Goal: Task Accomplishment & Management: Use online tool/utility

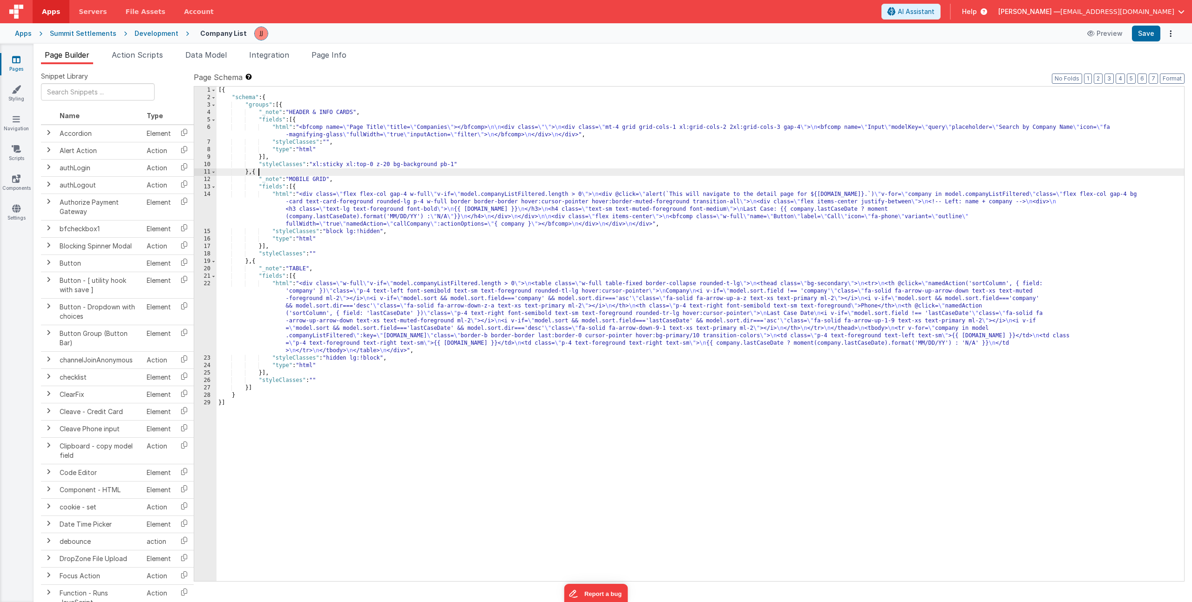
click at [357, 170] on div "[{ "schema" : { "groups" : [{ "_note" : "HEADER & INFO CARDS" , "fields" : [{ "…" at bounding box center [699, 342] width 967 height 510
click at [350, 218] on div "[{ "schema" : { "groups" : [{ "_note" : "HEADER & INFO CARDS" , "fields" : [{ "…" at bounding box center [699, 342] width 967 height 510
click at [390, 336] on div "[{ "schema" : { "groups" : [{ "_note" : "HEADER & INFO CARDS" , "fields" : [{ "…" at bounding box center [699, 342] width 967 height 510
click at [18, 55] on icon at bounding box center [16, 59] width 8 height 9
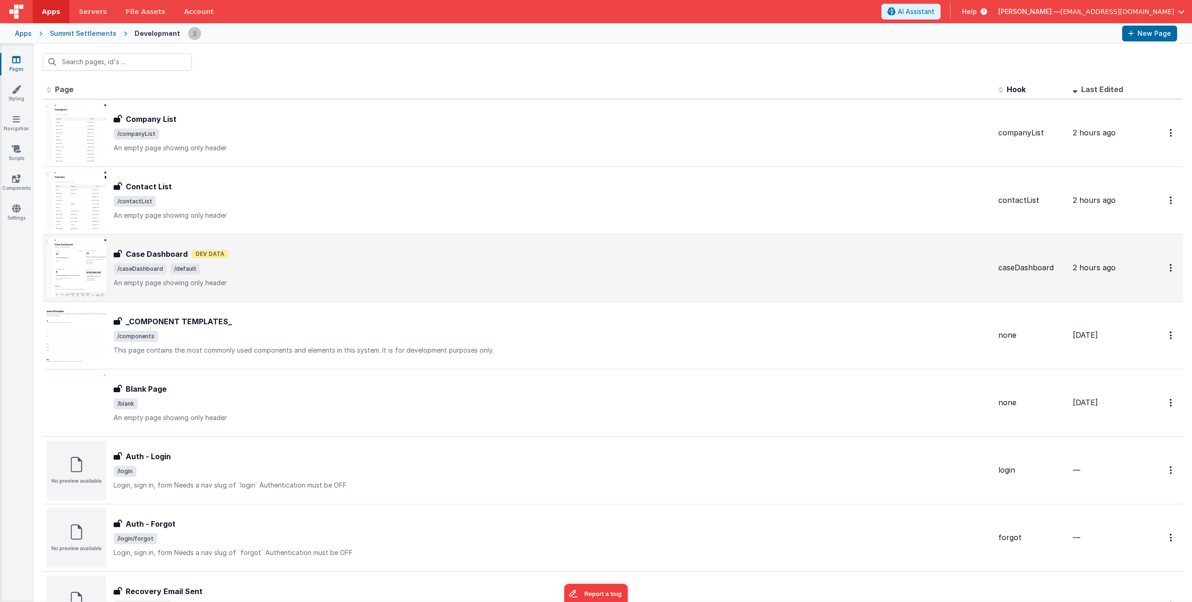
click at [292, 276] on div "Case Dashboard Case Dashboard Dev Data /caseDashboard /default An empty page sh…" at bounding box center [552, 268] width 877 height 39
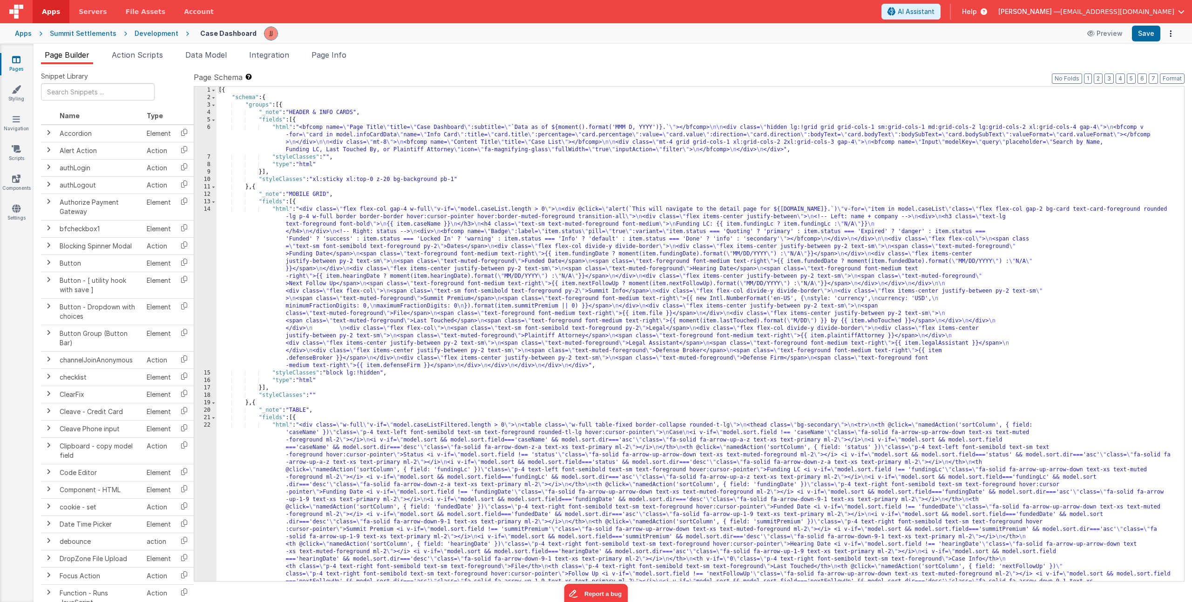
click at [344, 279] on div "[{ "schema" : { "groups" : [{ "_note" : "HEADER & INFO CARDS" , "fields" : [{ "…" at bounding box center [696, 476] width 960 height 778
click at [212, 257] on div "14" at bounding box center [205, 288] width 22 height 164
click at [206, 264] on div "14" at bounding box center [205, 288] width 22 height 164
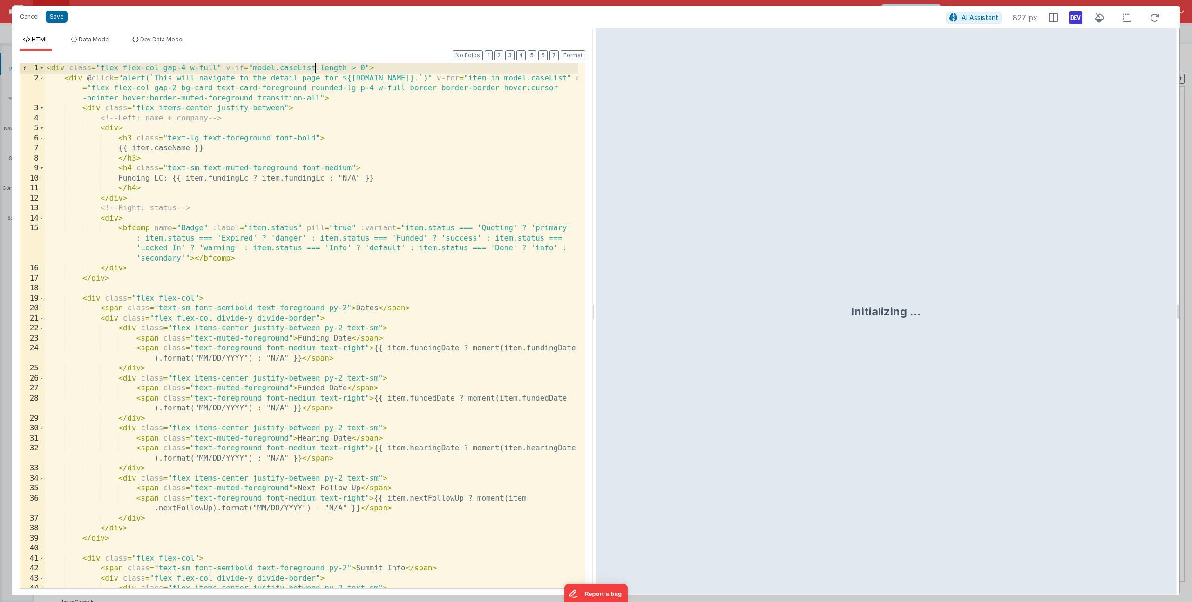
click at [315, 71] on div "< div class = "flex flex-col gap-4 w-full" v-if = "model.caseList.length > 0" >…" at bounding box center [311, 335] width 533 height 545
click at [539, 78] on div "< div class = "flex flex-col gap-4 w-full" v-if = "model.caseListFiltered.lengt…" at bounding box center [311, 335] width 533 height 545
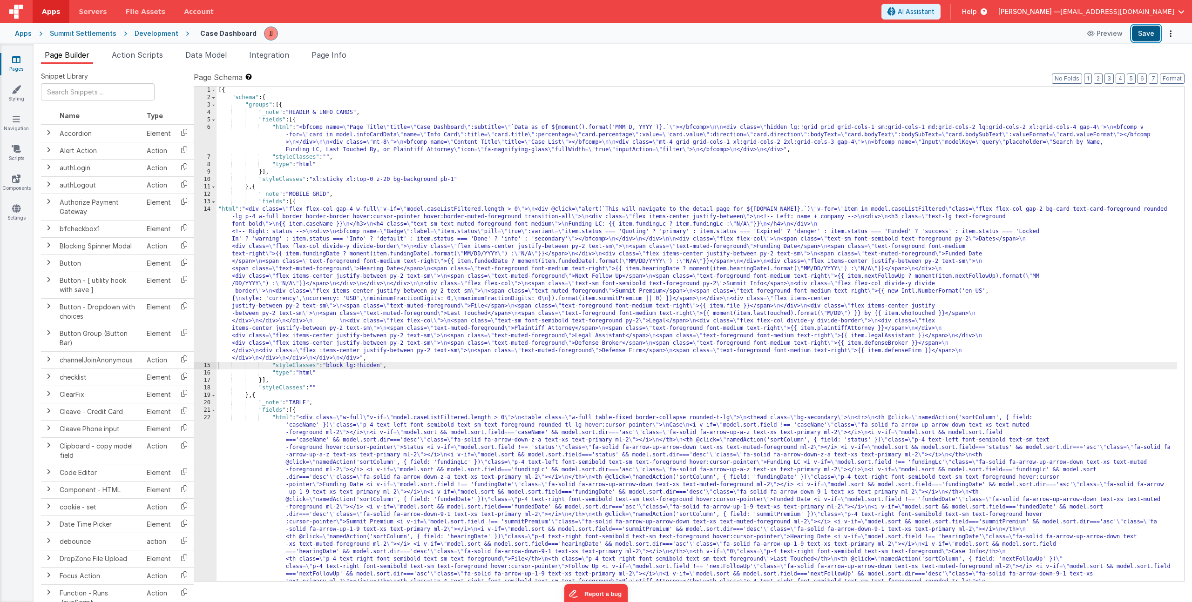
click at [1146, 37] on button "Save" at bounding box center [1146, 34] width 28 height 16
click at [326, 146] on div "[{ "schema" : { "groups" : [{ "_note" : "HEADER & INFO CARDS" , "fields" : [{ "…" at bounding box center [696, 476] width 960 height 778
click at [204, 142] on div "6" at bounding box center [205, 139] width 22 height 30
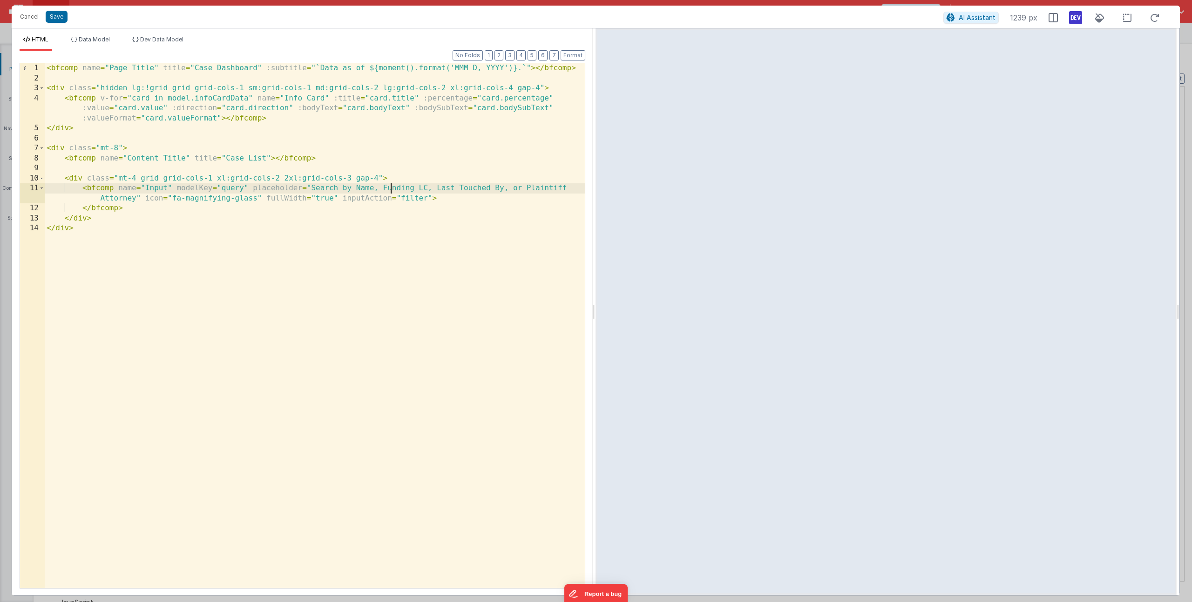
click at [392, 190] on div "< bfcomp name = "Page Title" title = "Case Dashboard" :subtitle = "`Data as of …" at bounding box center [315, 335] width 540 height 545
click at [500, 188] on div "< bfcomp name = "Page Title" title = "Case Dashboard" :subtitle = "`Data as of …" at bounding box center [315, 335] width 540 height 545
drag, startPoint x: 435, startPoint y: 189, endPoint x: 507, endPoint y: 189, distance: 72.2
click at [507, 189] on div "< bfcomp name = "Page Title" title = "Case Dashboard" :subtitle = "`Data as of …" at bounding box center [315, 335] width 540 height 545
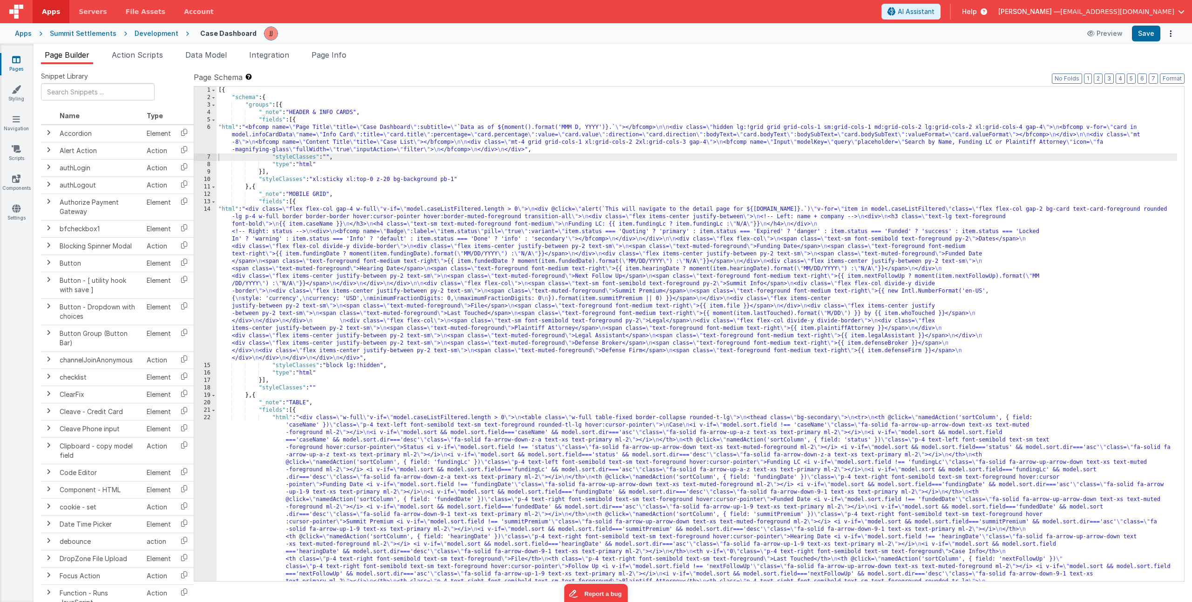
click at [385, 312] on div "[{ "schema" : { "groups" : [{ "_note" : "HEADER & INFO CARDS" , "fields" : [{ "…" at bounding box center [696, 476] width 960 height 778
click at [361, 142] on div "[{ "schema" : { "groups" : [{ "_note" : "HEADER & INFO CARDS" , "fields" : [{ "…" at bounding box center [696, 476] width 960 height 778
click at [15, 63] on icon at bounding box center [16, 59] width 8 height 9
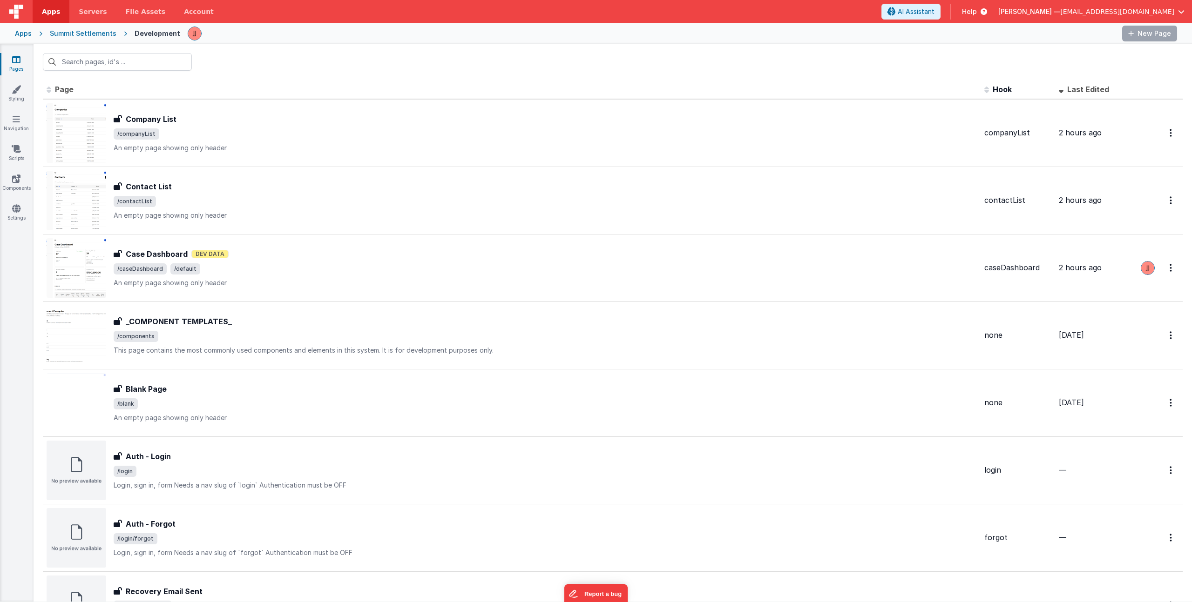
click at [15, 66] on link "Pages" at bounding box center [17, 64] width 34 height 19
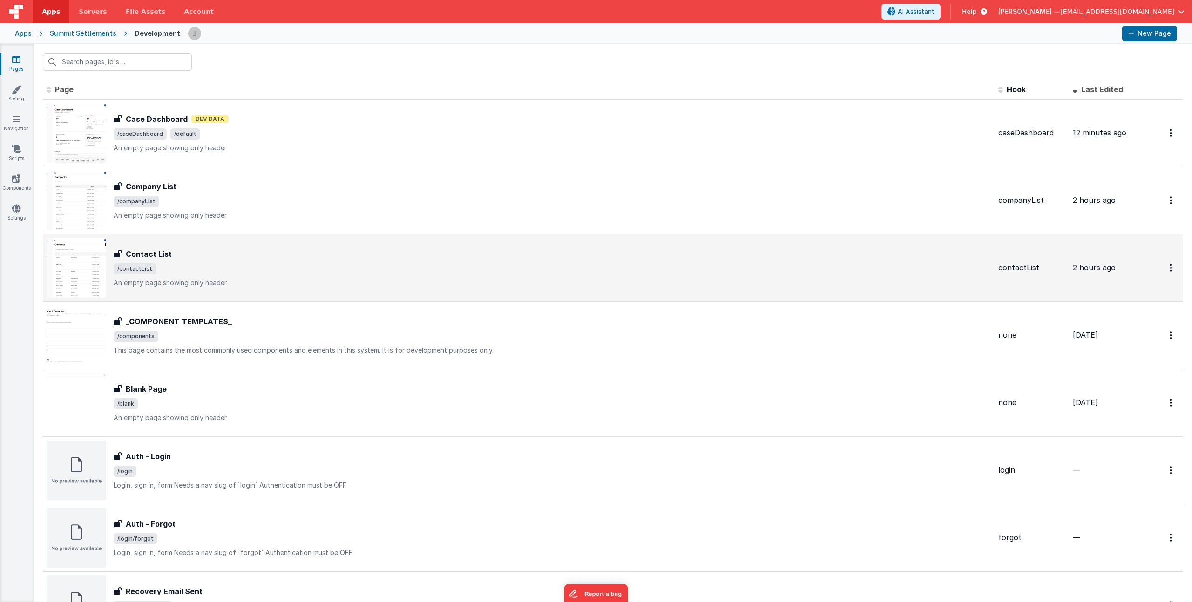
click at [229, 264] on span "/contactList" at bounding box center [552, 268] width 877 height 11
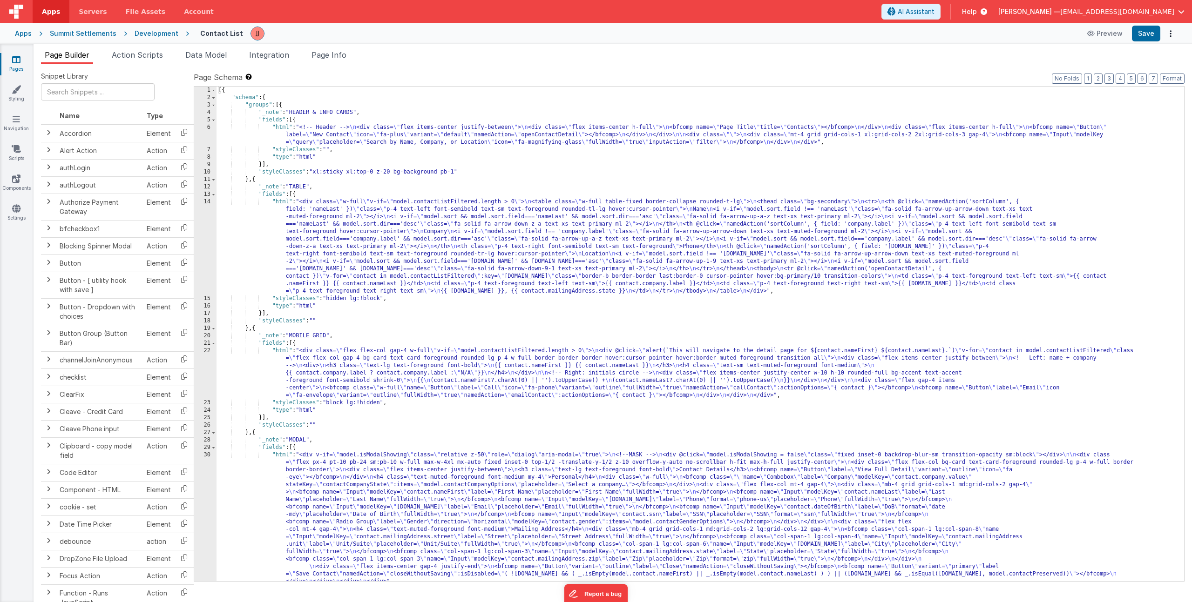
click at [326, 139] on div "[{ "schema" : { "groups" : [{ "_note" : "HEADER & INFO CARDS" , "fields" : [{ "…" at bounding box center [696, 342] width 960 height 510
click at [206, 135] on div "6" at bounding box center [205, 135] width 22 height 22
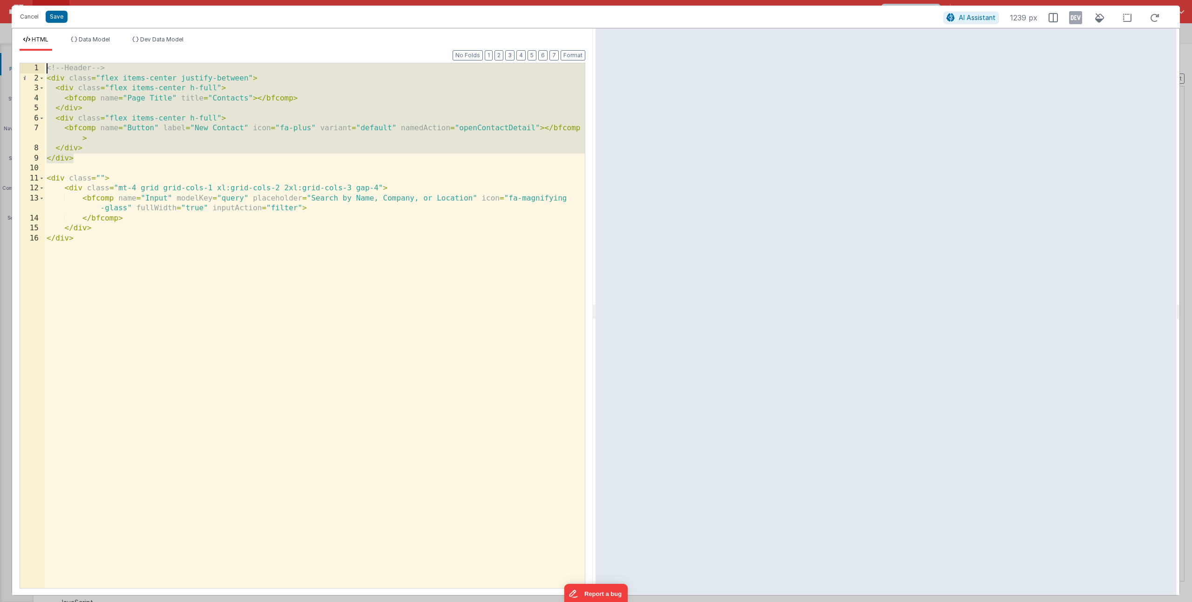
drag, startPoint x: 81, startPoint y: 158, endPoint x: 7, endPoint y: 66, distance: 117.3
click at [7, 66] on div "Cancel Save AI Assistant 1239 px HTML Data Model Dev Data Model Format 7 6 5 4 …" at bounding box center [596, 301] width 1192 height 602
click at [29, 18] on button "Cancel" at bounding box center [29, 16] width 28 height 13
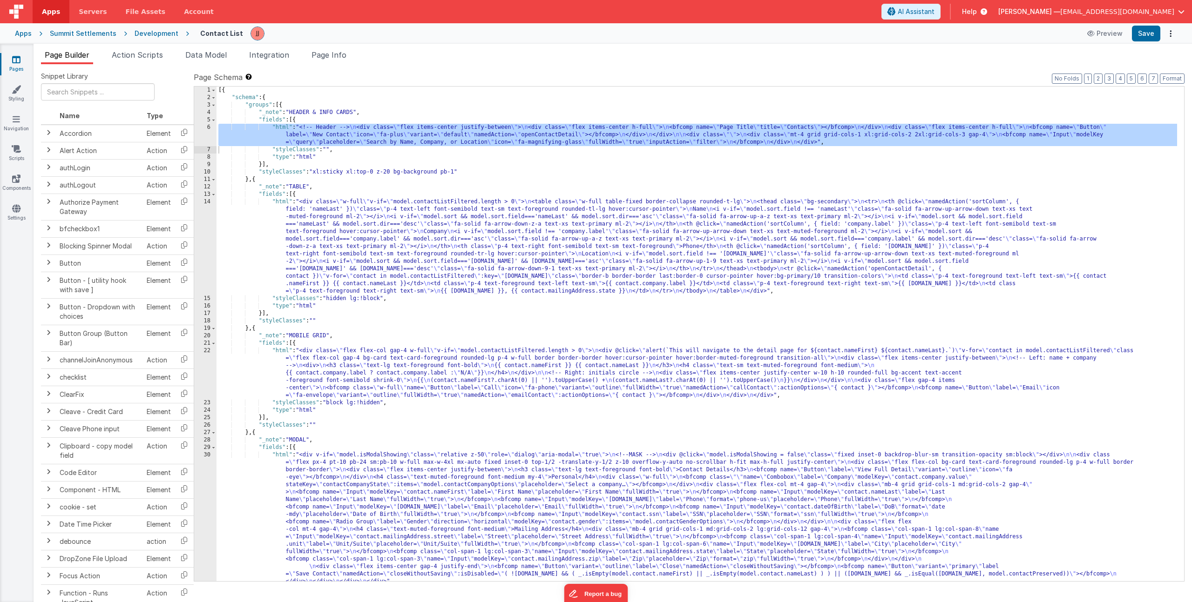
click at [15, 65] on link "Pages" at bounding box center [17, 64] width 34 height 19
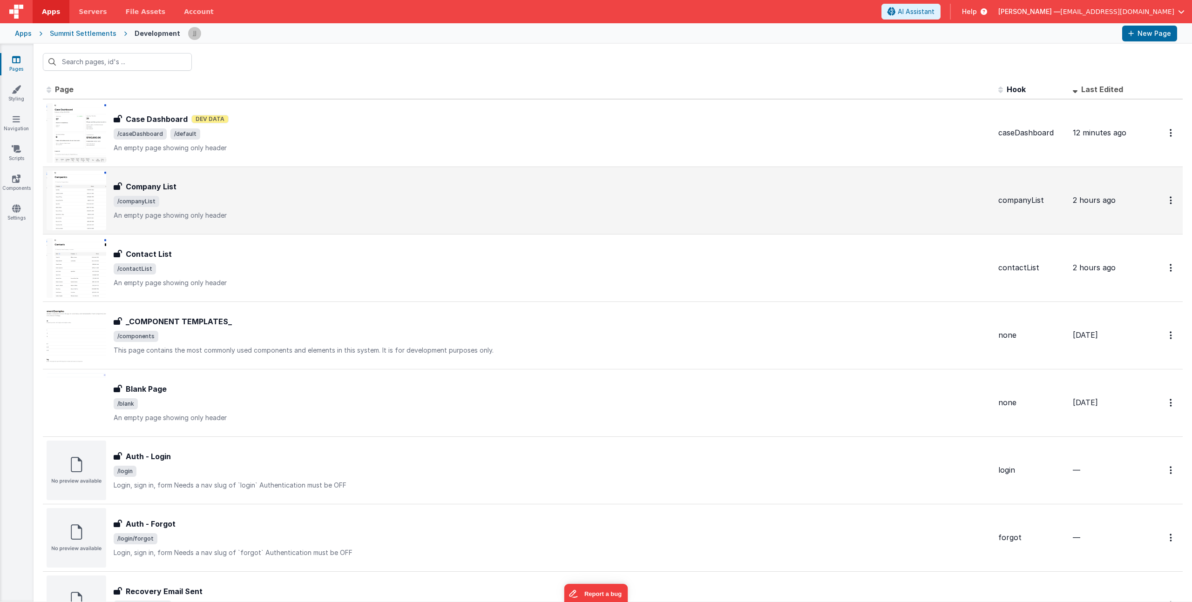
click at [284, 196] on span "/companyList" at bounding box center [552, 201] width 877 height 11
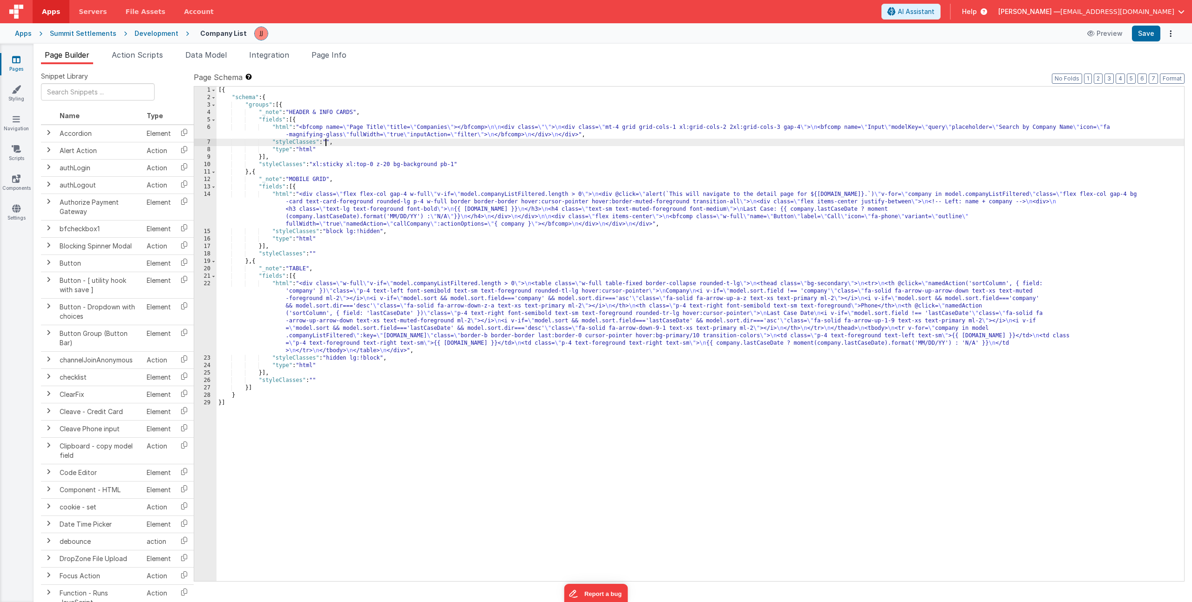
click at [327, 139] on div "[{ "schema" : { "groups" : [{ "_note" : "HEADER & INFO CARDS" , "fields" : [{ "…" at bounding box center [699, 342] width 967 height 510
click at [213, 133] on div "6" at bounding box center [205, 131] width 22 height 15
click at [206, 133] on div "6" at bounding box center [205, 131] width 22 height 15
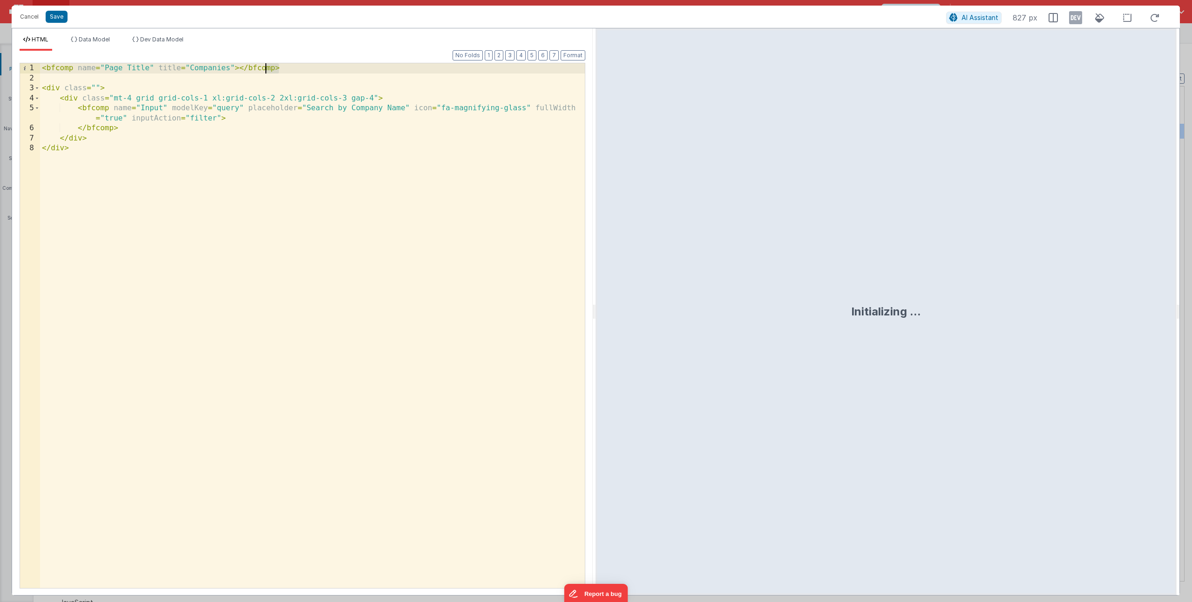
drag, startPoint x: 266, startPoint y: 68, endPoint x: -120, endPoint y: 60, distance: 386.5
click at [0, 60] on html "Cancel Save AI Assistant 827 px HTML Data Model Dev Data Model Format 7 6 5 4 3…" at bounding box center [596, 301] width 1192 height 602
paste textarea
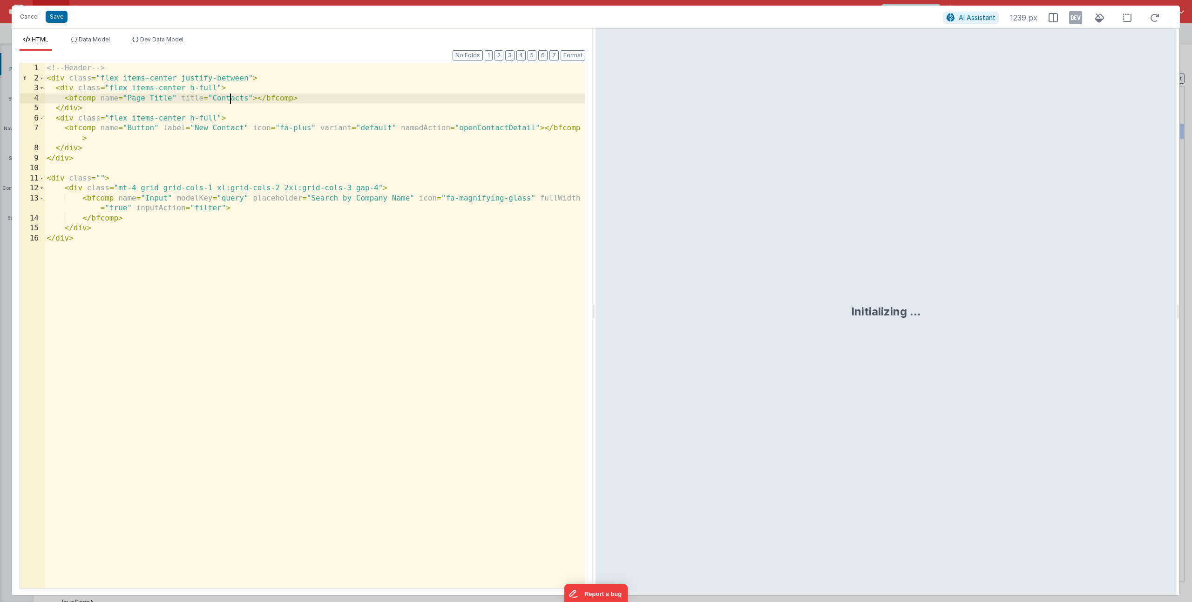
click at [231, 100] on div "<!-- Header --> < div class = "flex items-center justify-between" > < div class…" at bounding box center [315, 335] width 540 height 545
click at [225, 125] on div "<!-- Header --> < div class = "flex items-center justify-between" > < div class…" at bounding box center [315, 335] width 540 height 545
click at [483, 128] on div "<!-- Header --> < div class = "flex items-center justify-between" > < div class…" at bounding box center [315, 335] width 540 height 545
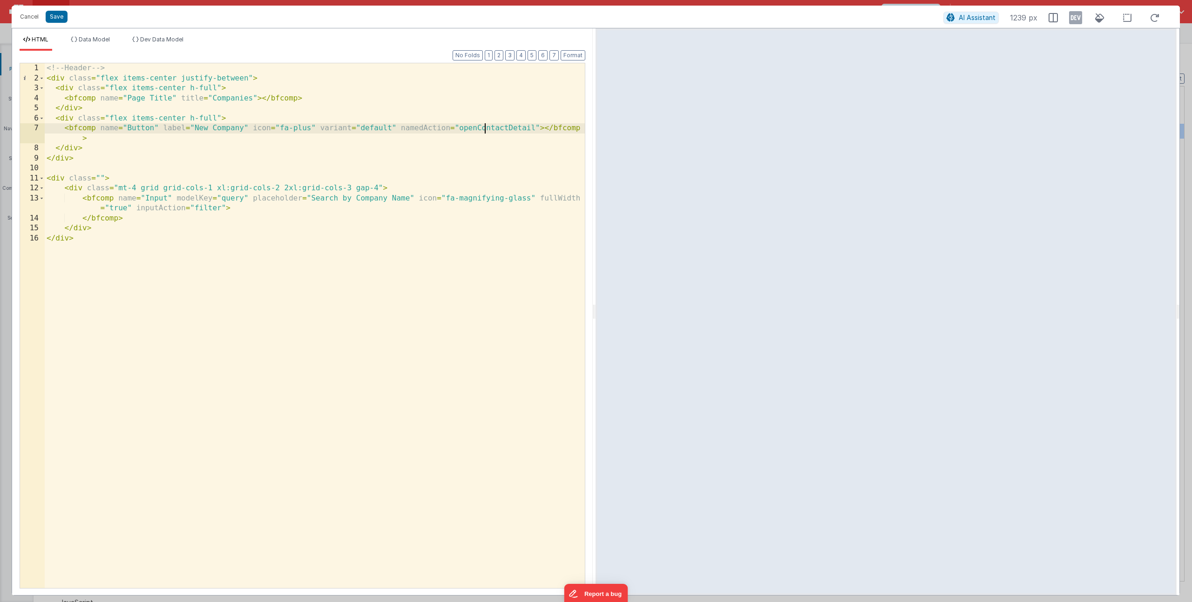
click at [483, 128] on div "<!-- Header --> < div class = "flex items-center justify-between" > < div class…" at bounding box center [315, 335] width 540 height 545
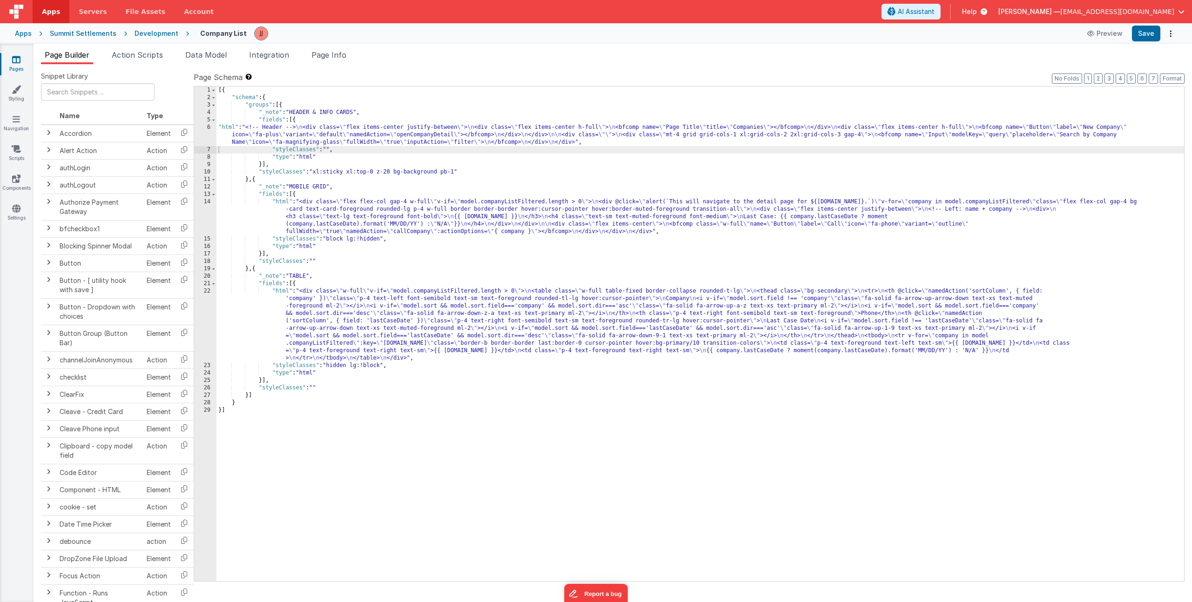
click at [13, 60] on icon at bounding box center [16, 59] width 8 height 9
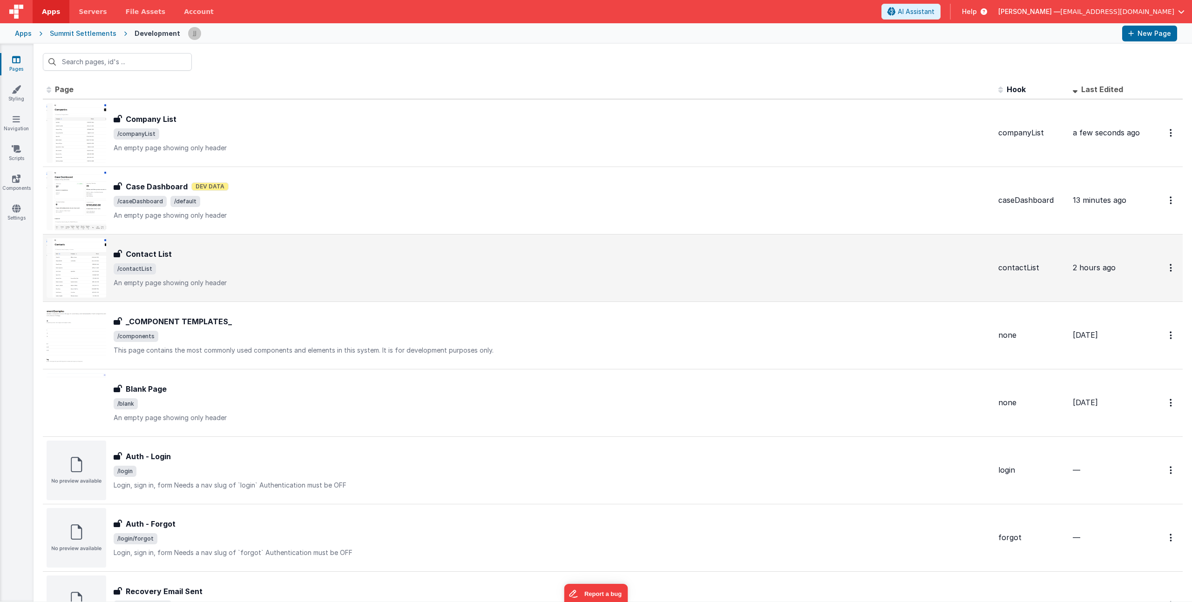
click at [221, 257] on div "Contact List" at bounding box center [552, 254] width 877 height 11
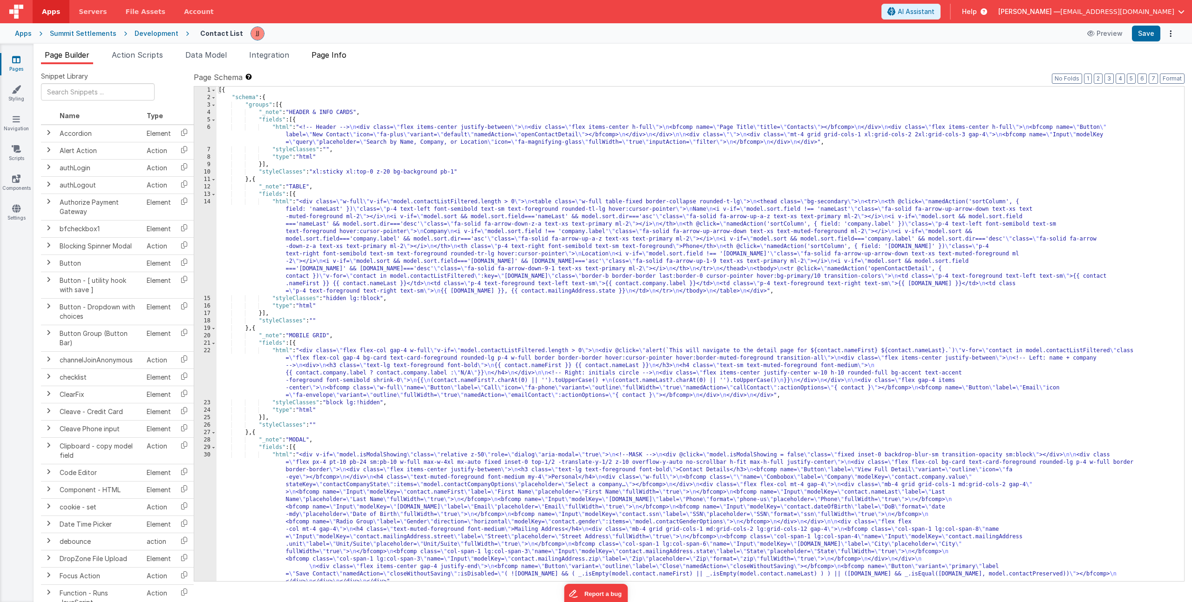
click at [336, 54] on span "Page Info" at bounding box center [328, 54] width 35 height 9
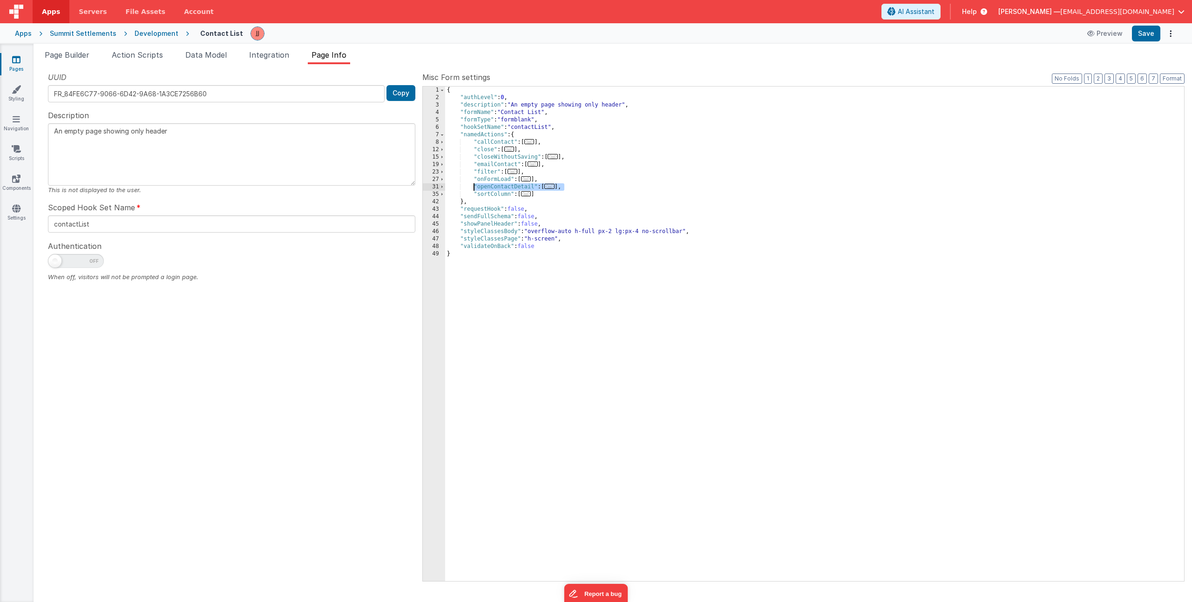
drag, startPoint x: 568, startPoint y: 187, endPoint x: 474, endPoint y: 188, distance: 94.0
click at [474, 188] on div "{ "authLevel" : 0 , "description" : "An empty page showing only header" , "form…" at bounding box center [814, 342] width 739 height 510
click at [22, 60] on link "Pages" at bounding box center [17, 64] width 34 height 19
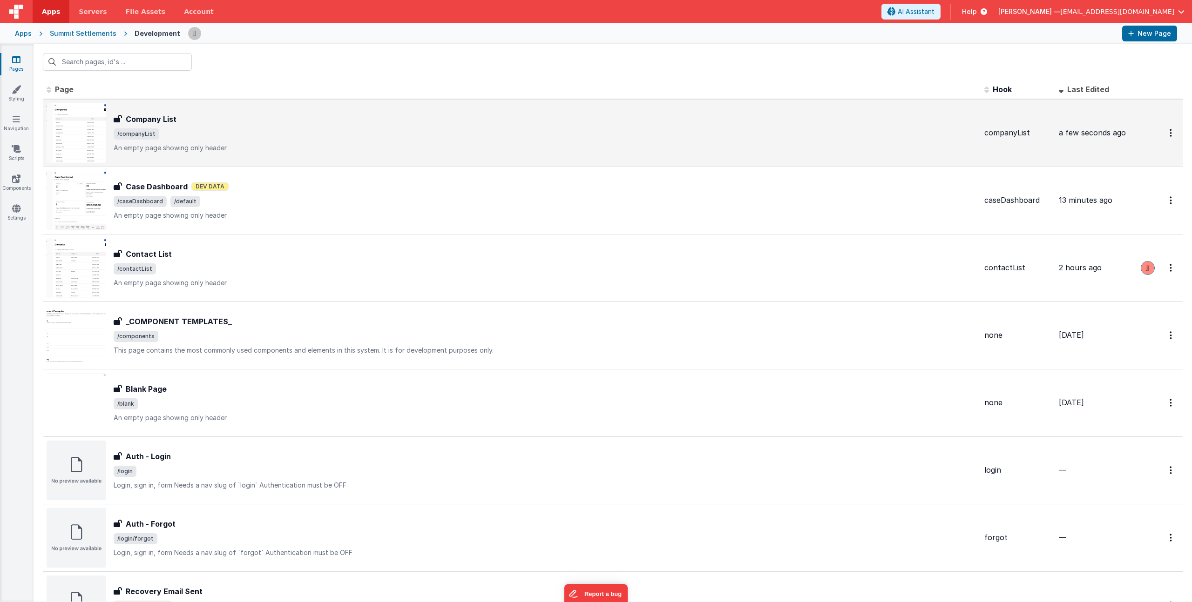
click at [266, 122] on div "Company List" at bounding box center [545, 119] width 863 height 11
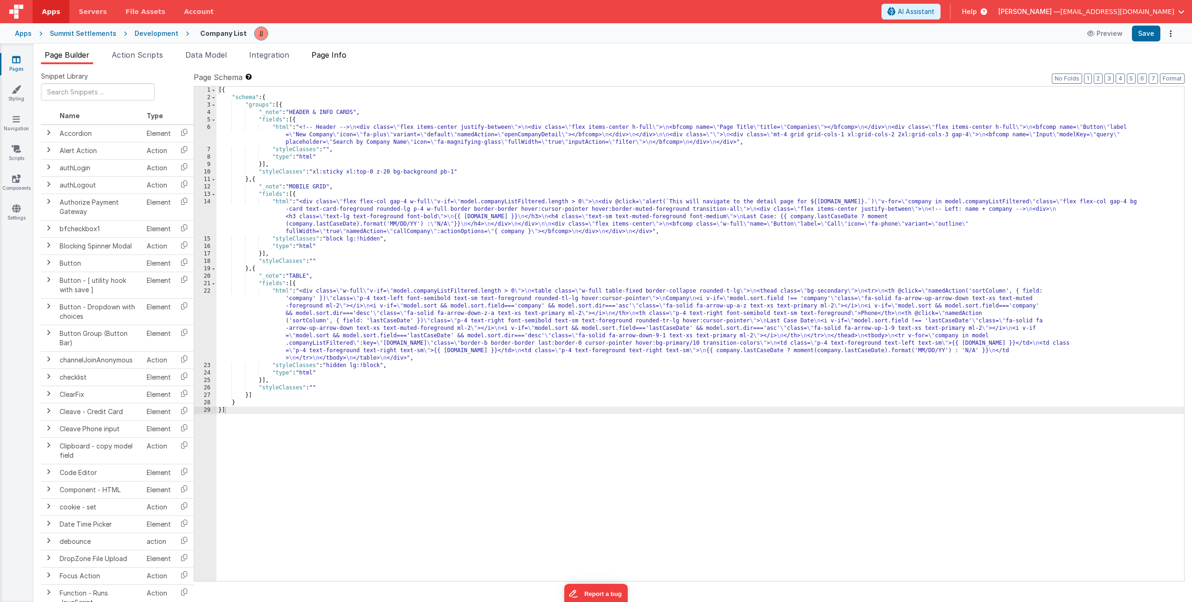
click at [327, 56] on span "Page Info" at bounding box center [328, 54] width 35 height 9
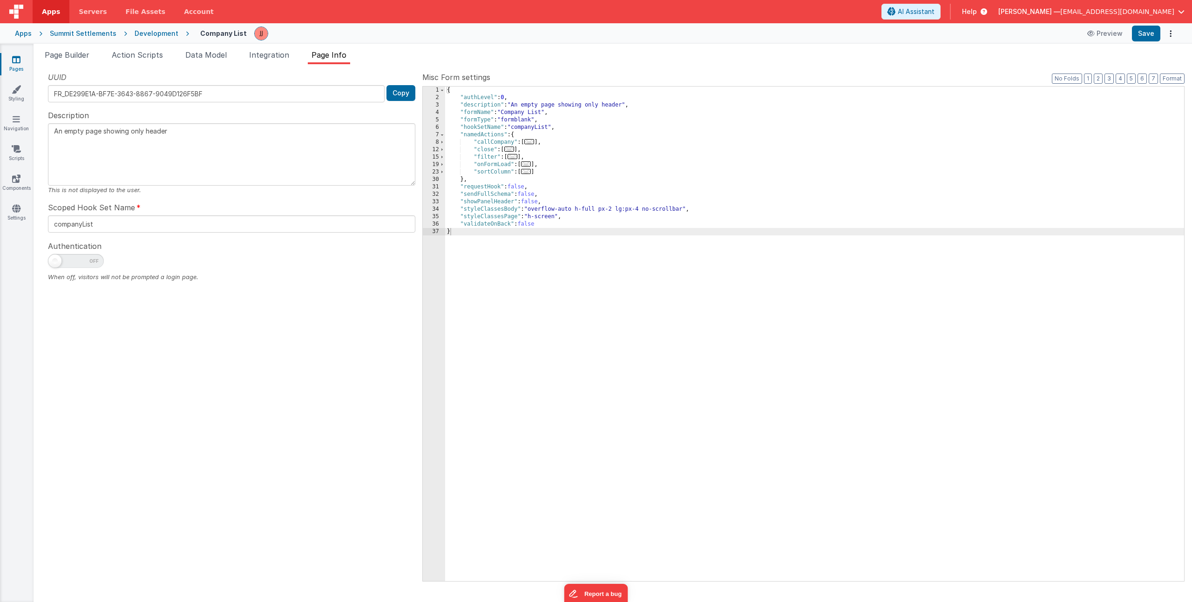
click at [547, 175] on div "{ "authLevel" : 0 , "description" : "An empty page showing only header" , "form…" at bounding box center [814, 342] width 739 height 510
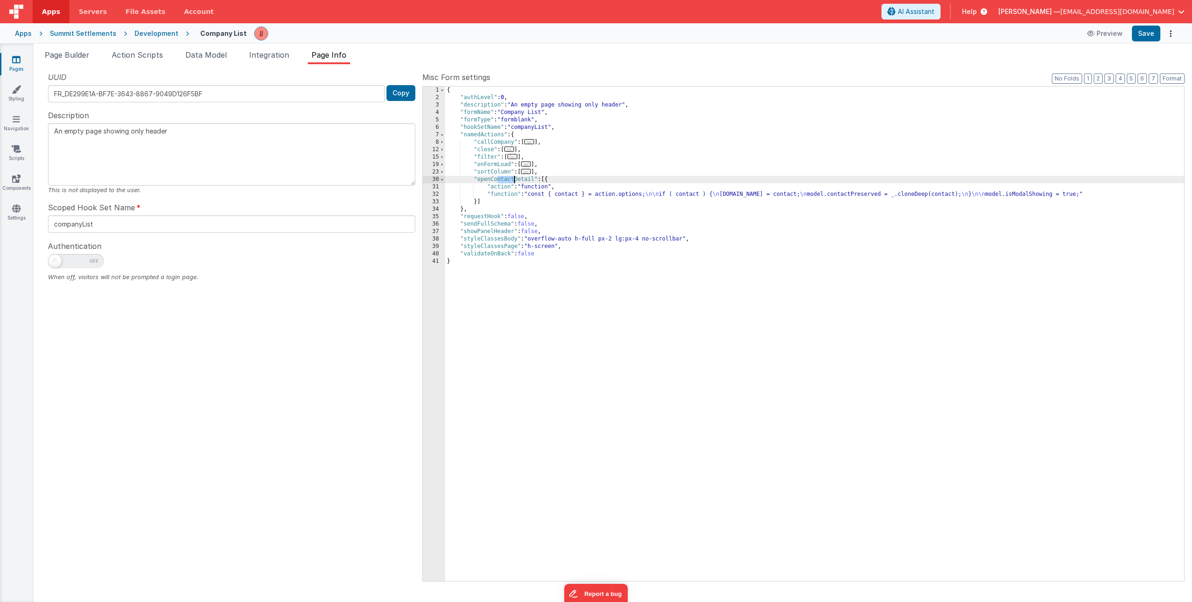
drag, startPoint x: 497, startPoint y: 179, endPoint x: 513, endPoint y: 178, distance: 15.4
click at [513, 178] on div "{ "authLevel" : 0 , "description" : "An empty page showing only header" , "form…" at bounding box center [814, 342] width 739 height 510
click at [570, 197] on div "{ "authLevel" : 0 , "description" : "An empty page showing only header" , "form…" at bounding box center [814, 342] width 739 height 510
click at [433, 191] on div "32" at bounding box center [434, 194] width 22 height 7
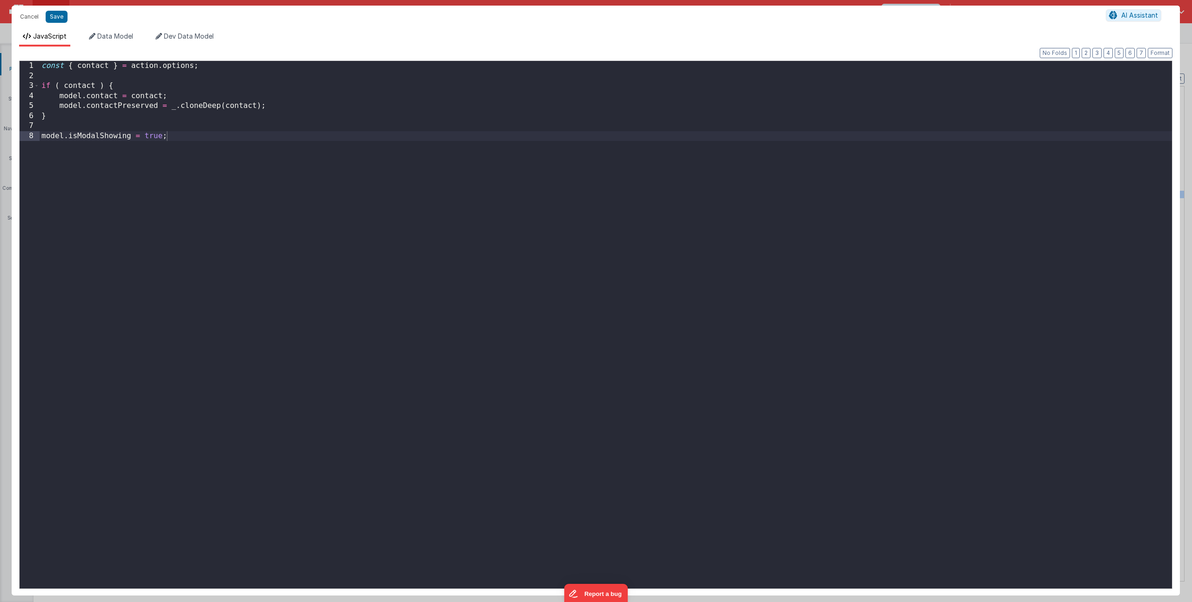
click at [95, 66] on div "const { contact } = action . options ; if ( contact ) { model . contact = conta…" at bounding box center [606, 335] width 1132 height 548
click at [83, 88] on div "const { company } = action . options ; if ( contact ) { model . contact = conta…" at bounding box center [606, 335] width 1132 height 548
click at [106, 34] on span "Data Model" at bounding box center [115, 36] width 36 height 8
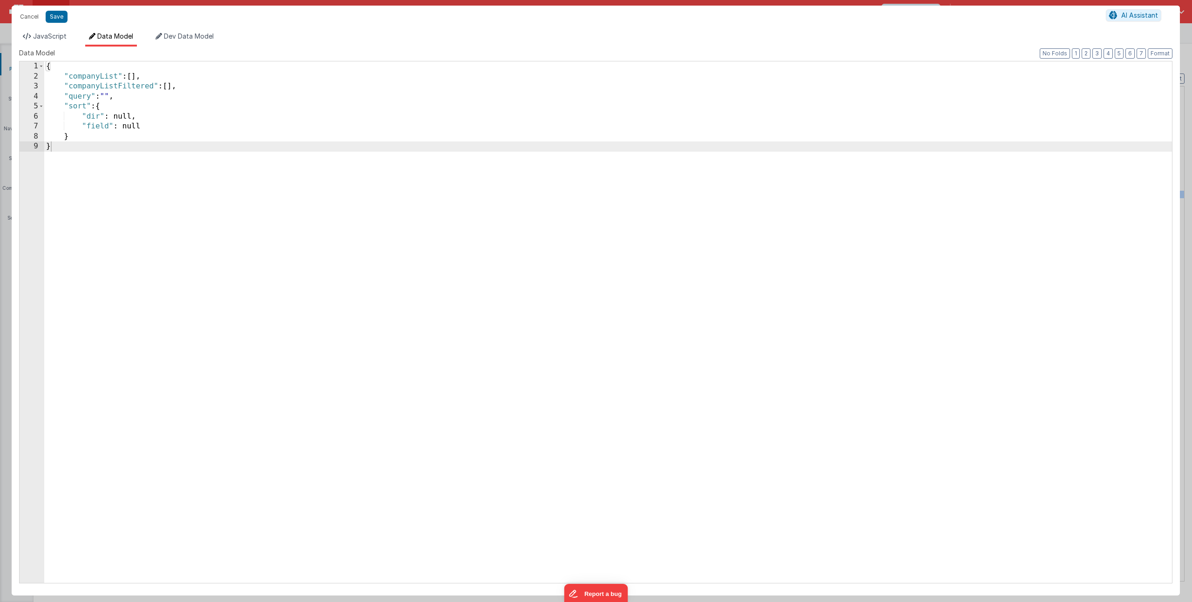
click at [92, 70] on div "{ "companyList" : [ ] , "companyListFiltered" : [ ] , "query" : "" , "sort" : {…" at bounding box center [607, 332] width 1127 height 542
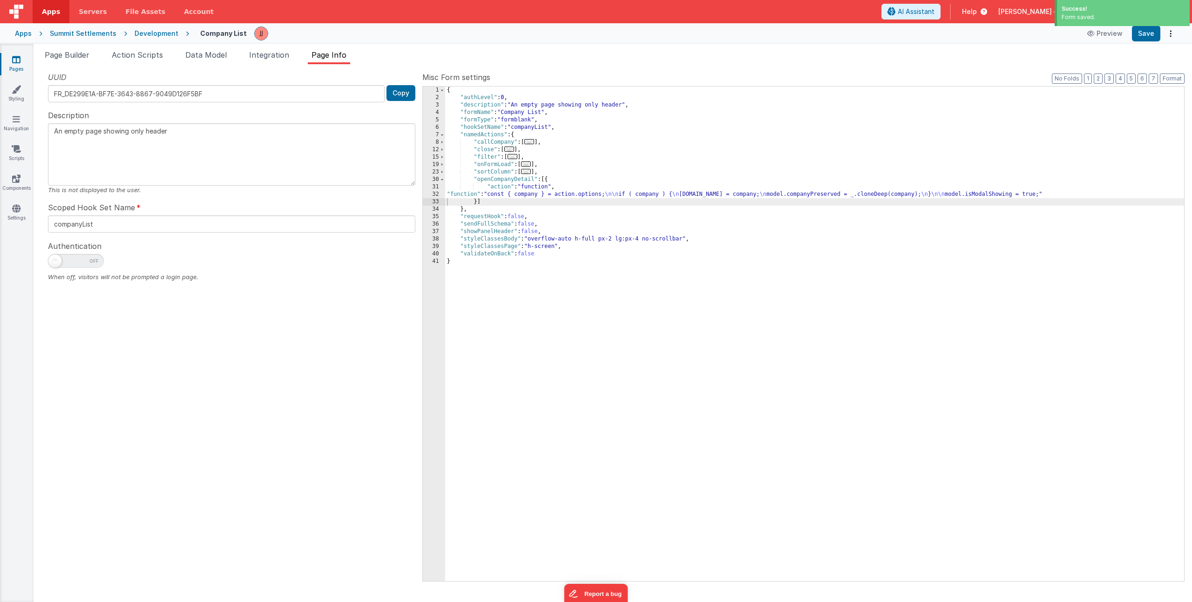
click at [27, 61] on link "Pages" at bounding box center [17, 64] width 34 height 19
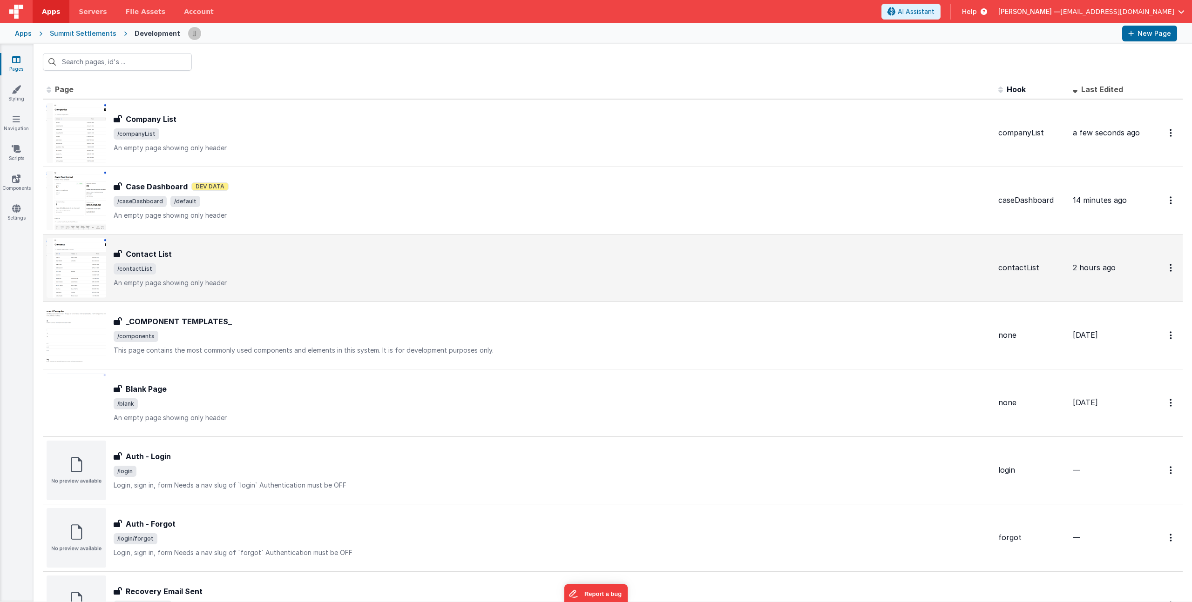
click at [237, 274] on span "/contactList" at bounding box center [552, 268] width 877 height 11
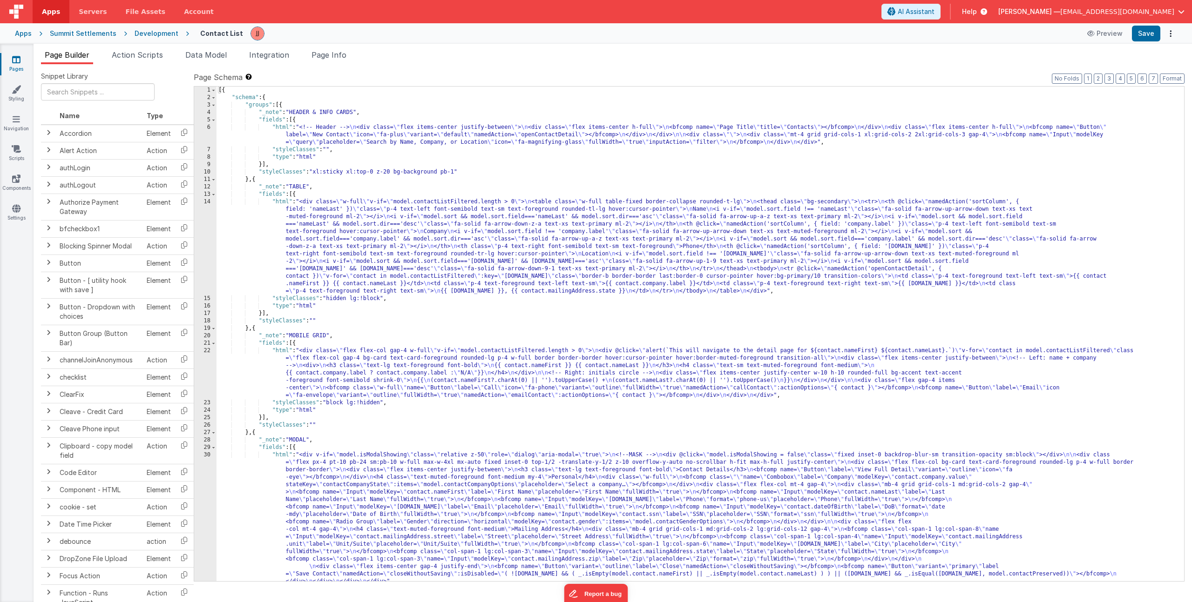
scroll to position [56, 0]
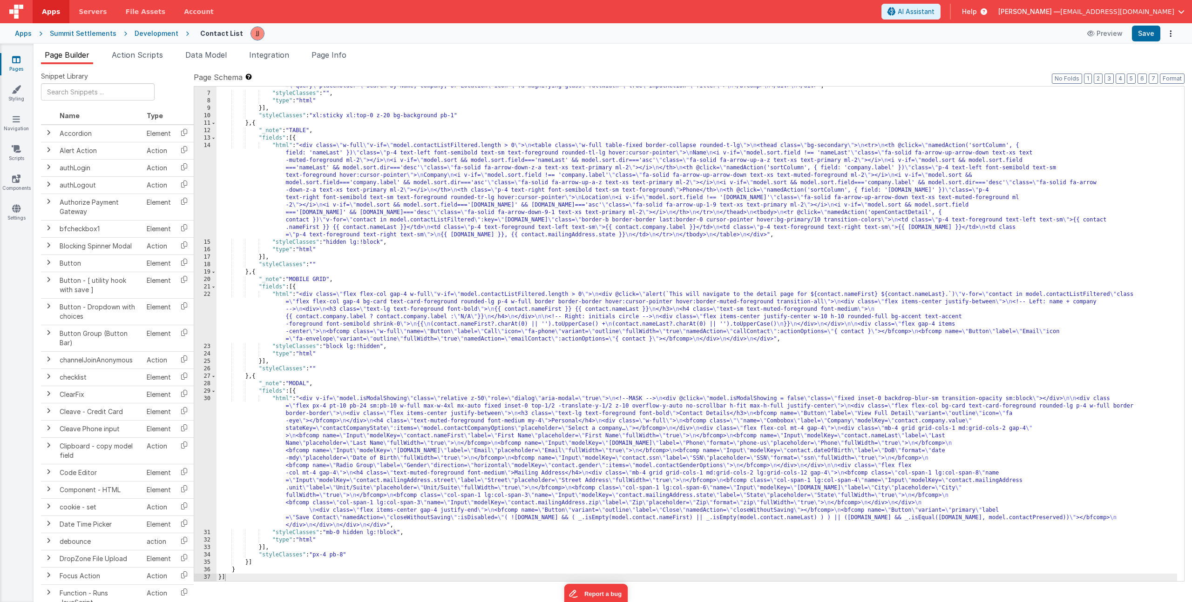
click at [290, 428] on div ""html" : "<!-- Header --> \n <div class= \" flex items-center justify-between \…" at bounding box center [696, 329] width 960 height 525
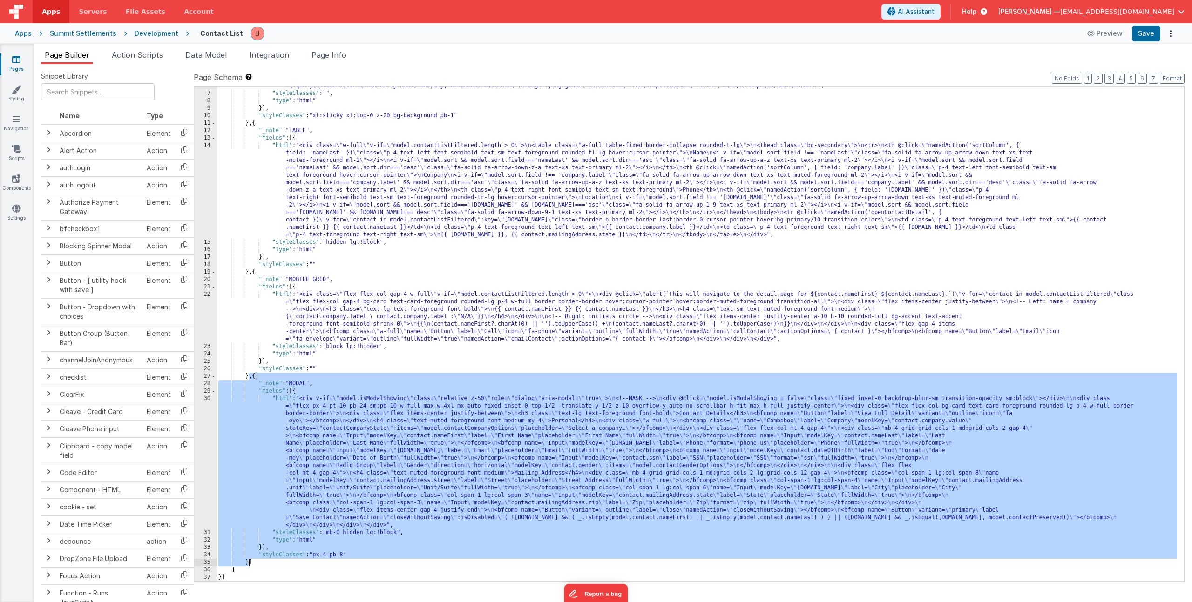
drag, startPoint x: 249, startPoint y: 378, endPoint x: 248, endPoint y: 560, distance: 182.0
click at [247, 561] on div ""html" : "<!-- Header --> \n <div class= \" flex items-center justify-between \…" at bounding box center [696, 329] width 960 height 525
click at [27, 63] on link "Pages" at bounding box center [17, 64] width 34 height 19
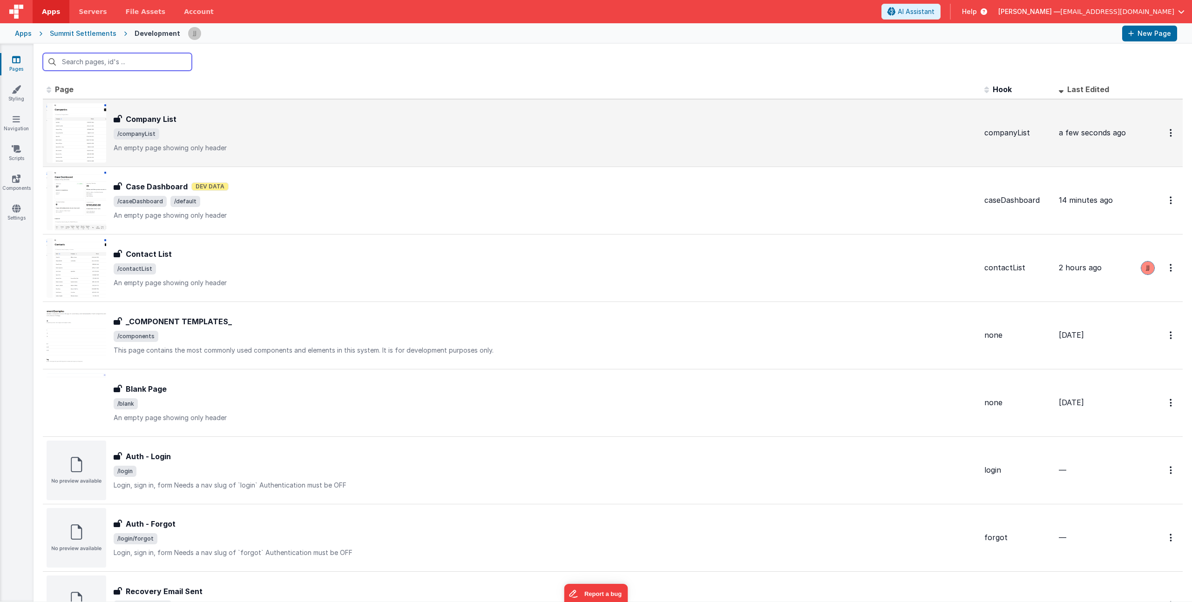
click at [216, 116] on div "Company List" at bounding box center [545, 119] width 863 height 11
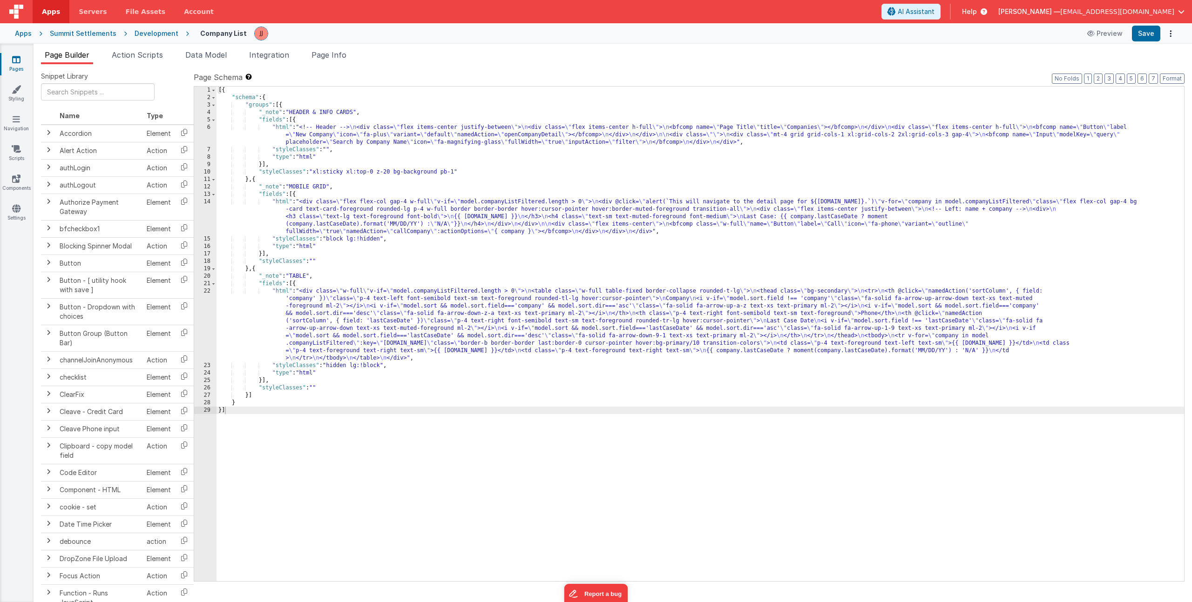
click at [248, 397] on div "[{ "schema" : { "groups" : [{ "_note" : "HEADER & INFO CARDS" , "fields" : [{ "…" at bounding box center [699, 342] width 967 height 510
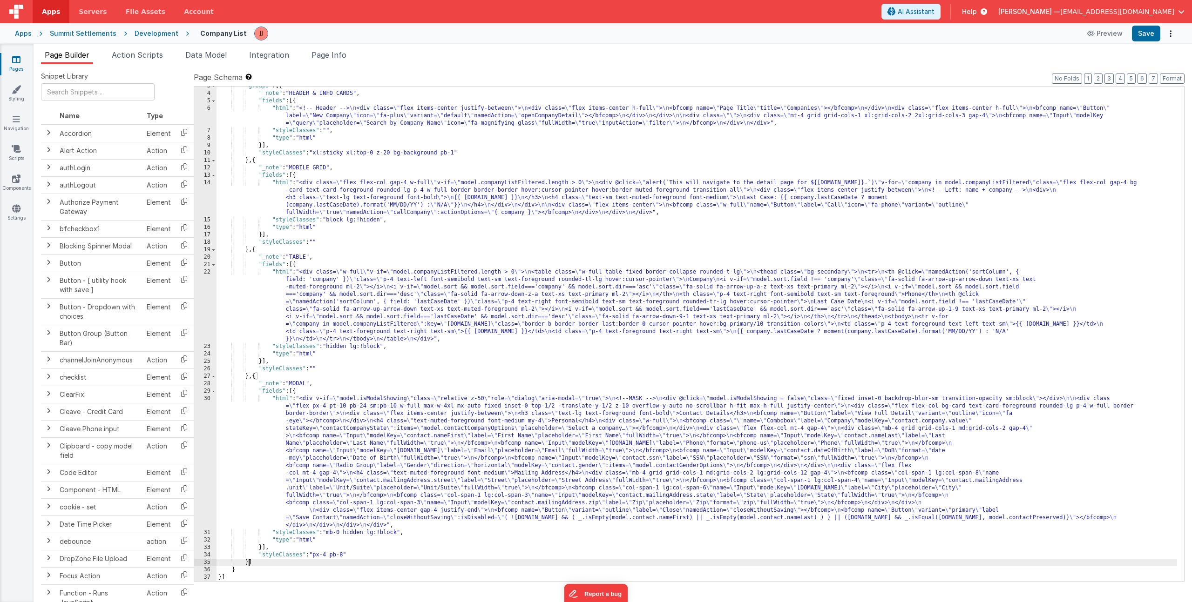
scroll to position [19, 0]
click at [392, 418] on div ""groups" : [{ "_note" : "HEADER & INFO CARDS" , "fields" : [{ "html" : "<!-- He…" at bounding box center [696, 337] width 960 height 510
click at [200, 425] on div "30" at bounding box center [205, 462] width 22 height 134
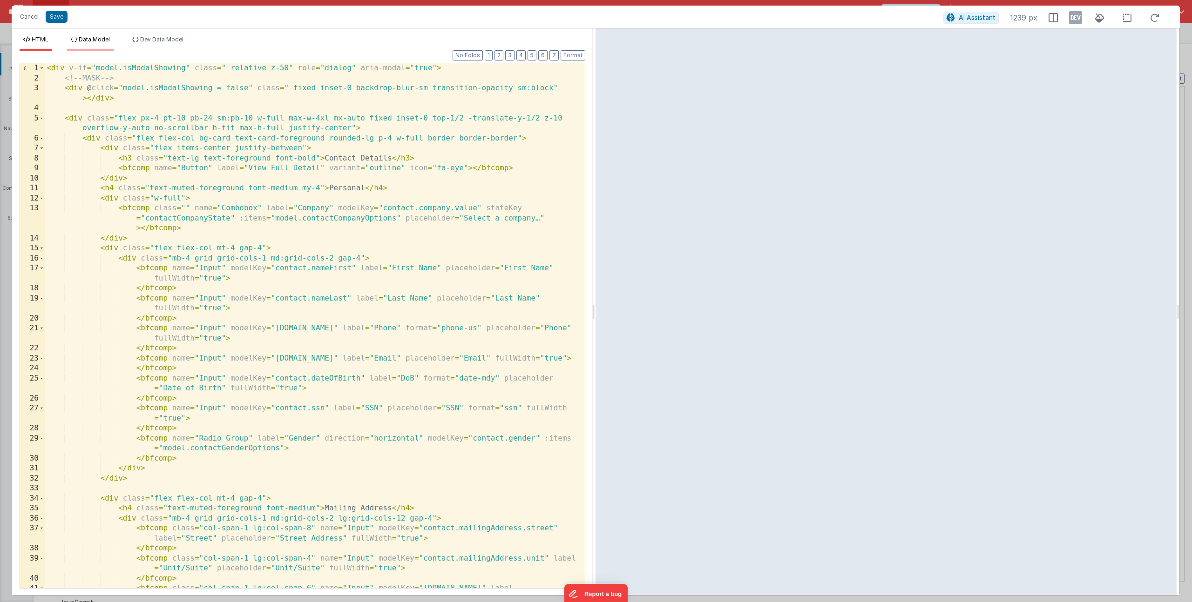
click at [92, 44] on li "Data Model" at bounding box center [90, 43] width 47 height 15
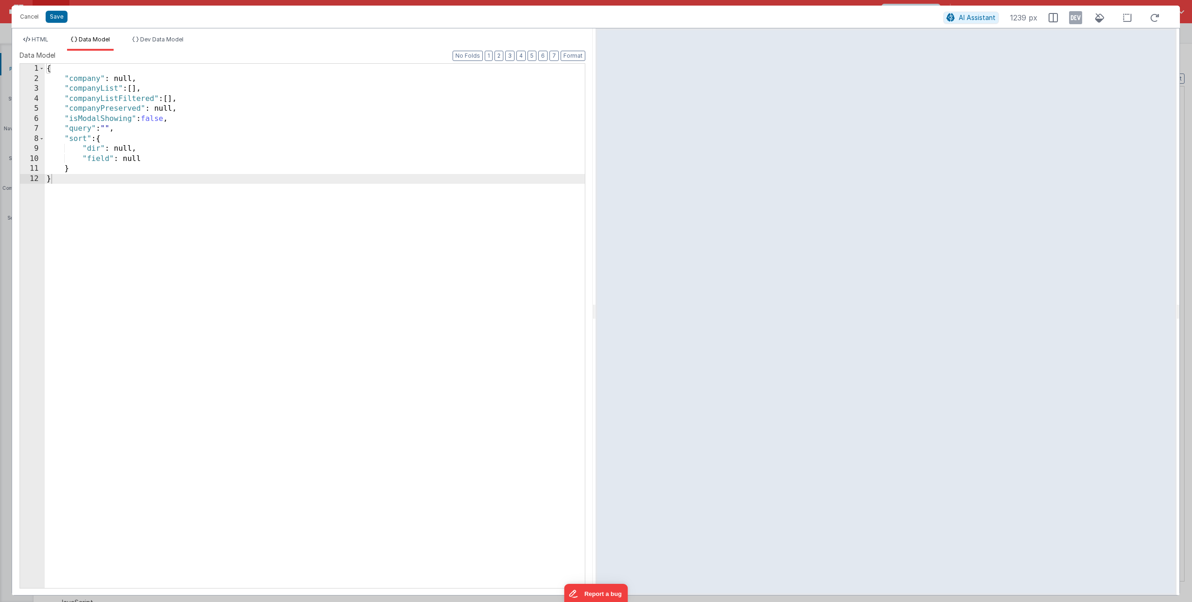
click at [151, 116] on div "{ "company" : null, "companyList" : [ ] , "companyListFiltered" : [ ] , "compan…" at bounding box center [315, 336] width 540 height 545
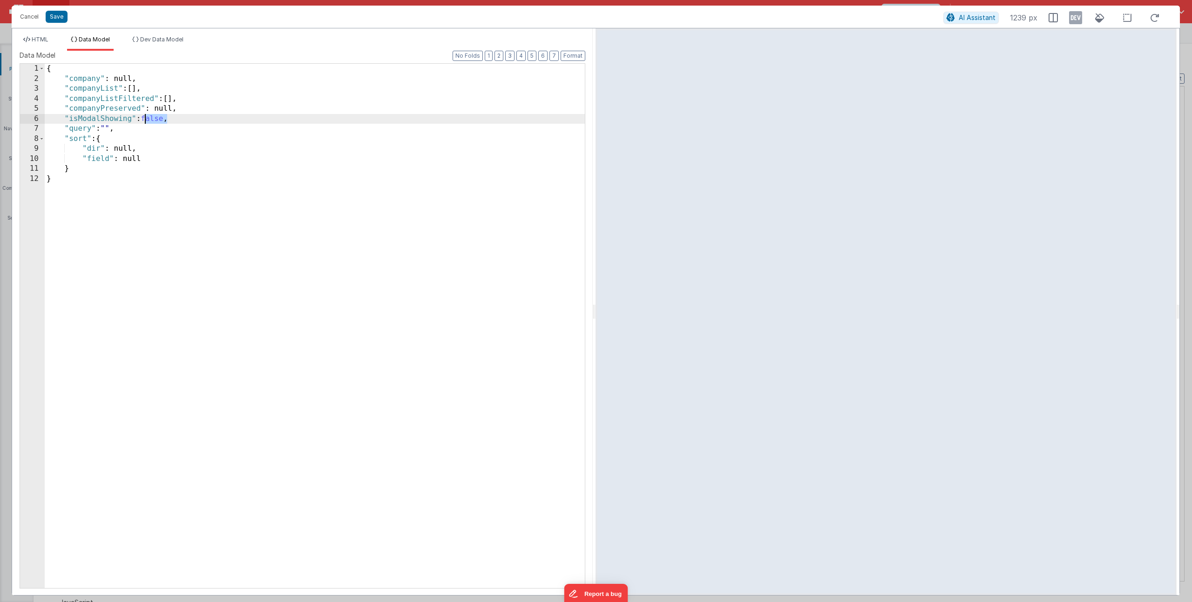
click at [151, 116] on div "{ "company" : null, "companyList" : [ ] , "companyListFiltered" : [ ] , "compan…" at bounding box center [315, 336] width 540 height 545
click at [41, 37] on span "HTML" at bounding box center [40, 39] width 17 height 7
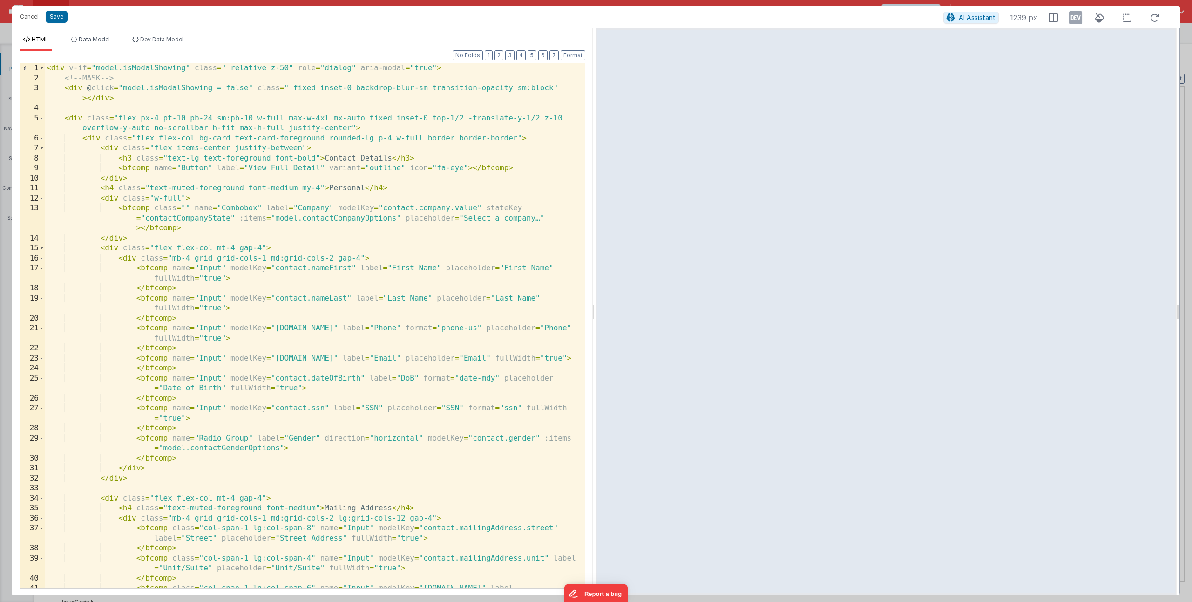
click at [334, 155] on div "< div v-if = "model.isModalShowing" class = " relative z-50" role = "dialog" ar…" at bounding box center [311, 340] width 533 height 555
click at [396, 206] on div "< div v-if = "model.isModalShowing" class = " relative z-50" role = "dialog" ar…" at bounding box center [311, 340] width 533 height 555
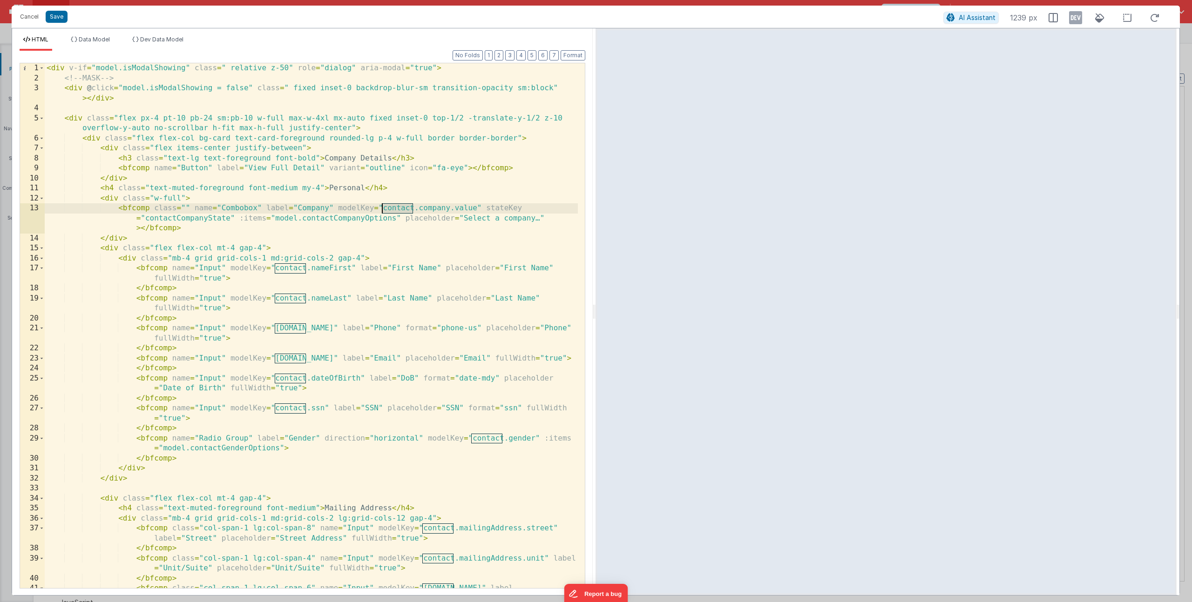
click at [405, 203] on div "< div v-if = "model.isModalShowing" class = " relative z-50" role = "dialog" ar…" at bounding box center [311, 340] width 533 height 555
drag, startPoint x: 382, startPoint y: 208, endPoint x: 476, endPoint y: 208, distance: 94.0
click at [476, 208] on div "< div v-if = "model.isModalShowing" class = " relative z-50" role = "dialog" ar…" at bounding box center [311, 340] width 533 height 555
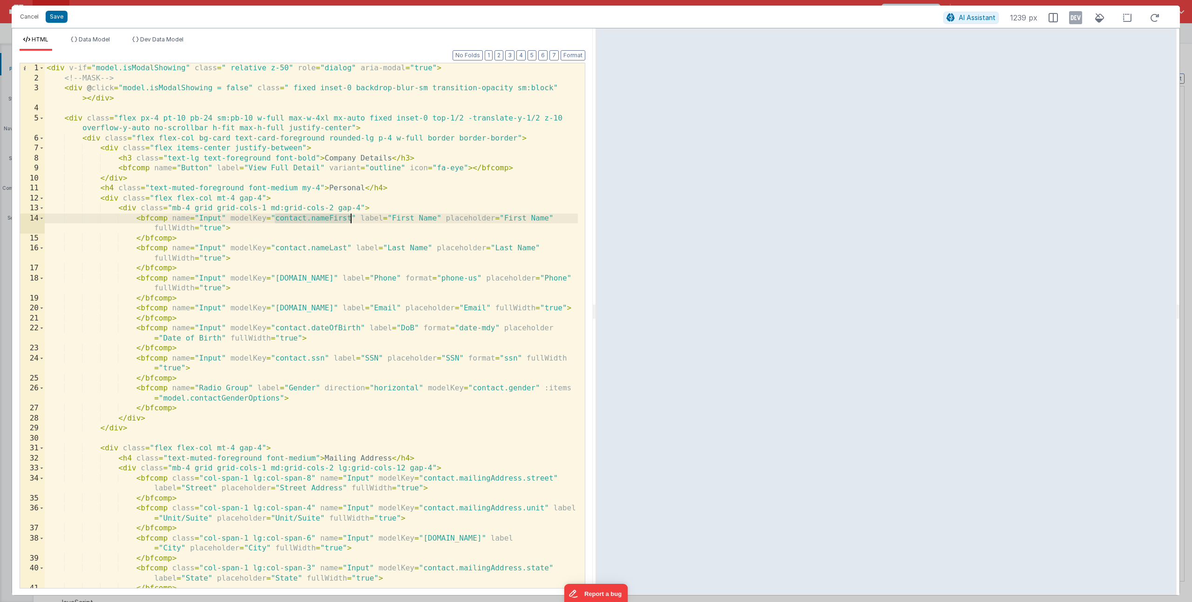
drag, startPoint x: 276, startPoint y: 220, endPoint x: 351, endPoint y: 219, distance: 74.9
click at [351, 219] on div "< div v-if = "model.isModalShowing" class = " relative z-50" role = "dialog" ar…" at bounding box center [311, 340] width 533 height 555
drag, startPoint x: 344, startPoint y: 219, endPoint x: 391, endPoint y: 217, distance: 46.1
click at [391, 217] on div "< div v-if = "model.isModalShowing" class = " relative z-50" role = "dialog" ar…" at bounding box center [311, 340] width 533 height 555
click at [306, 220] on div "< div v-if = "model.isModalShowing" class = " relative z-50" role = "dialog" ar…" at bounding box center [311, 340] width 533 height 555
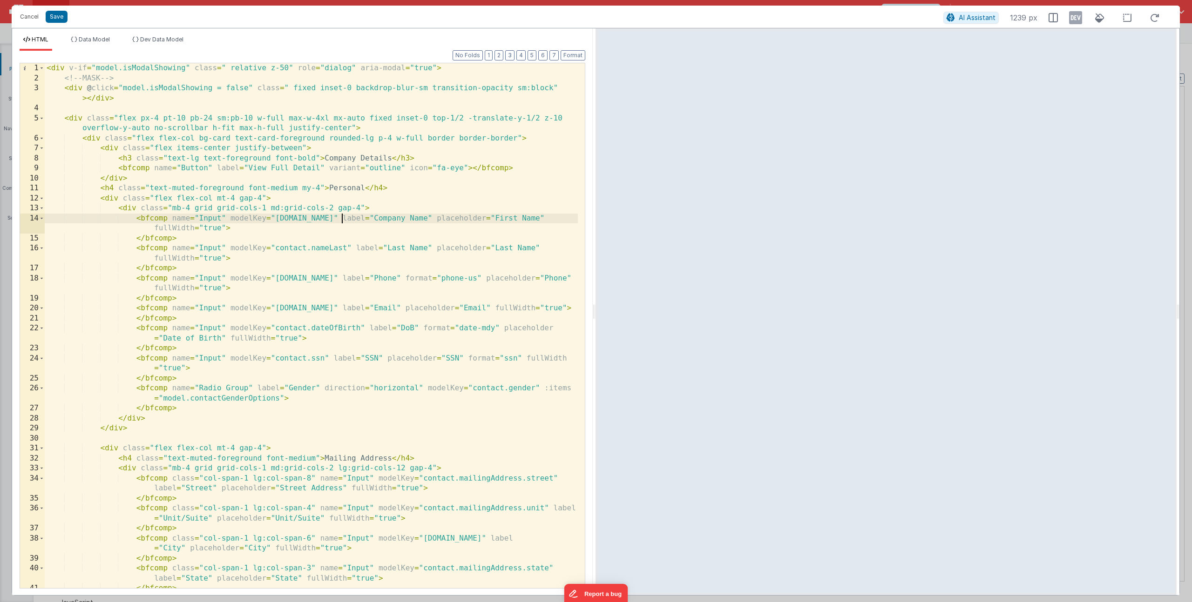
click at [318, 248] on div "< div v-if = "model.isModalShowing" class = " relative z-50" role = "dialog" ar…" at bounding box center [311, 340] width 533 height 555
drag, startPoint x: 373, startPoint y: 250, endPoint x: 413, endPoint y: 249, distance: 39.6
click at [413, 249] on div "< div v-if = "model.isModalShowing" class = " relative z-50" role = "dialog" ar…" at bounding box center [311, 340] width 533 height 555
drag, startPoint x: 485, startPoint y: 249, endPoint x: 523, endPoint y: 247, distance: 38.7
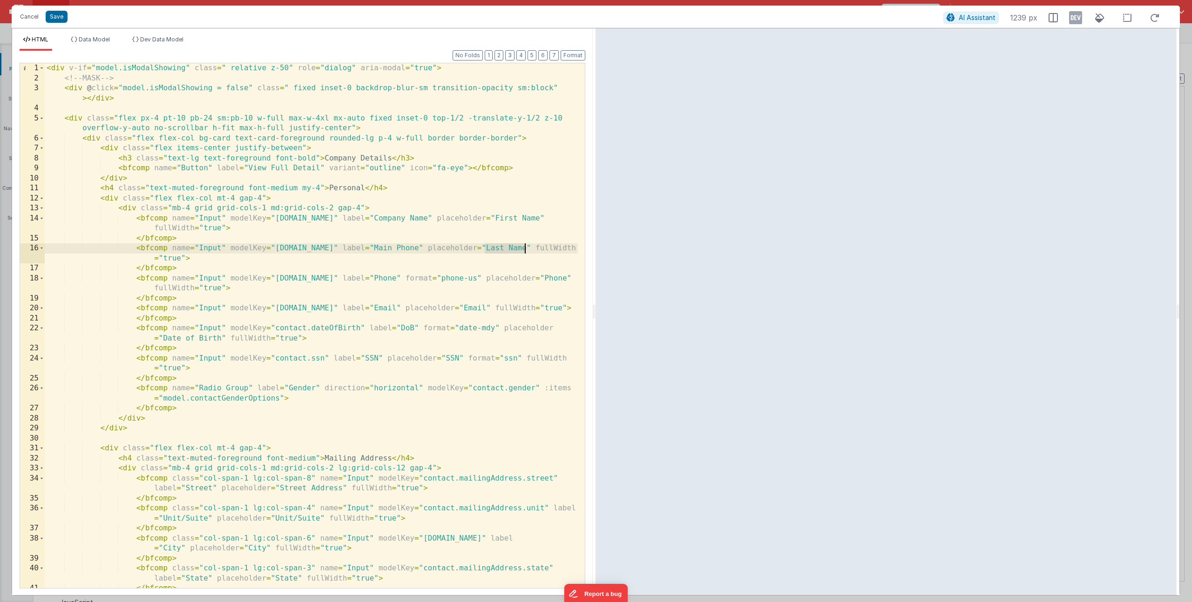
click at [523, 247] on div "< div v-if = "model.isModalShowing" class = " relative z-50" role = "dialog" ar…" at bounding box center [311, 340] width 533 height 555
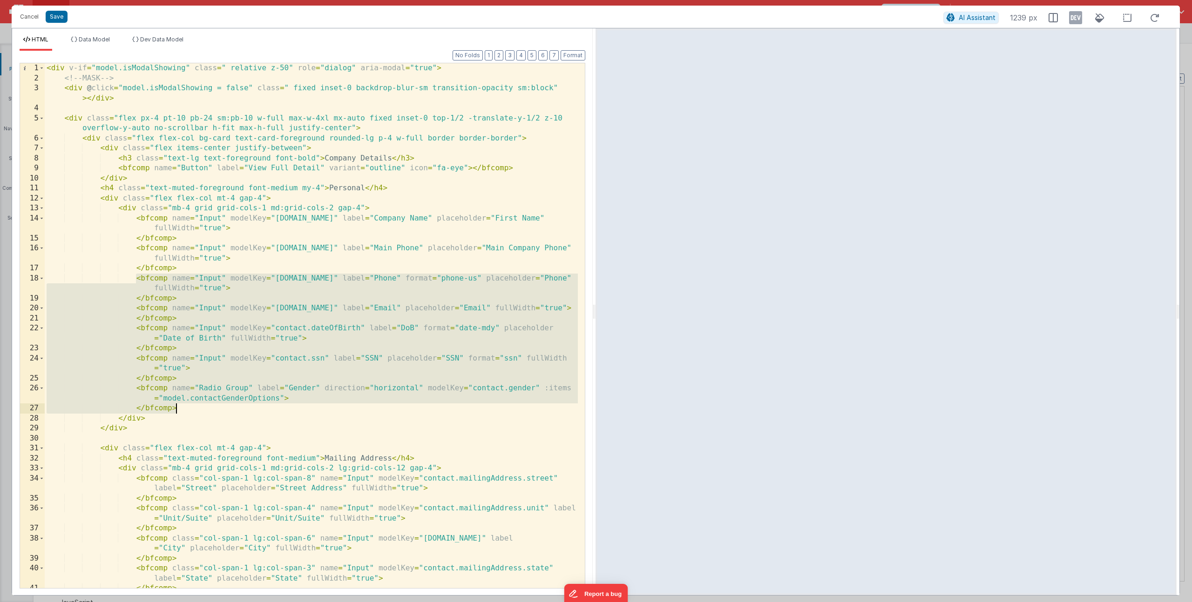
drag, startPoint x: 135, startPoint y: 277, endPoint x: 202, endPoint y: 406, distance: 145.1
click at [202, 406] on div "< div v-if = "model.isModalShowing" class = " relative z-50" role = "dialog" ar…" at bounding box center [311, 340] width 533 height 555
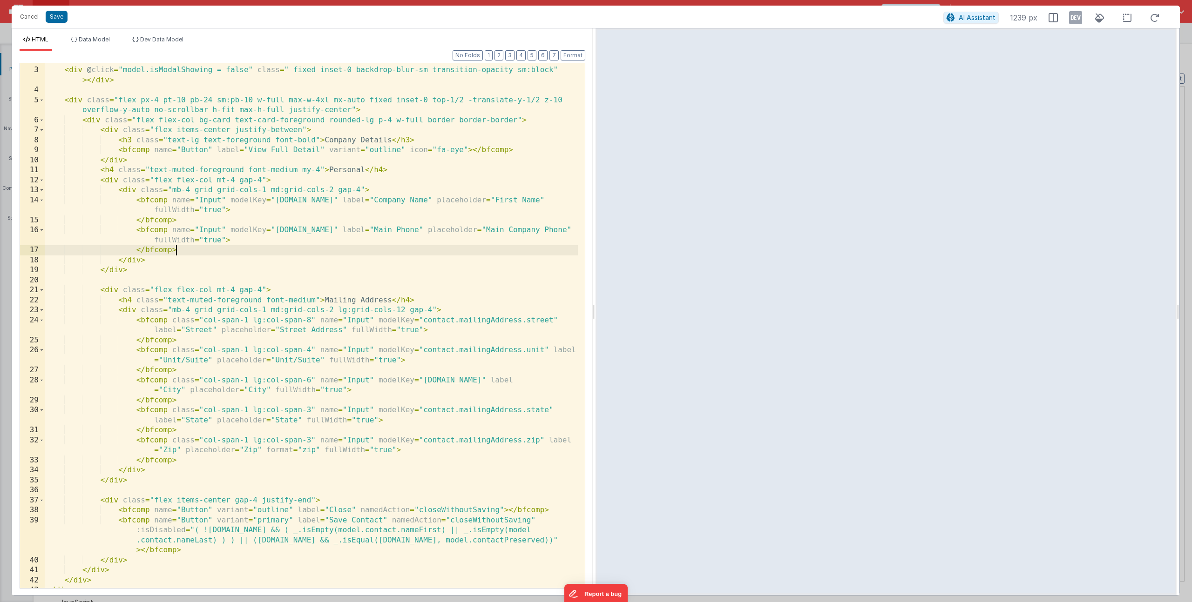
scroll to position [25, 0]
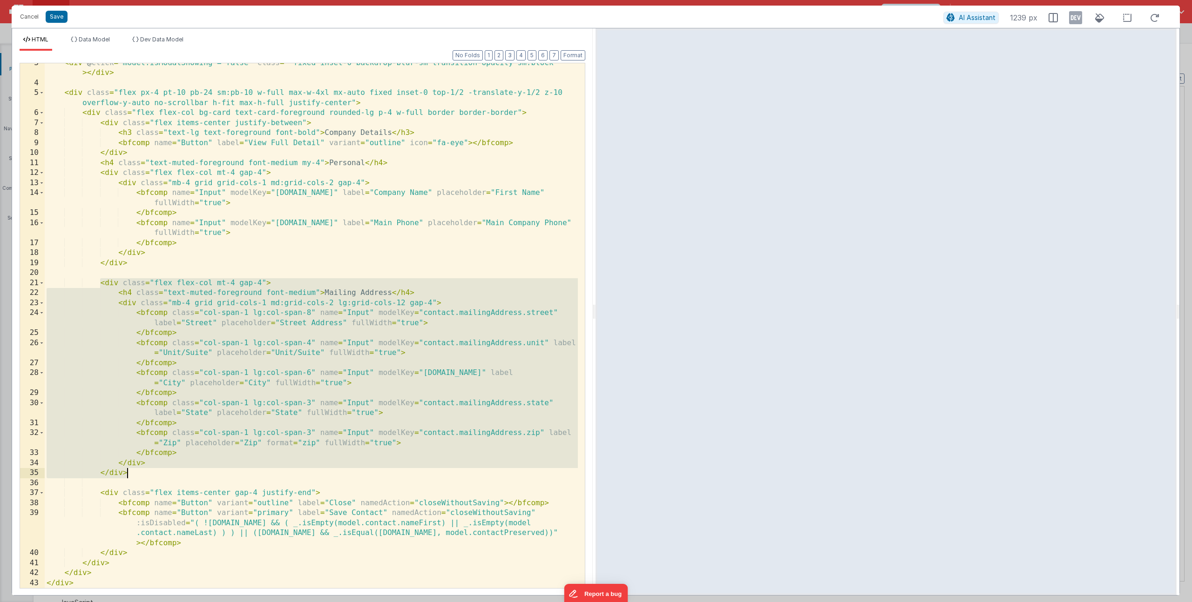
drag, startPoint x: 101, startPoint y: 283, endPoint x: 155, endPoint y: 469, distance: 194.4
click at [155, 469] on div "< div @ click = "model.isModalShowing = false" class = " fixed inset-0 backdrop…" at bounding box center [311, 335] width 533 height 555
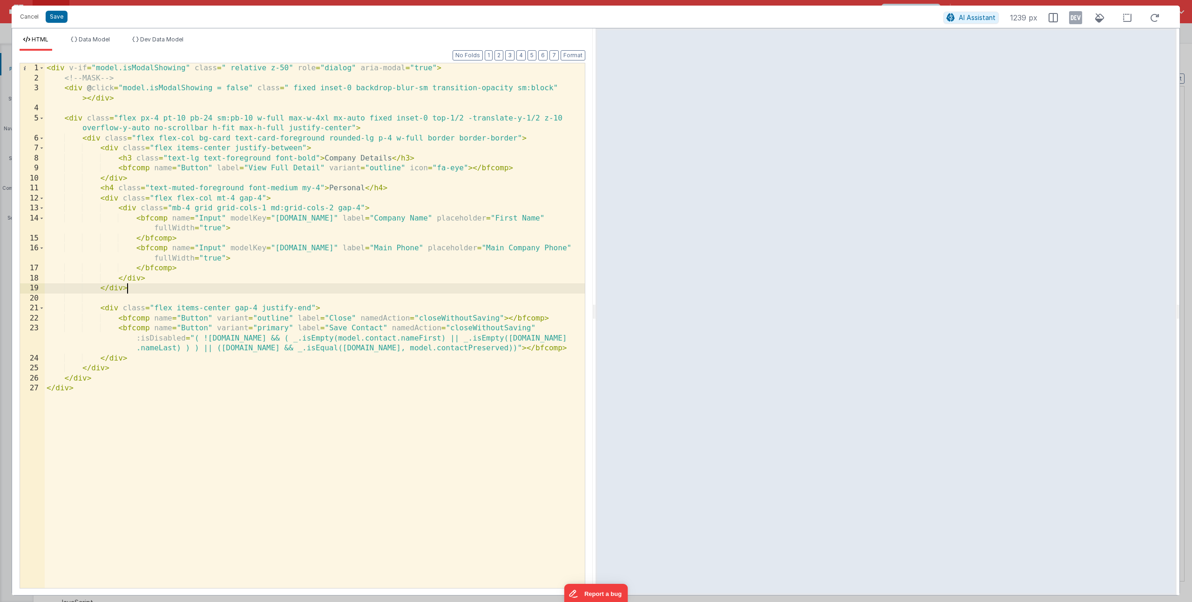
click at [244, 337] on div "< div v-if = "model.isModalShowing" class = " relative z-50" role = "dialog" ar…" at bounding box center [315, 335] width 540 height 545
click at [392, 338] on div "< div v-if = "model.isModalShowing" class = " relative z-50" role = "dialog" ar…" at bounding box center [315, 335] width 540 height 545
click at [565, 337] on div "< div v-if = "model.isModalShowing" class = " relative z-50" role = "dialog" ar…" at bounding box center [315, 335] width 540 height 545
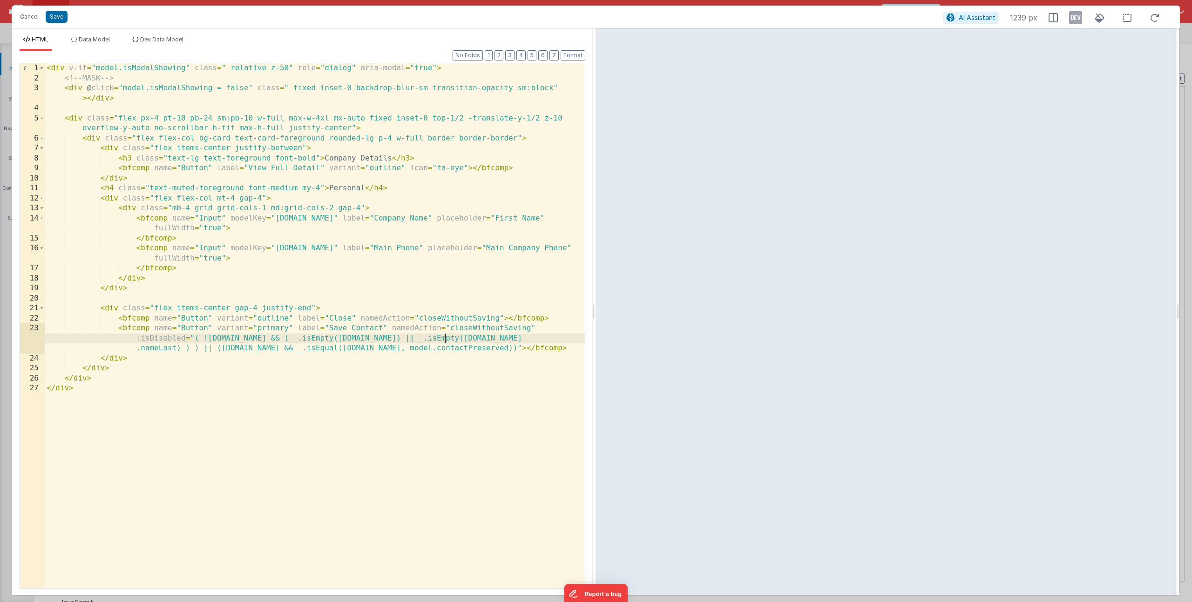
click at [565, 337] on div "< div v-if = "model.isModalShowing" class = " relative z-50" role = "dialog" ar…" at bounding box center [315, 335] width 540 height 545
click at [262, 349] on div "< div v-if = "model.isModalShowing" class = " relative z-50" role = "dialog" ar…" at bounding box center [315, 335] width 540 height 545
click at [384, 348] on div "< div v-if = "model.isModalShowing" class = " relative z-50" role = "dialog" ar…" at bounding box center [315, 335] width 540 height 545
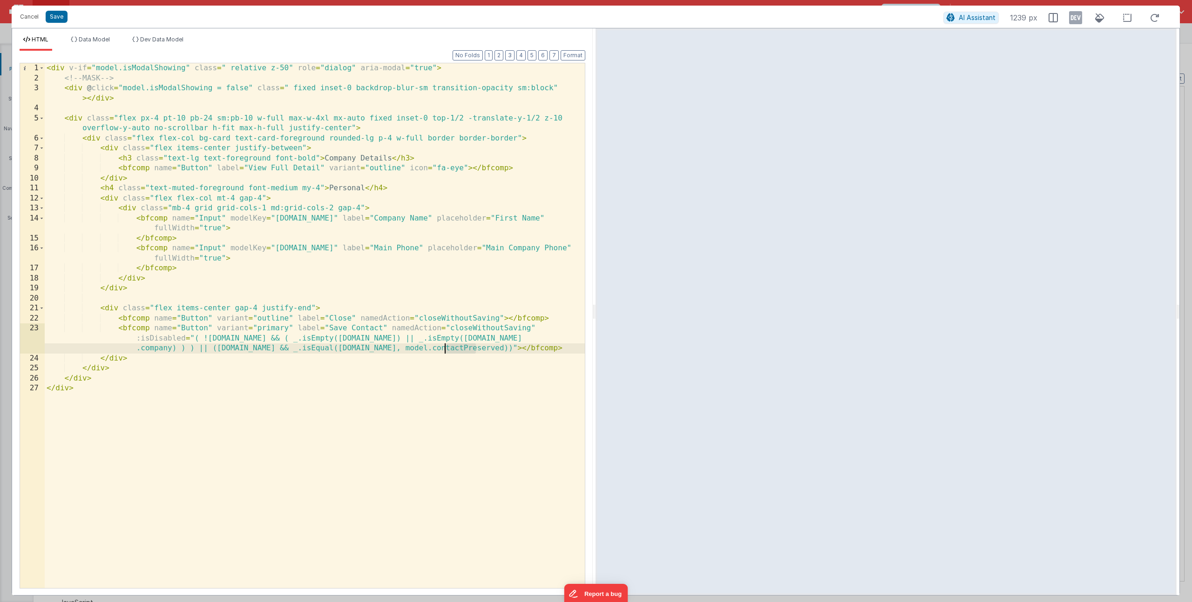
drag, startPoint x: 473, startPoint y: 348, endPoint x: 445, endPoint y: 347, distance: 28.0
click at [445, 347] on div "< div v-if = "model.isModalShowing" class = " relative z-50" role = "dialog" ar…" at bounding box center [315, 335] width 540 height 545
click at [252, 118] on div "< div v-if = "model.isModalShowing" class = " relative z-50" role = "dialog" ar…" at bounding box center [315, 335] width 540 height 545
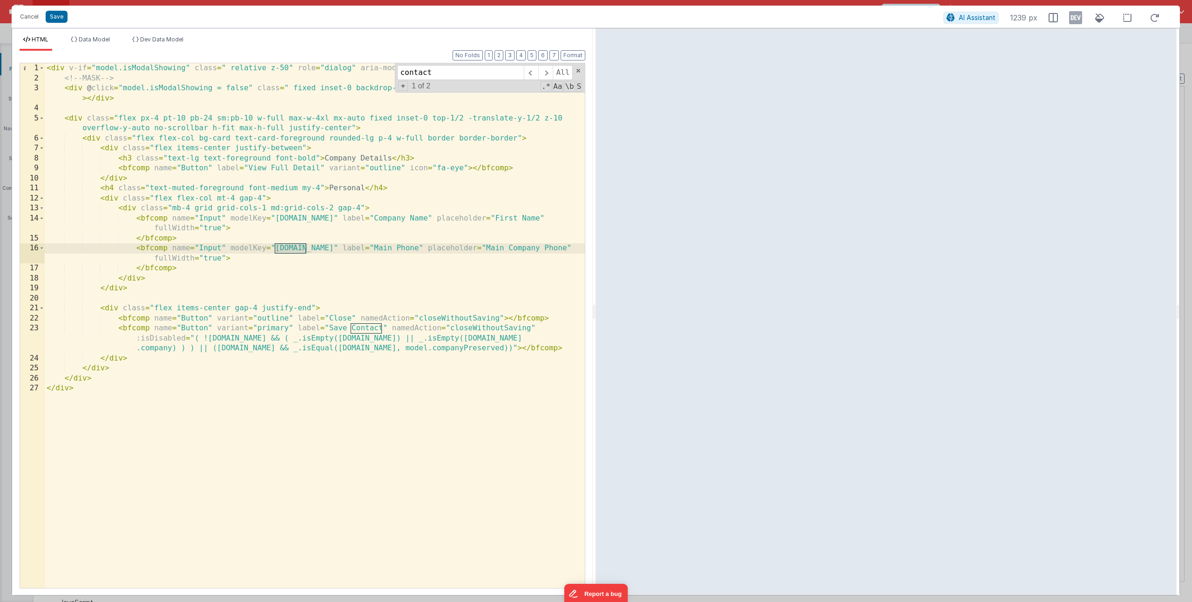
type input "contact"
click at [287, 248] on div "< div v-if = "model.isModalShowing" class = " relative z-50" role = "dialog" ar…" at bounding box center [315, 335] width 540 height 545
click at [230, 293] on div "< div v-if = "model.isModalShowing" class = " relative z-50" role = "dialog" ar…" at bounding box center [315, 335] width 540 height 545
click at [183, 215] on div "< div v-if = "model.isModalShowing" class = " relative z-50" role = "dialog" ar…" at bounding box center [315, 335] width 540 height 545
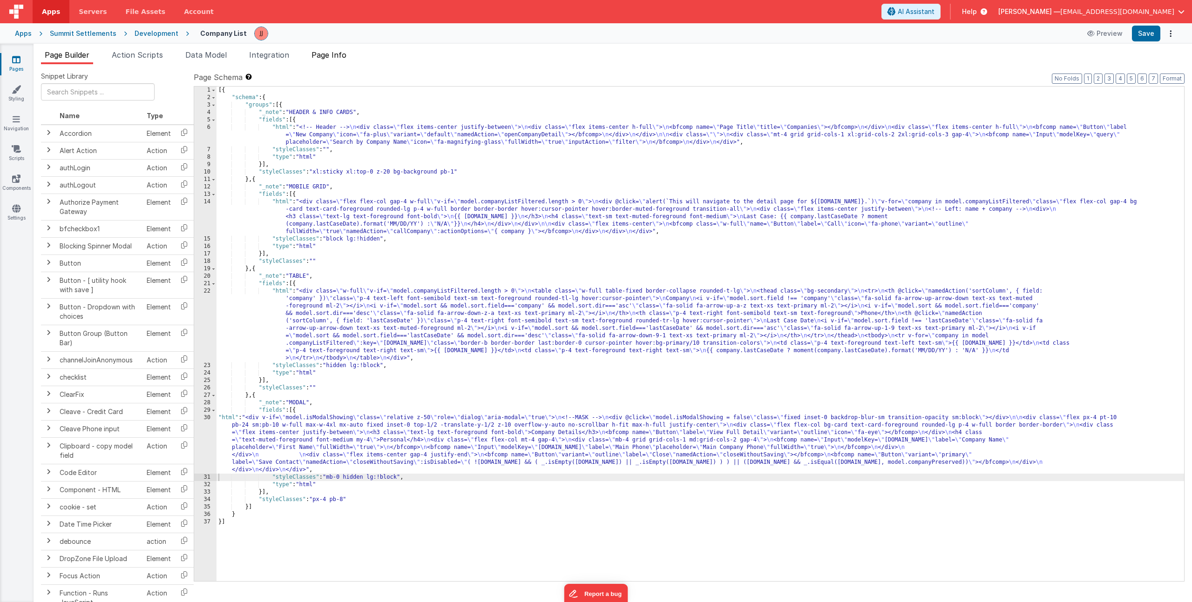
click at [326, 56] on span "Page Info" at bounding box center [328, 54] width 35 height 9
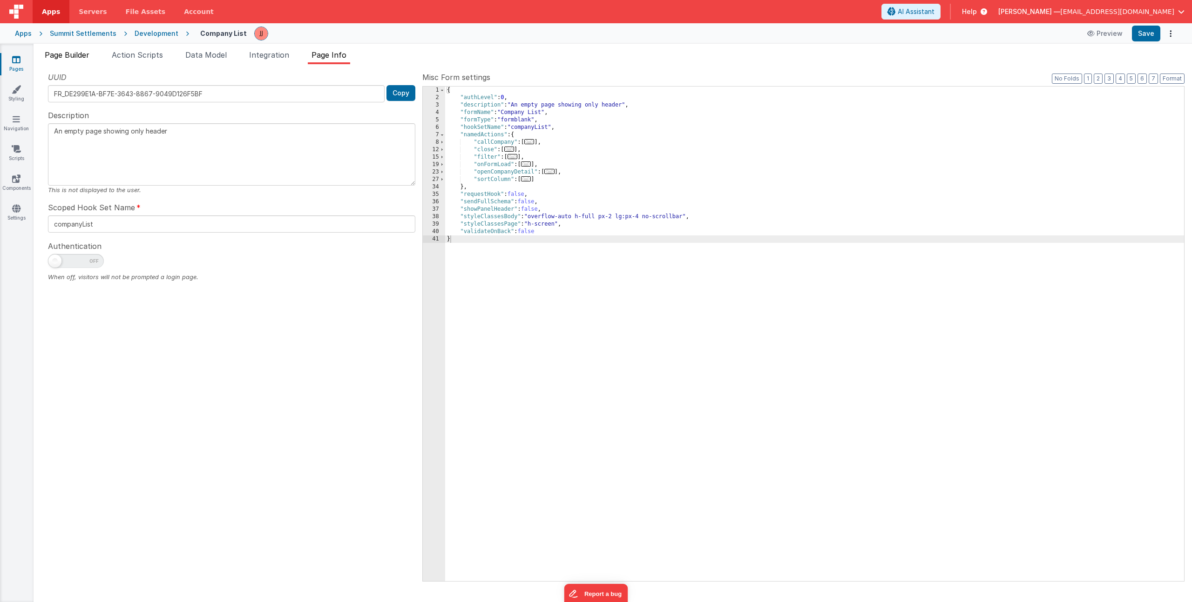
click at [72, 56] on span "Page Builder" at bounding box center [67, 54] width 45 height 9
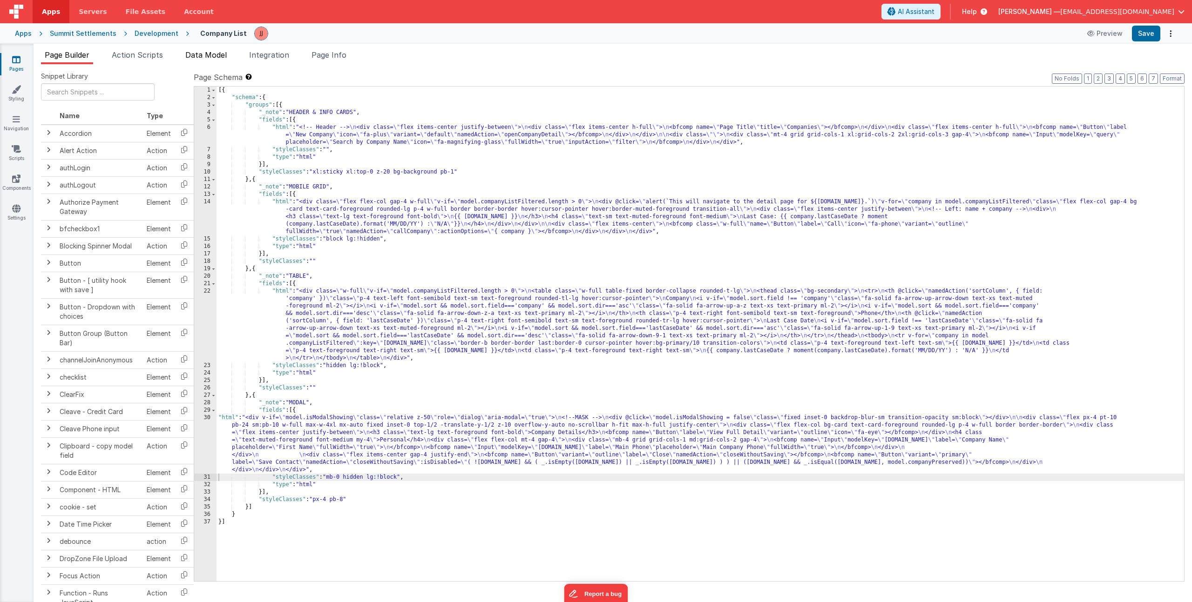
click at [189, 54] on span "Data Model" at bounding box center [205, 54] width 41 height 9
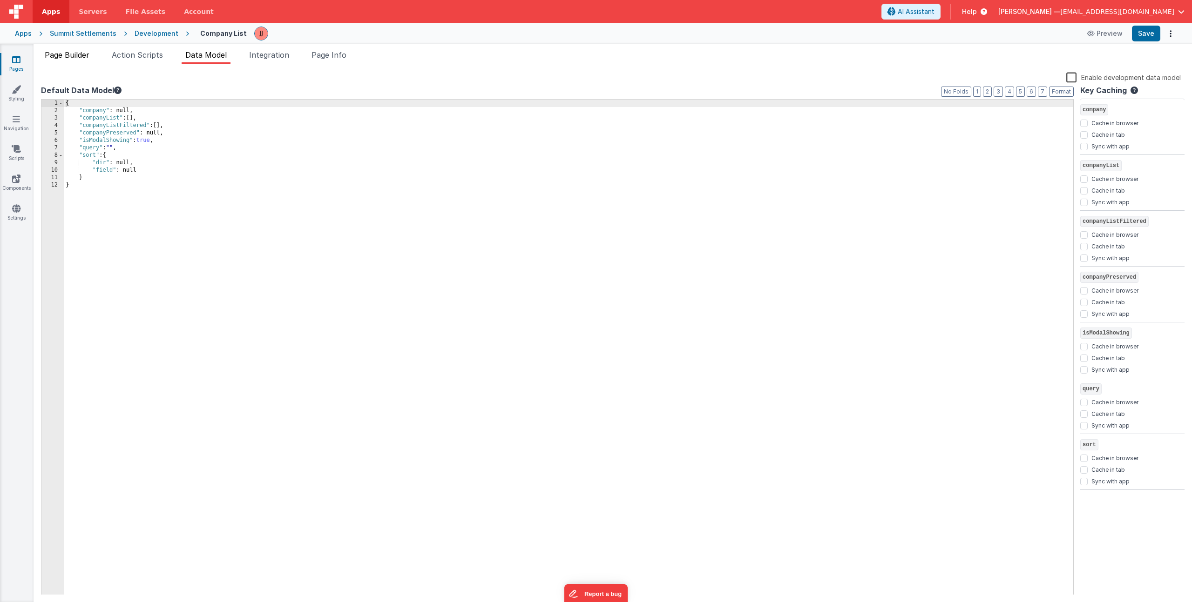
click at [80, 60] on li "Page Builder" at bounding box center [67, 56] width 52 height 15
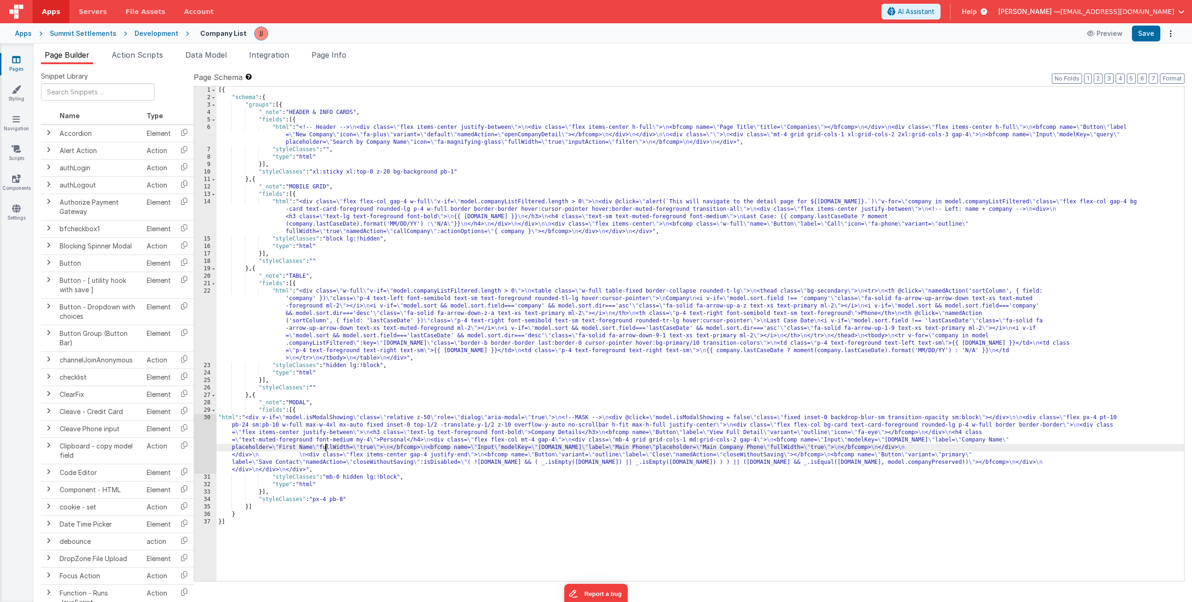
click at [326, 447] on div "[{ "schema" : { "groups" : [{ "_note" : "HEADER & INFO CARDS" , "fields" : [{ "…" at bounding box center [699, 342] width 967 height 510
click at [201, 427] on div "30" at bounding box center [205, 444] width 22 height 60
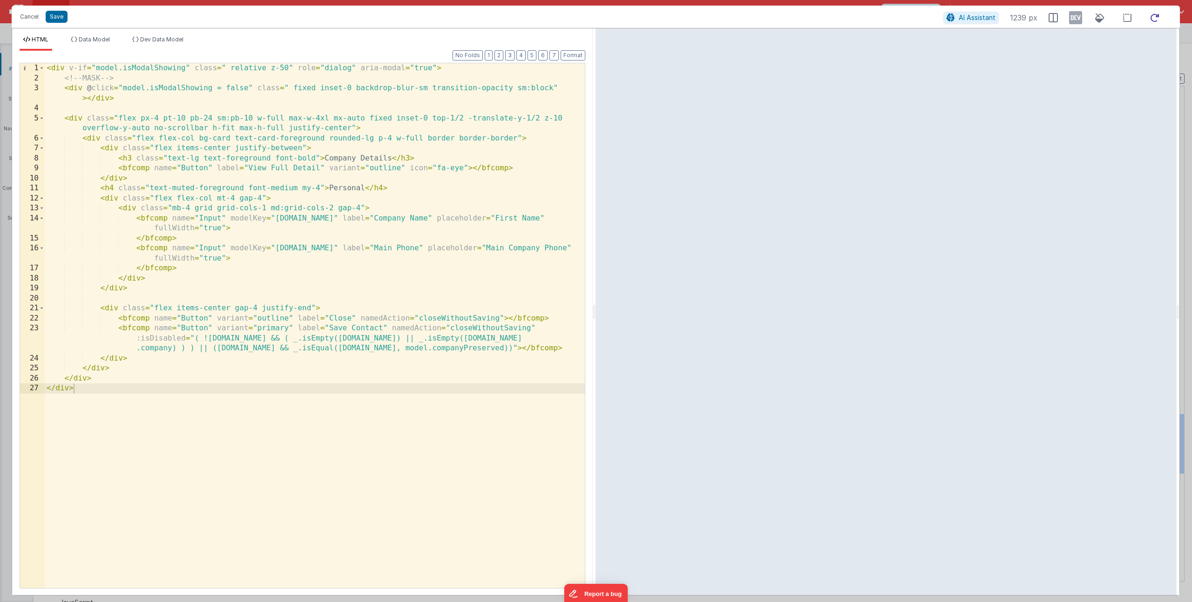
click at [1154, 22] on icon at bounding box center [1154, 18] width 20 height 12
click at [101, 44] on li "Data Model" at bounding box center [90, 43] width 47 height 15
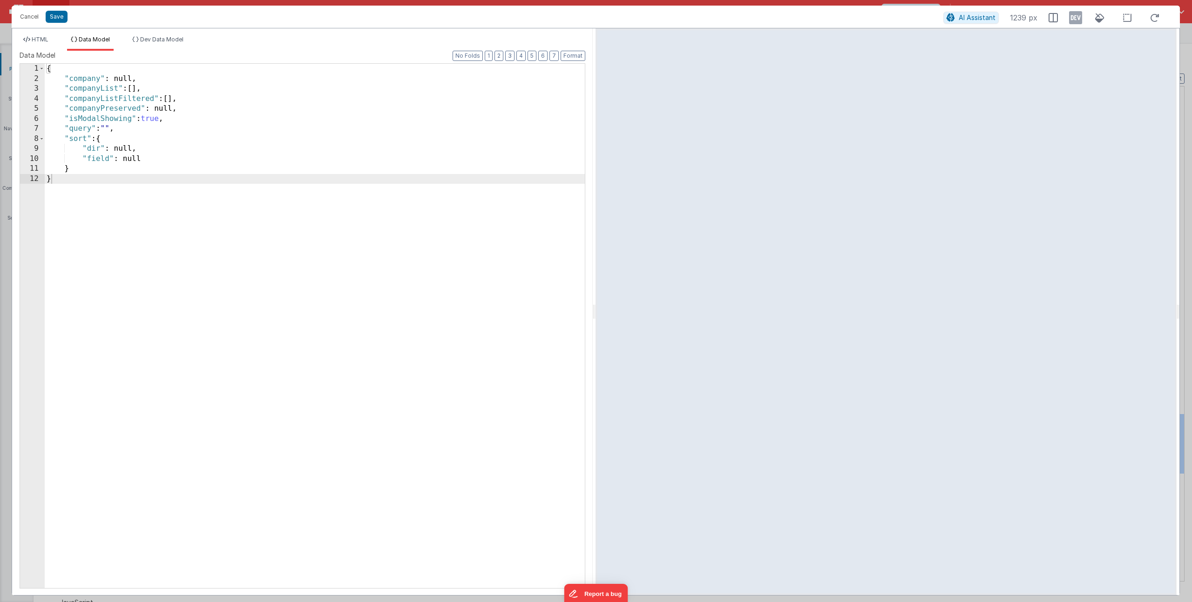
click at [128, 81] on div "{ "company" : null, "companyList" : [ ] , "companyListFiltered" : [ ] , "compan…" at bounding box center [315, 336] width 540 height 545
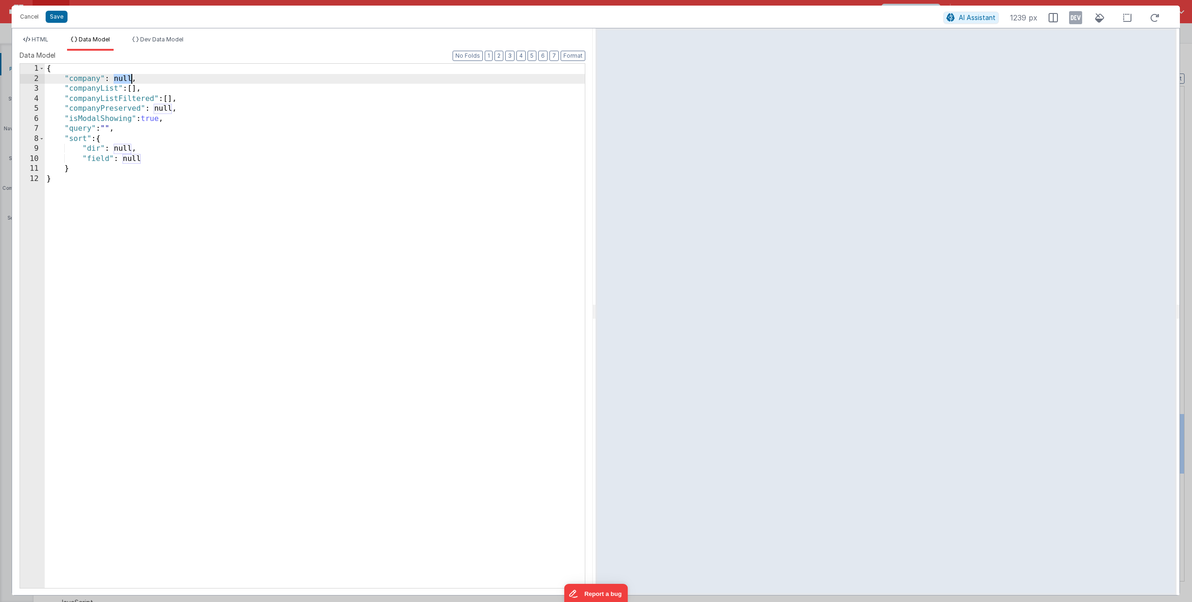
click at [128, 81] on div "{ "company" : null, "companyList" : [ ] , "companyListFiltered" : [ ] , "compan…" at bounding box center [315, 336] width 540 height 545
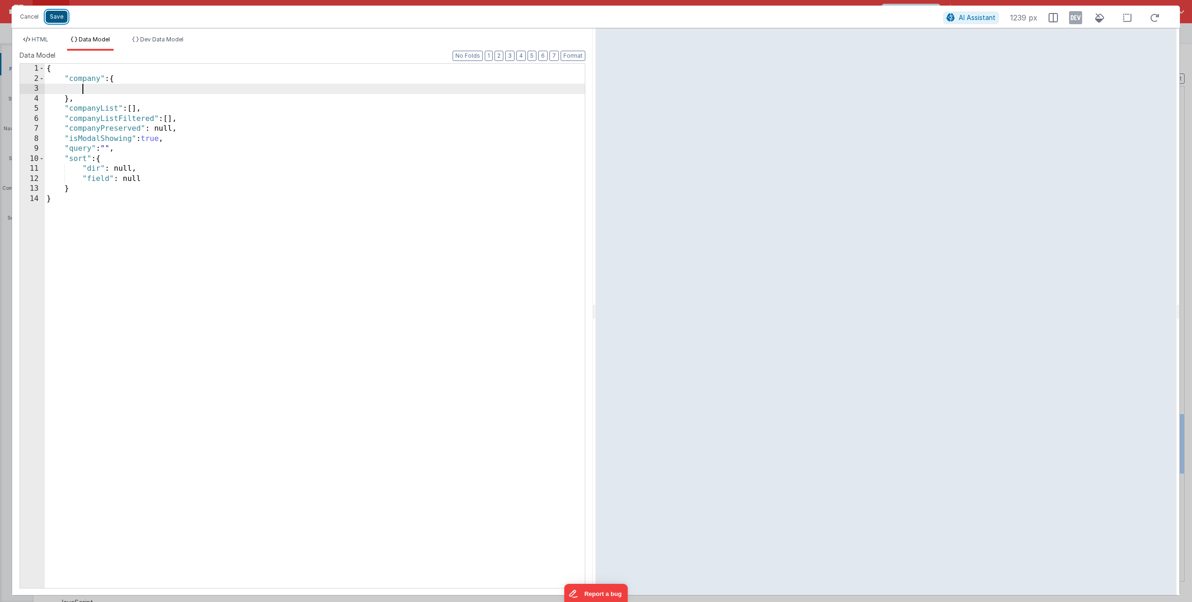
click at [55, 21] on button "Save" at bounding box center [57, 17] width 22 height 12
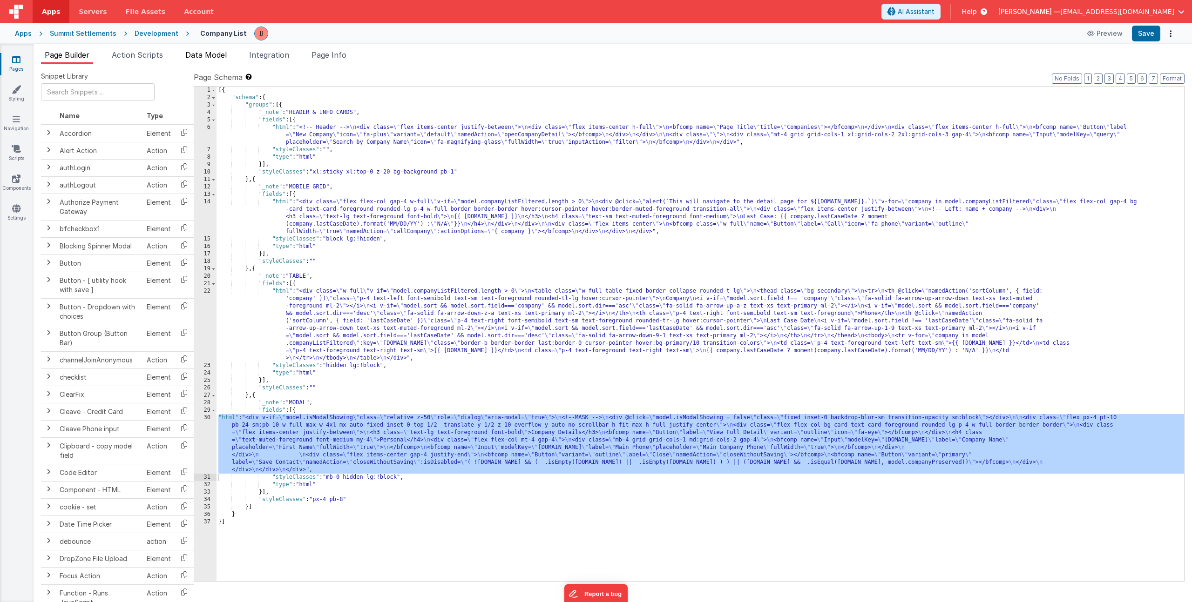
click at [211, 50] on span "Data Model" at bounding box center [205, 54] width 41 height 9
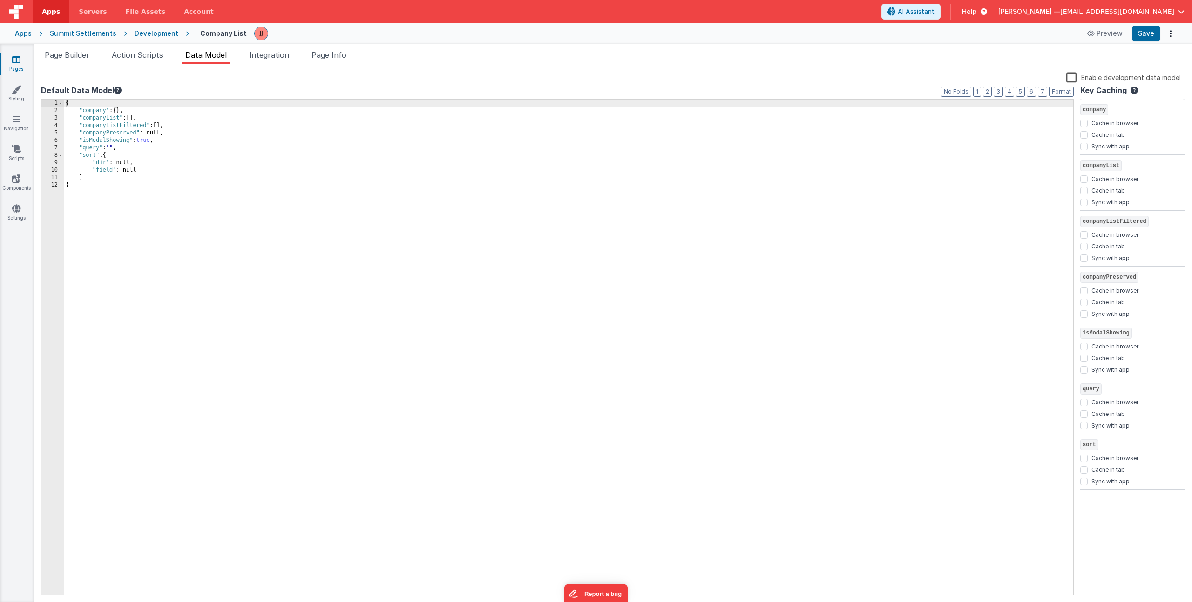
click at [143, 142] on div "{ "company" : { } , "companyList" : [ ] , "companyListFiltered" : [ ] , "compan…" at bounding box center [568, 355] width 1009 height 511
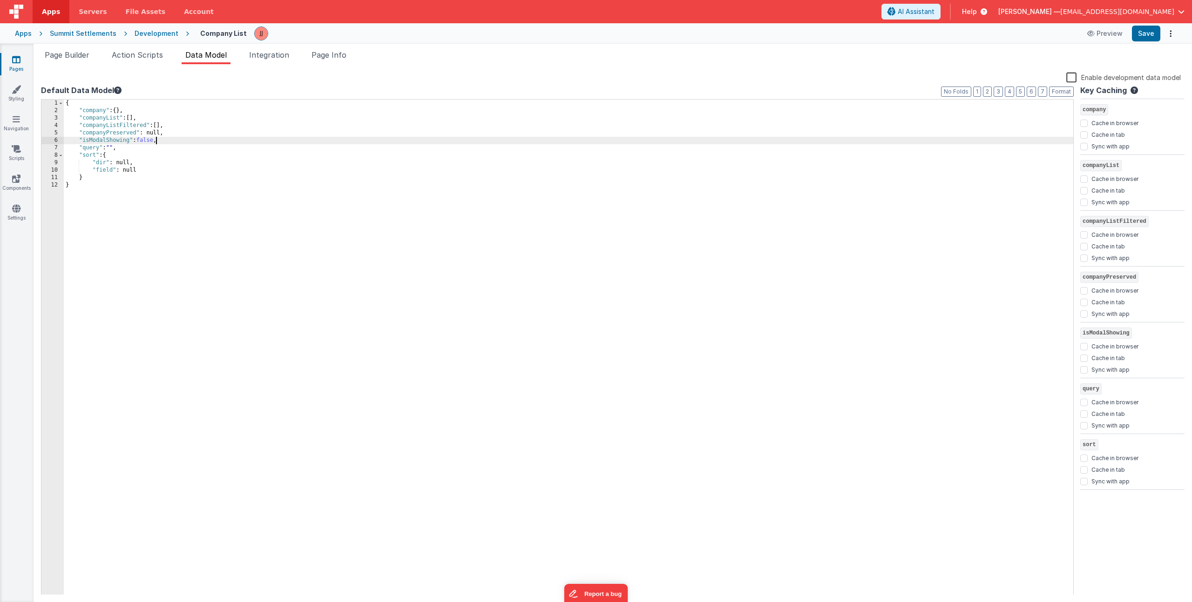
click at [18, 65] on link "Pages" at bounding box center [17, 64] width 34 height 19
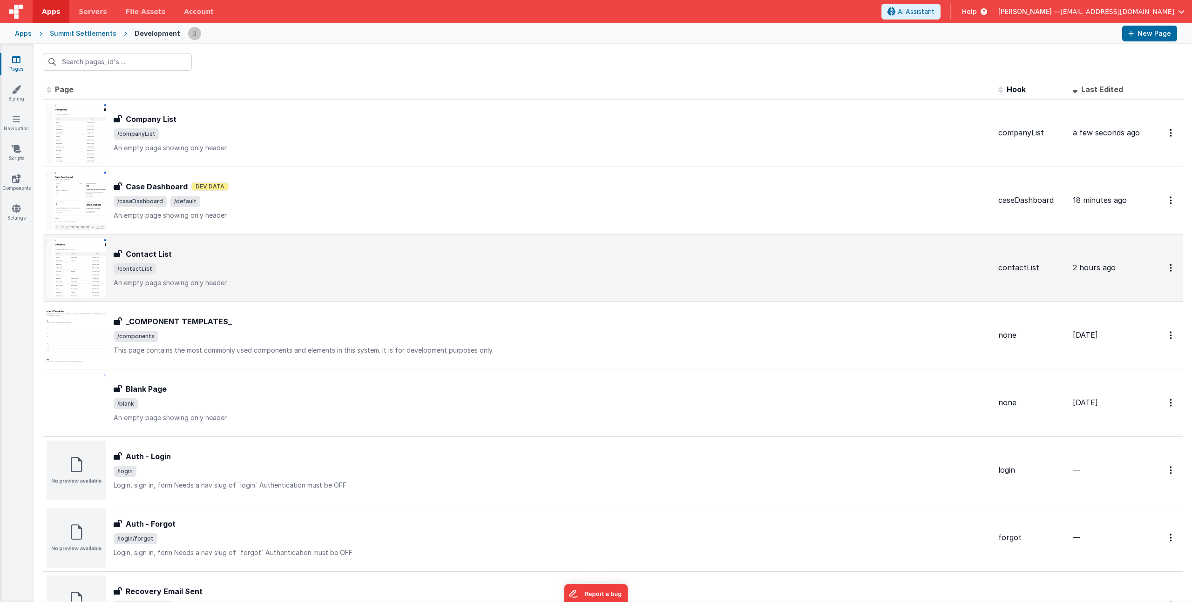
click at [246, 263] on span "/contactList" at bounding box center [552, 268] width 877 height 11
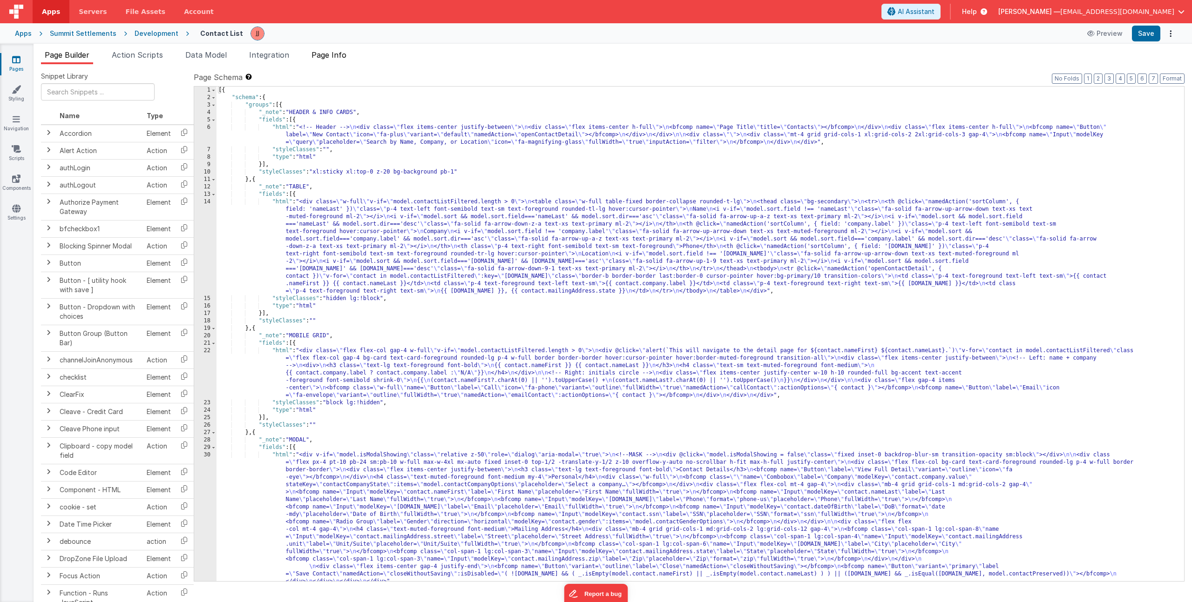
click at [329, 55] on span "Page Info" at bounding box center [328, 54] width 35 height 9
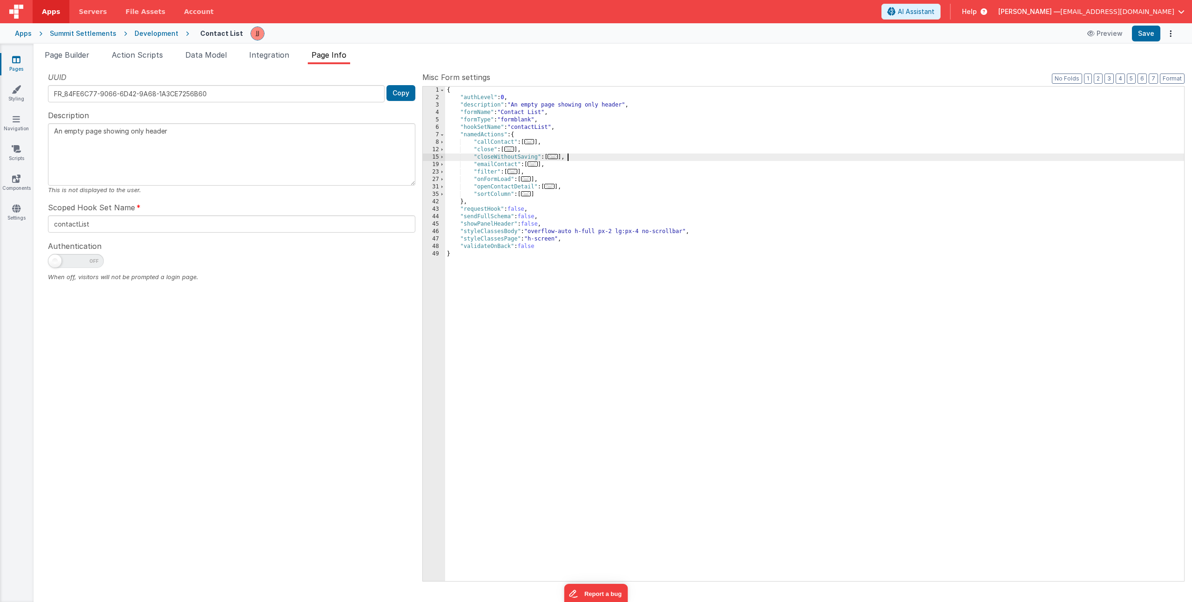
click at [573, 157] on div "{ "authLevel" : 0 , "description" : "An empty page showing only header" , "form…" at bounding box center [814, 342] width 739 height 510
click at [25, 60] on link "Pages" at bounding box center [17, 64] width 34 height 19
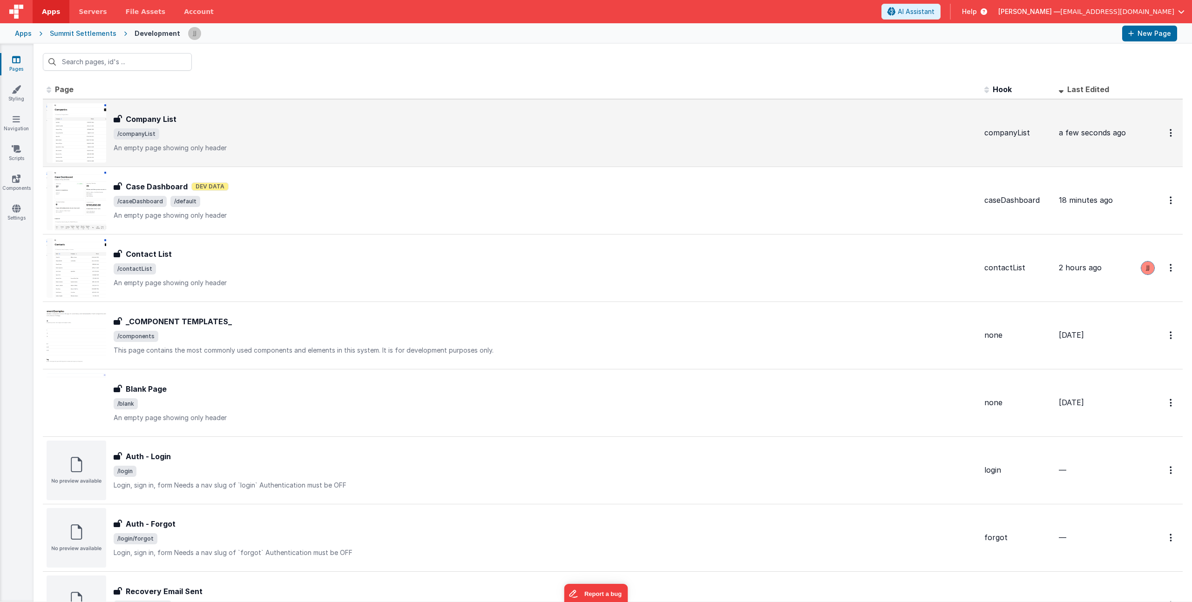
click at [265, 128] on span "/companyList" at bounding box center [545, 133] width 863 height 11
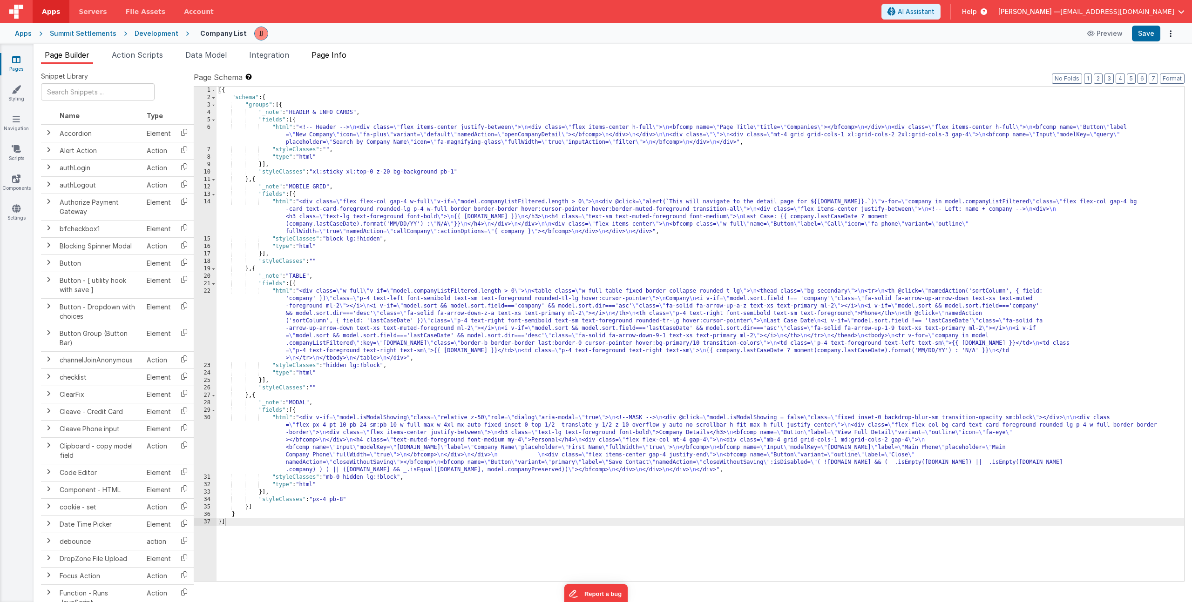
click at [346, 57] on span "Page Info" at bounding box center [328, 54] width 35 height 9
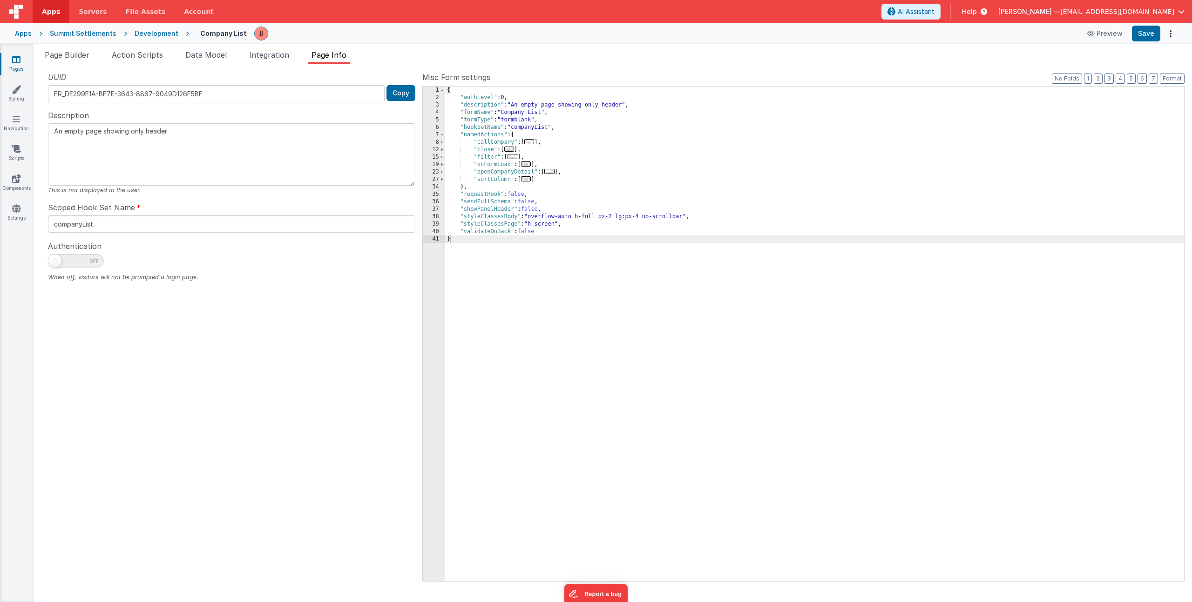
click at [554, 174] on span "..." at bounding box center [549, 171] width 10 height 5
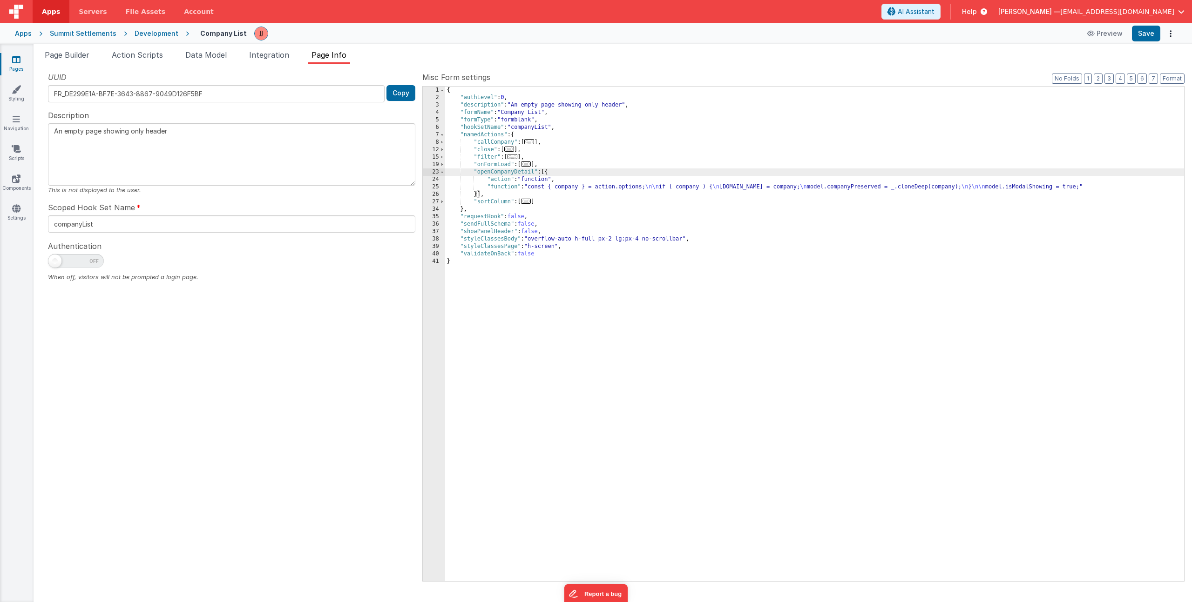
click at [551, 138] on div "{ "authLevel" : 0 , "description" : "An empty page showing only header" , "form…" at bounding box center [814, 342] width 739 height 510
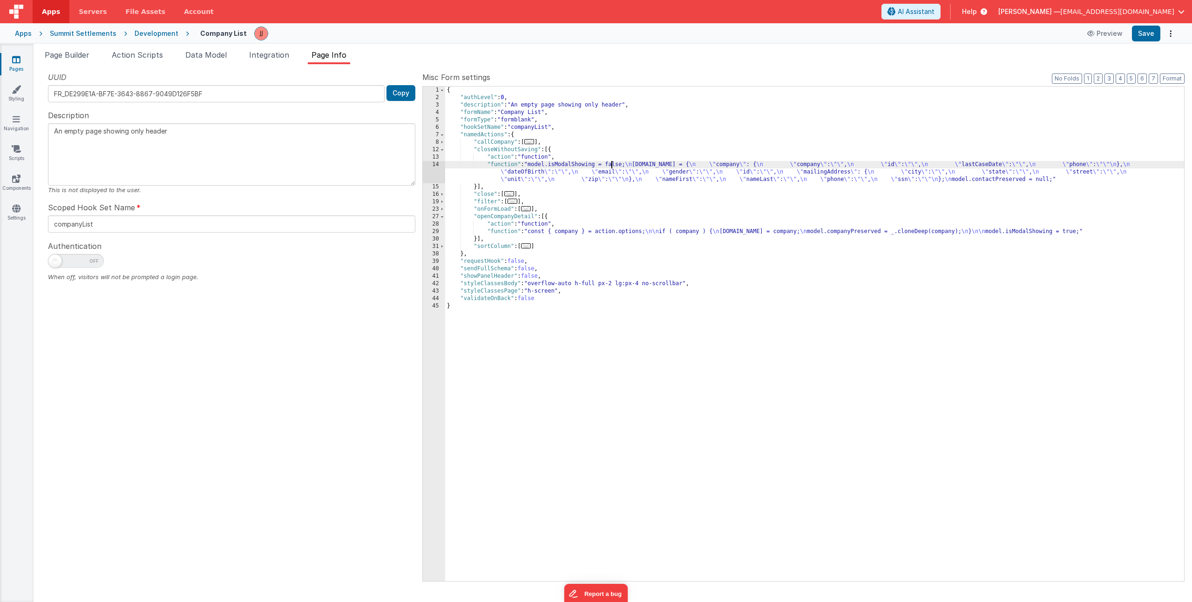
click at [612, 166] on div "{ "authLevel" : 0 , "description" : "An empty page showing only header" , "form…" at bounding box center [814, 342] width 739 height 510
click at [431, 169] on div "14" at bounding box center [434, 172] width 22 height 22
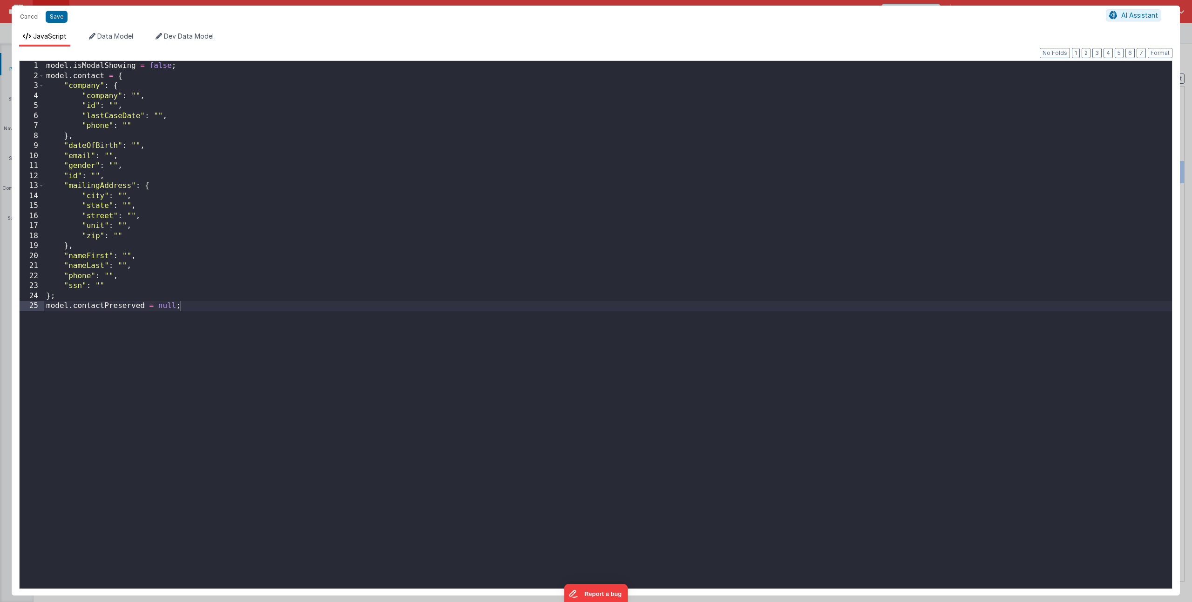
click at [91, 73] on div "model . isModalShowing = false ; model . contact = { "company" : { "company" : …" at bounding box center [607, 335] width 1127 height 548
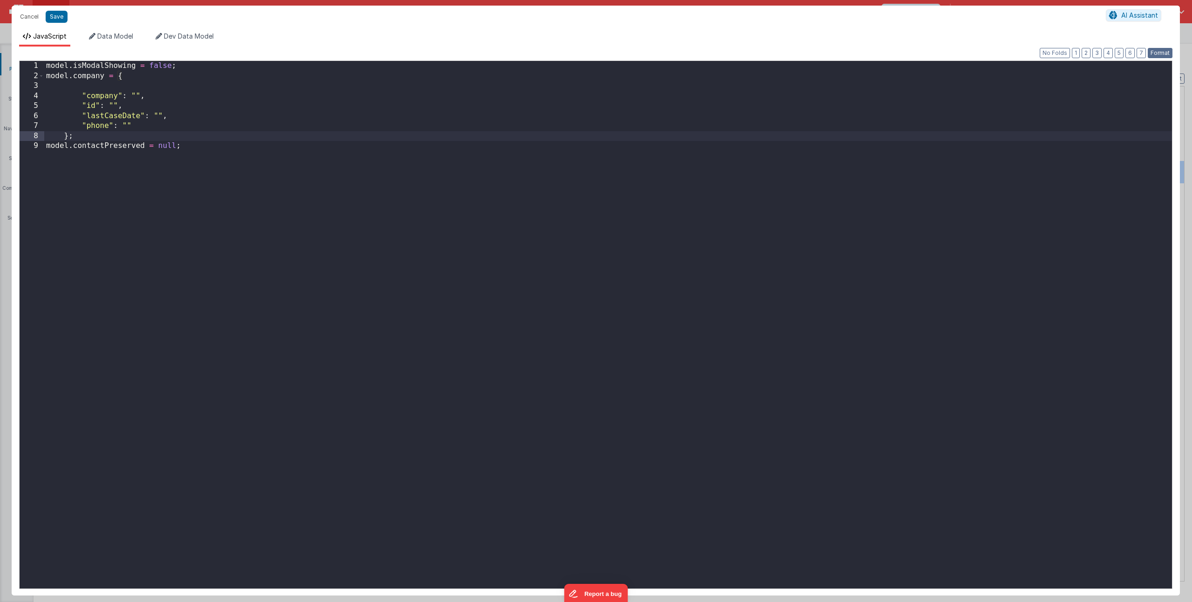
click at [1153, 53] on button "Format" at bounding box center [1159, 53] width 25 height 10
click at [101, 88] on div "model . isModalShowing = false ; model . company = { "company" : "" , "id" : ""…" at bounding box center [607, 335] width 1127 height 548
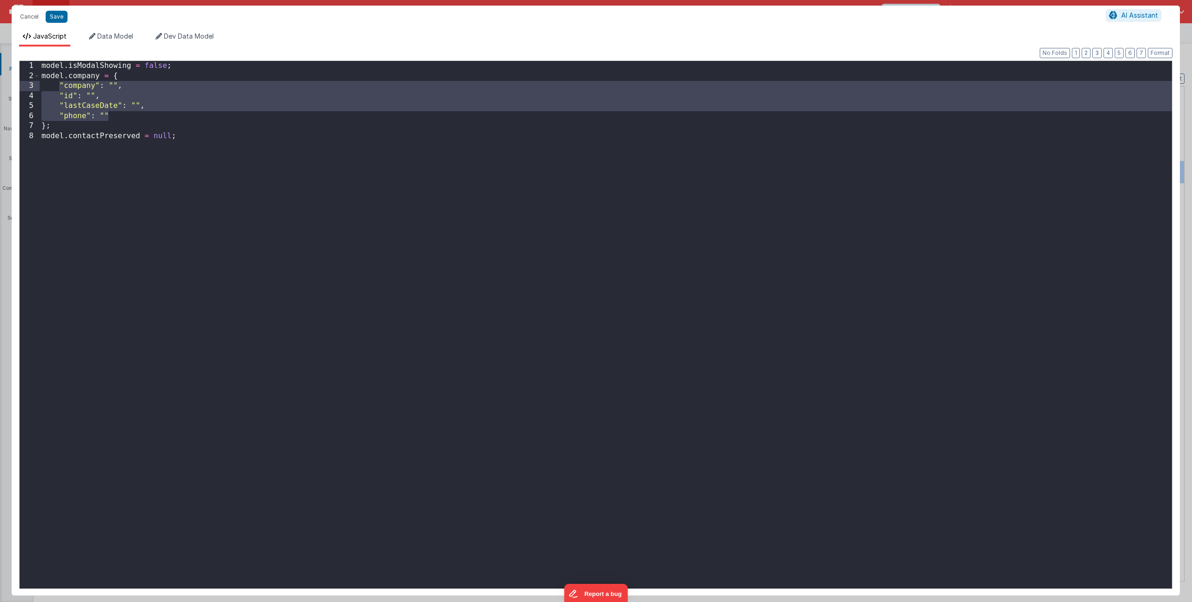
drag, startPoint x: 122, startPoint y: 115, endPoint x: 60, endPoint y: 86, distance: 69.5
click at [60, 86] on div "model . isModalShowing = false ; model . company = { "company" : "" , "id" : ""…" at bounding box center [606, 335] width 1132 height 548
click at [93, 94] on div "model . isModalShowing = false ; model . company = { "company" : "" , "id" : ""…" at bounding box center [606, 335] width 1132 height 548
drag, startPoint x: 107, startPoint y: 114, endPoint x: 61, endPoint y: 88, distance: 52.9
click at [61, 88] on div "model . isModalShowing = false ; model . company = { "company" : "" , "id" : ""…" at bounding box center [606, 335] width 1132 height 548
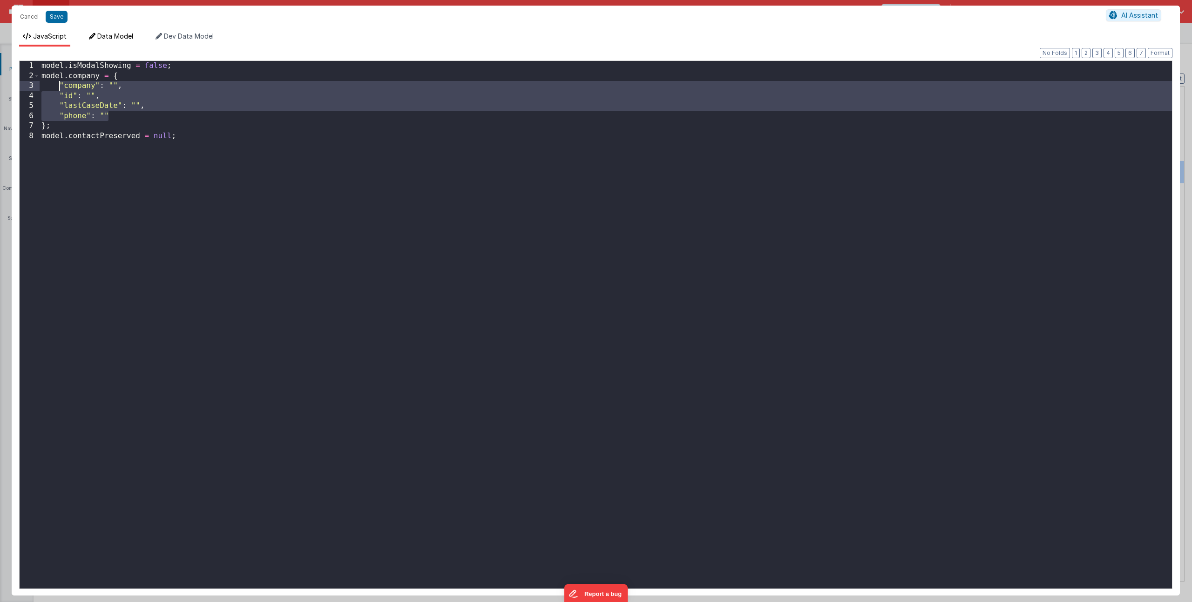
click at [99, 37] on span "Data Model" at bounding box center [115, 36] width 36 height 8
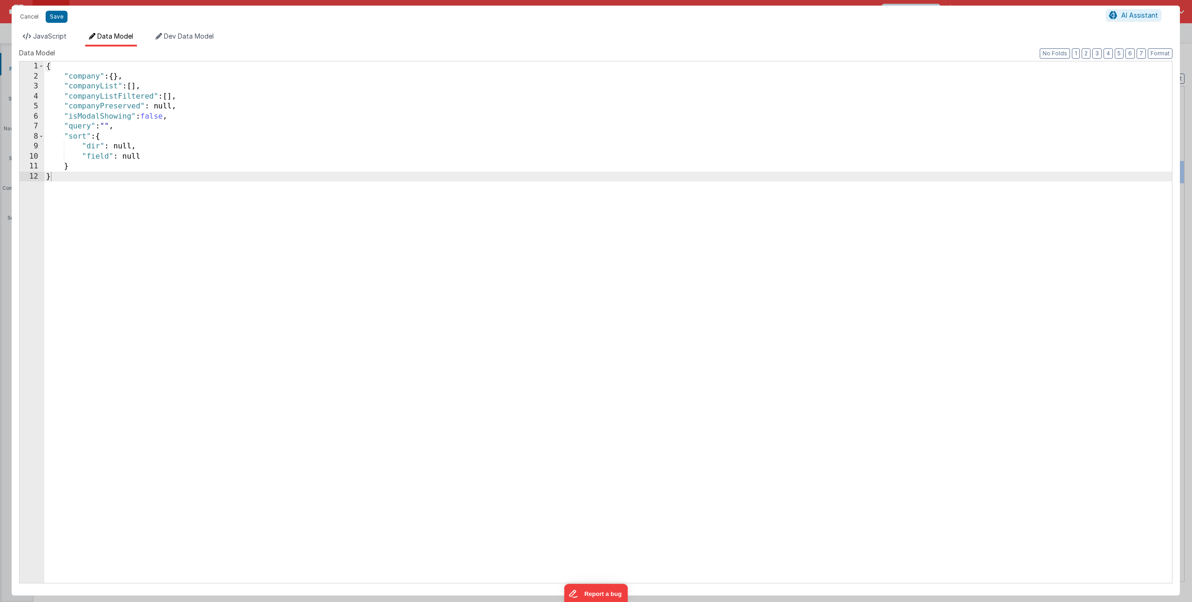
click at [117, 74] on div "{ "company" : { } , "companyList" : [ ] , "companyListFiltered" : [ ] , "compan…" at bounding box center [607, 332] width 1127 height 542
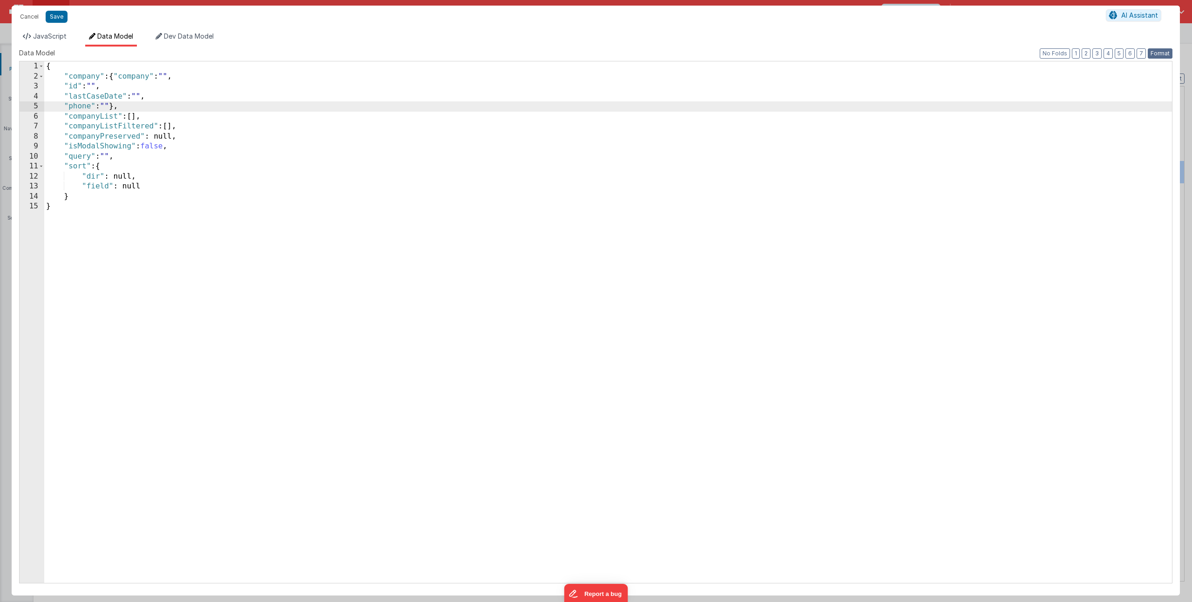
click at [1159, 52] on button "Format" at bounding box center [1159, 53] width 25 height 10
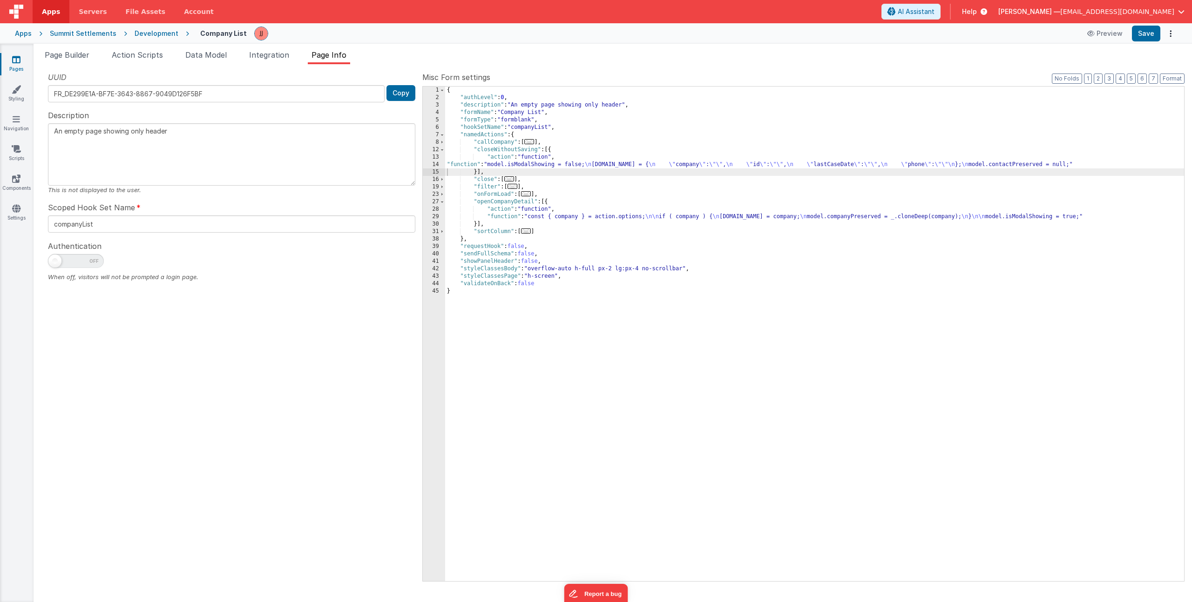
click at [555, 217] on div "{ "authLevel" : 0 , "description" : "An empty page showing only header" , "form…" at bounding box center [814, 342] width 739 height 510
click at [52, 48] on div "Page Builder Action Scripts Data Model Integration Page Info Snippet Library Na…" at bounding box center [613, 323] width 1158 height 559
click at [54, 53] on span "Page Builder" at bounding box center [67, 54] width 45 height 9
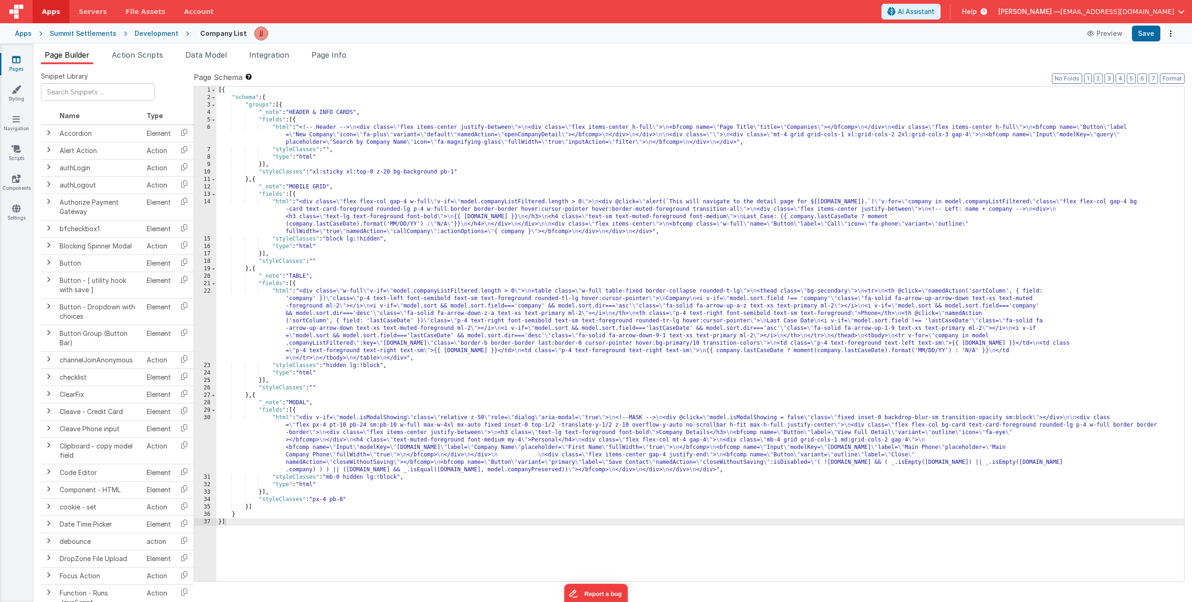
click at [366, 430] on div "[{ "schema" : { "groups" : [{ "_note" : "HEADER & INFO CARDS" , "fields" : [{ "…" at bounding box center [699, 342] width 967 height 510
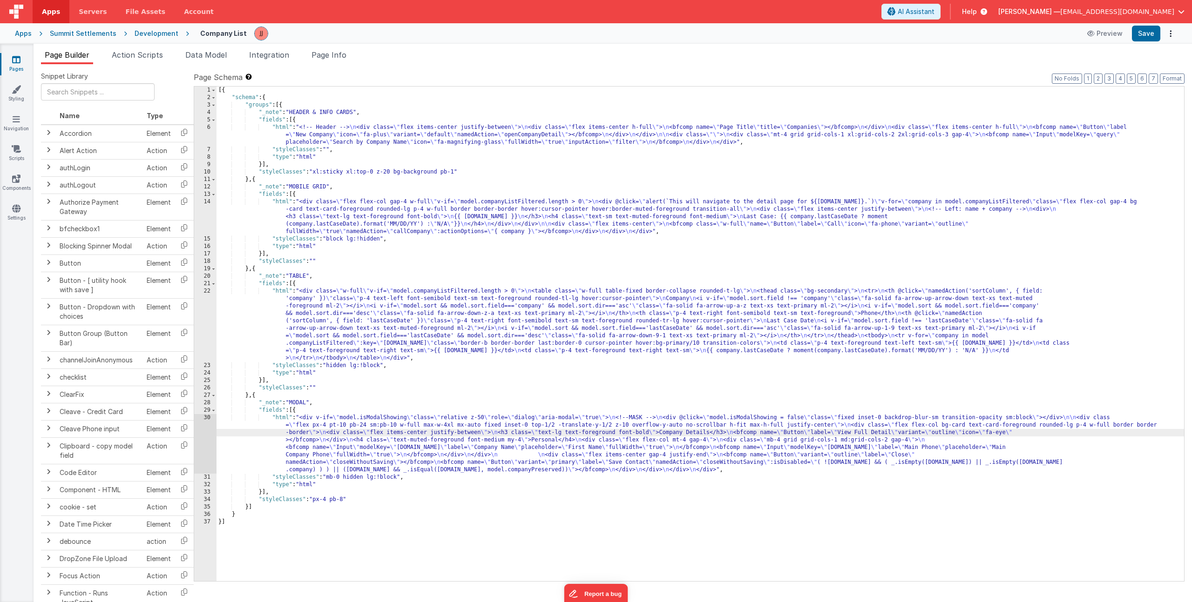
click at [341, 317] on div "[{ "schema" : { "groups" : [{ "_note" : "HEADER & INFO CARDS" , "fields" : [{ "…" at bounding box center [699, 342] width 967 height 510
click at [205, 309] on div "22" at bounding box center [205, 325] width 22 height 74
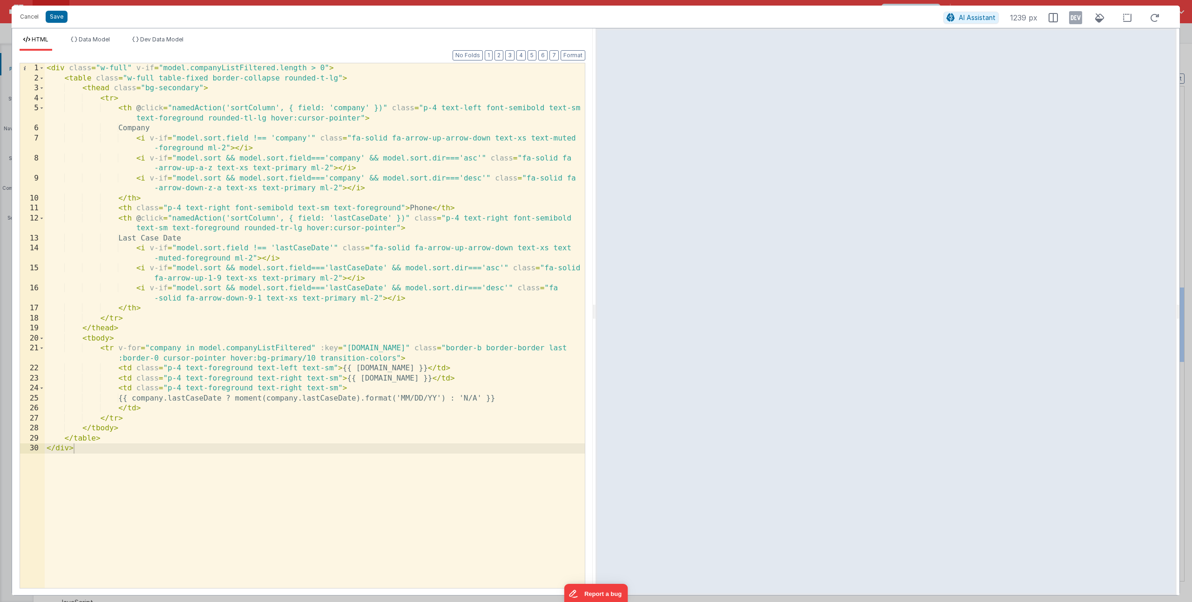
click at [113, 349] on div "< div class = "w-full" v-if = "model.companyListFiltered.length > 0" > < table …" at bounding box center [315, 335] width 540 height 545
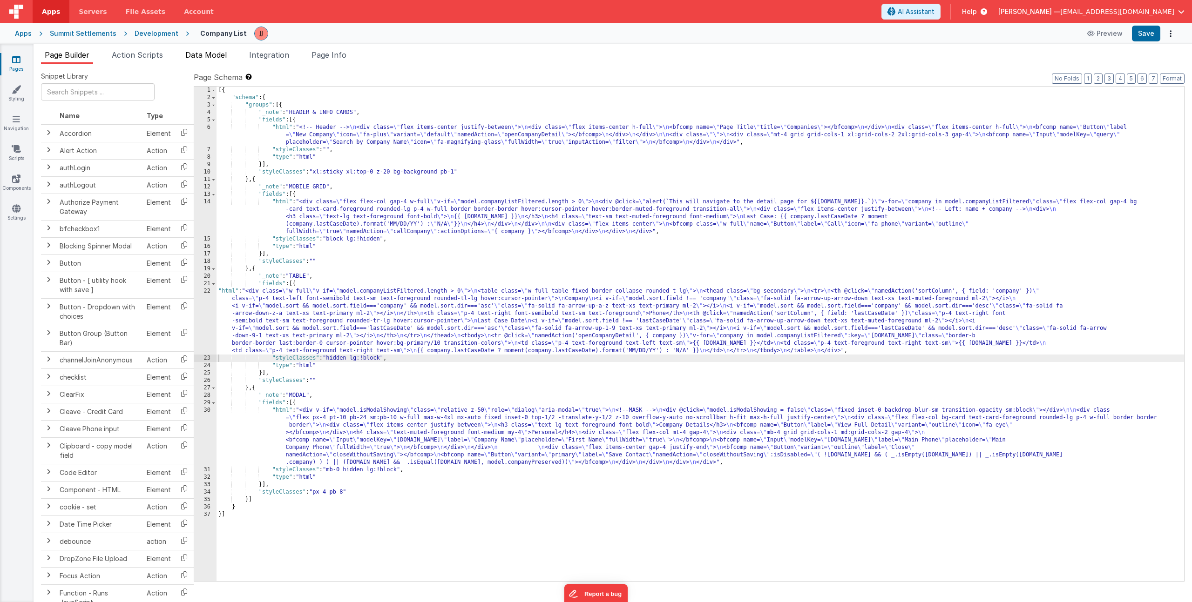
click at [201, 53] on span "Data Model" at bounding box center [205, 54] width 41 height 9
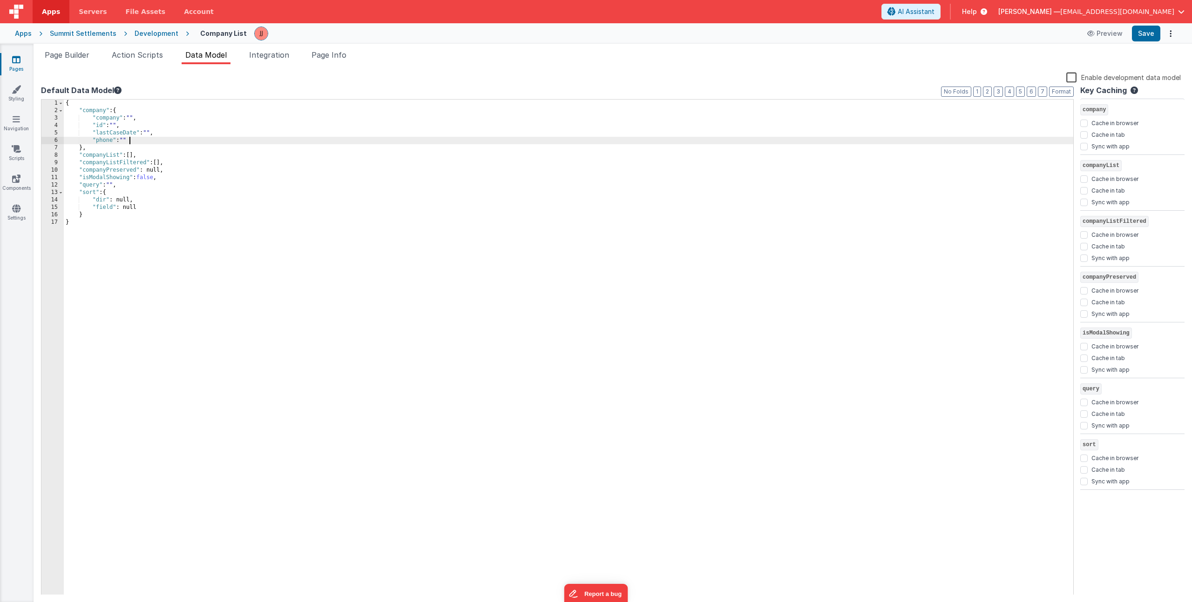
click at [139, 142] on div "{ "company" : { "company" : "" , "id" : "" , "lastCaseDate" : "" , "phone" : ""…" at bounding box center [568, 355] width 1009 height 511
click at [1144, 35] on button "Save" at bounding box center [1146, 34] width 28 height 16
click at [22, 217] on link "Settings" at bounding box center [17, 213] width 34 height 19
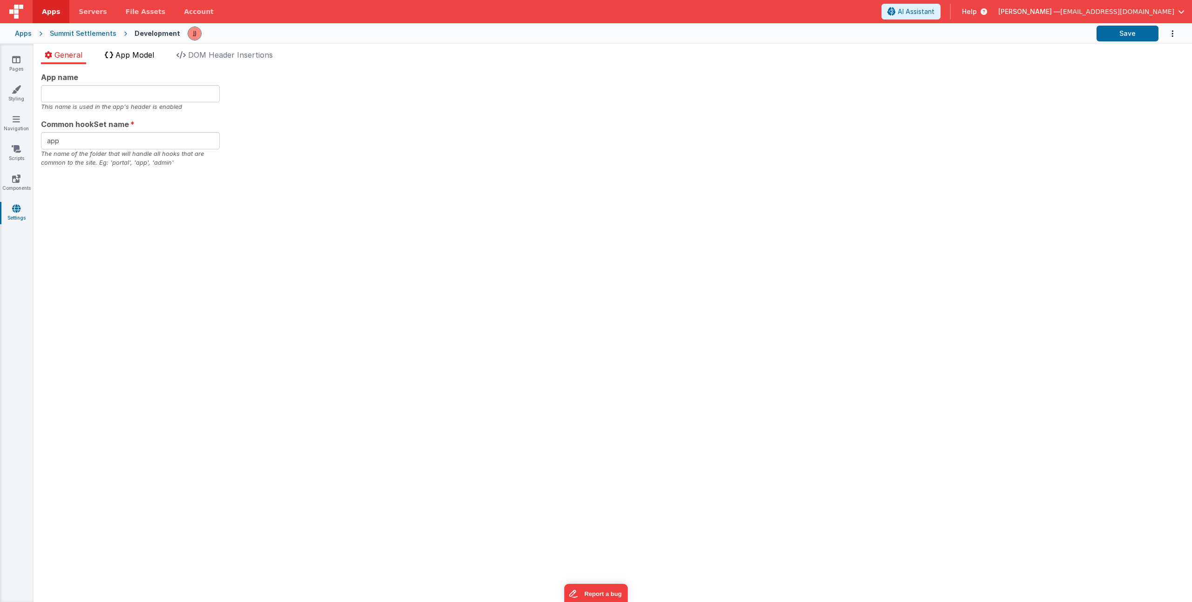
click at [134, 61] on li "App Model" at bounding box center [129, 56] width 57 height 15
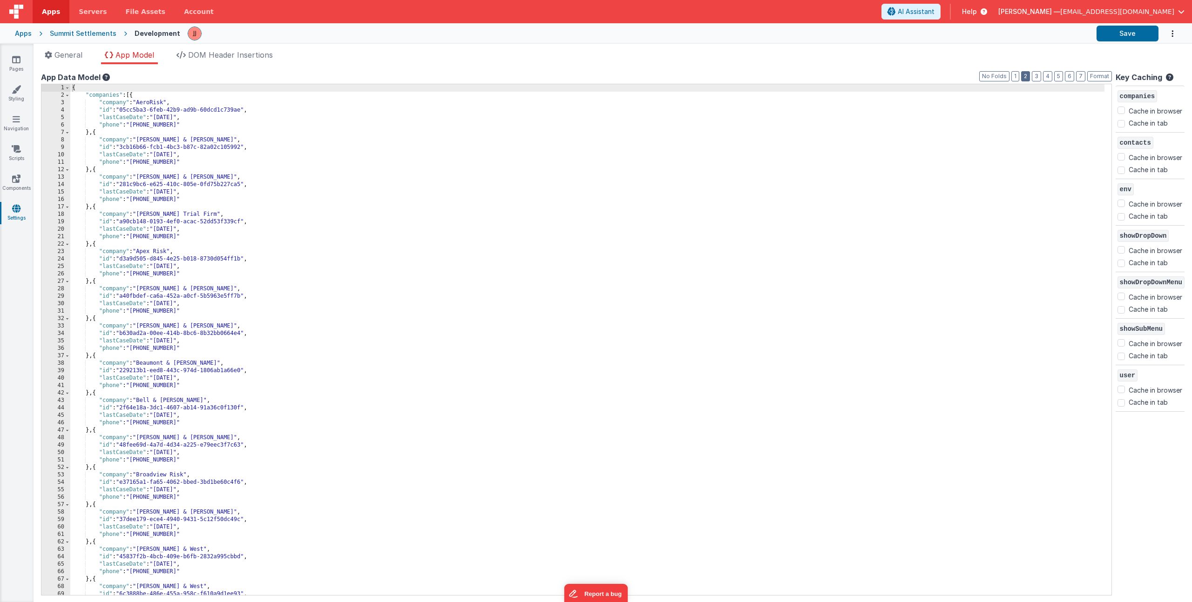
click at [1021, 76] on button "2" at bounding box center [1025, 76] width 9 height 10
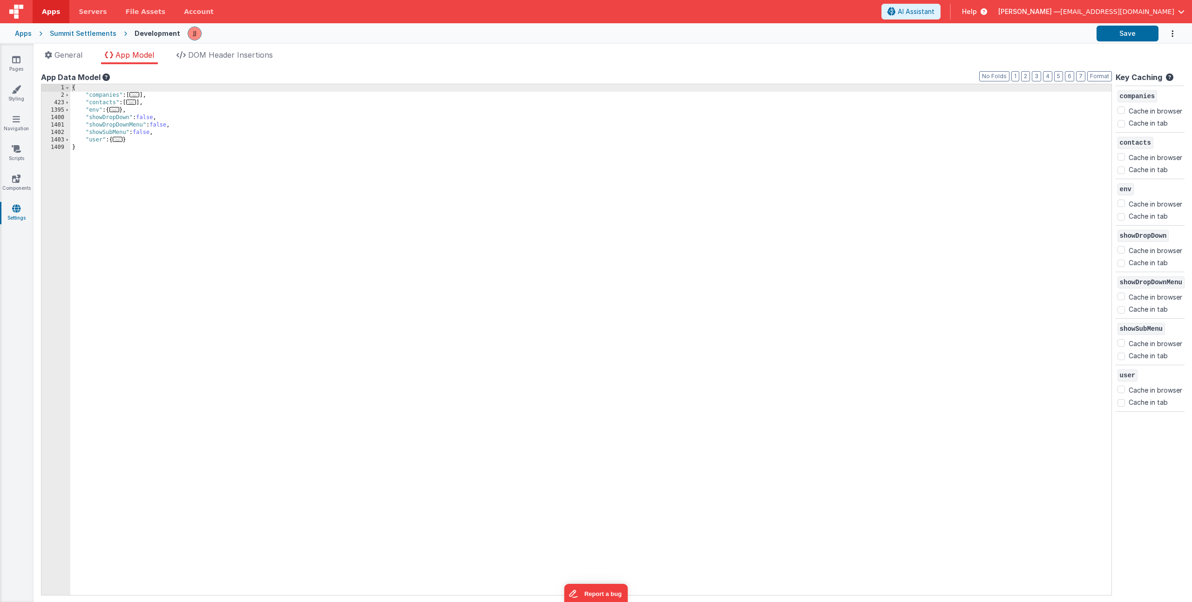
click at [188, 96] on div "{ "companies" : [ ... ] , "contacts" : [ ... ] , "env" : { ... } , "showDropDow…" at bounding box center [590, 347] width 1041 height 526
click at [135, 103] on span "..." at bounding box center [131, 102] width 10 height 5
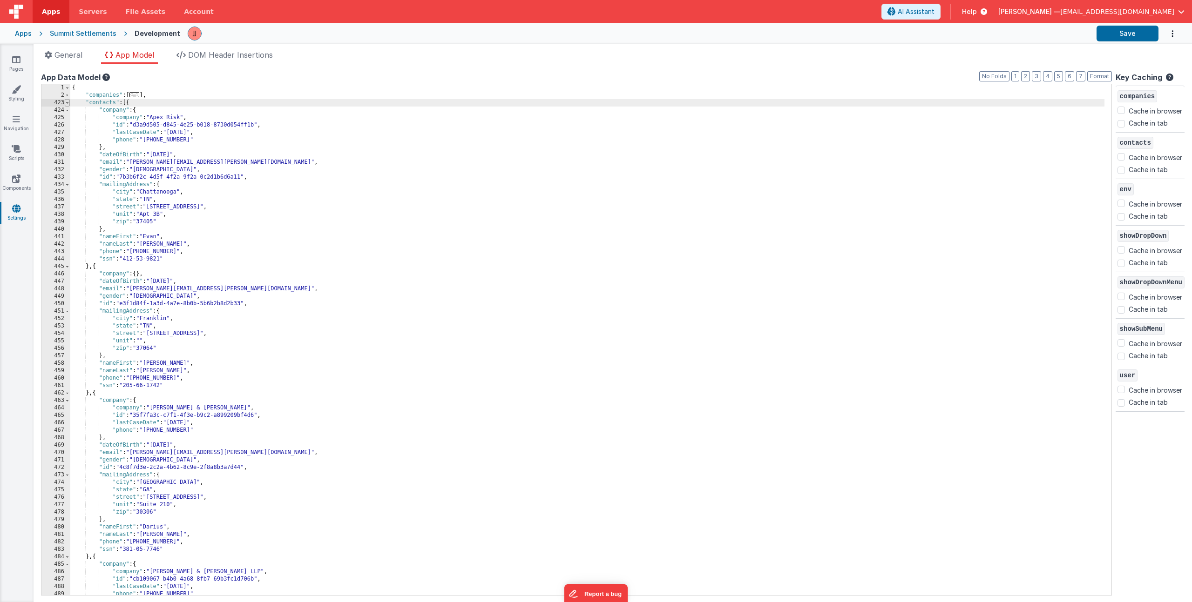
click at [68, 103] on span at bounding box center [67, 102] width 5 height 7
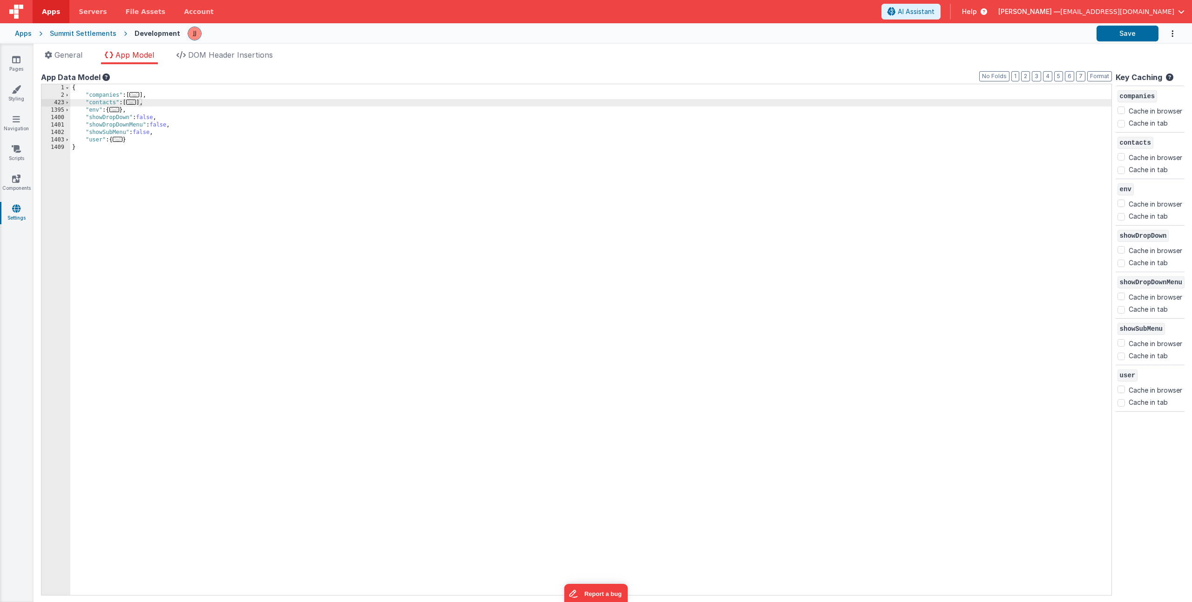
click at [142, 103] on div "{ "companies" : [ ... ] , "contacts" : [ ... ] , "env" : { ... } , "showDropDow…" at bounding box center [590, 347] width 1041 height 526
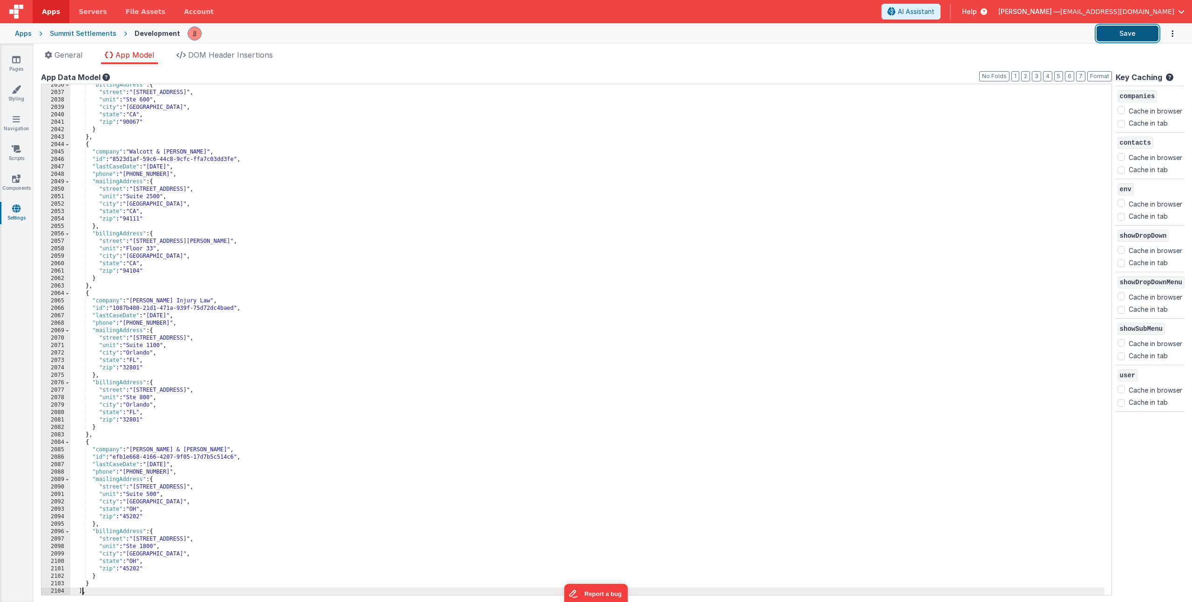
click at [1145, 36] on button "Save" at bounding box center [1127, 34] width 62 height 16
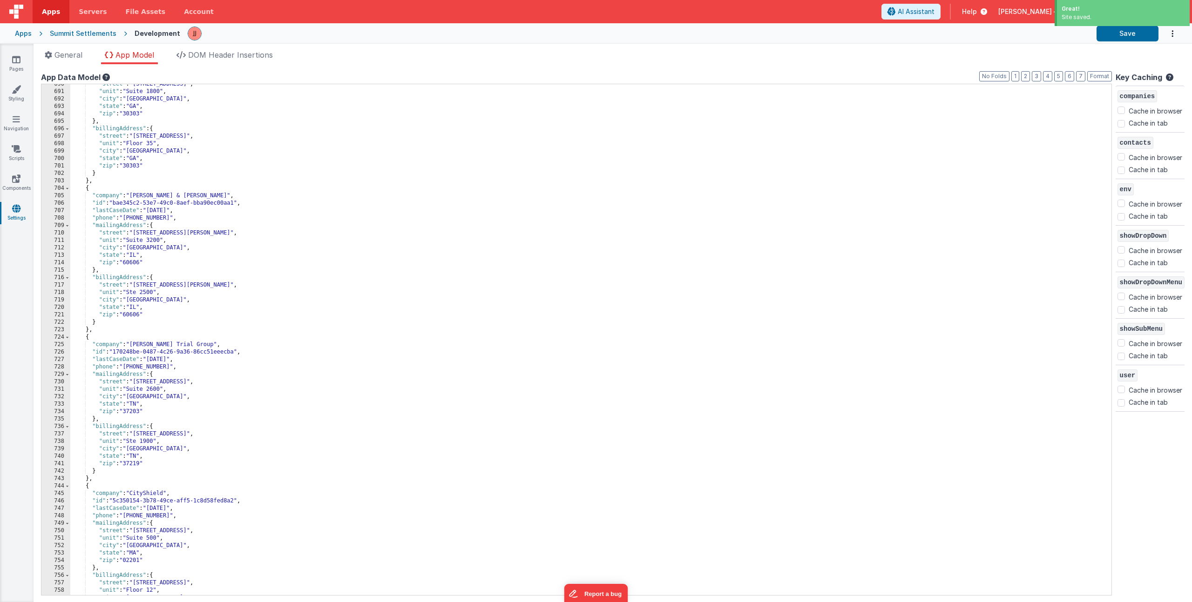
scroll to position [0, 0]
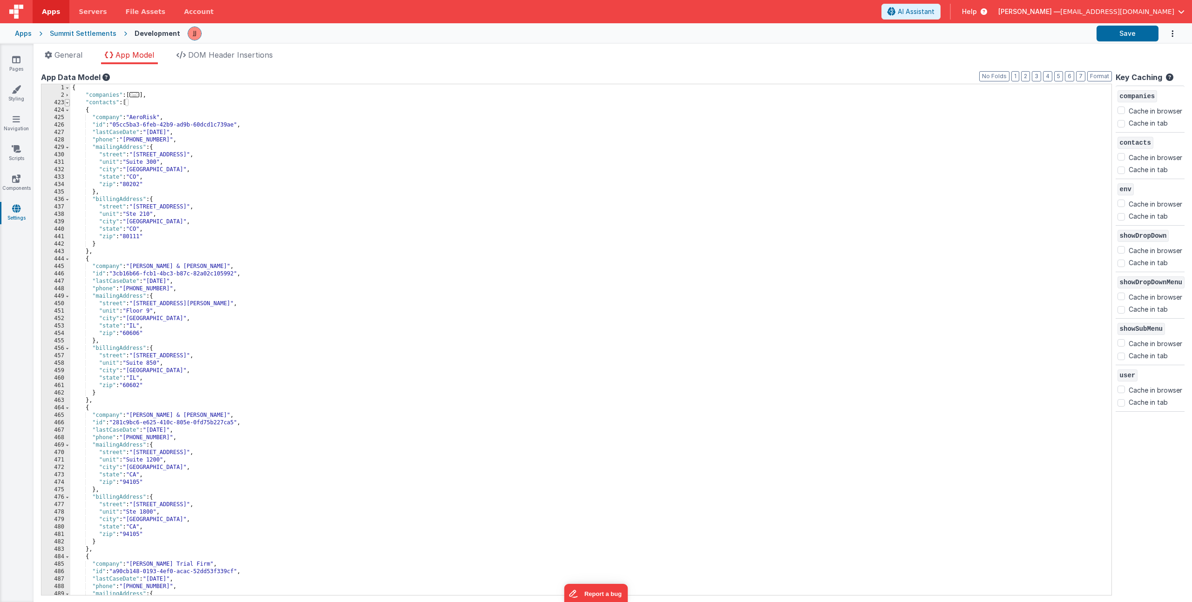
click at [65, 103] on span at bounding box center [67, 102] width 5 height 7
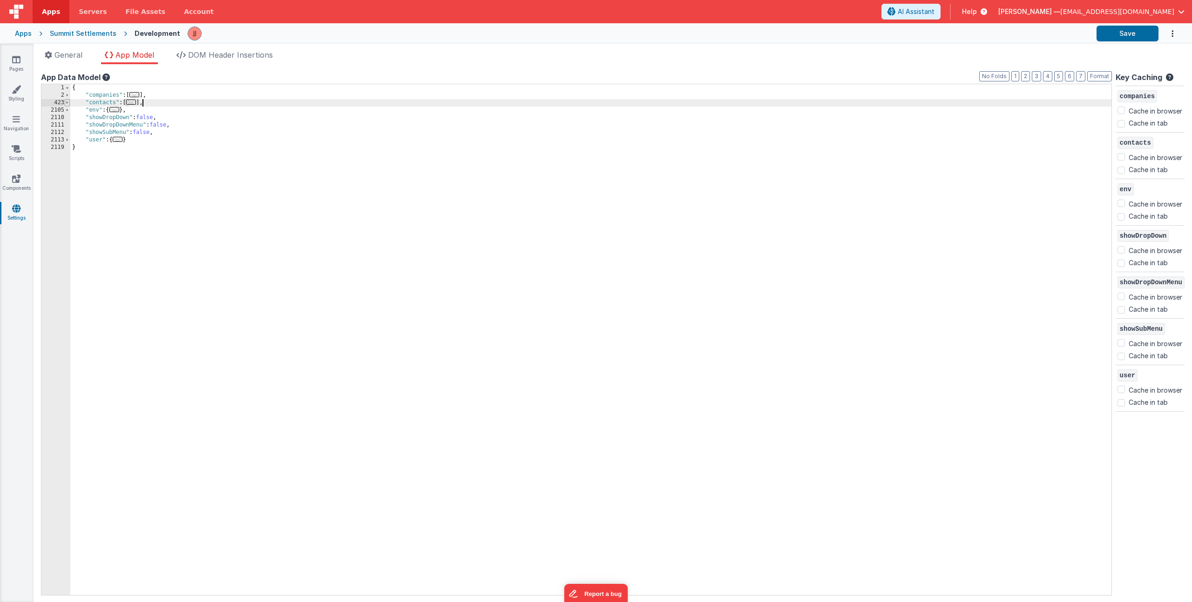
click at [65, 103] on span at bounding box center [67, 102] width 5 height 7
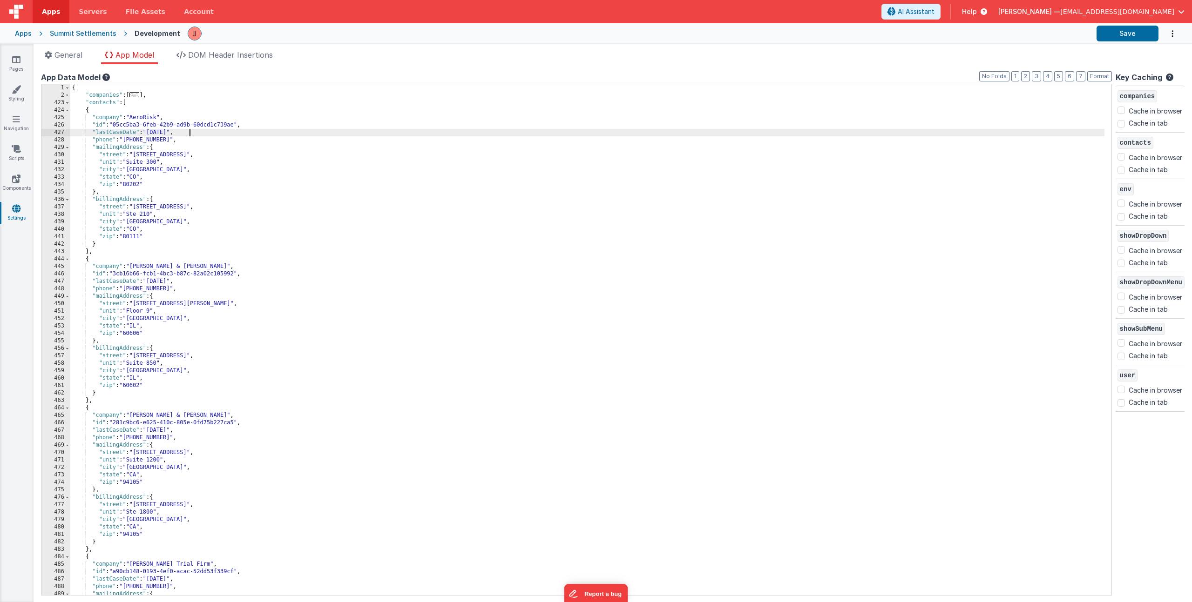
click at [230, 136] on div "{ "companies" : [ ... ] , "contacts" : [ { "company" : "AeroRisk" , "id" : "05c…" at bounding box center [587, 347] width 1034 height 526
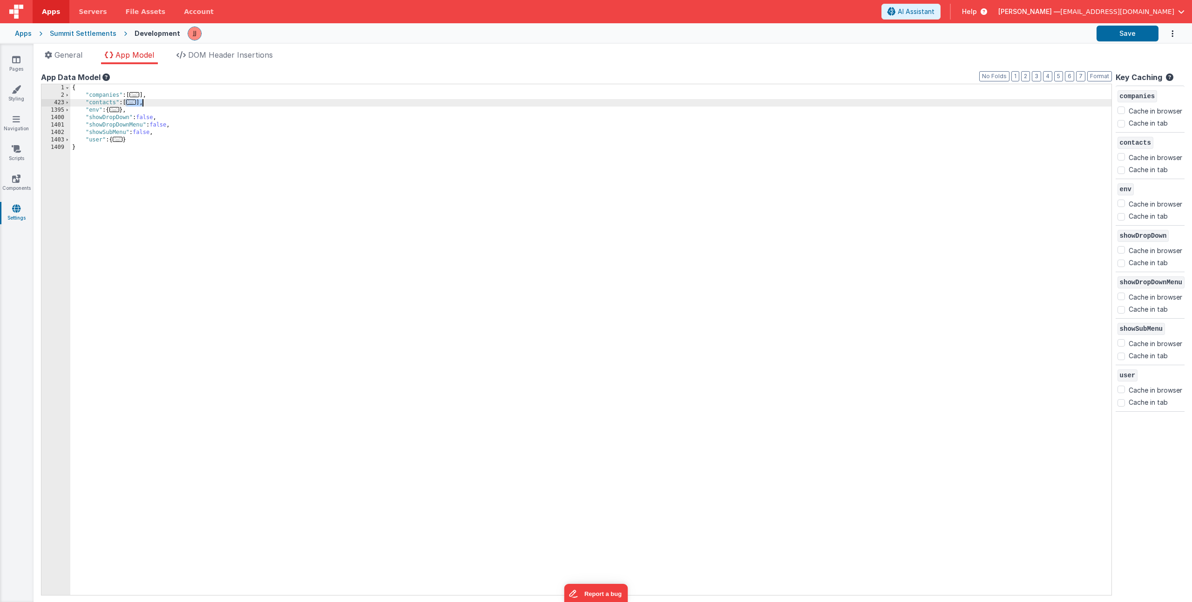
click at [135, 102] on span "..." at bounding box center [131, 102] width 10 height 5
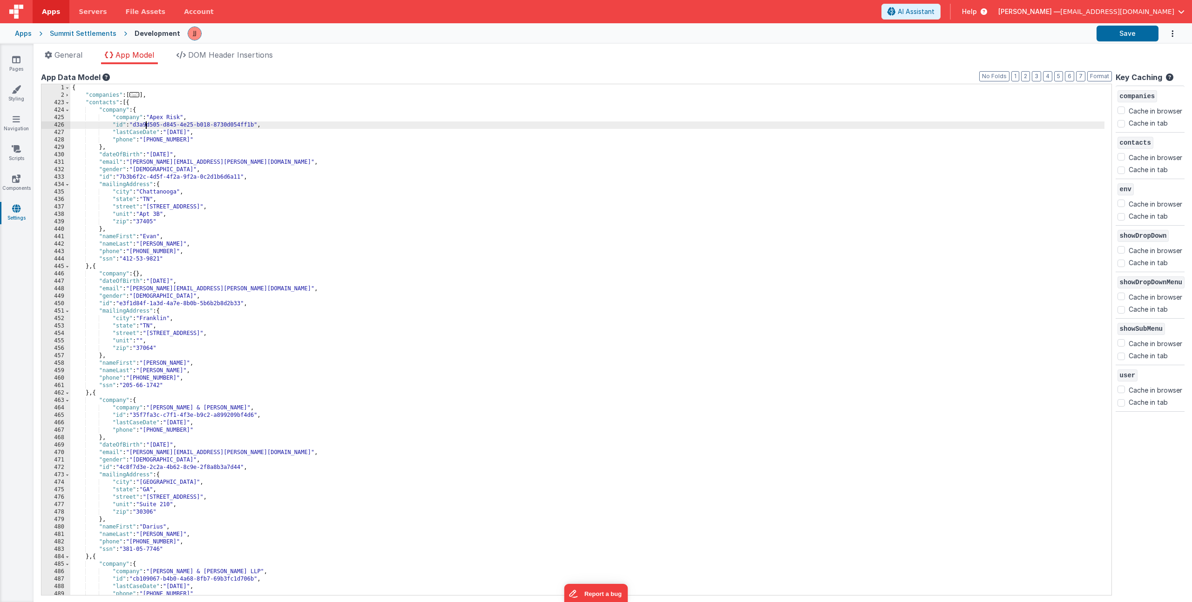
click at [147, 124] on div "{ "companies" : [ ... ] , "contacts" : [{ "company" : { "company" : "Apex Risk"…" at bounding box center [587, 347] width 1034 height 526
click at [1174, 36] on icon "Options" at bounding box center [1171, 33] width 9 height 19
click at [1141, 53] on link "Rollback" at bounding box center [1136, 56] width 82 height 18
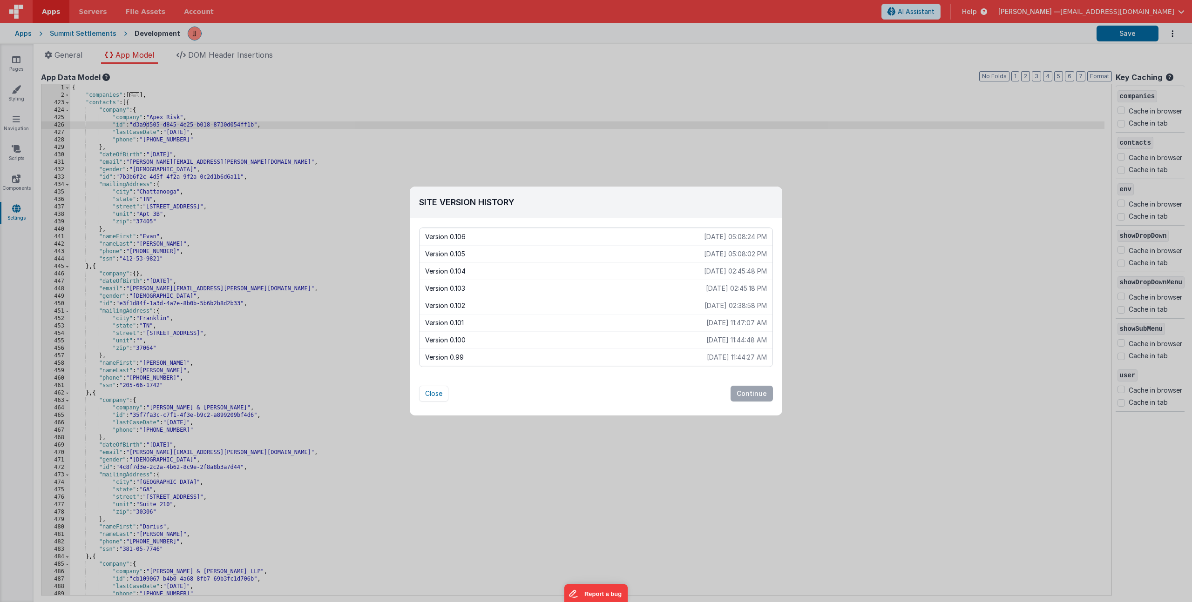
click at [505, 270] on p "Version 0.104" at bounding box center [564, 271] width 279 height 9
click at [752, 391] on button "Continue" at bounding box center [751, 394] width 42 height 16
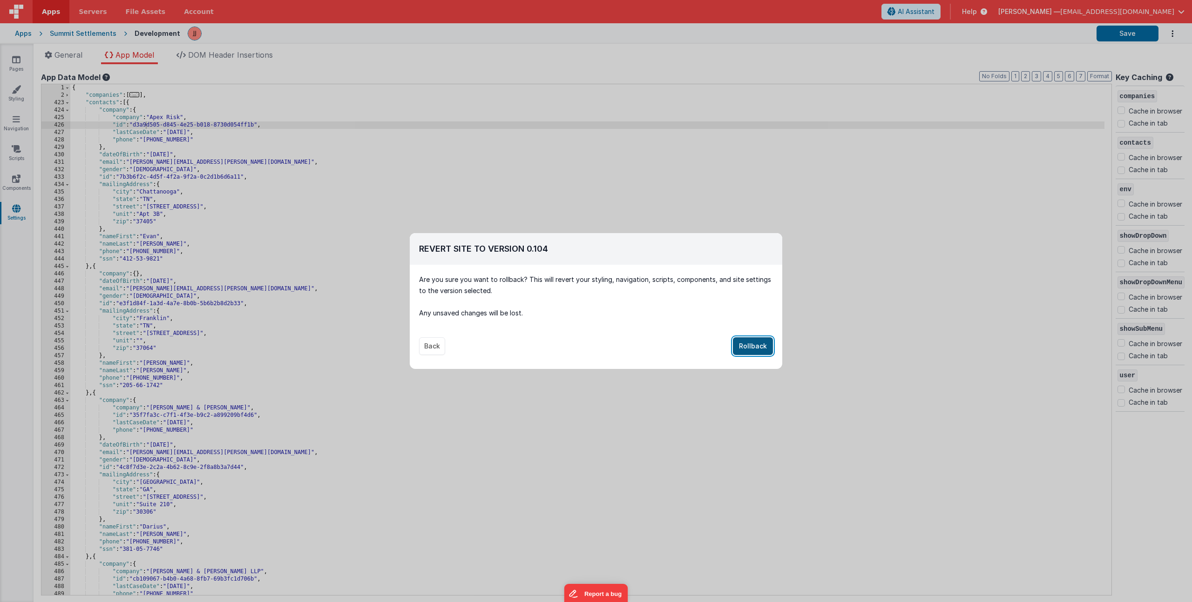
click at [753, 348] on button "Rollback" at bounding box center [753, 346] width 40 height 18
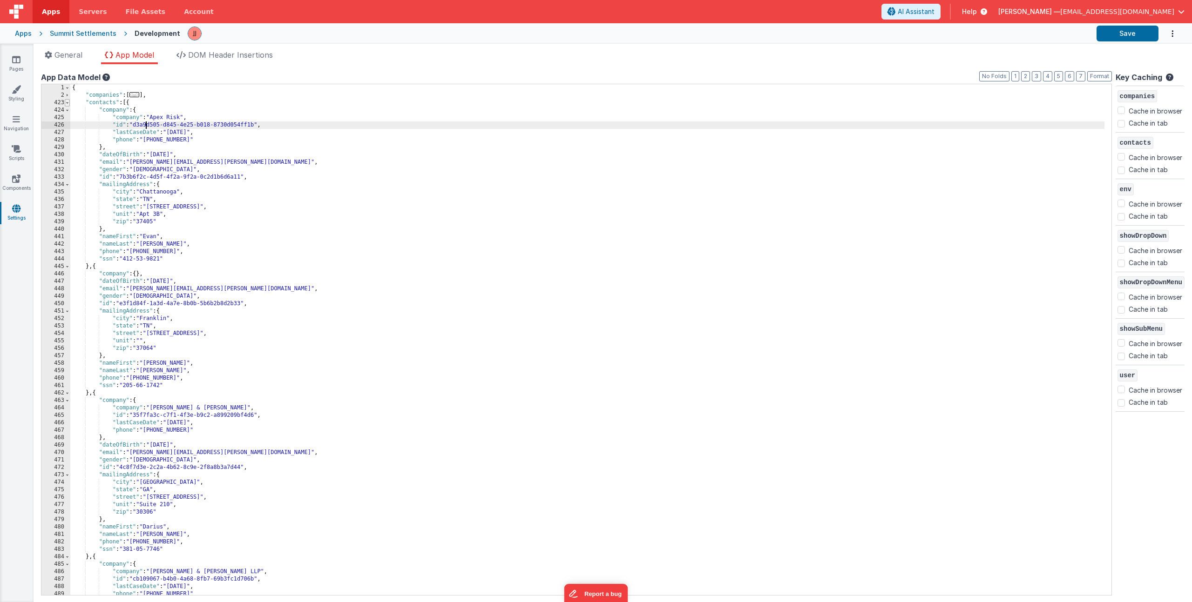
click at [69, 104] on span at bounding box center [67, 102] width 5 height 7
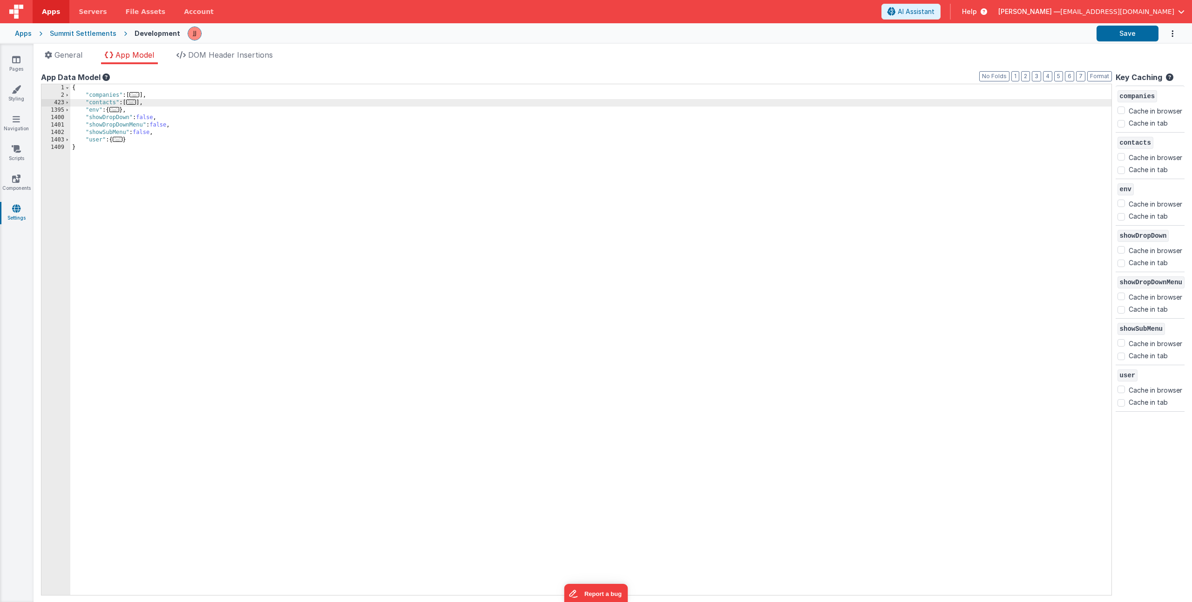
click at [152, 96] on div "{ "companies" : [ ... ] , "contacts" : [ ... ] , "env" : { ... } , "showDropDow…" at bounding box center [590, 347] width 1041 height 526
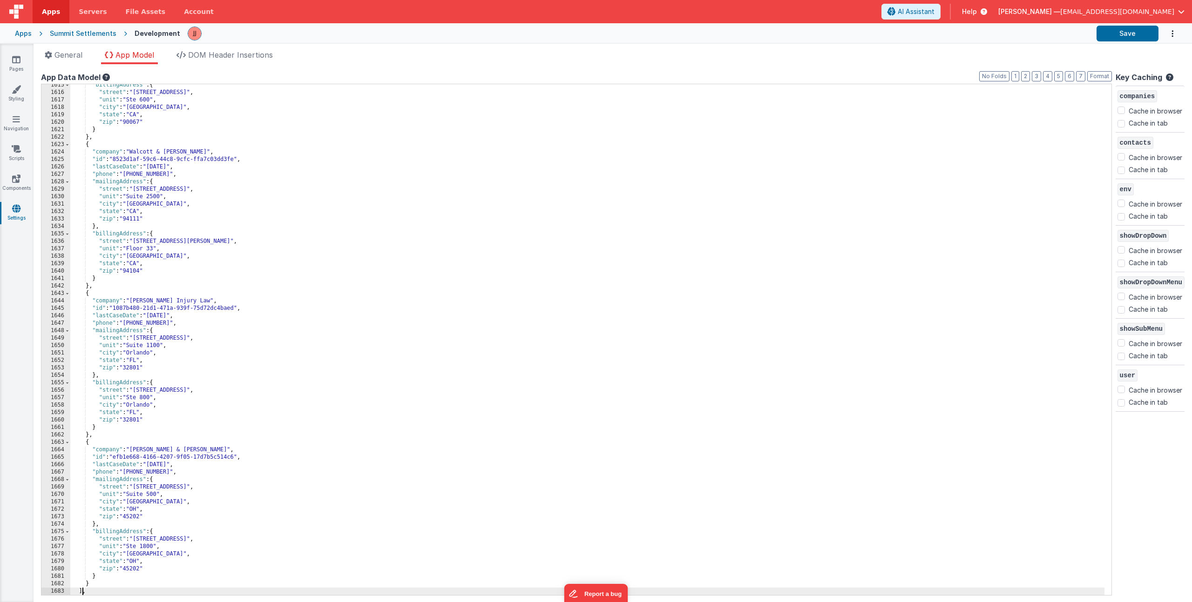
scroll to position [12024, 0]
click at [18, 63] on icon at bounding box center [16, 59] width 8 height 9
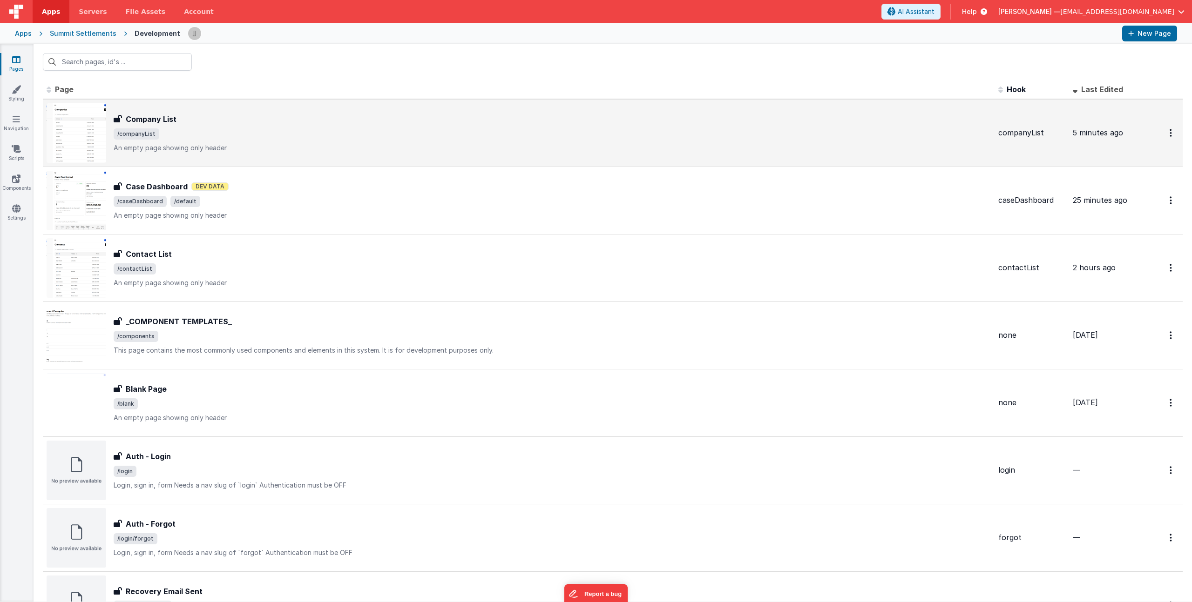
click at [276, 141] on div "Company List Company List /companyList An empty page showing only header" at bounding box center [552, 133] width 877 height 39
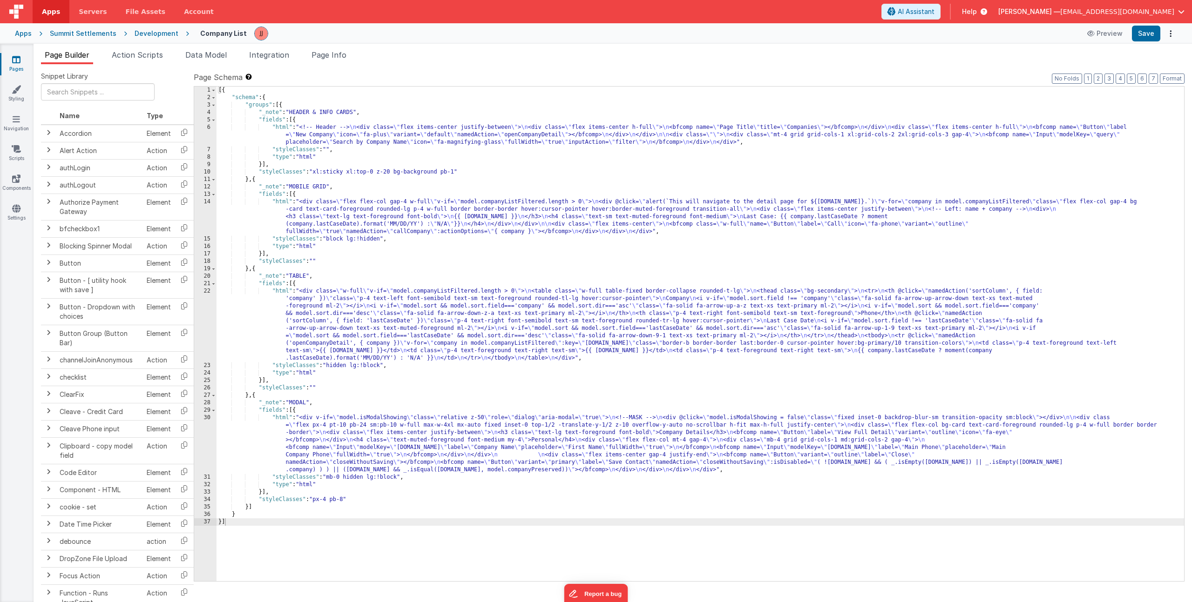
click at [334, 306] on div "[{ "schema" : { "groups" : [{ "_note" : "HEADER & INFO CARDS" , "fields" : [{ "…" at bounding box center [699, 342] width 967 height 510
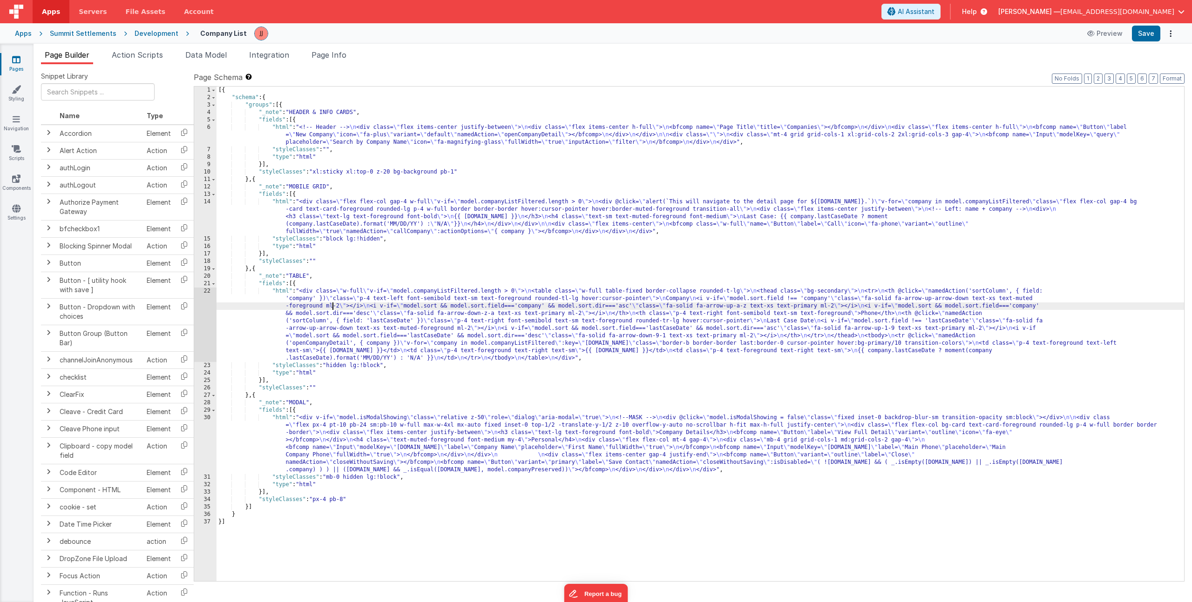
click at [203, 317] on div "22" at bounding box center [205, 325] width 22 height 74
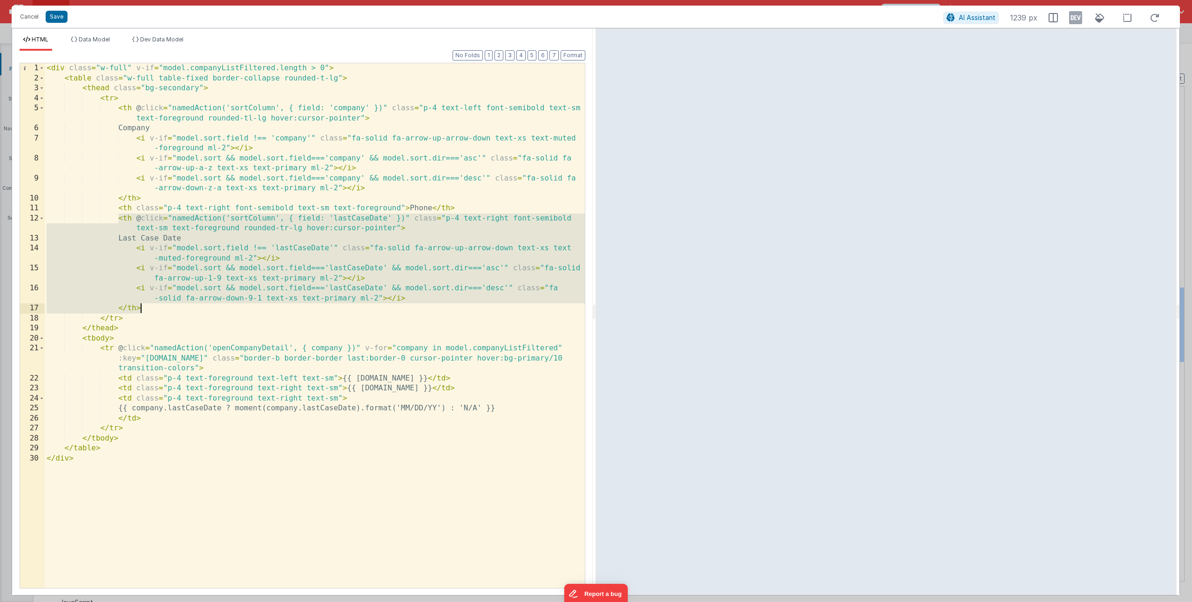
drag, startPoint x: 117, startPoint y: 220, endPoint x: 164, endPoint y: 308, distance: 99.5
click at [164, 308] on div "< div class = "w-full" v-if = "model.companyListFiltered.length > 0" > < table …" at bounding box center [315, 335] width 540 height 545
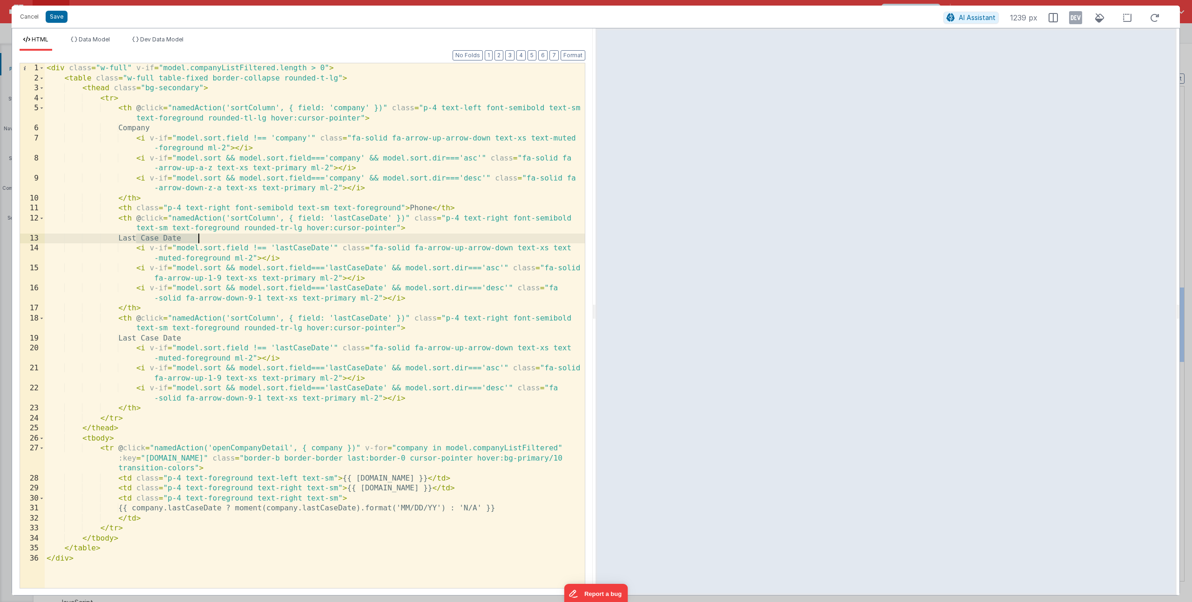
drag, startPoint x: 137, startPoint y: 238, endPoint x: 197, endPoint y: 239, distance: 60.5
click at [197, 239] on div "< div class = "w-full" v-if = "model.companyListFiltered.length > 0" > < table …" at bounding box center [315, 335] width 540 height 545
click at [357, 220] on div "< div class = "w-full" v-if = "model.companyListFiltered.length > 0" > < table …" at bounding box center [315, 335] width 540 height 545
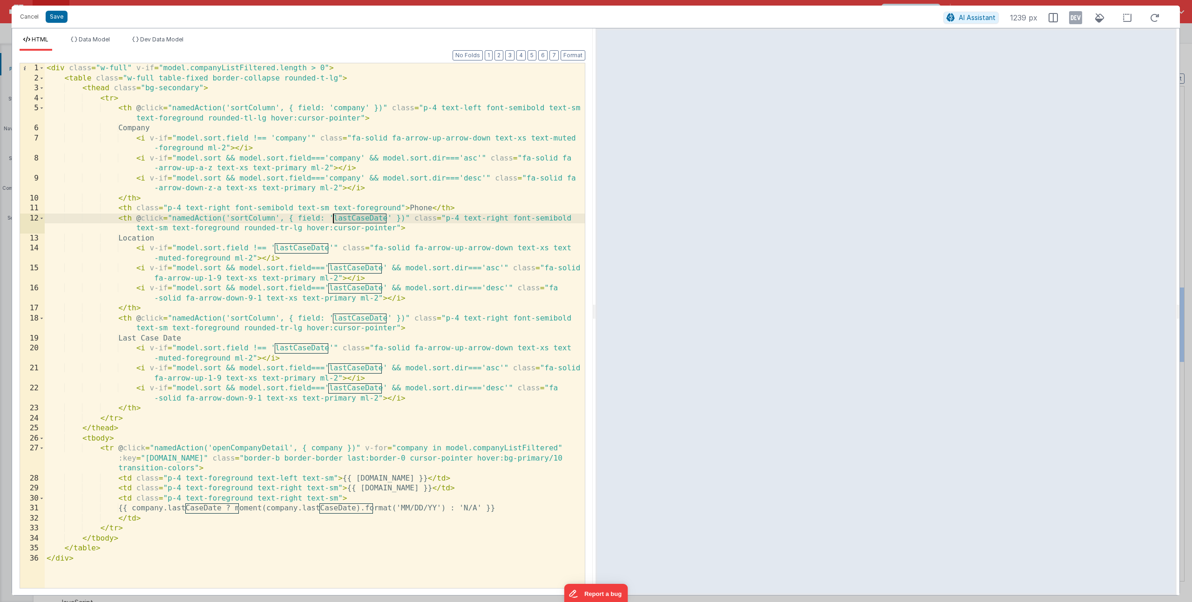
click at [357, 220] on div "< div class = "w-full" v-if = "model.companyListFiltered.length > 0" > < table …" at bounding box center [315, 335] width 540 height 545
click at [355, 217] on div "< div class = "w-full" v-if = "model.companyListFiltered.length > 0" > < table …" at bounding box center [315, 335] width 540 height 545
drag, startPoint x: 332, startPoint y: 220, endPoint x: 418, endPoint y: 215, distance: 86.3
click at [418, 215] on div "< div class = "w-full" v-if = "model.companyListFiltered.length > 0" > < table …" at bounding box center [315, 335] width 540 height 545
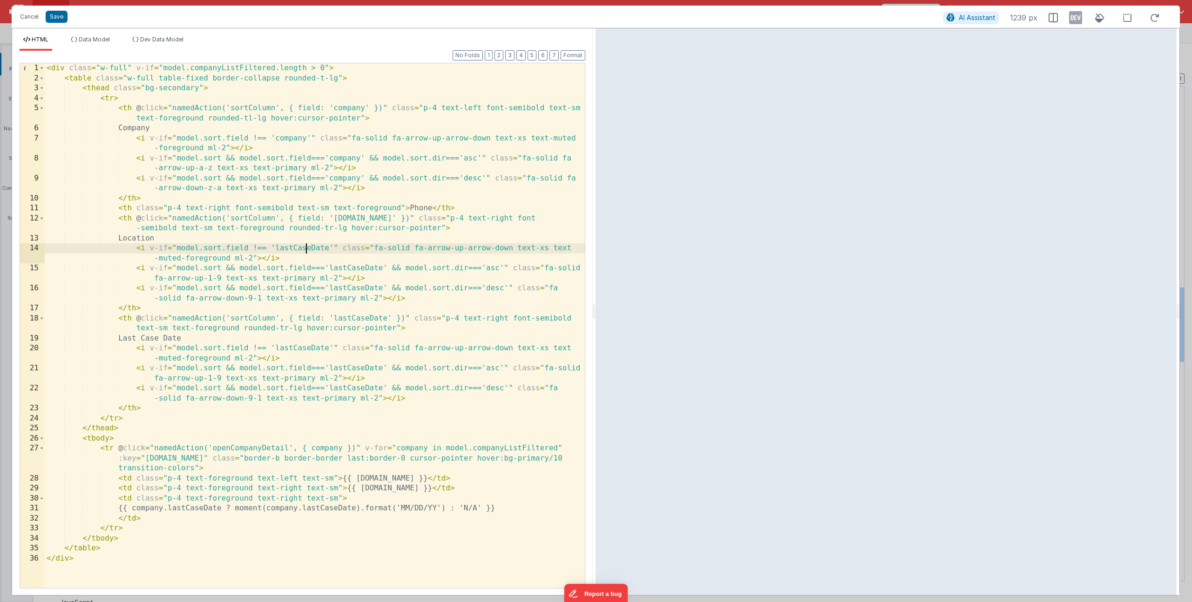
click at [307, 246] on div "< div class = "w-full" v-if = "model.companyListFiltered.length > 0" > < table …" at bounding box center [315, 335] width 540 height 545
click at [360, 267] on div "< div class = "w-full" v-if = "model.companyListFiltered.length > 0" > < table …" at bounding box center [315, 335] width 540 height 545
click at [355, 289] on div "< div class = "w-full" v-if = "model.companyListFiltered.length > 0" > < table …" at bounding box center [315, 335] width 540 height 545
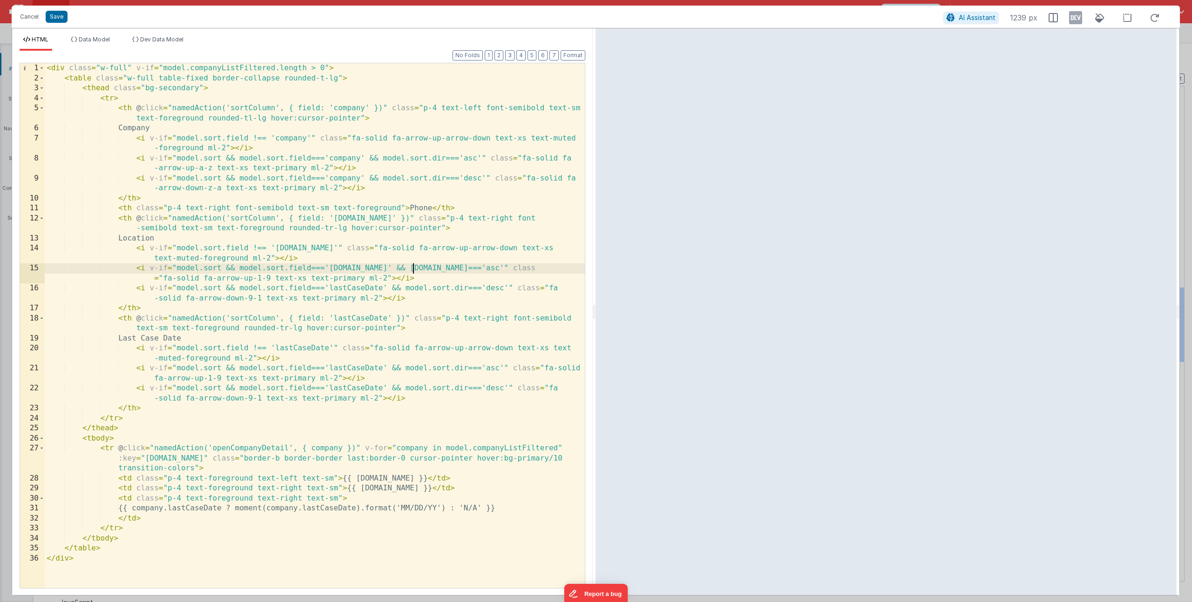
click at [355, 289] on div "< div class = "w-full" v-if = "model.companyListFiltered.length > 0" > < table …" at bounding box center [315, 335] width 540 height 545
click at [259, 278] on div "< div class = "w-full" v-if = "model.companyListFiltered.length > 0" > < table …" at bounding box center [315, 335] width 540 height 545
click at [268, 277] on div "< div class = "w-full" v-if = "model.companyListFiltered.length > 0" > < table …" at bounding box center [315, 335] width 540 height 545
click at [268, 299] on div "< div class = "w-full" v-if = "model.companyListFiltered.length > 0" > < table …" at bounding box center [315, 335] width 540 height 545
click at [276, 298] on div "< div class = "w-full" v-if = "model.companyListFiltered.length > 0" > < table …" at bounding box center [315, 335] width 540 height 545
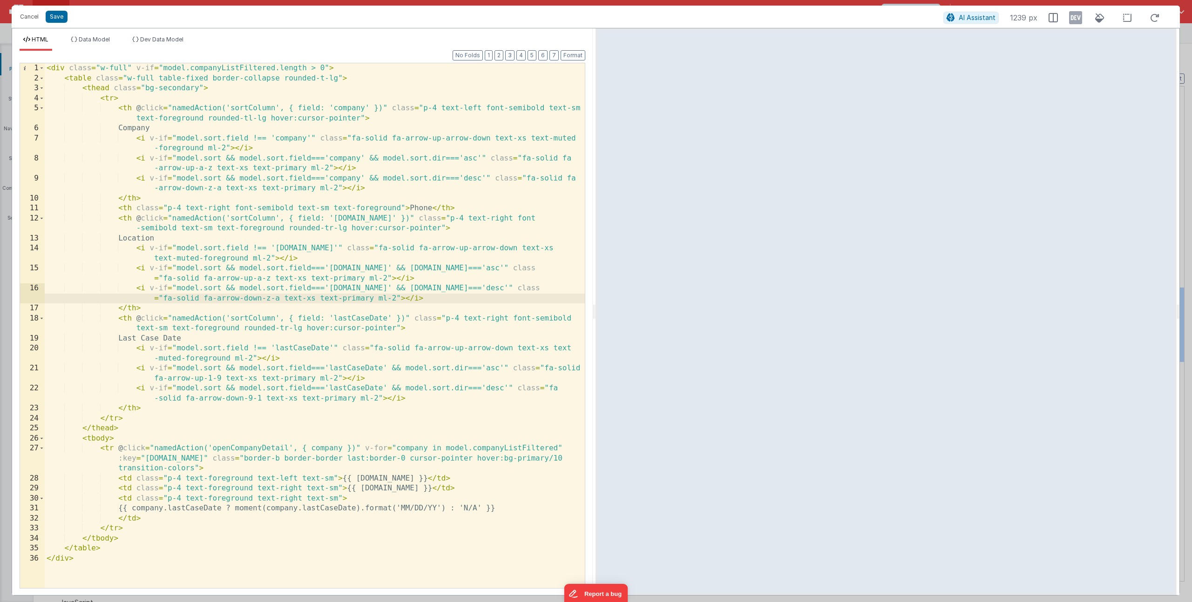
click at [464, 486] on div "< div class = "w-full" v-if = "model.companyListFiltered.length > 0" > < table …" at bounding box center [315, 335] width 540 height 545
paste textarea
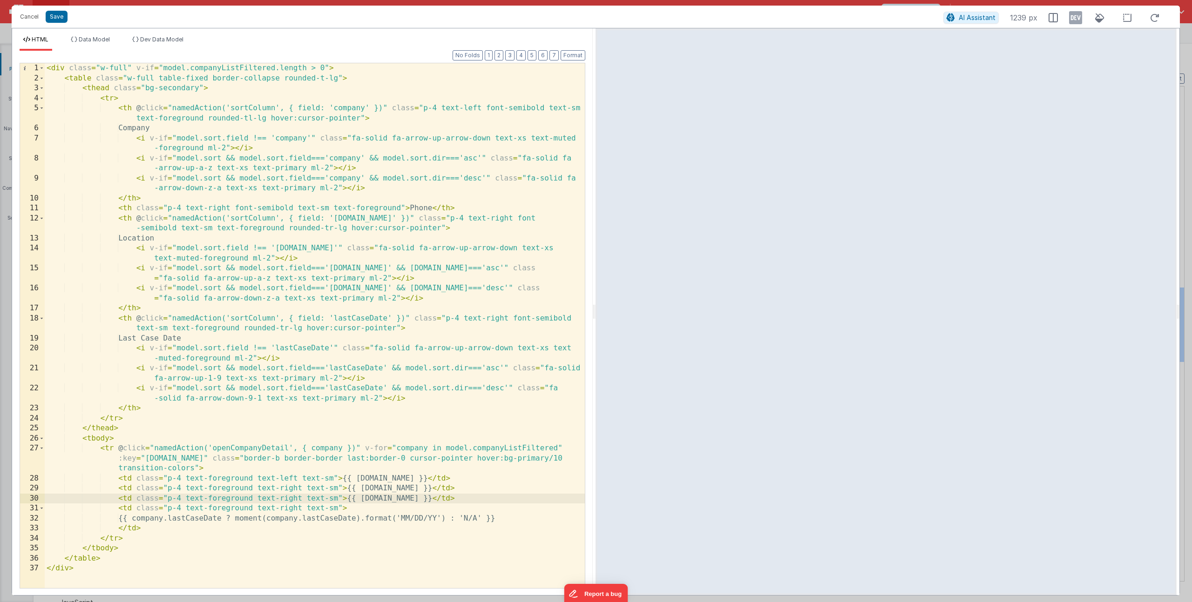
click at [406, 500] on div "< div class = "w-full" v-if = "model.companyListFiltered.length > 0" > < table …" at bounding box center [315, 335] width 540 height 545
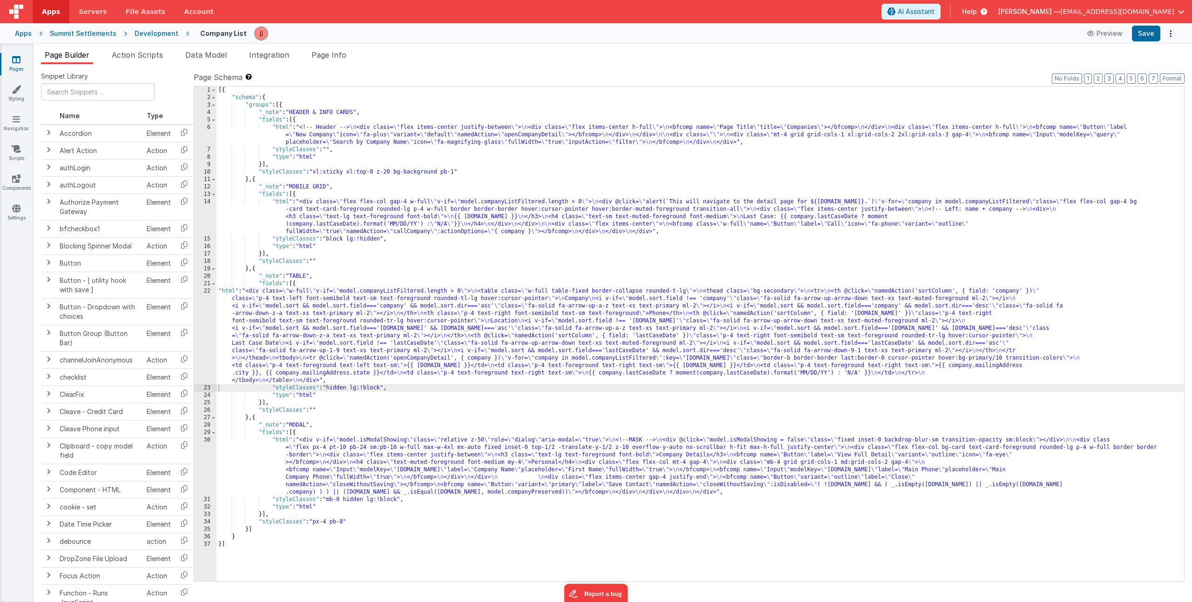
click at [20, 63] on icon at bounding box center [16, 59] width 8 height 9
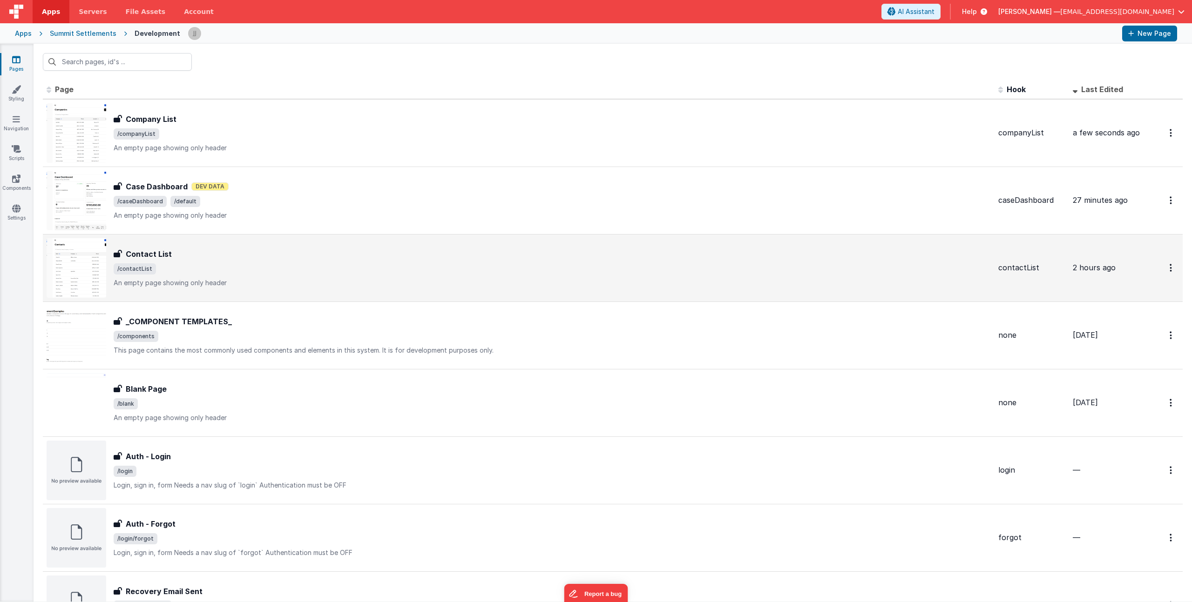
click at [267, 278] on p "An empty page showing only header" at bounding box center [552, 282] width 877 height 9
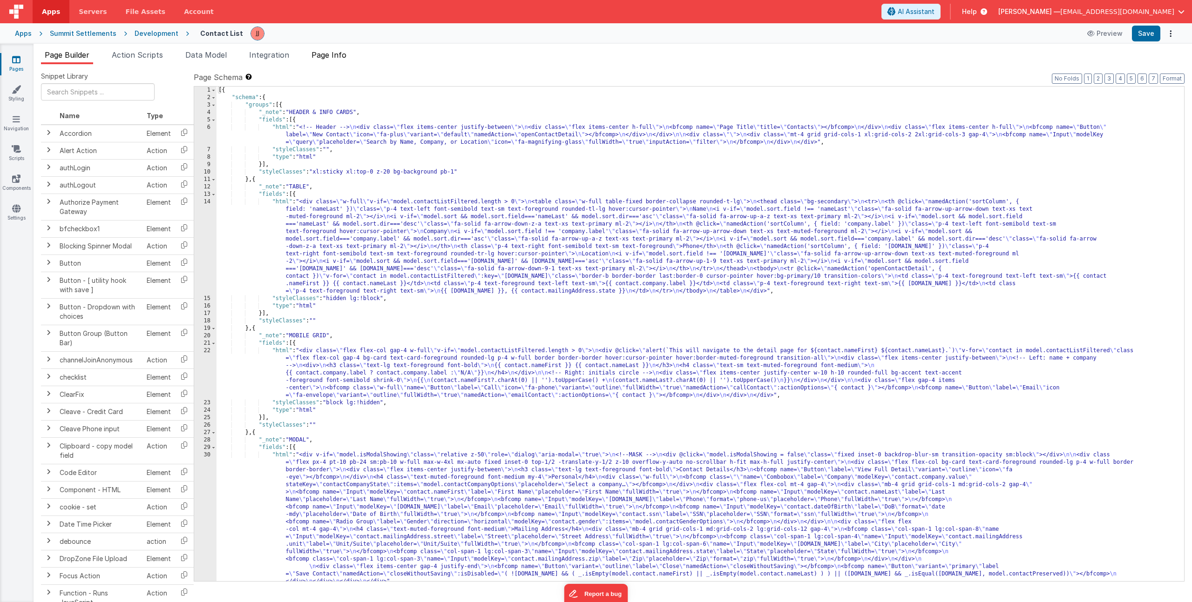
click at [327, 54] on span "Page Info" at bounding box center [328, 54] width 35 height 9
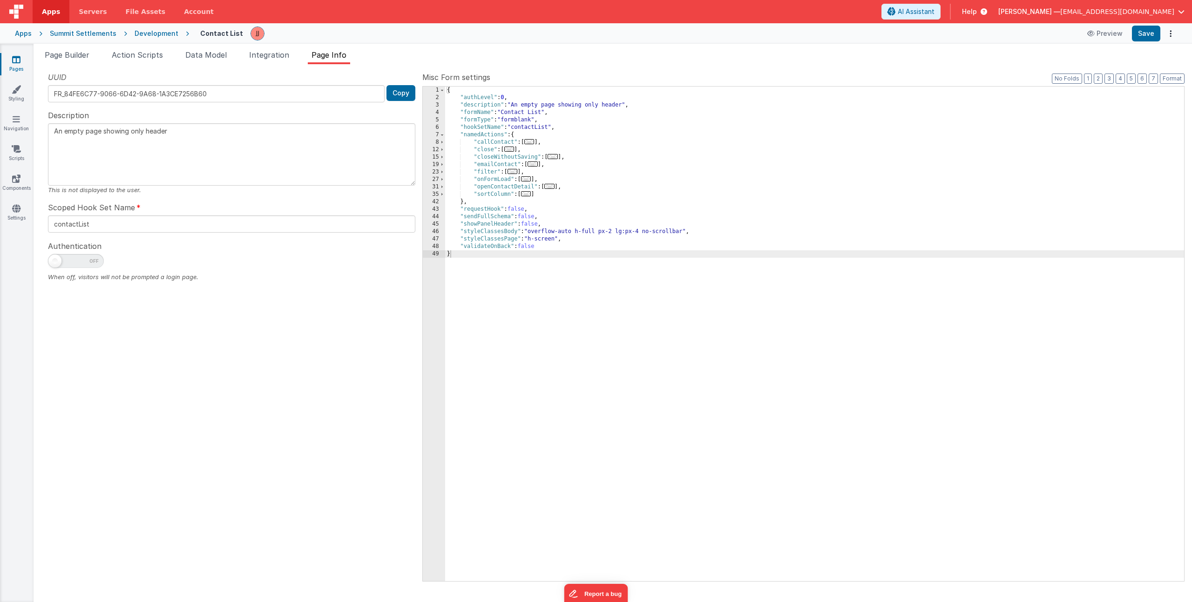
click at [531, 193] on span "..." at bounding box center [526, 193] width 10 height 5
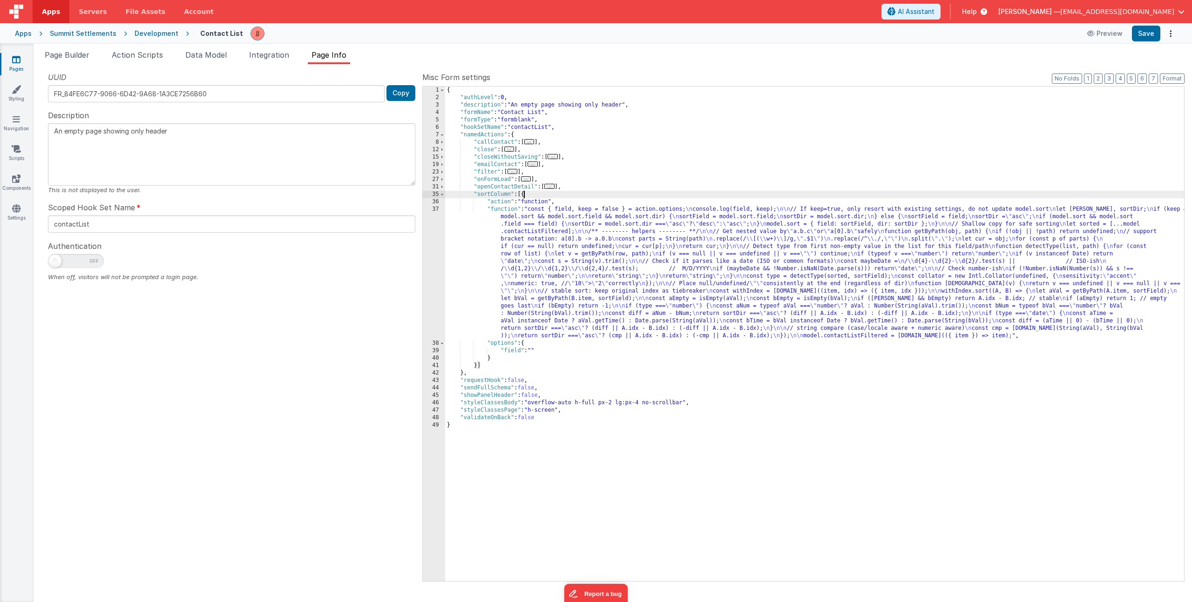
click at [539, 237] on div "{ "authLevel" : 0 , "description" : "An empty page showing only header" , "form…" at bounding box center [814, 342] width 739 height 510
click at [430, 249] on div "37" at bounding box center [434, 273] width 22 height 134
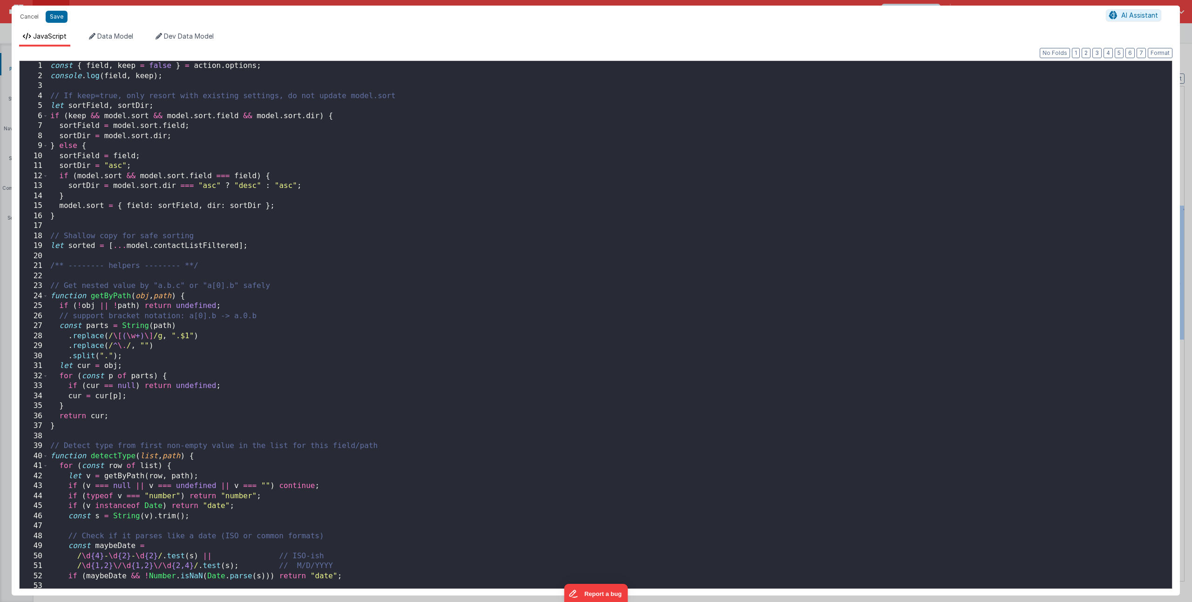
drag, startPoint x: 268, startPoint y: 250, endPoint x: 274, endPoint y: 251, distance: 5.9
click at [268, 250] on div "const { field , keep = false } = action . options ; console . log ( field , kee…" at bounding box center [606, 335] width 1116 height 548
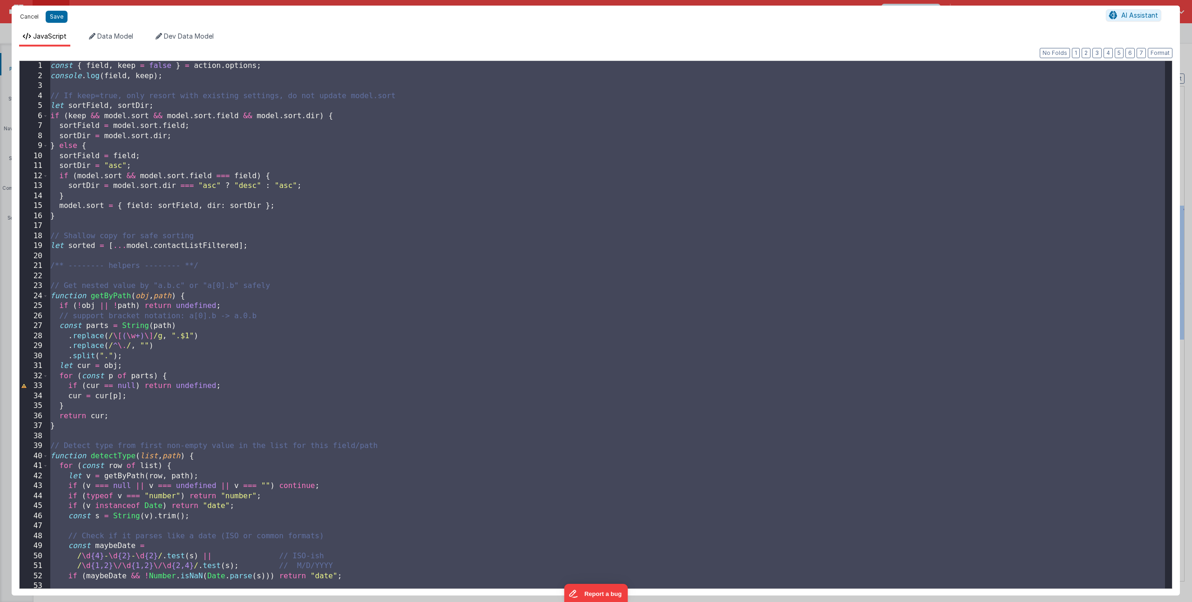
click at [20, 15] on button "Cancel" at bounding box center [29, 16] width 28 height 13
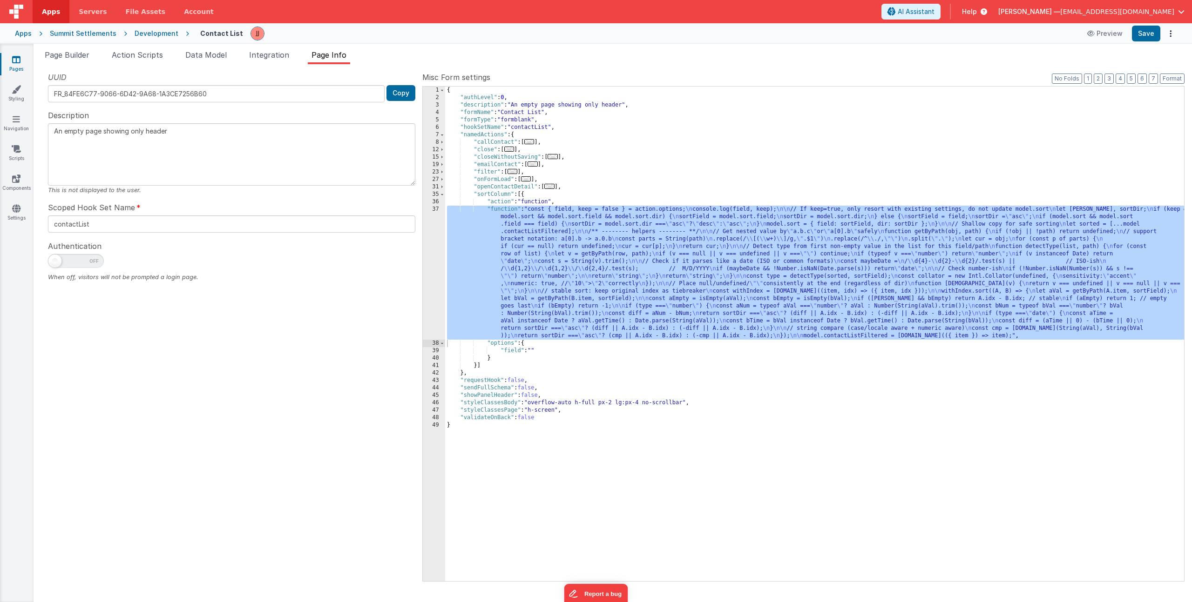
click at [15, 65] on link "Pages" at bounding box center [17, 64] width 34 height 19
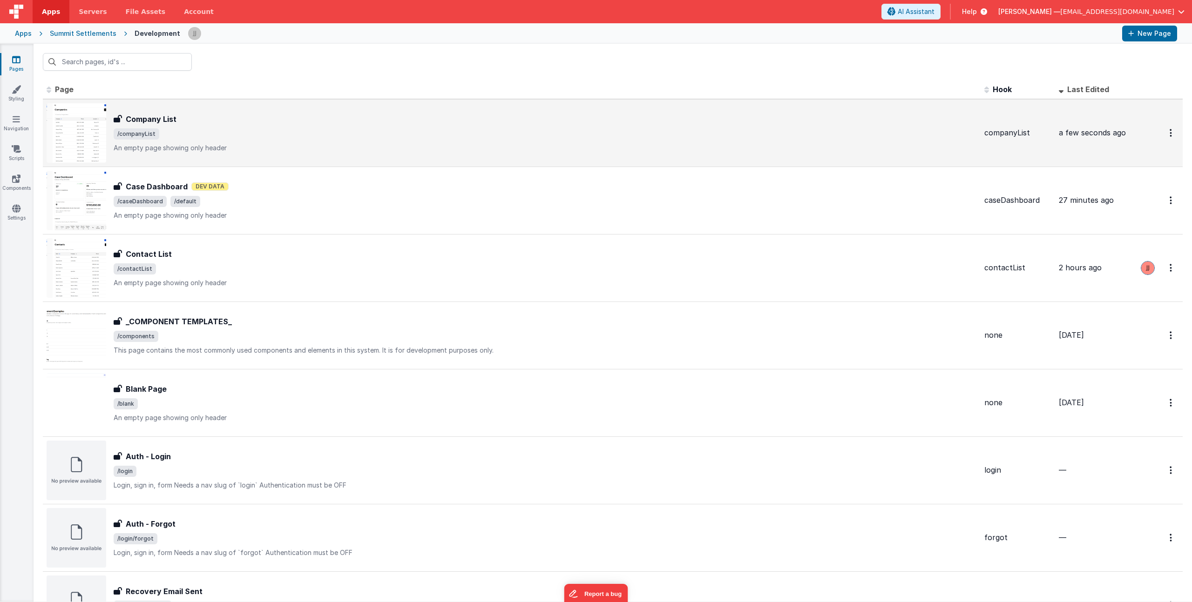
click at [281, 132] on span "/companyList" at bounding box center [545, 133] width 863 height 11
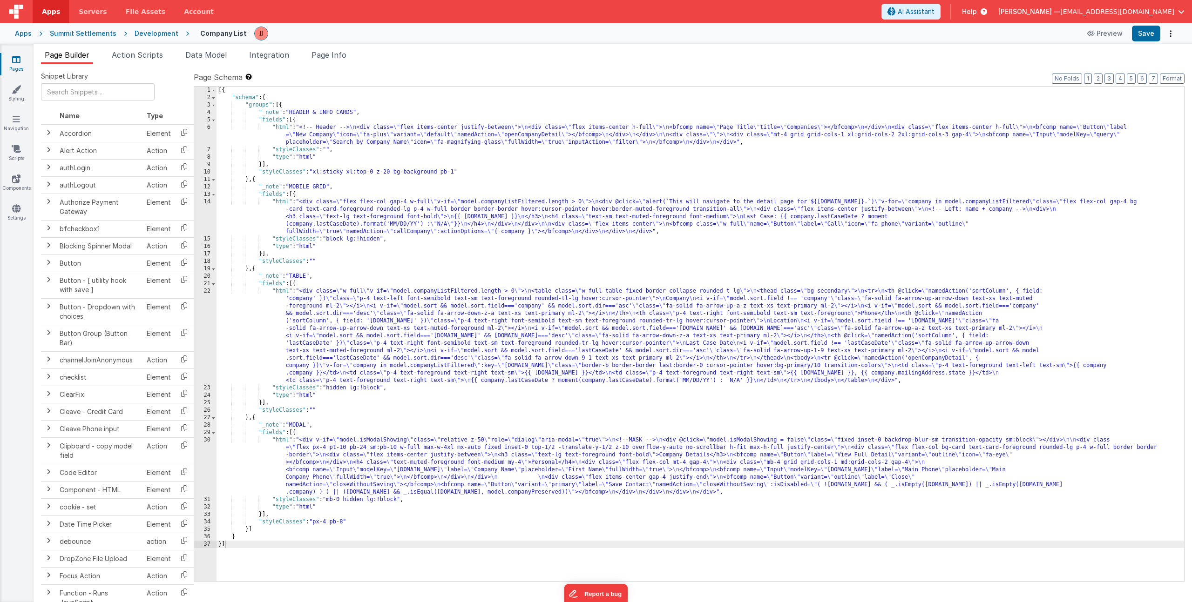
click at [337, 57] on span "Page Info" at bounding box center [328, 54] width 35 height 9
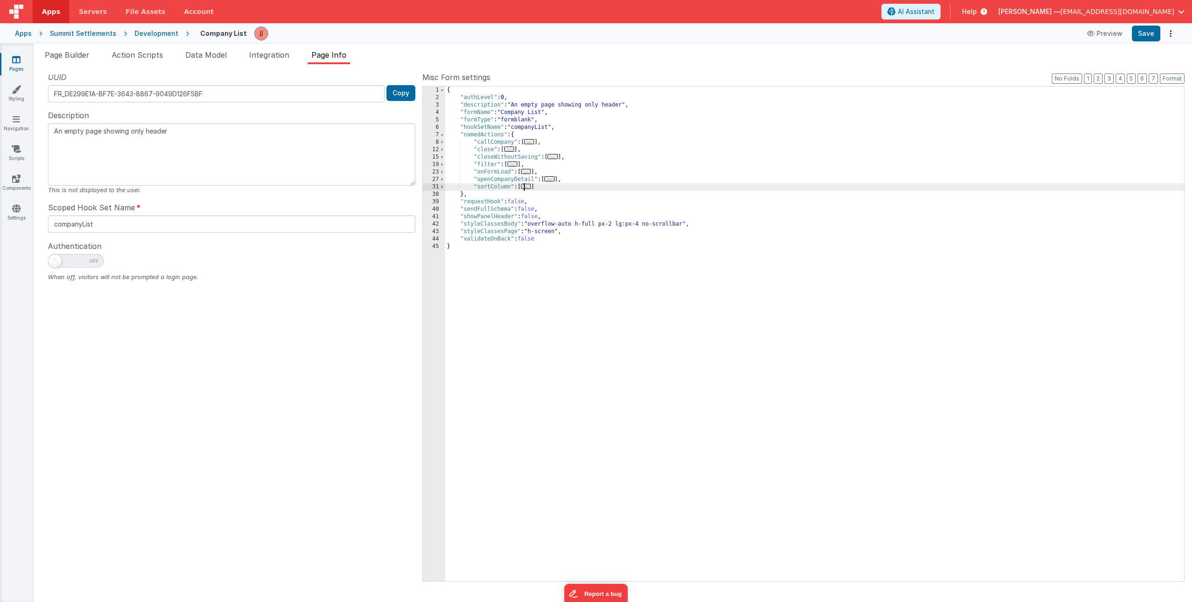
click at [530, 186] on span "..." at bounding box center [526, 186] width 10 height 5
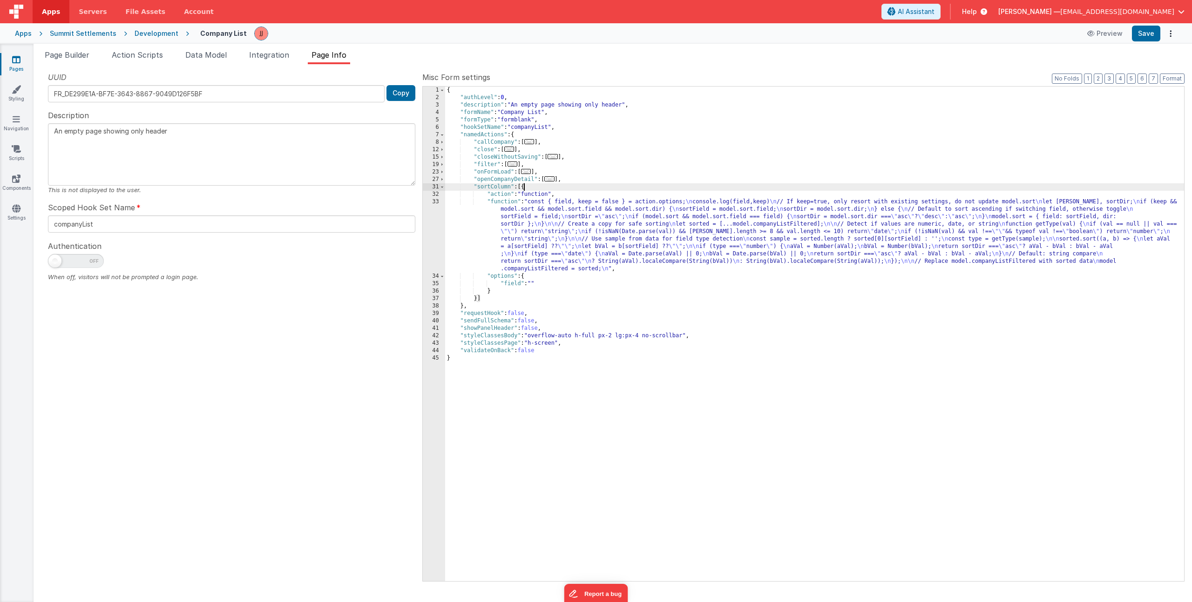
click at [510, 209] on div "{ "authLevel" : 0 , "description" : "An empty page showing only header" , "form…" at bounding box center [814, 342] width 739 height 510
click at [422, 217] on div "1 2 3 4 5 6 7 8 12 15 19 23 27 31 32 33 34 35 36 37 38 39 40 41 42 43 44 45 { "…" at bounding box center [803, 334] width 762 height 496
click at [430, 217] on div "33" at bounding box center [434, 235] width 22 height 74
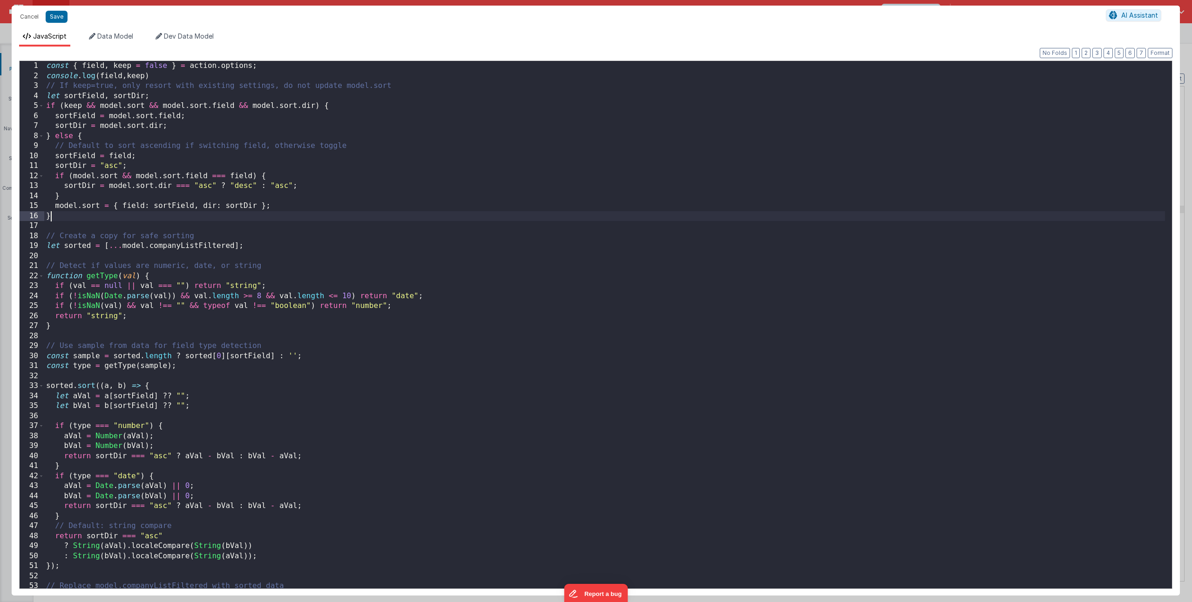
click at [315, 212] on div "const { field , keep = false } = action . options ; console . log ( field , kee…" at bounding box center [604, 335] width 1120 height 548
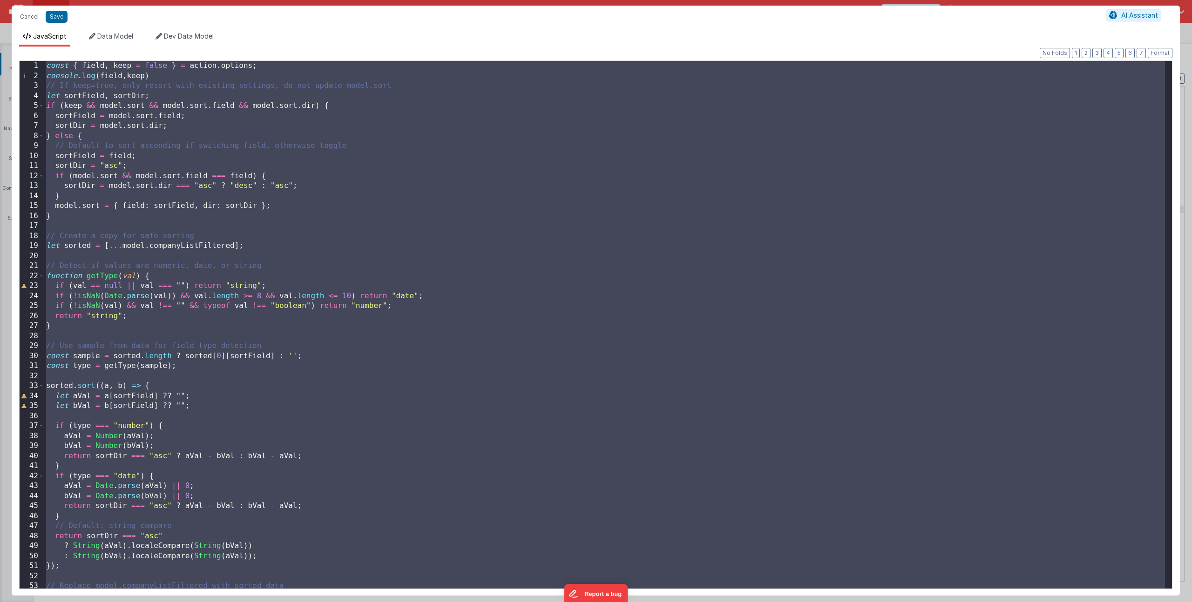
scroll to position [523, 0]
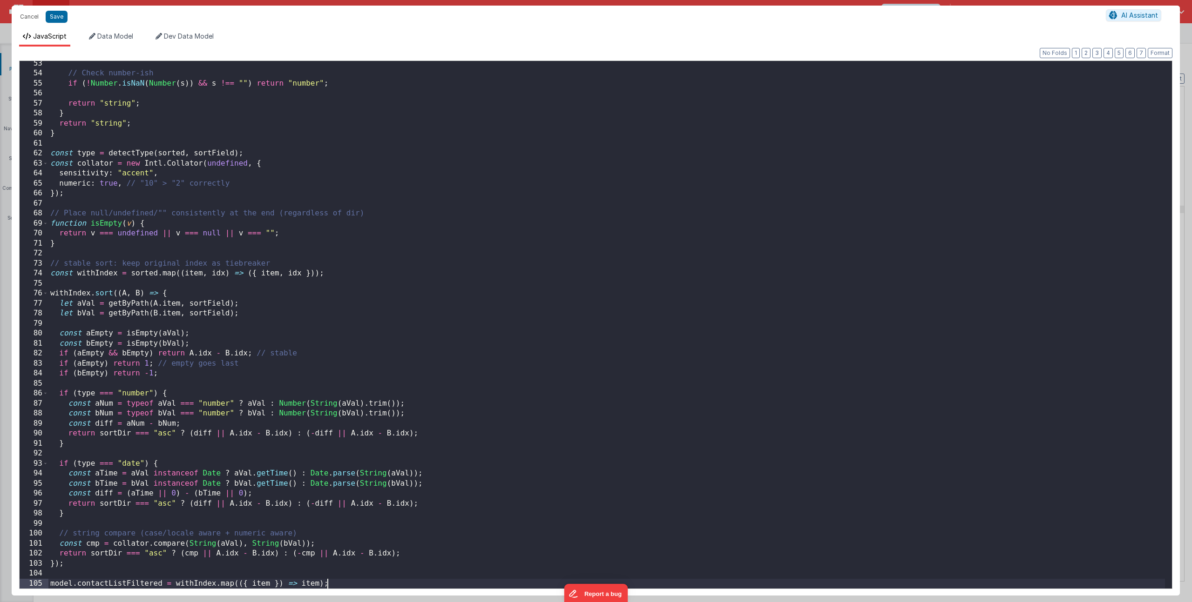
click at [384, 154] on div "// Check number-ish if ( ! Number . isNaN ( Number ( s )) && s !== "" ) return …" at bounding box center [606, 333] width 1116 height 548
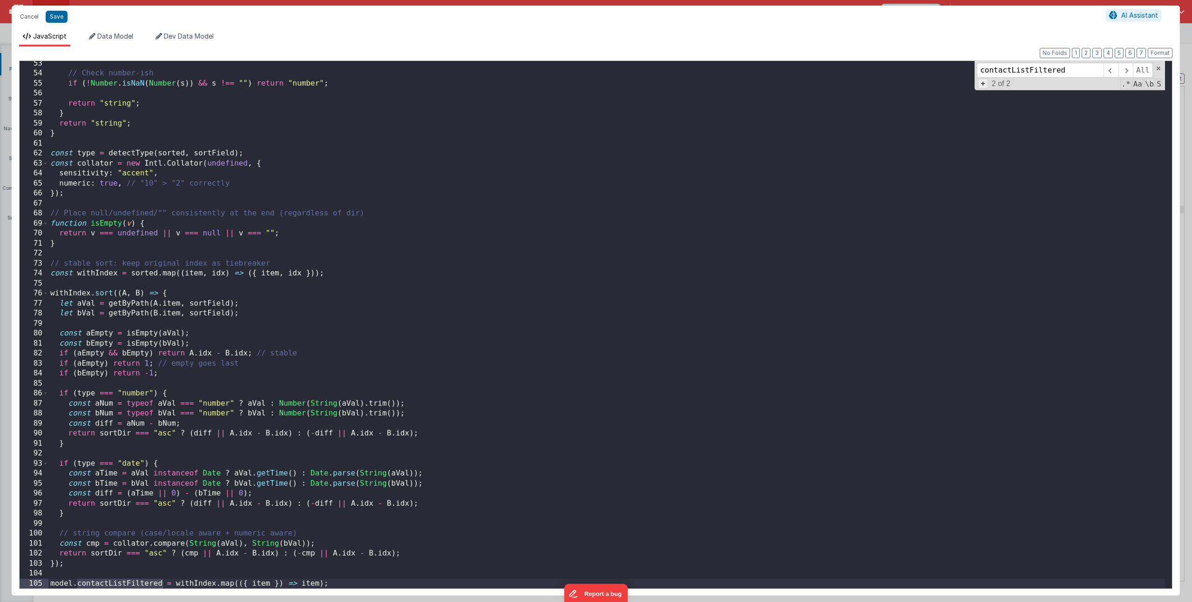
type input "contactListFiltered"
click at [985, 87] on span "+" at bounding box center [983, 84] width 10 height 10
click at [992, 91] on input at bounding box center [1040, 87] width 127 height 15
type input "companyListFiltered"
click at [1158, 85] on span "All" at bounding box center [1151, 87] width 20 height 15
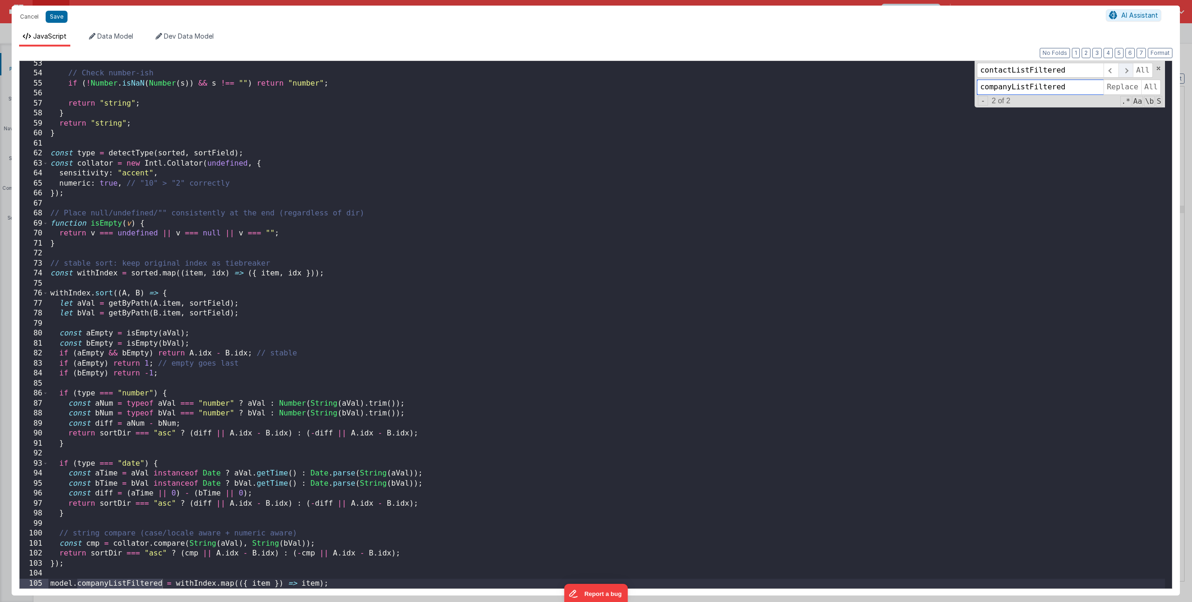
click at [1122, 69] on span at bounding box center [1125, 70] width 14 height 15
click at [437, 220] on div "// Check number-ish if ( ! Number . isNaN ( Number ( s )) && s !== "" ) return …" at bounding box center [606, 333] width 1116 height 548
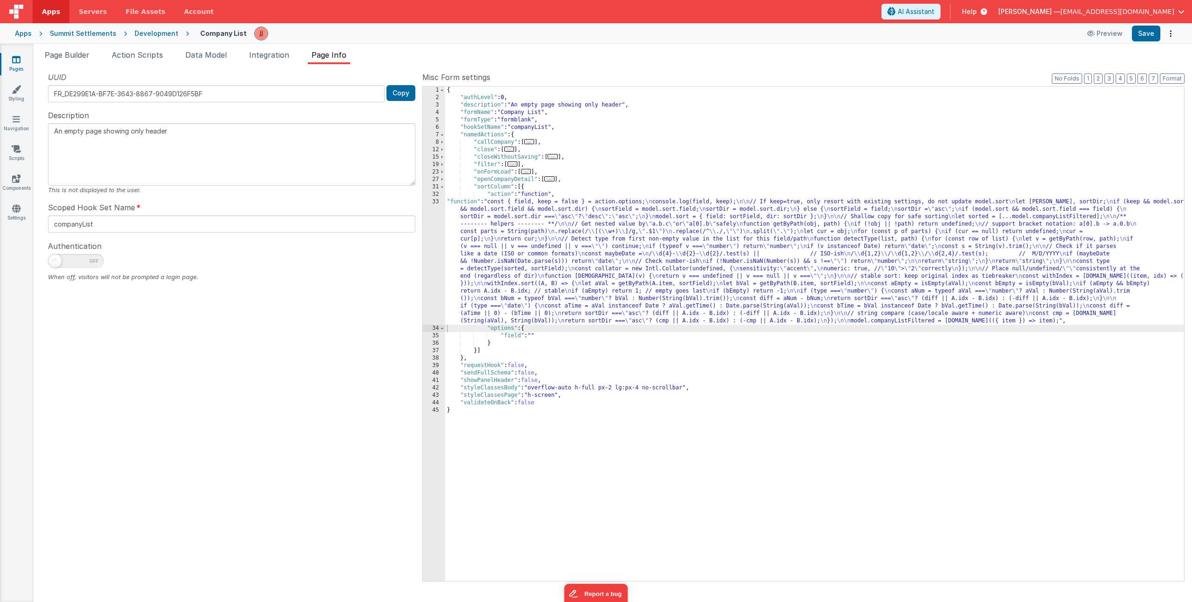
click at [531, 172] on span "..." at bounding box center [526, 171] width 10 height 5
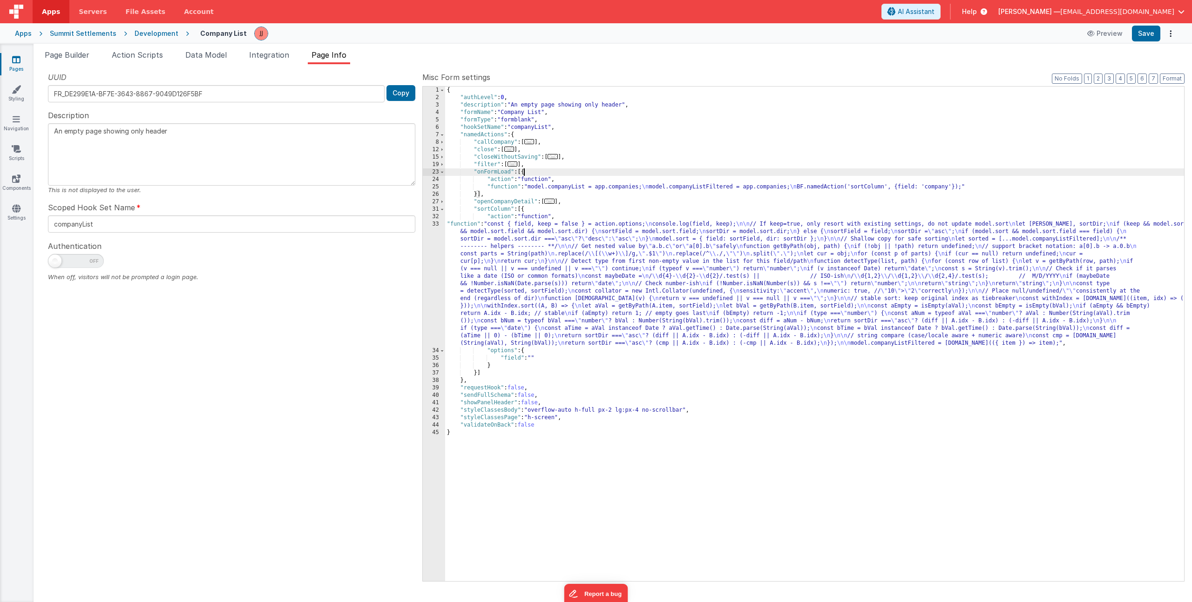
click at [22, 56] on link "Pages" at bounding box center [17, 64] width 34 height 19
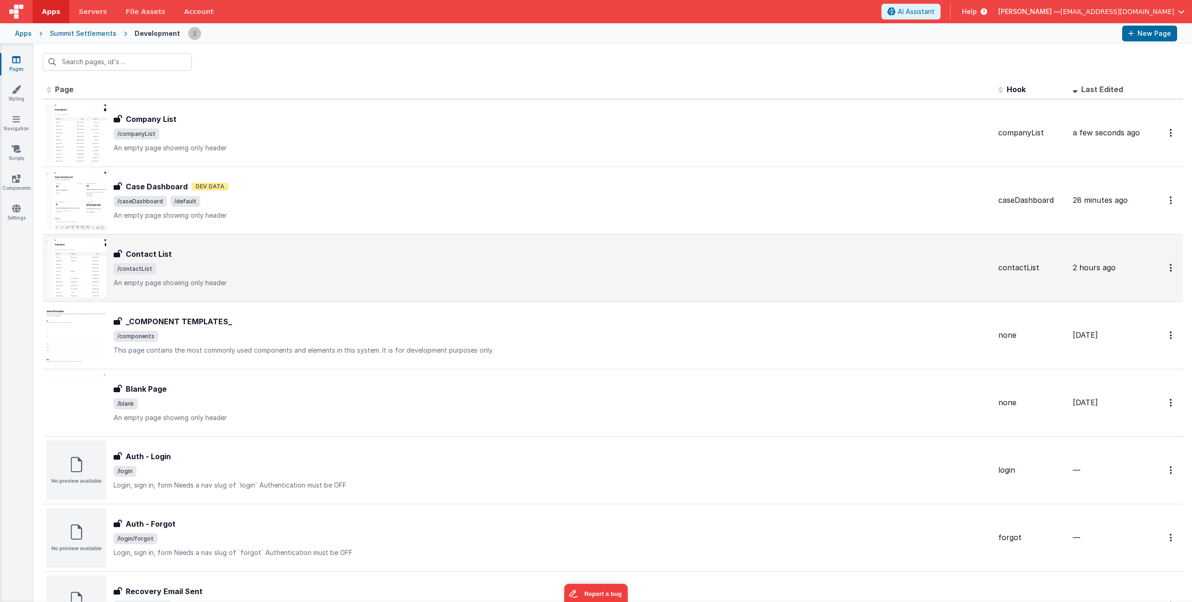
click at [264, 257] on div "Contact List" at bounding box center [552, 254] width 877 height 11
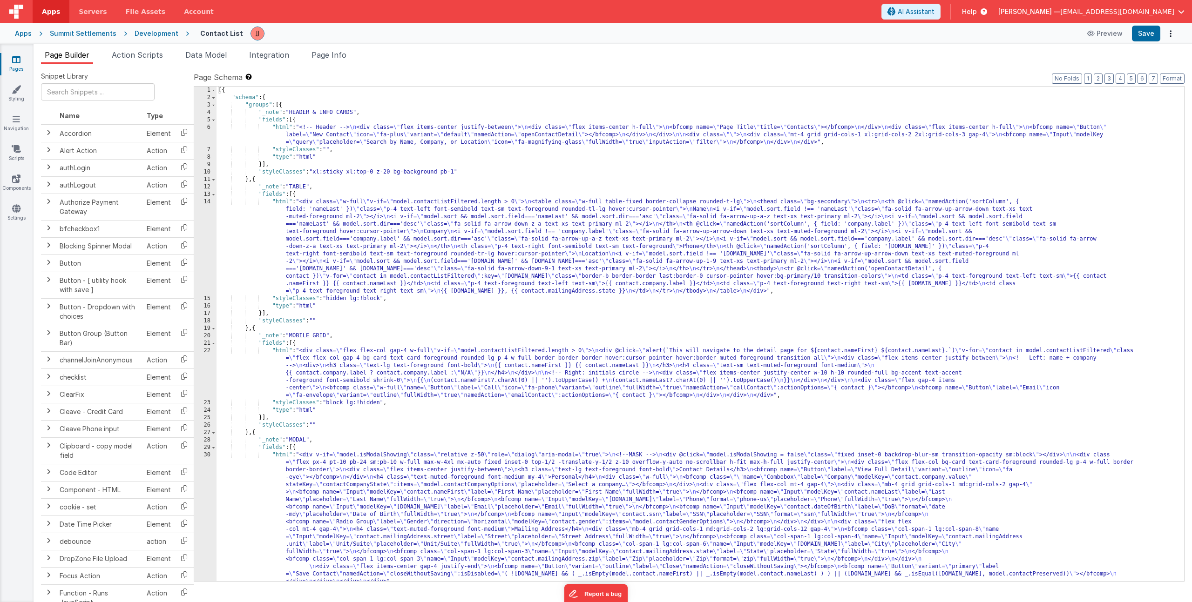
click at [400, 484] on div "[{ "schema" : { "groups" : [{ "_note" : "HEADER & INFO CARDS" , "fields" : [{ "…" at bounding box center [696, 342] width 960 height 510
click at [209, 495] on div "1 2 3 4 5 6 7 8 9 10 11 12 13 14 15 16 17 18 19 20 21 22 23 24 25 26 27 28 29 3…" at bounding box center [205, 342] width 22 height 510
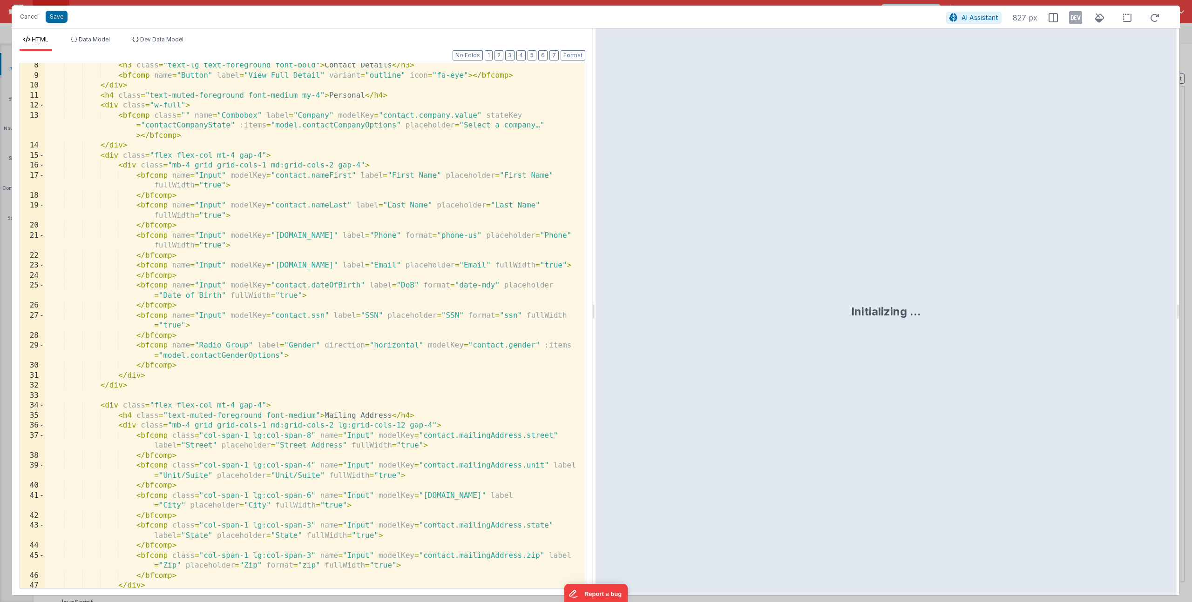
scroll to position [216, 0]
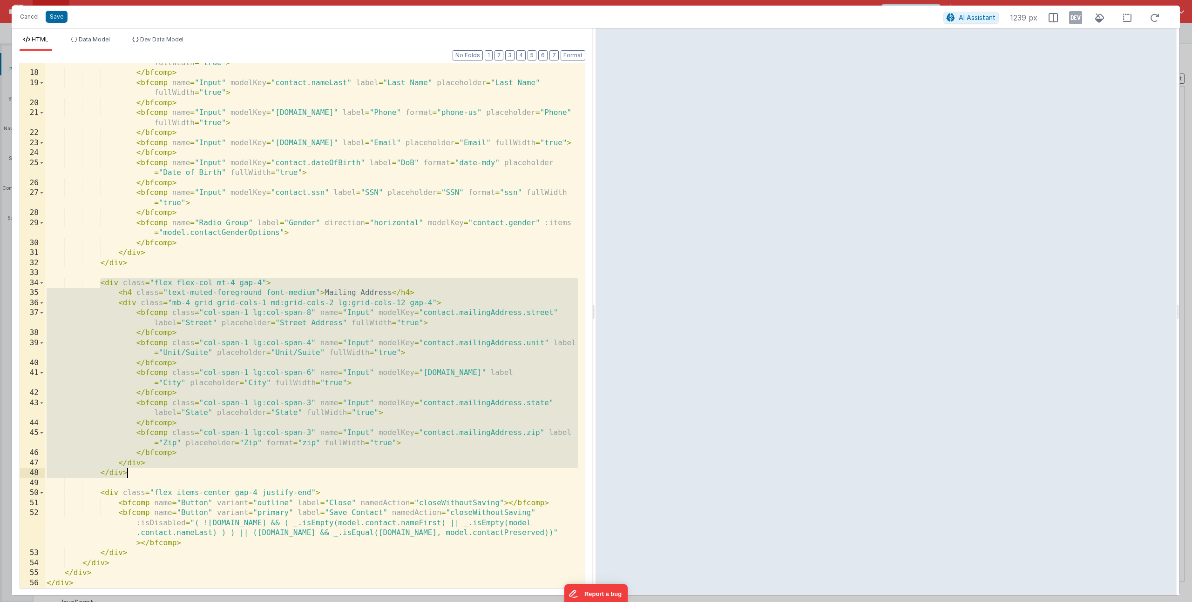
drag, startPoint x: 101, startPoint y: 285, endPoint x: 140, endPoint y: 473, distance: 192.0
click at [140, 473] on div "< bfcomp name = "Input" modelKey = "contact.nameFirst" label = "First Name" pla…" at bounding box center [311, 325] width 533 height 555
click at [28, 16] on button "Cancel" at bounding box center [29, 16] width 28 height 13
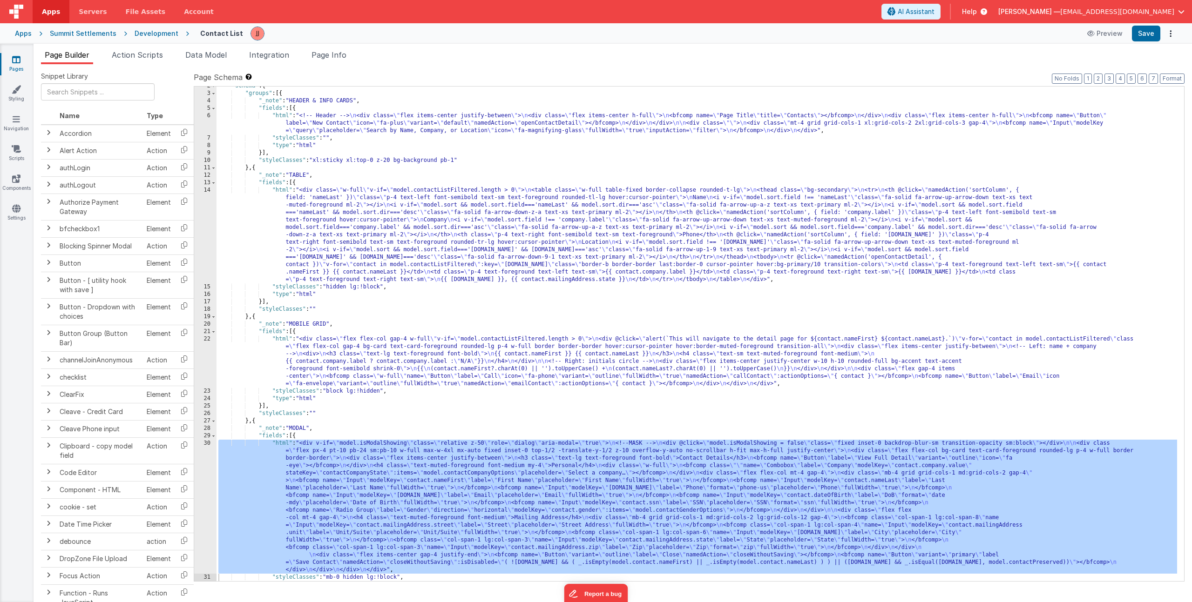
click at [20, 66] on link "Pages" at bounding box center [17, 64] width 34 height 19
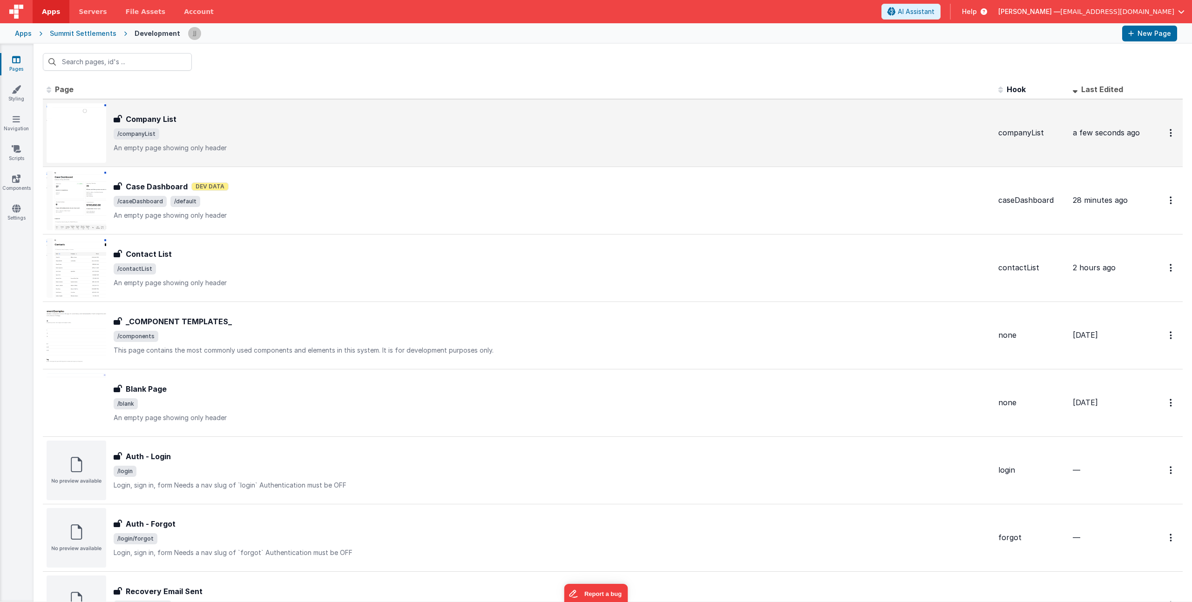
click at [339, 146] on p "An empty page showing only header" at bounding box center [552, 147] width 877 height 9
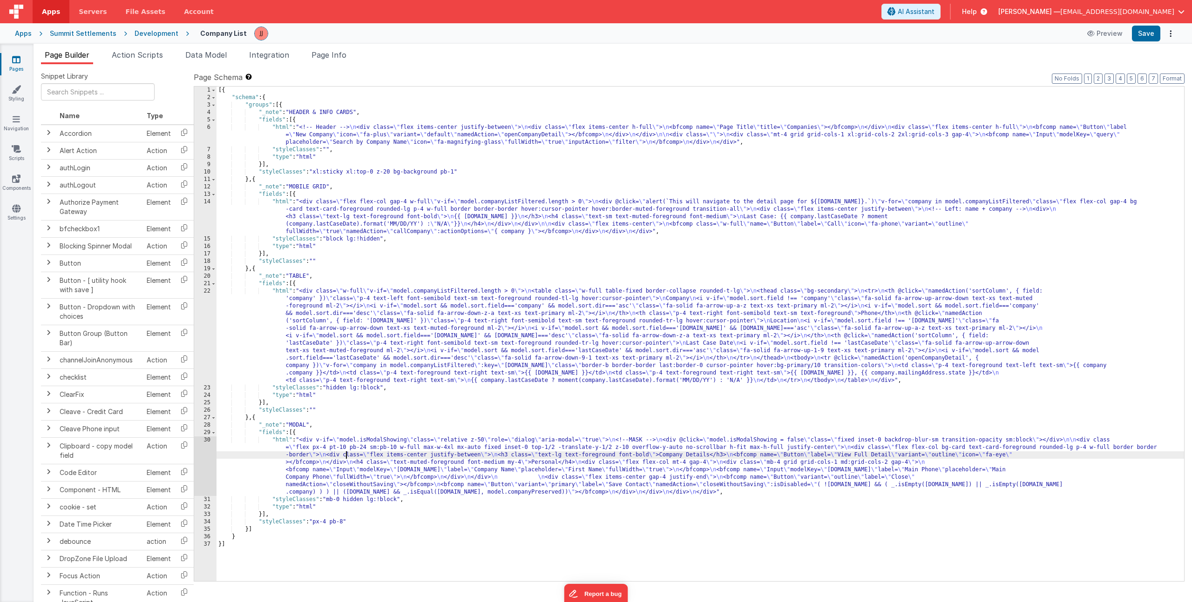
click at [345, 452] on div "[{ "schema" : { "groups" : [{ "_note" : "HEADER & INFO CARDS" , "fields" : [{ "…" at bounding box center [699, 342] width 967 height 510
click at [204, 461] on div "30" at bounding box center [205, 467] width 22 height 60
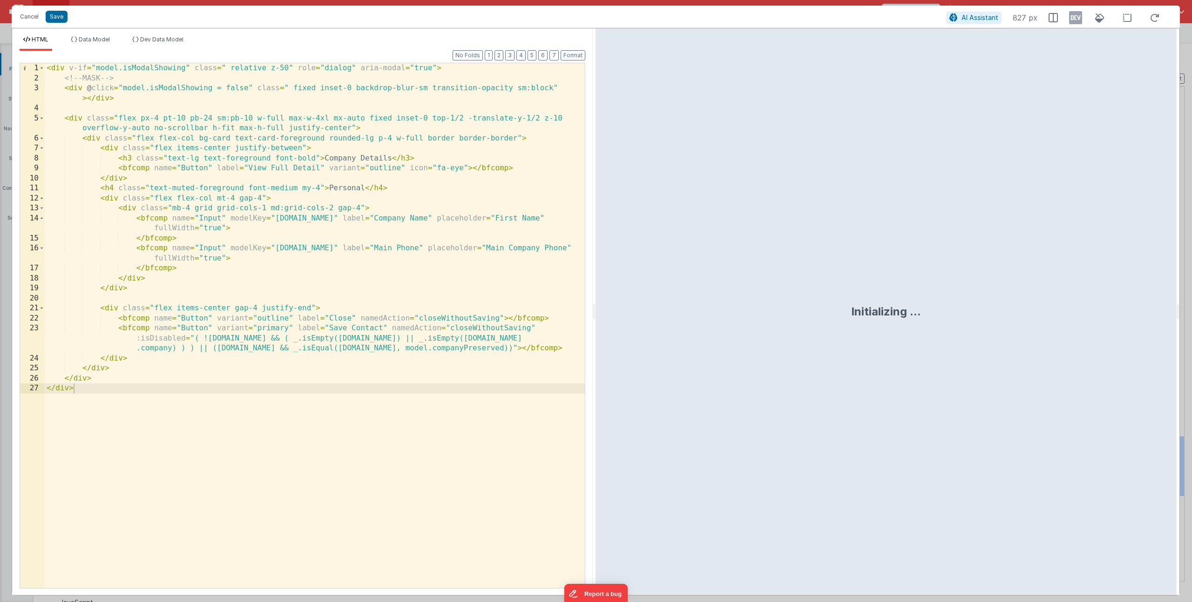
click at [139, 287] on div "< div v-if = "model.isModalShowing" class = " relative z-50" role = "dialog" ar…" at bounding box center [315, 335] width 540 height 545
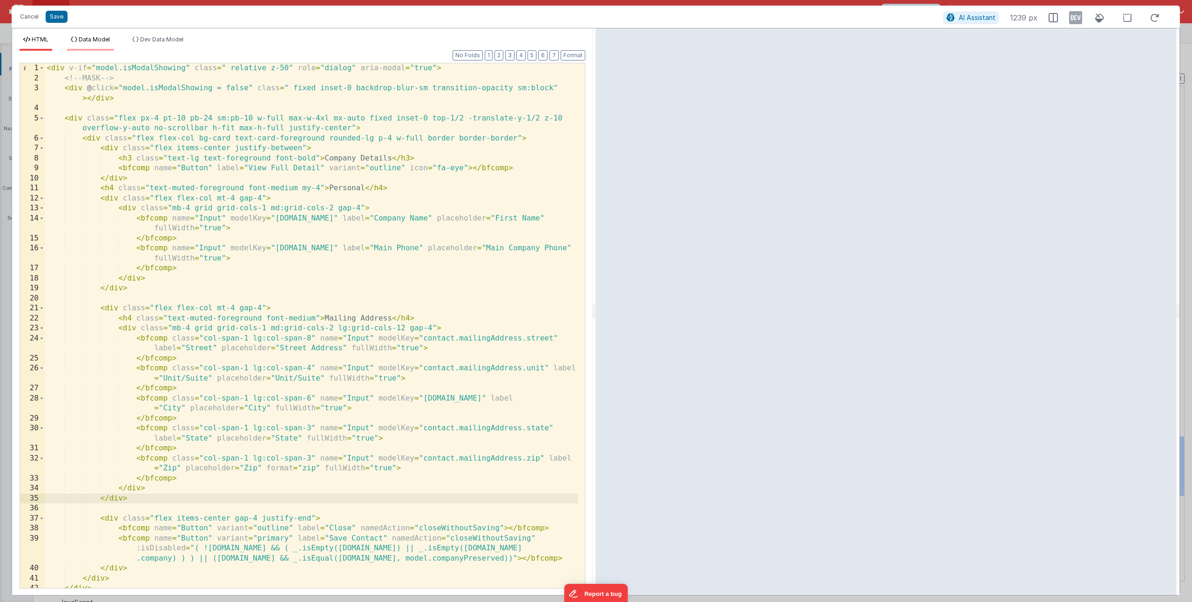
click at [101, 44] on li "Data Model" at bounding box center [90, 43] width 47 height 15
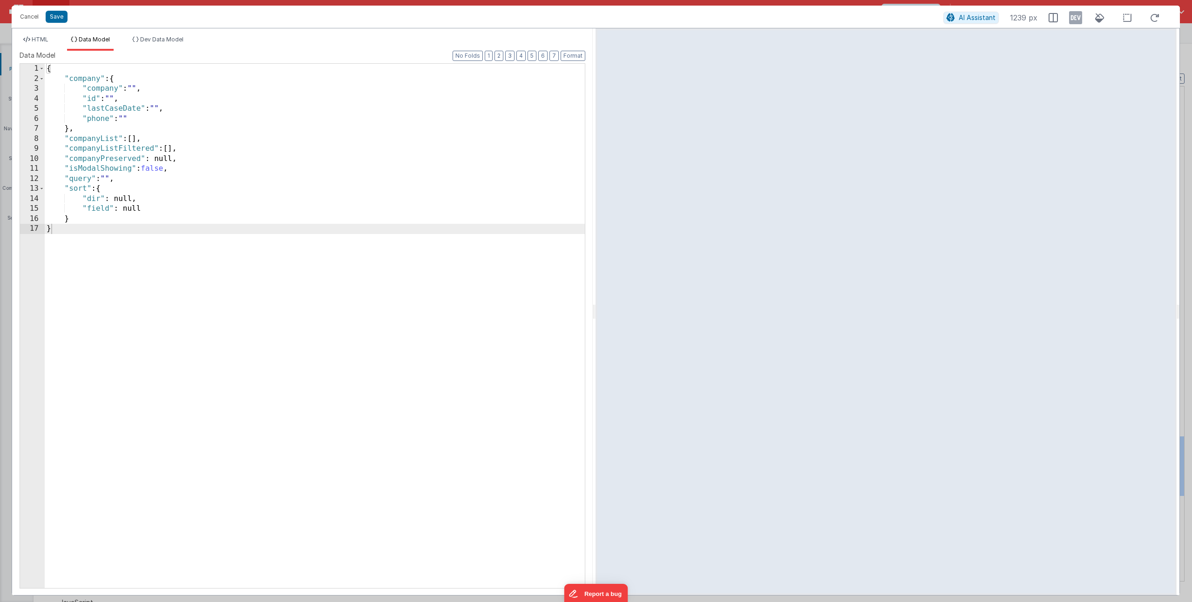
click at [152, 170] on div "{ "company" : { "company" : "" , "id" : "" , "lastCaseDate" : "" , "phone" : ""…" at bounding box center [315, 336] width 540 height 545
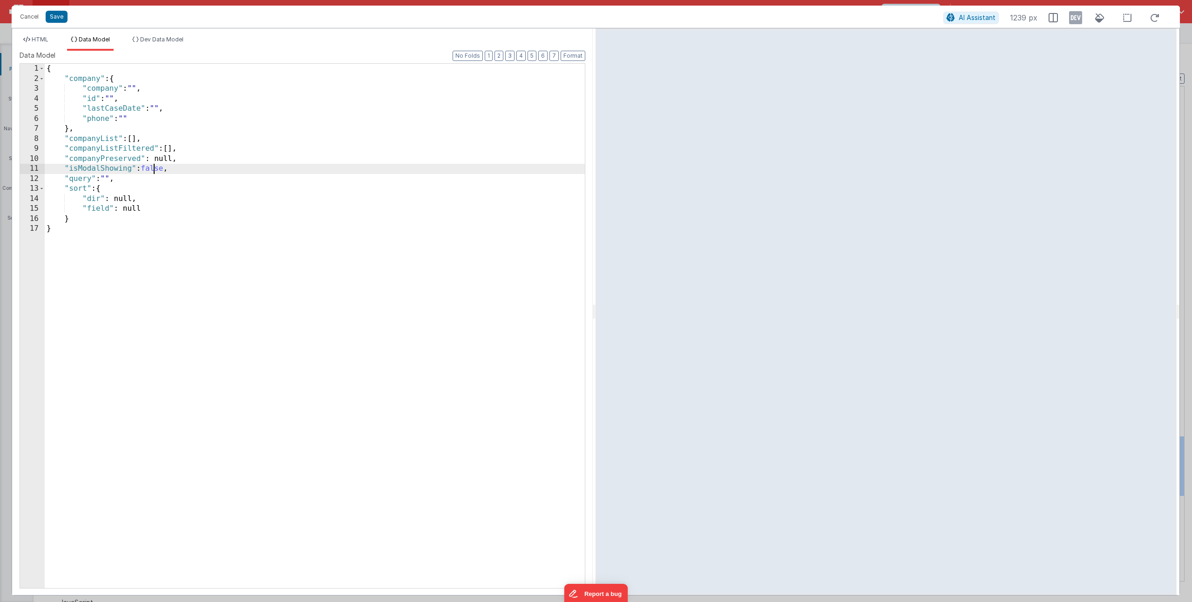
click at [152, 170] on div "{ "company" : { "company" : "" , "id" : "" , "lastCaseDate" : "" , "phone" : ""…" at bounding box center [315, 336] width 540 height 545
click at [44, 40] on span "HTML" at bounding box center [40, 39] width 17 height 7
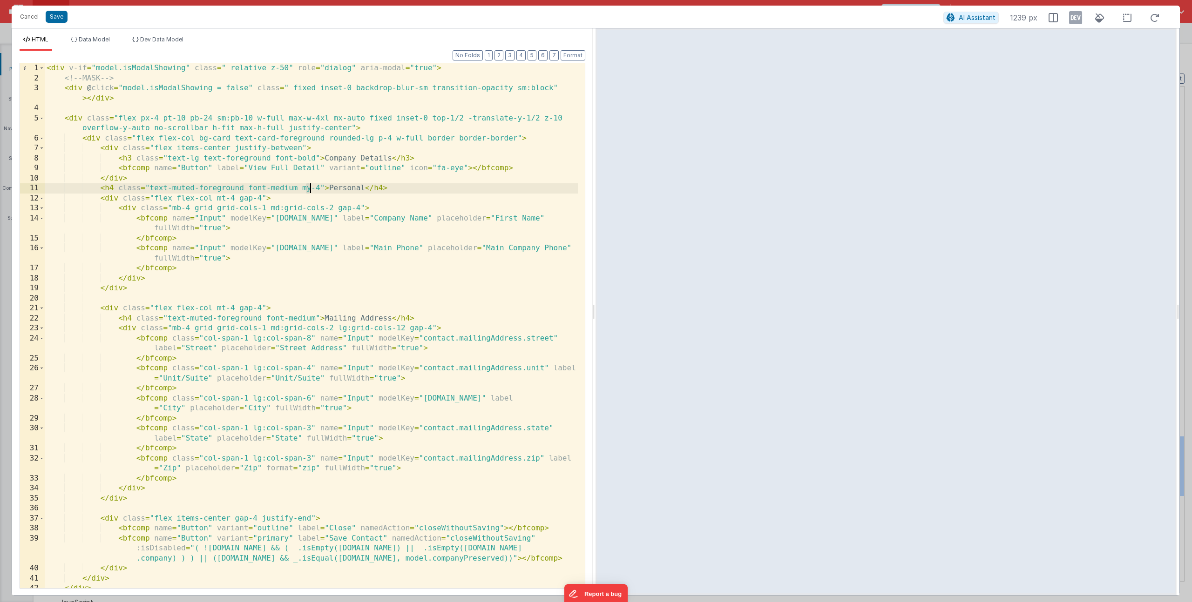
click at [309, 189] on div "< div v-if = "model.isModalShowing" class = " relative z-50" role = "dialog" ar…" at bounding box center [311, 335] width 533 height 545
click at [338, 187] on div "< div v-if = "model.isModalShowing" class = " relative z-50" role = "dialog" ar…" at bounding box center [311, 335] width 533 height 545
click at [431, 340] on div "< div v-if = "model.isModalShowing" class = " relative z-50" role = "dialog" ar…" at bounding box center [311, 335] width 533 height 545
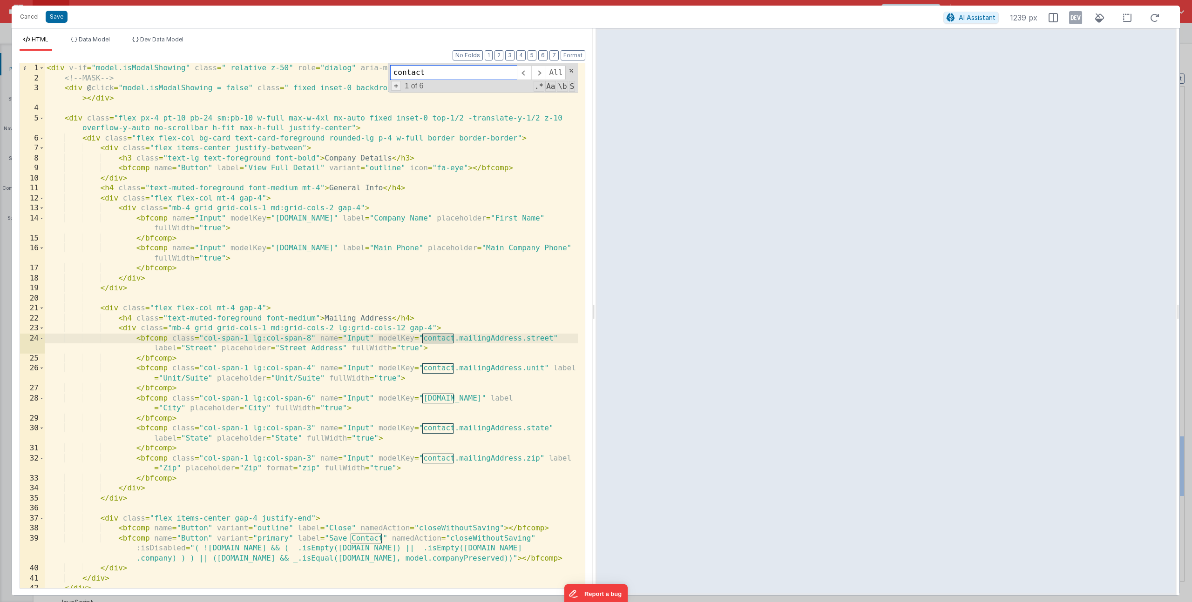
click at [394, 86] on span "+" at bounding box center [396, 86] width 10 height 10
click at [421, 94] on input at bounding box center [453, 89] width 127 height 15
type input "company"
click at [532, 92] on span "Replace" at bounding box center [535, 89] width 37 height 15
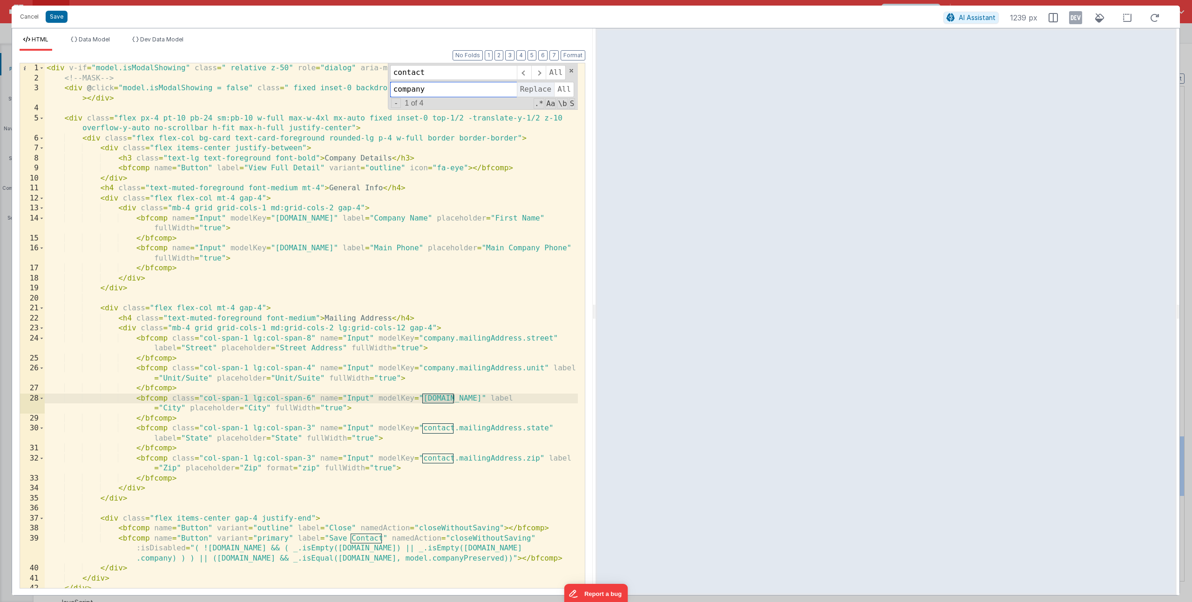
click at [532, 92] on span "Replace" at bounding box center [535, 89] width 37 height 15
click at [364, 537] on div "< div v-if = "model.isModalShowing" class = " relative z-50" role = "dialog" ar…" at bounding box center [311, 335] width 533 height 545
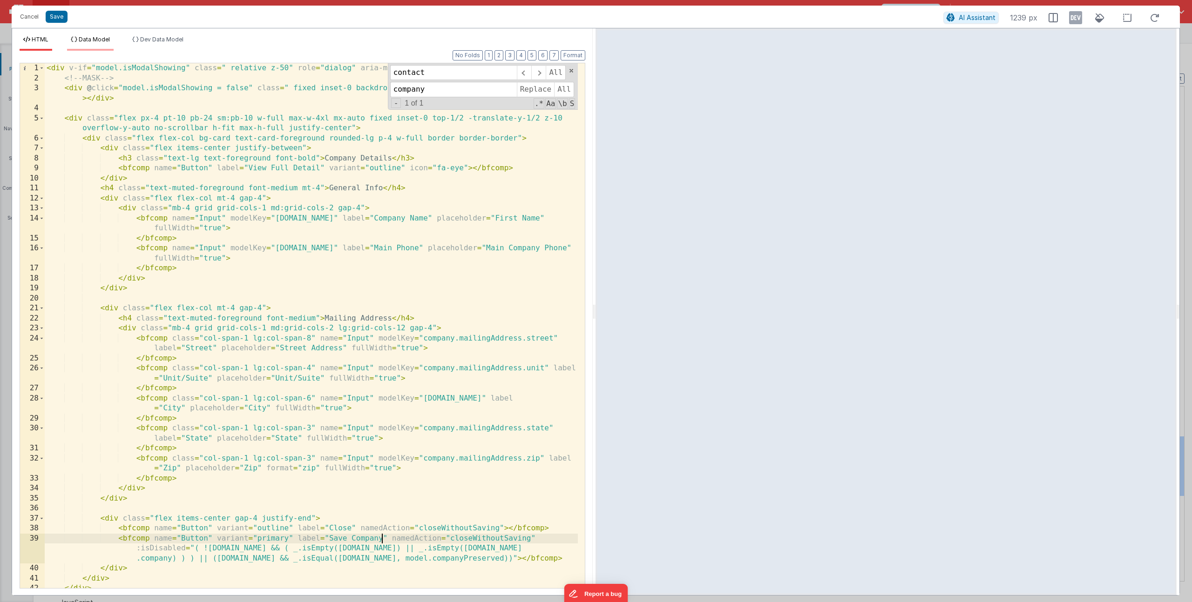
click at [99, 38] on span "Data Model" at bounding box center [94, 39] width 31 height 7
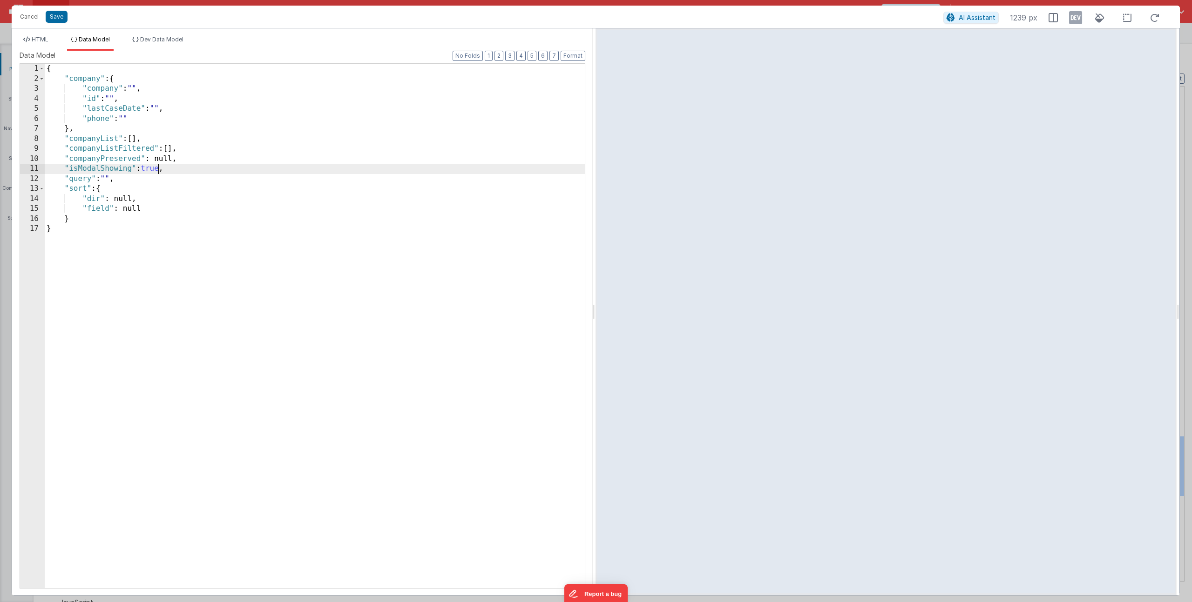
click at [158, 166] on div "{ "company" : { "company" : "" , "id" : "" , "lastCaseDate" : "" , "phone" : ""…" at bounding box center [315, 336] width 540 height 545
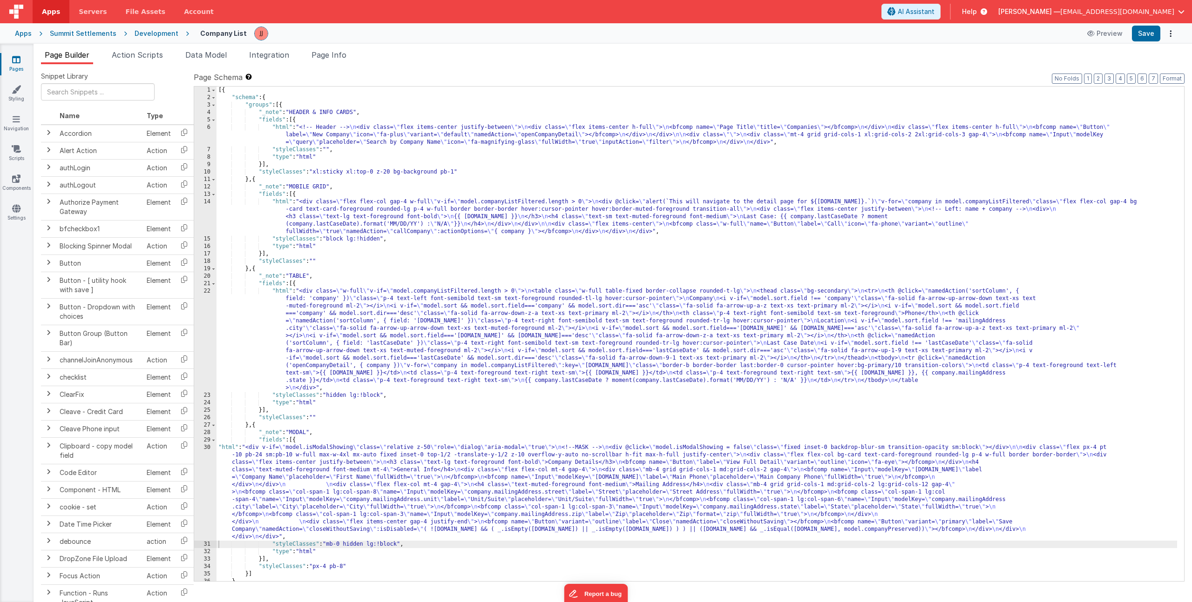
click at [269, 493] on div "[{ "schema" : { "groups" : [{ "_note" : "HEADER & INFO CARDS" , "fields" : [{ "…" at bounding box center [696, 342] width 960 height 510
click at [209, 492] on div "30" at bounding box center [205, 492] width 22 height 97
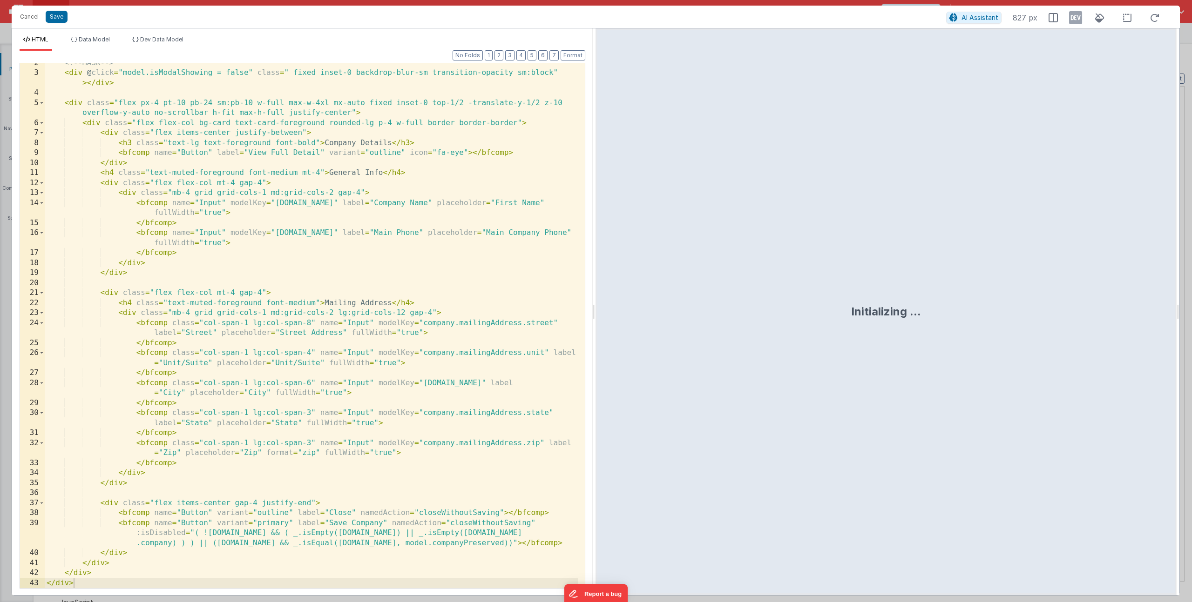
scroll to position [15, 0]
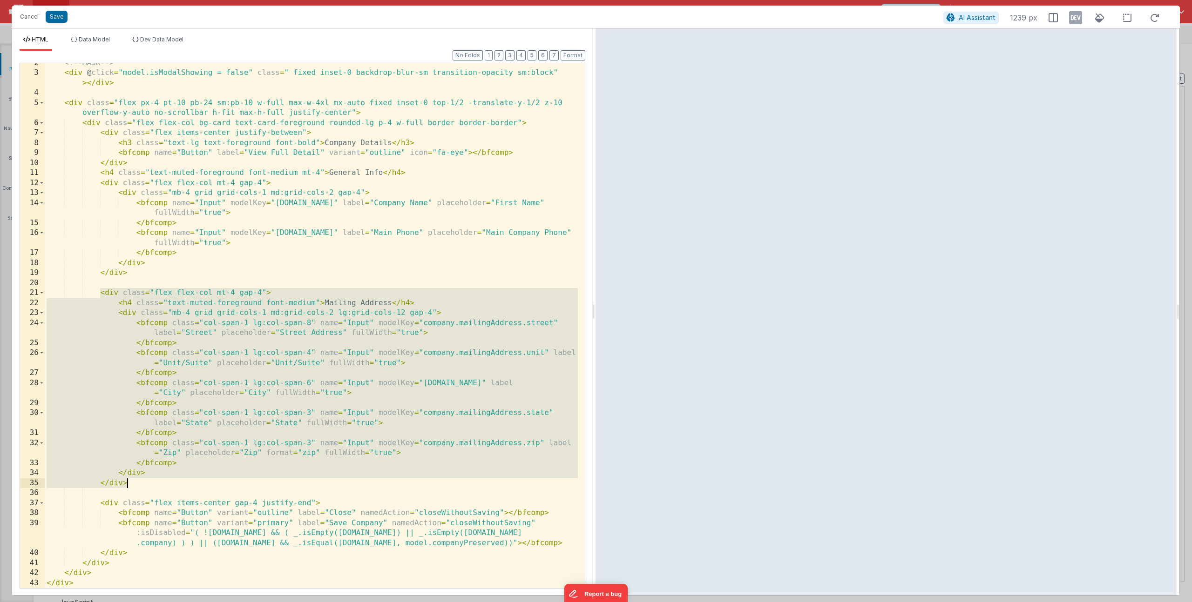
drag, startPoint x: 100, startPoint y: 293, endPoint x: 162, endPoint y: 486, distance: 202.9
click at [162, 486] on div "<!-- MASK --> < div @ click = "model.isModalShowing = false" class = " fixed in…" at bounding box center [311, 330] width 533 height 545
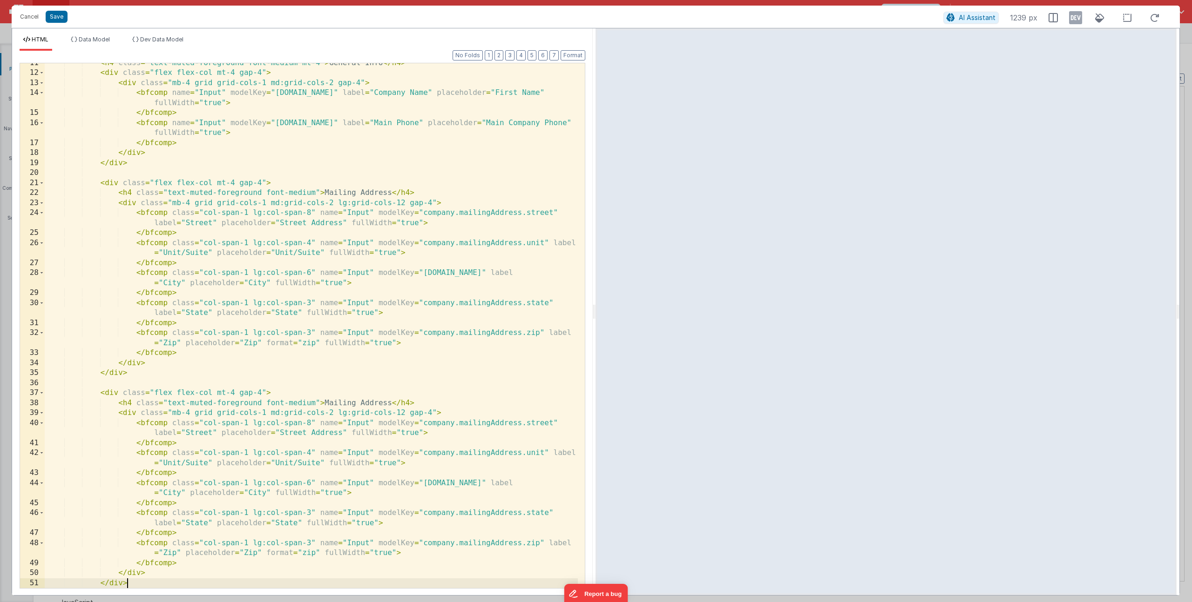
scroll to position [225, 0]
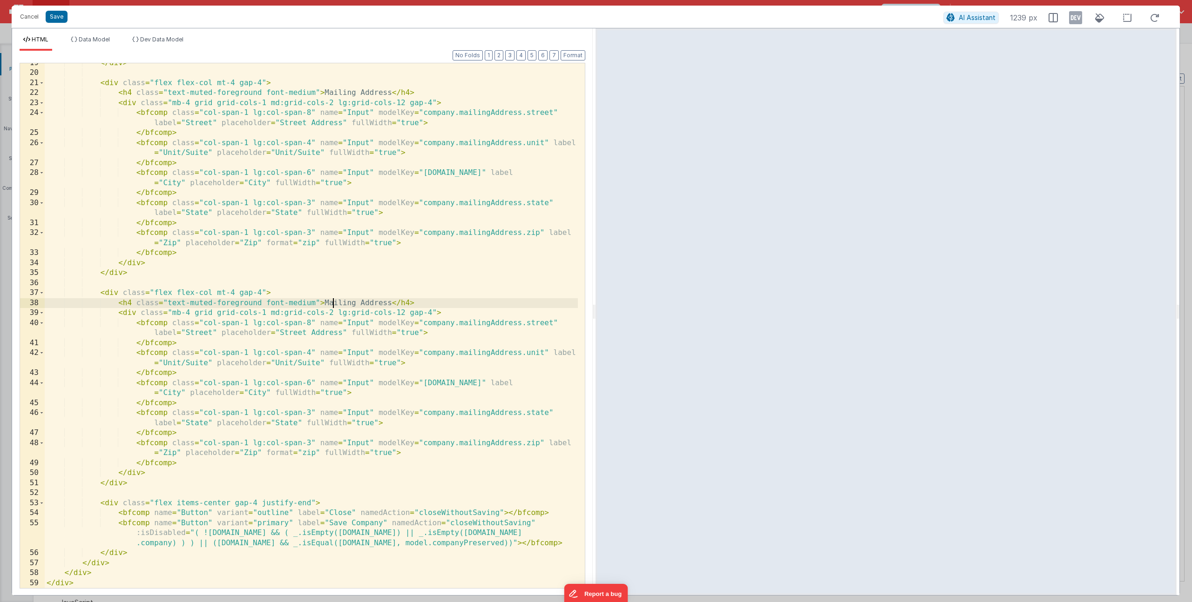
click at [332, 302] on div "</ div > < div class = "flex flex-col mt-4 gap-4" > < h4 class = "text-muted-fo…" at bounding box center [311, 330] width 533 height 545
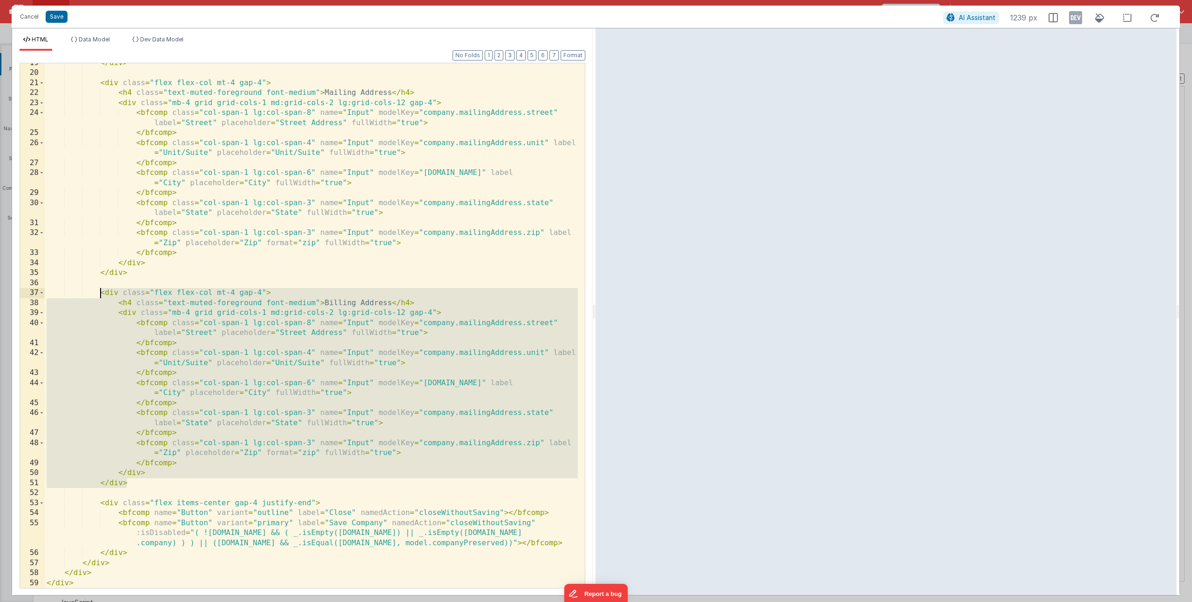
drag, startPoint x: 137, startPoint y: 480, endPoint x: 101, endPoint y: 294, distance: 190.2
click at [101, 294] on div "</ div > < div class = "flex flex-col mt-4 gap-4" > < h4 class = "text-muted-fo…" at bounding box center [311, 330] width 533 height 545
click at [266, 325] on div "</ div > < div class = "flex flex-col mt-4 gap-4" > < h4 class = "text-muted-fo…" at bounding box center [311, 330] width 533 height 545
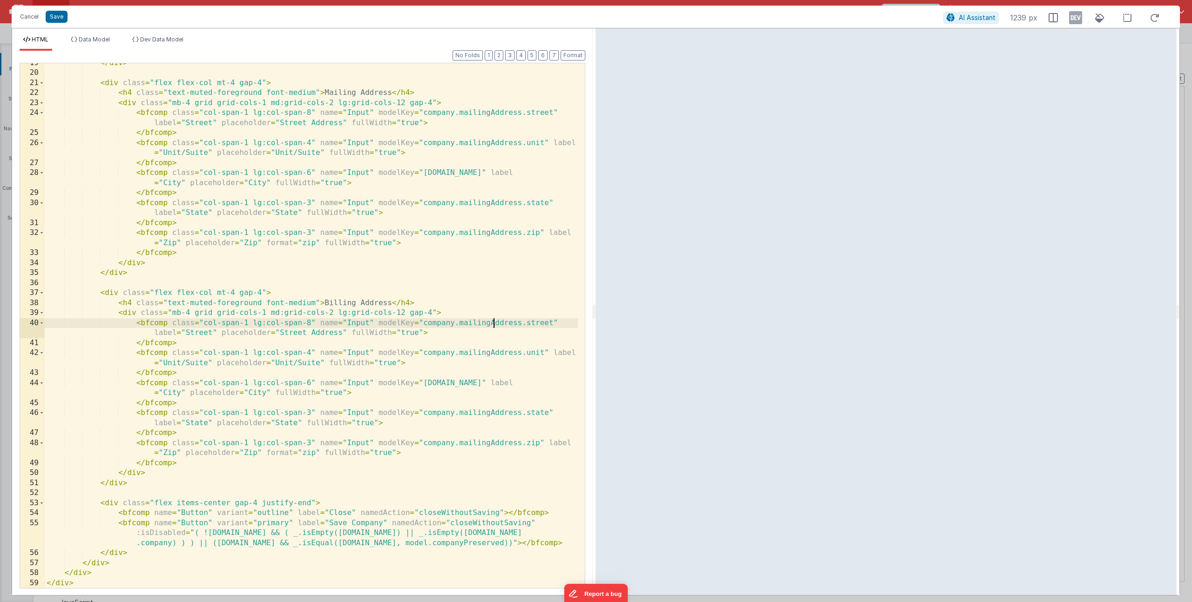
click at [492, 325] on div "</ div > < div class = "flex flex-col mt-4 gap-4" > < h4 class = "text-muted-fo…" at bounding box center [311, 330] width 533 height 545
click at [488, 353] on div "</ div > < div class = "flex flex-col mt-4 gap-4" > < h4 class = "text-muted-fo…" at bounding box center [311, 330] width 533 height 545
click at [480, 383] on div "</ div > < div class = "flex flex-col mt-4 gap-4" > < h4 class = "text-muted-fo…" at bounding box center [311, 330] width 533 height 545
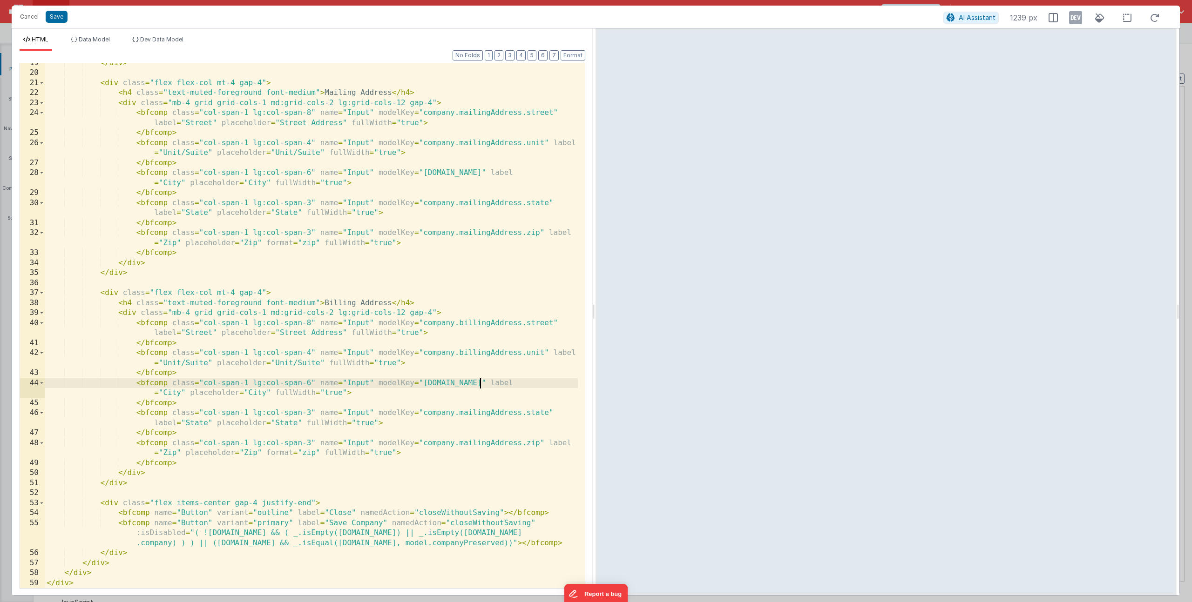
click at [480, 383] on div "</ div > < div class = "flex flex-col mt-4 gap-4" > < h4 class = "text-muted-fo…" at bounding box center [311, 330] width 533 height 545
click at [480, 411] on div "</ div > < div class = "flex flex-col mt-4 gap-4" > < h4 class = "text-muted-fo…" at bounding box center [311, 330] width 533 height 545
click at [479, 442] on div "</ div > < div class = "flex flex-col mt-4 gap-4" > < h4 class = "text-muted-fo…" at bounding box center [311, 330] width 533 height 545
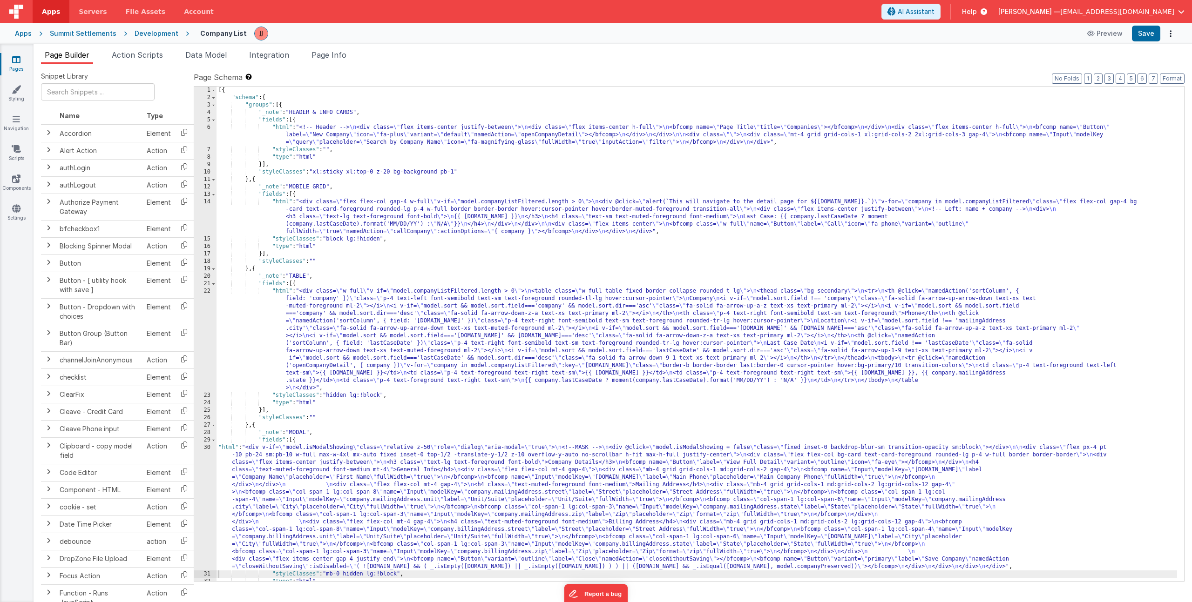
click at [366, 340] on div "[{ "schema" : { "groups" : [{ "_note" : "HEADER & INFO CARDS" , "fields" : [{ "…" at bounding box center [696, 342] width 960 height 510
click at [21, 66] on link "Pages" at bounding box center [17, 64] width 34 height 19
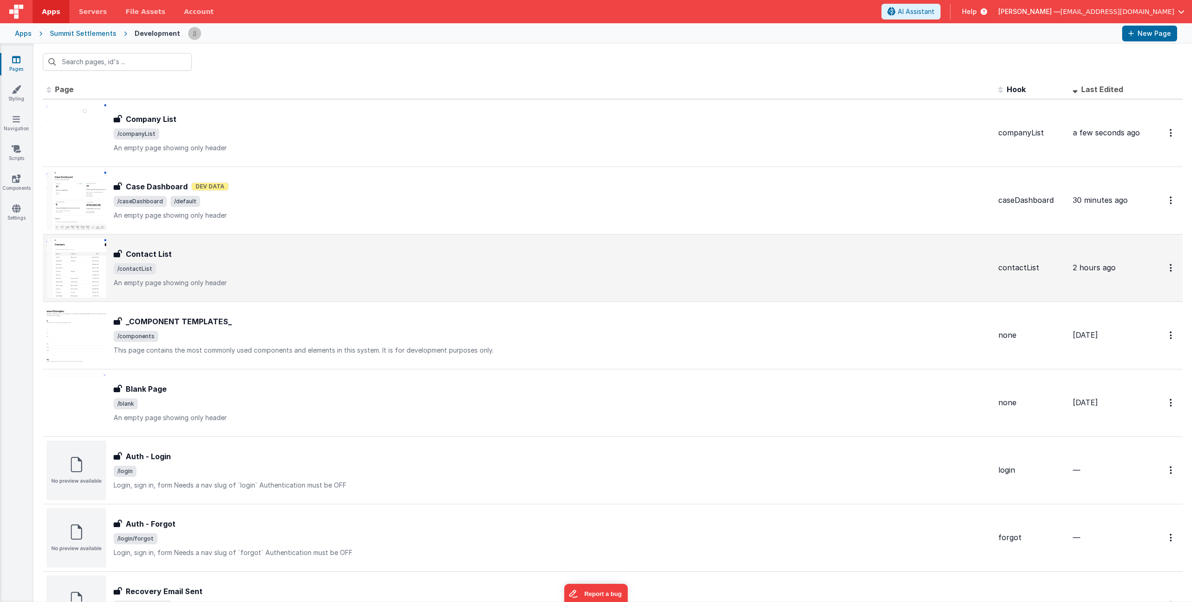
click at [240, 268] on span "/contactList" at bounding box center [552, 268] width 877 height 11
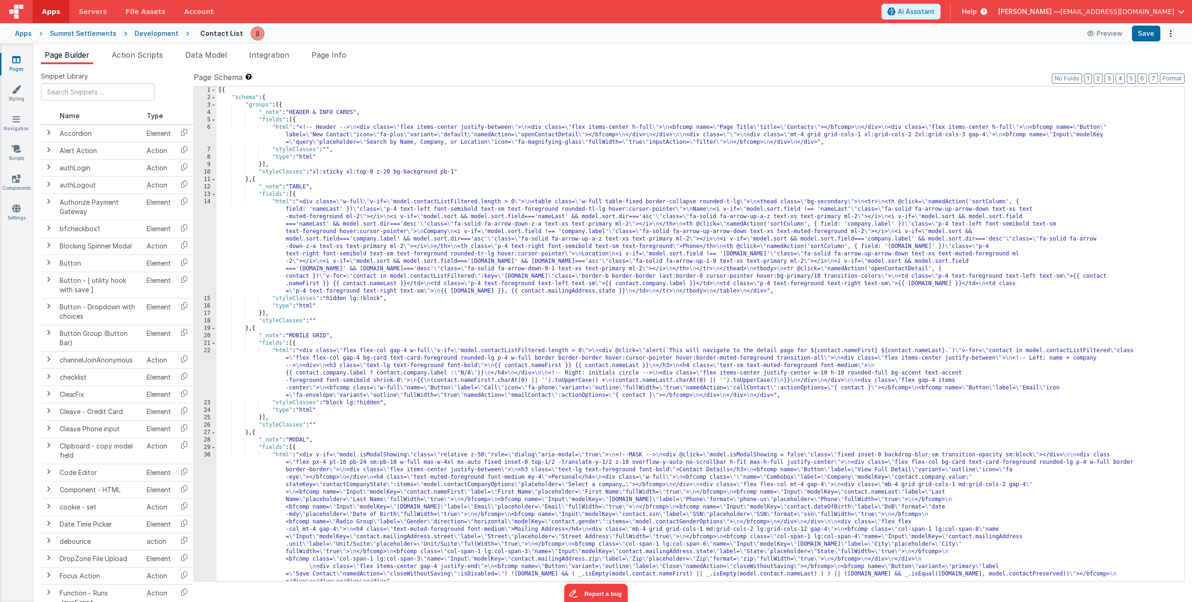
click at [370, 483] on div "[{ "schema" : { "groups" : [{ "_note" : "HEADER & INFO CARDS" , "fields" : [{ "…" at bounding box center [696, 342] width 960 height 510
click at [206, 484] on div "1 2 3 4 5 6 7 8 9 10 11 12 13 14 15 16 17 18 19 20 21 22 23 24 25 26 27 28 29 3…" at bounding box center [205, 342] width 22 height 510
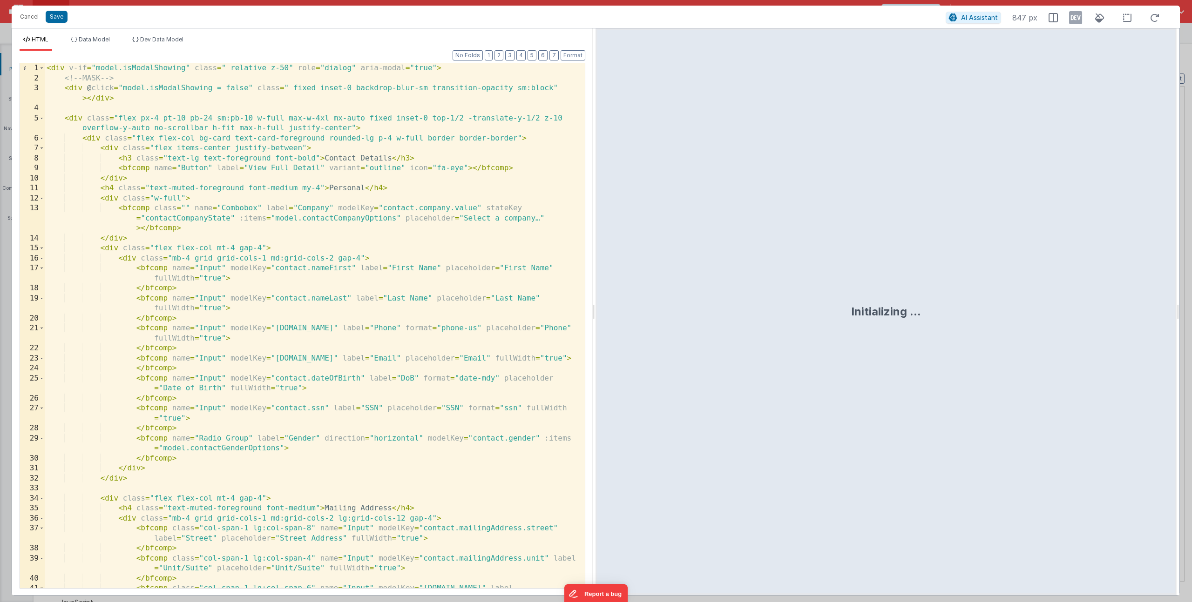
scroll to position [216, 0]
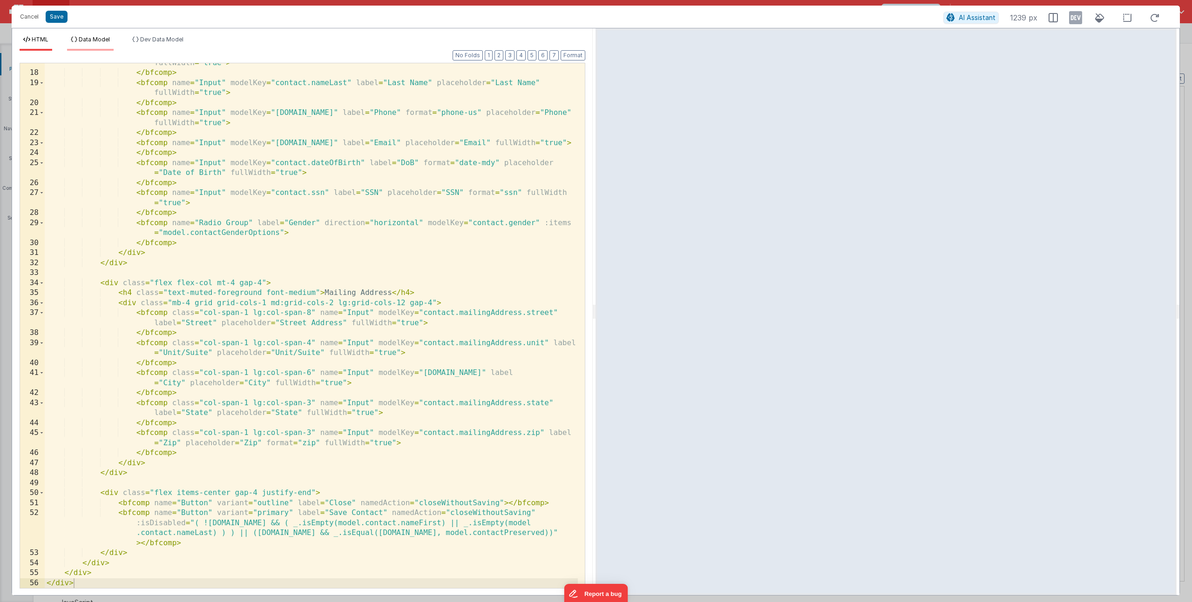
click at [106, 38] on span "Data Model" at bounding box center [94, 39] width 31 height 7
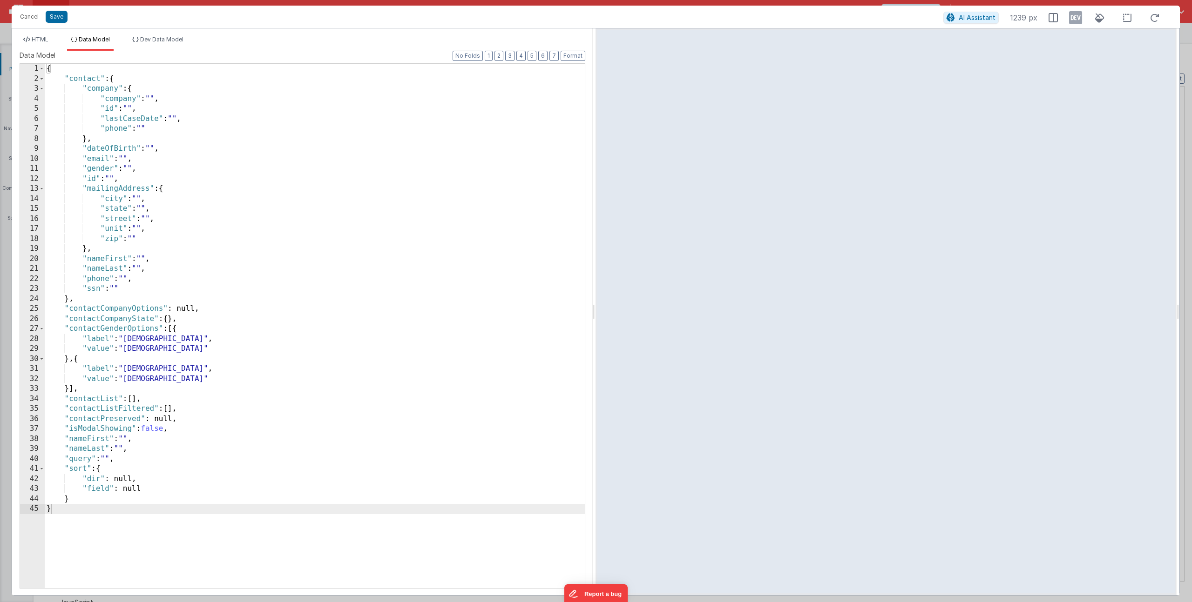
click at [160, 429] on div "{ "contact" : { "company" : { "company" : "" , "id" : "" , "lastCaseDate" : "" …" at bounding box center [315, 336] width 540 height 545
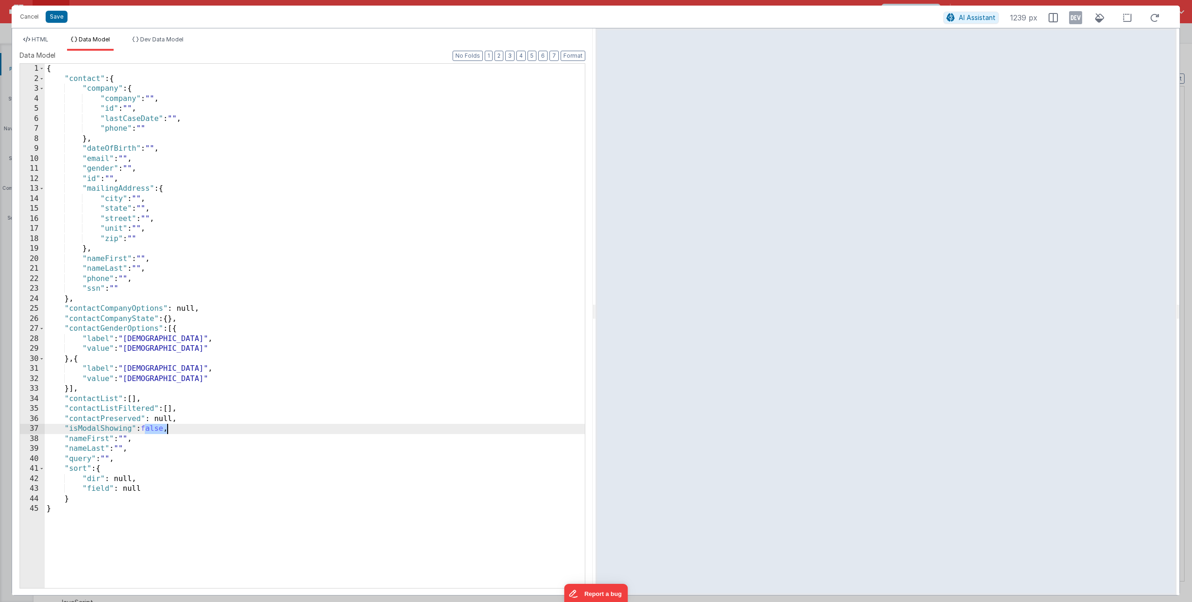
click at [160, 429] on div "{ "contact" : { "company" : { "company" : "" , "id" : "" , "lastCaseDate" : "" …" at bounding box center [315, 336] width 540 height 545
click at [52, 17] on button "Save" at bounding box center [57, 17] width 22 height 12
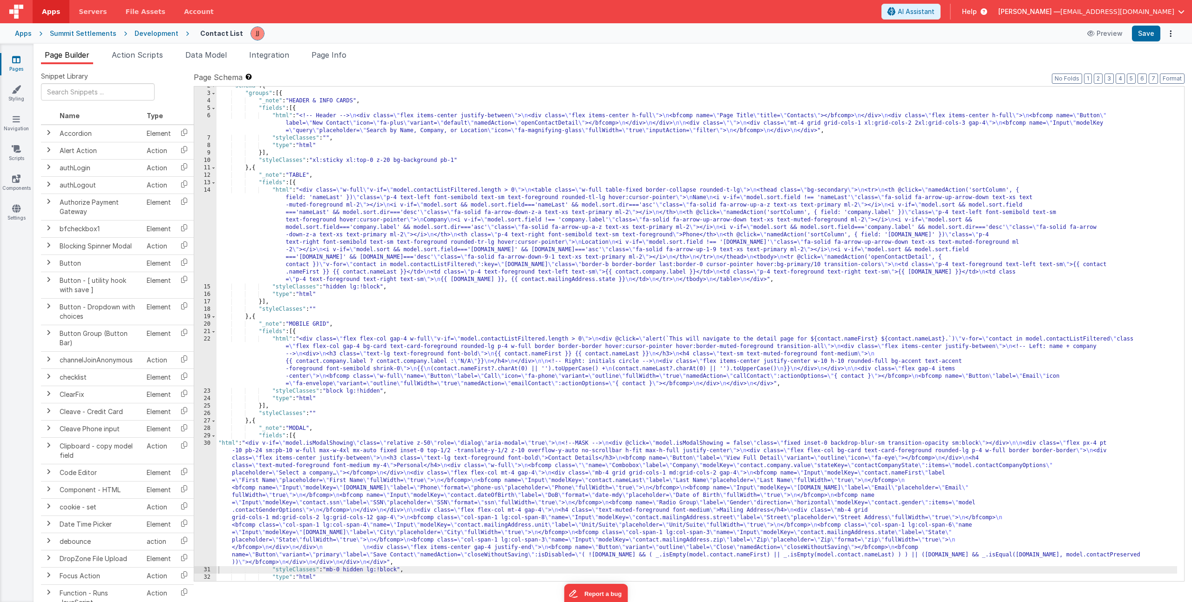
click at [20, 60] on icon at bounding box center [16, 59] width 8 height 9
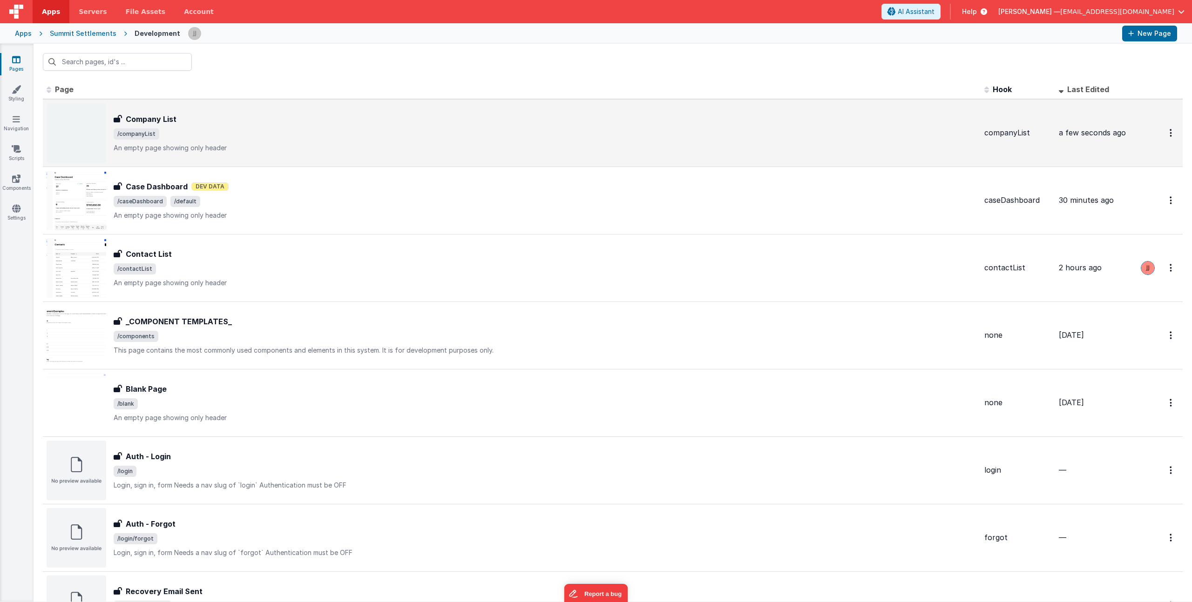
click at [259, 122] on div "Company List" at bounding box center [545, 119] width 863 height 11
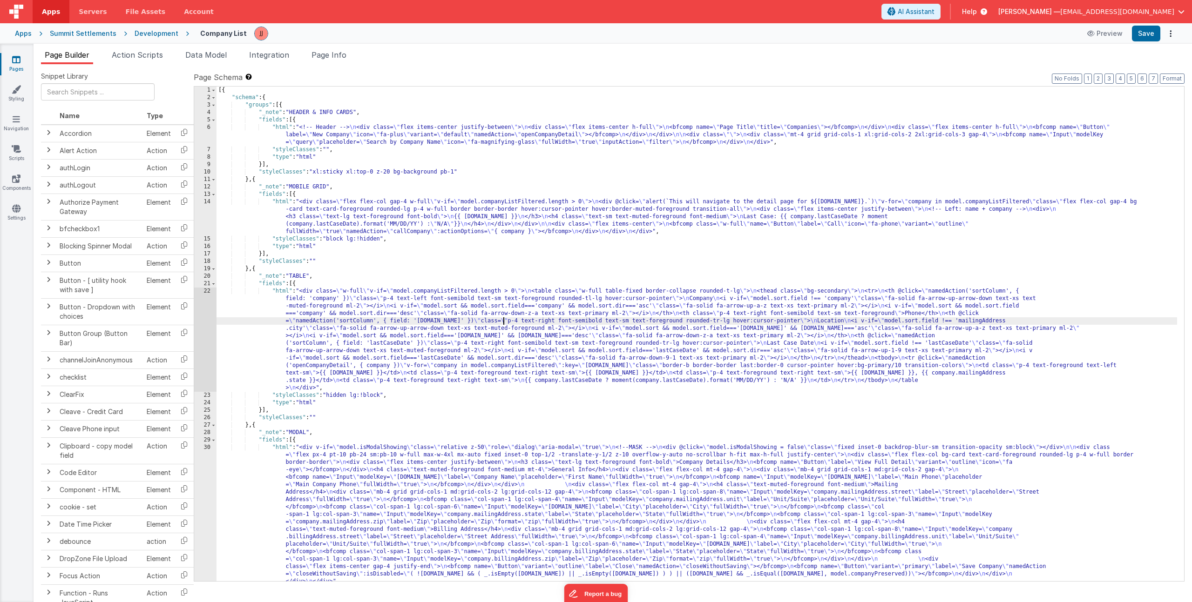
click at [505, 317] on div "[{ "schema" : { "groups" : [{ "_note" : "HEADER & INFO CARDS" , "fields" : [{ "…" at bounding box center [696, 342] width 960 height 510
click at [407, 479] on div "[{ "schema" : { "groups" : [{ "_note" : "HEADER & INFO CARDS" , "fields" : [{ "…" at bounding box center [696, 342] width 960 height 510
click at [199, 473] on div "1 2 3 4 5 6 7 8 9 10 11 12 13 14 15 16 17 18 19 20 21 22 23 24 25 26 27 28 29 3…" at bounding box center [205, 342] width 22 height 510
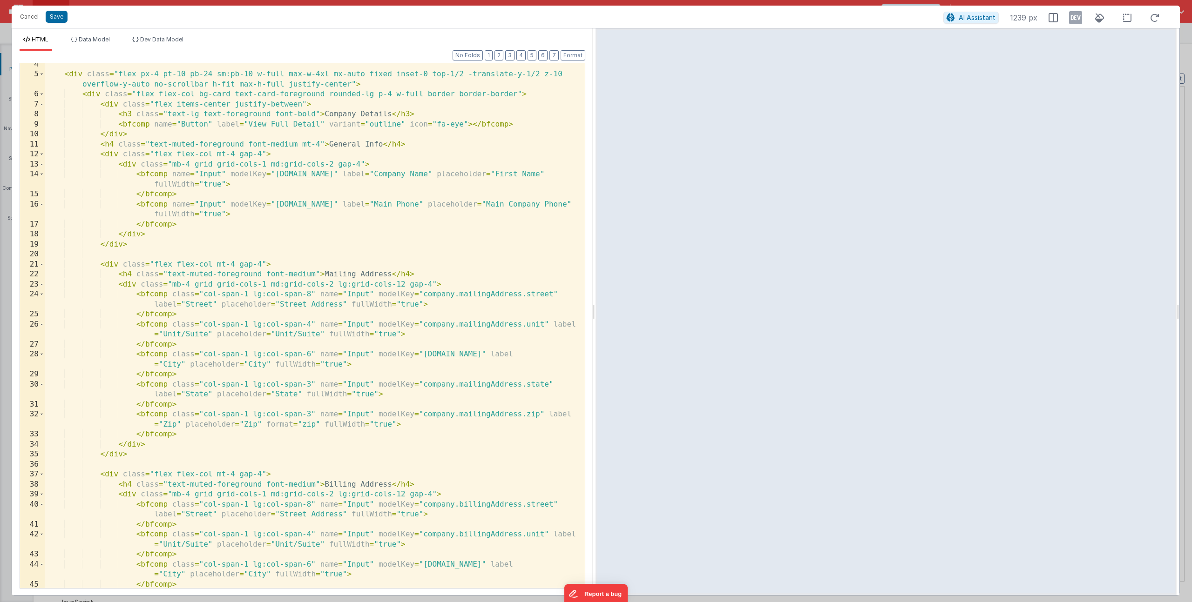
scroll to position [44, 0]
click at [239, 492] on div "< div class = "flex px-4 pt-10 pb-24 sm:pb-10 w-full max-w-4xl mx-auto fixed in…" at bounding box center [311, 337] width 533 height 555
click at [61, 19] on button "Save" at bounding box center [57, 17] width 22 height 12
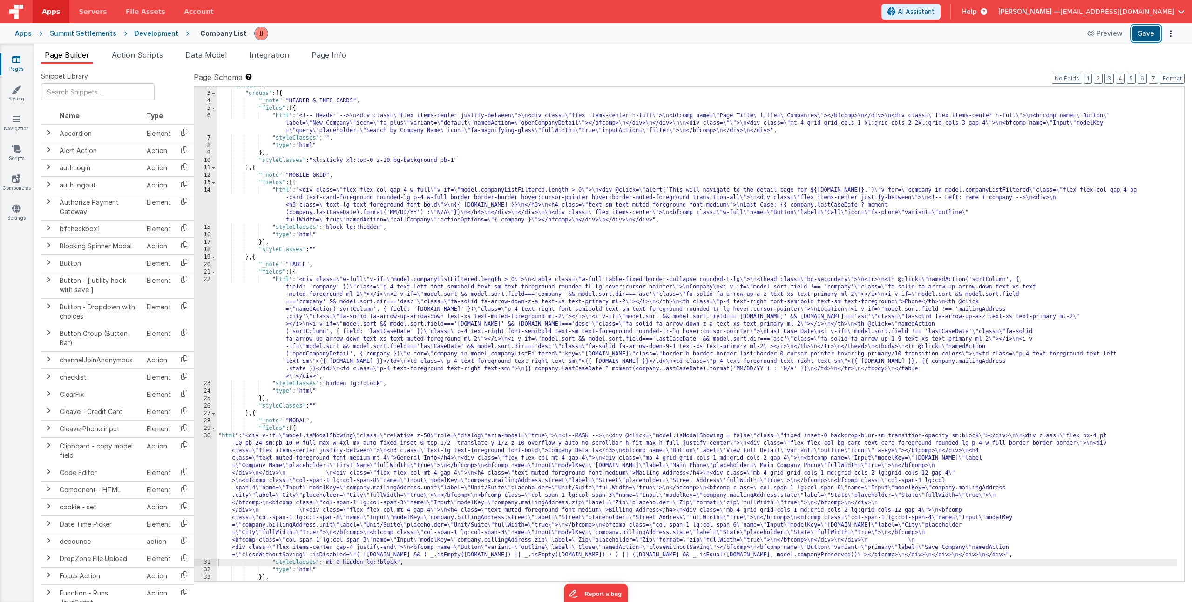
click at [1152, 39] on button "Save" at bounding box center [1146, 34] width 28 height 16
click at [20, 59] on link "Pages" at bounding box center [17, 64] width 34 height 19
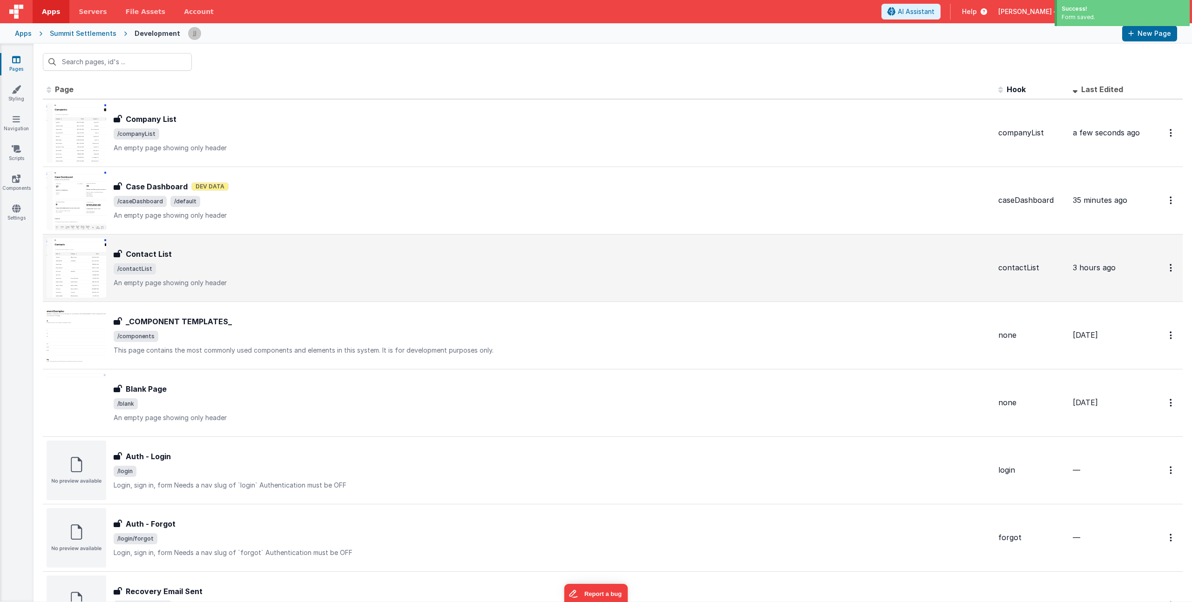
click at [245, 270] on span "/contactList" at bounding box center [552, 268] width 877 height 11
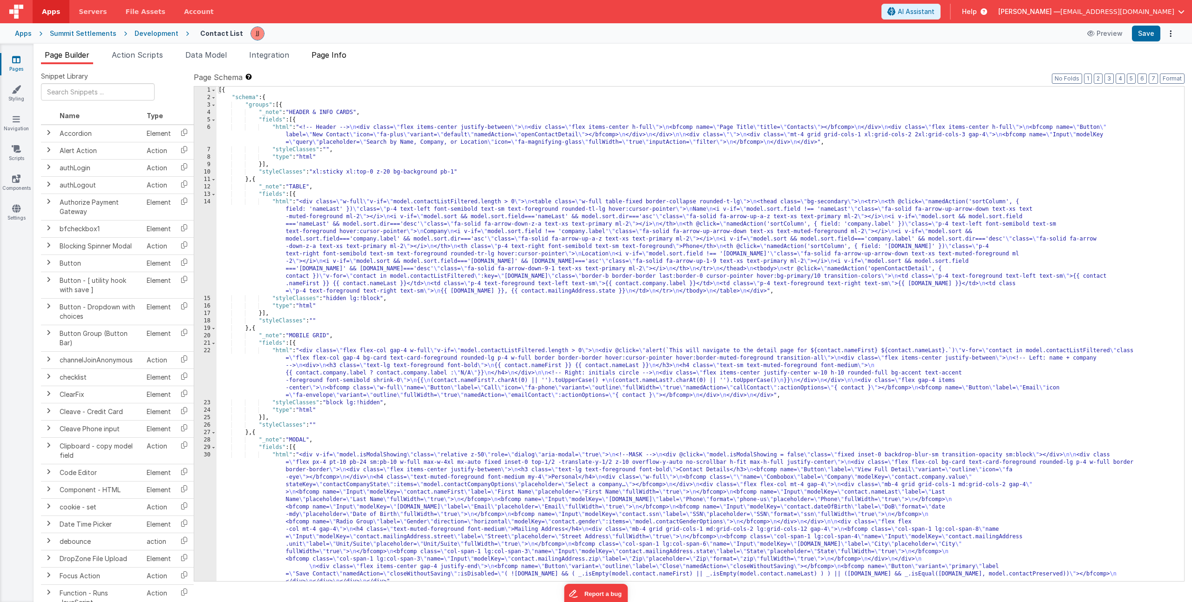
click at [337, 56] on span "Page Info" at bounding box center [328, 54] width 35 height 9
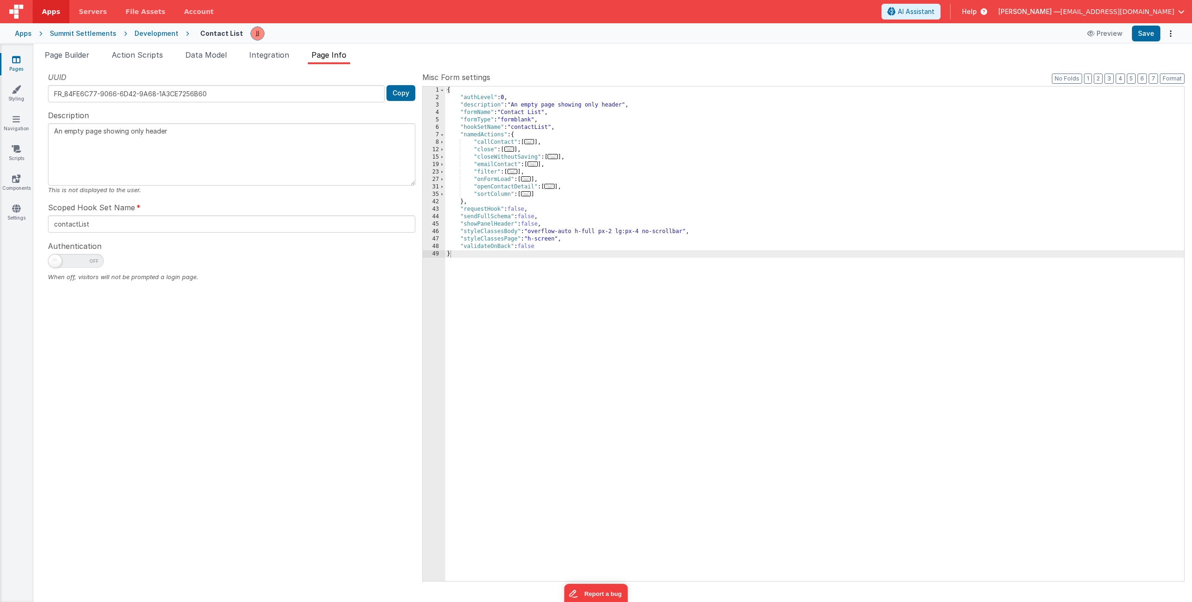
click at [614, 155] on div "{ "authLevel" : 0 , "description" : "An empty page showing only header" , "form…" at bounding box center [814, 342] width 739 height 510
click at [550, 192] on div "{ "authLevel" : 0 , "description" : "An empty page showing only header" , "form…" at bounding box center [814, 342] width 739 height 510
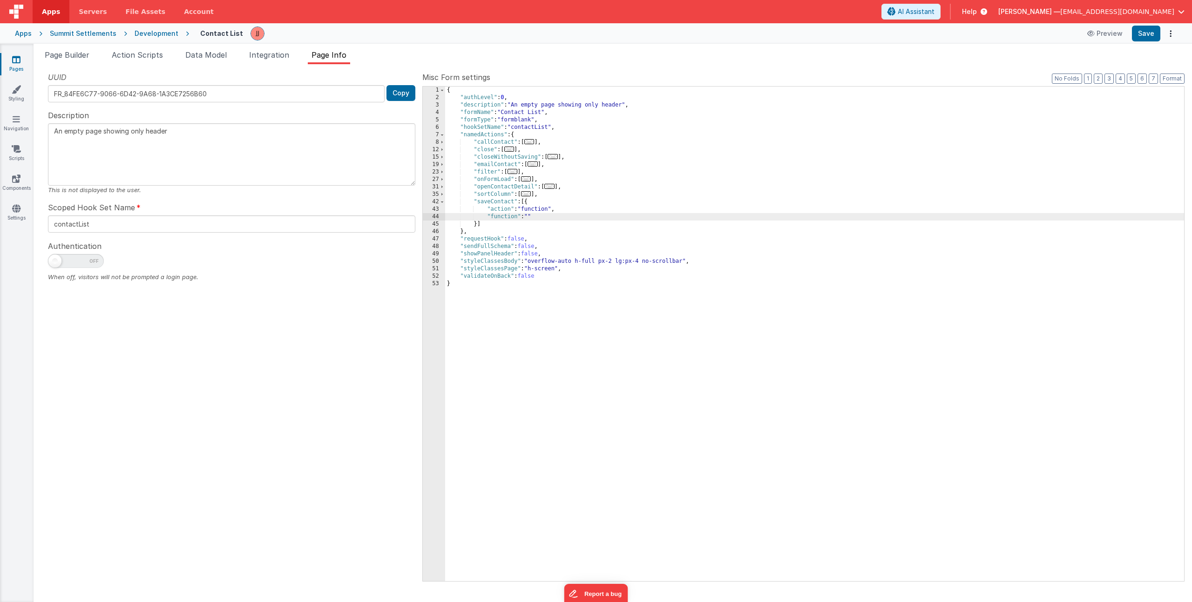
click at [428, 216] on div "44" at bounding box center [434, 216] width 22 height 7
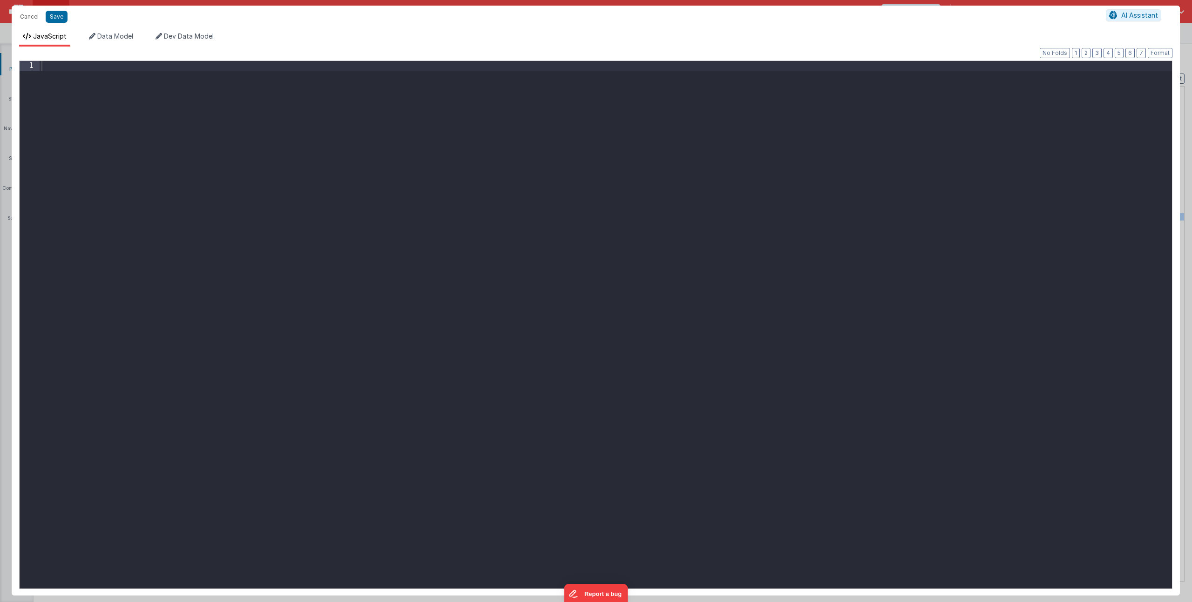
click at [360, 222] on div at bounding box center [606, 335] width 1132 height 548
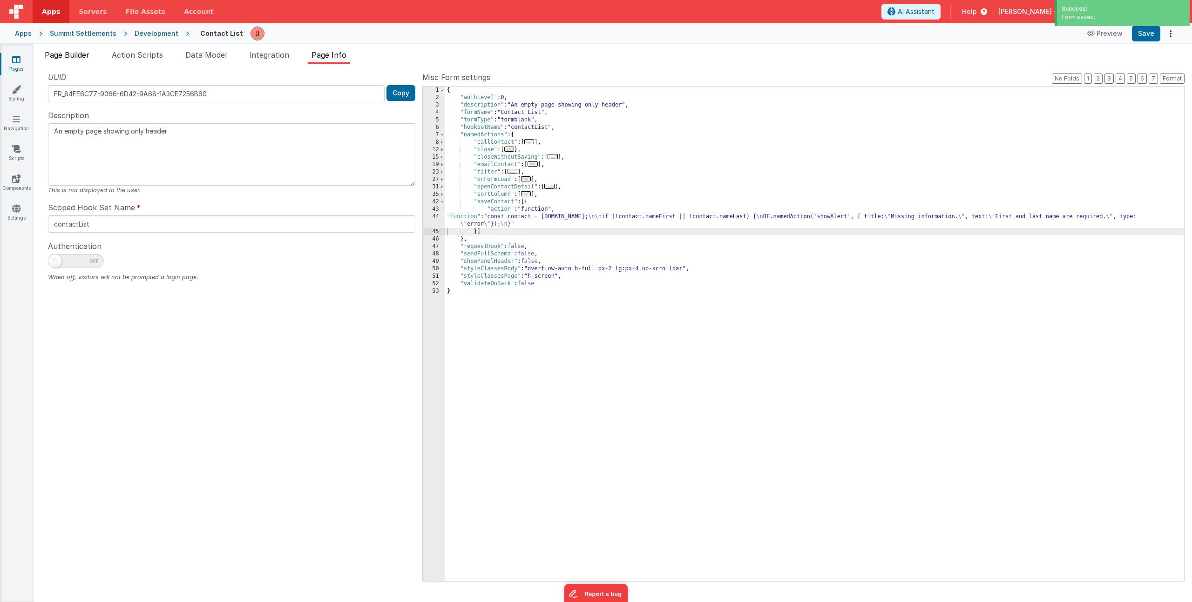
click at [78, 53] on span "Page Builder" at bounding box center [67, 54] width 45 height 9
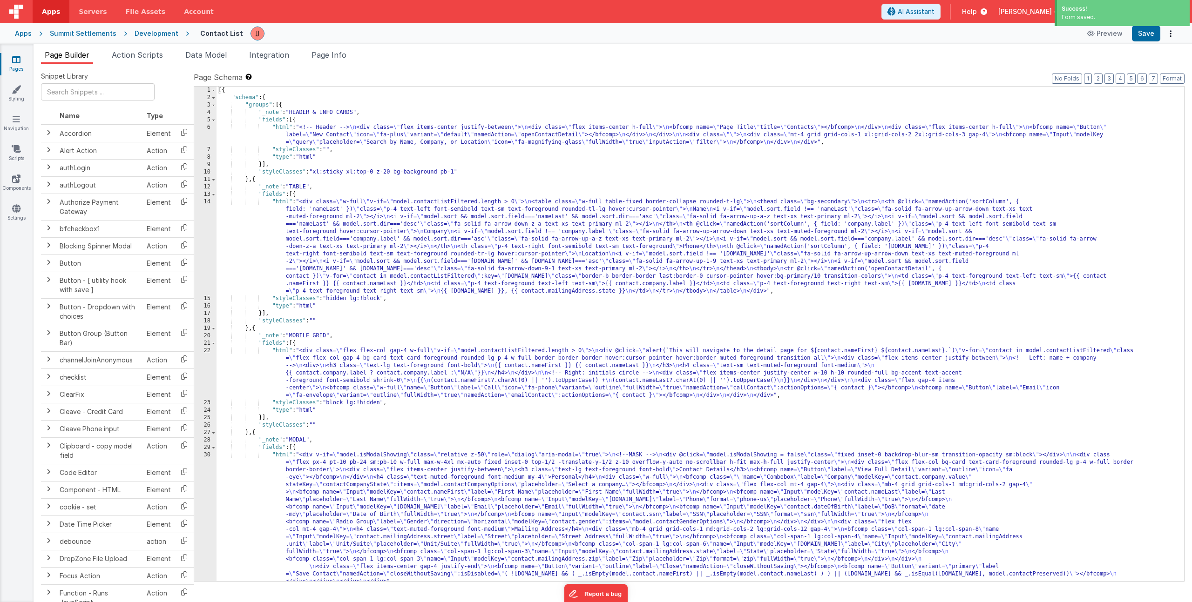
click at [348, 492] on div "[{ "schema" : { "groups" : [{ "_note" : "HEADER & INFO CARDS" , "fields" : [{ "…" at bounding box center [696, 342] width 960 height 510
click at [202, 490] on div "1 2 3 4 5 6 7 8 9 10 11 12 13 14 15 16 17 18 19 20 21 22 23 24 25 26 27 28 29 3…" at bounding box center [205, 342] width 22 height 510
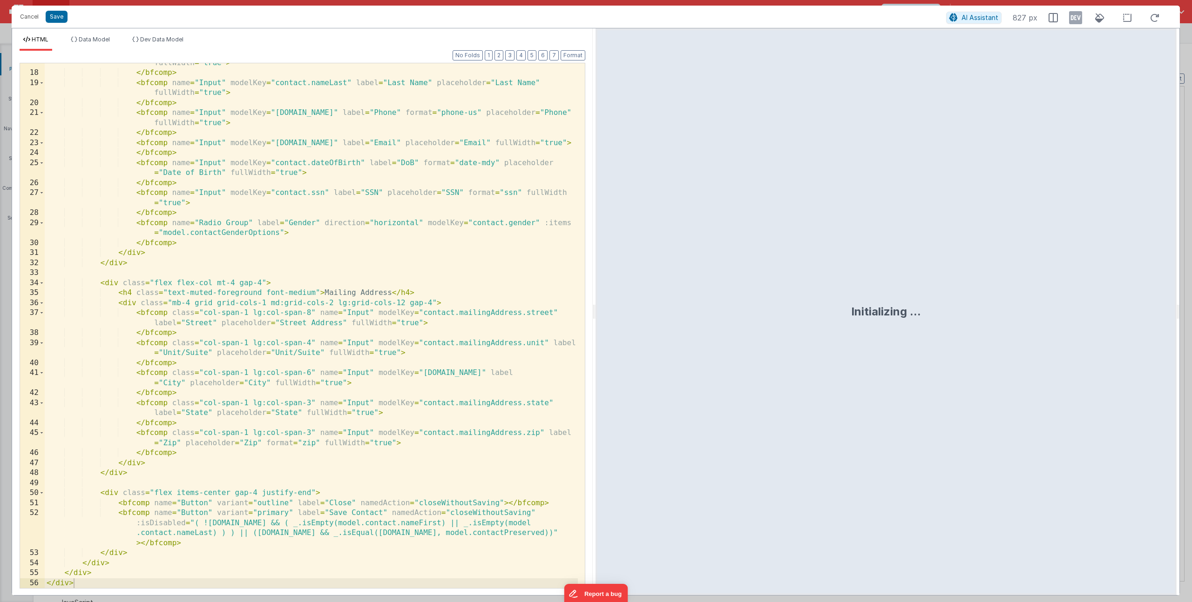
scroll to position [216, 0]
click at [487, 514] on div "< bfcomp name = "Input" modelKey = "contact.nameFirst" label = "First Name" pla…" at bounding box center [311, 325] width 533 height 555
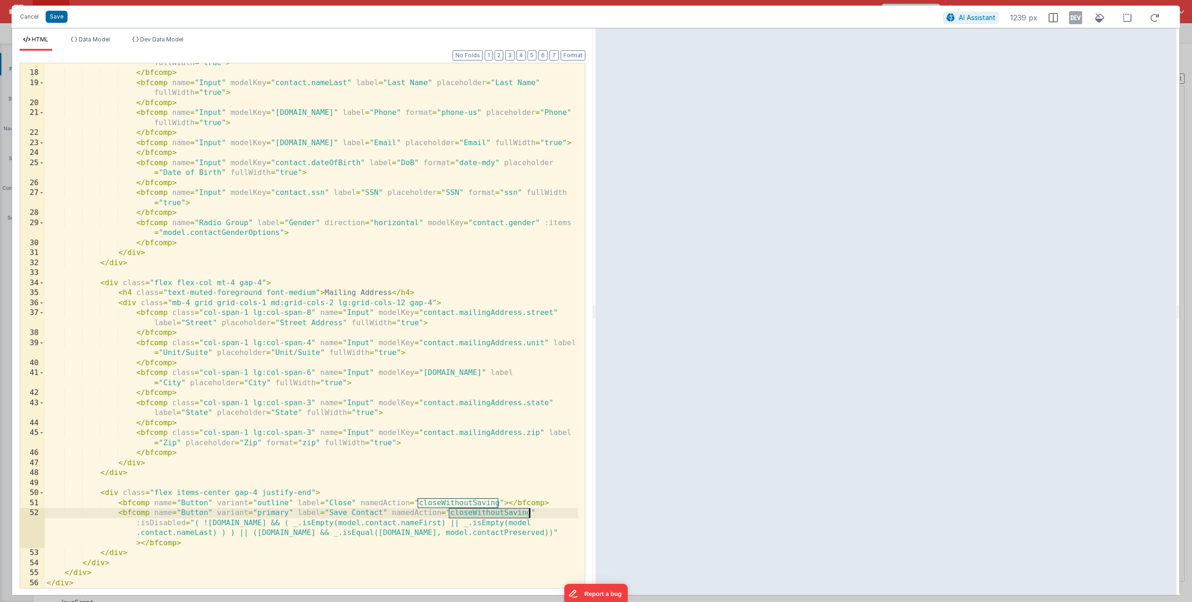
click at [487, 514] on div "< bfcomp name = "Input" modelKey = "contact.nameFirst" label = "First Name" pla…" at bounding box center [311, 325] width 533 height 555
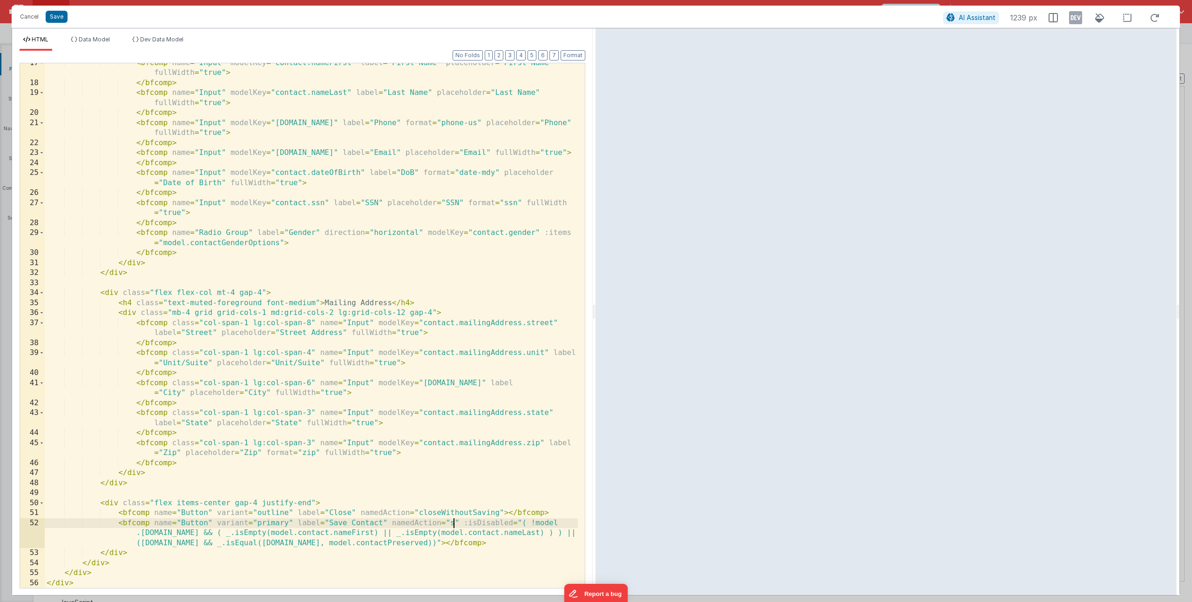
scroll to position [205, 0]
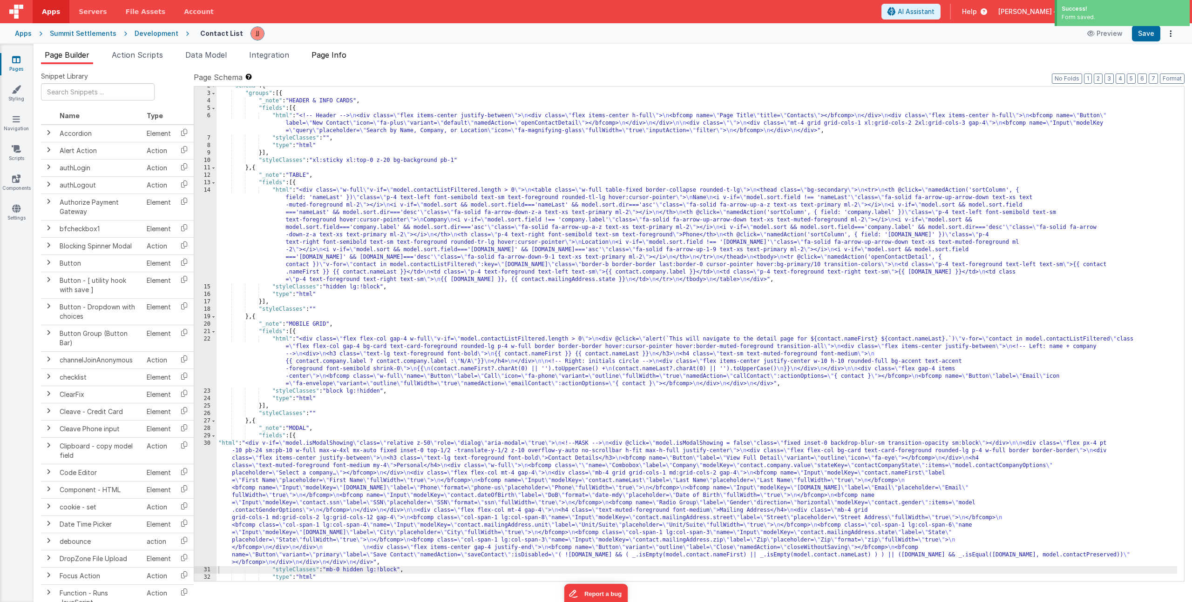
click at [333, 57] on span "Page Info" at bounding box center [328, 54] width 35 height 9
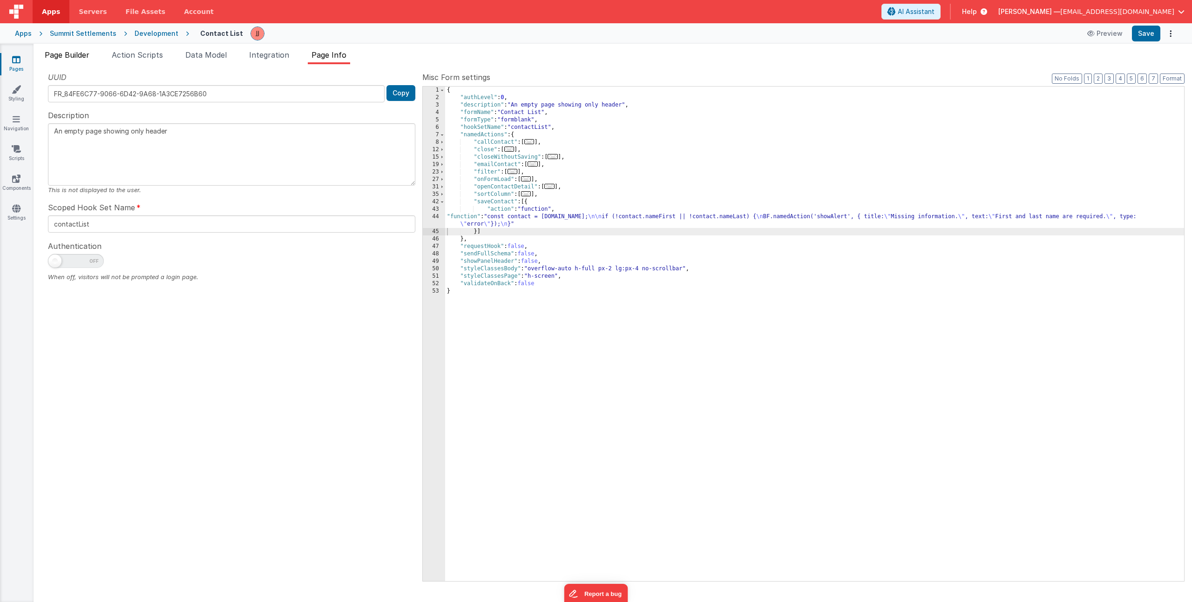
click at [70, 56] on span "Page Builder" at bounding box center [67, 54] width 45 height 9
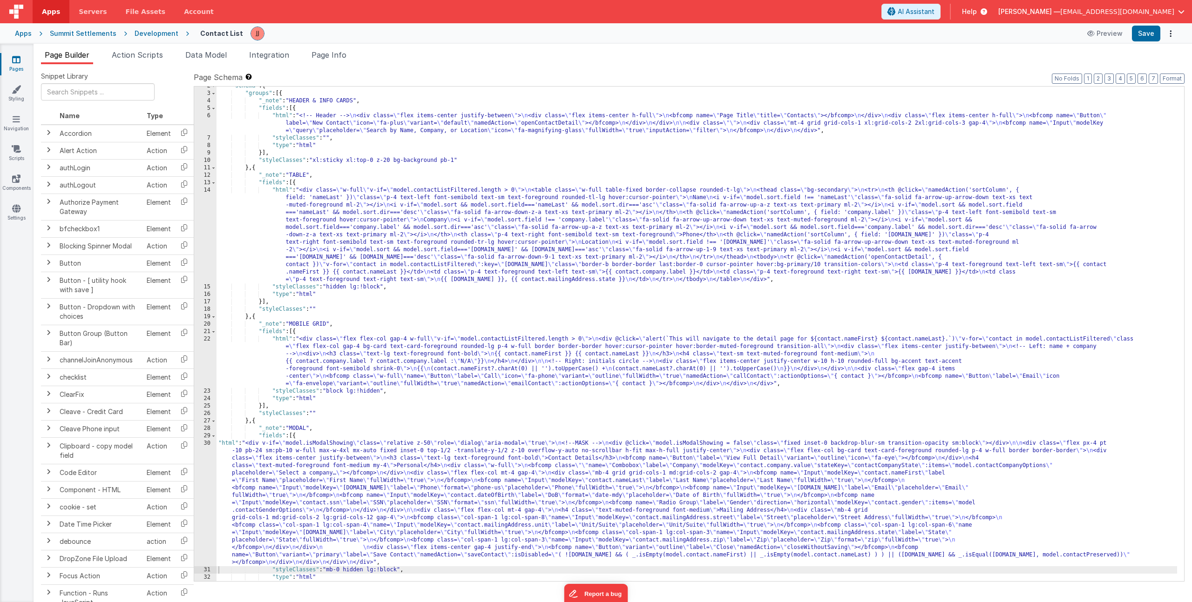
click at [307, 475] on div ""schema" : { "groups" : [{ "_note" : "HEADER & INFO CARDS" , "fields" : [{ "htm…" at bounding box center [696, 337] width 960 height 510
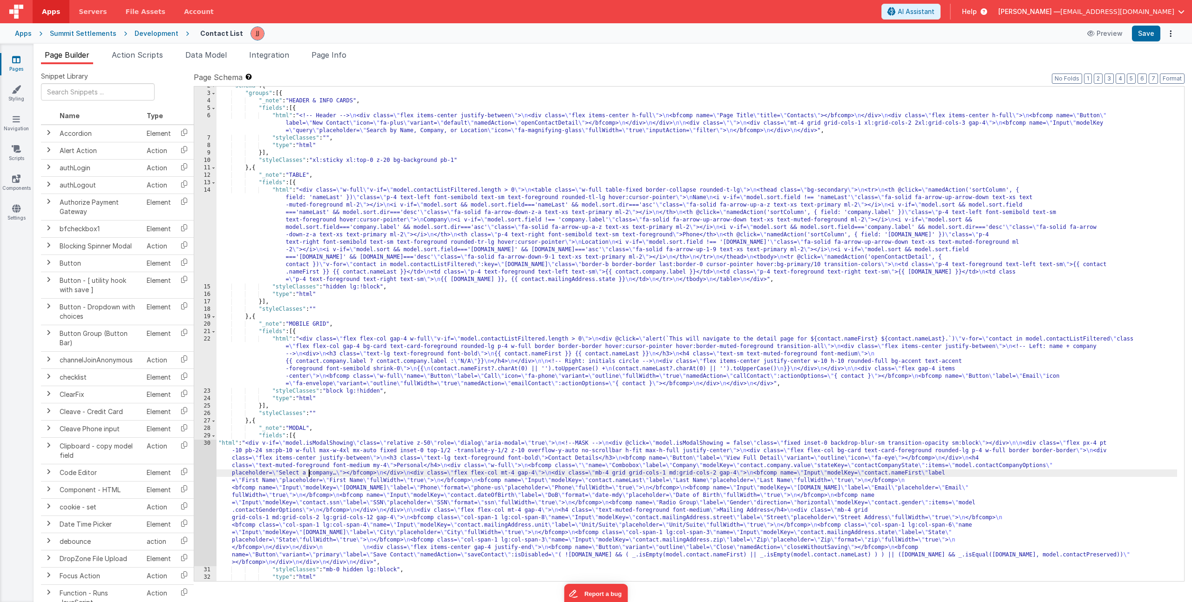
click at [205, 474] on div "30" at bounding box center [205, 503] width 22 height 127
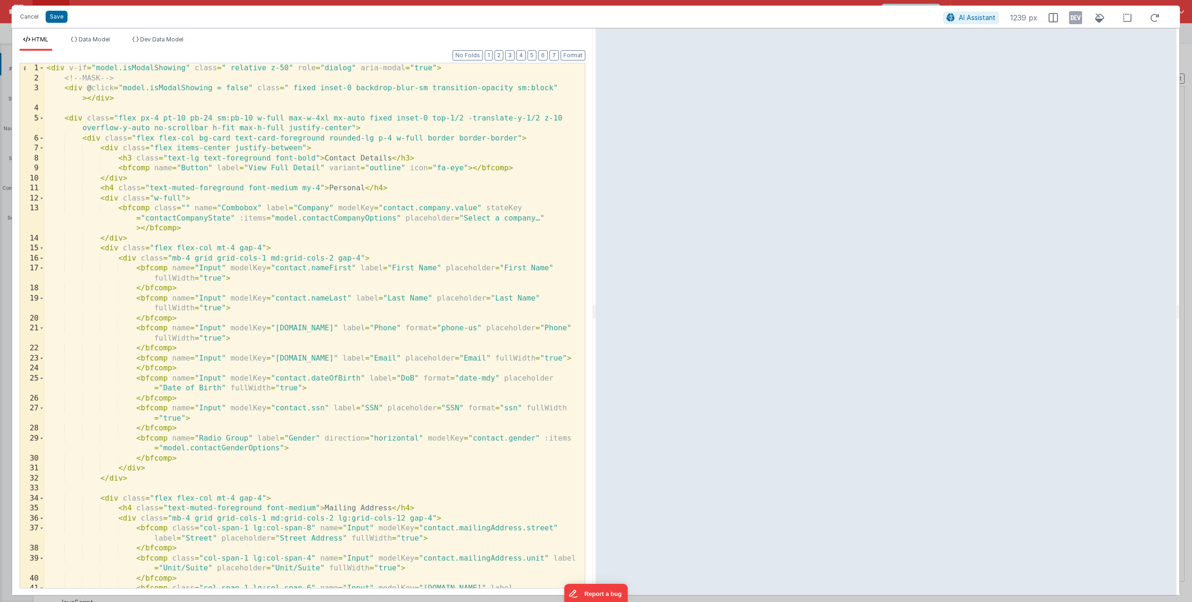
scroll to position [0, 0]
drag, startPoint x: 124, startPoint y: 87, endPoint x: 246, endPoint y: 90, distance: 122.5
click at [246, 90] on div "< div v-if = "model.isModalShowing" class = " relative z-50" role = "dialog" ar…" at bounding box center [311, 340] width 533 height 555
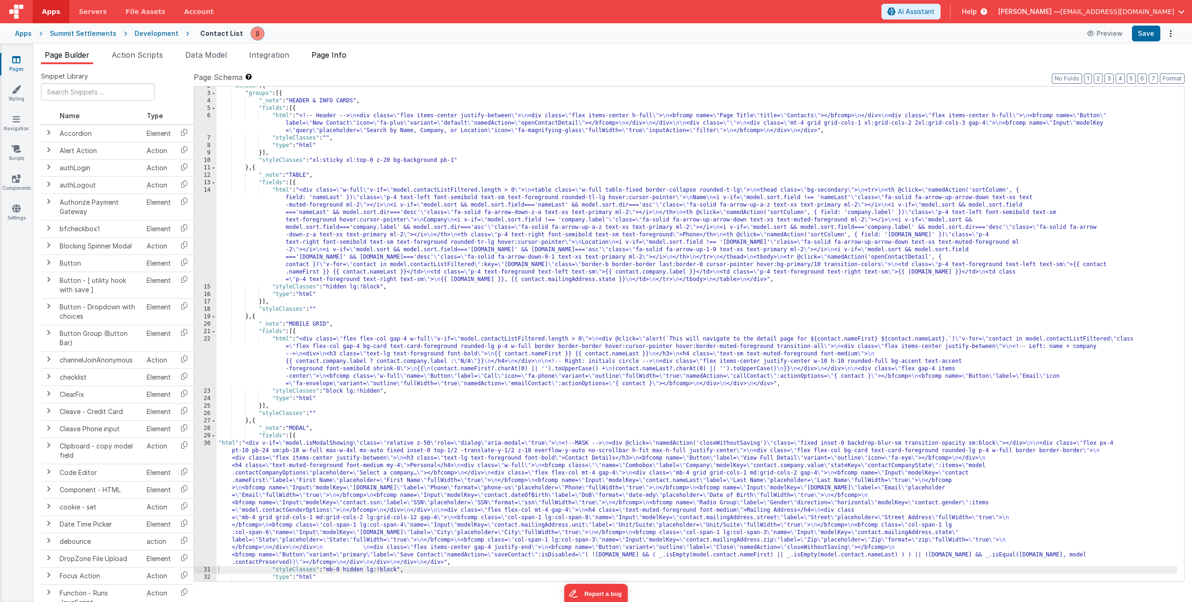
click at [330, 56] on span "Page Info" at bounding box center [328, 54] width 35 height 9
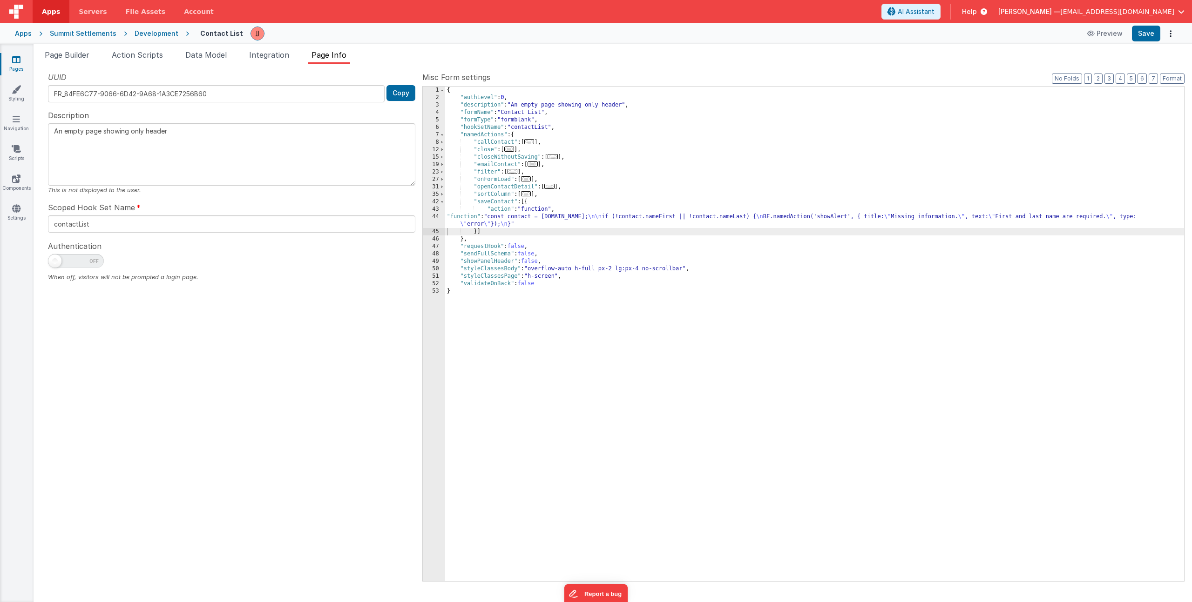
click at [540, 220] on div "{ "authLevel" : 0 , "description" : "An empty page showing only header" , "form…" at bounding box center [814, 342] width 739 height 510
click at [436, 220] on div "44" at bounding box center [434, 220] width 22 height 15
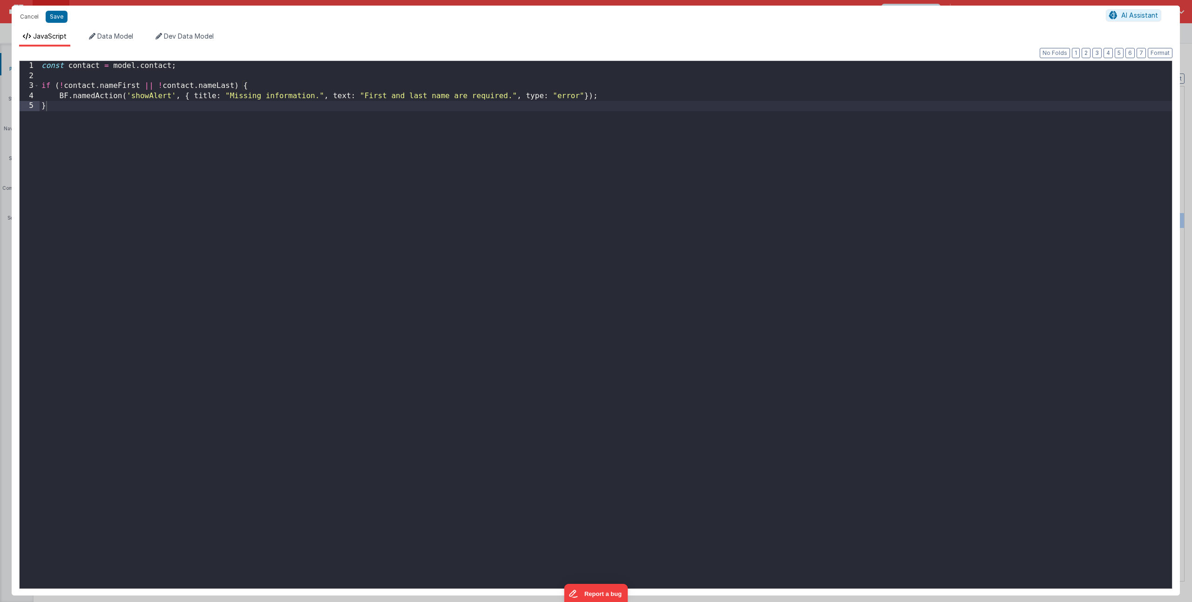
click at [128, 121] on div "const contact = model . contact ; if ( ! contact . nameFirst || ! contact . nam…" at bounding box center [606, 335] width 1132 height 548
click at [607, 96] on div "const contact = model . contact ; if ( ! contact . nameFirst || ! contact . nam…" at bounding box center [606, 335] width 1132 height 548
click at [67, 142] on div "const contact = model . contact ; if ( ! contact . nameFirst || ! contact . nam…" at bounding box center [606, 335] width 1132 height 548
click at [60, 125] on div "const contact = model . contact ; if ( ! contact . nameFirst || ! contact . nam…" at bounding box center [607, 335] width 1127 height 548
click at [126, 137] on div "const contact = model . contact ; if ( ! contact . nameFirst || ! contact . nam…" at bounding box center [607, 335] width 1127 height 548
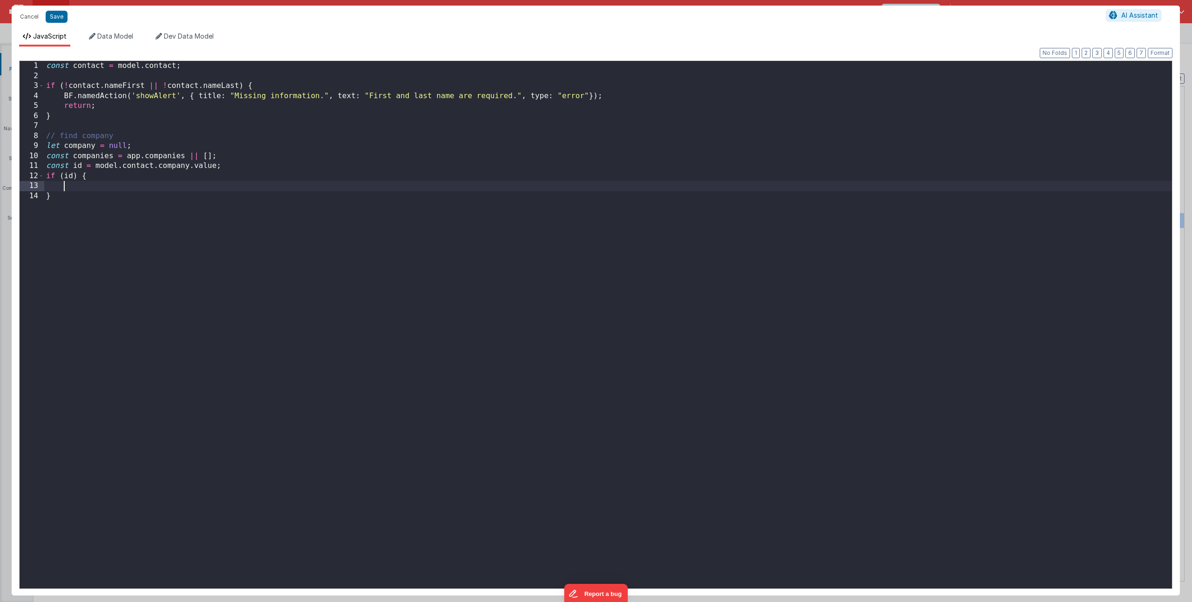
click at [87, 186] on div "const contact = model . contact ; if ( ! contact . nameFirst || ! contact . nam…" at bounding box center [607, 335] width 1127 height 548
click at [133, 148] on div "const contact = model . contact ; if ( ! contact . nameFirst || ! contact . nam…" at bounding box center [607, 335] width 1127 height 548
click at [76, 189] on div "const contact = model . contact ; if ( ! contact . nameFirst || ! contact . nam…" at bounding box center [607, 335] width 1127 height 548
click at [196, 228] on div "const contact = model . contact ; if ( ! contact . nameFirst || ! contact . nam…" at bounding box center [607, 335] width 1127 height 548
click at [65, 95] on div "const contact = model . contact ; if ( ! contact . nameFirst || ! contact . nam…" at bounding box center [607, 335] width 1127 height 548
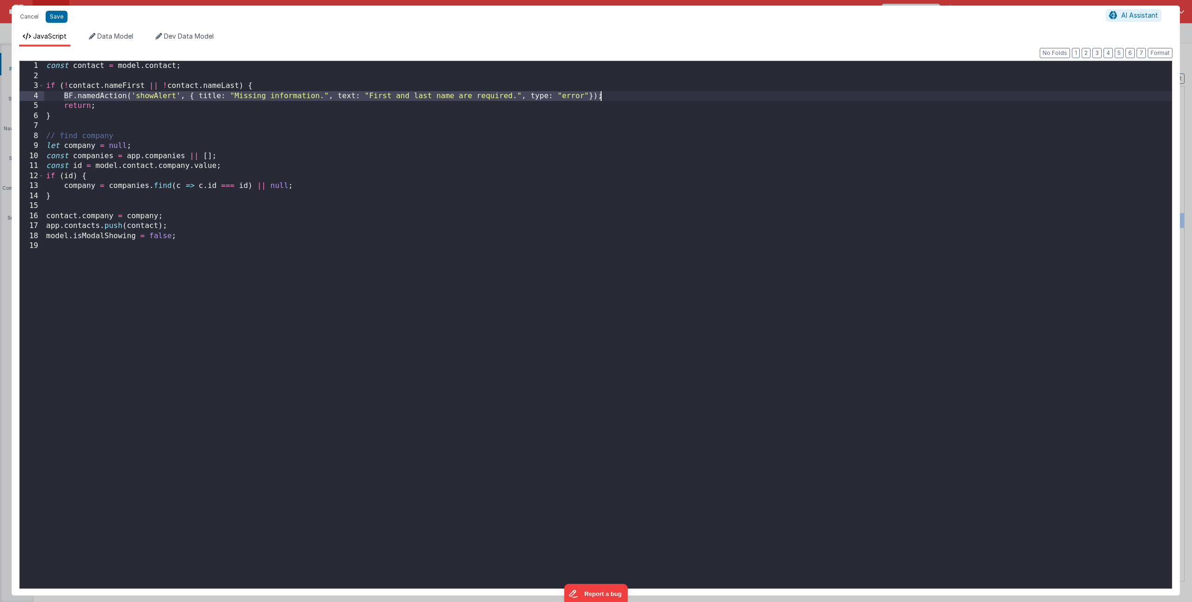
click at [66, 248] on div "const contact = model . contact ; if ( ! contact . nameFirst || ! contact . nam…" at bounding box center [607, 335] width 1127 height 548
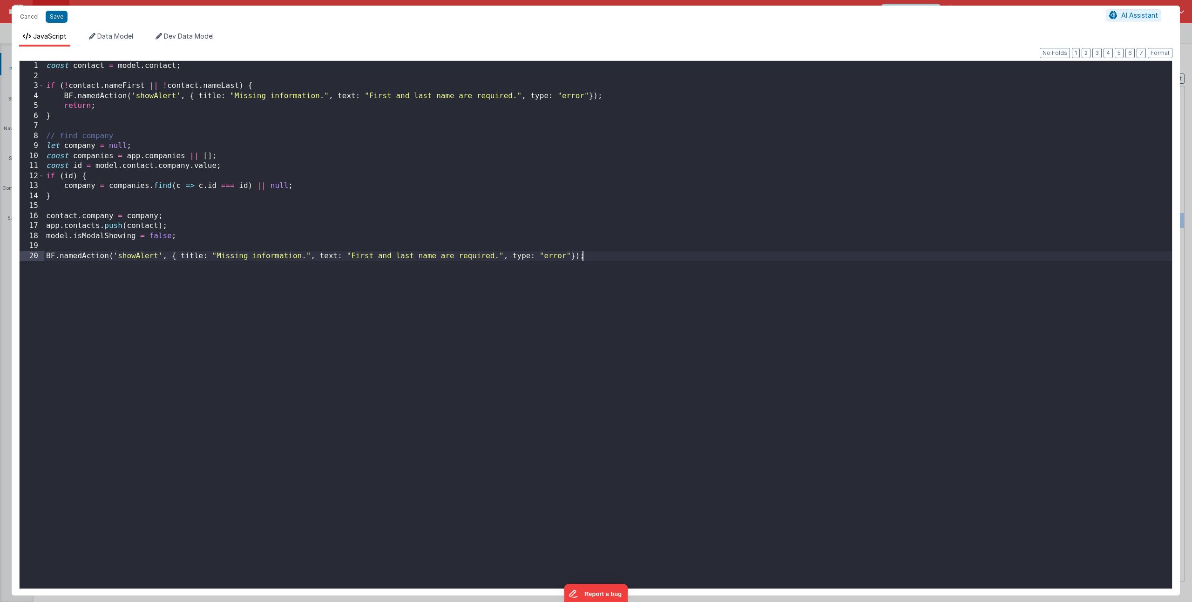
click at [240, 255] on div "const contact = model . contact ; if ( ! contact . nameFirst || ! contact . nam…" at bounding box center [607, 335] width 1127 height 548
click at [219, 257] on div "const contact = model . contact ; if ( ! contact . nameFirst || ! contact . nam…" at bounding box center [607, 335] width 1127 height 548
drag, startPoint x: 216, startPoint y: 257, endPoint x: 301, endPoint y: 255, distance: 84.3
click at [301, 255] on div "const contact = model . contact ; if ( ! contact . nameFirst || ! contact . nam…" at bounding box center [607, 335] width 1127 height 548
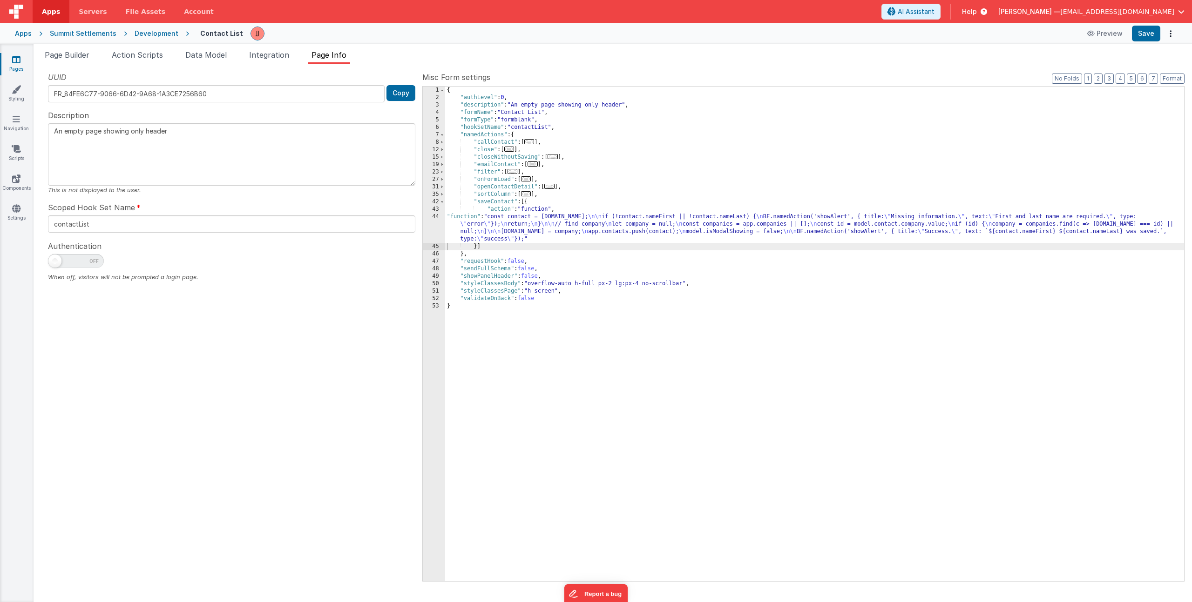
click at [533, 233] on div "{ "authLevel" : 0 , "description" : "An empty page showing only header" , "form…" at bounding box center [814, 342] width 739 height 510
click at [24, 35] on div "Apps" at bounding box center [23, 33] width 17 height 9
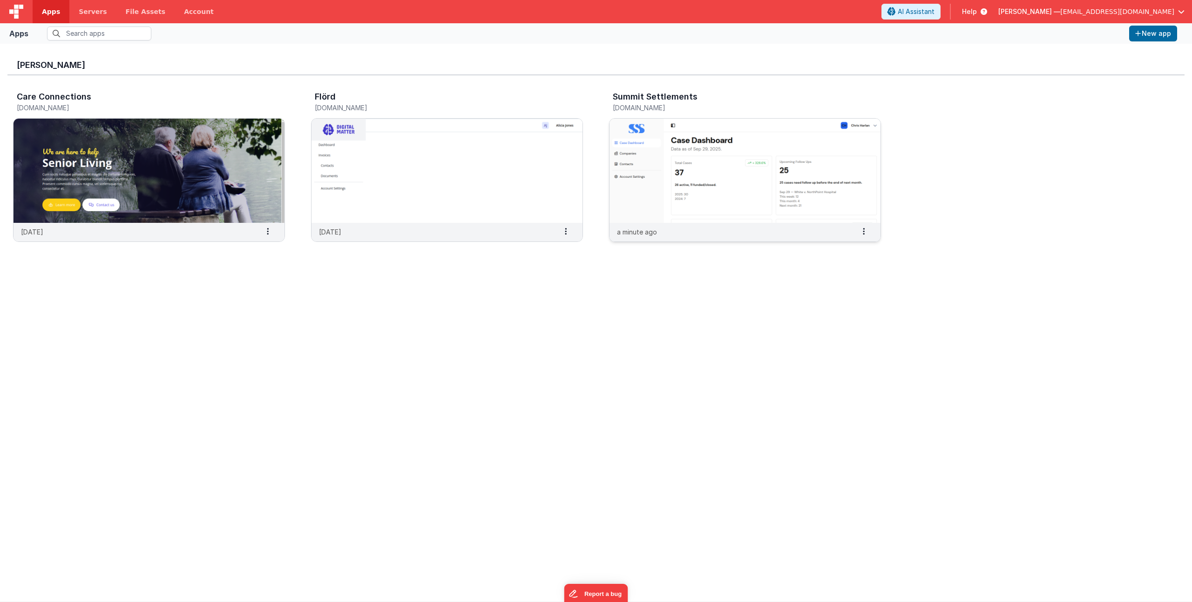
click at [670, 111] on h5 "summit.clientportal.cloud" at bounding box center [735, 107] width 245 height 7
click at [659, 104] on h5 "summit.clientportal.cloud" at bounding box center [735, 107] width 245 height 7
click at [652, 143] on img at bounding box center [744, 171] width 271 height 104
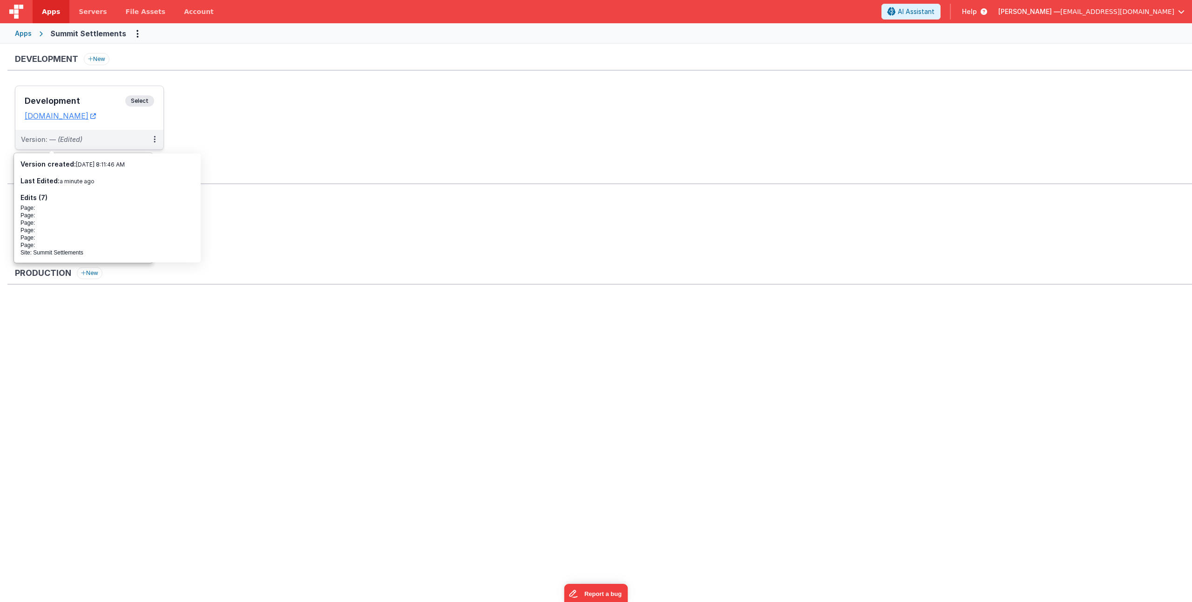
click at [65, 101] on h3 "Development" at bounding box center [75, 100] width 101 height 9
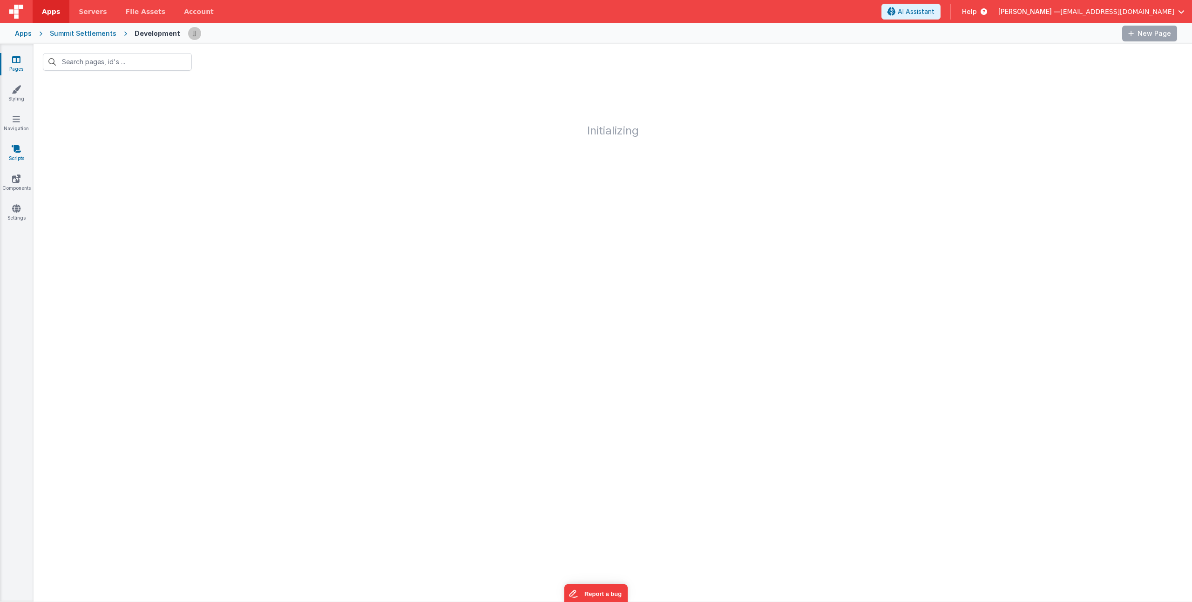
click at [21, 152] on link "Scripts" at bounding box center [17, 153] width 34 height 19
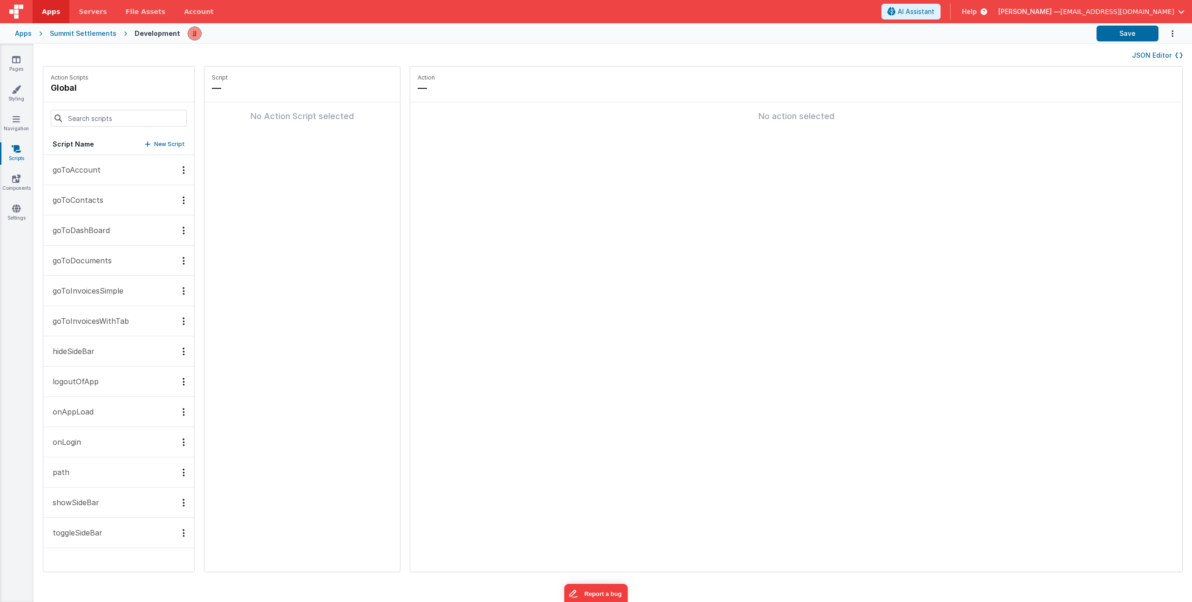
click at [154, 143] on p "New Script" at bounding box center [169, 144] width 31 height 9
click at [215, 94] on input at bounding box center [258, 87] width 93 height 13
type input "showAlert"
click at [281, 88] on div "showAlert" at bounding box center [270, 87] width 116 height 13
click at [310, 88] on icon at bounding box center [313, 87] width 7 height 11
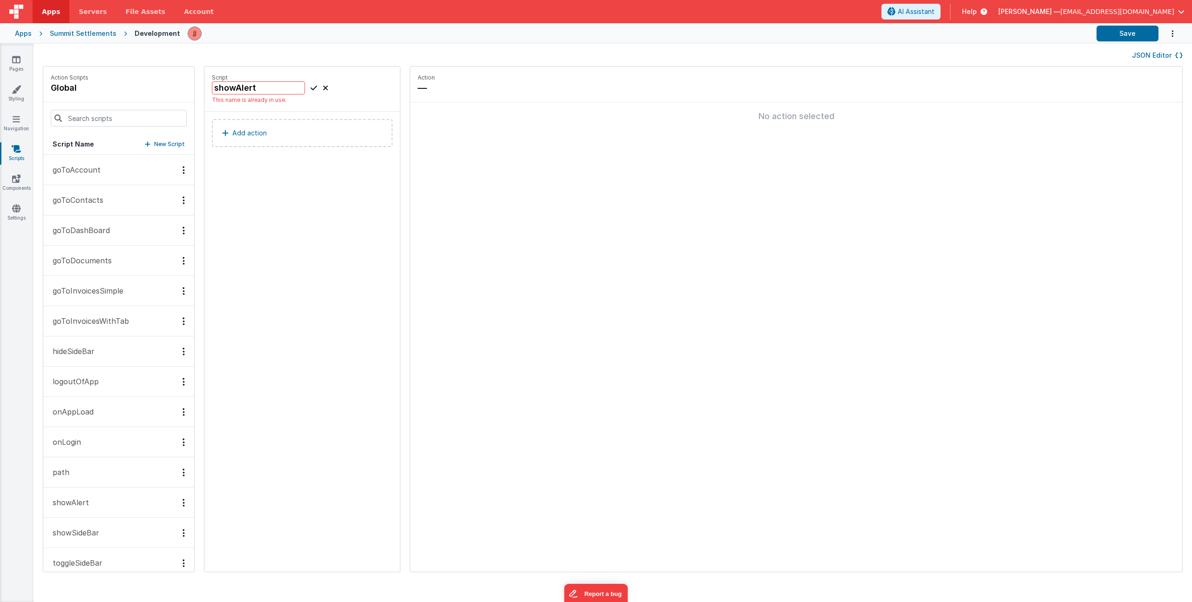
click at [75, 515] on button "showAlert" at bounding box center [118, 503] width 151 height 30
click at [276, 124] on button "Add action" at bounding box center [302, 124] width 181 height 28
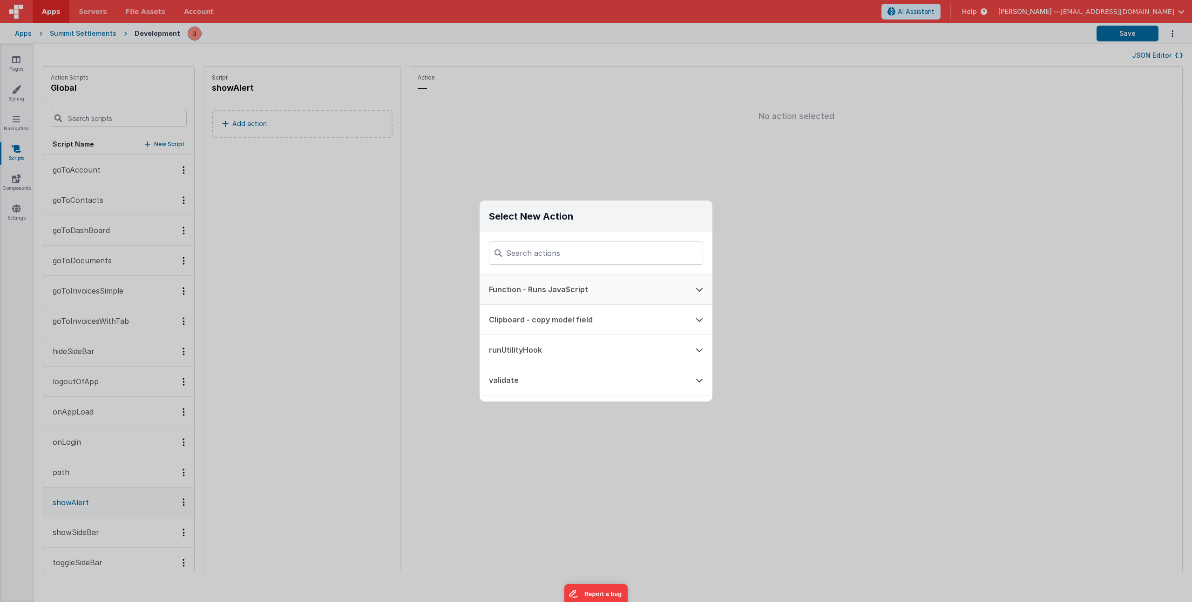
click at [562, 284] on button "Function - Runs JavaScript" at bounding box center [582, 290] width 207 height 30
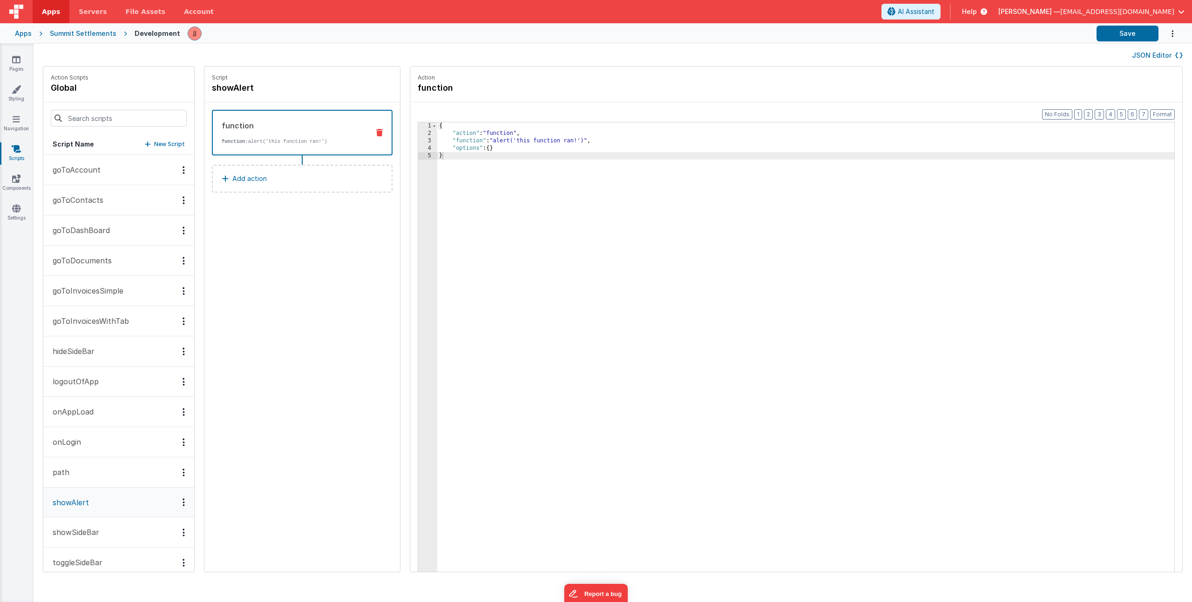
click at [521, 168] on div "{ "action" : "function" , "function" : "alert('this function ran!')" , "options…" at bounding box center [819, 368] width 764 height 493
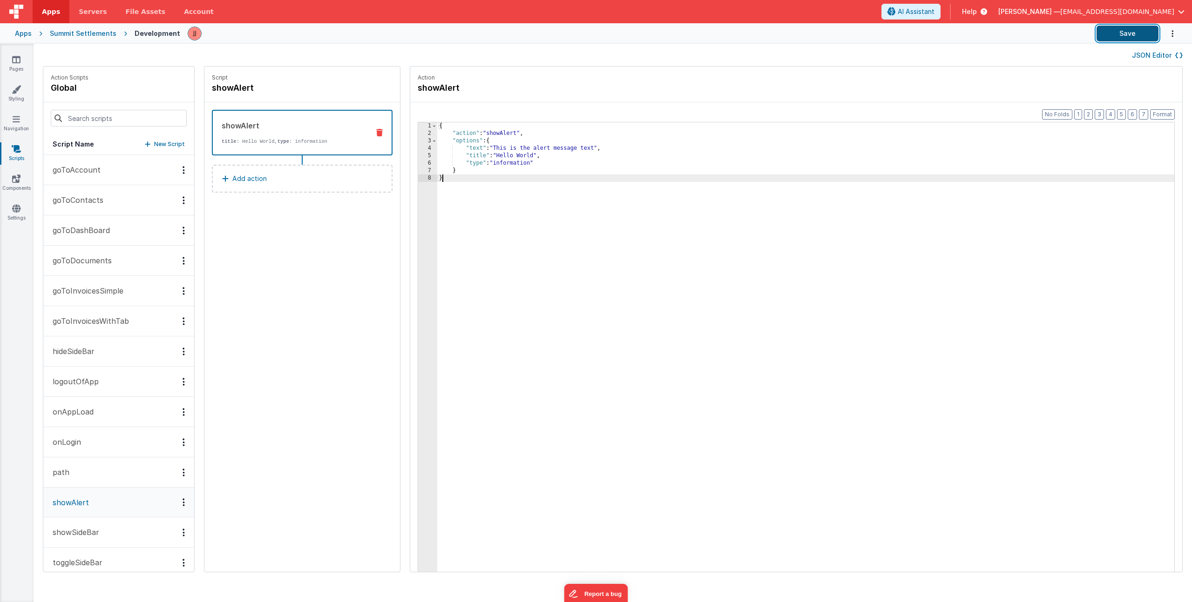
click at [1134, 31] on button "Save" at bounding box center [1127, 34] width 62 height 16
click at [19, 66] on link "Pages" at bounding box center [17, 64] width 34 height 19
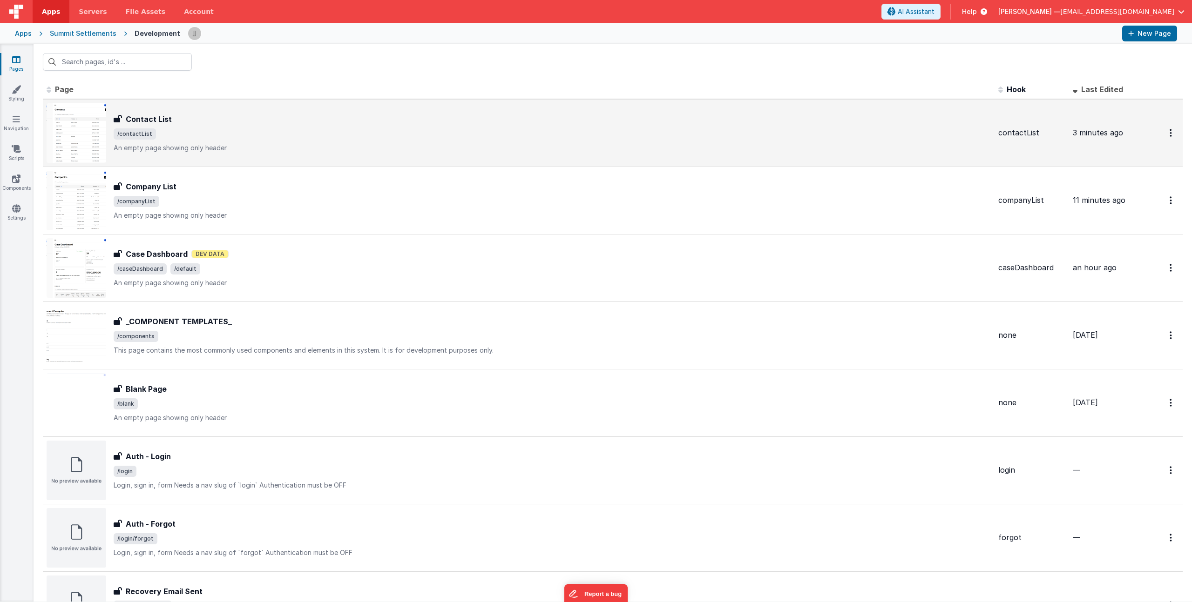
click at [225, 122] on div "Contact List" at bounding box center [552, 119] width 877 height 11
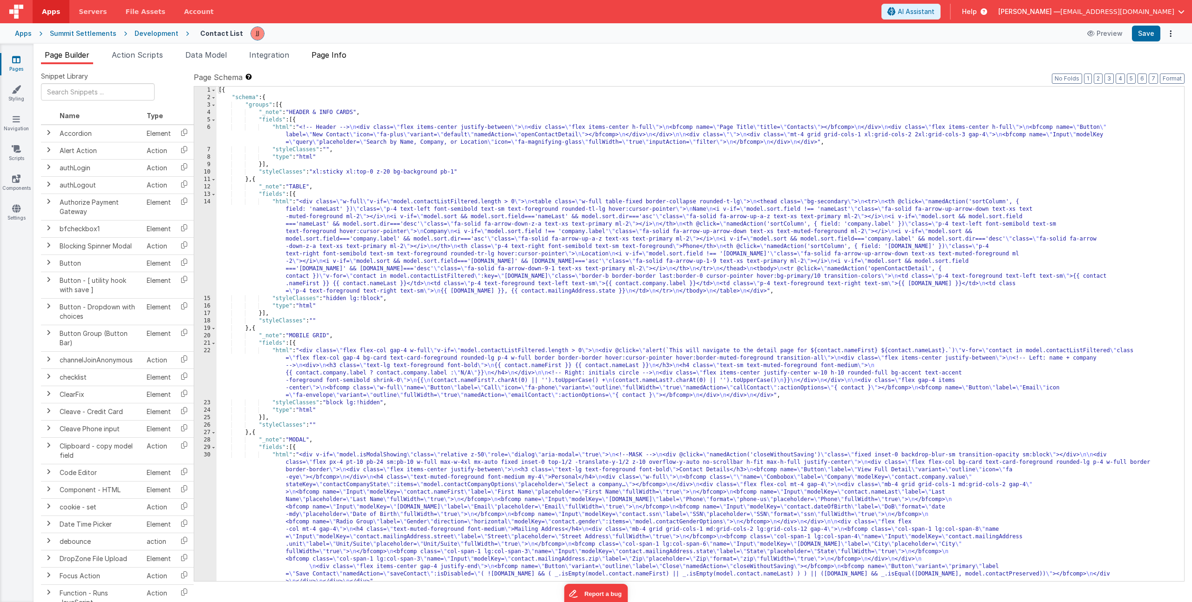
click at [337, 55] on span "Page Info" at bounding box center [328, 54] width 35 height 9
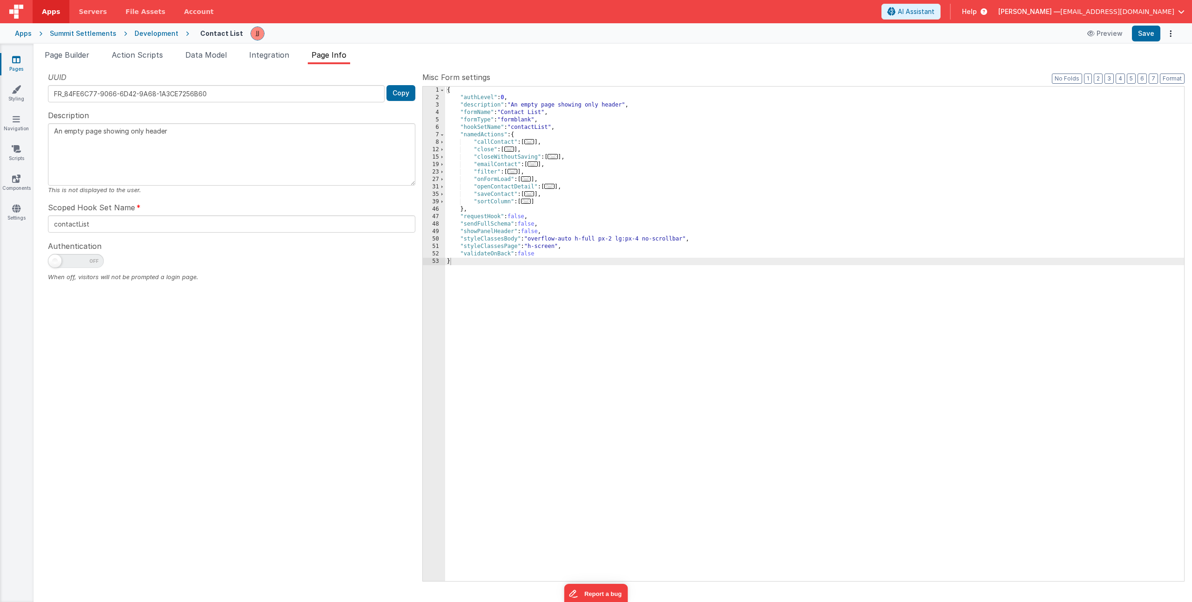
click at [531, 194] on span "..." at bounding box center [529, 193] width 10 height 5
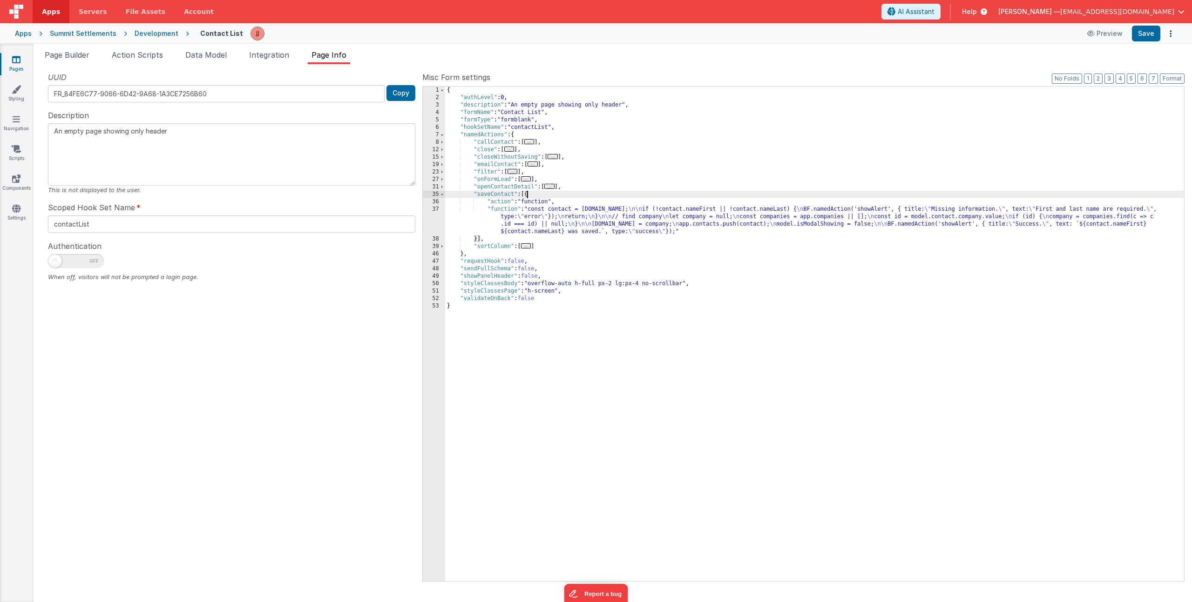
click at [543, 225] on div "{ "authLevel" : 0 , "description" : "An empty page showing only header" , "form…" at bounding box center [814, 342] width 739 height 510
click at [439, 215] on div "37" at bounding box center [434, 221] width 22 height 30
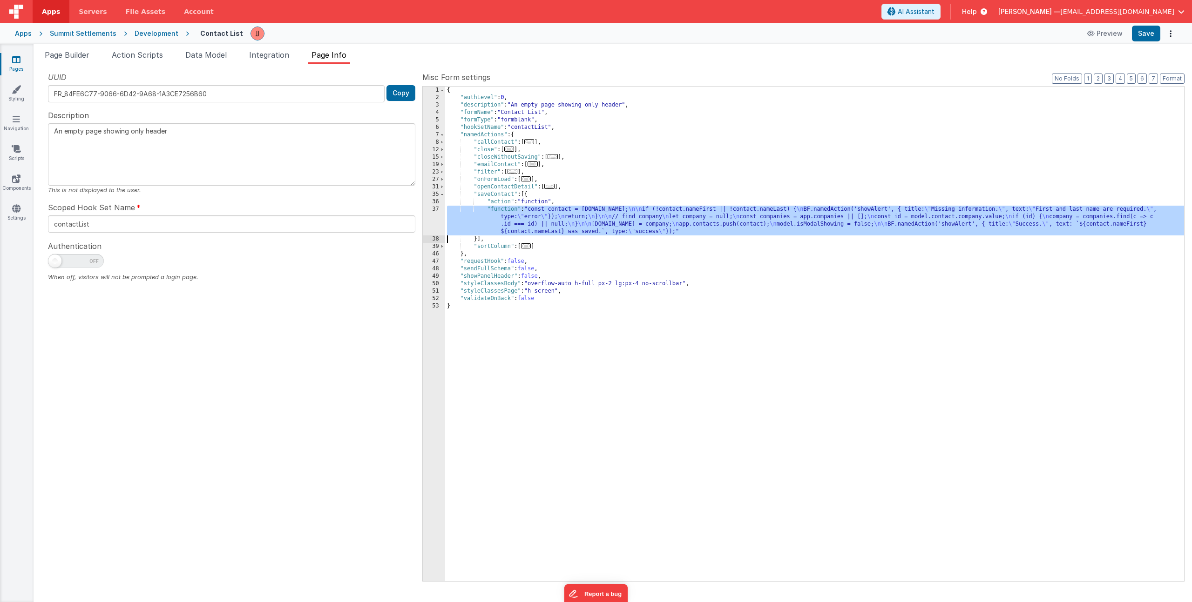
click at [427, 216] on div "37" at bounding box center [434, 221] width 22 height 30
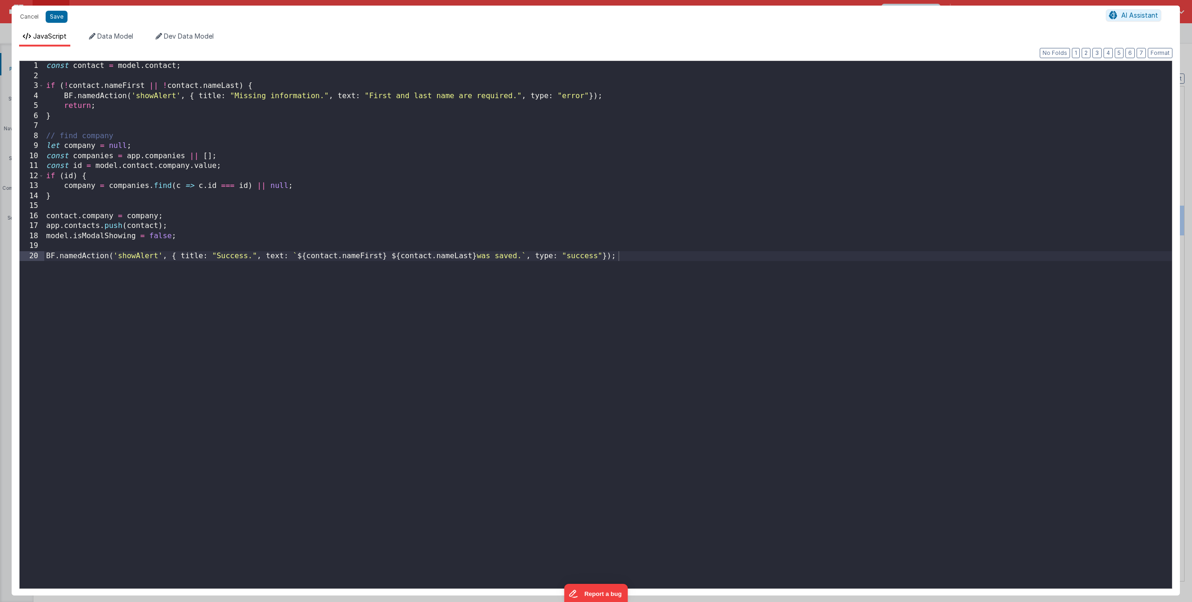
click at [189, 224] on div "const contact = model . contact ; if ( ! contact . nameFirst || ! contact . nam…" at bounding box center [607, 335] width 1127 height 548
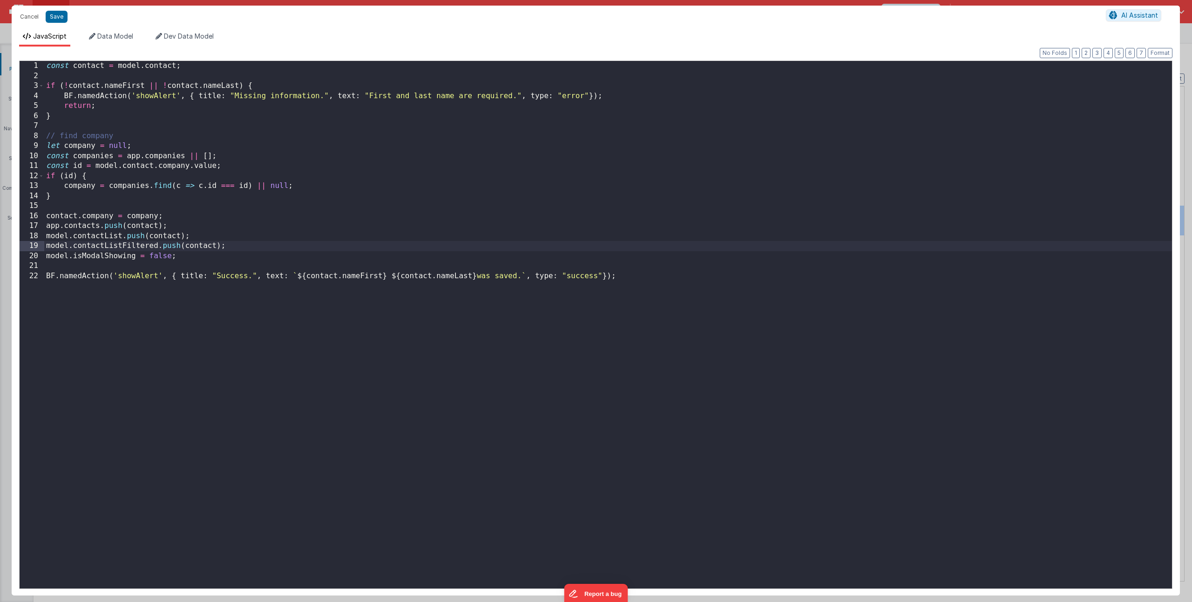
click at [229, 247] on div "const contact = model . contact ; if ( ! contact . nameFirst || ! contact . nam…" at bounding box center [607, 335] width 1127 height 548
click at [234, 245] on div "const contact = model . contact ; if ( ! contact . nameFirst || ! contact . nam…" at bounding box center [607, 335] width 1127 height 548
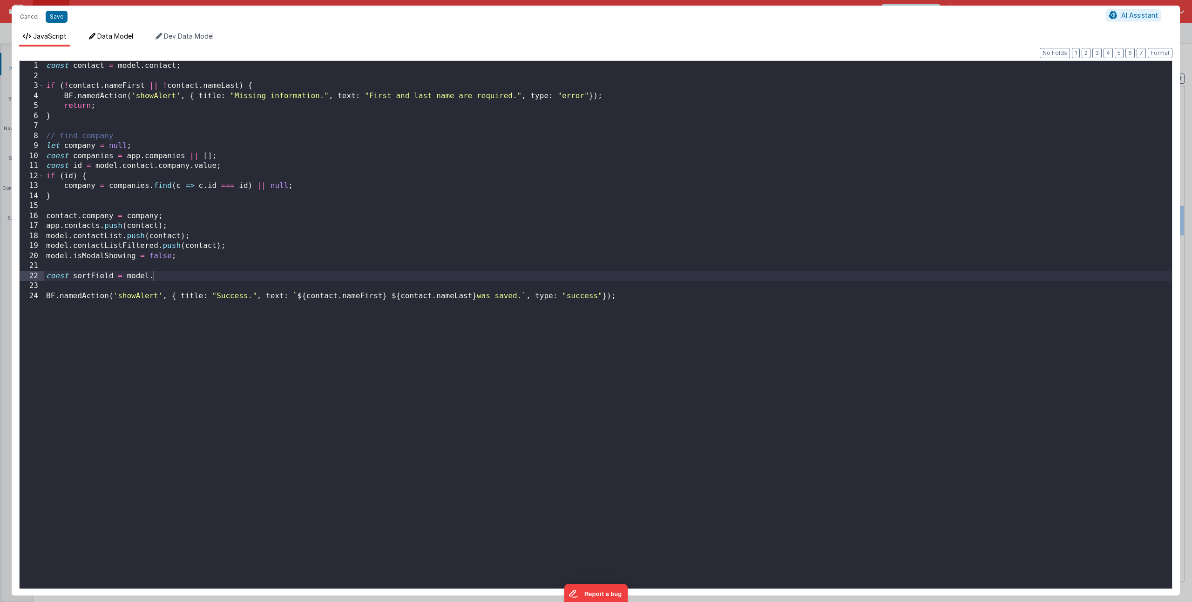
click at [115, 36] on span "Data Model" at bounding box center [115, 36] width 36 height 8
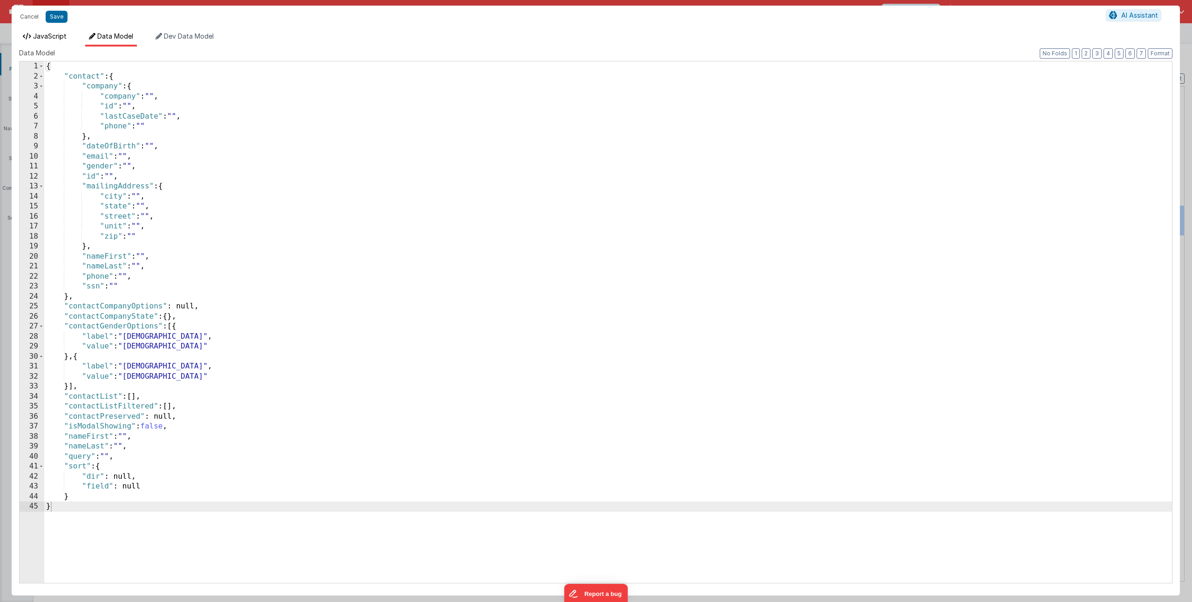
click at [61, 38] on span "JavaScript" at bounding box center [50, 36] width 34 height 8
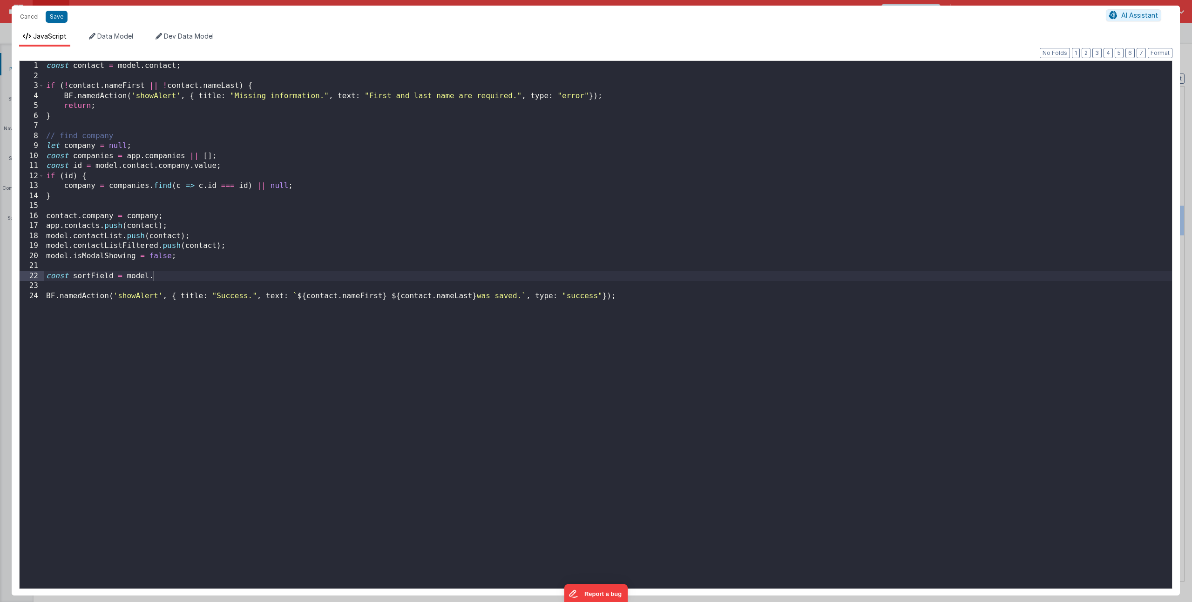
click at [158, 275] on div "const contact = model . contact ; if ( ! contact . nameFirst || ! contact . nam…" at bounding box center [607, 335] width 1127 height 548
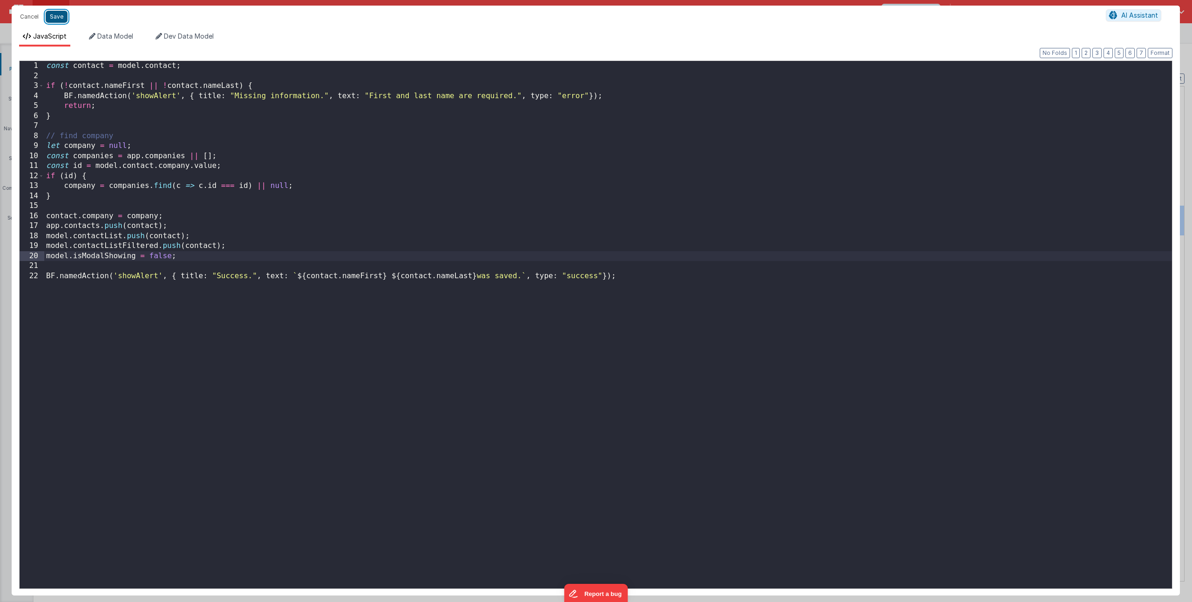
click at [63, 23] on button "Save" at bounding box center [57, 17] width 22 height 12
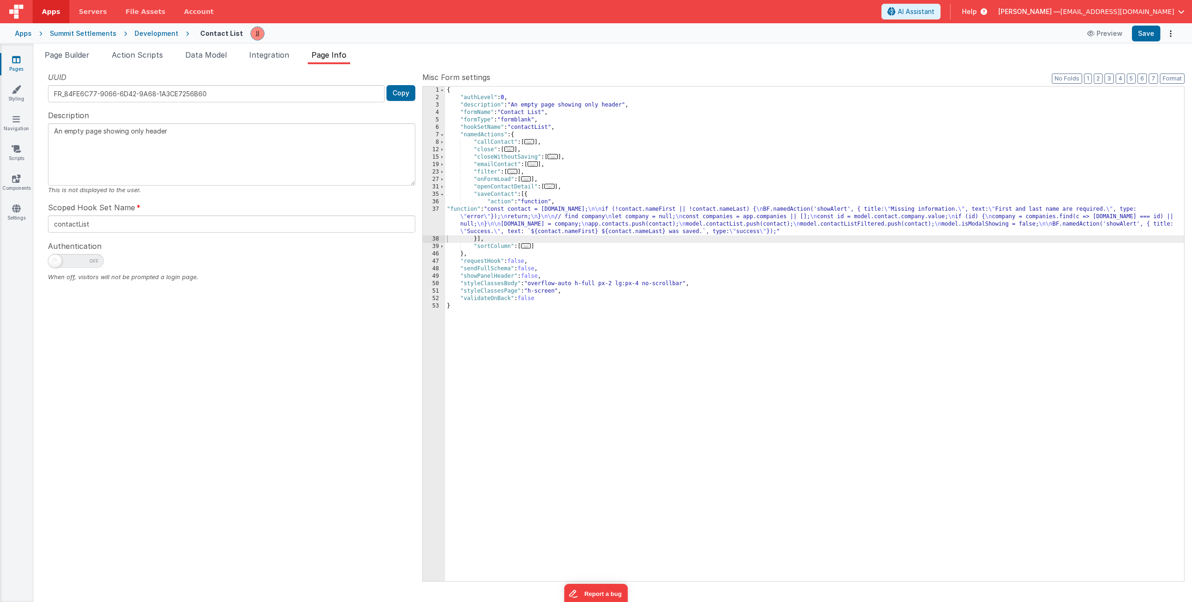
click at [555, 159] on span "..." at bounding box center [552, 156] width 10 height 5
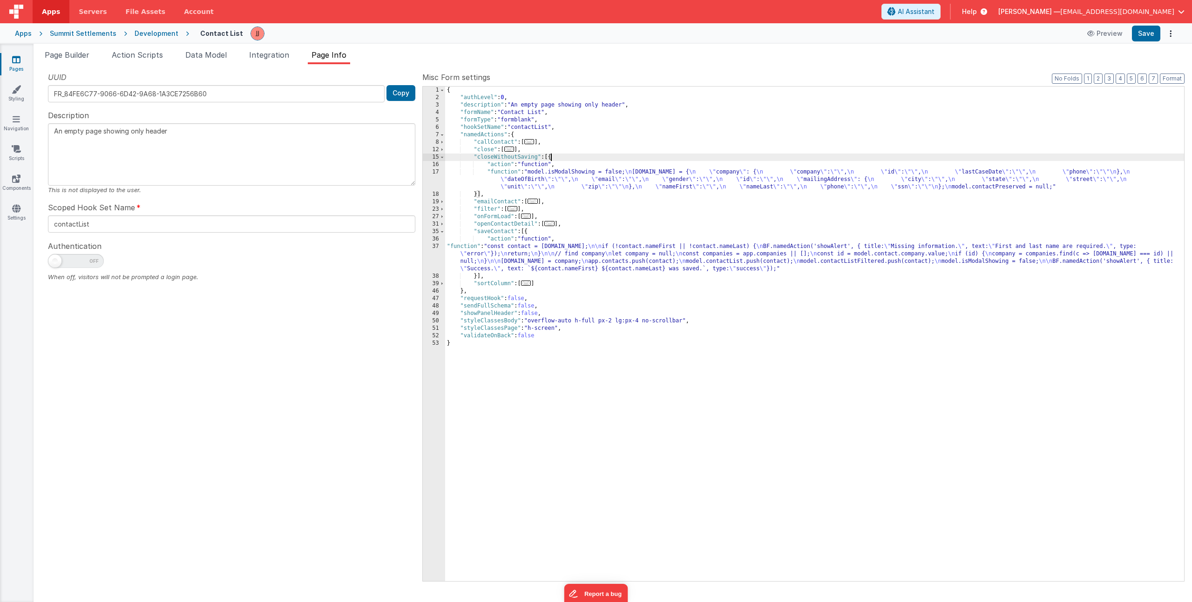
click at [550, 173] on div "{ "authLevel" : 0 , "description" : "An empty page showing only header" , "form…" at bounding box center [814, 342] width 739 height 510
click at [539, 283] on div "{ "authLevel" : 0 , "description" : "An empty page showing only header" , "form…" at bounding box center [814, 342] width 739 height 510
click at [548, 245] on div "{ "authLevel" : 0 , "description" : "An empty page showing only header" , "form…" at bounding box center [814, 342] width 739 height 510
click at [432, 250] on div "37" at bounding box center [434, 258] width 22 height 30
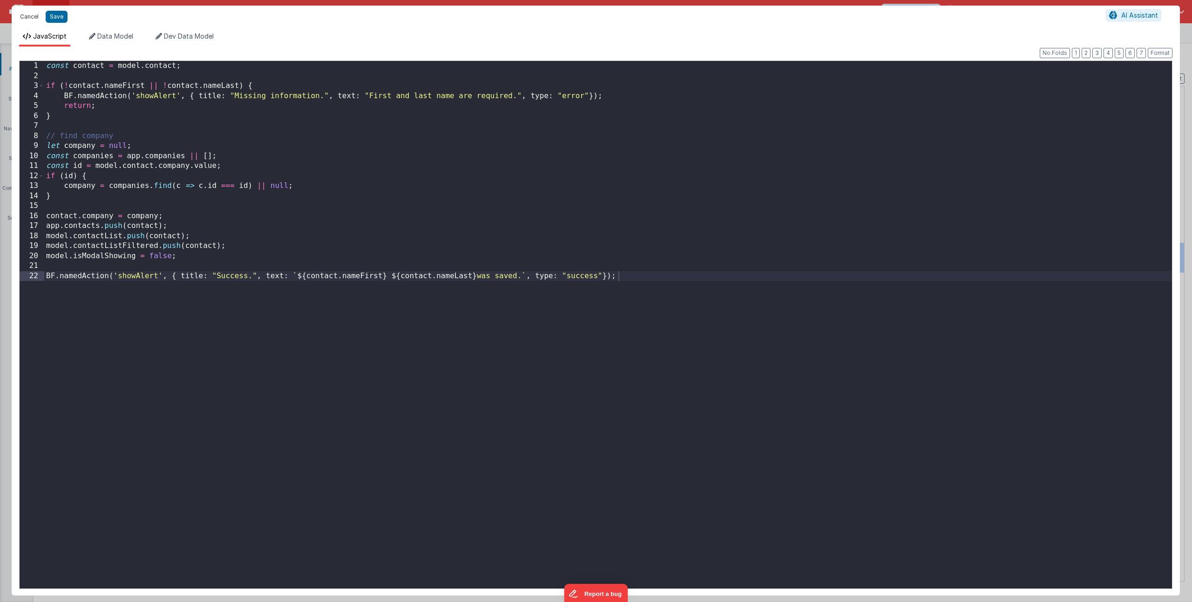
click at [27, 14] on button "Cancel" at bounding box center [29, 16] width 28 height 13
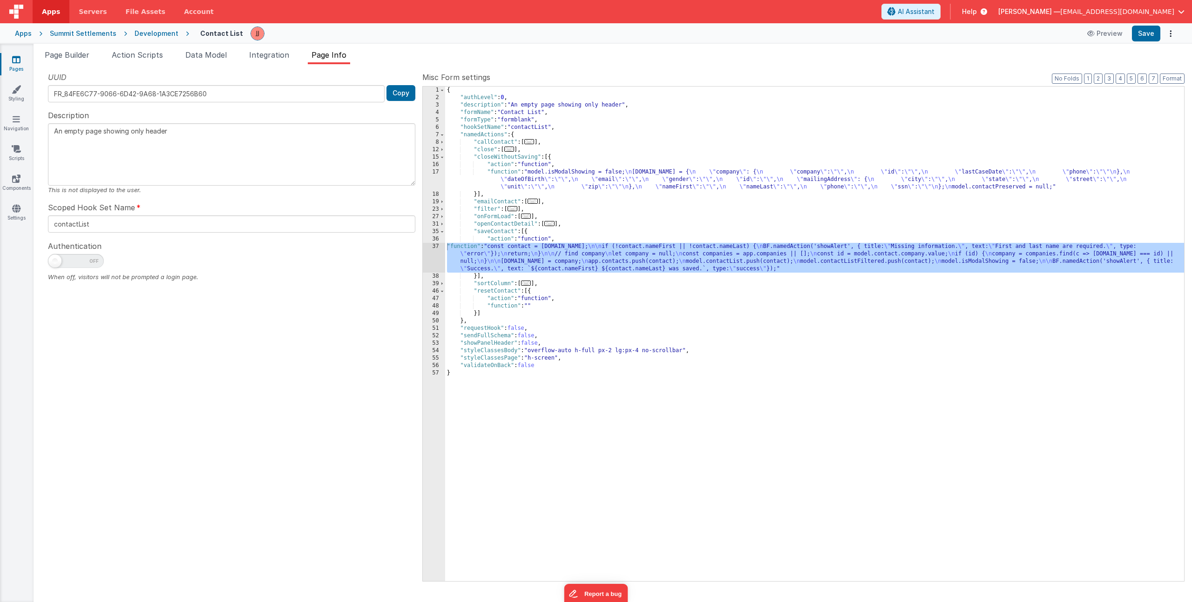
click at [541, 176] on div "{ "authLevel" : 0 , "description" : "An empty page showing only header" , "form…" at bounding box center [814, 342] width 739 height 510
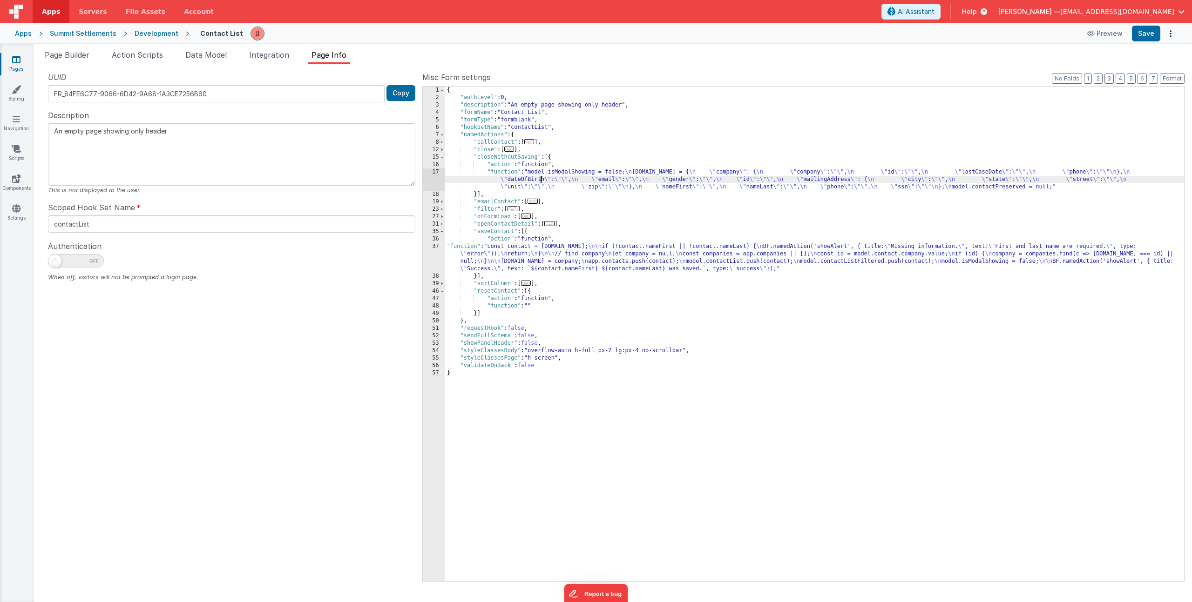
click at [441, 176] on div "17" at bounding box center [434, 180] width 22 height 22
click at [424, 176] on div "17" at bounding box center [434, 180] width 22 height 22
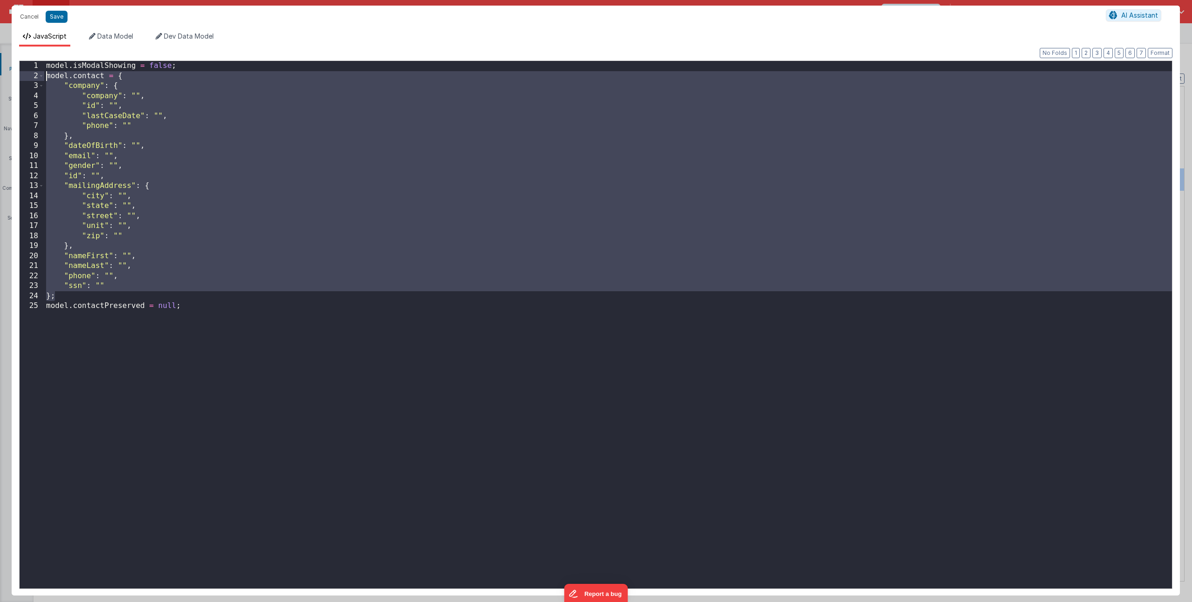
drag, startPoint x: 61, startPoint y: 295, endPoint x: 3, endPoint y: 73, distance: 229.3
click at [3, 73] on div "Cancel Save AI Assistant JavaScript Data Model Dev Data Model Format 7 6 5 4 3 …" at bounding box center [596, 301] width 1192 height 602
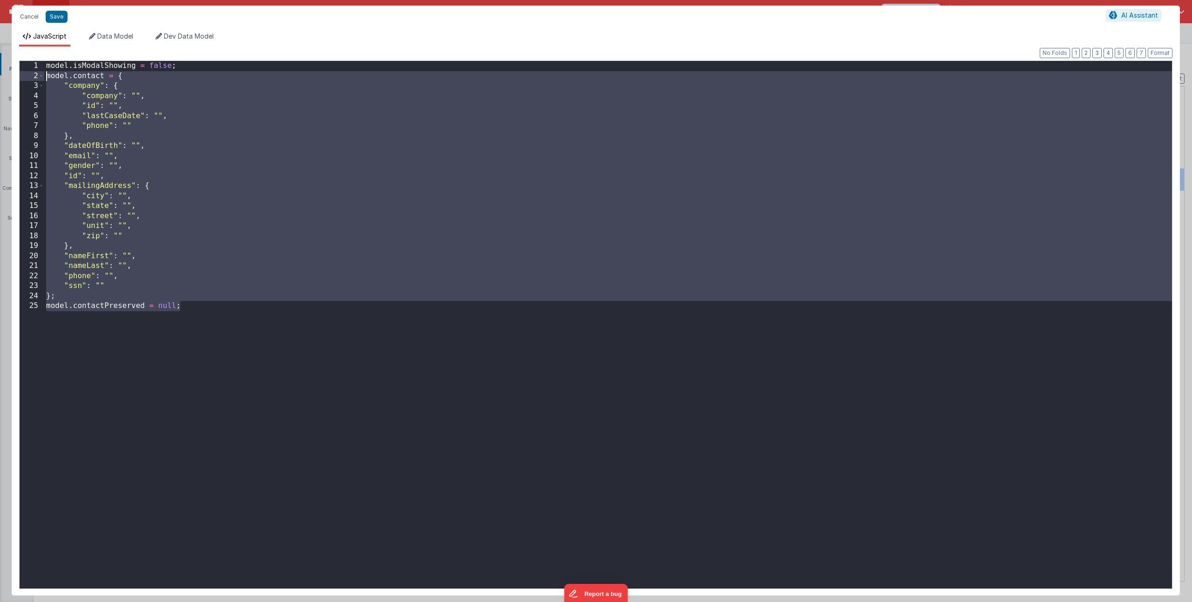
drag, startPoint x: 100, startPoint y: 267, endPoint x: 6, endPoint y: 75, distance: 213.2
click at [6, 75] on div "Cancel Save AI Assistant JavaScript Data Model Dev Data Model Format 7 6 5 4 3 …" at bounding box center [596, 301] width 1192 height 602
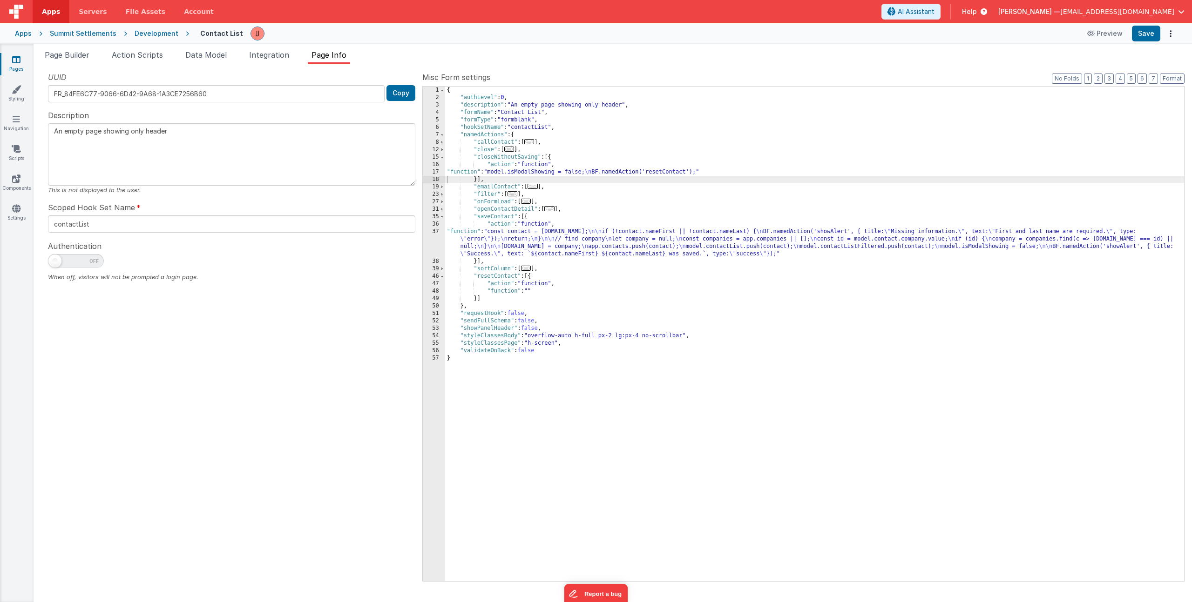
click at [533, 292] on div "{ "authLevel" : 0 , "description" : "An empty page showing only header" , "form…" at bounding box center [814, 342] width 739 height 510
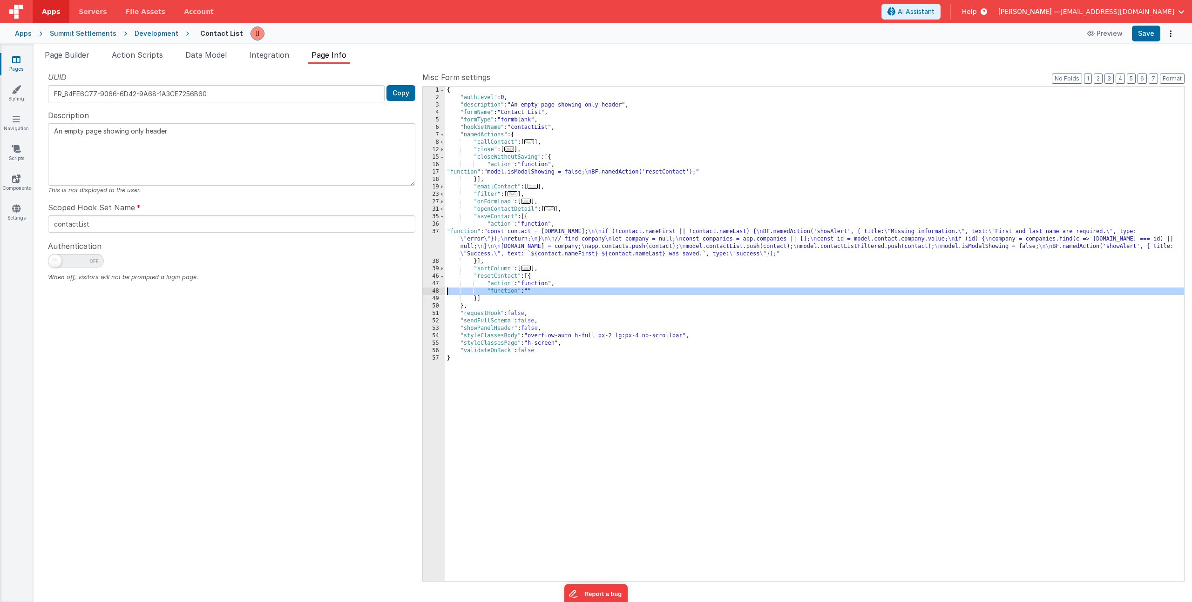
click at [438, 290] on div "48" at bounding box center [434, 291] width 22 height 7
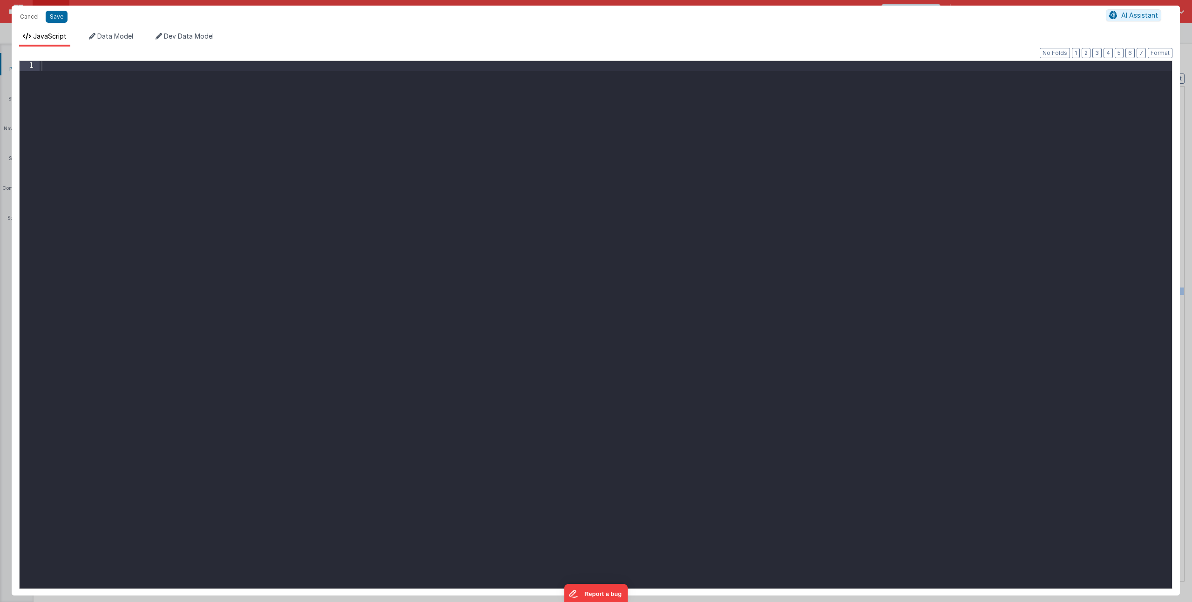
click at [307, 235] on div at bounding box center [606, 335] width 1132 height 548
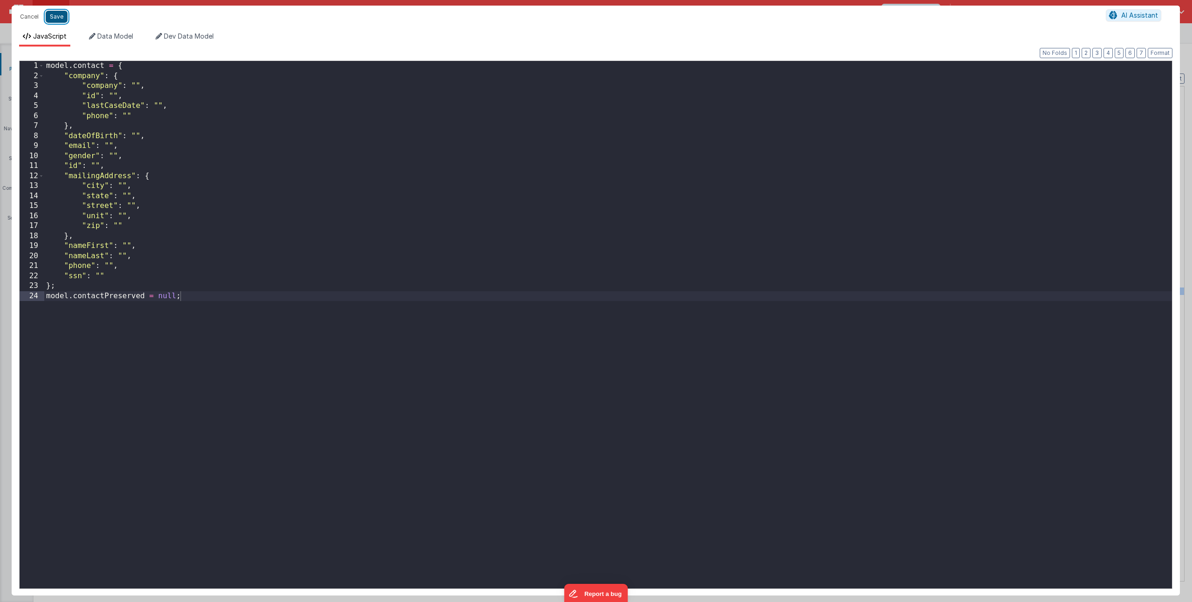
click at [53, 14] on button "Save" at bounding box center [57, 17] width 22 height 12
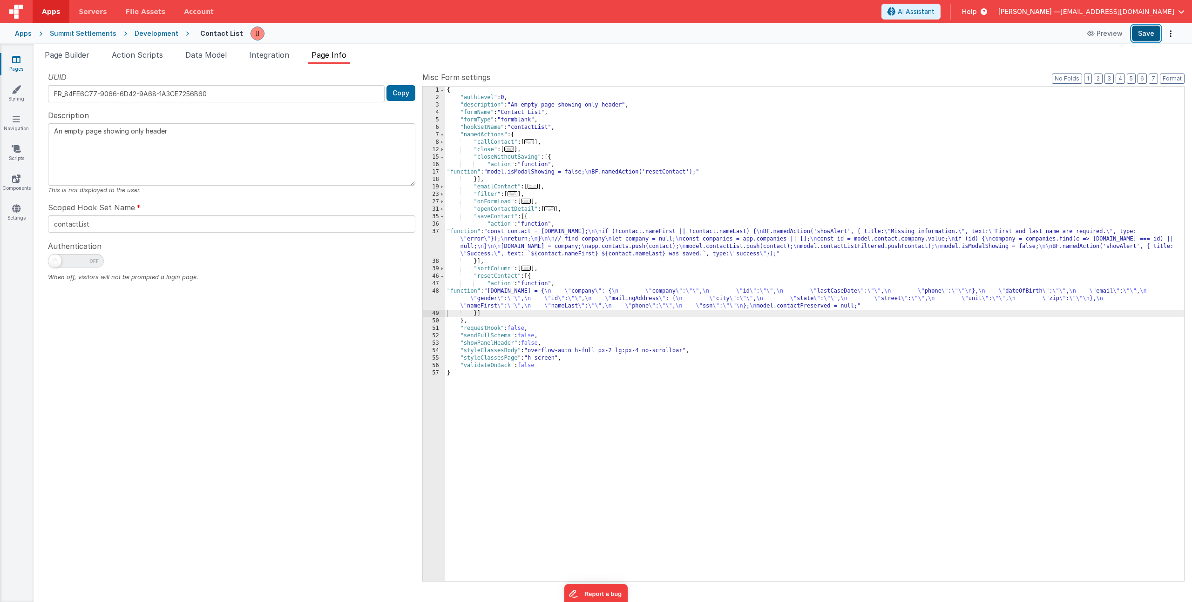
click at [1152, 40] on button "Save" at bounding box center [1146, 34] width 28 height 16
click at [558, 298] on div "{ "authLevel" : 0 , "description" : "An empty page showing only header" , "form…" at bounding box center [814, 342] width 739 height 510
click at [495, 243] on div "{ "authLevel" : 0 , "description" : "An empty page showing only header" , "form…" at bounding box center [814, 342] width 739 height 510
click at [438, 244] on div "37" at bounding box center [434, 243] width 22 height 30
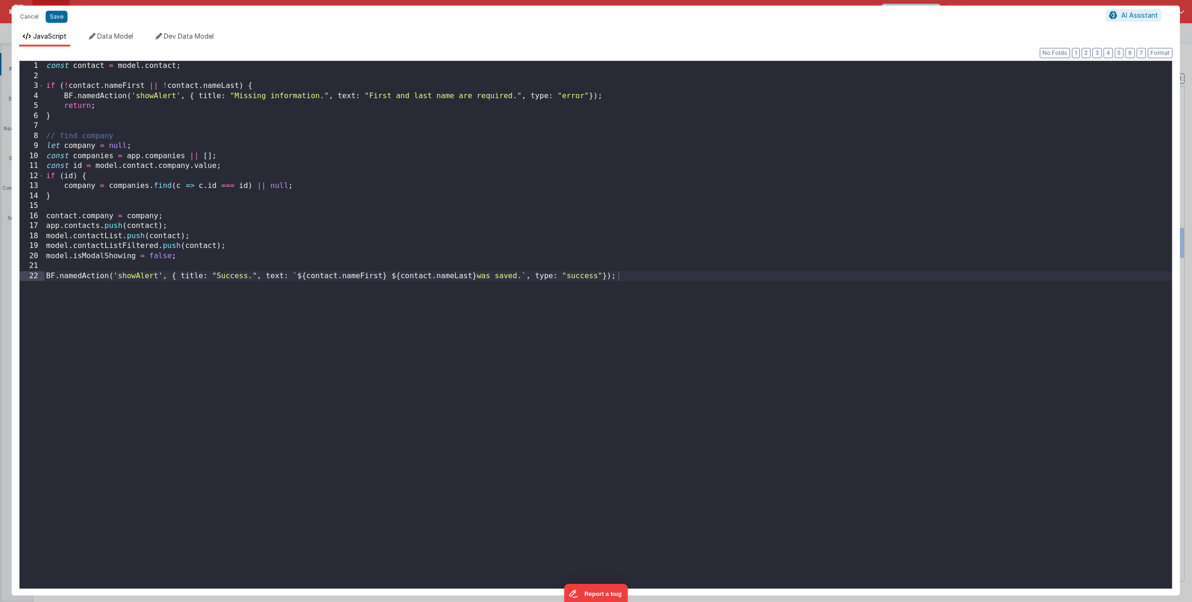
click at [259, 168] on div "const contact = model . contact ; if ( ! contact . nameFirst || ! contact . nam…" at bounding box center [607, 335] width 1127 height 548
click at [189, 176] on div "const contact = model . contact ; if ( ! contact . nameFirst || ! contact . nam…" at bounding box center [607, 335] width 1127 height 548
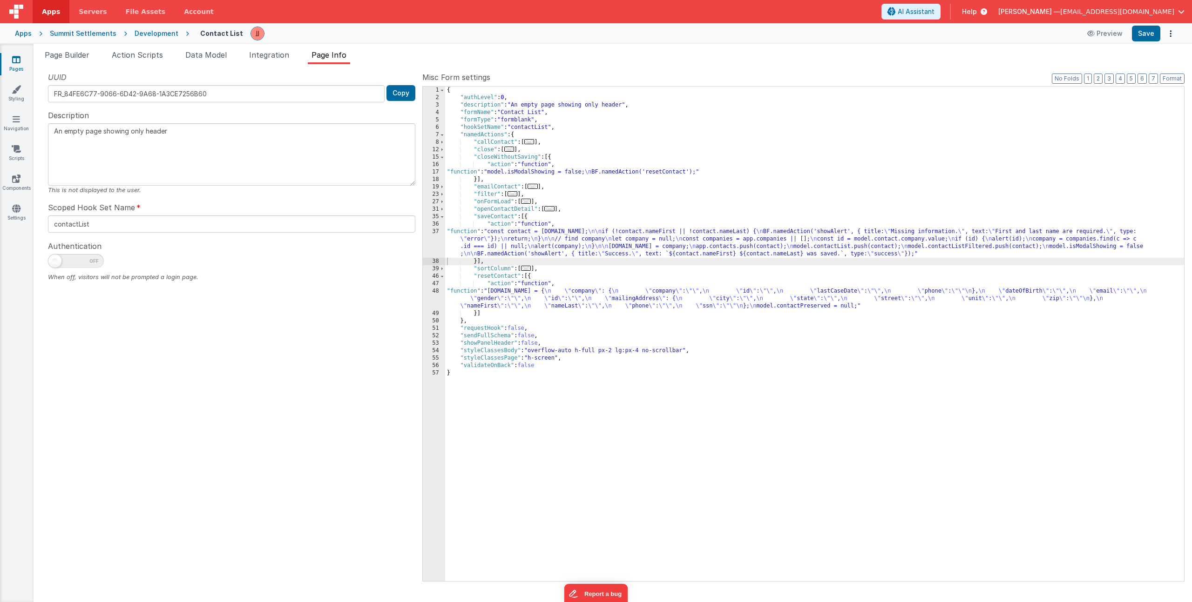
click at [566, 247] on div "{ "authLevel" : 0 , "description" : "An empty page showing only header" , "form…" at bounding box center [814, 342] width 739 height 510
click at [526, 203] on span "..." at bounding box center [526, 201] width 10 height 5
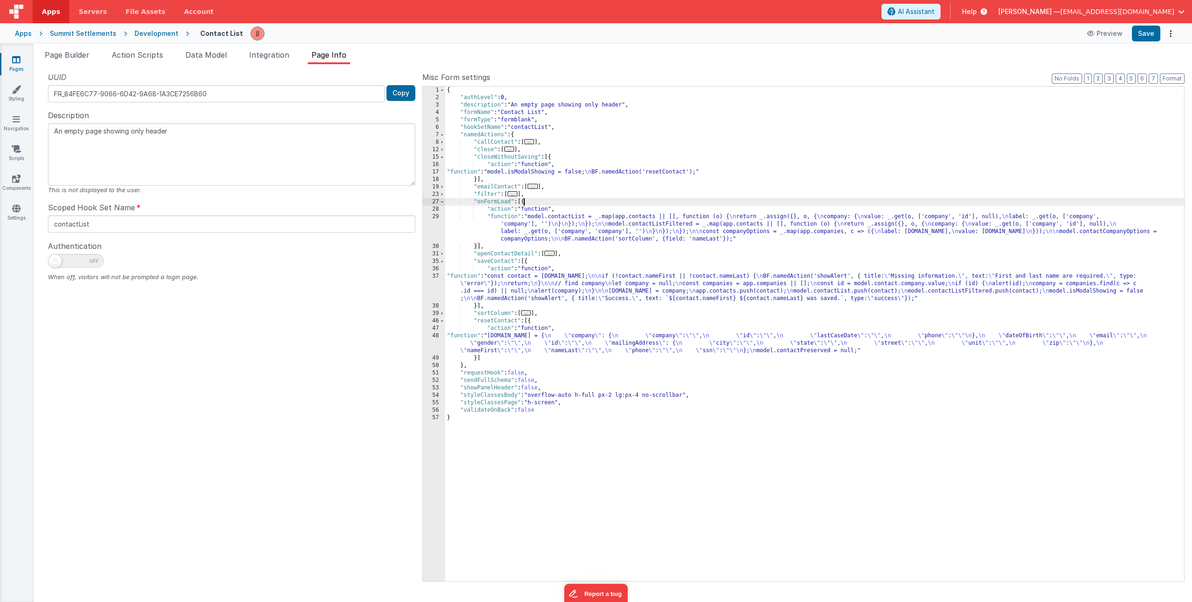
click at [543, 233] on div "{ "authLevel" : 0 , "description" : "An empty page showing only header" , "form…" at bounding box center [814, 342] width 739 height 510
click at [436, 220] on div "29" at bounding box center [434, 228] width 22 height 30
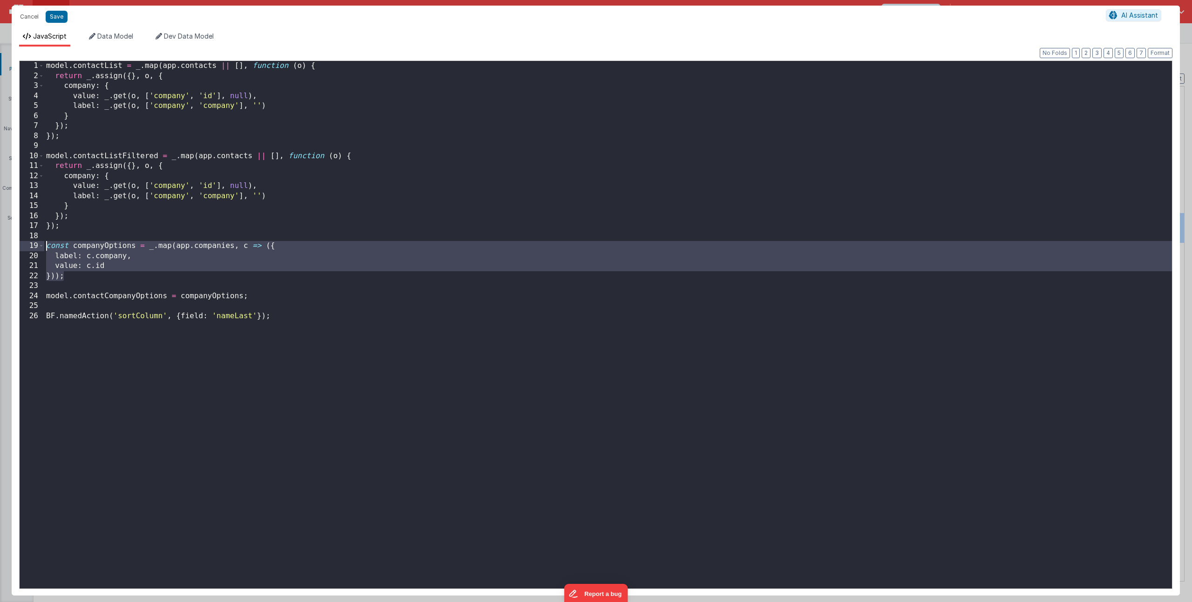
drag, startPoint x: 95, startPoint y: 278, endPoint x: -8, endPoint y: 249, distance: 107.3
click at [0, 249] on html "Cancel Save AI Assistant JavaScript Data Model Dev Data Model Format 7 6 5 4 3 …" at bounding box center [596, 301] width 1192 height 602
click at [31, 16] on button "Cancel" at bounding box center [29, 16] width 28 height 13
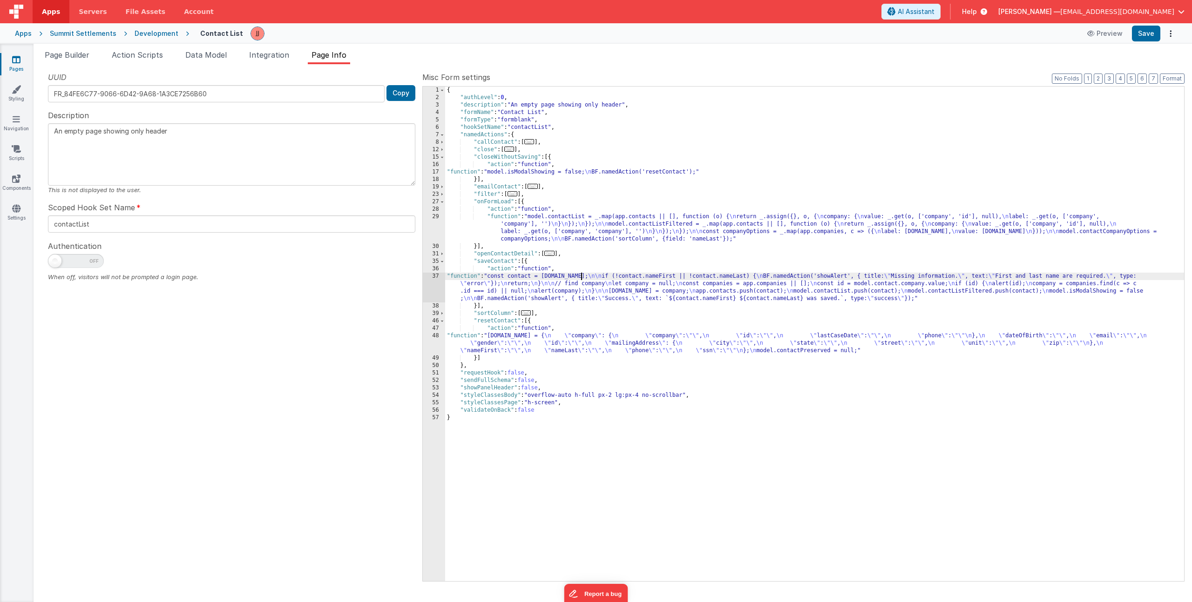
click at [581, 275] on div "{ "authLevel" : 0 , "description" : "An empty page showing only header" , "form…" at bounding box center [814, 342] width 739 height 510
click at [76, 59] on span "Page Builder" at bounding box center [67, 54] width 45 height 9
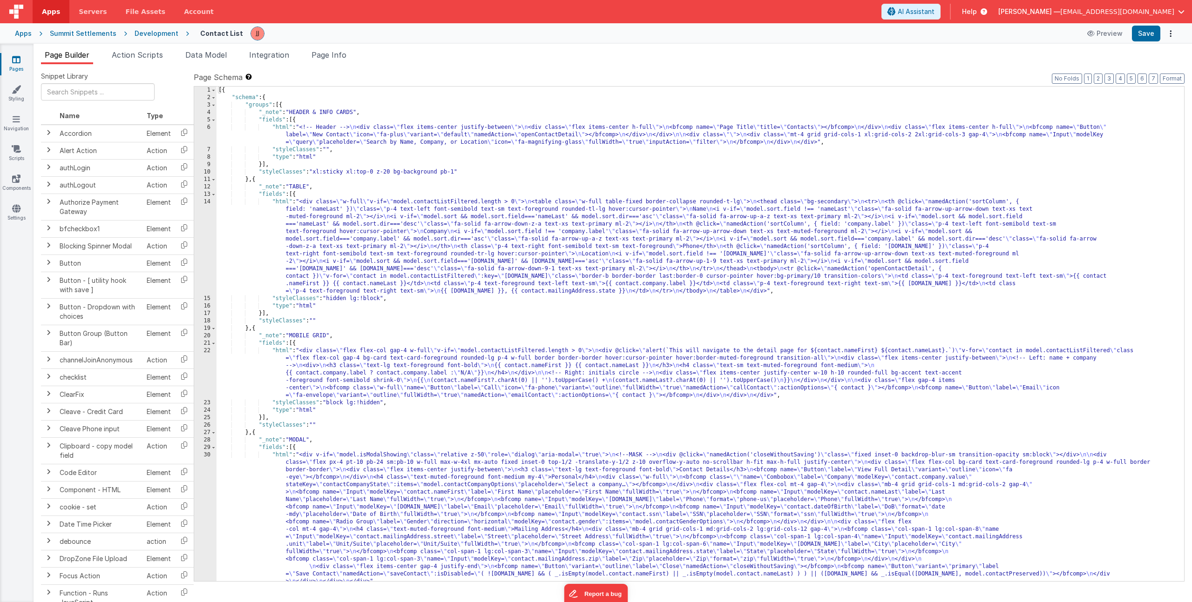
click at [364, 511] on div "[{ "schema" : { "groups" : [{ "_note" : "HEADER & INFO CARDS" , "fields" : [{ "…" at bounding box center [696, 342] width 960 height 510
click at [208, 502] on div "1 2 3 4 5 6 7 8 9 10 11 12 13 14 15 16 17 18 19 20 21 22 23 24 25 26 27 28 29 3…" at bounding box center [205, 342] width 22 height 510
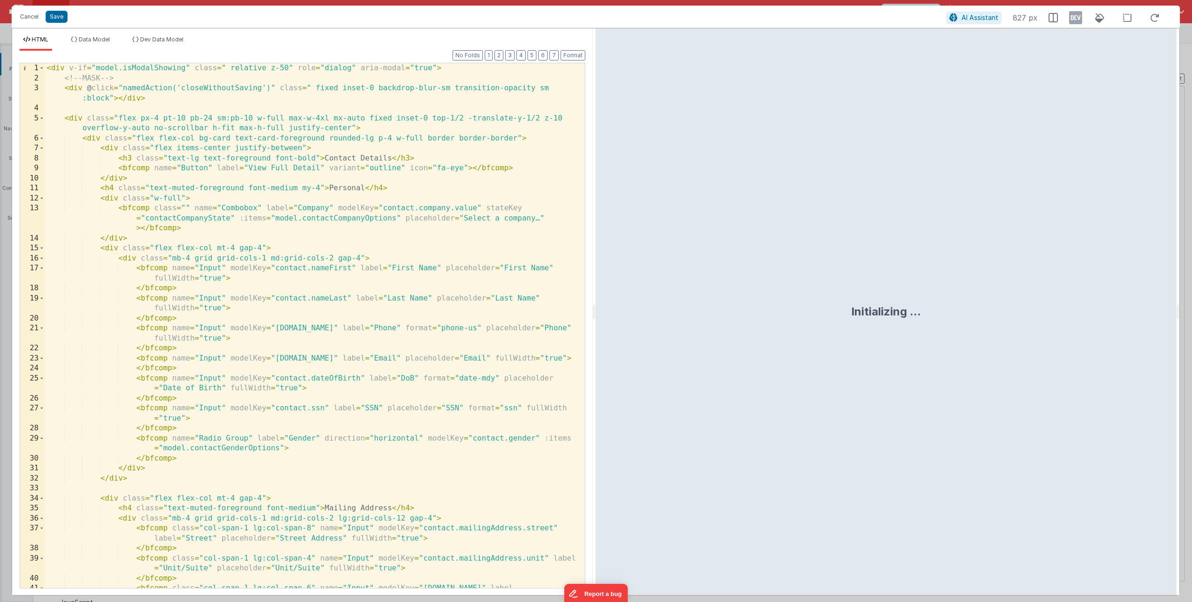
scroll to position [205, 0]
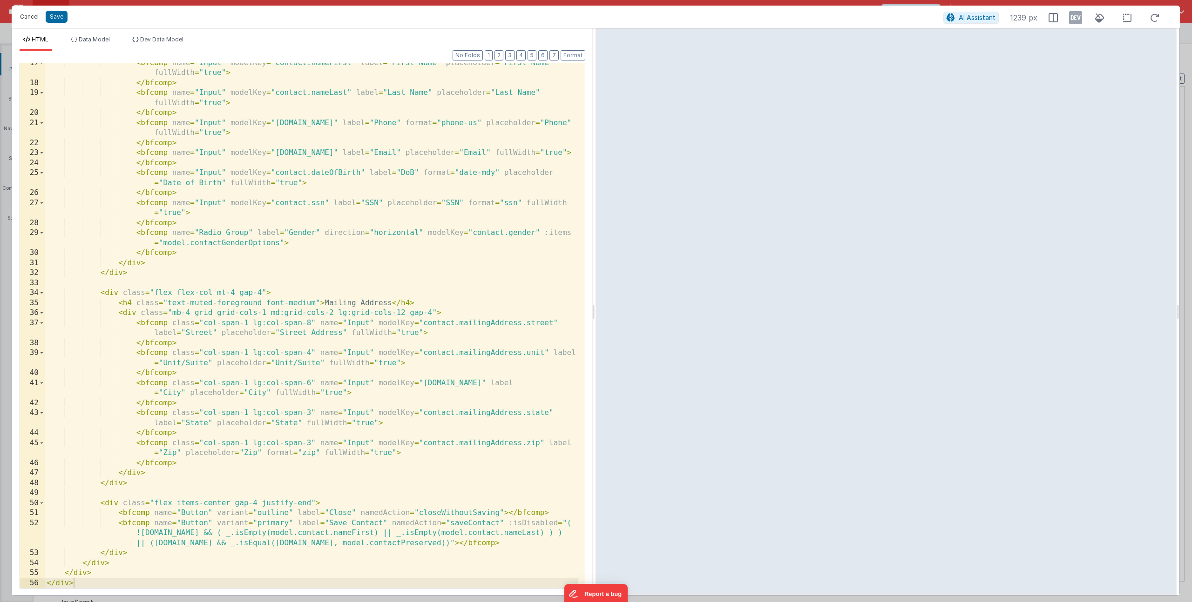
click at [32, 15] on button "Cancel" at bounding box center [29, 16] width 28 height 13
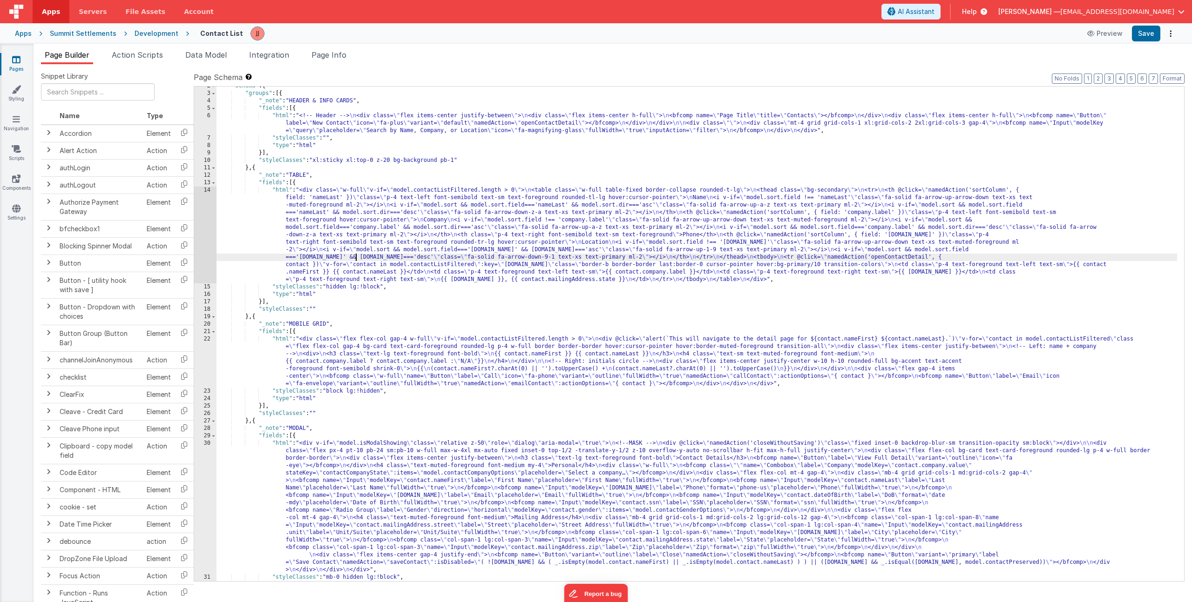
click at [355, 258] on div ""schema" : { "groups" : [{ "_note" : "HEADER & INFO CARDS" , "fields" : [{ "htm…" at bounding box center [696, 337] width 960 height 510
click at [205, 235] on div "14" at bounding box center [205, 235] width 22 height 97
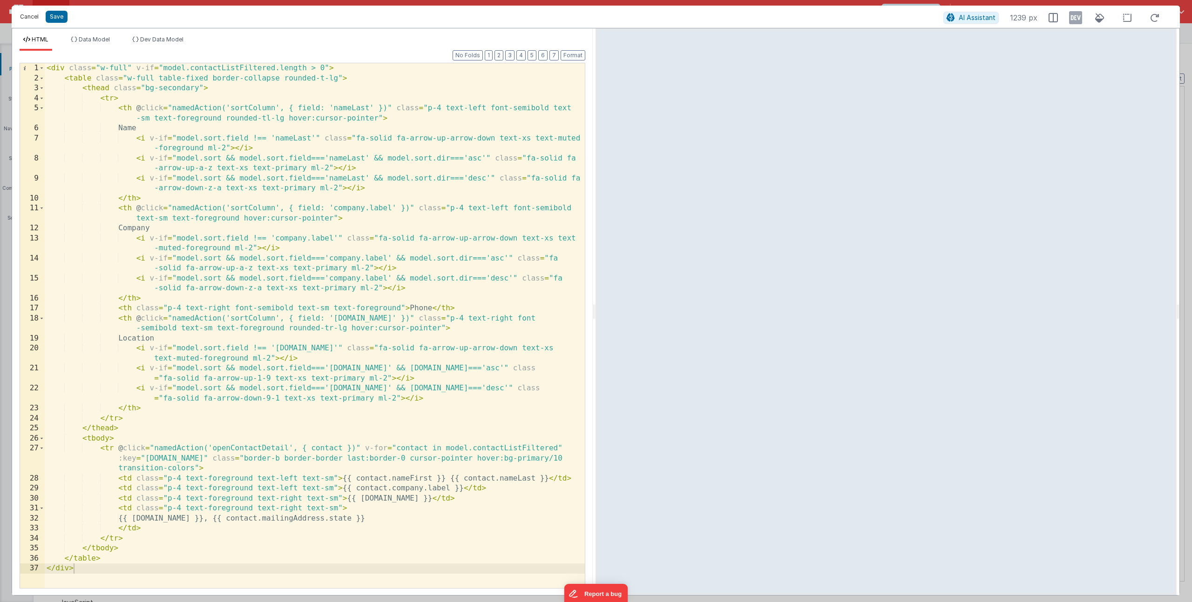
click at [27, 14] on button "Cancel" at bounding box center [29, 16] width 28 height 13
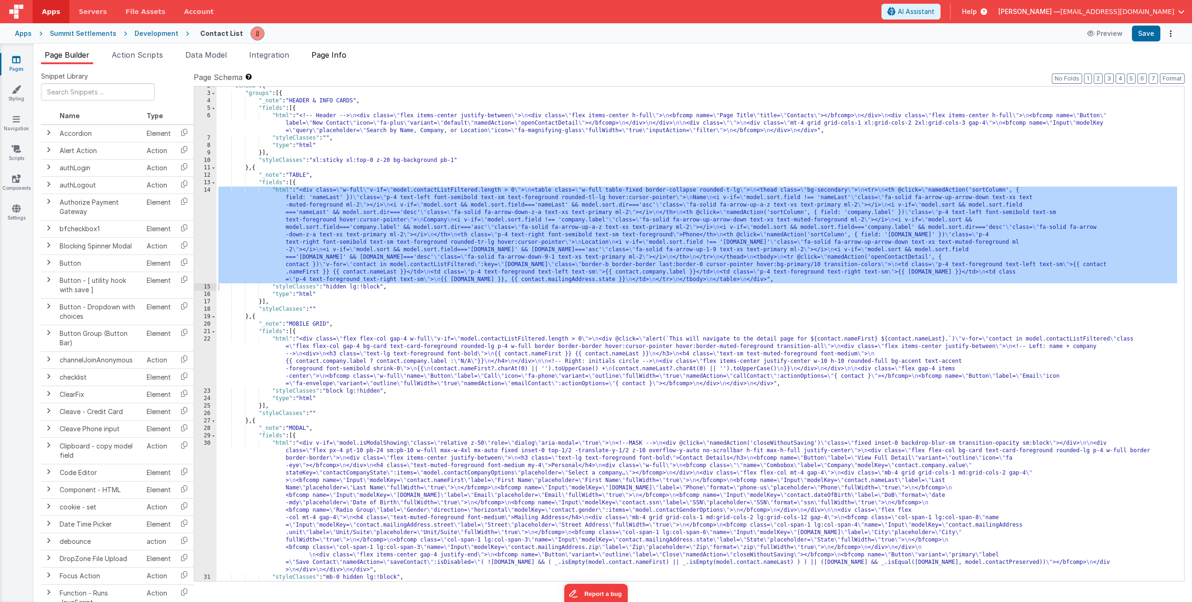
click at [339, 59] on span "Page Info" at bounding box center [328, 54] width 35 height 9
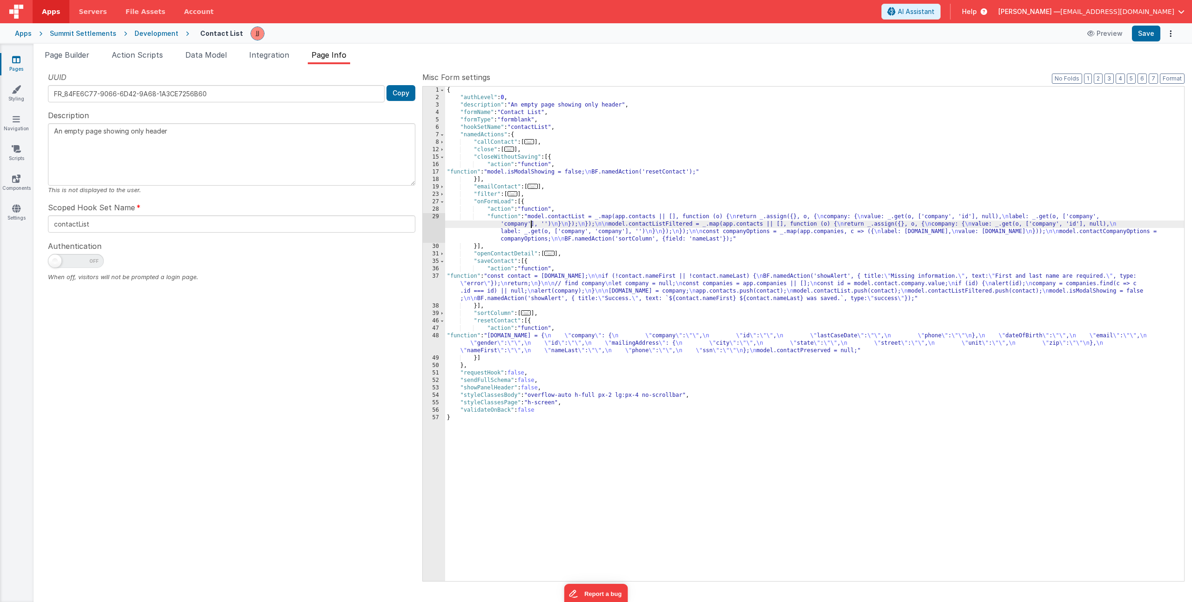
click at [531, 227] on div "{ "authLevel" : 0 , "description" : "An empty page showing only header" , "form…" at bounding box center [814, 342] width 739 height 510
click at [429, 227] on div "29" at bounding box center [434, 228] width 22 height 30
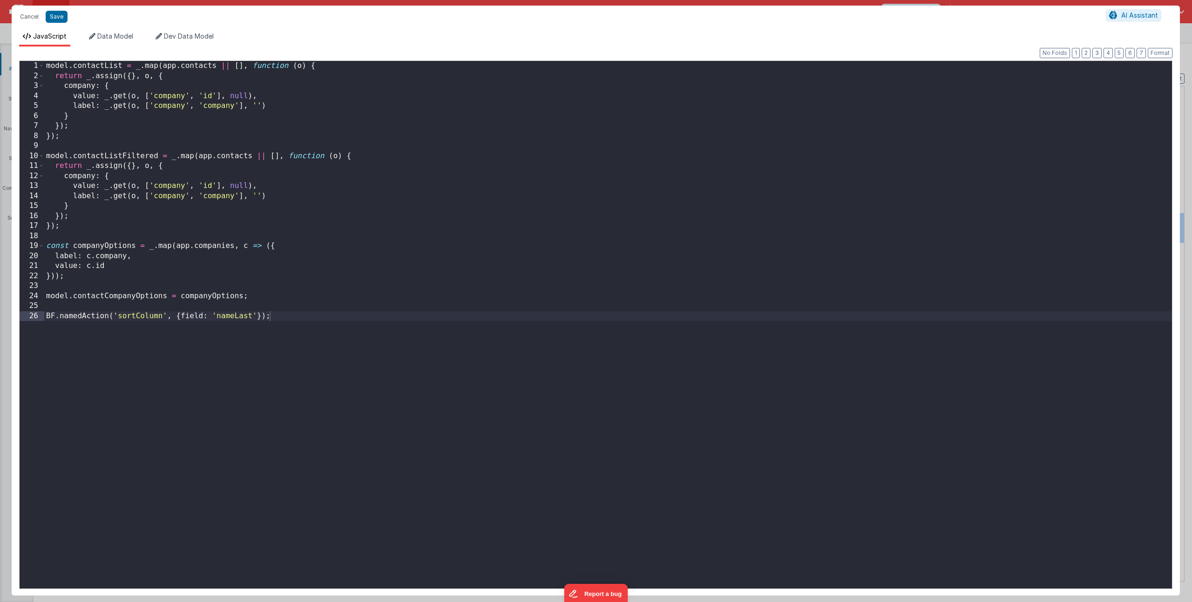
click at [135, 193] on div "model . contactList = _ . map ( app . contacts || [ ] , function ( o ) { return…" at bounding box center [607, 335] width 1127 height 548
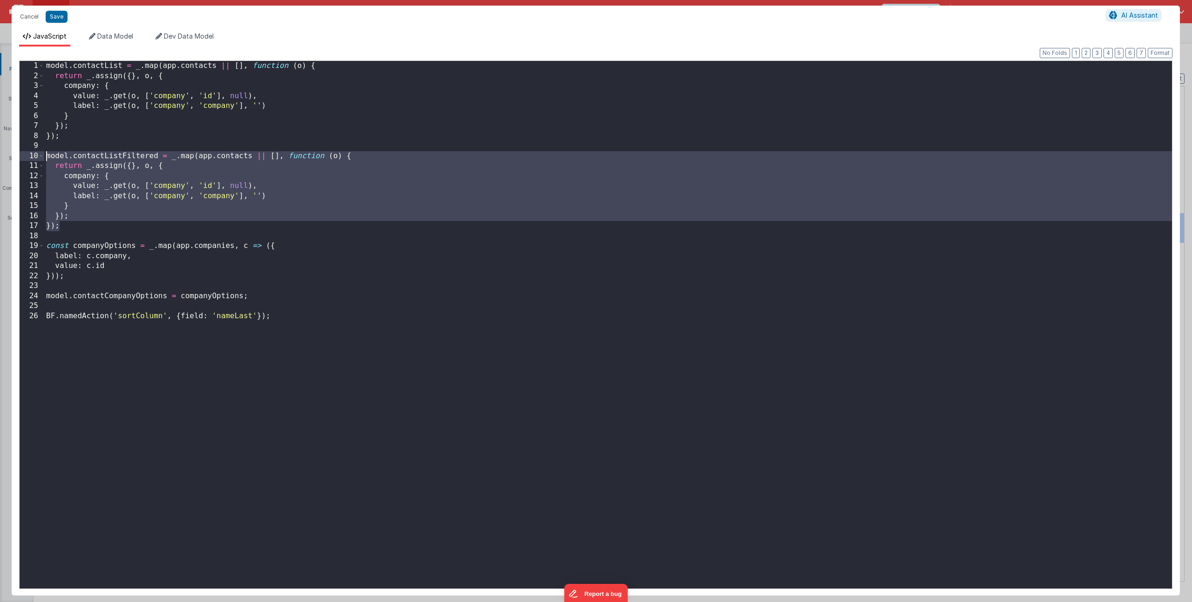
drag, startPoint x: 64, startPoint y: 223, endPoint x: 19, endPoint y: 153, distance: 83.7
click at [19, 153] on div "1 2 3 4 5 6 7 8 9 10 11 12 13 14 15 16 17 18 19 20 21 22 23 24 25 26 model . co…" at bounding box center [595, 325] width 1153 height 529
click at [27, 18] on button "Cancel" at bounding box center [29, 16] width 28 height 13
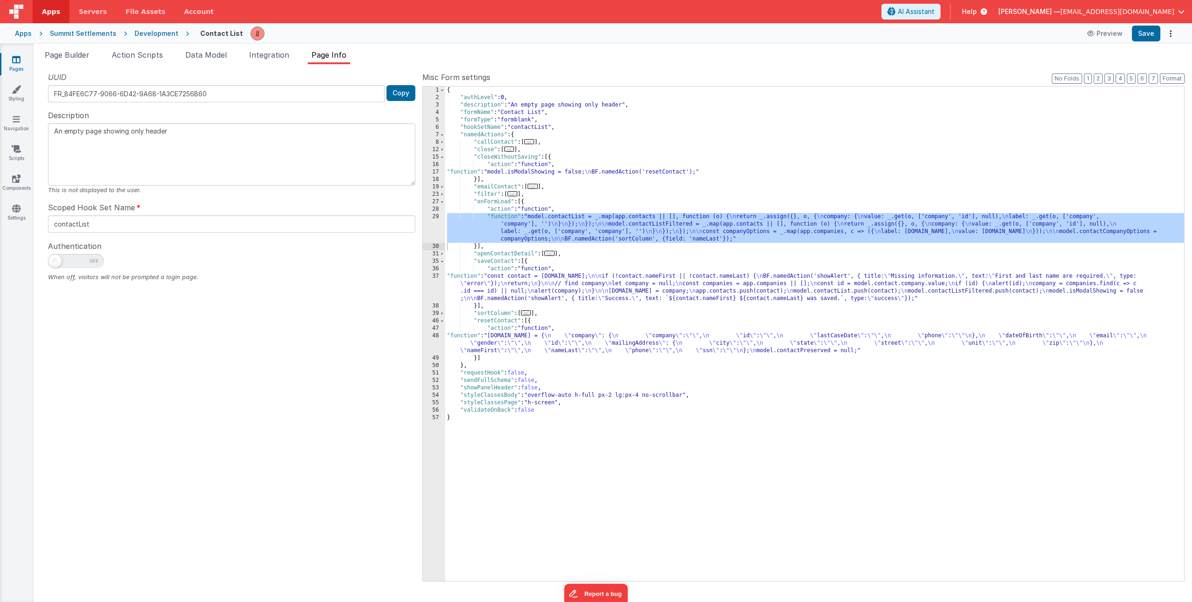
click at [520, 285] on div "{ "authLevel" : 0 , "description" : "An empty page showing only header" , "form…" at bounding box center [814, 342] width 739 height 510
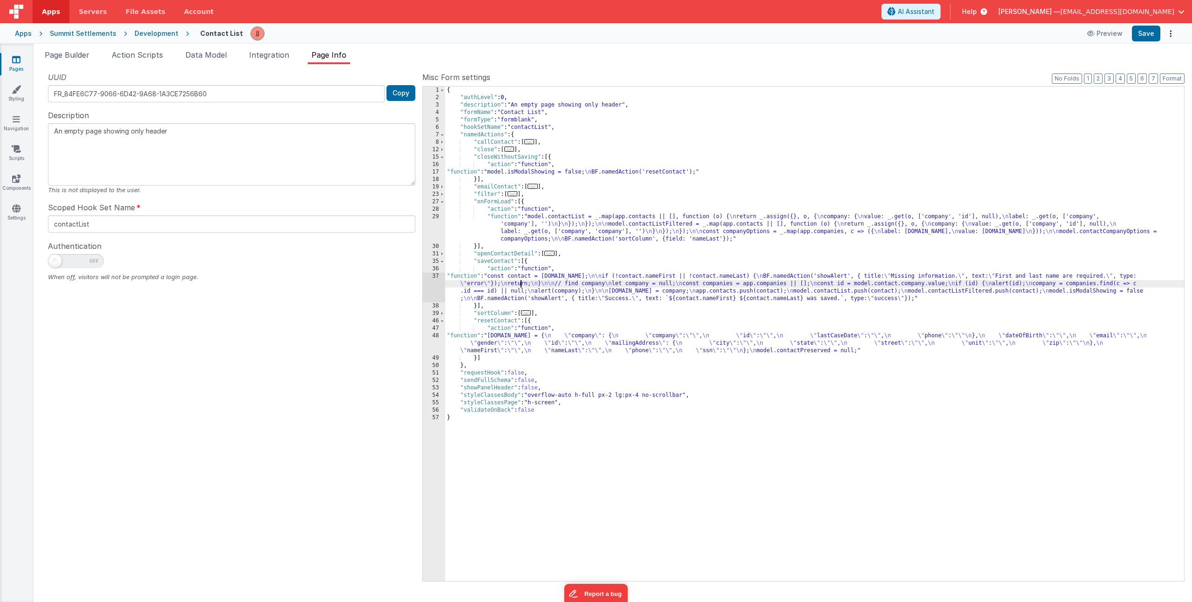
click at [426, 283] on div "37" at bounding box center [434, 288] width 22 height 30
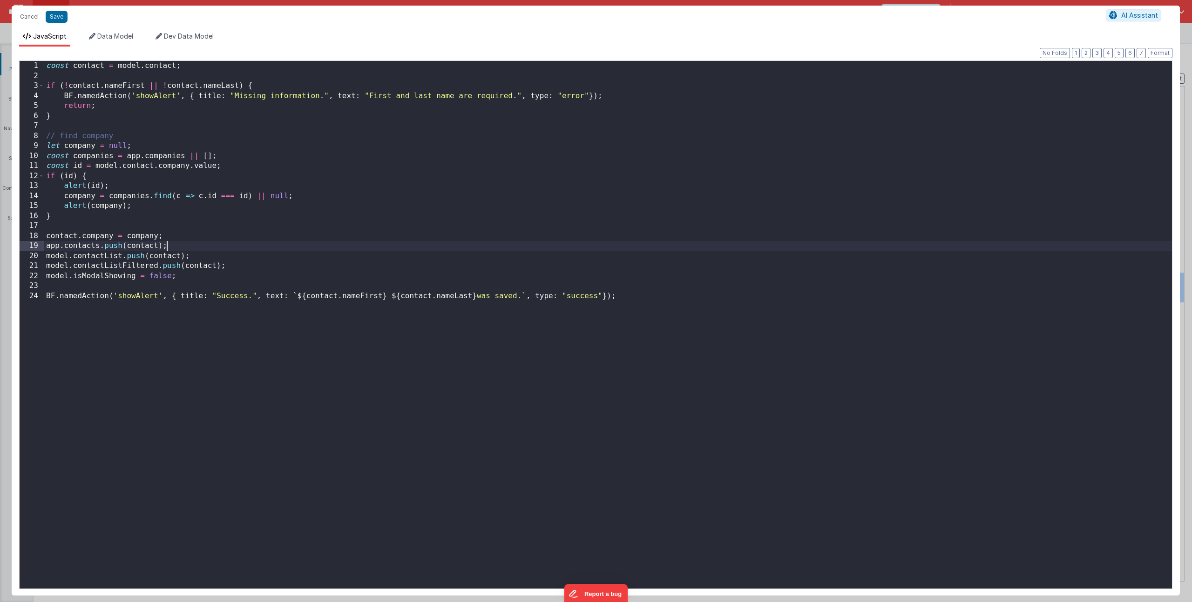
drag, startPoint x: 178, startPoint y: 243, endPoint x: 212, endPoint y: 261, distance: 38.3
click at [179, 243] on div "const contact = model . contact ; if ( ! contact . nameFirst || ! contact . nam…" at bounding box center [607, 335] width 1127 height 548
click at [171, 239] on div "const contact = model . contact ; if ( ! contact . nameFirst || ! contact . nam…" at bounding box center [607, 335] width 1127 height 548
click at [134, 236] on div "const contact = model . contact ; if ( ! contact . nameFirst || ! contact . nam…" at bounding box center [607, 335] width 1127 height 548
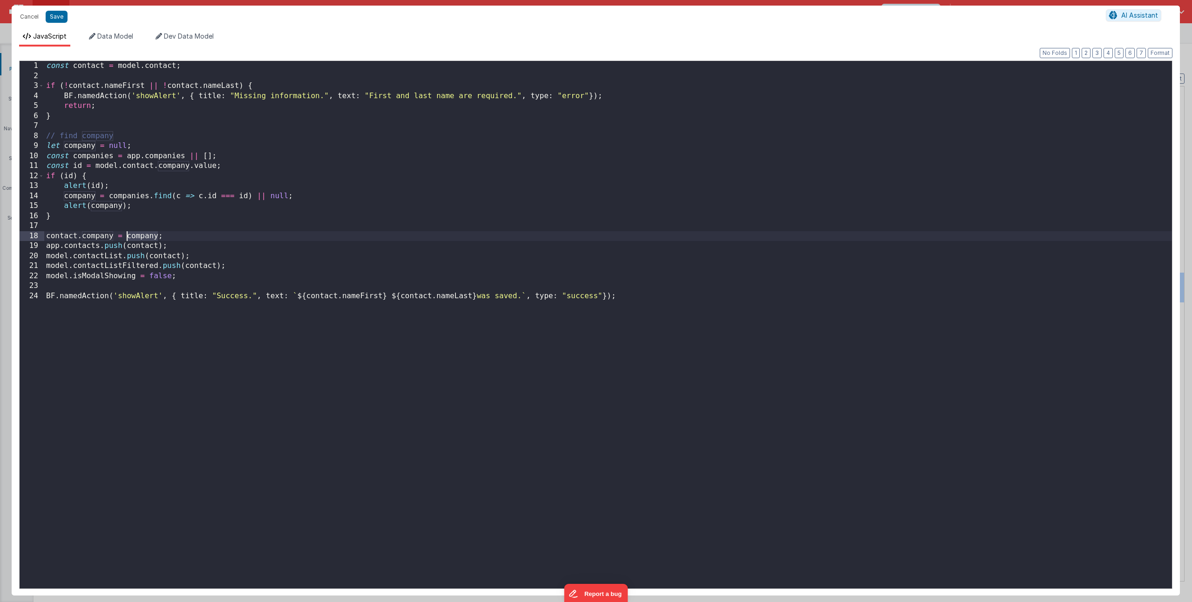
click at [153, 234] on div "const contact = model . contact ; if ( ! contact . nameFirst || ! contact . nam…" at bounding box center [607, 335] width 1127 height 548
drag, startPoint x: 170, startPoint y: 236, endPoint x: 38, endPoint y: 225, distance: 132.6
click at [32, 233] on div "1 2 3 4 5 6 7 8 9 10 11 12 13 14 15 16 17 18 19 20 21 22 23 24 const contact = …" at bounding box center [595, 325] width 1153 height 529
click at [60, 63] on div "const contact = model . contact ; if ( ! contact . nameFirst || ! contact . nam…" at bounding box center [607, 335] width 1127 height 548
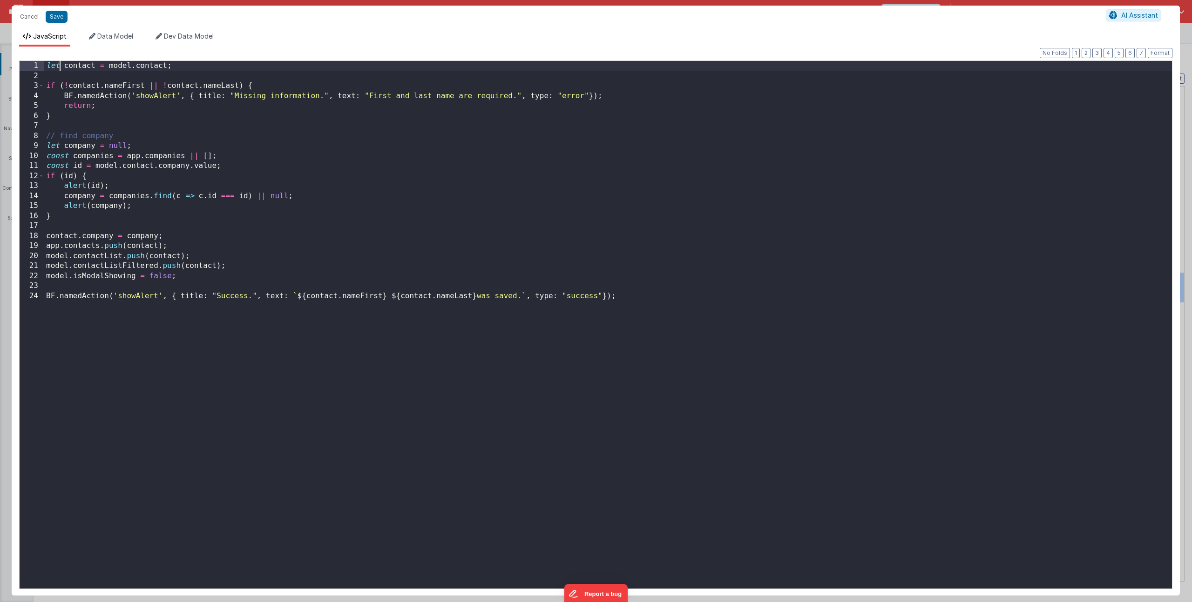
click at [87, 235] on div "let contact = model . contact ; if ( ! contact . nameFirst || ! contact . nameL…" at bounding box center [607, 335] width 1127 height 548
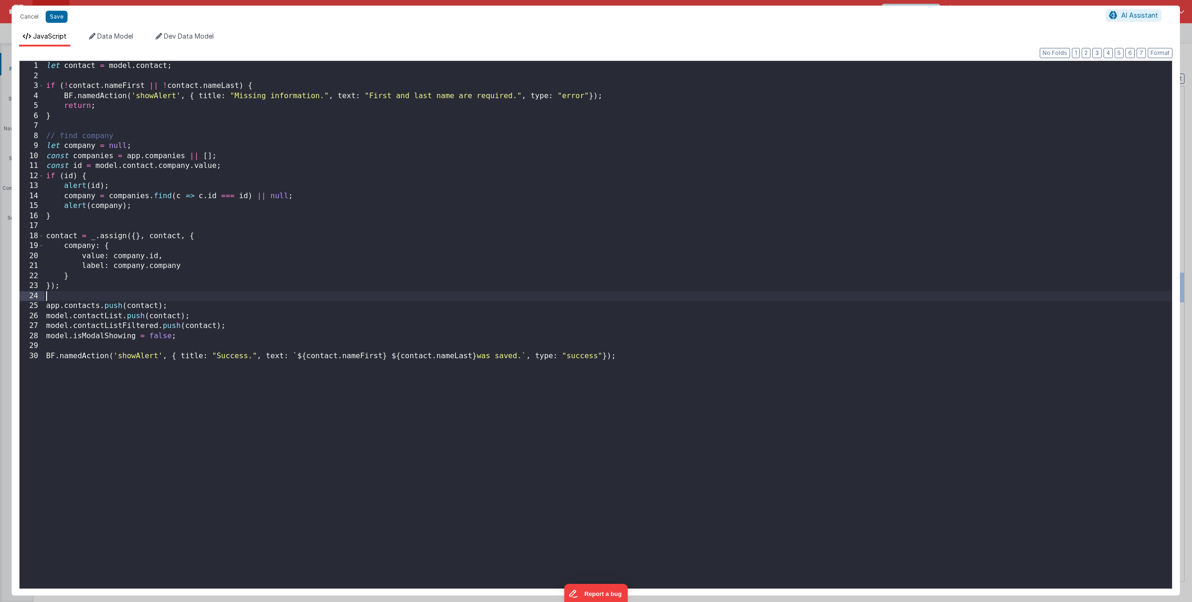
click at [221, 255] on div "let contact = model . contact ; if ( ! contact . nameFirst || ! contact . nameL…" at bounding box center [607, 335] width 1127 height 548
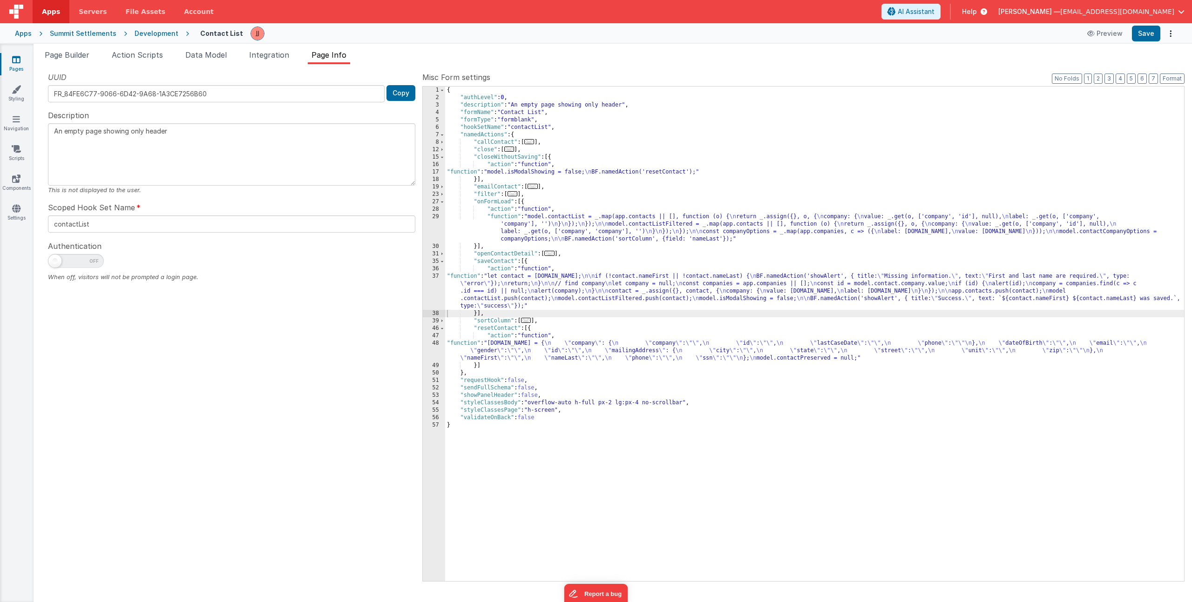
click at [532, 284] on div "{ "authLevel" : 0 , "description" : "An empty page showing only header" , "form…" at bounding box center [814, 342] width 739 height 510
click at [436, 285] on div "37" at bounding box center [434, 291] width 22 height 37
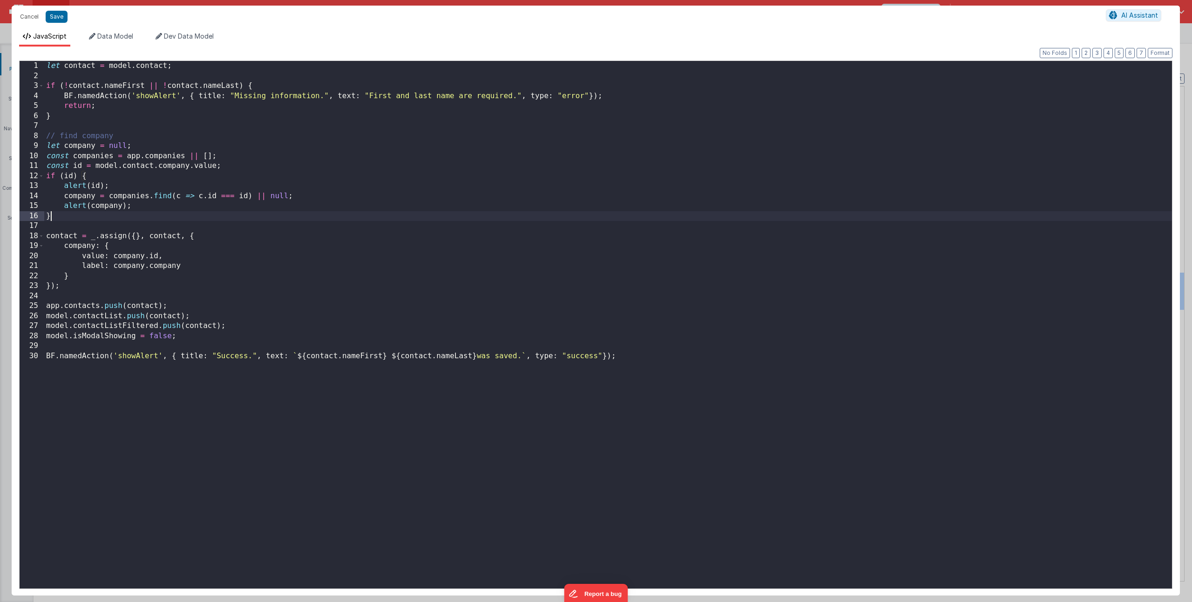
click at [121, 219] on div "let contact = model . contact ; if ( ! contact . nameFirst || ! contact . nameL…" at bounding box center [607, 335] width 1127 height 548
click at [111, 226] on div "let contact = model . contact ; if ( ! contact . nameFirst || ! contact . nameL…" at bounding box center [607, 335] width 1127 height 548
drag, startPoint x: 179, startPoint y: 304, endPoint x: 10, endPoint y: 308, distance: 168.5
click at [10, 308] on div "Cancel Save AI Assistant JavaScript Data Model Dev Data Model Format 7 6 5 4 3 …" at bounding box center [596, 301] width 1192 height 602
click at [64, 226] on div "let contact = model . contact ; if ( ! contact . nameFirst || ! contact . nameL…" at bounding box center [607, 335] width 1127 height 548
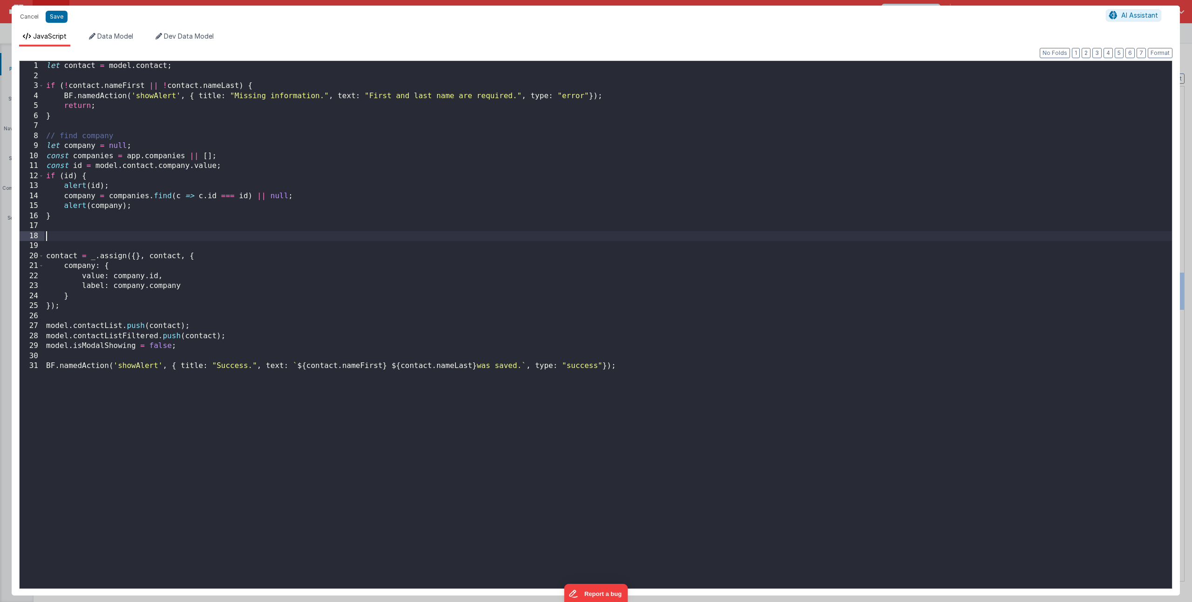
paste textarea
click at [101, 250] on div "let contact = model . contact ; if ( ! contact . nameFirst || ! contact . nameL…" at bounding box center [607, 335] width 1127 height 548
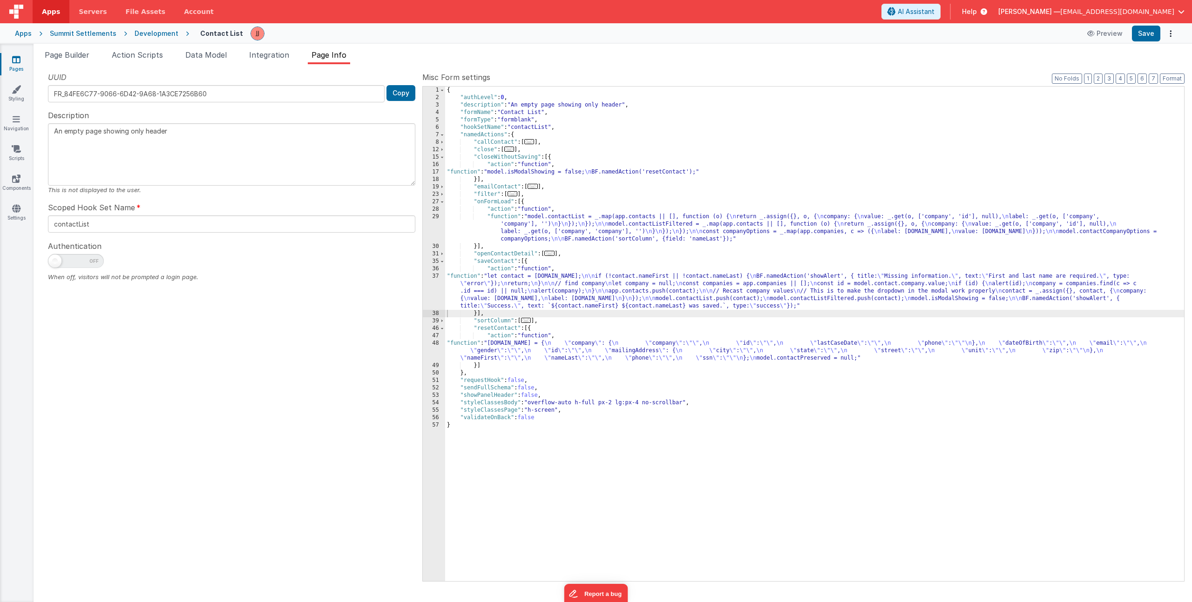
click at [500, 285] on div "{ "authLevel" : 0 , "description" : "An empty page showing only header" , "form…" at bounding box center [814, 342] width 739 height 510
click at [425, 288] on div "37" at bounding box center [434, 291] width 22 height 37
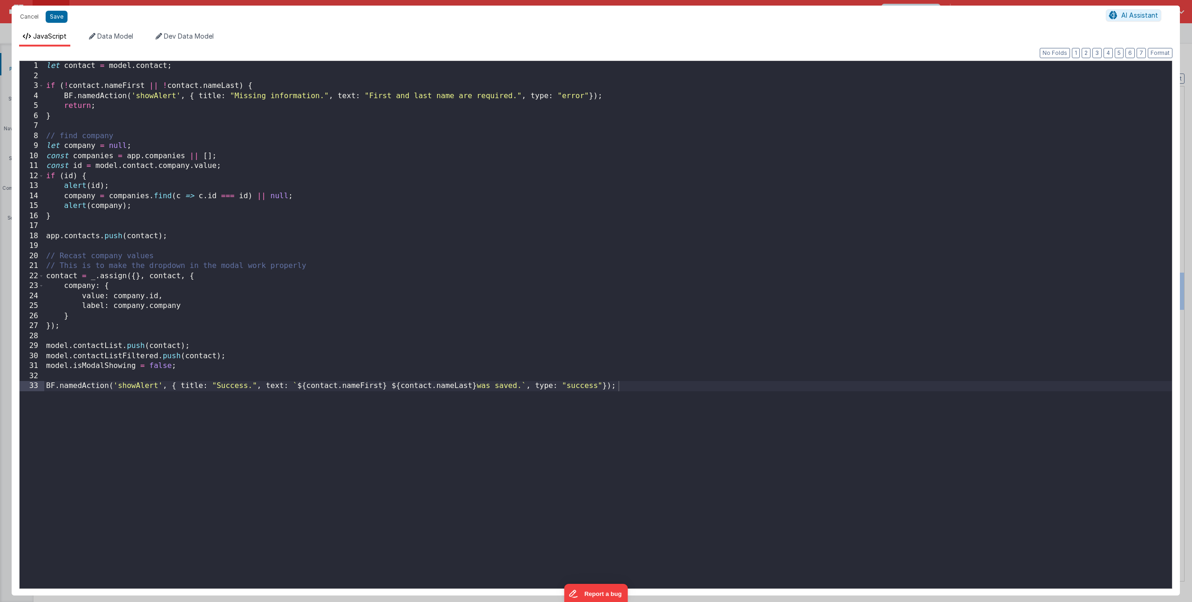
click at [83, 216] on div "let contact = model . contact ; if ( ! contact . nameFirst || ! contact . nameL…" at bounding box center [607, 335] width 1127 height 548
click at [127, 186] on div "let contact = model . contact ; if ( ! contact . nameFirst || ! contact . nameL…" at bounding box center [607, 335] width 1127 height 548
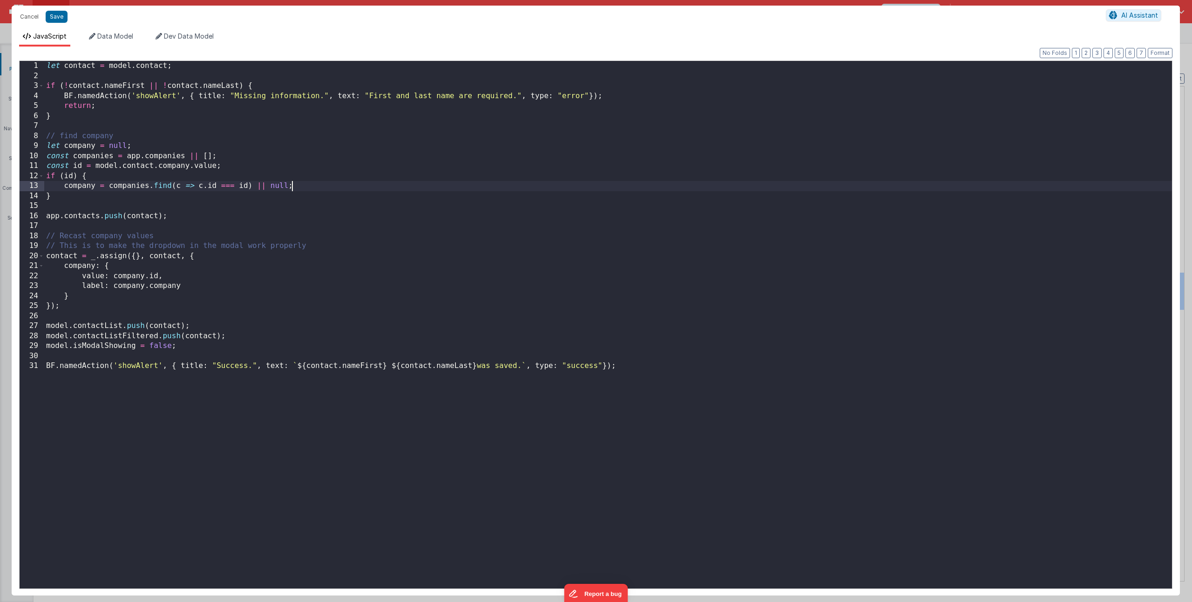
click at [69, 195] on div "let contact = model . contact ; if ( ! contact . nameFirst || ! contact . nameL…" at bounding box center [607, 335] width 1127 height 548
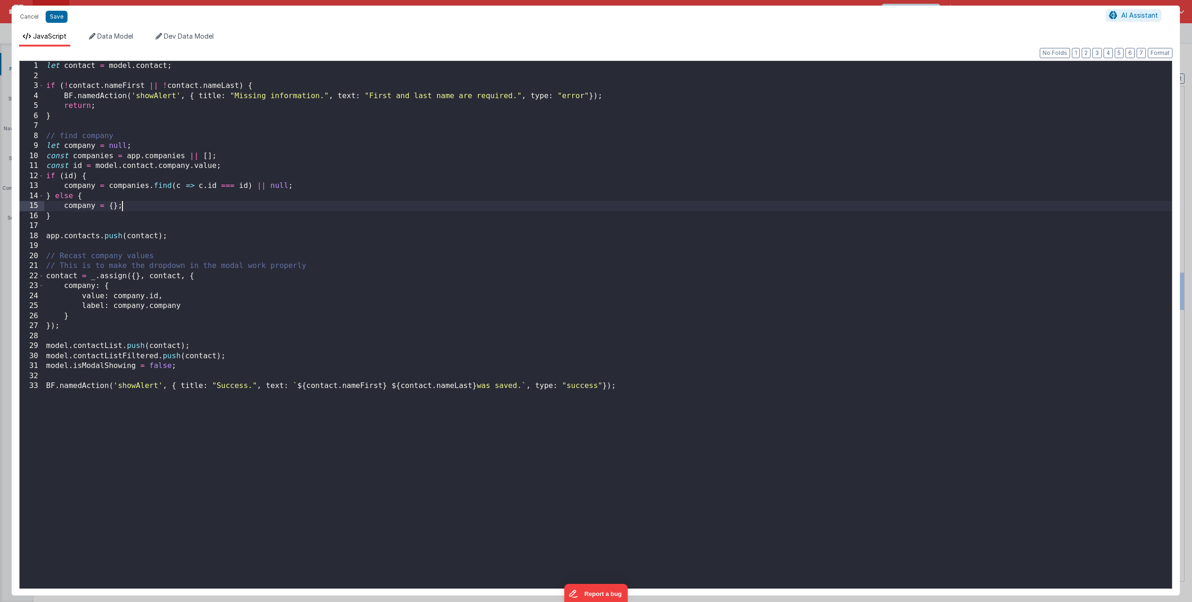
click at [184, 238] on div "let contact = model . contact ; if ( ! contact . nameFirst || ! contact . nameL…" at bounding box center [607, 335] width 1127 height 548
click at [172, 286] on div "let contact = model . contact ; if ( ! contact . nameFirst || ! contact . nameL…" at bounding box center [607, 335] width 1127 height 548
click at [188, 296] on div "let contact = model . contact ; if ( ! contact . nameFirst || ! contact . nameL…" at bounding box center [607, 335] width 1127 height 548
click at [65, 279] on div "let contact = model . contact ; if ( ! contact . nameFirst || ! contact . nameL…" at bounding box center [607, 335] width 1127 height 548
click at [113, 278] on div "let contact = model . contact ; if ( ! contact . nameFirst || ! contact . nameL…" at bounding box center [607, 335] width 1127 height 548
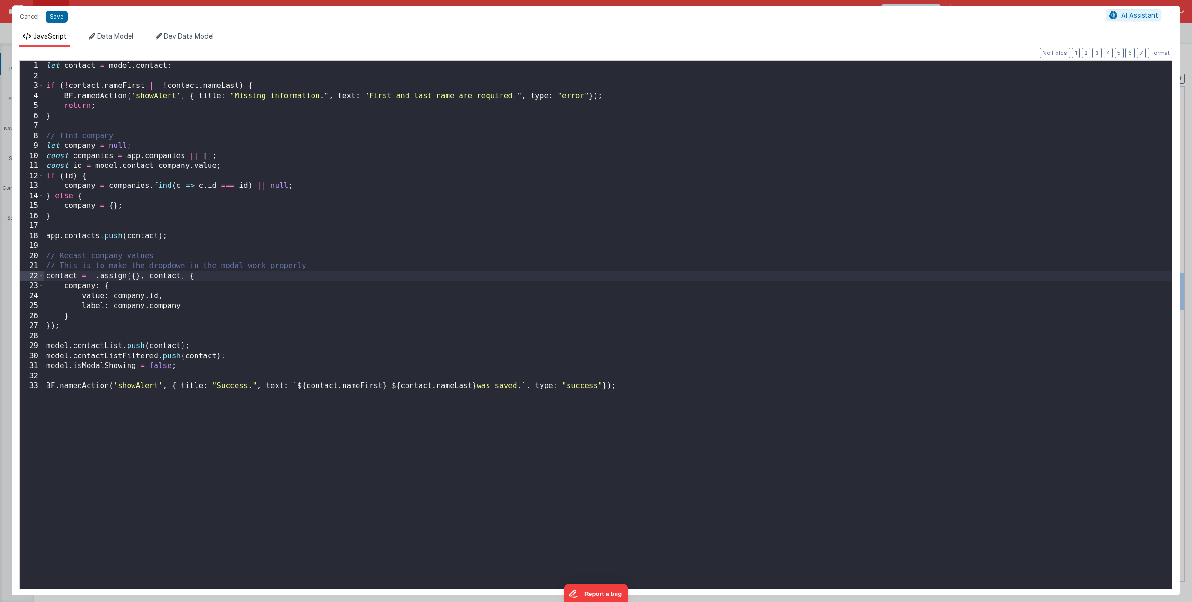
click at [48, 277] on div "let contact = model . contact ; if ( ! contact . nameFirst || ! contact . nameL…" at bounding box center [607, 335] width 1127 height 548
drag, startPoint x: 54, startPoint y: 234, endPoint x: 24, endPoint y: 236, distance: 29.8
click at [24, 236] on div "1 2 3 4 5 6 7 8 9 10 11 12 13 14 15 16 17 18 19 20 21 22 23 24 25 26 27 28 29 3…" at bounding box center [595, 325] width 1153 height 529
drag, startPoint x: 31, startPoint y: 274, endPoint x: 27, endPoint y: 273, distance: 4.7
click at [27, 273] on div "1 2 3 4 5 6 7 8 9 10 11 12 13 14 15 16 17 18 19 20 21 22 23 24 25 26 27 28 29 3…" at bounding box center [595, 325] width 1153 height 529
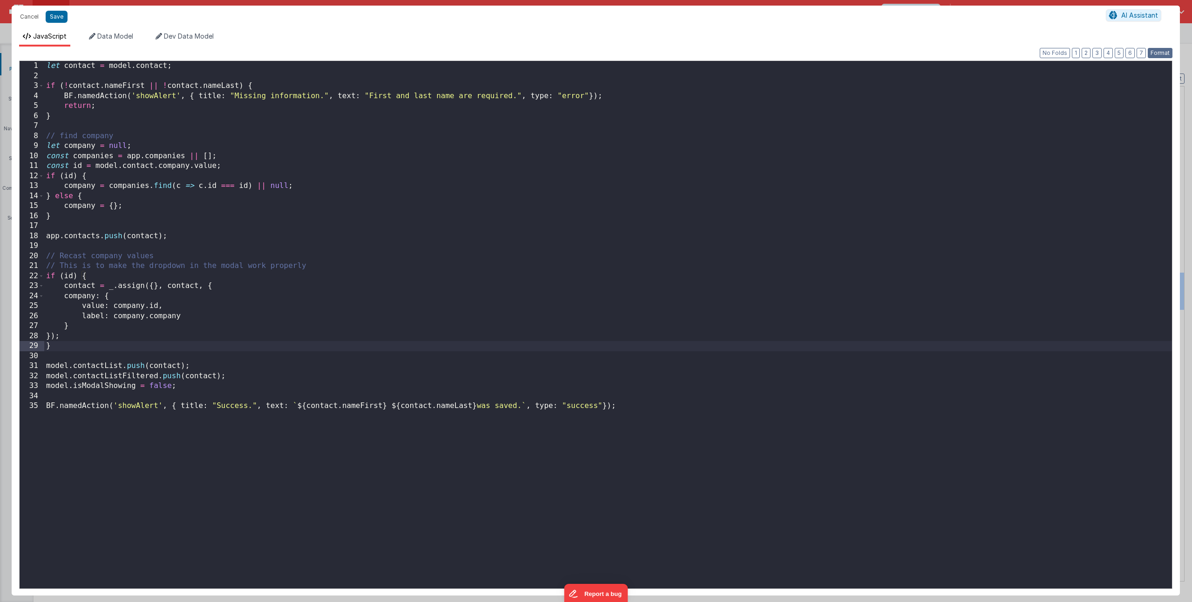
click at [1163, 53] on button "Format" at bounding box center [1159, 53] width 25 height 10
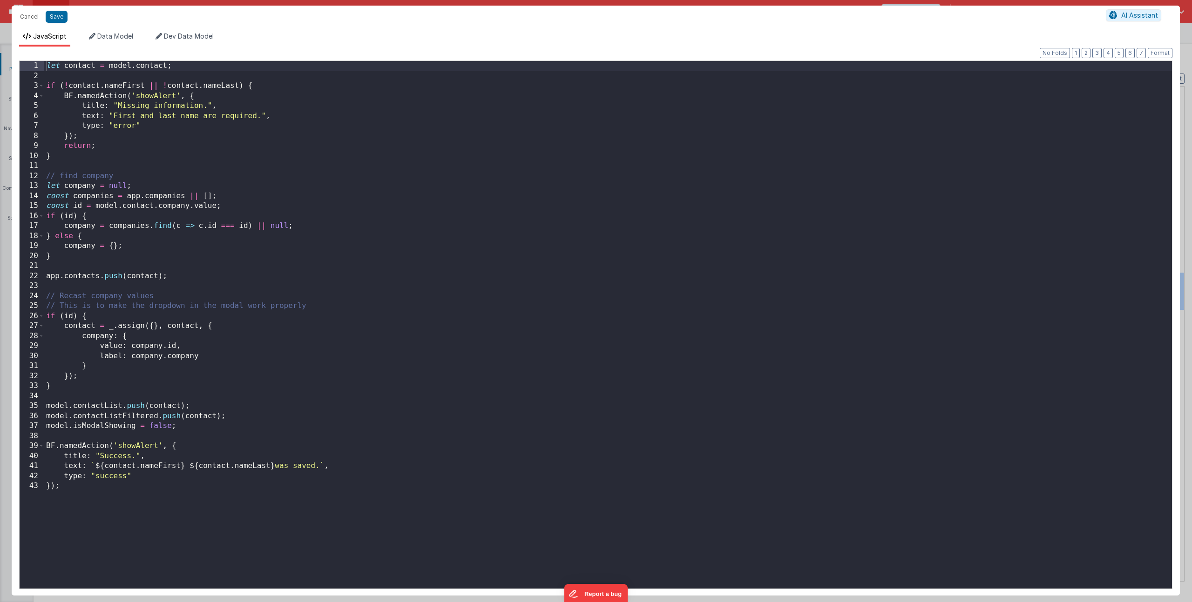
click at [129, 377] on div "let contact = model . contact ; if ( ! contact . nameFirst || ! contact . nameL…" at bounding box center [607, 335] width 1127 height 548
click at [70, 314] on div "let contact = model . contact ; if ( ! contact . nameFirst || ! contact . nameL…" at bounding box center [607, 335] width 1127 height 548
drag, startPoint x: 65, startPoint y: 390, endPoint x: 12, endPoint y: 388, distance: 53.1
click at [12, 388] on div "Format 7 6 5 4 3 2 1 No Folds 1 2 3 4 5 6 7 8 9 10 11 12 13 14 15 16 17 18 19 2…" at bounding box center [596, 321] width 1168 height 549
drag, startPoint x: 83, startPoint y: 315, endPoint x: -12, endPoint y: 314, distance: 95.0
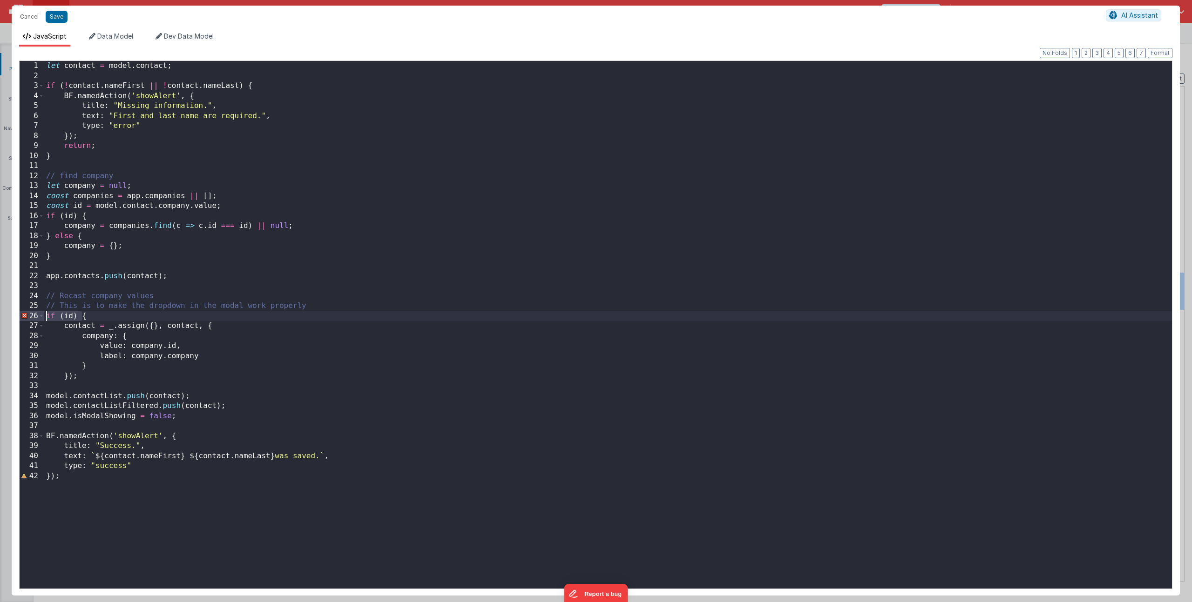
click at [0, 314] on html "Cancel Save AI Assistant JavaScript Data Model Dev Data Model Format 7 6 5 4 3 …" at bounding box center [596, 301] width 1192 height 602
click at [1156, 50] on button "Format" at bounding box center [1159, 53] width 25 height 10
click at [68, 316] on div "let contact = model . contact ; if ( ! contact . nameFirst || ! contact . nameL…" at bounding box center [607, 335] width 1127 height 548
click at [1165, 55] on button "Format" at bounding box center [1159, 53] width 25 height 10
click at [171, 347] on div "let contact = model . contact ; if ( ! contact . nameFirst || ! contact . nameL…" at bounding box center [607, 335] width 1127 height 548
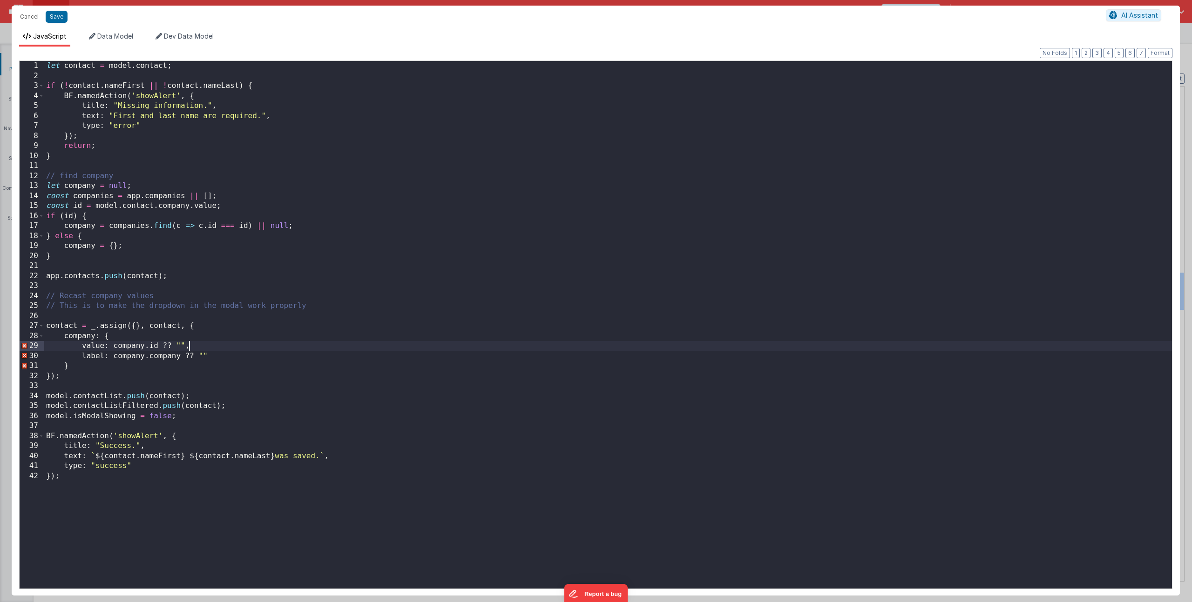
click at [220, 347] on div "let contact = model . contact ; if ( ! contact . nameFirst || ! contact . nameL…" at bounding box center [607, 335] width 1127 height 548
click at [178, 345] on div "let contact = model . contact ; if ( ! contact . nameFirst || ! contact . nameL…" at bounding box center [607, 335] width 1127 height 548
click at [112, 313] on div "let contact = model . contact ; if ( ! contact . nameFirst || ! contact . nameL…" at bounding box center [607, 335] width 1127 height 548
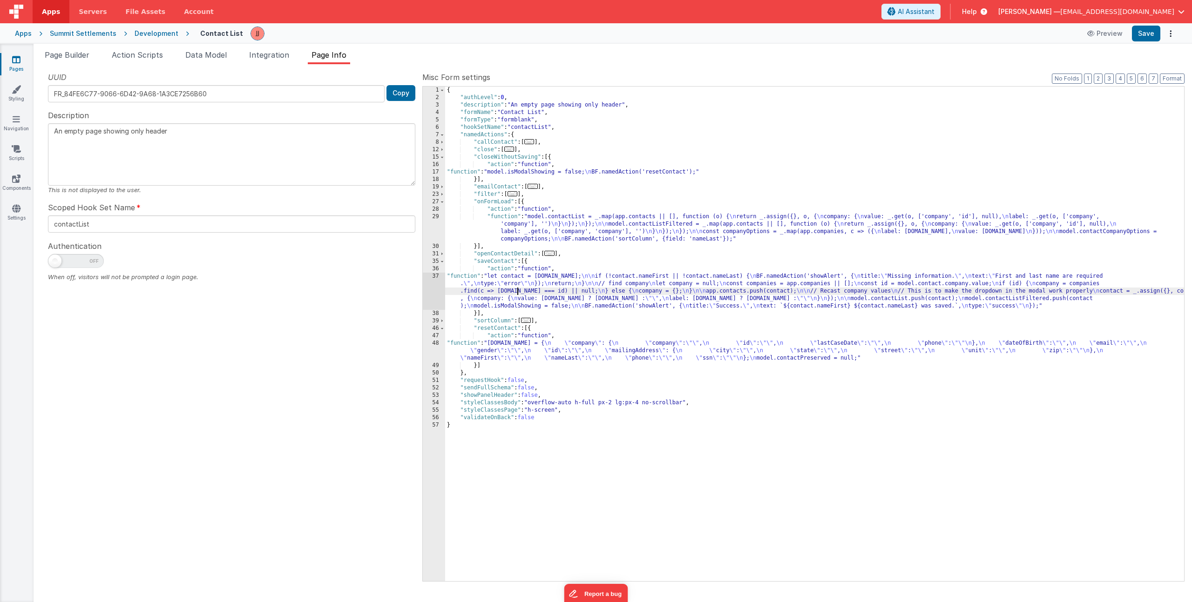
click at [518, 293] on div "{ "authLevel" : 0 , "description" : "An empty page showing only header" , "form…" at bounding box center [814, 342] width 739 height 510
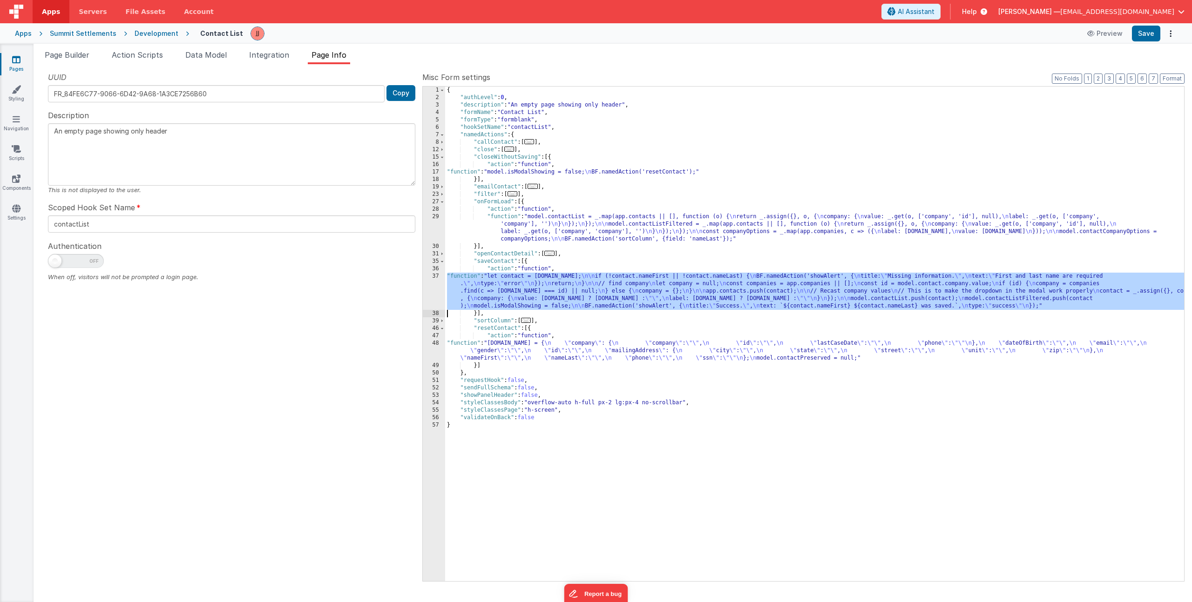
click at [435, 296] on div "37" at bounding box center [434, 291] width 22 height 37
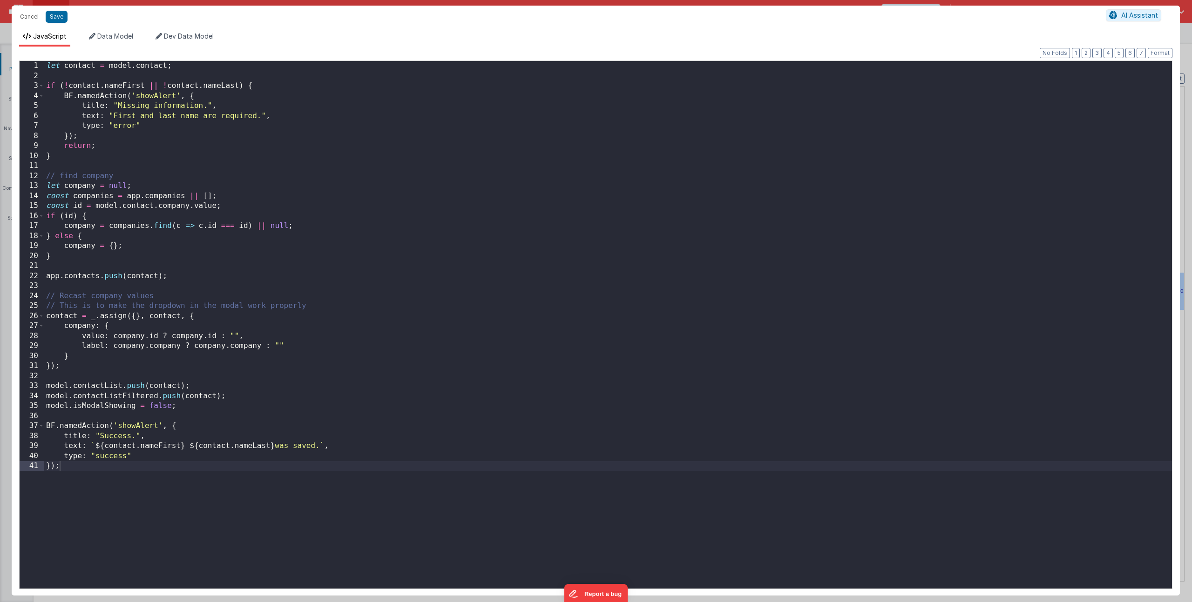
click at [66, 252] on div "let contact = model . contact ; if ( ! contact . nameFirst || ! contact . nameL…" at bounding box center [607, 335] width 1127 height 548
click at [265, 282] on div "let contact = model . contact ; if ( ! contact . nameFirst || ! contact . nameL…" at bounding box center [607, 335] width 1127 height 548
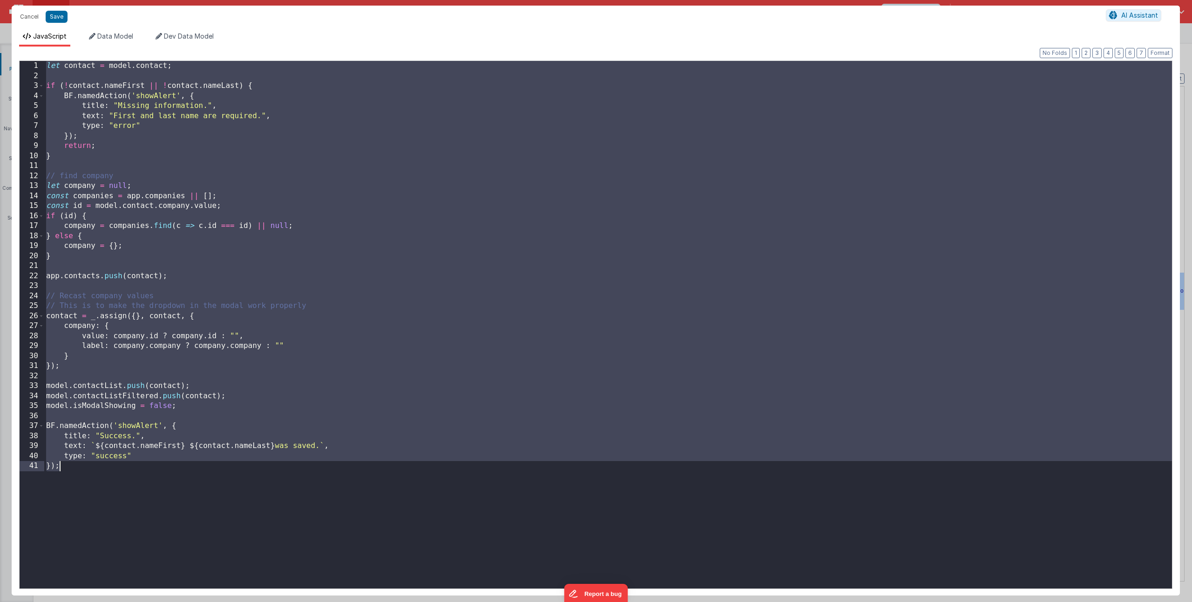
click at [247, 218] on div "let contact = model . contact ; if ( ! contact . nameFirst || ! contact . nameL…" at bounding box center [607, 335] width 1127 height 548
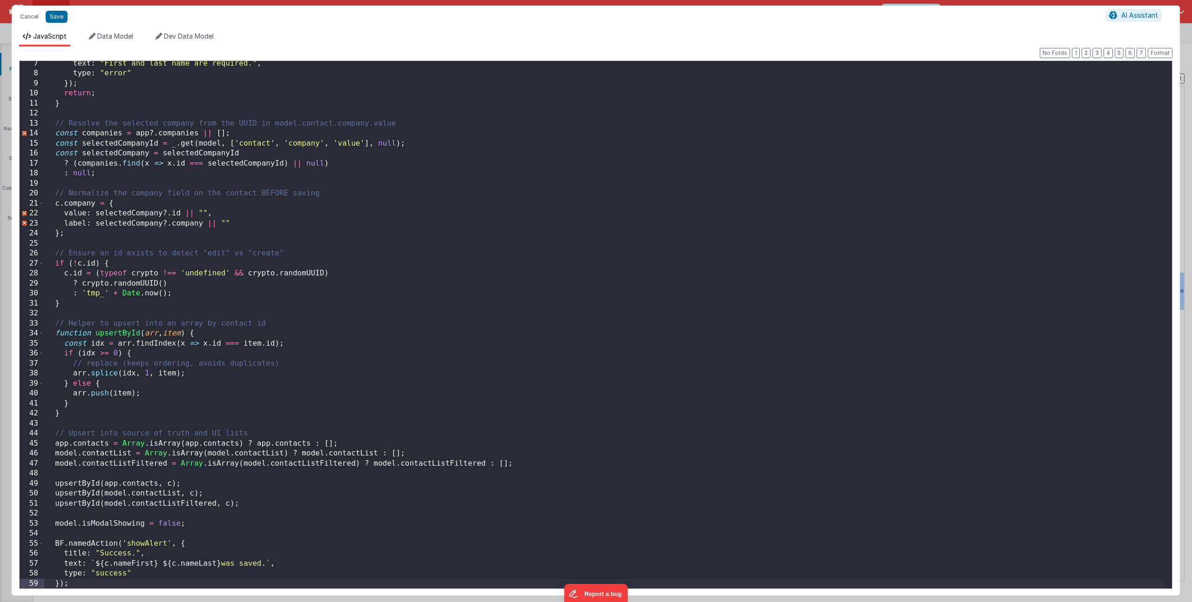
click at [213, 134] on div "text : "First and last name are required." , type : "error" }) ; return ; } // …" at bounding box center [604, 333] width 1120 height 548
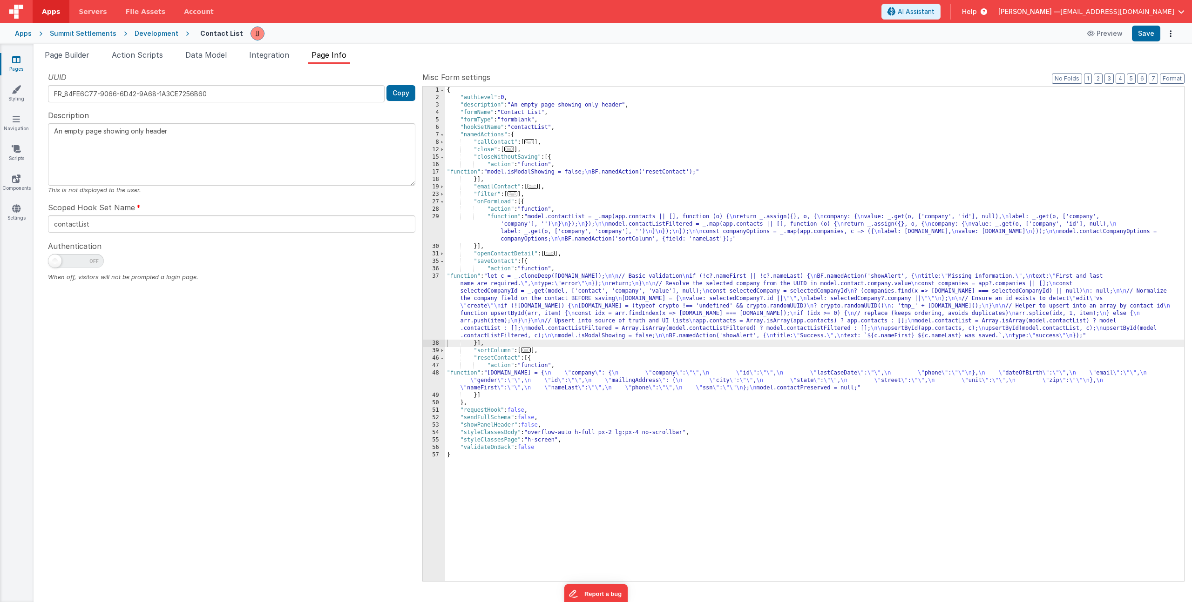
click at [508, 306] on div "{ "authLevel" : 0 , "description" : "An empty page showing only header" , "form…" at bounding box center [814, 342] width 739 height 510
click at [427, 308] on div "37" at bounding box center [434, 306] width 22 height 67
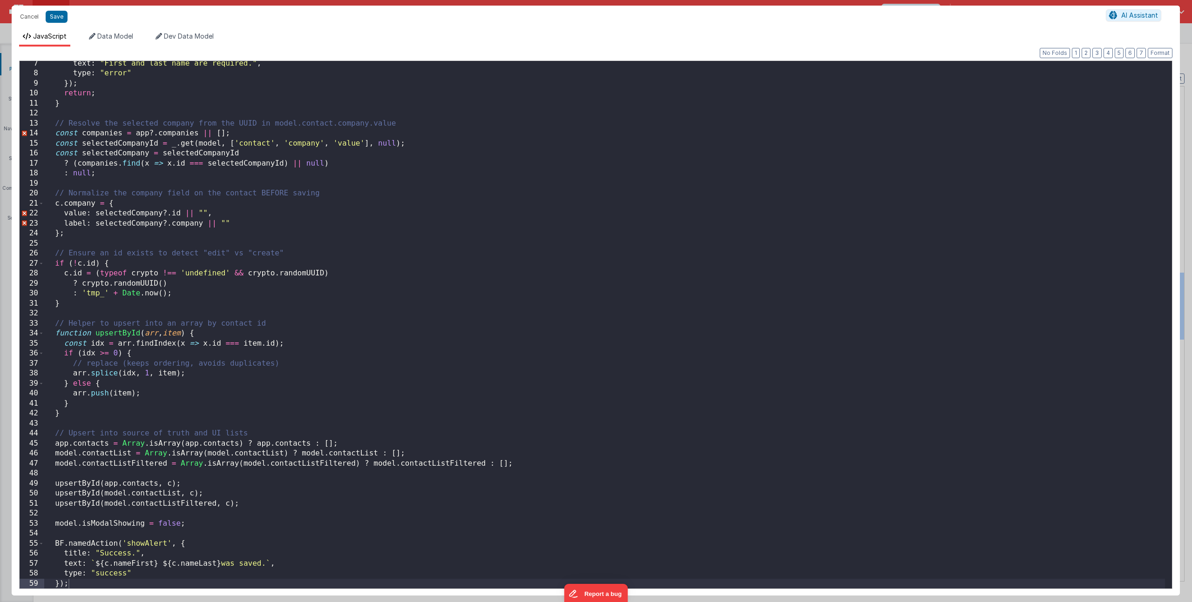
click at [79, 582] on div "text : "First and last name are required." , type : "error" }) ; return ; } // …" at bounding box center [604, 333] width 1120 height 548
click at [1156, 55] on button "Format" at bounding box center [1159, 53] width 25 height 10
click at [70, 580] on div "text : "First and last name are required." , type : "error" }) ; return ; } // …" at bounding box center [604, 333] width 1120 height 548
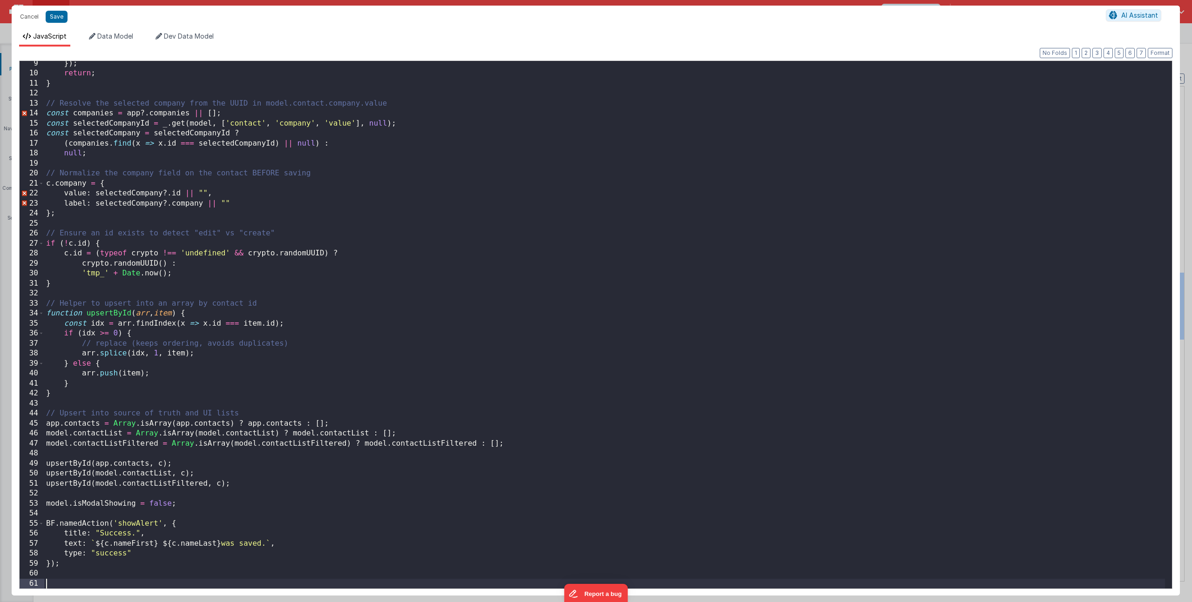
scroll to position [82, 0]
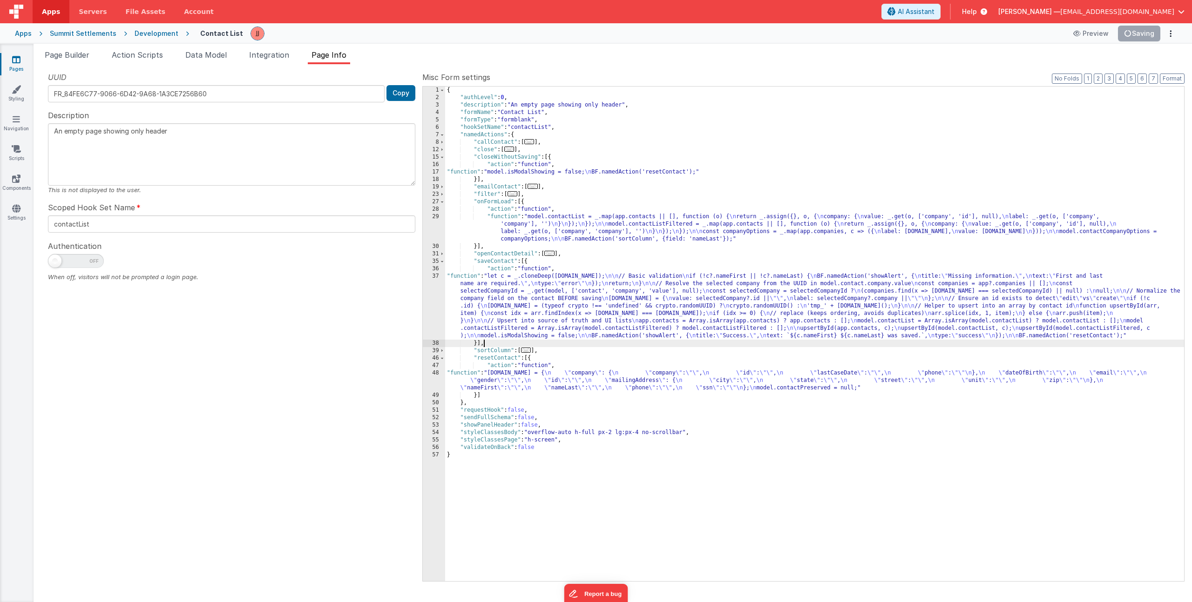
click at [680, 343] on div "{ "authLevel" : 0 , "description" : "An empty page showing only header" , "form…" at bounding box center [814, 342] width 739 height 510
click at [621, 318] on div "{ "authLevel" : 0 , "description" : "An empty page showing only header" , "form…" at bounding box center [814, 342] width 739 height 510
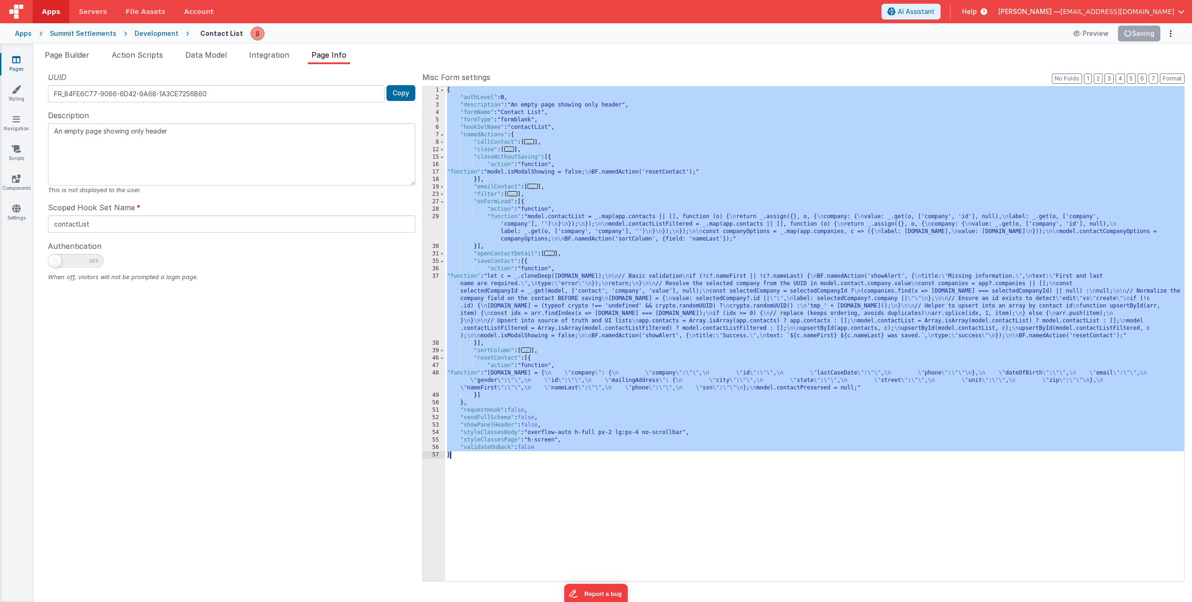
click at [577, 288] on div "{ "authLevel" : 0 , "description" : "An empty page showing only header" , "form…" at bounding box center [814, 342] width 739 height 510
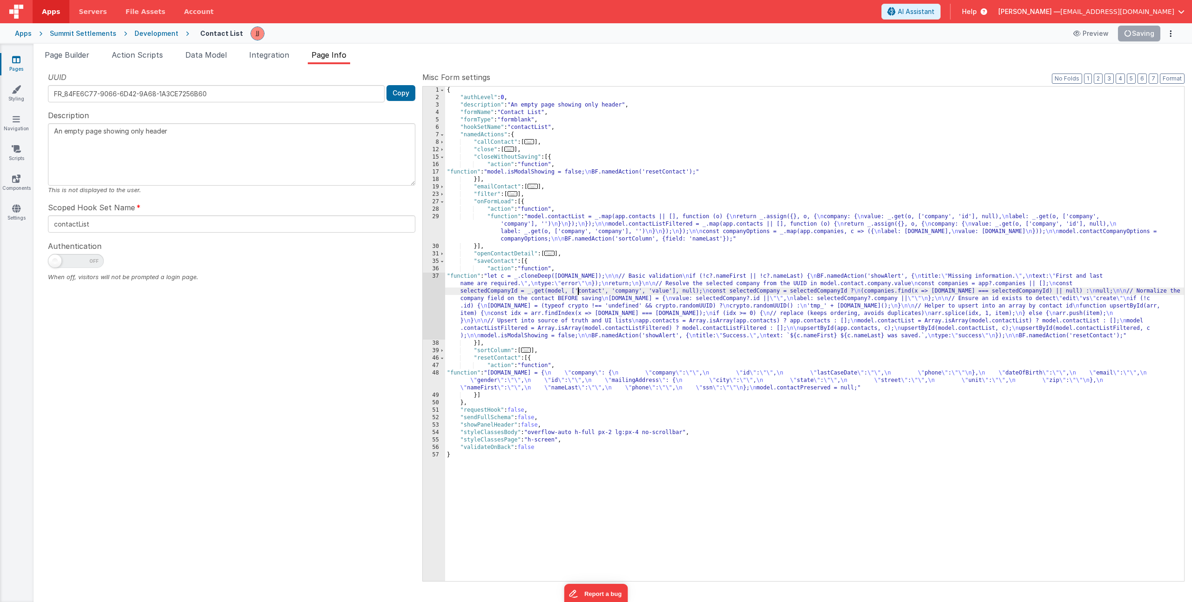
click at [593, 64] on div "Snippet Library Name Type Accordion Element Alert Action Action authLogin Actio…" at bounding box center [613, 333] width 1158 height 538
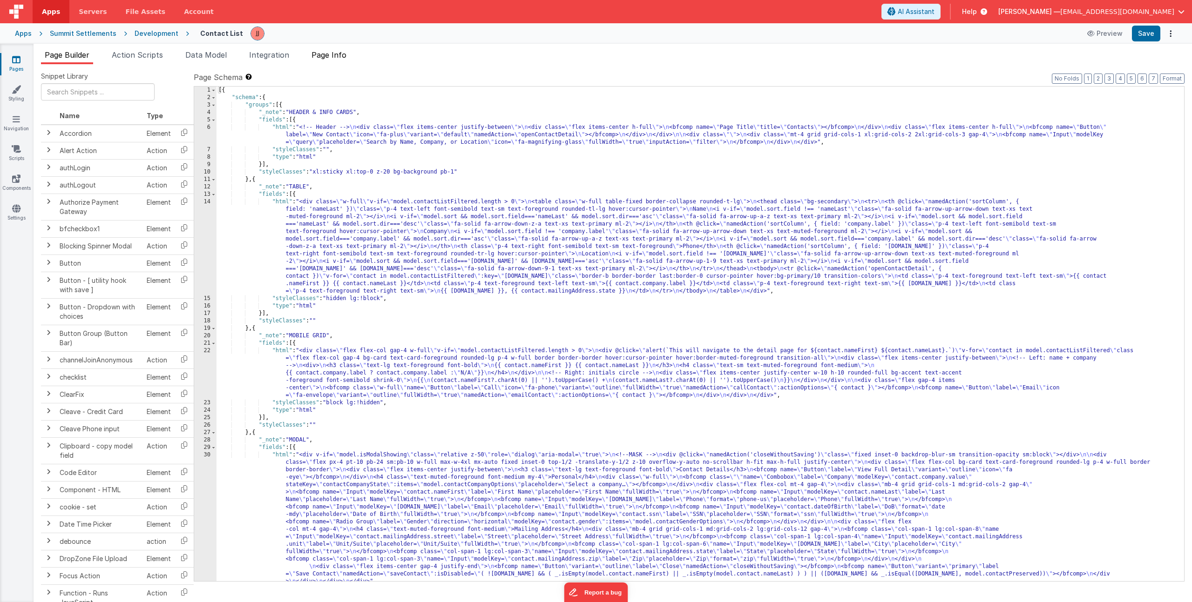
click at [335, 51] on span "Page Info" at bounding box center [328, 54] width 35 height 9
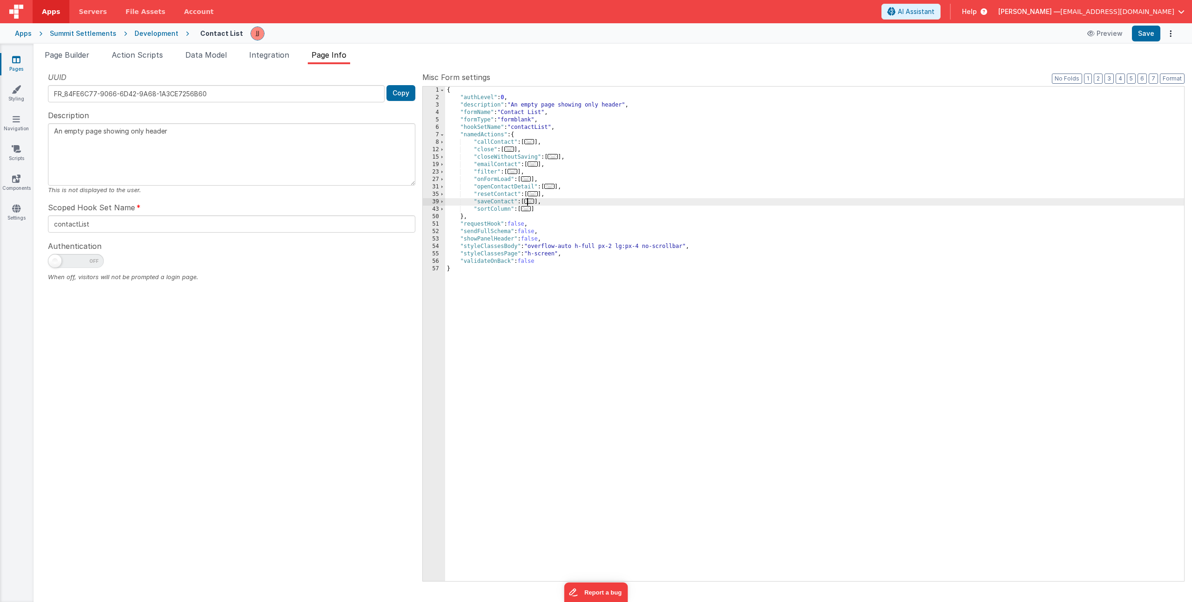
click at [527, 202] on span "..." at bounding box center [529, 201] width 10 height 5
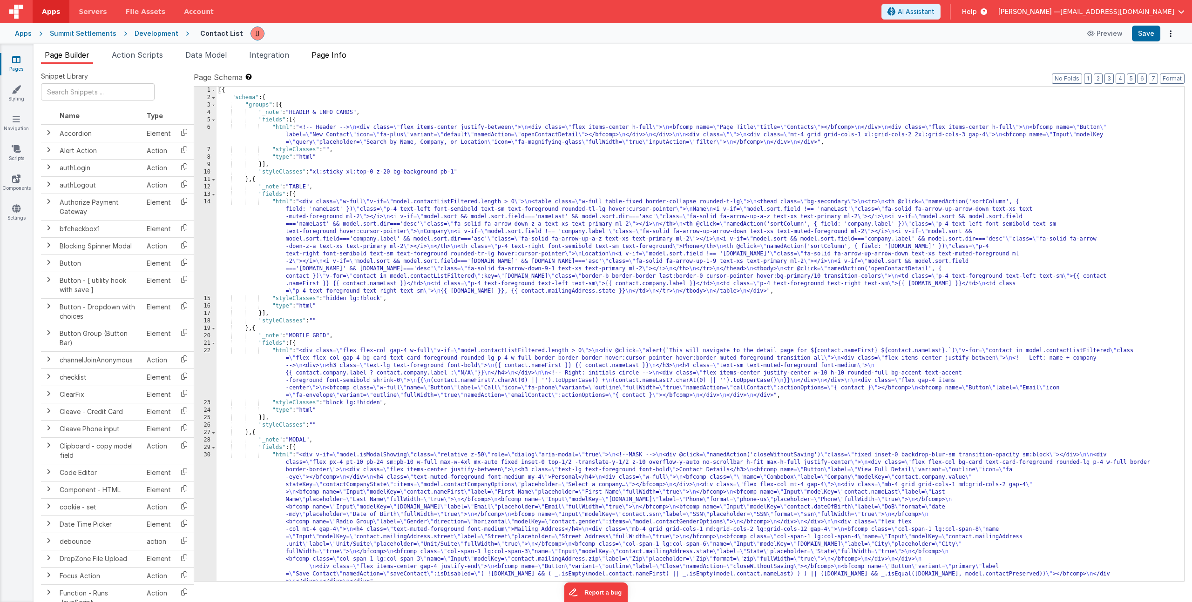
click at [333, 57] on span "Page Info" at bounding box center [328, 54] width 35 height 9
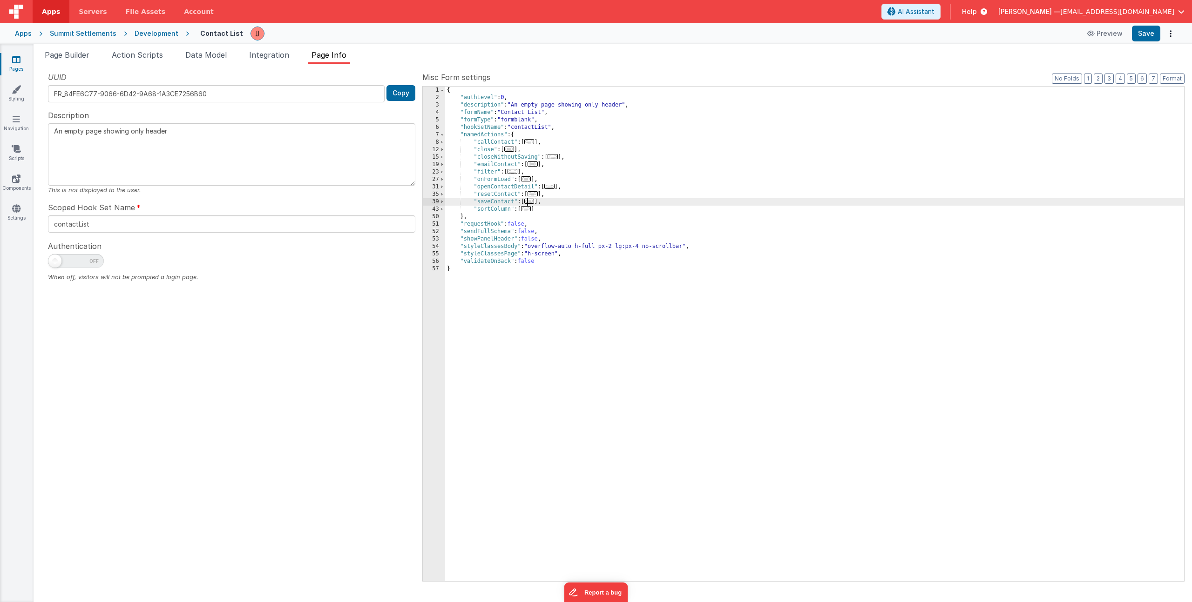
click at [533, 201] on span "..." at bounding box center [529, 201] width 10 height 5
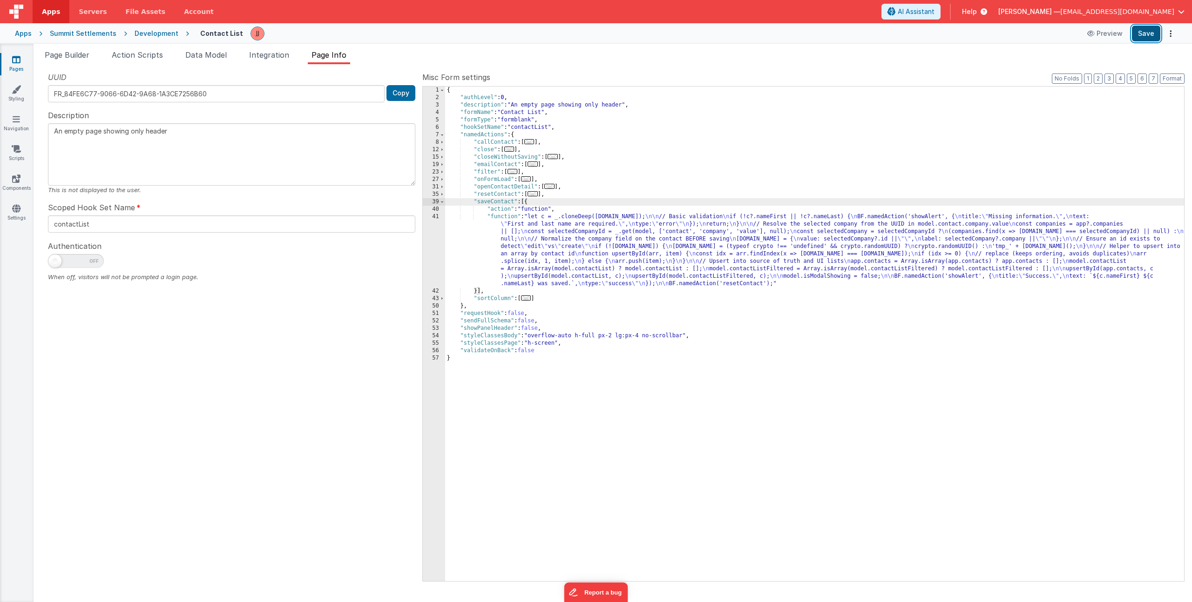
click at [1151, 37] on button "Save" at bounding box center [1146, 34] width 28 height 16
click at [575, 256] on div "{ "authLevel" : 0 , "description" : "An empty page showing only header" , "form…" at bounding box center [814, 342] width 739 height 510
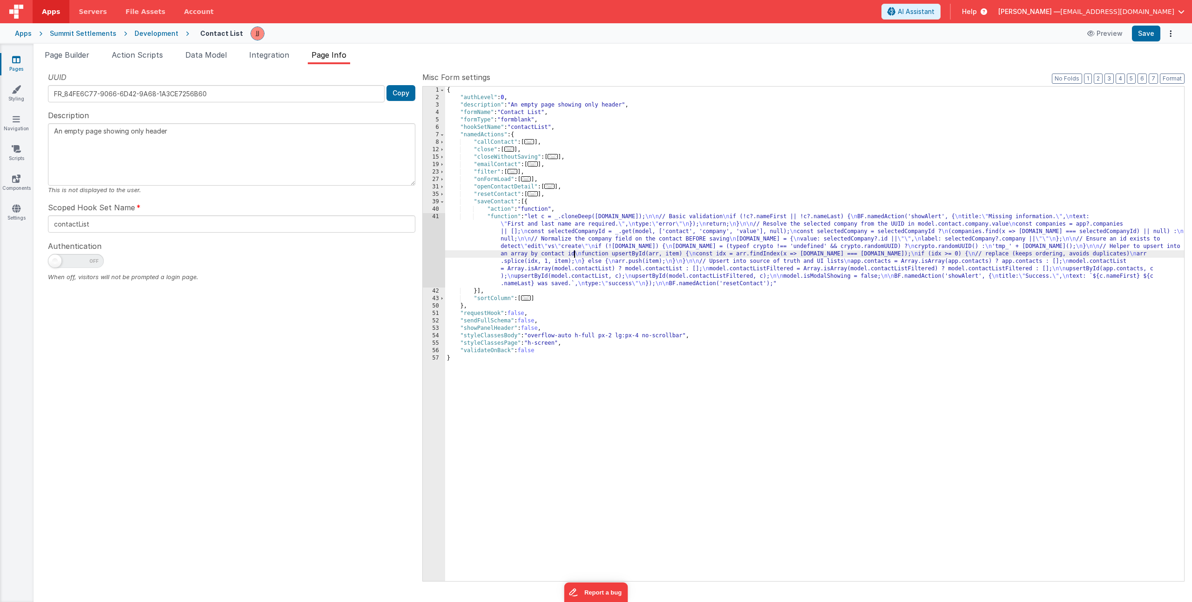
click at [432, 247] on div "41" at bounding box center [434, 250] width 22 height 74
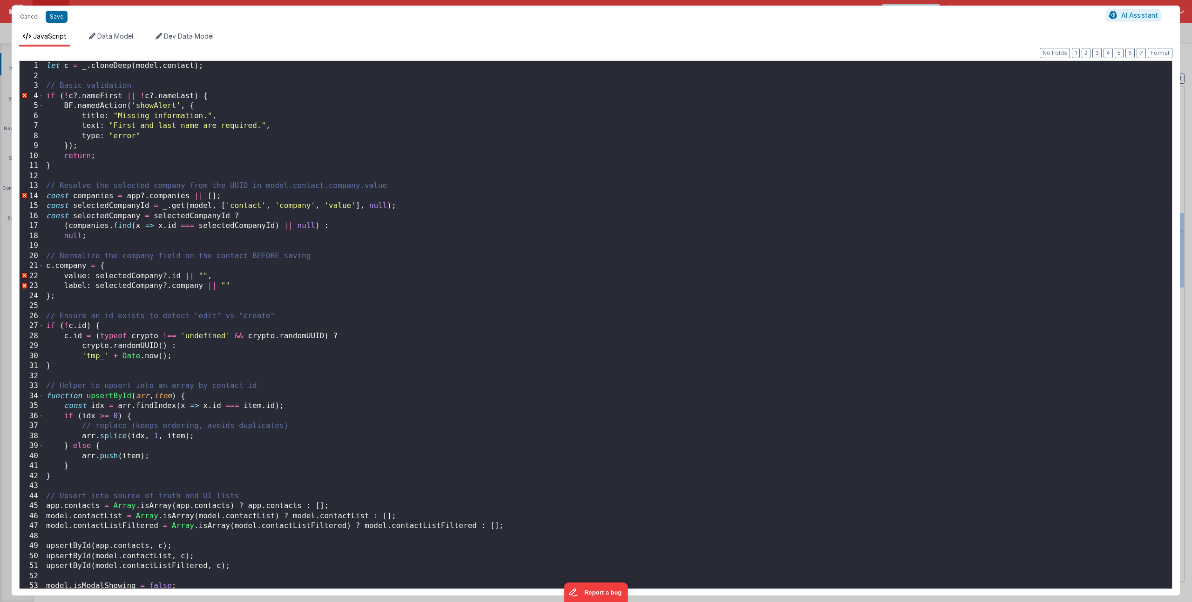
click at [414, 248] on div "let c = _ . cloneDeep ( model . contact ) ; // Basic validation if ( ! c ?. nam…" at bounding box center [604, 335] width 1120 height 548
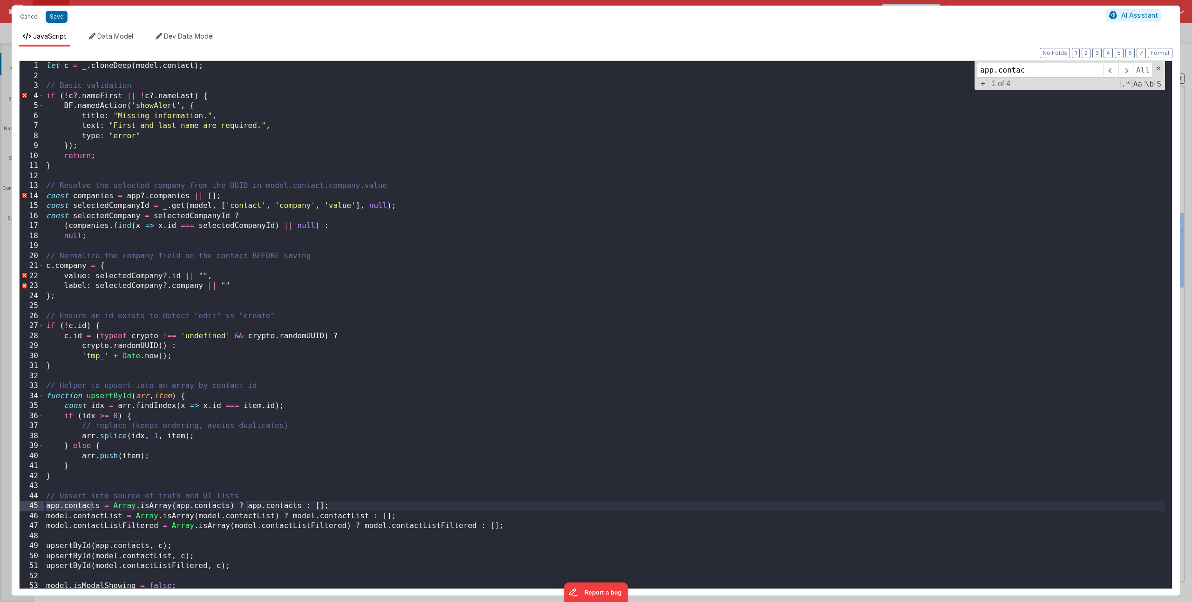
type input "app.contac"
click at [311, 399] on div "let c = _ . cloneDeep ( model . contact ) ; // Basic validation if ( ! c ?. nam…" at bounding box center [604, 335] width 1120 height 548
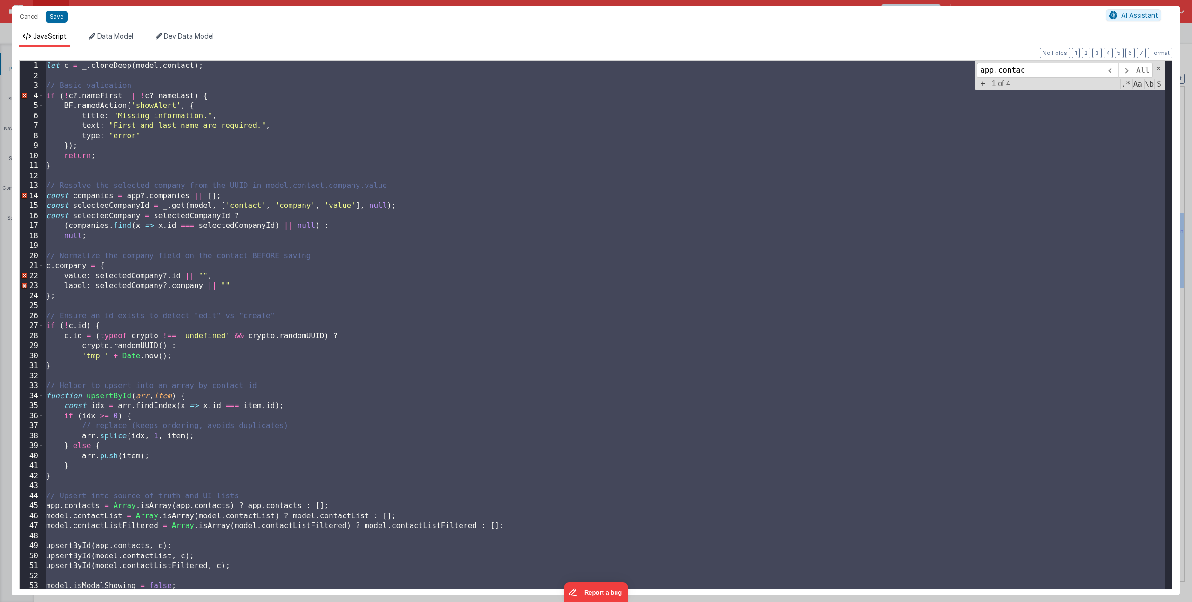
click at [341, 366] on div "let c = _ . cloneDeep ( model . contact ) ; // Basic validation if ( ! c ?. nam…" at bounding box center [604, 335] width 1120 height 548
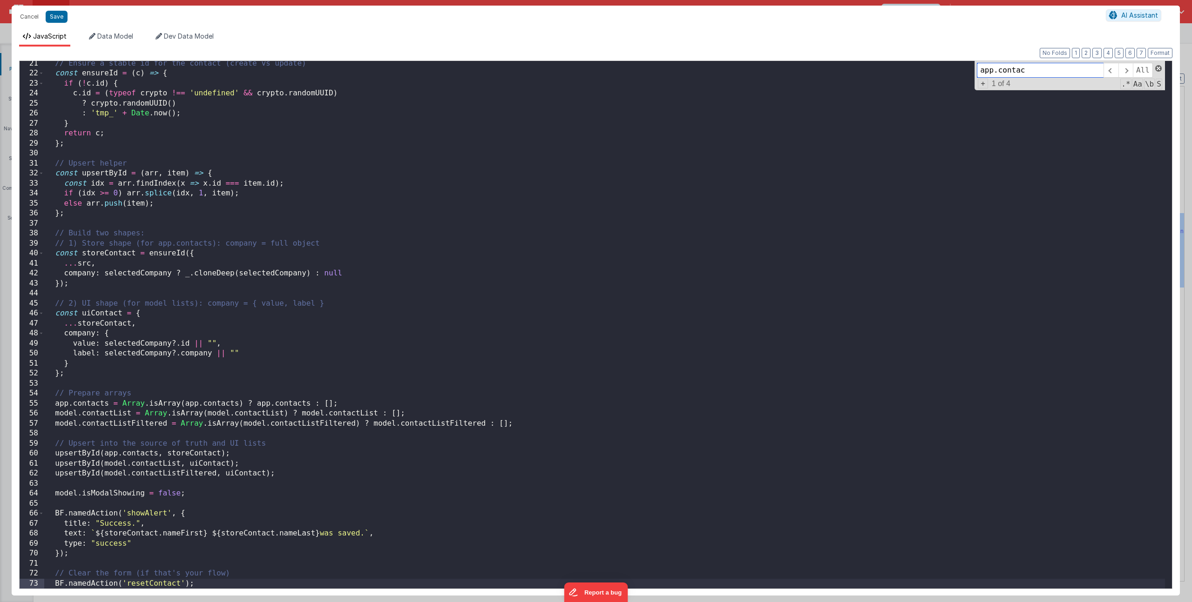
click at [1157, 67] on span at bounding box center [1158, 68] width 7 height 7
click at [1160, 54] on button "Format" at bounding box center [1159, 53] width 25 height 10
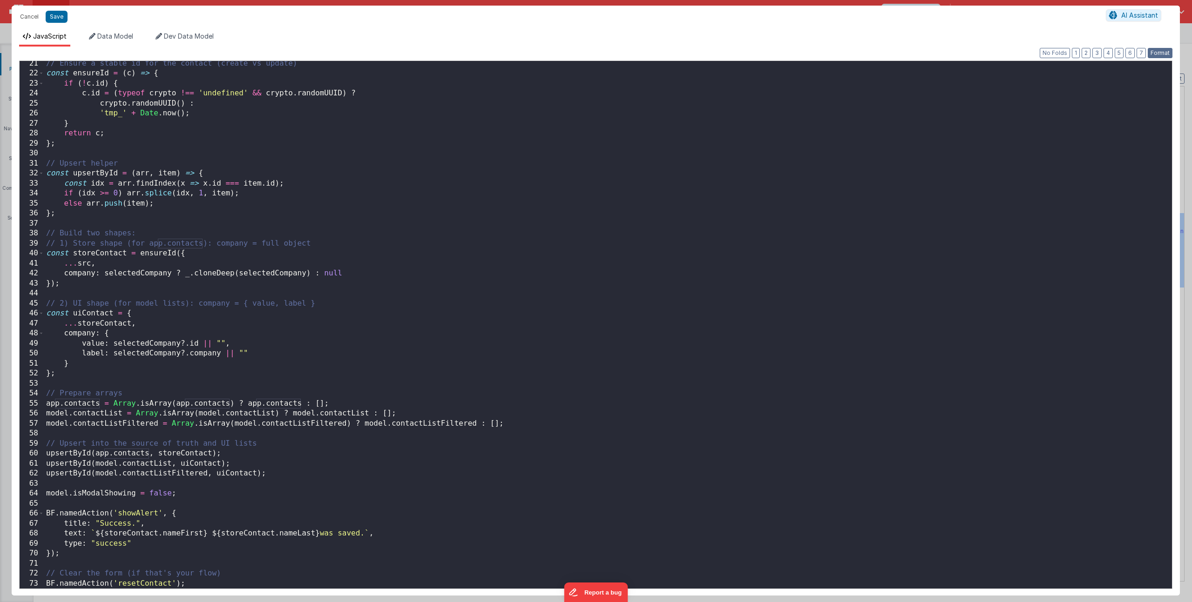
scroll to position [0, 0]
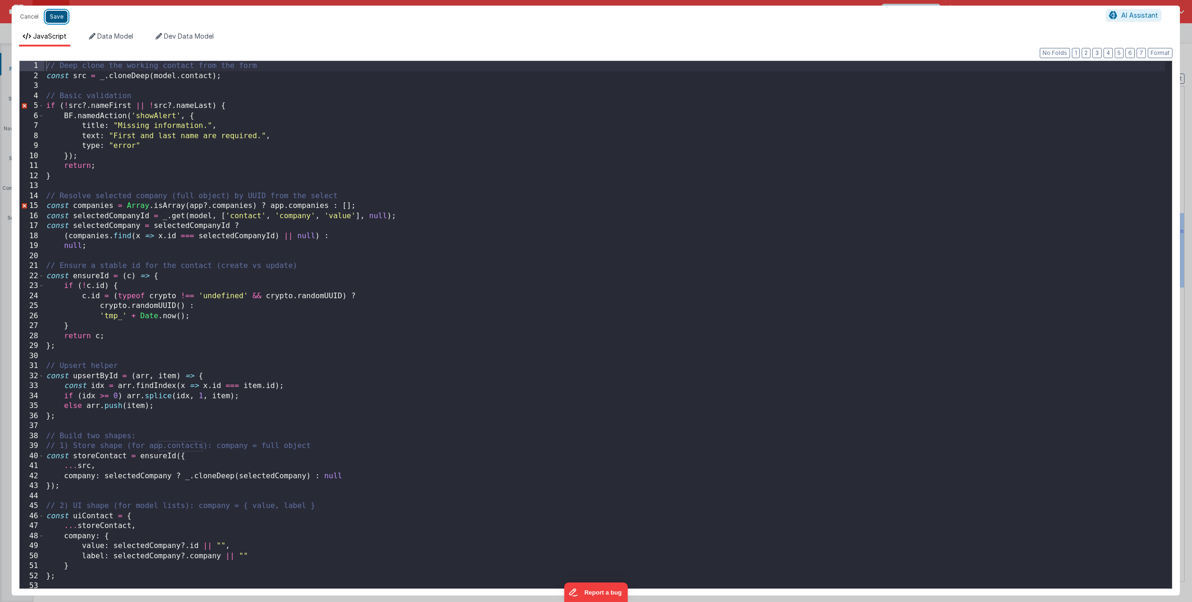
click at [54, 15] on button "Save" at bounding box center [57, 17] width 22 height 12
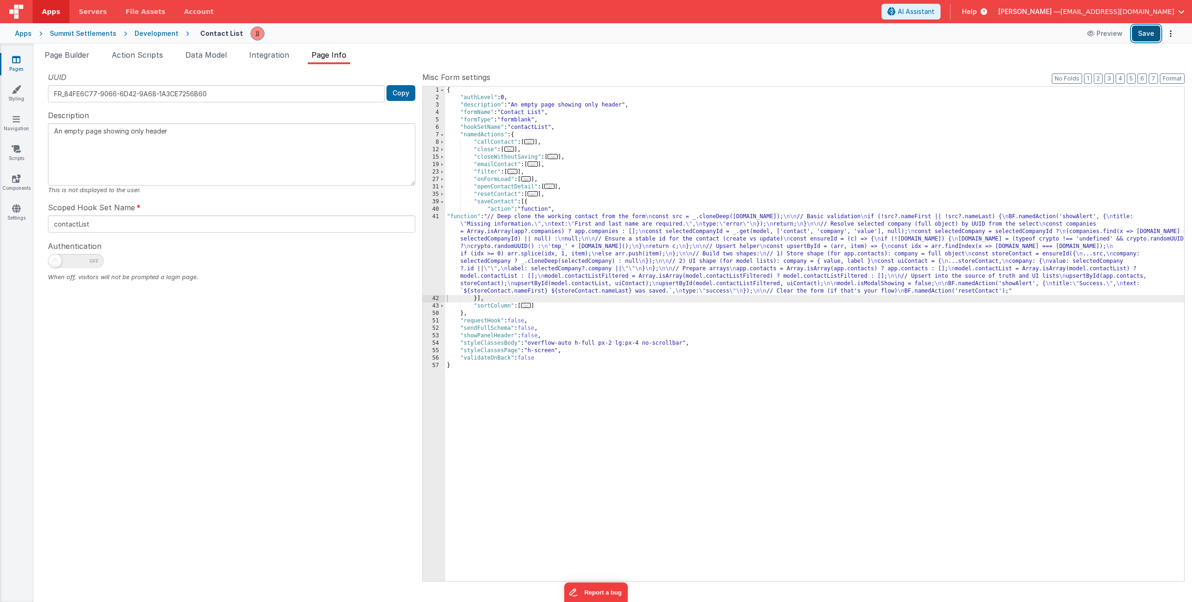
click at [1139, 29] on button "Save" at bounding box center [1146, 34] width 28 height 16
drag, startPoint x: 540, startPoint y: 260, endPoint x: 516, endPoint y: 258, distance: 24.3
click at [540, 260] on div "{ "authLevel" : 0 , "description" : "An empty page showing only header" , "form…" at bounding box center [814, 342] width 739 height 510
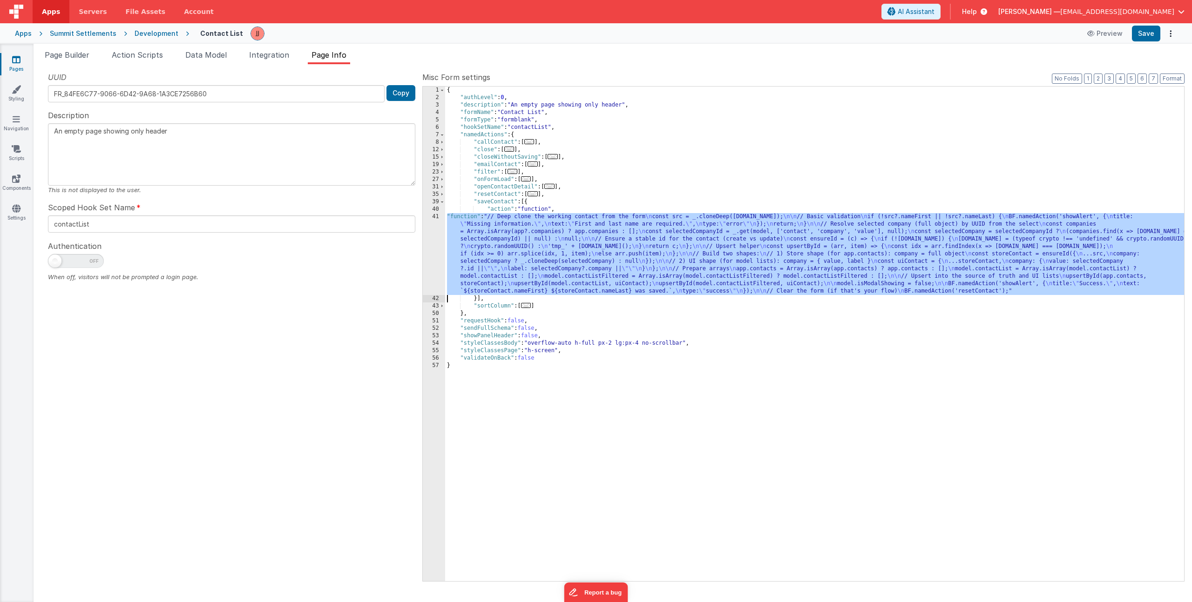
click at [436, 247] on div "41" at bounding box center [434, 254] width 22 height 82
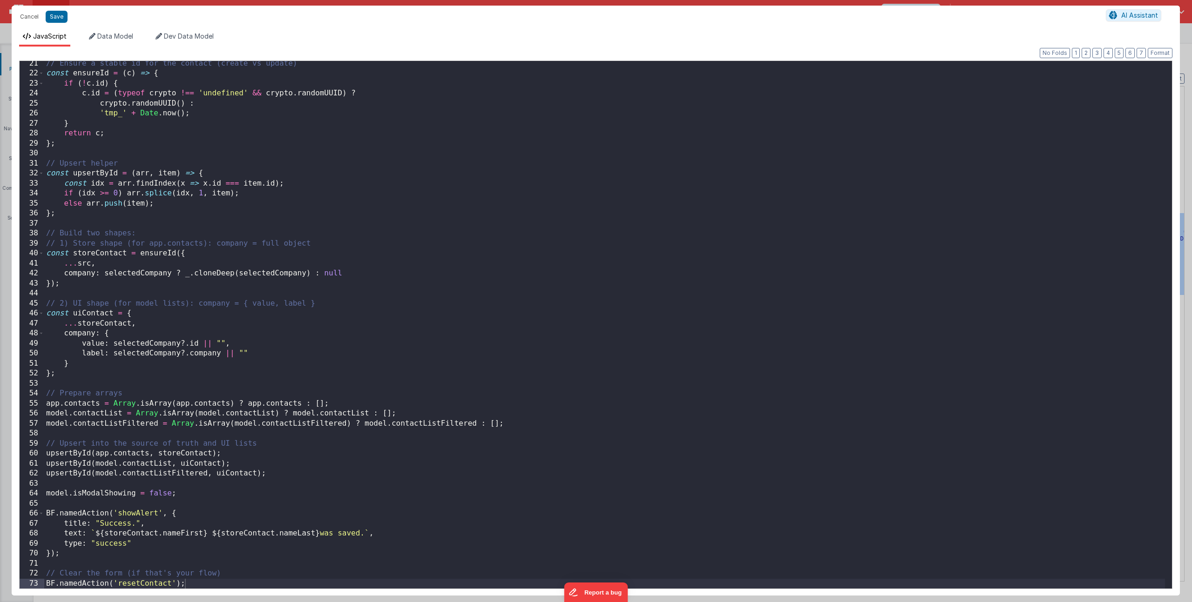
scroll to position [202, 0]
click at [230, 573] on div "// Ensure a stable id for the contact (create vs update) const ensureId = ( c )…" at bounding box center [604, 333] width 1120 height 548
click at [57, 14] on button "Save" at bounding box center [57, 17] width 22 height 12
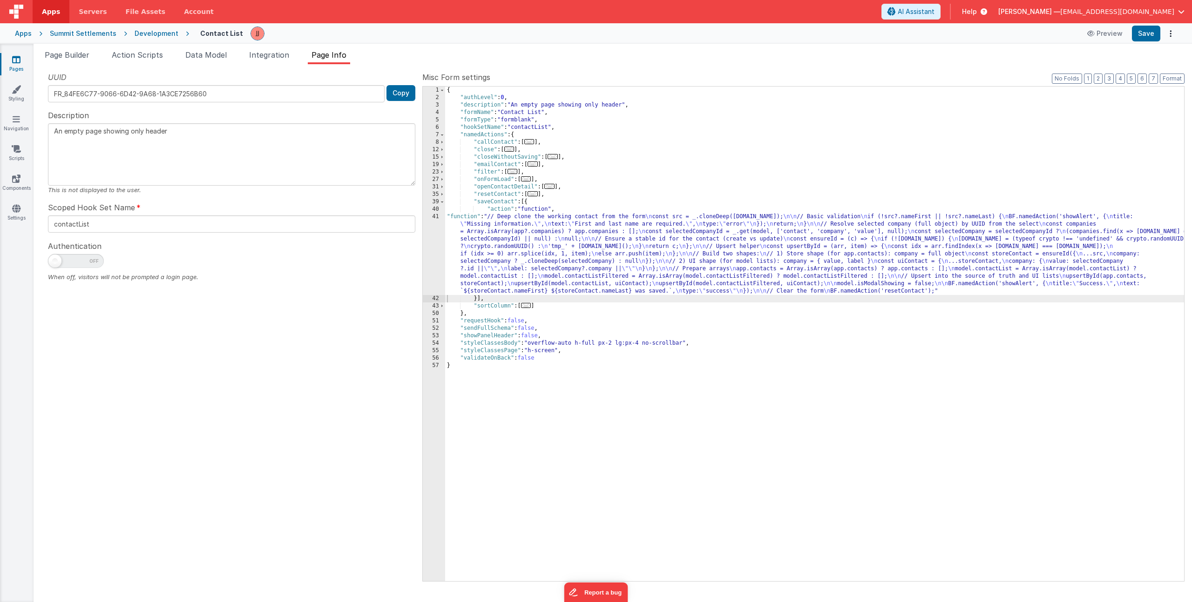
click at [526, 305] on span "..." at bounding box center [526, 305] width 10 height 5
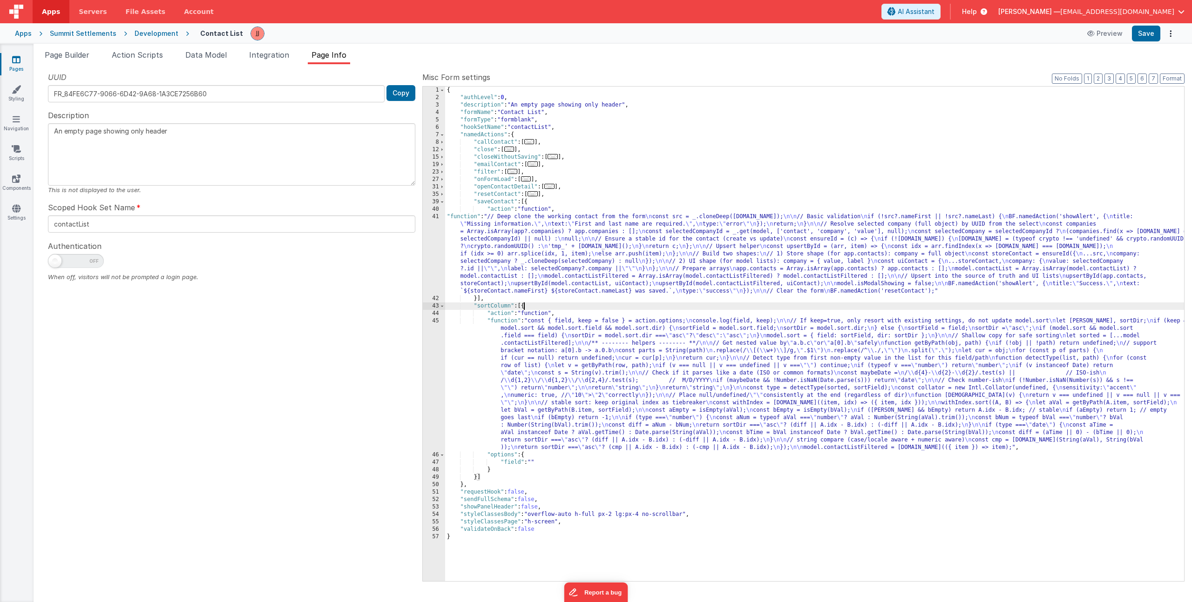
click at [547, 365] on div "{ "authLevel" : 0 , "description" : "An empty page showing only header" , "form…" at bounding box center [814, 342] width 739 height 510
click at [434, 352] on div "45" at bounding box center [434, 384] width 22 height 134
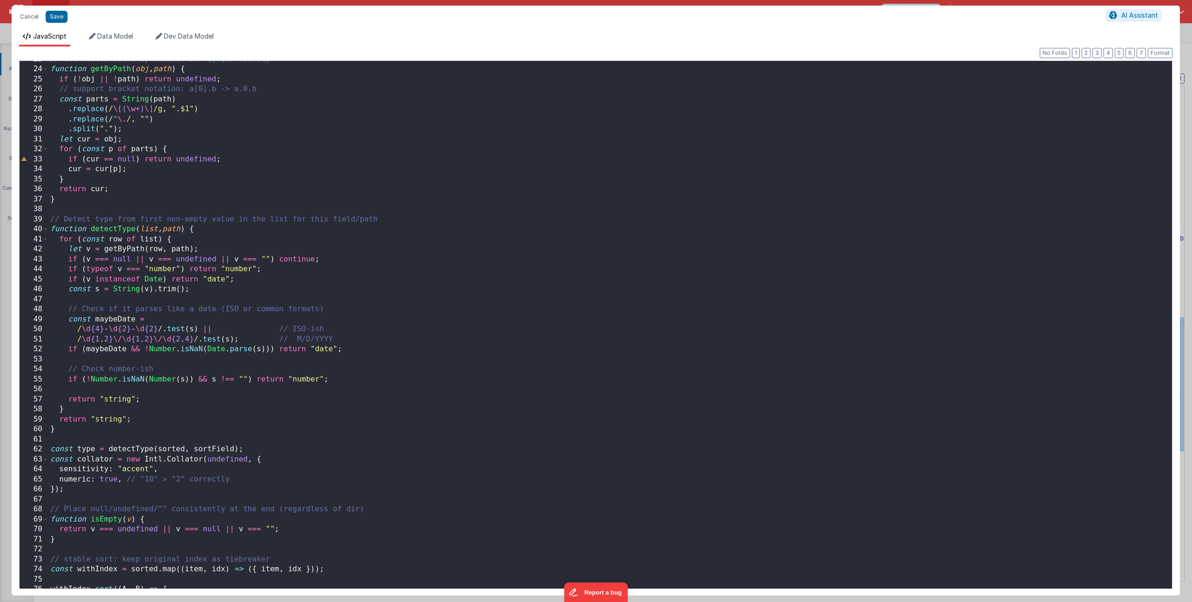
scroll to position [523, 0]
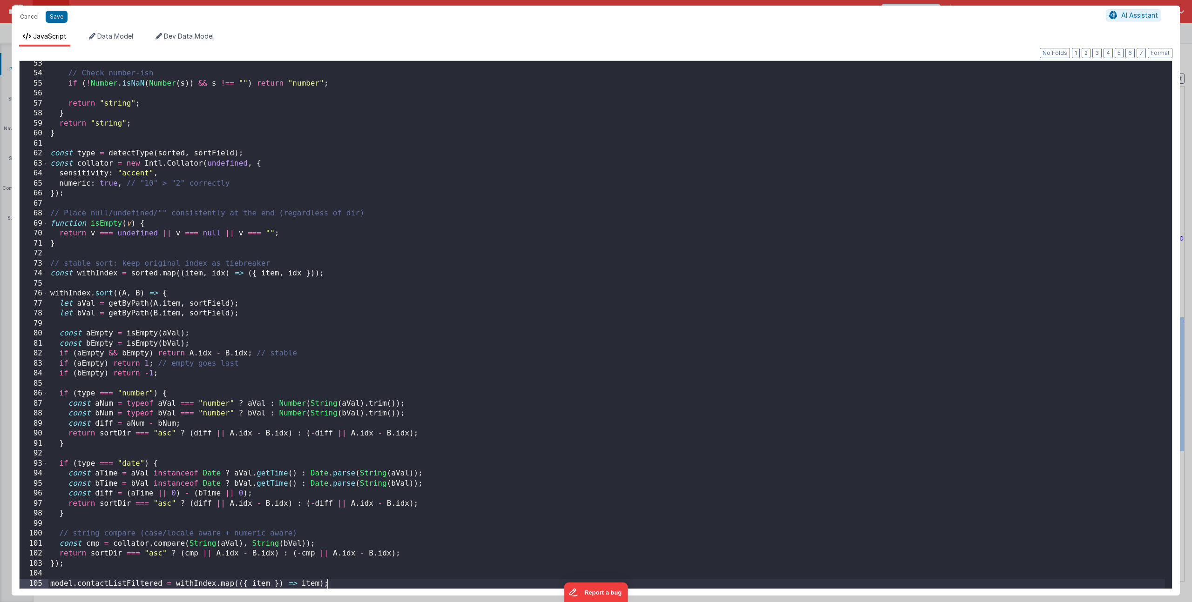
click at [351, 580] on div "// Check number-ish if ( ! Number . isNaN ( Number ( s )) && s !== "" ) return …" at bounding box center [606, 333] width 1116 height 548
click at [321, 397] on div "// Check number-ish if ( ! Number . isNaN ( Number ( s )) && s !== "" ) return …" at bounding box center [606, 333] width 1116 height 548
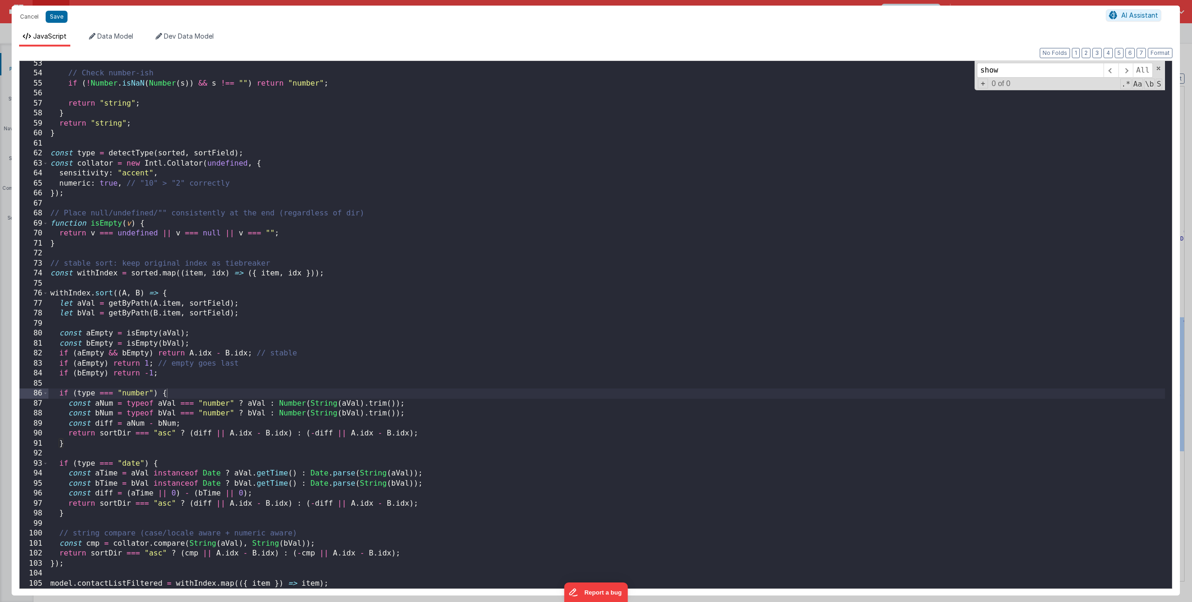
scroll to position [0, 0]
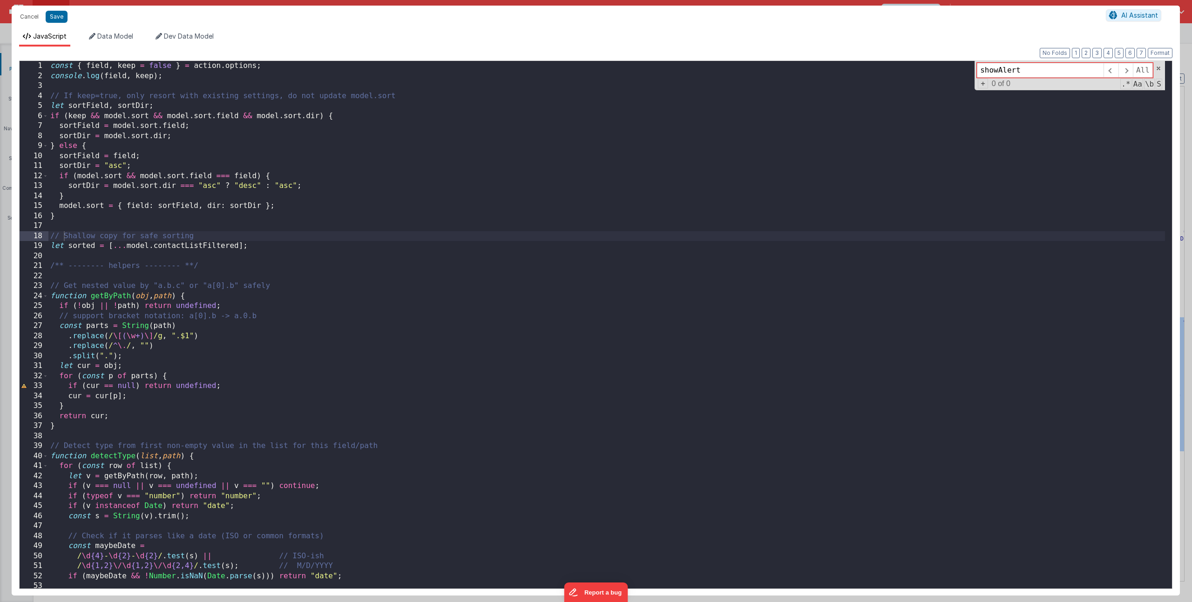
type input "showAlert"
click at [311, 444] on div "const { field , keep = false } = action . options ; console . log ( field , kee…" at bounding box center [606, 335] width 1116 height 548
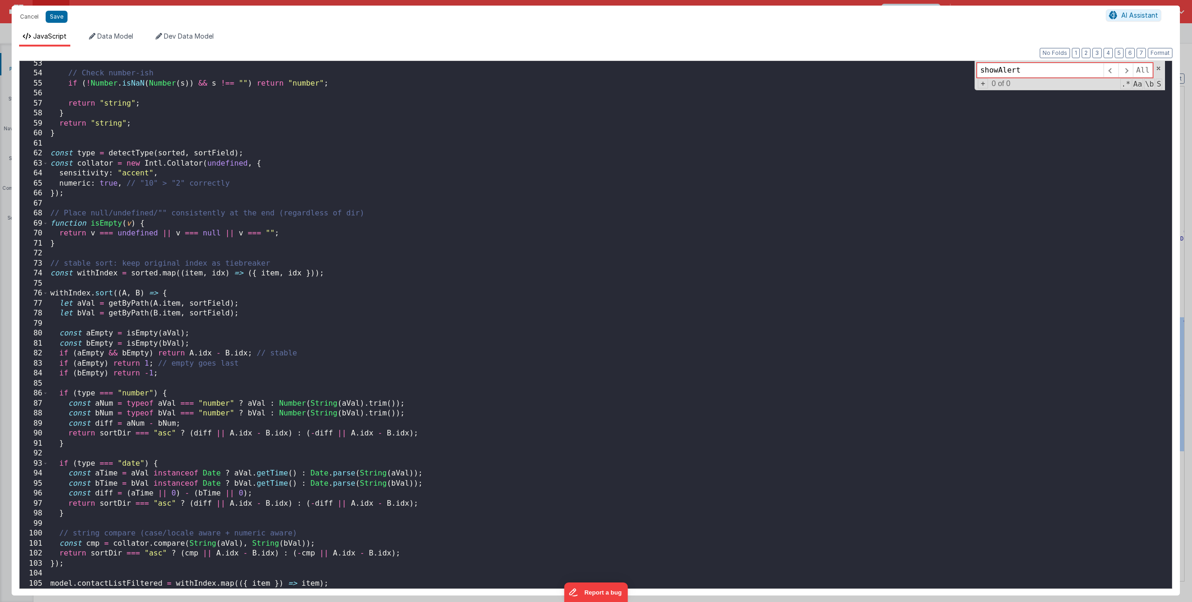
scroll to position [523, 0]
click at [25, 16] on button "Cancel" at bounding box center [29, 16] width 28 height 13
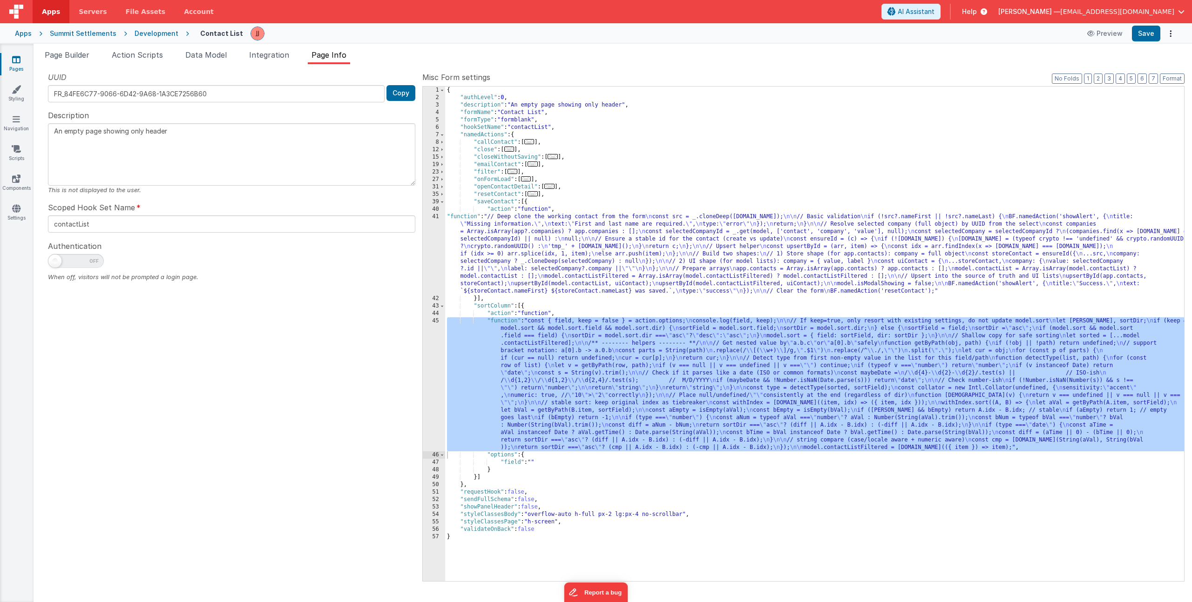
click at [565, 250] on div "{ "authLevel" : 0 , "description" : "An empty page showing only header" , "form…" at bounding box center [814, 342] width 739 height 510
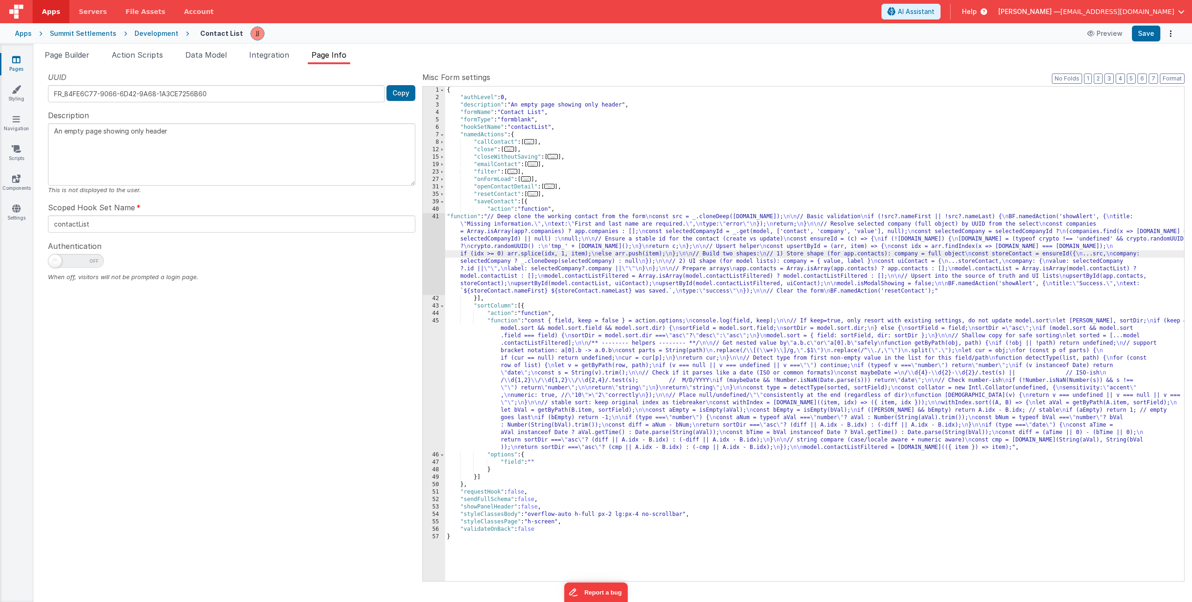
click at [428, 239] on div "41" at bounding box center [434, 254] width 22 height 82
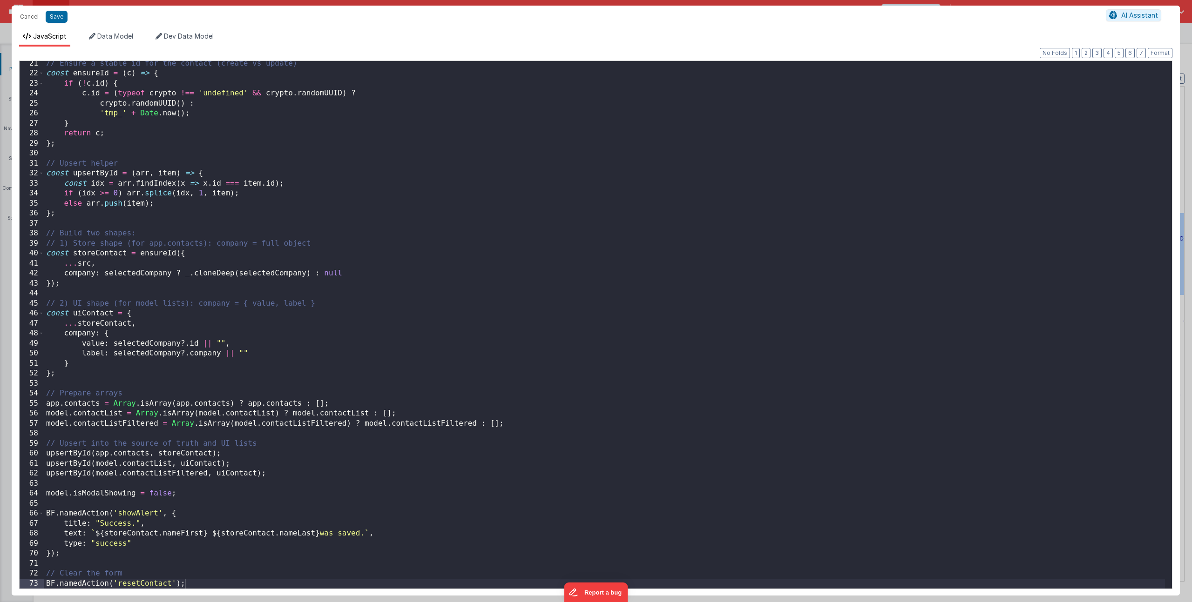
scroll to position [202, 0]
click at [202, 583] on div "// Ensure a stable id for the contact (create vs update) const ensureId = ( c )…" at bounding box center [604, 333] width 1120 height 548
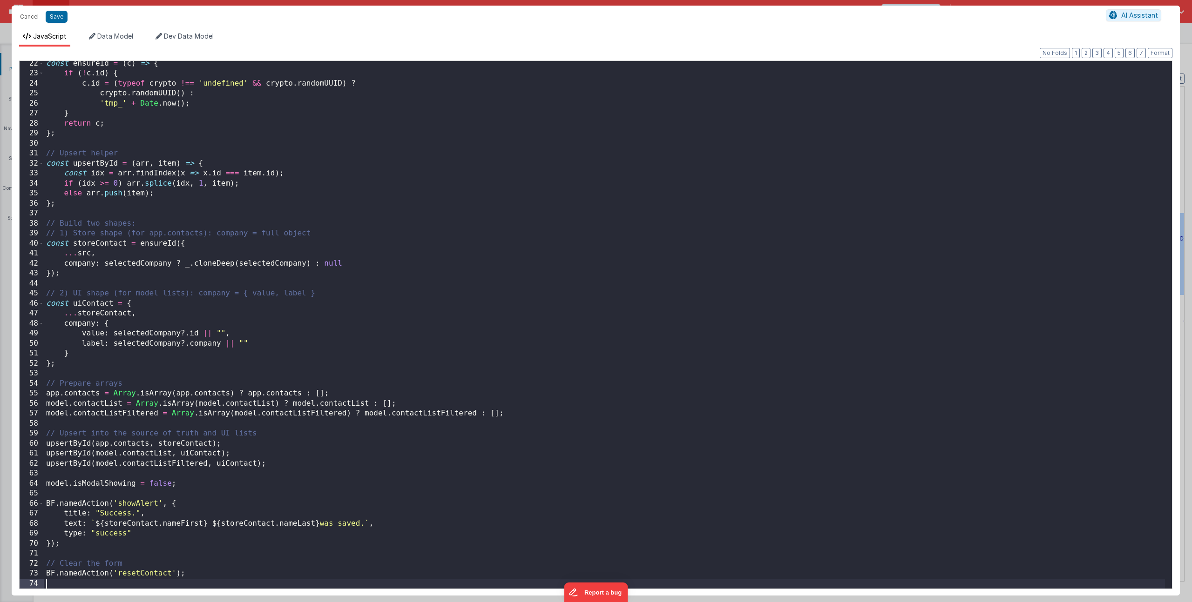
scroll to position [213, 0]
click at [287, 582] on div "const ensureId = ( c ) => { if ( ! c . id ) { c . id = ( typeof crypto !== 'und…" at bounding box center [604, 333] width 1120 height 548
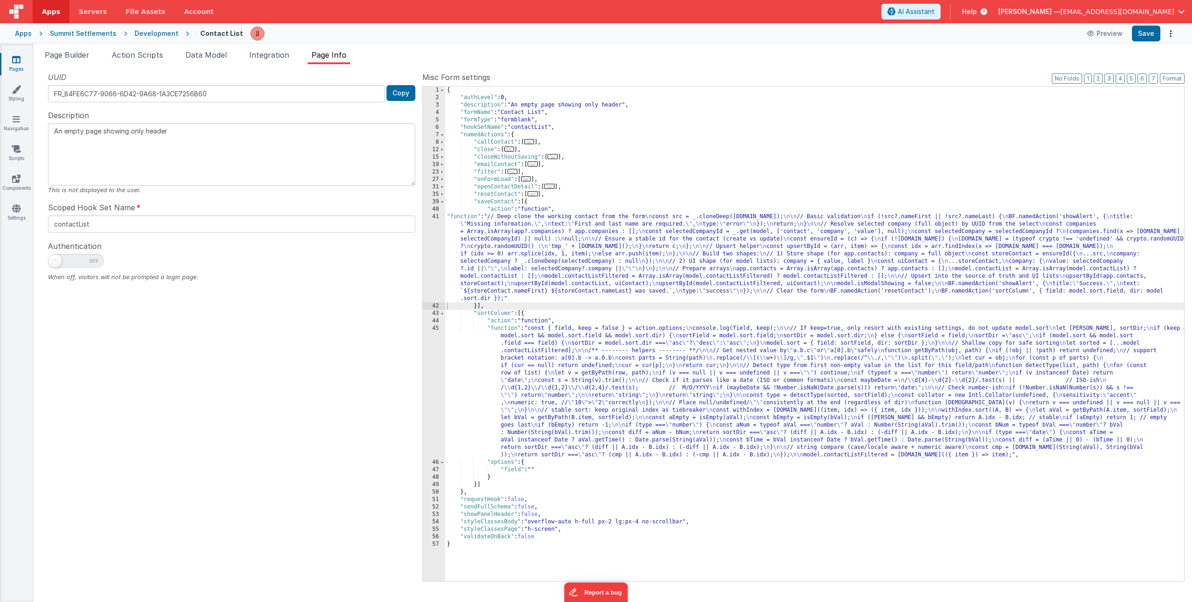
click at [561, 277] on div "{ "authLevel" : 0 , "description" : "An empty page showing only header" , "form…" at bounding box center [814, 342] width 739 height 510
click at [432, 262] on div "41" at bounding box center [434, 257] width 22 height 89
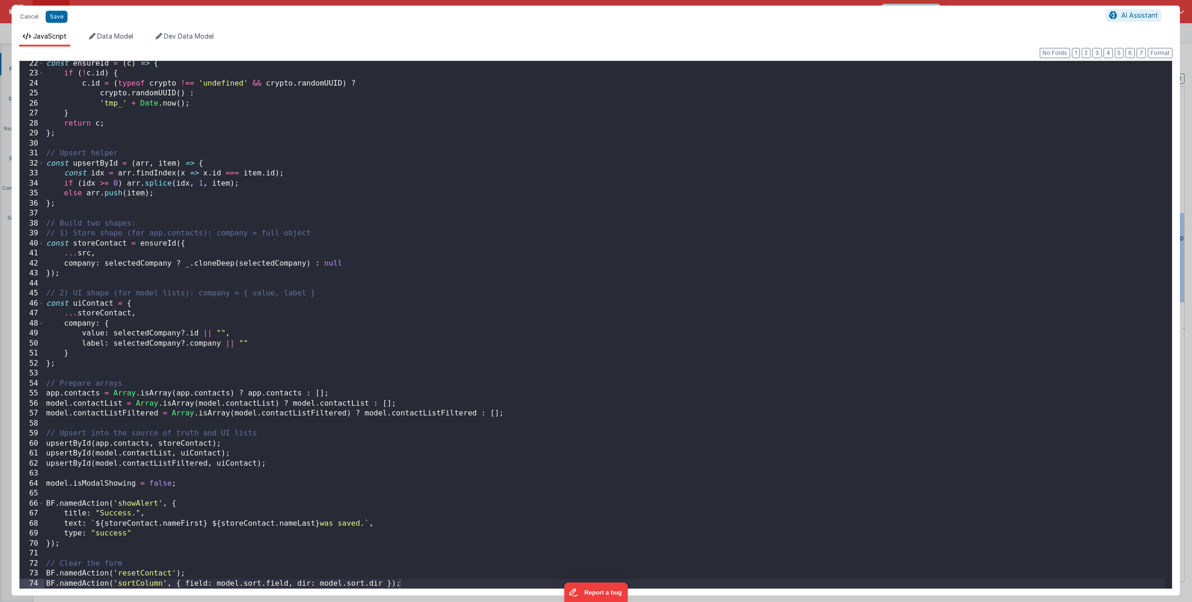
click at [410, 580] on div "const ensureId = ( c ) => { if ( ! c . id ) { c . id = ( typeof crypto !== 'und…" at bounding box center [604, 333] width 1120 height 548
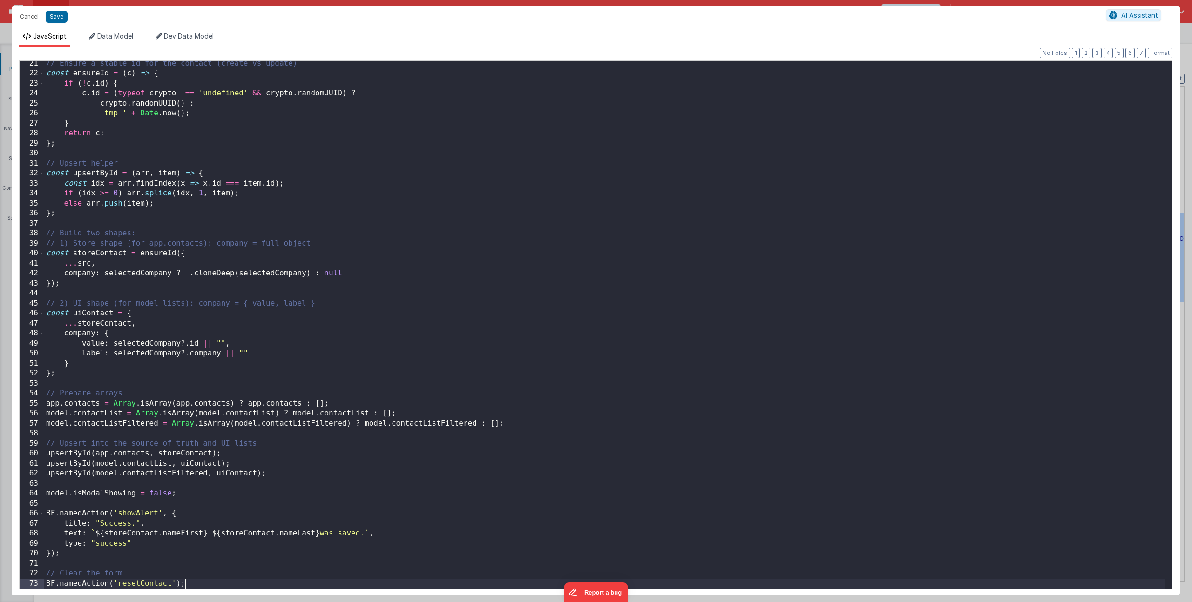
scroll to position [202, 0]
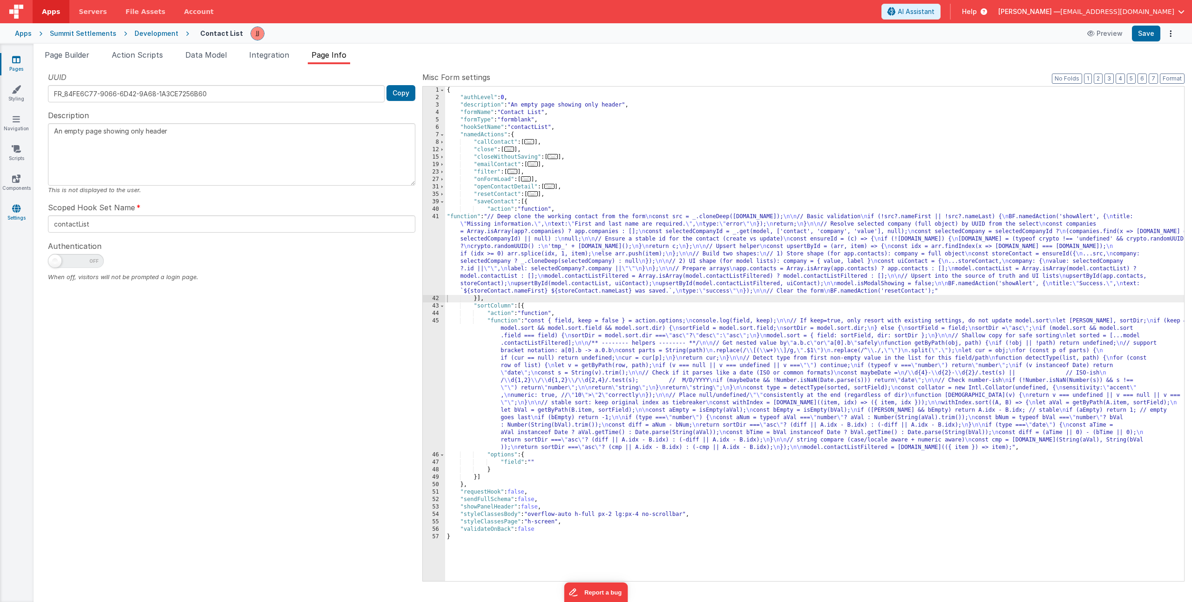
click at [14, 215] on link "Settings" at bounding box center [17, 213] width 34 height 19
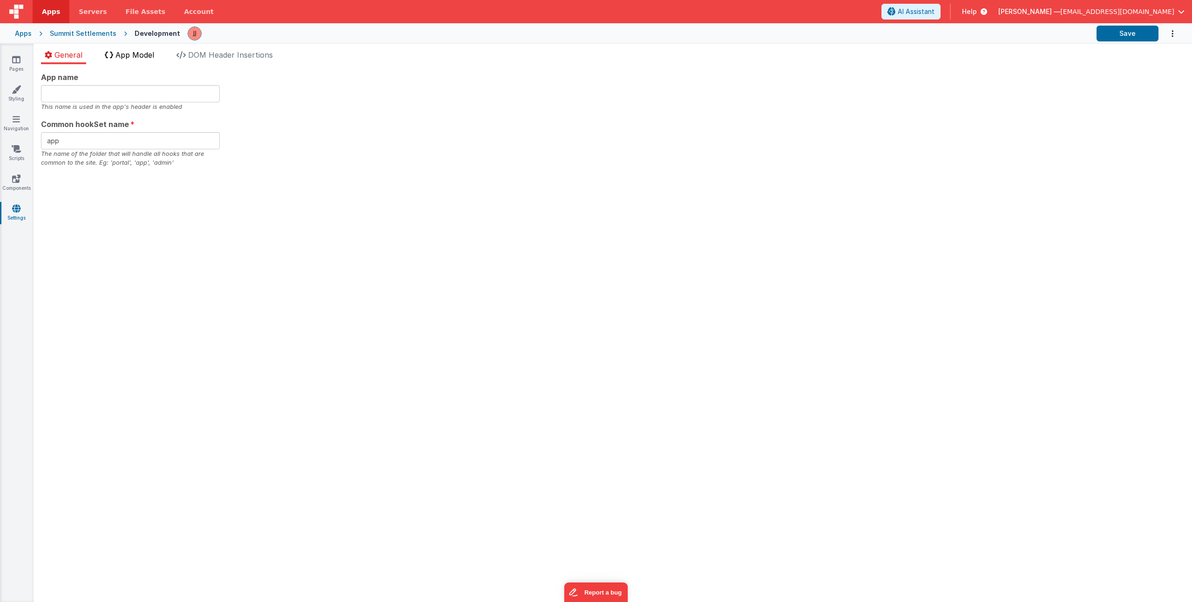
click at [154, 58] on span "App Model" at bounding box center [134, 54] width 39 height 9
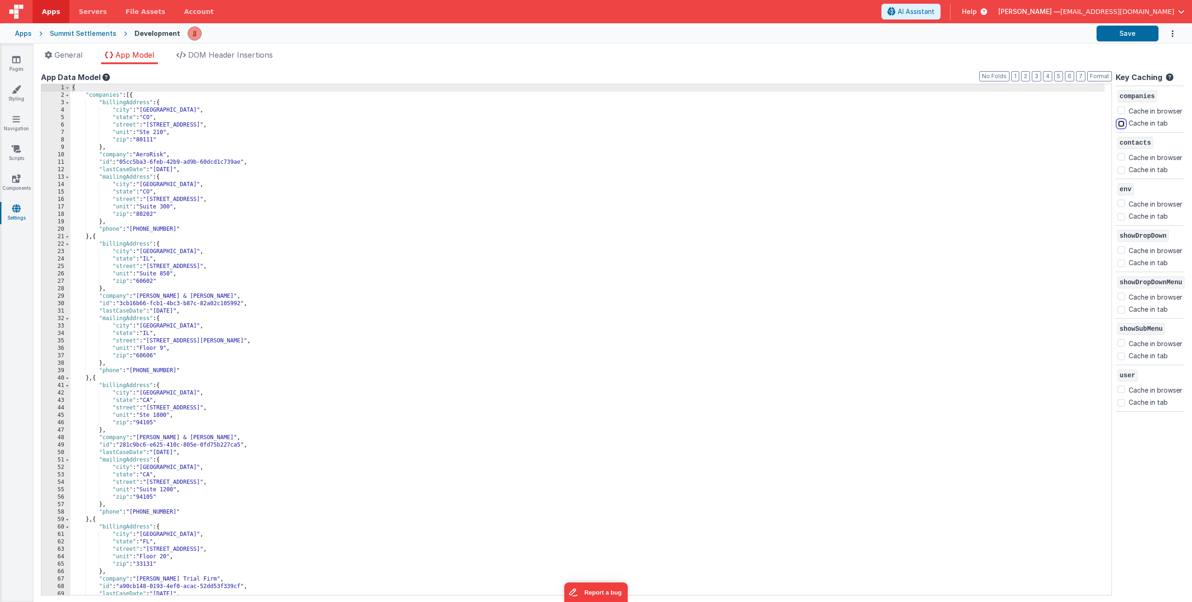
click at [1117, 123] on input "Cache in tab" at bounding box center [1120, 123] width 7 height 7
checkbox input "true"
click at [1117, 170] on input "Cache in tab" at bounding box center [1120, 170] width 7 height 7
checkbox input "true"
click at [1139, 33] on button "Save" at bounding box center [1127, 34] width 62 height 16
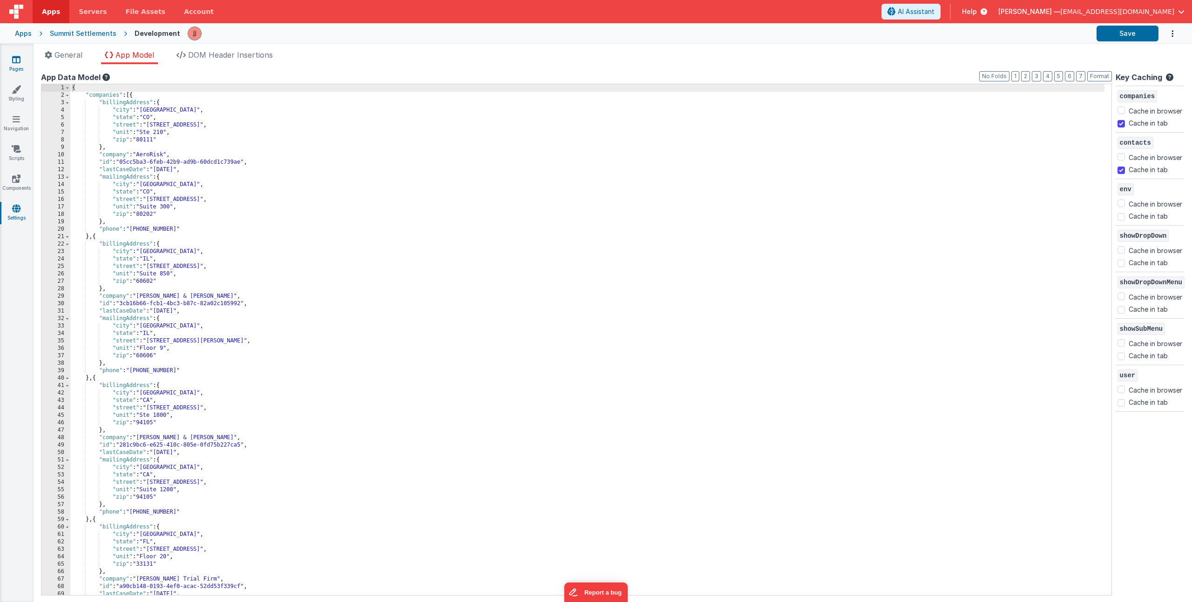
click at [18, 66] on link "Pages" at bounding box center [17, 64] width 34 height 19
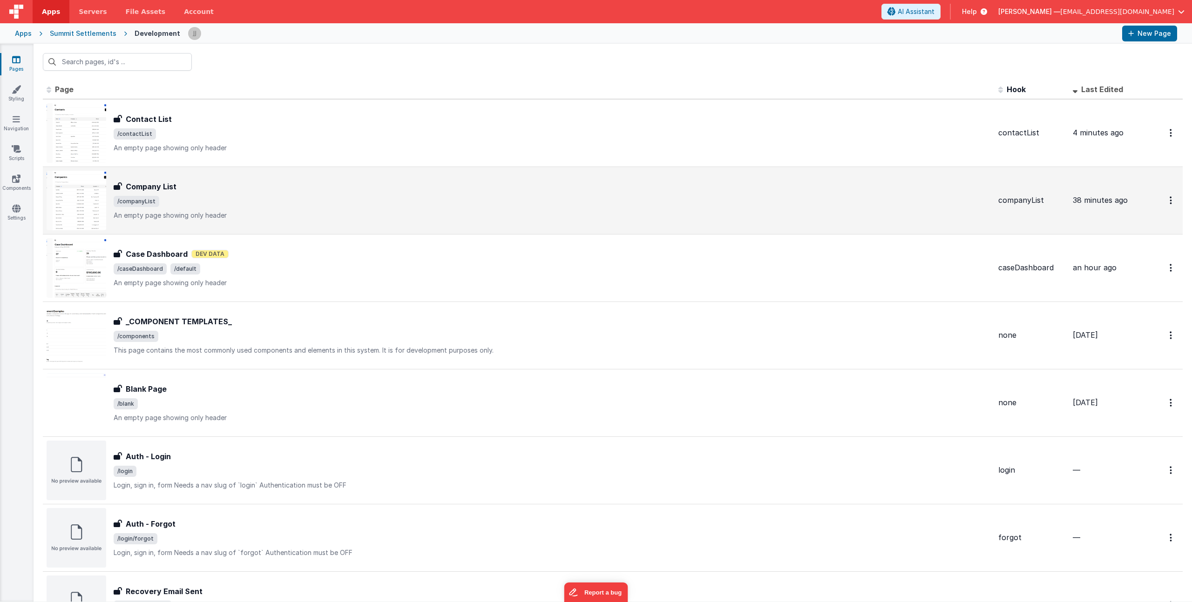
click at [267, 189] on div "Company List" at bounding box center [552, 186] width 877 height 11
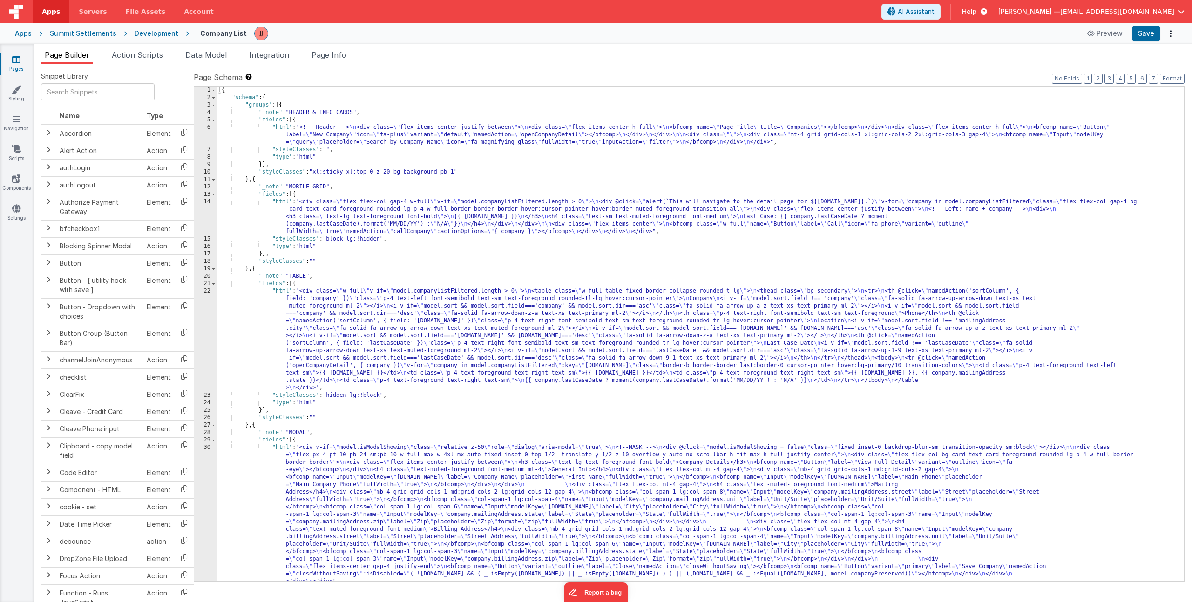
click at [18, 61] on icon at bounding box center [16, 59] width 8 height 9
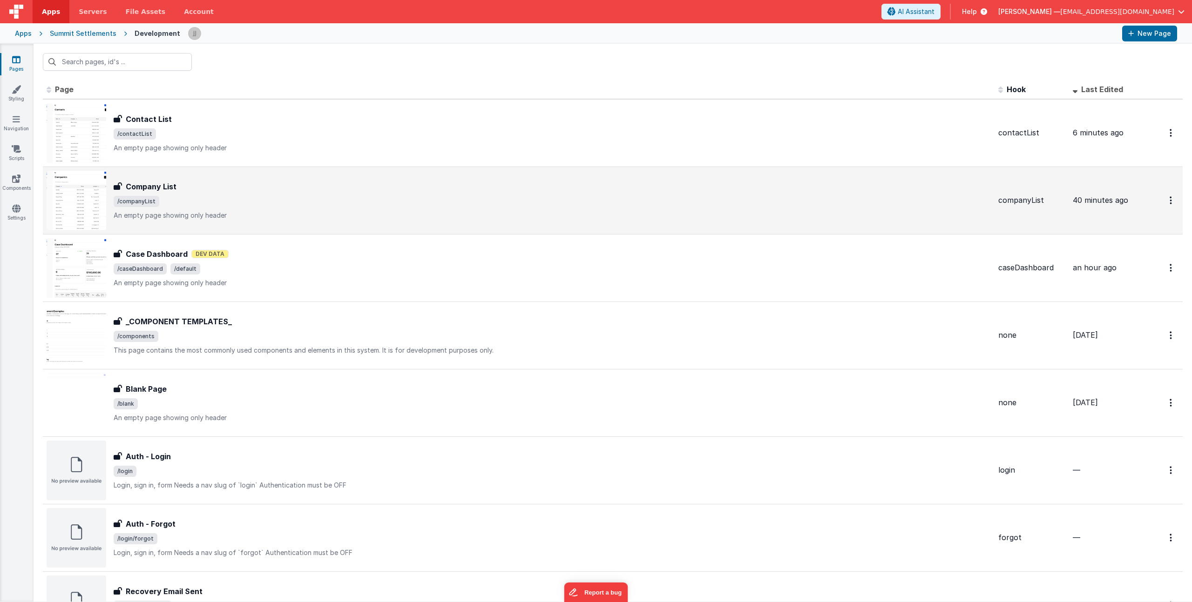
click at [270, 207] on span "/companyList" at bounding box center [552, 201] width 877 height 11
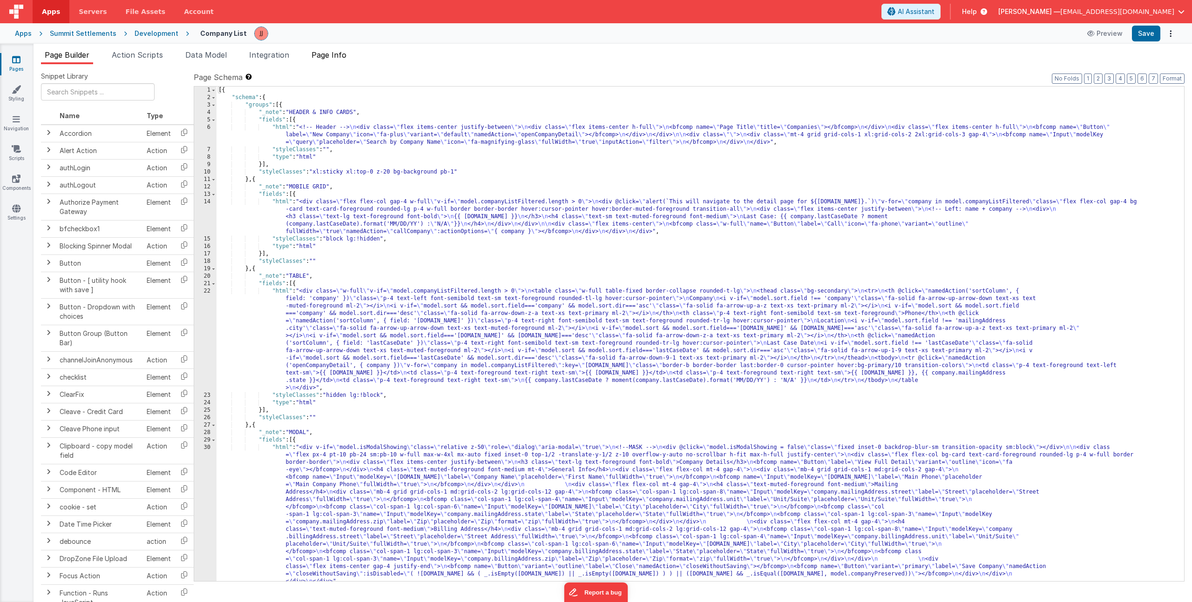
click at [346, 58] on span "Page Info" at bounding box center [328, 54] width 35 height 9
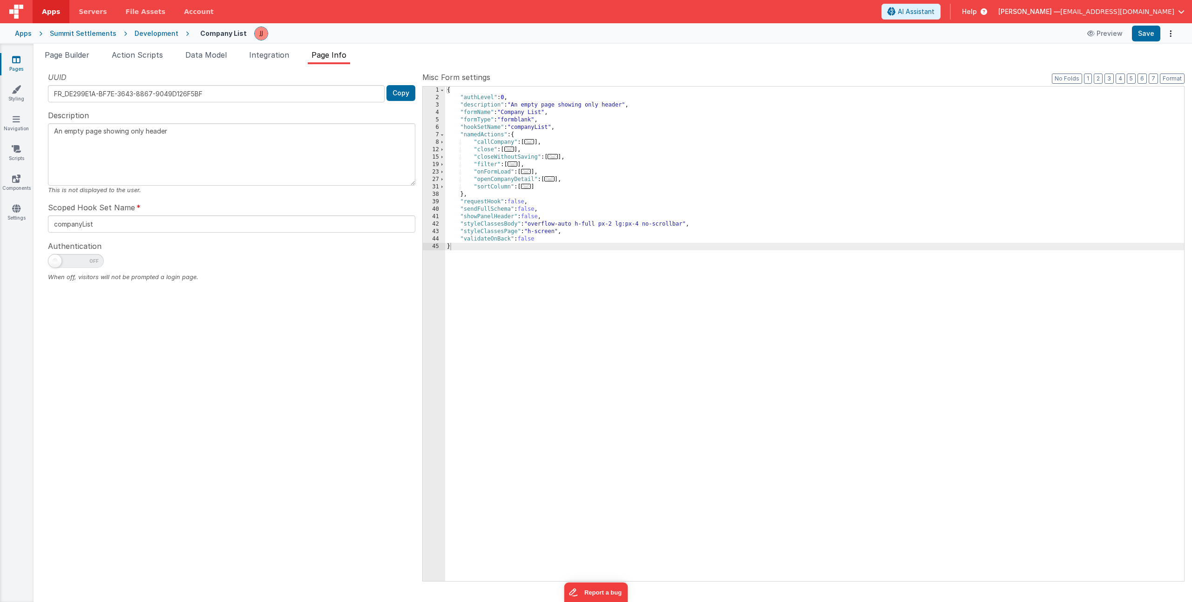
click at [544, 187] on div "{ "authLevel" : 0 , "description" : "An empty page showing only header" , "form…" at bounding box center [814, 342] width 739 height 510
click at [203, 61] on li "Data Model" at bounding box center [206, 56] width 49 height 15
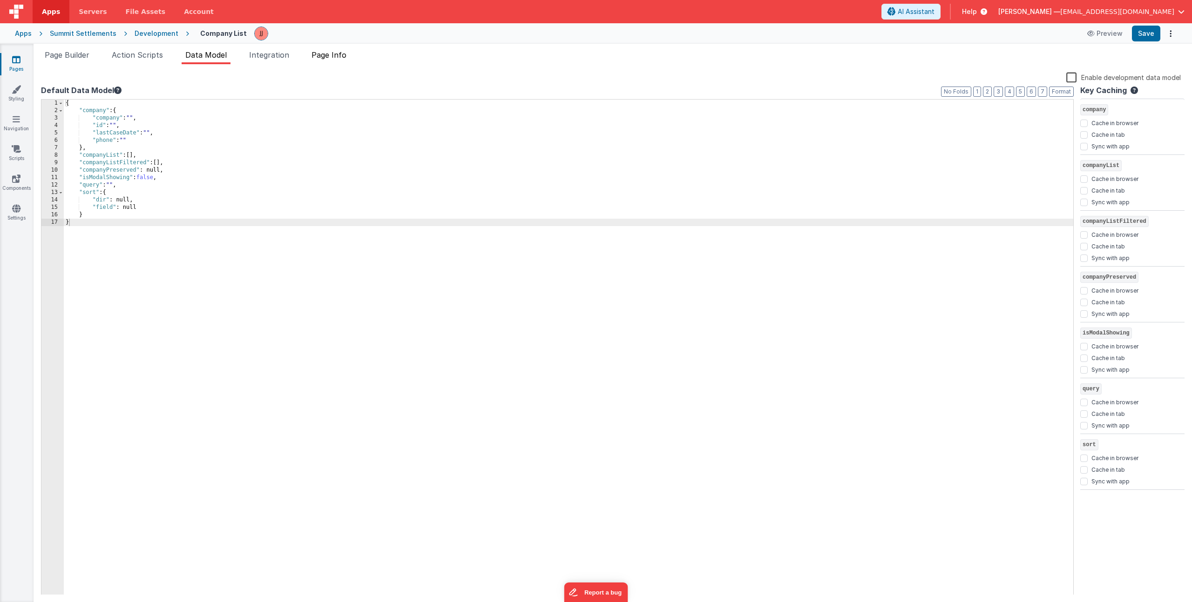
click at [334, 53] on span "Page Info" at bounding box center [328, 54] width 35 height 9
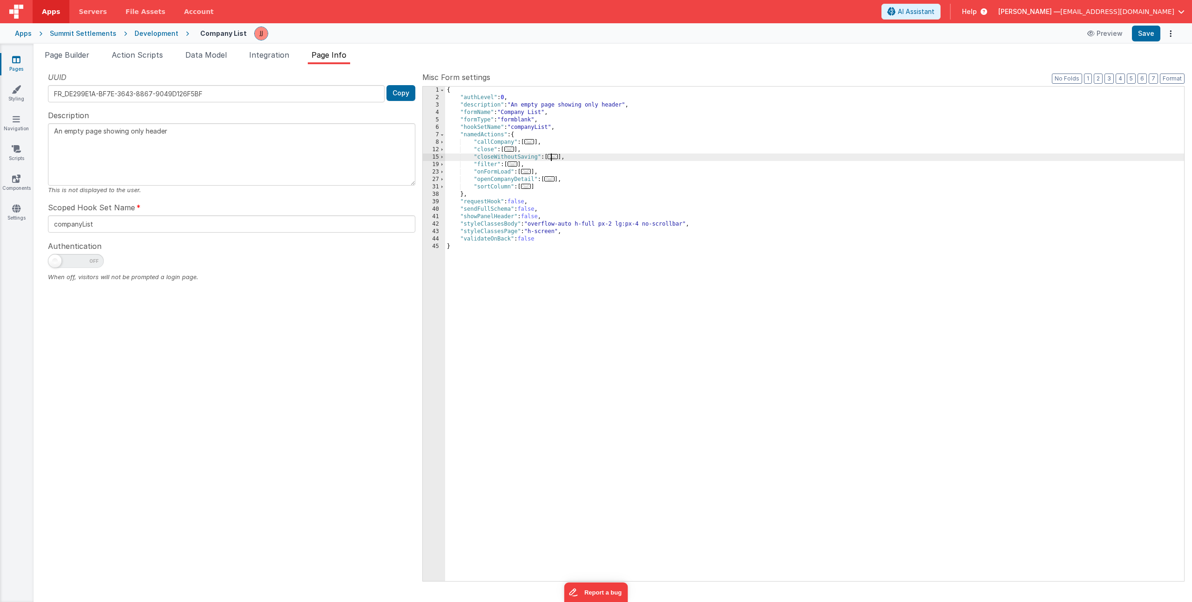
click at [558, 157] on span "..." at bounding box center [552, 156] width 10 height 5
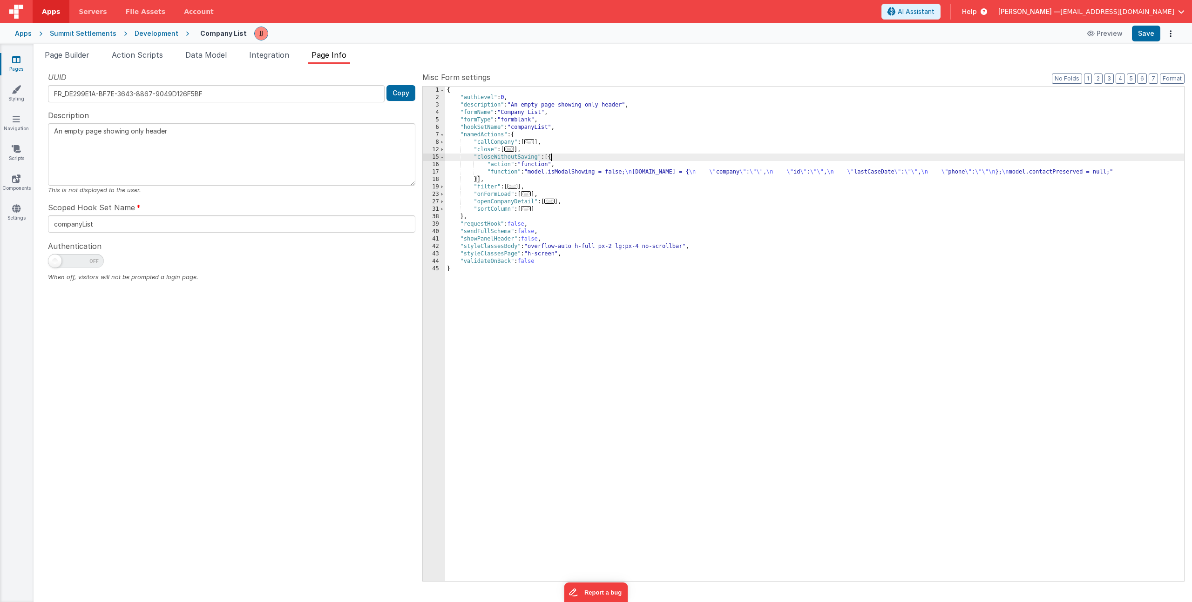
click at [598, 170] on div "{ "authLevel" : 0 , "description" : "An empty page showing only header" , "form…" at bounding box center [814, 342] width 739 height 510
click at [430, 174] on div "17" at bounding box center [434, 172] width 22 height 7
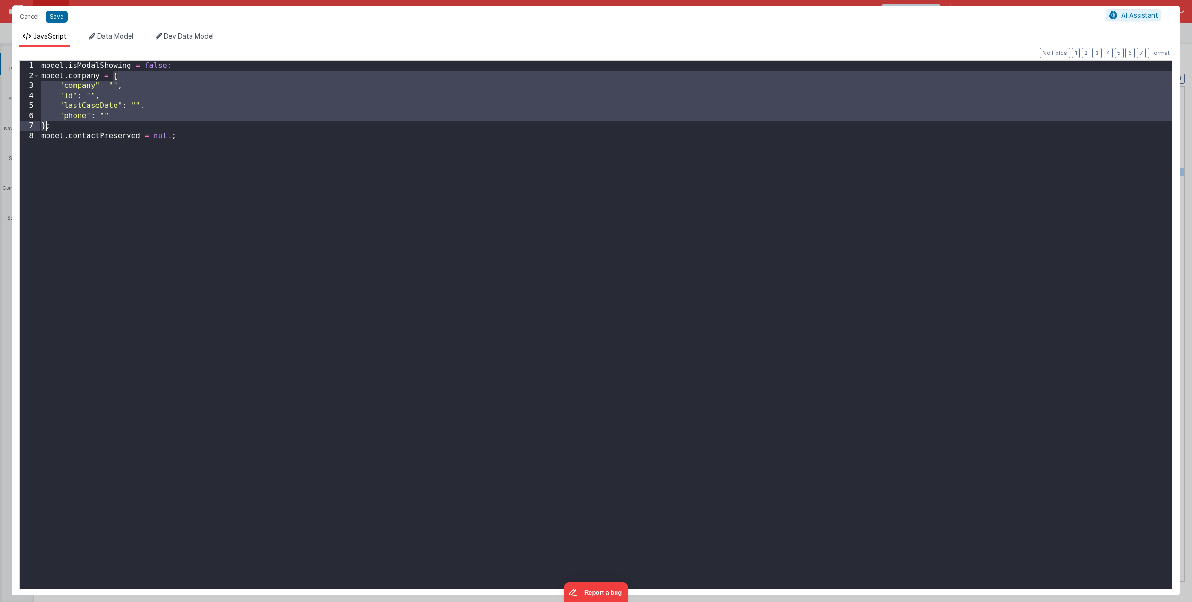
drag, startPoint x: 115, startPoint y: 82, endPoint x: 47, endPoint y: 128, distance: 81.9
click at [47, 128] on div "model . isModalShowing = false ; model . company = { "company" : "" , "id" : ""…" at bounding box center [606, 335] width 1132 height 548
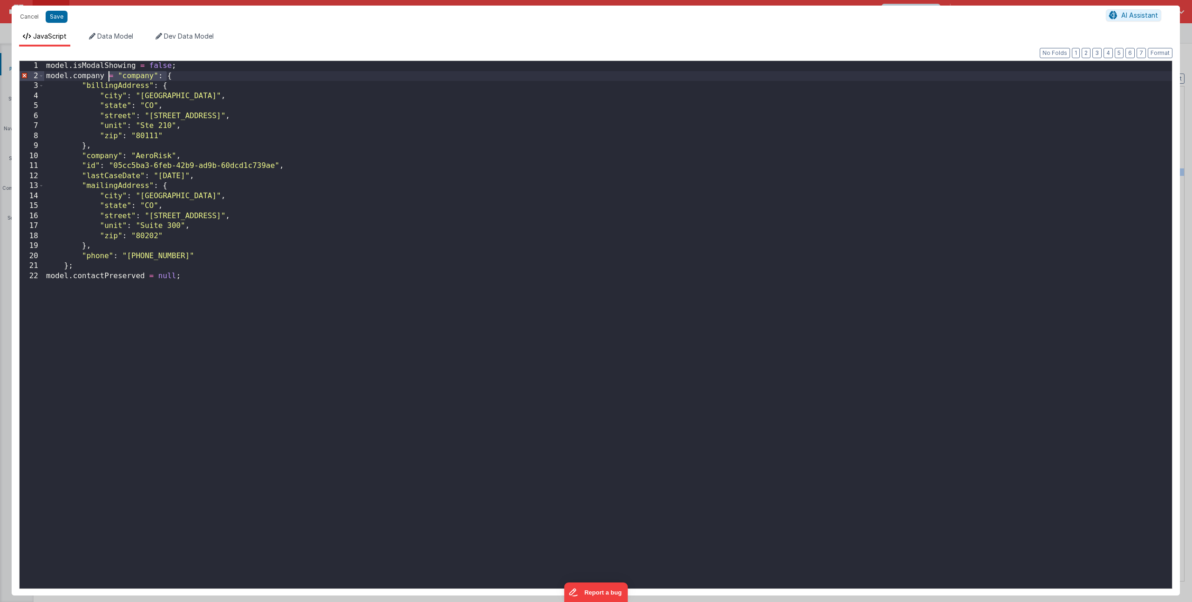
drag, startPoint x: 167, startPoint y: 77, endPoint x: 108, endPoint y: 75, distance: 59.1
click at [108, 75] on div "model . isModalShowing = false ; model . company = "company" : { "billingAddres…" at bounding box center [607, 335] width 1127 height 548
click at [1160, 56] on button "Format" at bounding box center [1159, 53] width 25 height 10
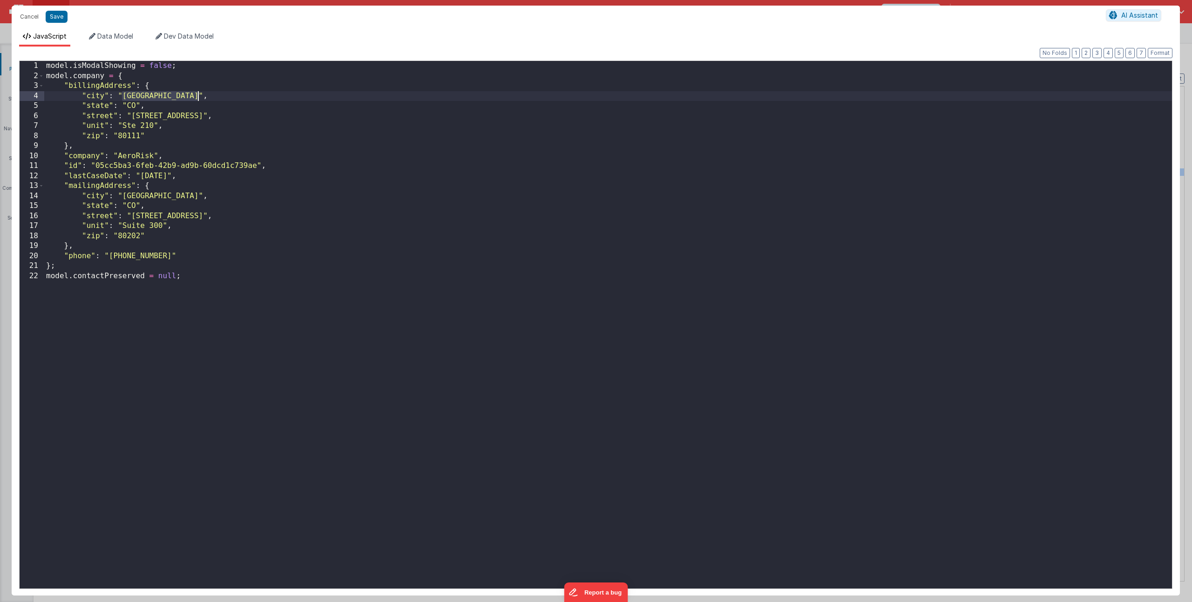
drag, startPoint x: 122, startPoint y: 94, endPoint x: 200, endPoint y: 99, distance: 77.9
click at [200, 99] on div "model . isModalShowing = false ; model . company = { "billingAddress" : { "city…" at bounding box center [607, 335] width 1127 height 548
click at [129, 104] on div "model . isModalShowing = false ; model . company = { "billingAddress" : { "city…" at bounding box center [607, 335] width 1127 height 548
drag, startPoint x: 132, startPoint y: 116, endPoint x: 202, endPoint y: 115, distance: 69.4
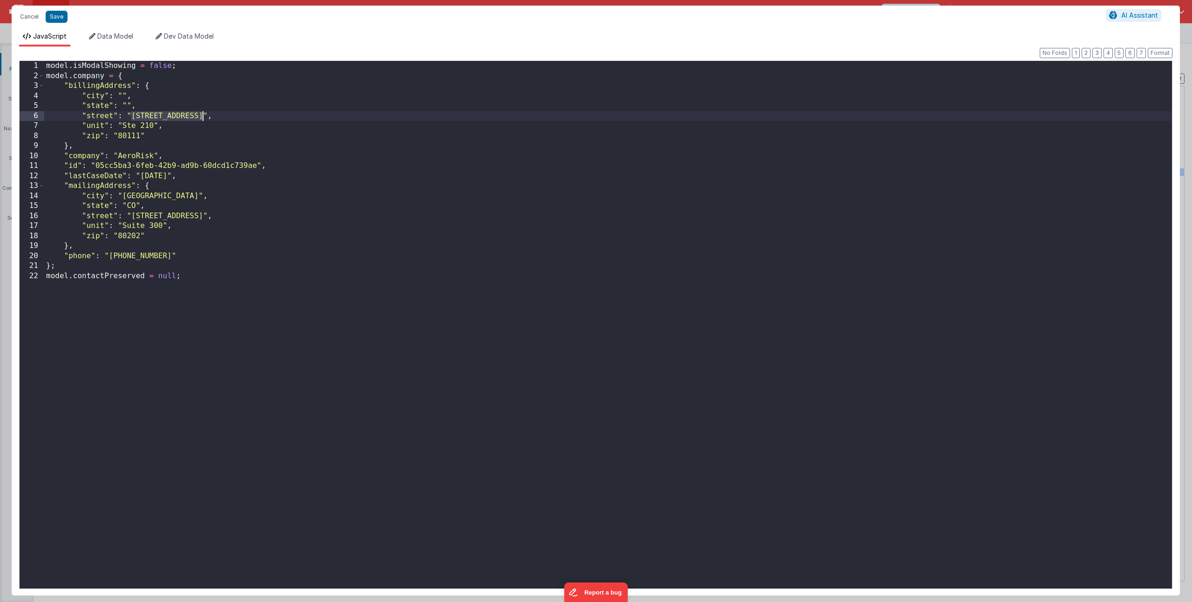
click at [202, 115] on div "model . isModalShowing = false ; model . company = { "billingAddress" : { "city…" at bounding box center [607, 335] width 1127 height 548
drag, startPoint x: 127, startPoint y: 126, endPoint x: 152, endPoint y: 125, distance: 24.7
click at [152, 125] on div "model . isModalShowing = false ; model . company = { "billingAddress" : { "city…" at bounding box center [607, 335] width 1127 height 548
click at [123, 136] on div "model . isModalShowing = false ; model . company = { "billingAddress" : { "city…" at bounding box center [607, 335] width 1127 height 548
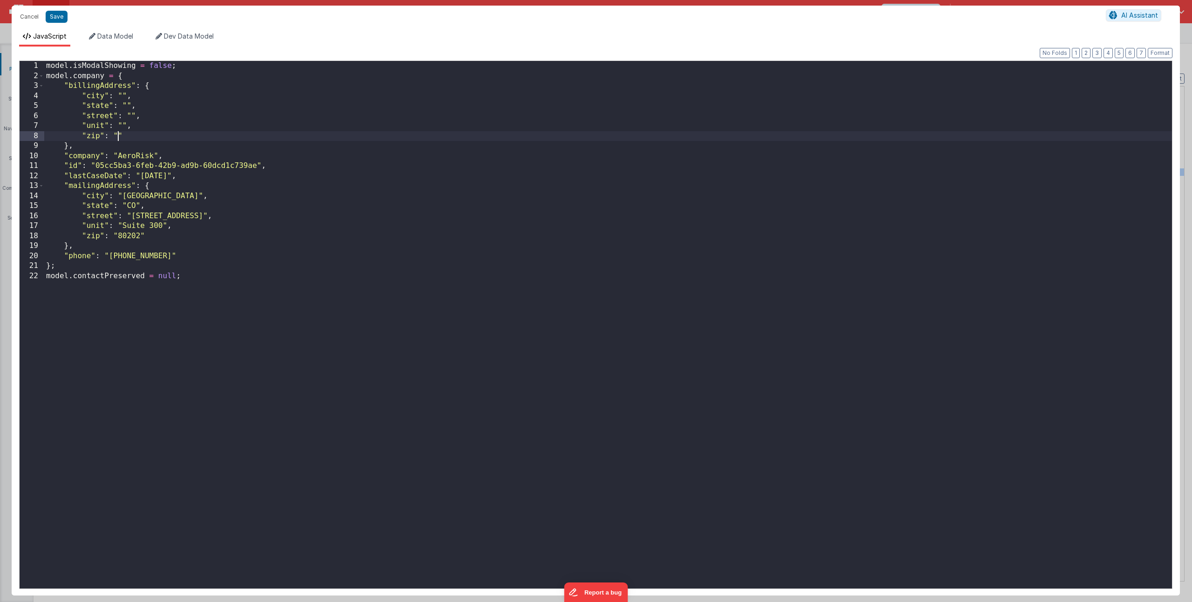
click at [106, 278] on div "model . isModalShowing = false ; model . company = { "billingAddress" : { "city…" at bounding box center [607, 335] width 1127 height 548
click at [129, 153] on div "model . isModalShowing = false ; model . company = { "billingAddress" : { "city…" at bounding box center [607, 335] width 1127 height 548
drag, startPoint x: 94, startPoint y: 166, endPoint x: 255, endPoint y: 165, distance: 160.6
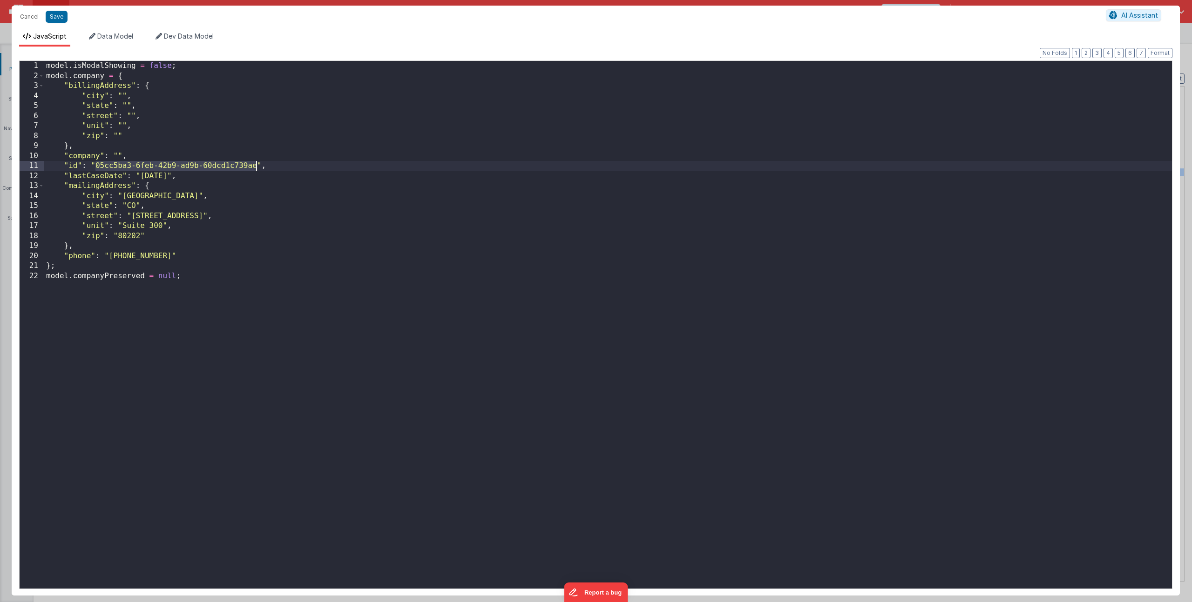
click at [255, 165] on div "model . isModalShowing = false ; model . company = { "billingAddress" : { "city…" at bounding box center [607, 335] width 1127 height 548
drag, startPoint x: 139, startPoint y: 175, endPoint x: 185, endPoint y: 173, distance: 46.2
click at [185, 173] on div "model . isModalShowing = false ; model . company = { "billingAddress" : { "city…" at bounding box center [607, 335] width 1127 height 548
click at [123, 197] on div "model . isModalShowing = false ; model . company = { "billingAddress" : { "city…" at bounding box center [607, 335] width 1127 height 548
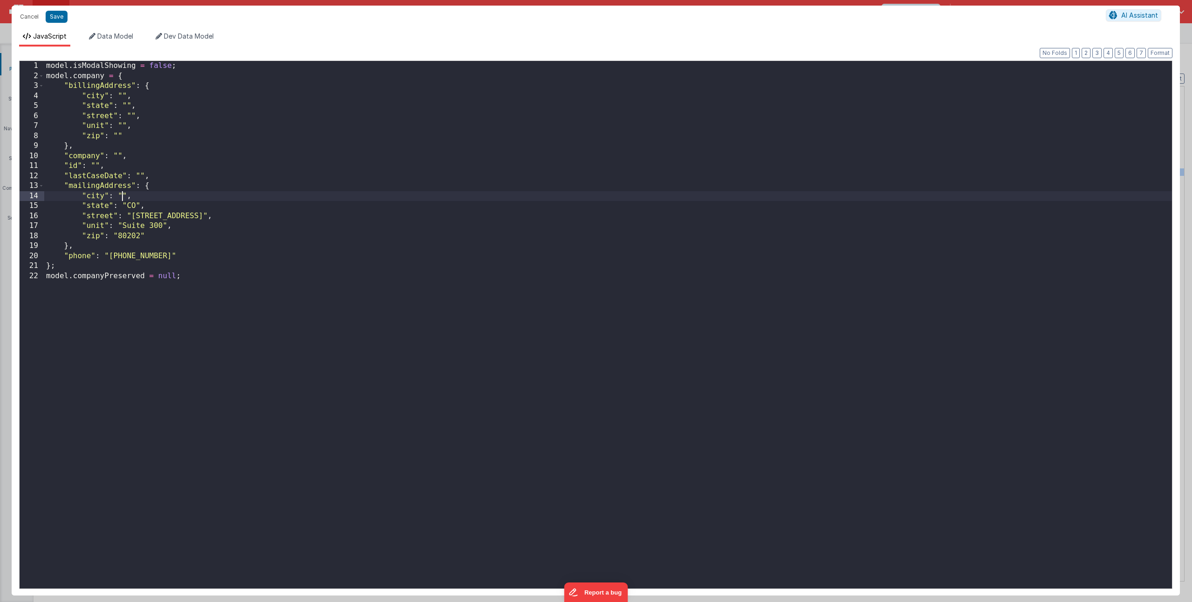
click at [130, 204] on div "model . isModalShowing = false ; model . company = { "billingAddress" : { "city…" at bounding box center [607, 335] width 1127 height 548
drag, startPoint x: 131, startPoint y: 214, endPoint x: 203, endPoint y: 219, distance: 72.3
click at [203, 219] on div "model . isModalShowing = false ; model . company = { "billingAddress" : { "city…" at bounding box center [607, 335] width 1127 height 548
drag, startPoint x: 122, startPoint y: 225, endPoint x: 162, endPoint y: 222, distance: 39.7
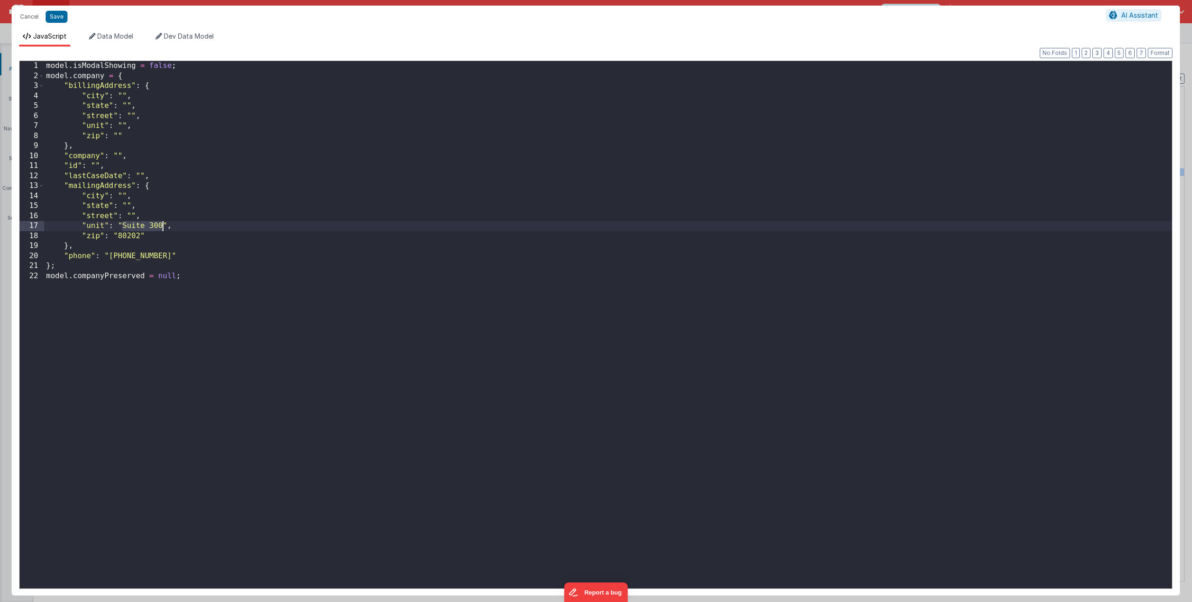
click at [162, 222] on div "model . isModalShowing = false ; model . company = { "billingAddress" : { "city…" at bounding box center [607, 335] width 1127 height 548
click at [132, 236] on div "model . isModalShowing = false ; model . company = { "billingAddress" : { "city…" at bounding box center [607, 335] width 1127 height 548
drag, startPoint x: 108, startPoint y: 255, endPoint x: 169, endPoint y: 256, distance: 61.4
click at [169, 256] on div "model . isModalShowing = false ; model . company = { "billingAddress" : { "city…" at bounding box center [607, 335] width 1127 height 548
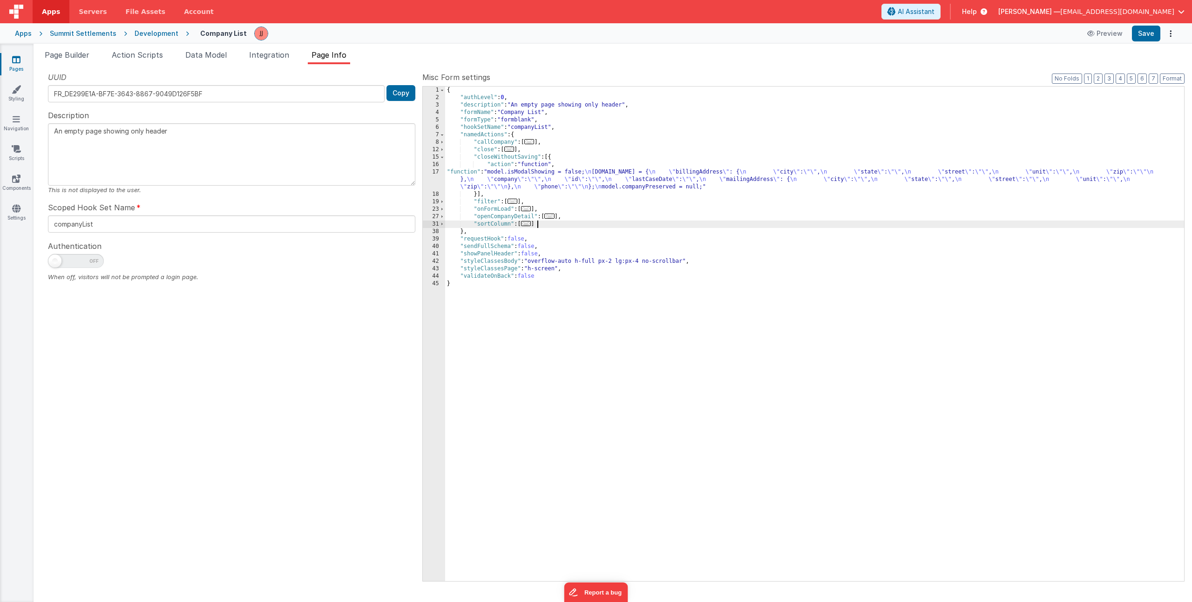
click at [553, 227] on div "{ "authLevel" : 0 , "description" : "An empty page showing only header" , "form…" at bounding box center [814, 342] width 739 height 510
click at [432, 246] on div "40" at bounding box center [434, 246] width 22 height 7
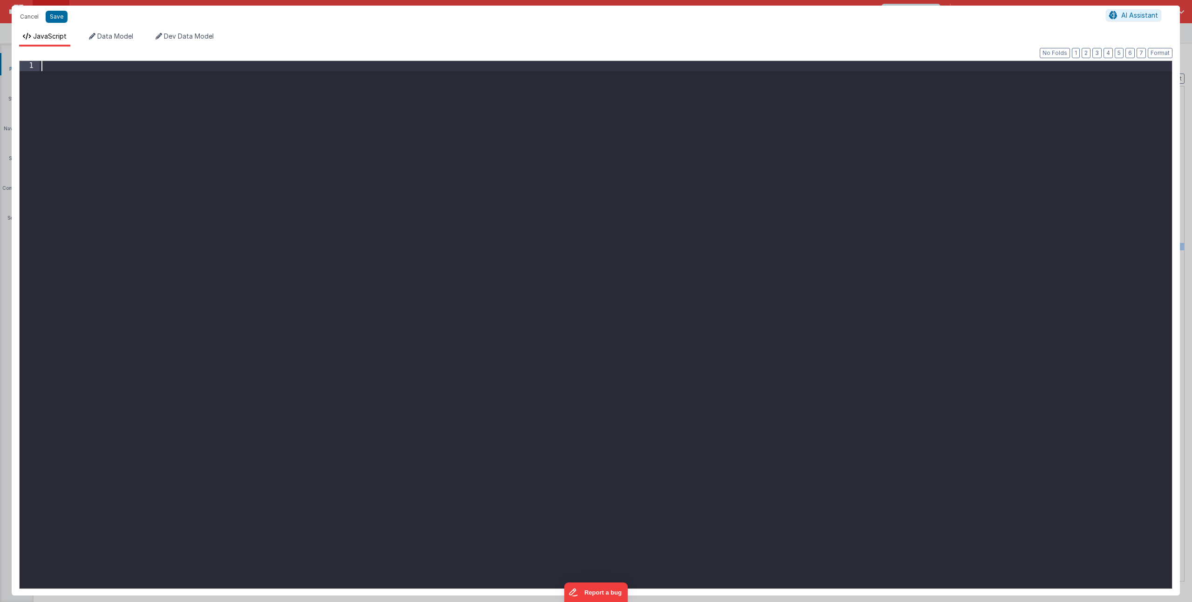
click at [312, 198] on div at bounding box center [606, 335] width 1132 height 548
paste textarea
click at [31, 16] on button "Cancel" at bounding box center [29, 16] width 28 height 13
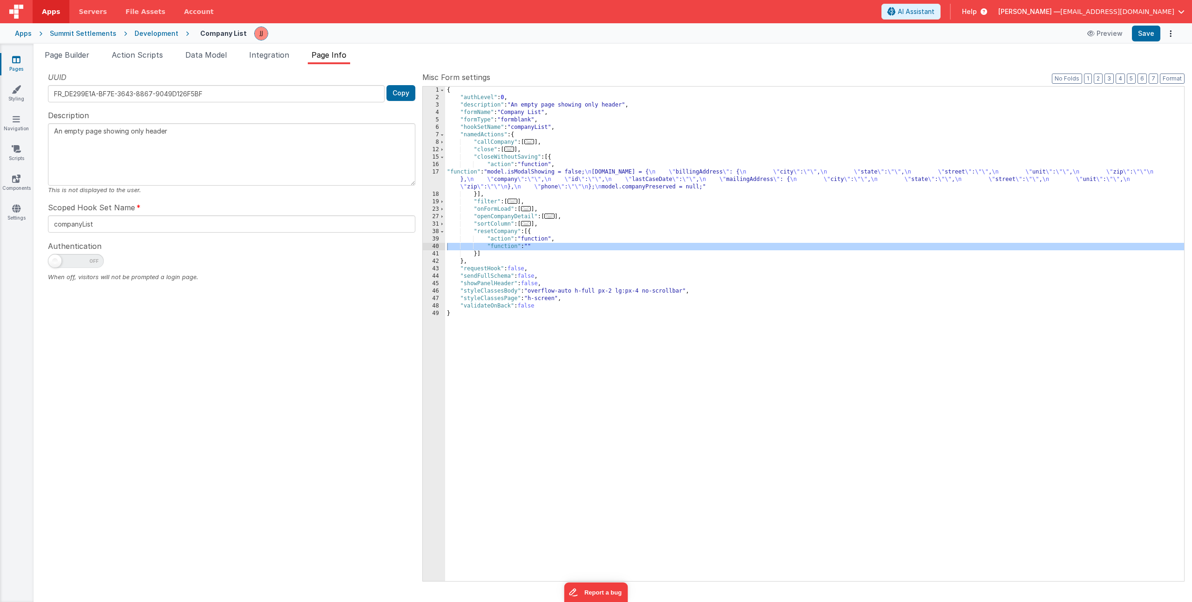
click at [629, 178] on div "{ "authLevel" : 0 , "description" : "An empty page showing only header" , "form…" at bounding box center [814, 342] width 739 height 510
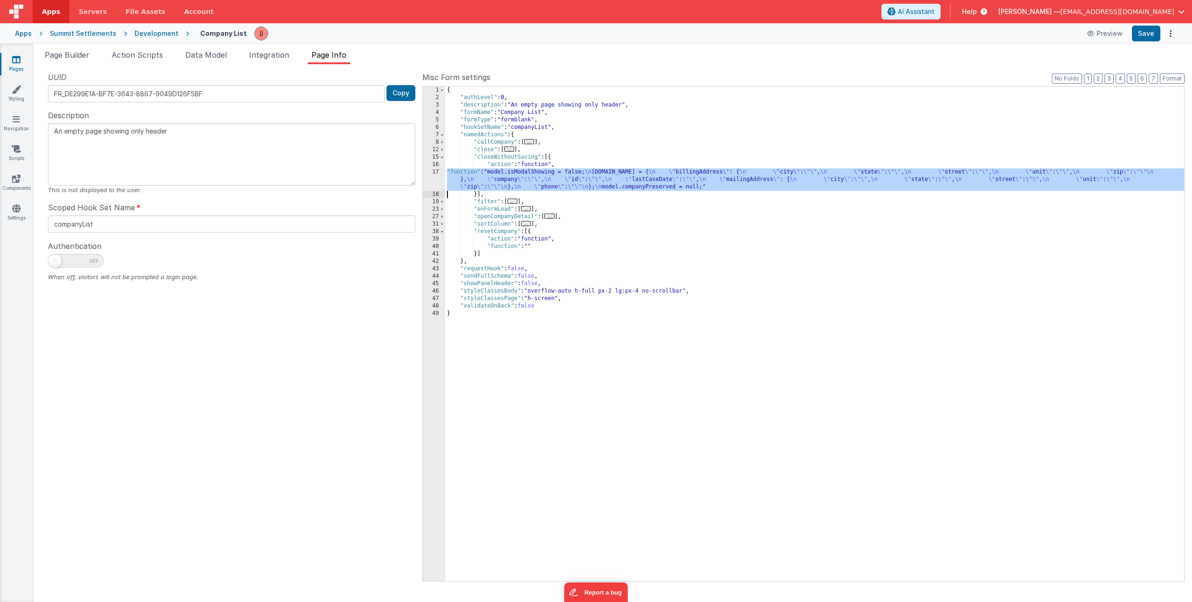
click at [432, 177] on div "17" at bounding box center [434, 180] width 22 height 22
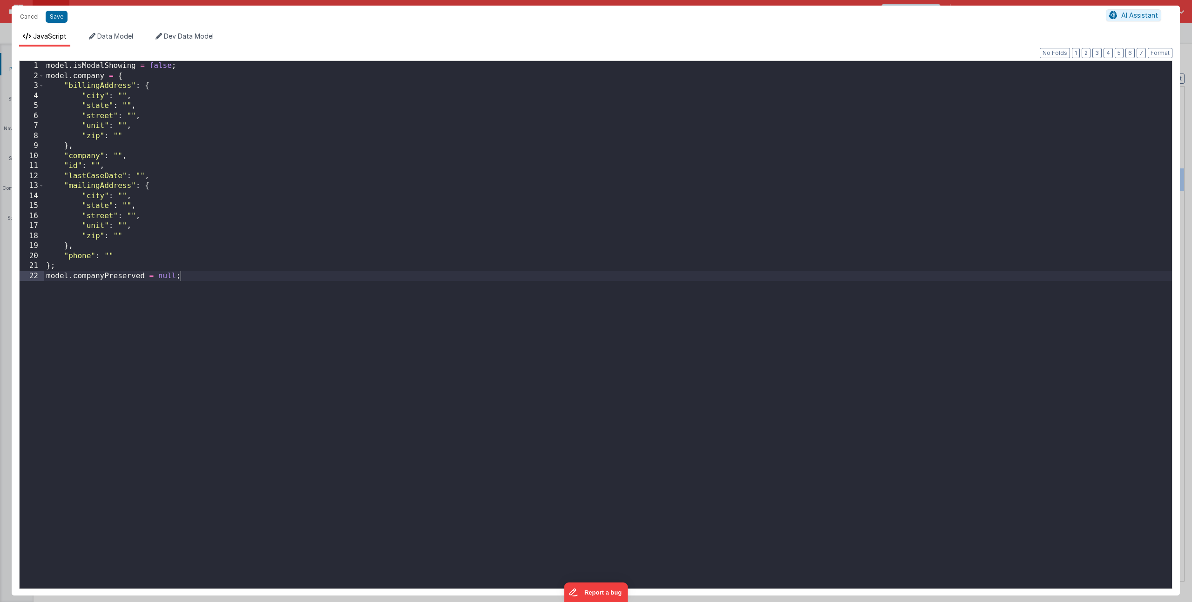
click at [208, 160] on div "model . isModalShowing = false ; model . company = { "billingAddress" : { "city…" at bounding box center [607, 335] width 1127 height 548
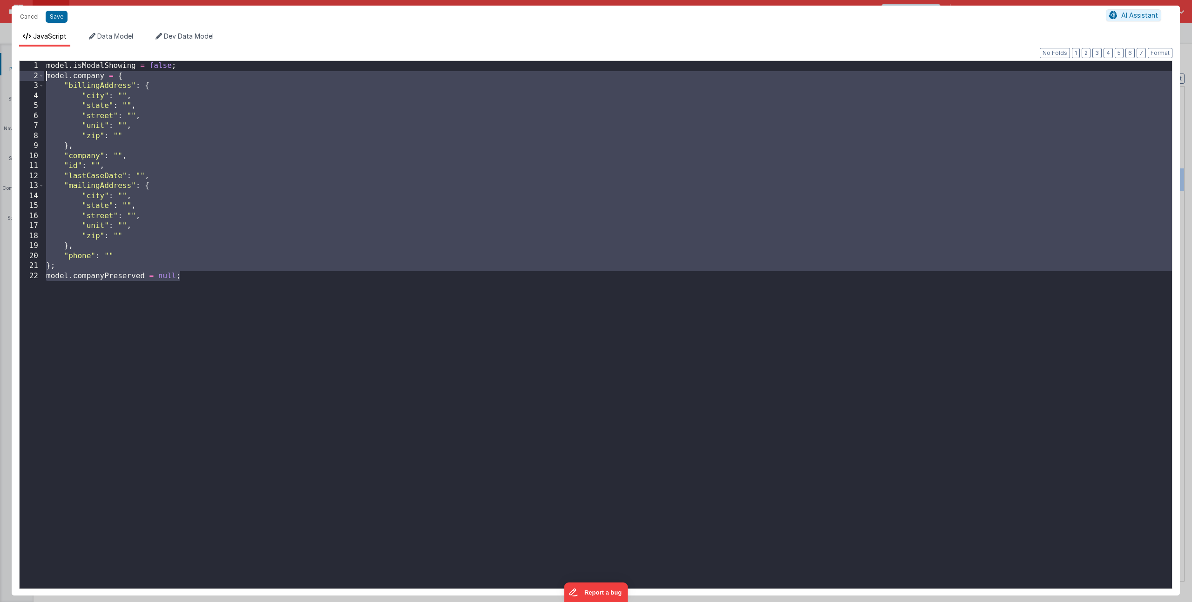
drag, startPoint x: 185, startPoint y: 276, endPoint x: -14, endPoint y: 75, distance: 283.4
click at [0, 75] on html "Cancel Save AI Assistant JavaScript Data Model Dev Data Model Format 7 6 5 4 3 …" at bounding box center [596, 301] width 1192 height 602
click at [31, 13] on button "Cancel" at bounding box center [29, 16] width 28 height 13
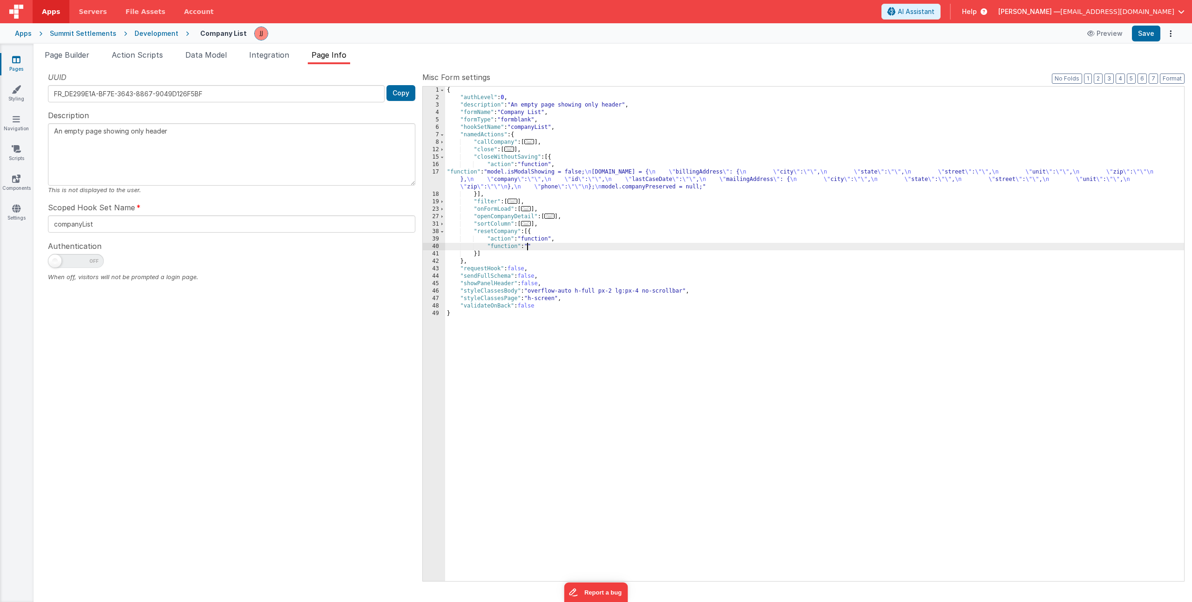
click at [529, 246] on div "{ "authLevel" : 0 , "description" : "An empty page showing only header" , "form…" at bounding box center [814, 342] width 739 height 510
click at [432, 244] on div "40" at bounding box center [434, 246] width 22 height 7
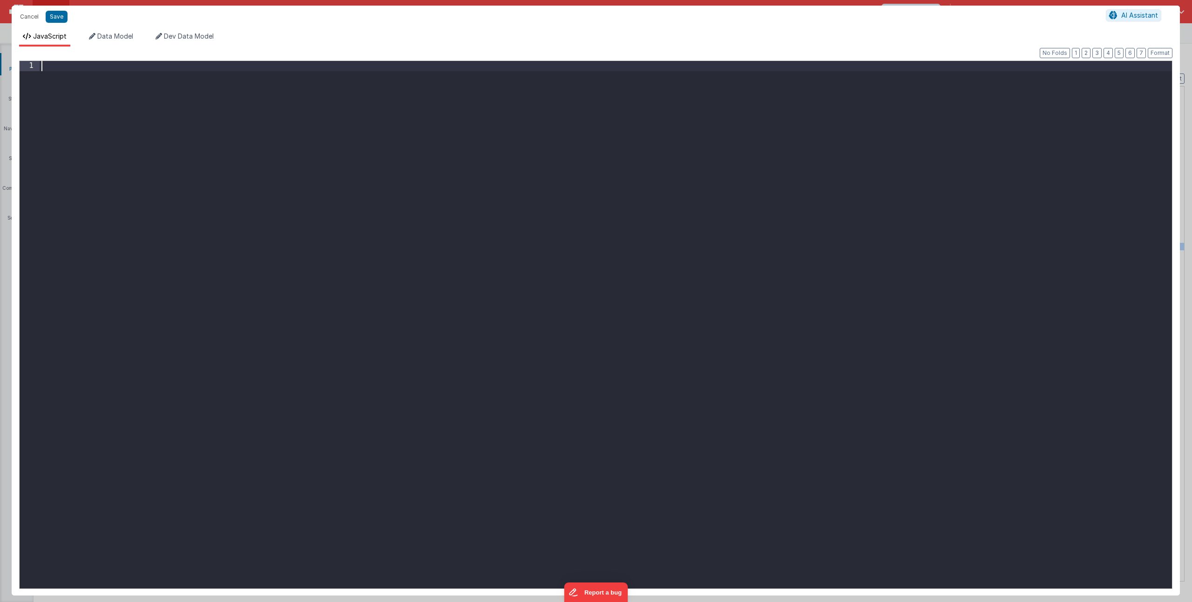
click at [248, 178] on div at bounding box center [606, 335] width 1132 height 548
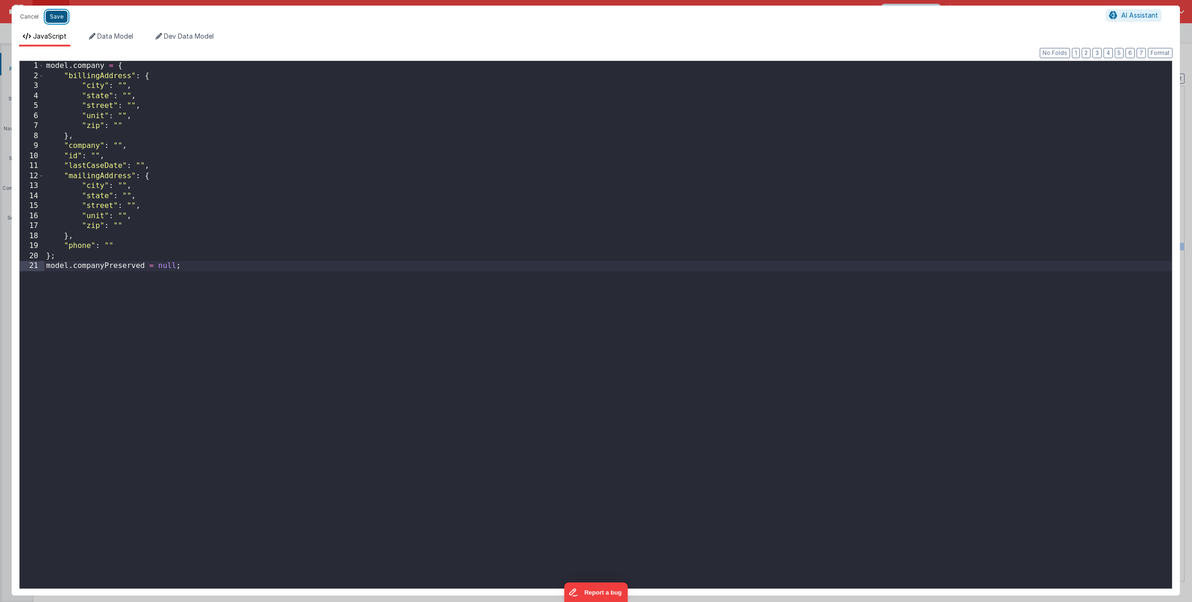
click at [58, 16] on button "Save" at bounding box center [57, 17] width 22 height 12
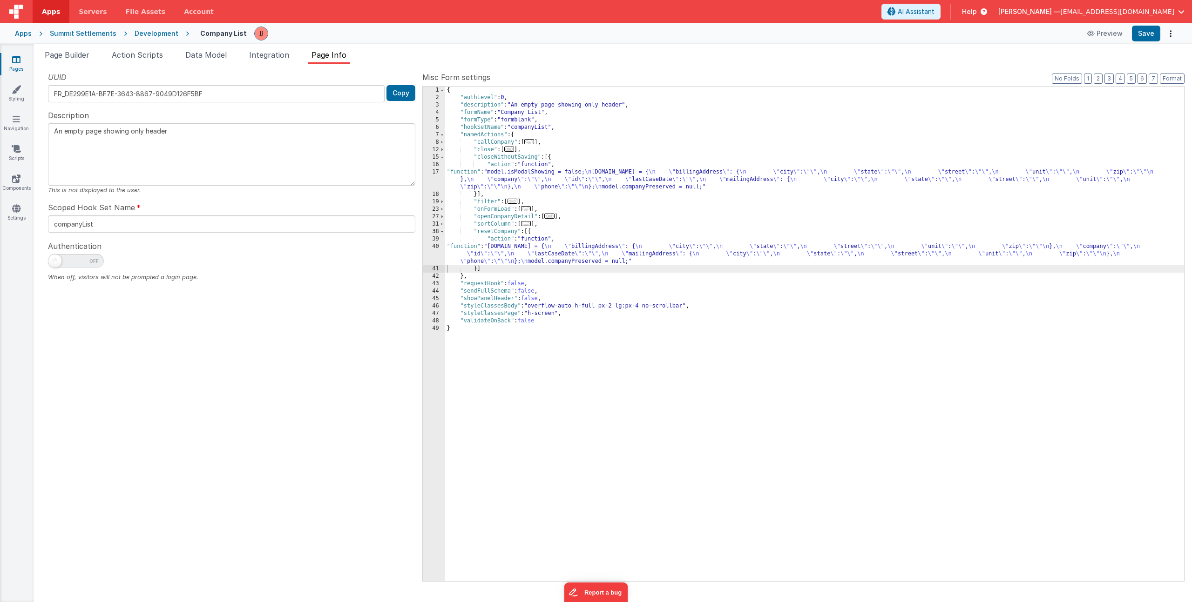
click at [556, 223] on div "{ "authLevel" : 0 , "description" : "An empty page showing only header" , "form…" at bounding box center [814, 342] width 739 height 510
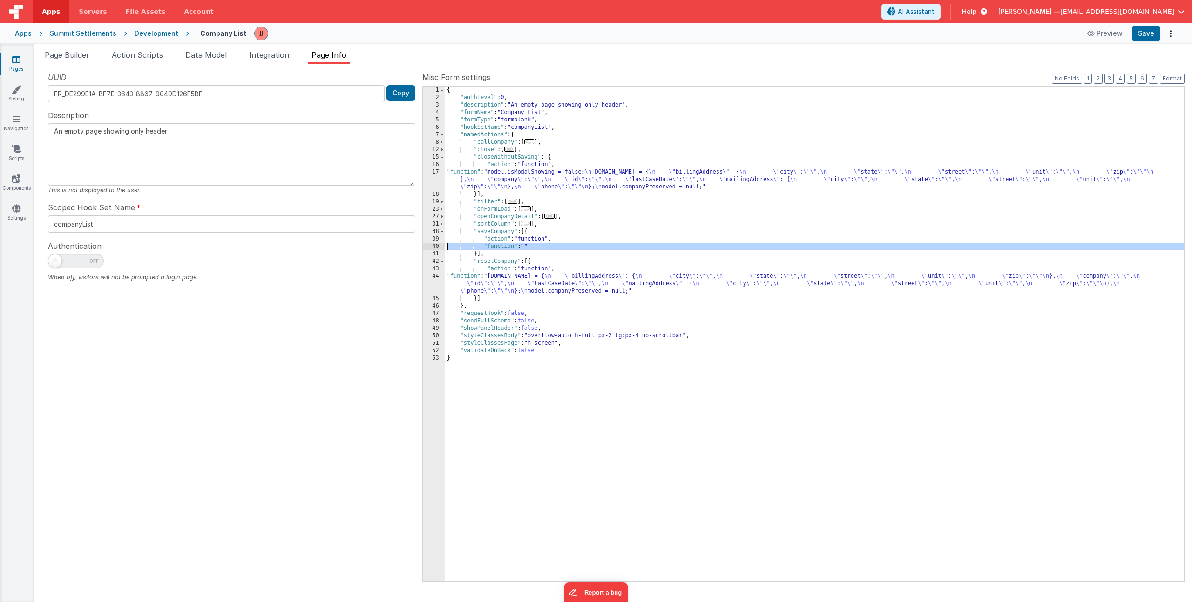
click at [428, 245] on div "40" at bounding box center [434, 246] width 22 height 7
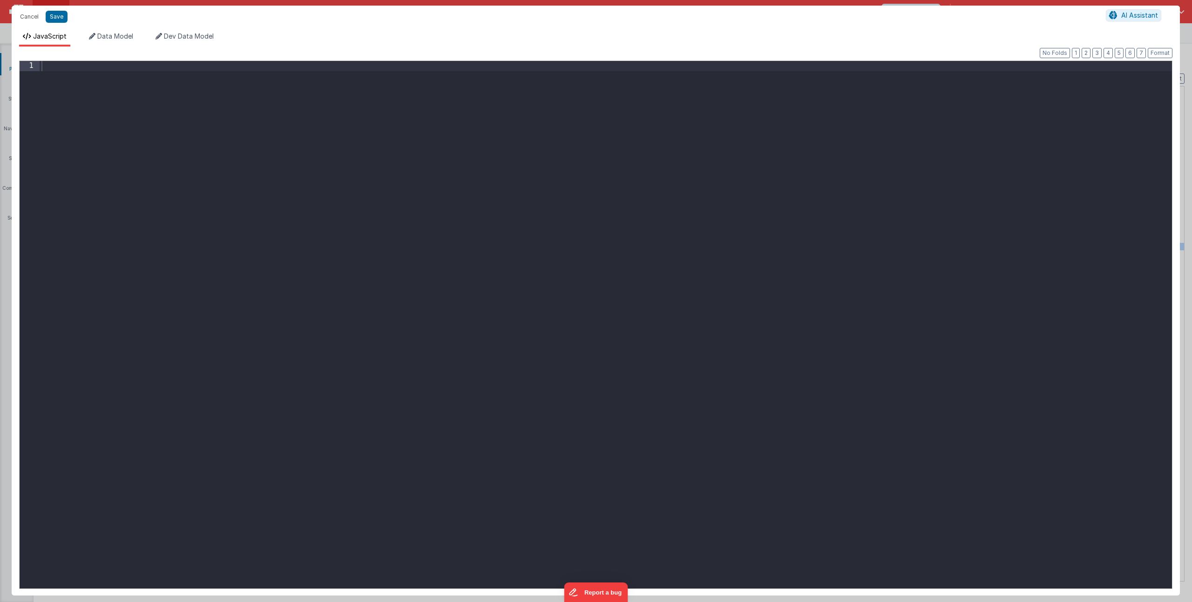
click at [232, 240] on div at bounding box center [606, 335] width 1132 height 548
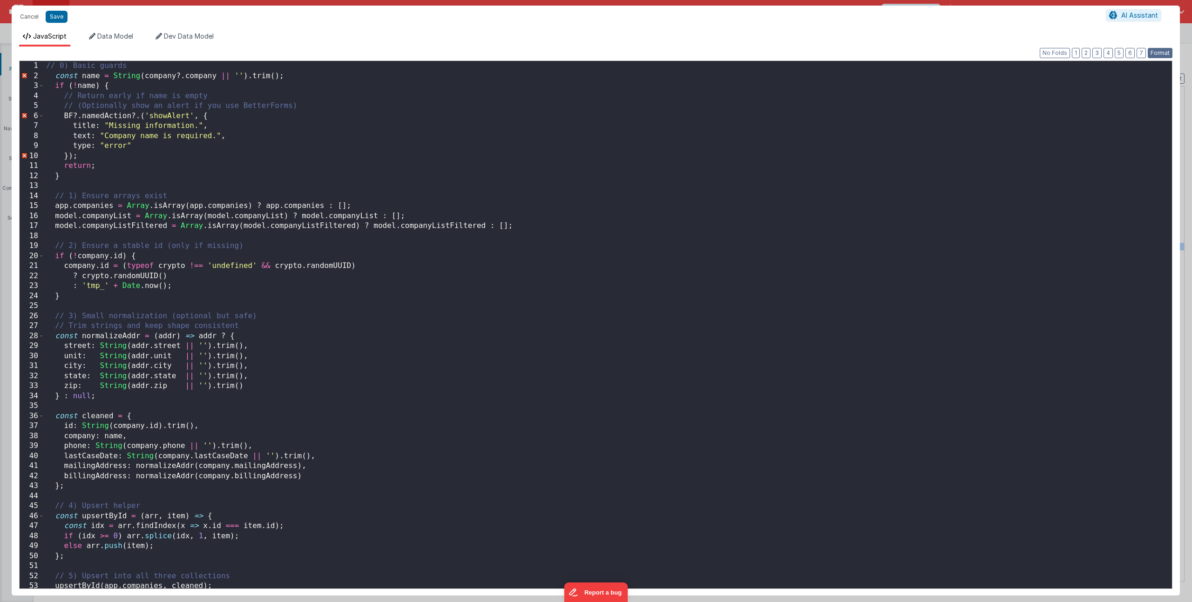
click at [1155, 49] on button "Format" at bounding box center [1159, 53] width 25 height 10
click at [57, 77] on div "// 0) Basic guards const name = String ( company ?. company || '' ) . trim ( ) …" at bounding box center [604, 335] width 1120 height 548
click at [141, 175] on div "// 0) Basic guards const name = String ( company ?. company || '' ) . trim ( ) …" at bounding box center [604, 335] width 1120 height 548
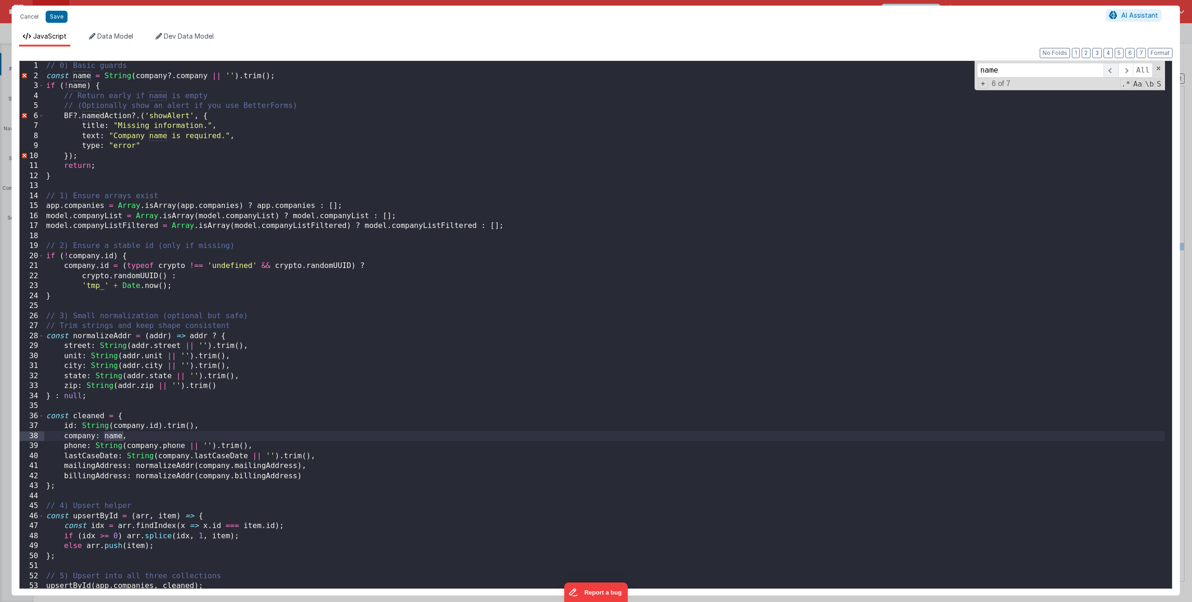
type input "name"
click at [1110, 69] on span at bounding box center [1110, 70] width 14 height 15
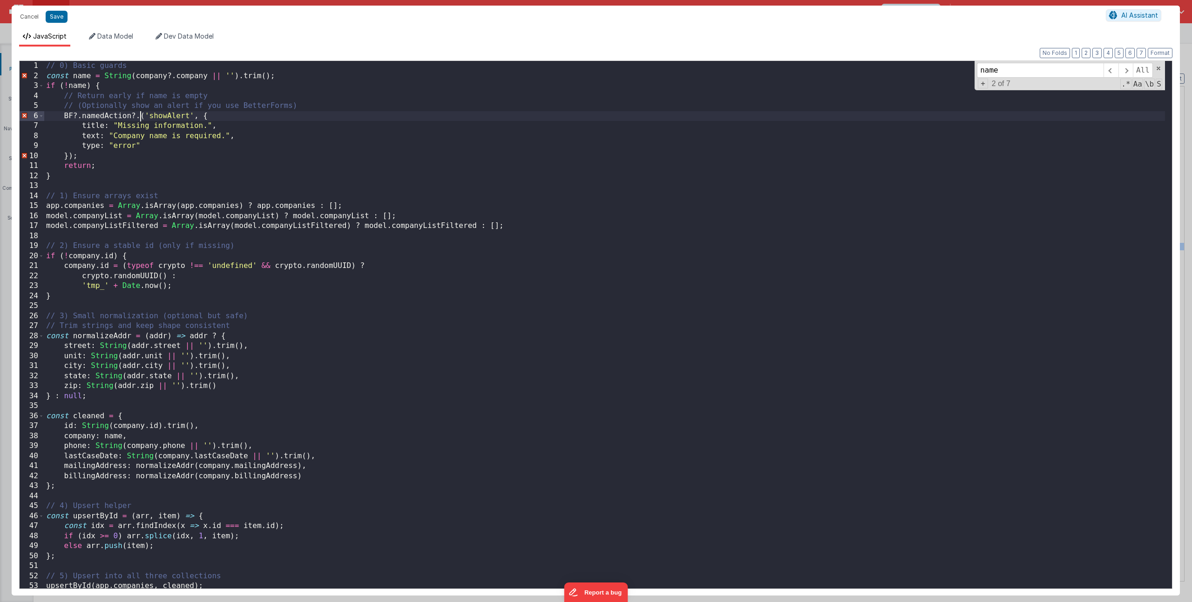
click at [141, 115] on div "// 0) Basic guards const name = String ( company ?. company || '' ) . trim ( ) …" at bounding box center [604, 335] width 1120 height 548
click at [170, 74] on div "// 0) Basic guards const name = String ( company ?. company || '' ) . trim ( ) …" at bounding box center [604, 335] width 1120 height 548
click at [135, 116] on div "// 0) Basic guards const name = String ( company . company || '' ) . trim ( ) ;…" at bounding box center [604, 335] width 1120 height 548
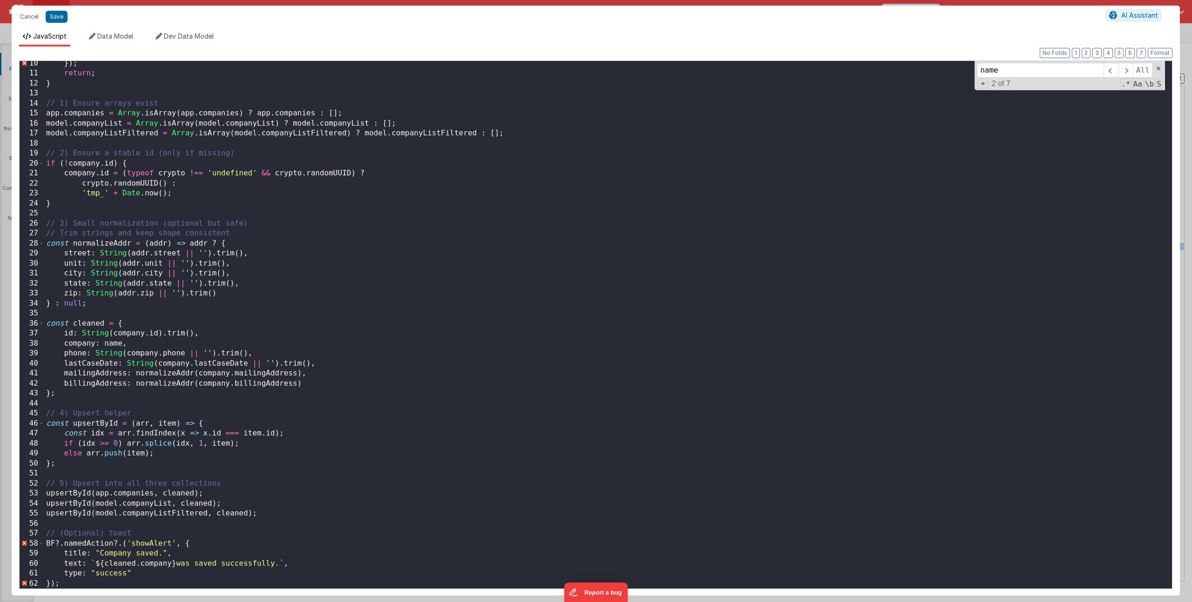
click at [62, 541] on div "}) ; return ; } // 1) Ensure arrays exist app . companies = Array . isArray ( a…" at bounding box center [604, 333] width 1120 height 548
click at [185, 543] on div "}) ; return ; } // 1) Ensure arrays exist app . companies = Array . isArray ( a…" at bounding box center [604, 333] width 1120 height 548
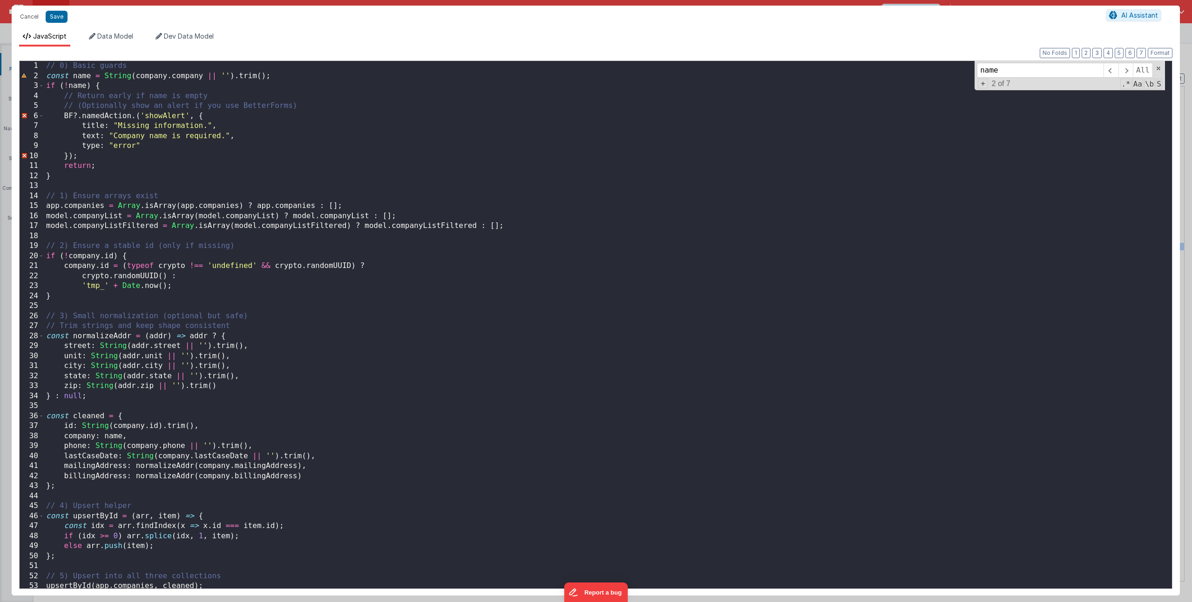
scroll to position [0, 0]
click at [78, 115] on div "// 0) Basic guards const name = String ( company . company || '' ) . trim ( ) ;…" at bounding box center [604, 335] width 1120 height 548
click at [131, 117] on div "// 0) Basic guards const name = String ( company . company || '' ) . trim ( ) ;…" at bounding box center [604, 335] width 1120 height 548
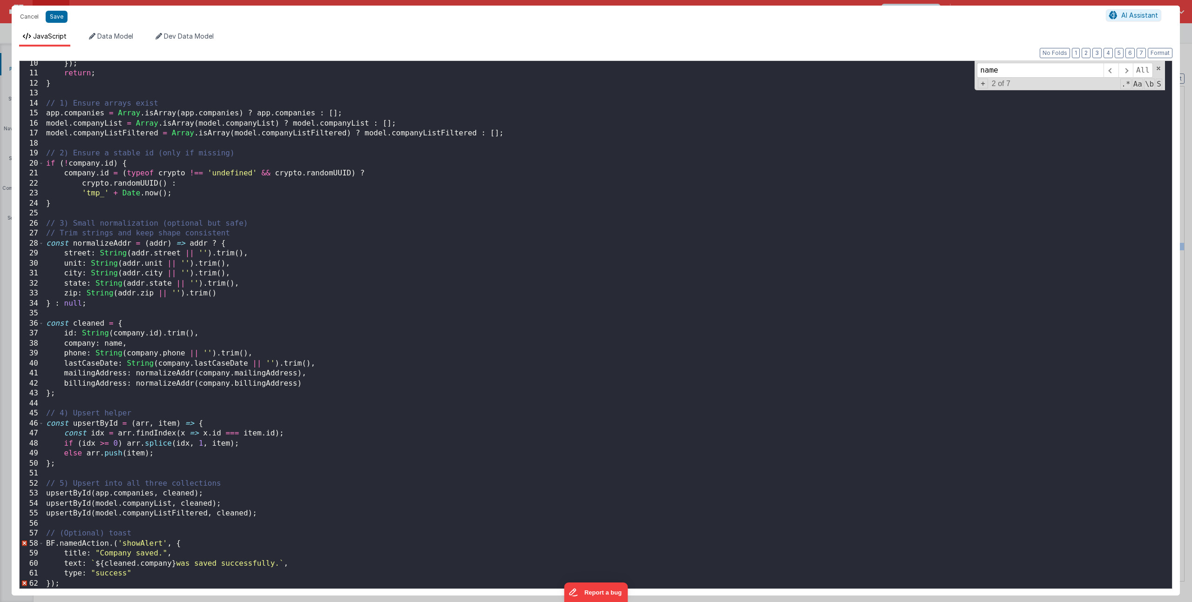
scroll to position [93, 0]
click at [111, 545] on div "}) ; return ; } // 1) Ensure arrays exist app . companies = Array . isArray ( a…" at bounding box center [604, 333] width 1120 height 548
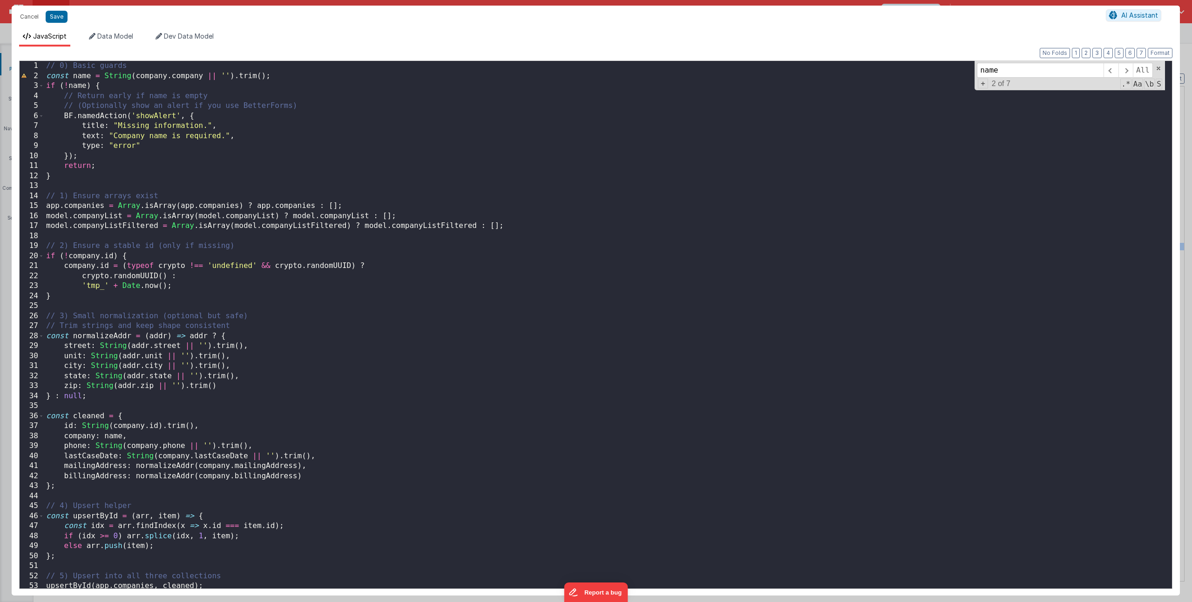
scroll to position [0, 0]
click at [132, 65] on div "// 0) Basic guards const name = String ( company . company || '' ) . trim ( ) ;…" at bounding box center [604, 335] width 1120 height 548
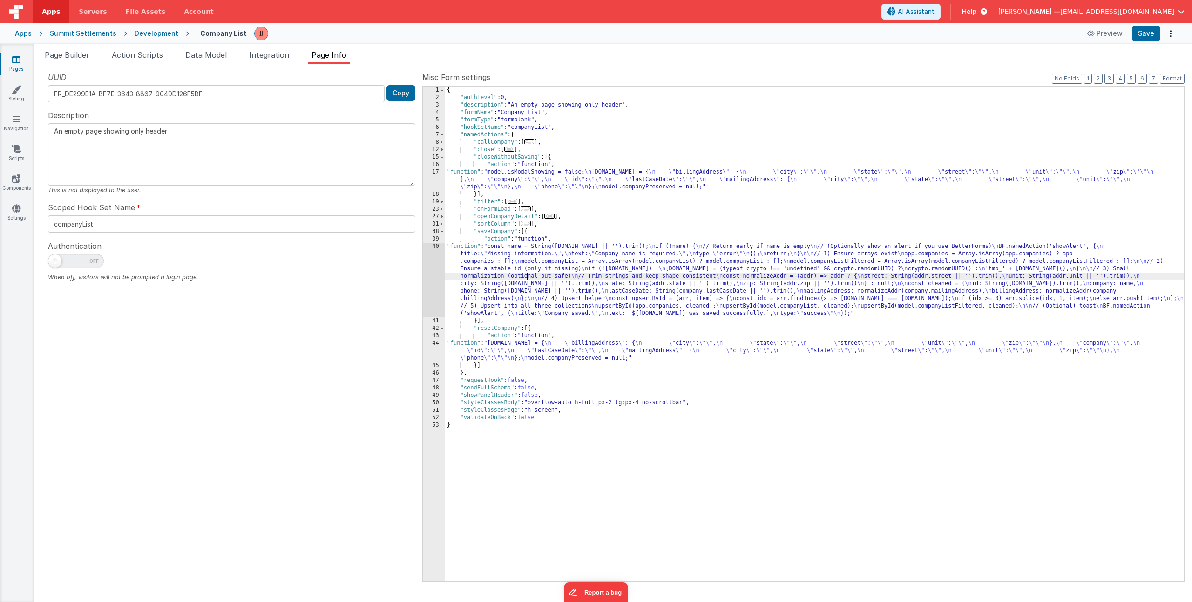
click at [526, 273] on div "{ "authLevel" : 0 , "description" : "An empty page showing only header" , "form…" at bounding box center [814, 342] width 739 height 510
click at [420, 293] on div "UUID FR_DE299E1A-BF7E-3643-8867-9049D126F5BF Copy Description An empty page sho…" at bounding box center [231, 326] width 381 height 509
click at [529, 179] on div "{ "authLevel" : 0 , "description" : "An empty page showing only header" , "form…" at bounding box center [814, 342] width 739 height 510
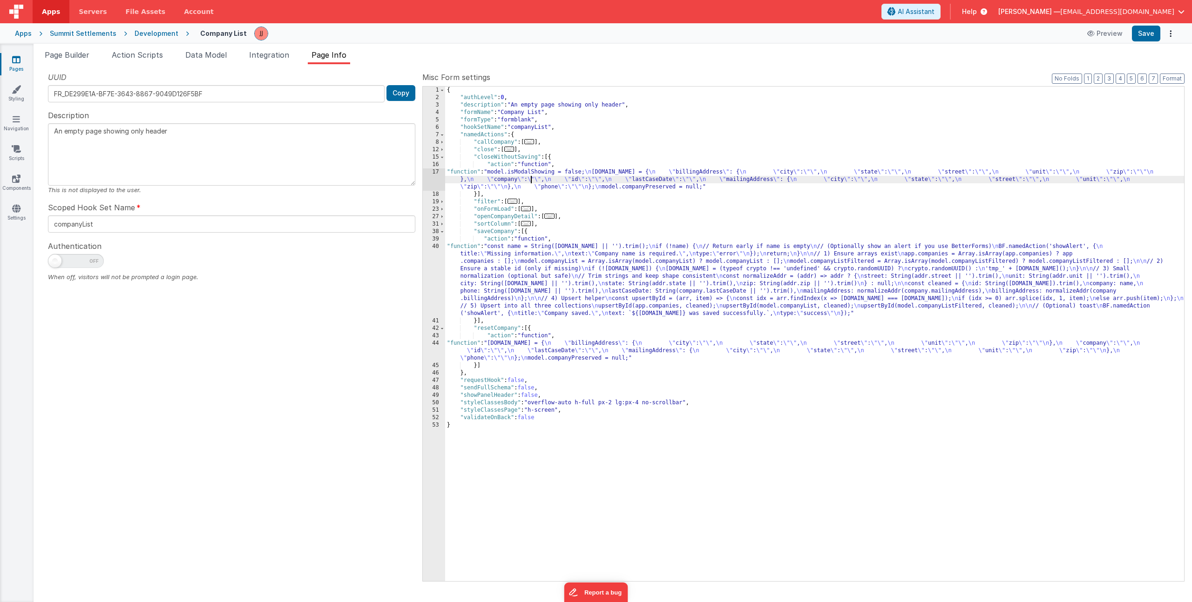
click at [432, 179] on div "17" at bounding box center [434, 180] width 22 height 22
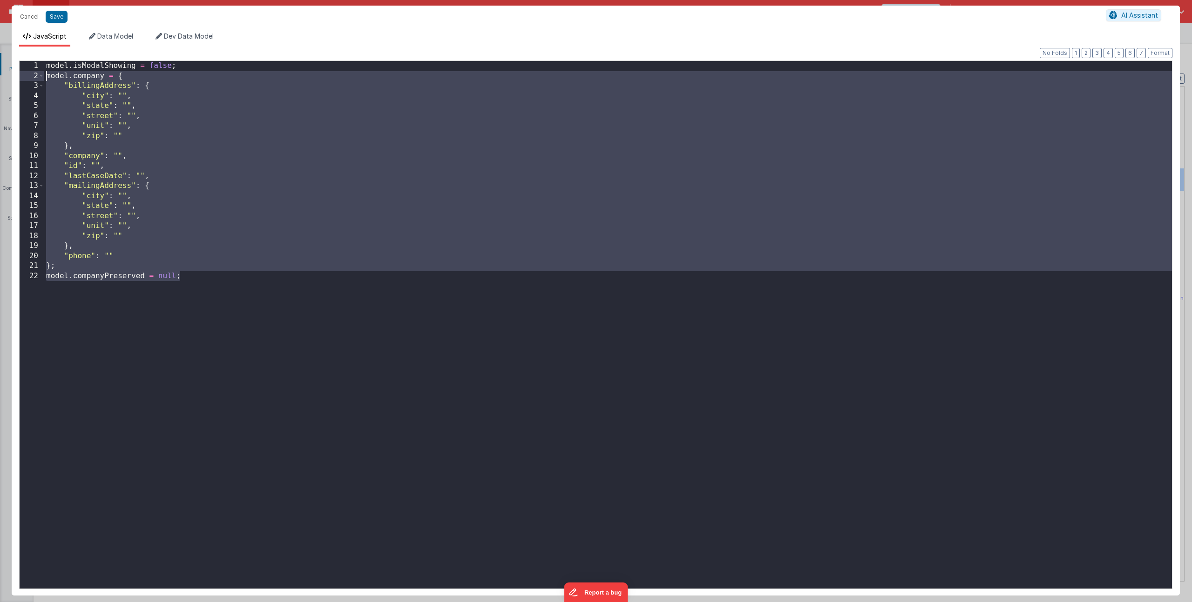
drag, startPoint x: 203, startPoint y: 279, endPoint x: -67, endPoint y: 76, distance: 338.1
click at [0, 76] on html "Cancel Save AI Assistant JavaScript Data Model Dev Data Model Format 7 6 5 4 3 …" at bounding box center [596, 301] width 1192 height 602
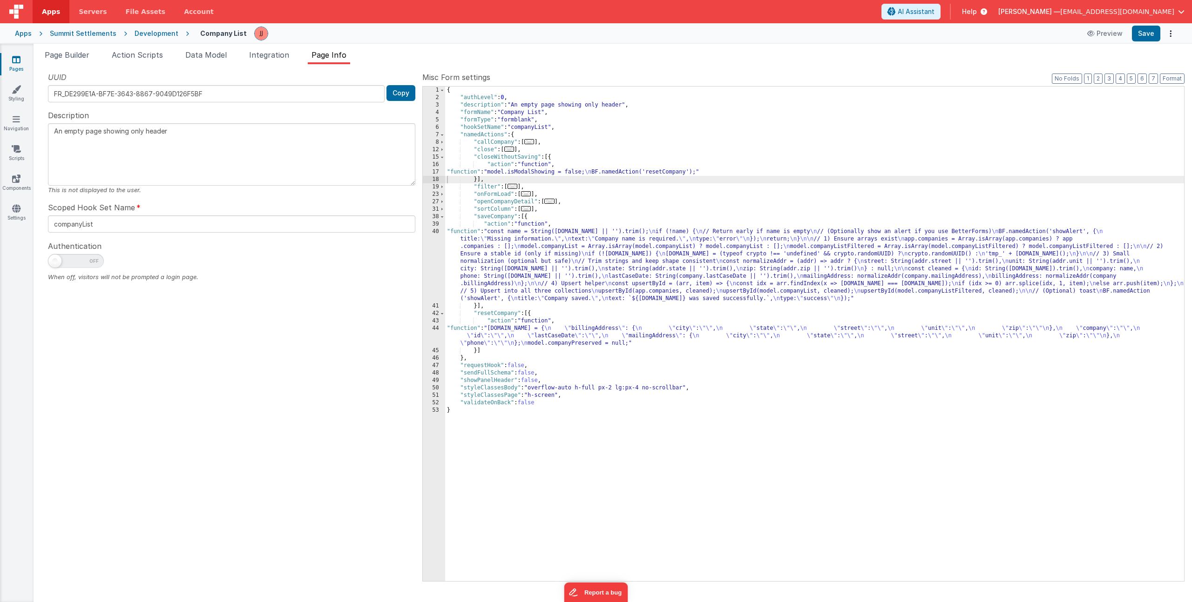
click at [573, 263] on div "{ "authLevel" : 0 , "description" : "An empty page showing only header" , "form…" at bounding box center [814, 342] width 739 height 510
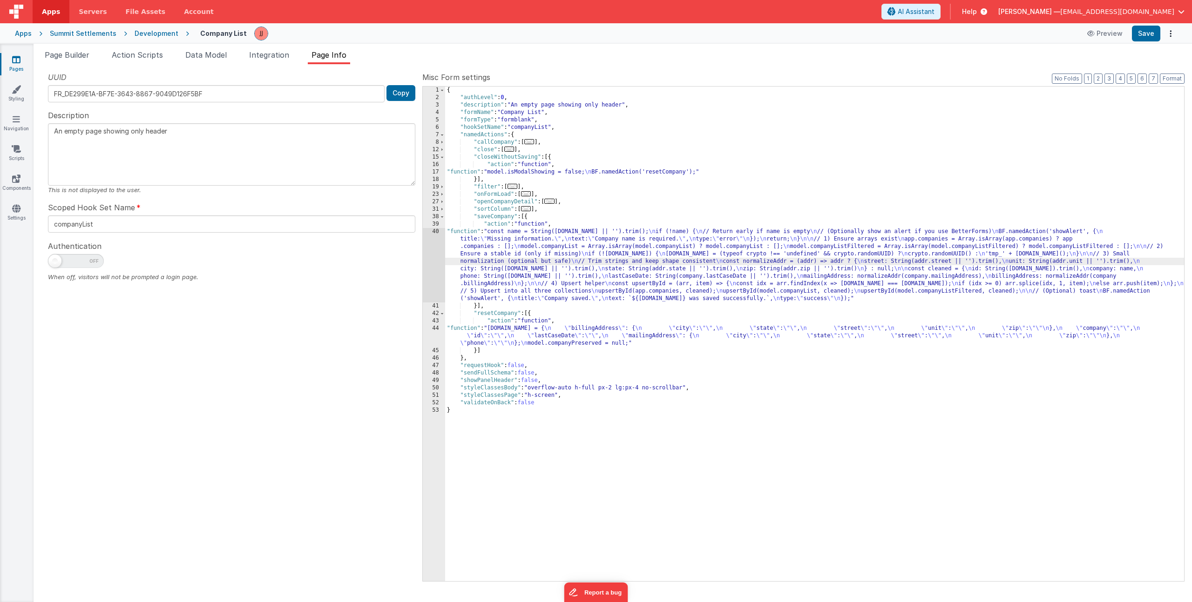
click at [427, 269] on div "40" at bounding box center [434, 265] width 22 height 74
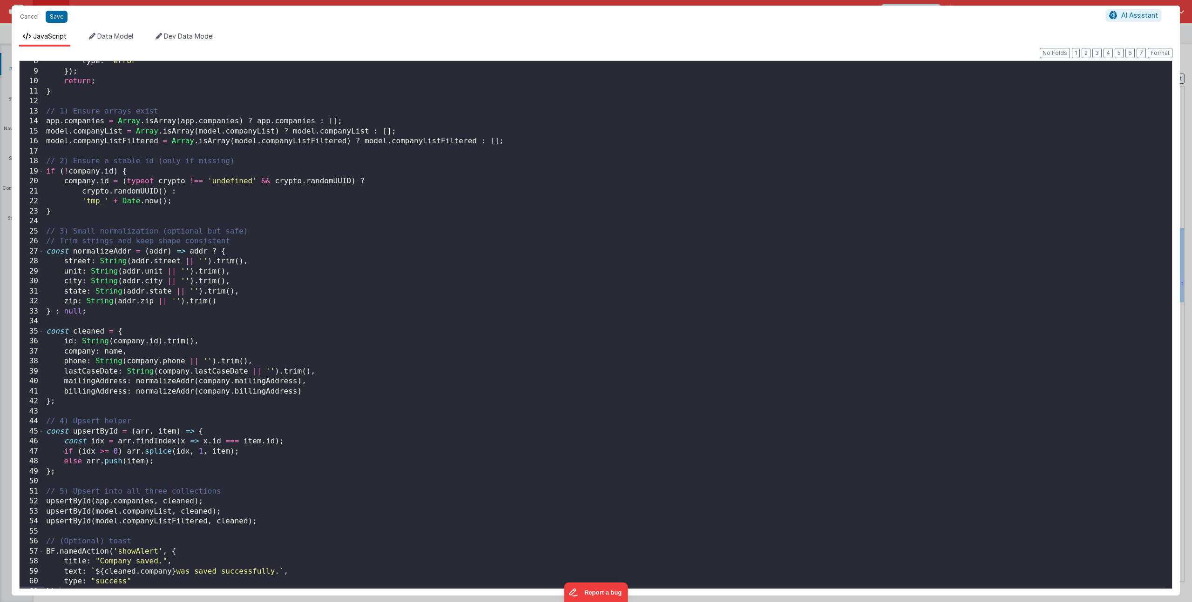
scroll to position [82, 0]
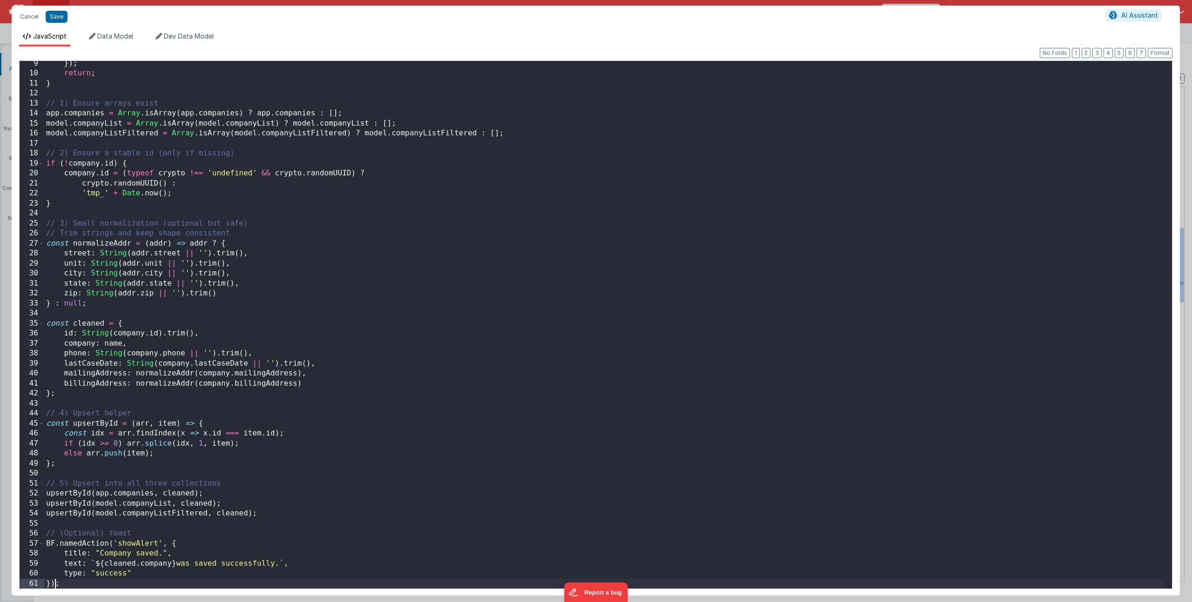
drag, startPoint x: 55, startPoint y: 582, endPoint x: 67, endPoint y: 580, distance: 11.9
click at [55, 582] on div "}) ; return ; } // 1) Ensure arrays exist app . companies = Array . isArray ( a…" at bounding box center [604, 333] width 1120 height 548
click at [67, 580] on div "}) ; return ; } // 1) Ensure arrays exist app . companies = Array . isArray ( a…" at bounding box center [604, 333] width 1120 height 548
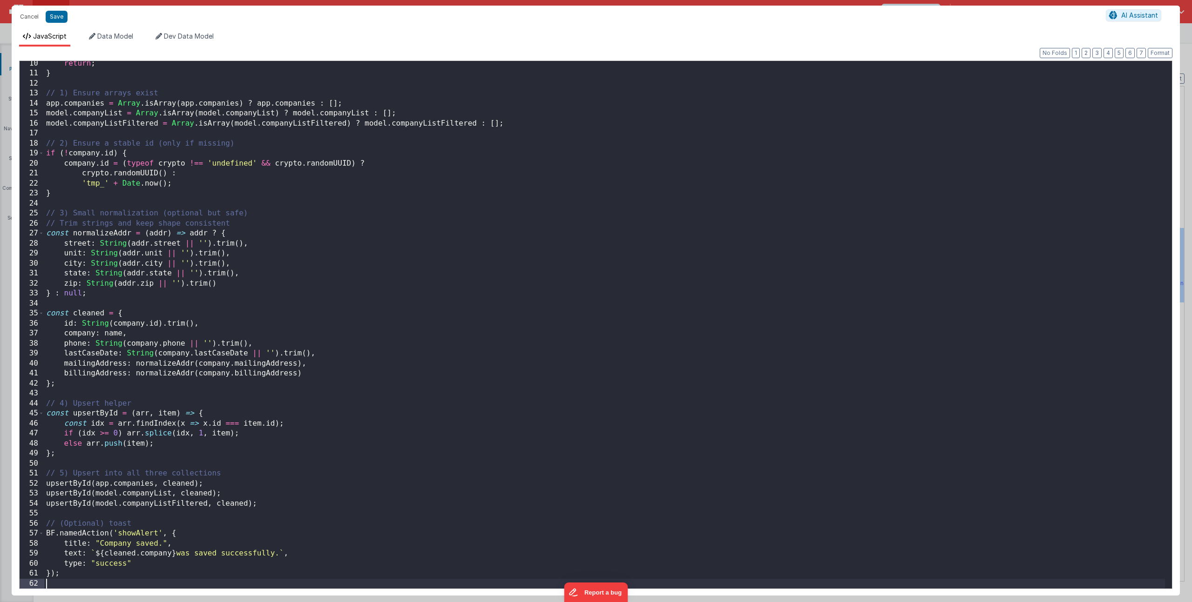
scroll to position [102, 0]
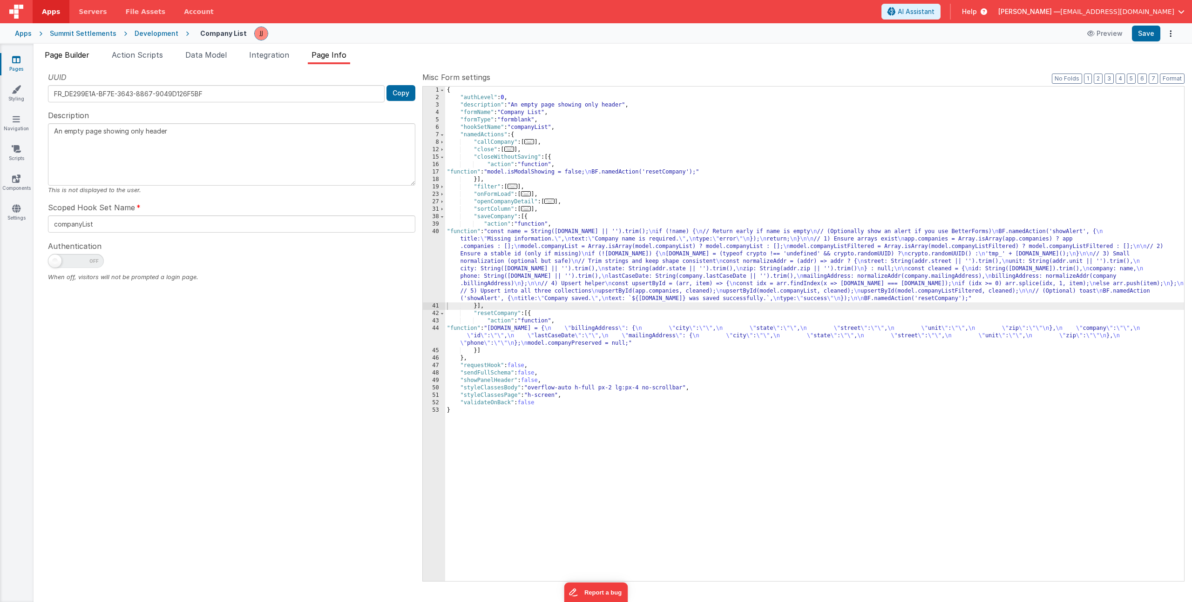
click at [73, 56] on span "Page Builder" at bounding box center [67, 54] width 45 height 9
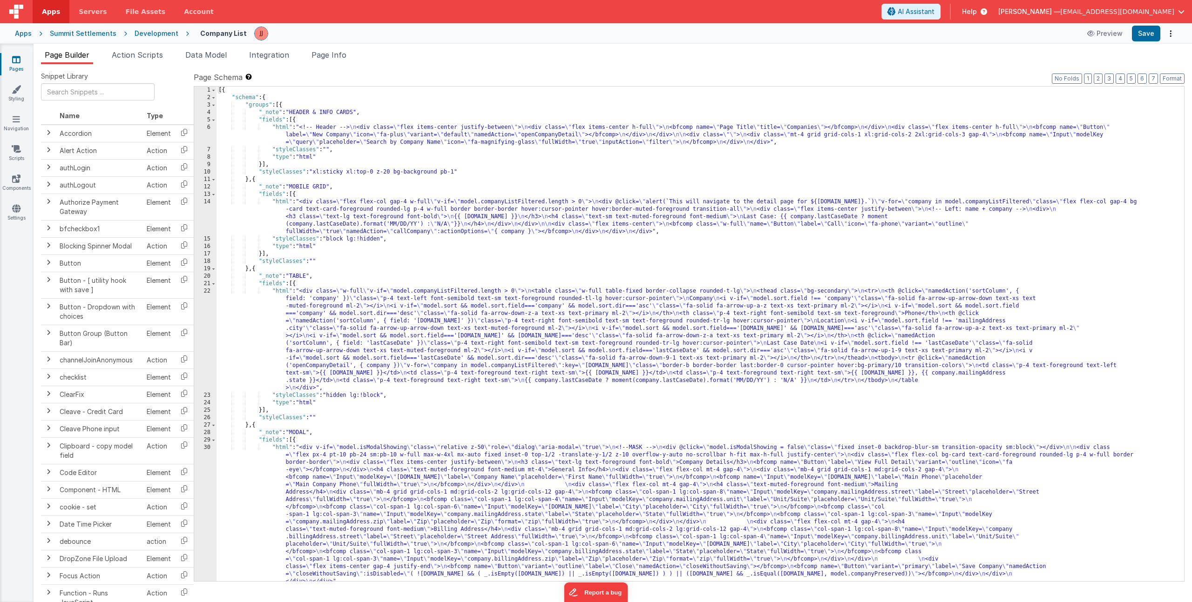
scroll to position [56, 0]
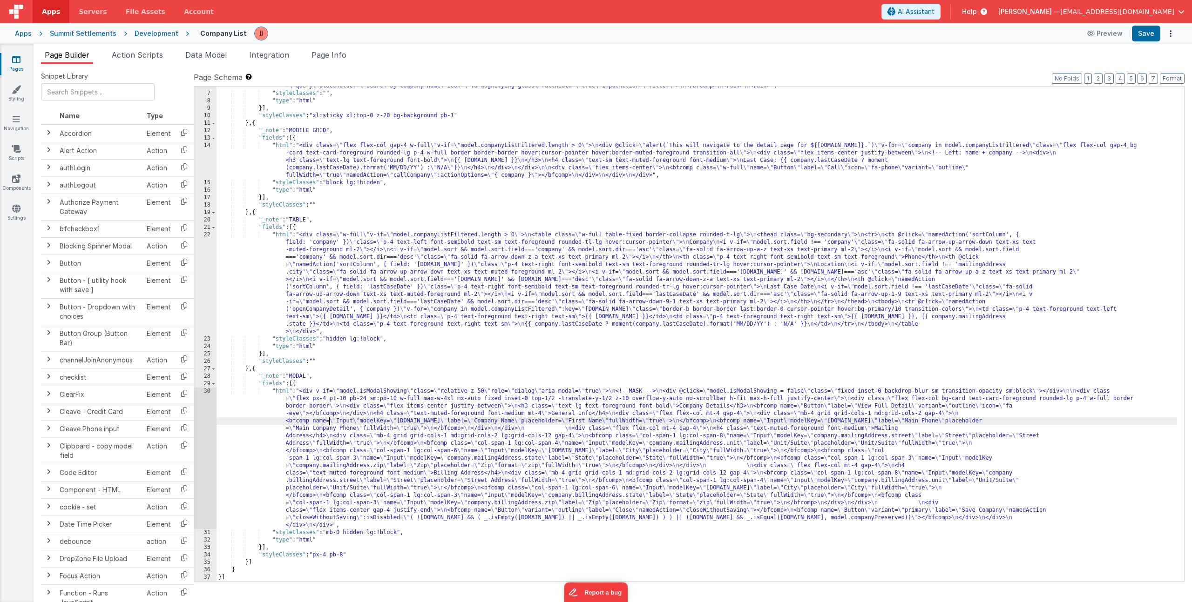
drag, startPoint x: 329, startPoint y: 419, endPoint x: 308, endPoint y: 428, distance: 22.3
click at [329, 419] on div ""html" : "<!-- Header --> \n <div class= \" flex items-center justify-between \…" at bounding box center [696, 329] width 960 height 525
click at [207, 430] on div "30" at bounding box center [205, 459] width 22 height 142
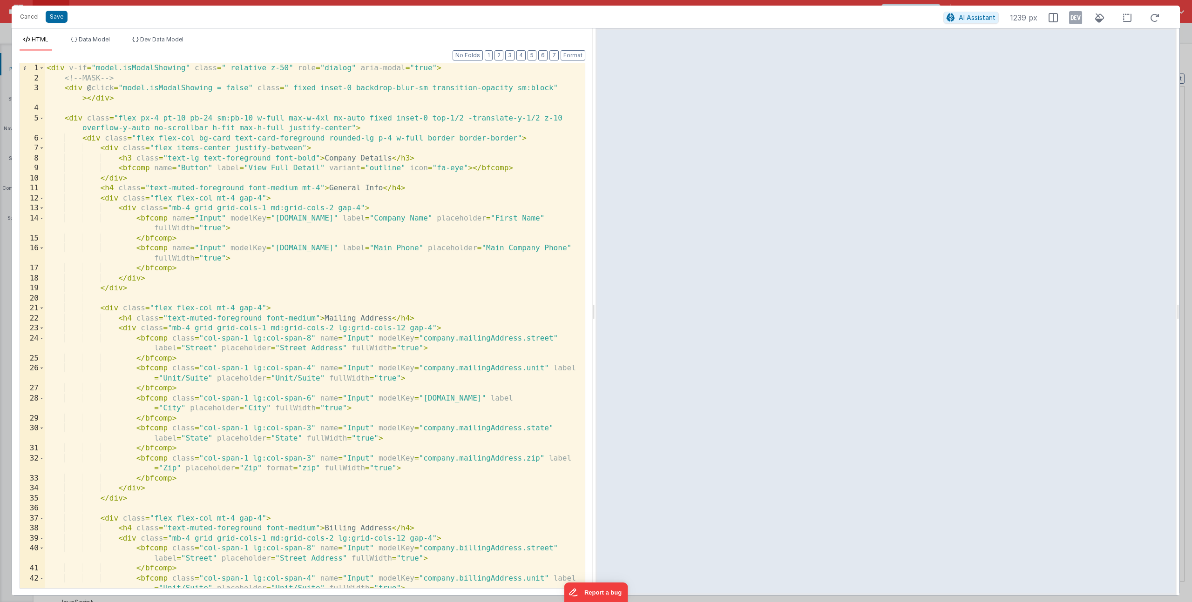
click at [225, 259] on div "< div v-if = "model.isModalShowing" class = " relative z-50" role = "dialog" ar…" at bounding box center [311, 335] width 533 height 545
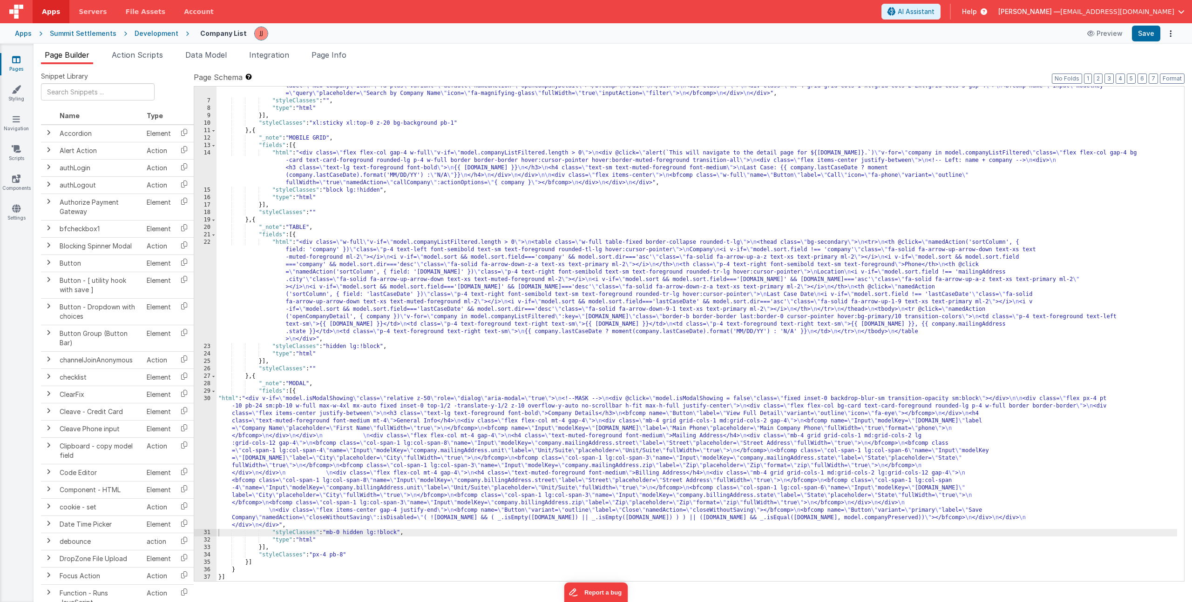
scroll to position [49, 0]
drag, startPoint x: 319, startPoint y: 457, endPoint x: 306, endPoint y: 454, distance: 13.2
click at [319, 457] on div ""html" : "<!-- Header --> \n <div class= \" flex items-center justify-between \…" at bounding box center [696, 337] width 960 height 525
click at [199, 436] on div "30" at bounding box center [205, 462] width 22 height 134
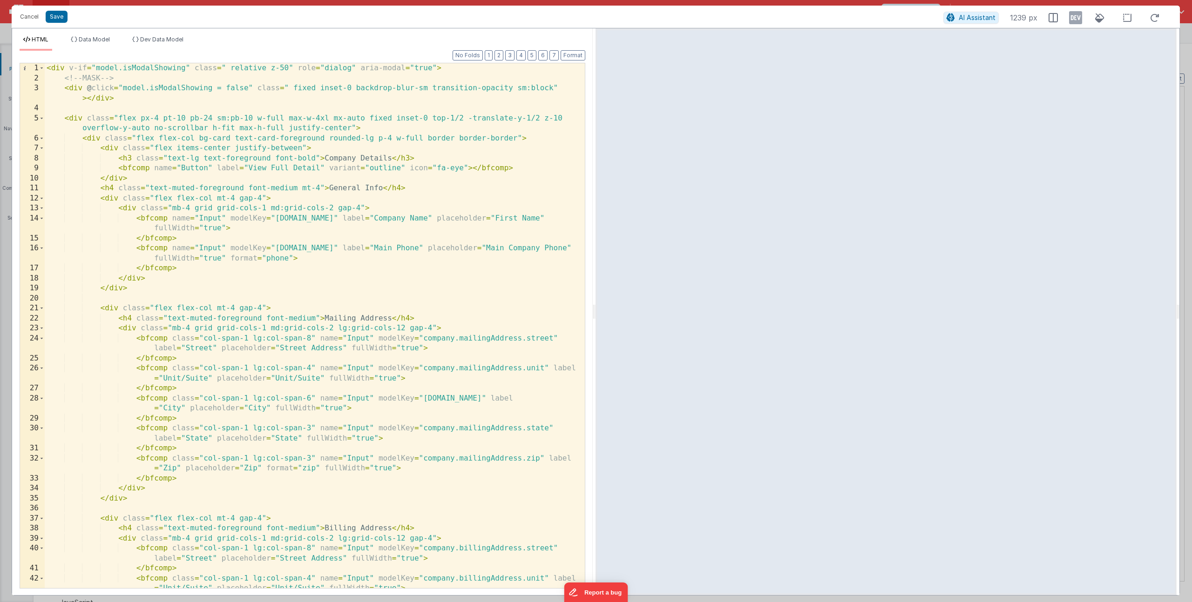
click at [515, 218] on div "< div v-if = "model.isModalShowing" class = " relative z-50" role = "dialog" ar…" at bounding box center [311, 335] width 533 height 545
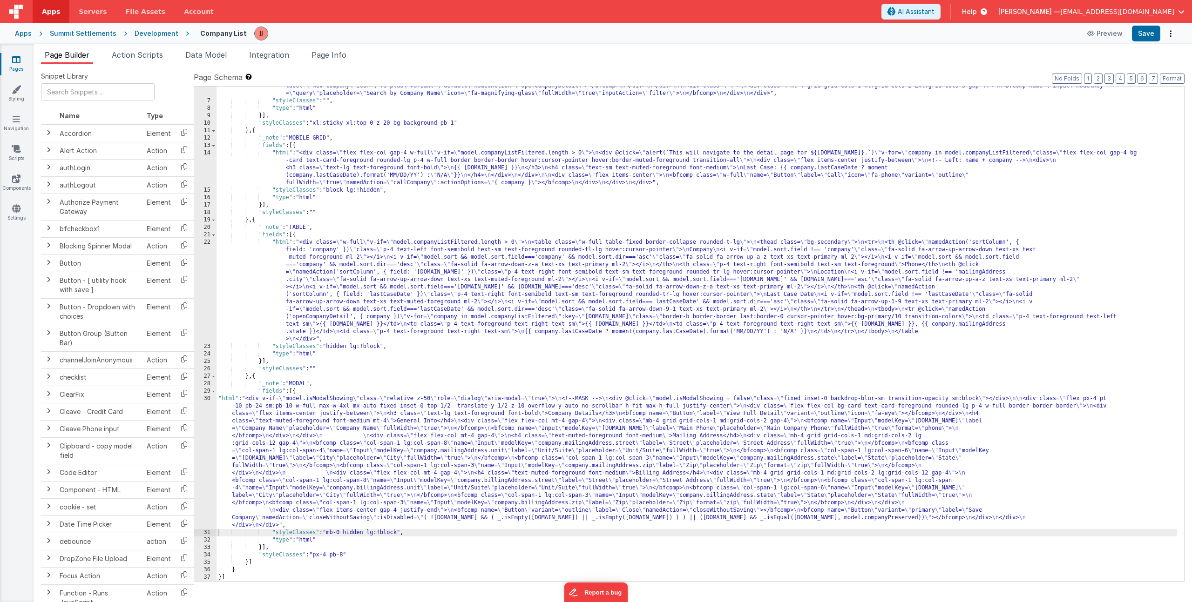
click at [349, 460] on div ""html" : "<!-- Header --> \n <div class= \" flex items-center justify-between \…" at bounding box center [696, 337] width 960 height 525
click at [322, 457] on div ""html" : "<!-- Header --> \n <div class= \" flex items-center justify-between \…" at bounding box center [696, 337] width 960 height 525
click at [204, 444] on div "30" at bounding box center [205, 462] width 22 height 134
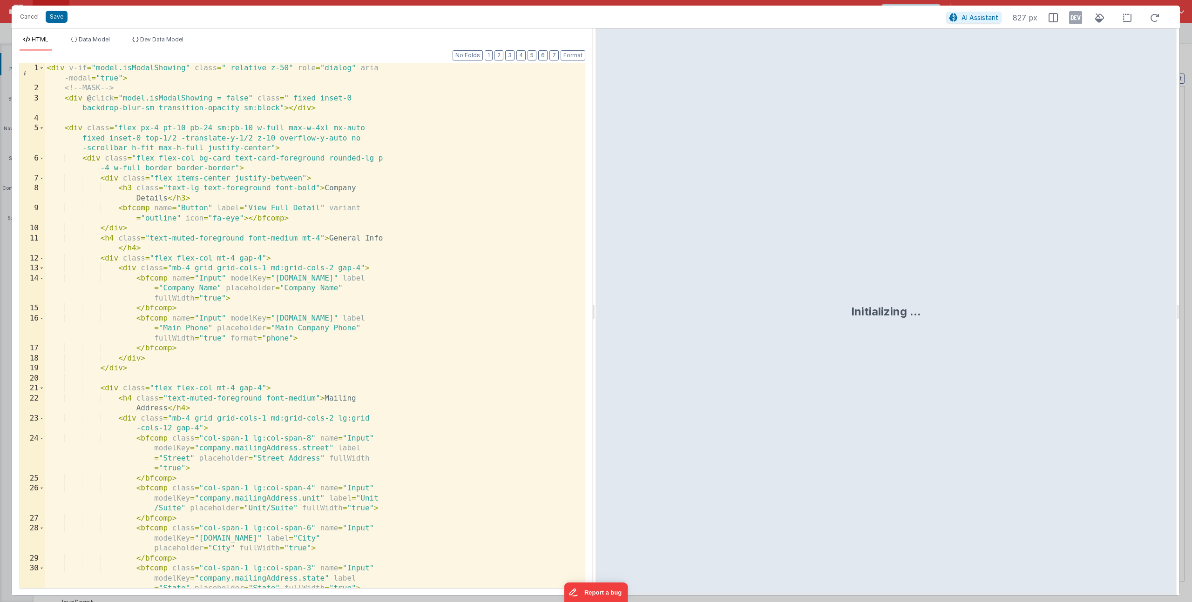
scroll to position [225, 0]
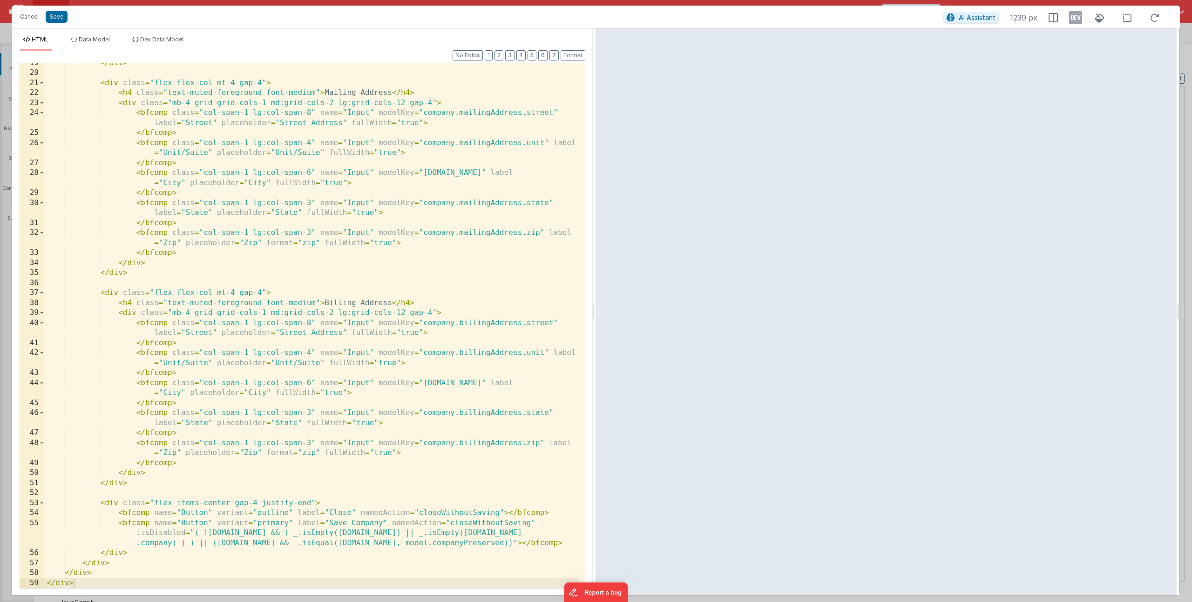
click at [460, 522] on div "</ div > < div class = "flex flex-col mt-4 gap-4" > < h4 class = "text-muted-fo…" at bounding box center [311, 330] width 533 height 545
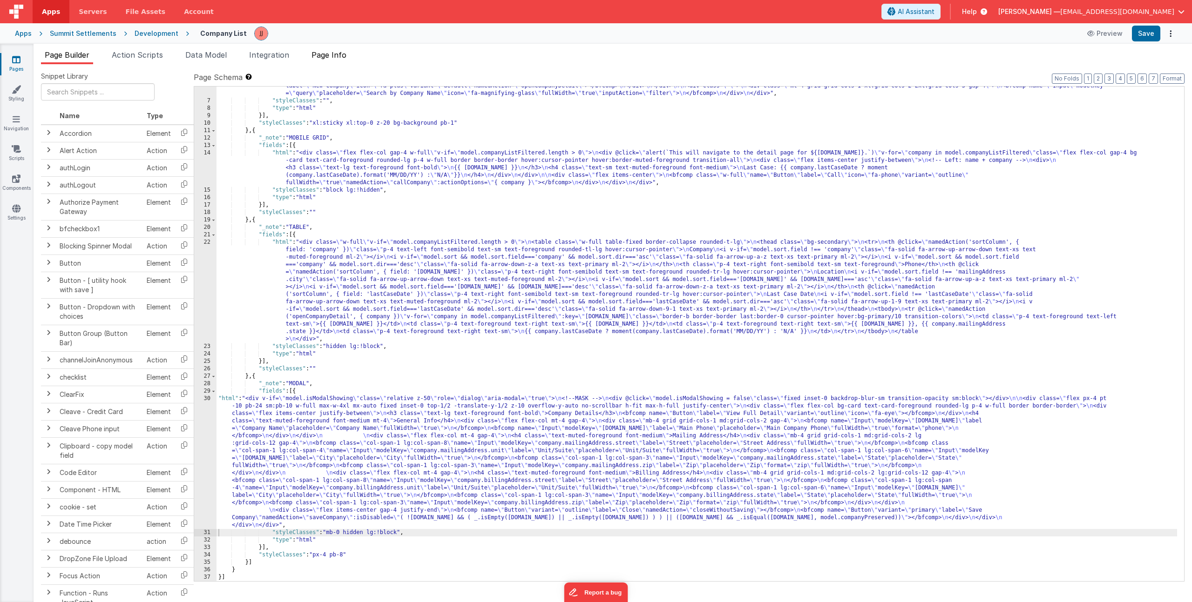
click at [342, 60] on li "Page Info" at bounding box center [329, 56] width 42 height 15
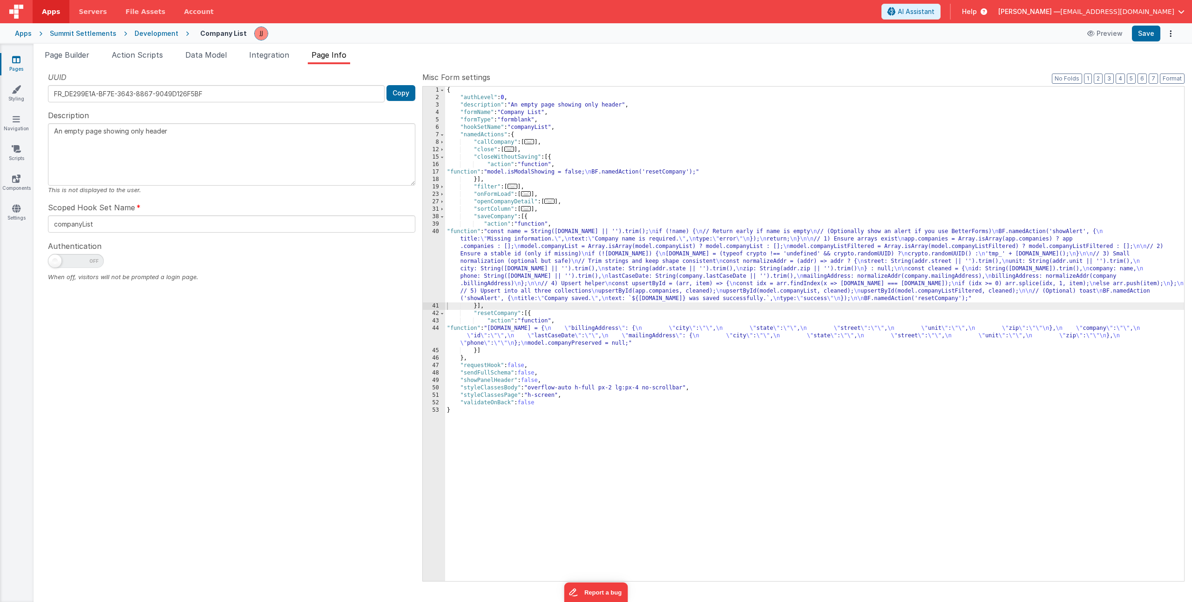
click at [668, 306] on div "{ "authLevel" : 0 , "description" : "An empty page showing only header" , "form…" at bounding box center [814, 342] width 739 height 510
click at [568, 261] on div "{ "authLevel" : 0 , "description" : "An empty page showing only header" , "form…" at bounding box center [814, 342] width 739 height 510
click at [442, 258] on div "40" at bounding box center [434, 265] width 22 height 74
click at [430, 261] on div "40" at bounding box center [434, 265] width 22 height 74
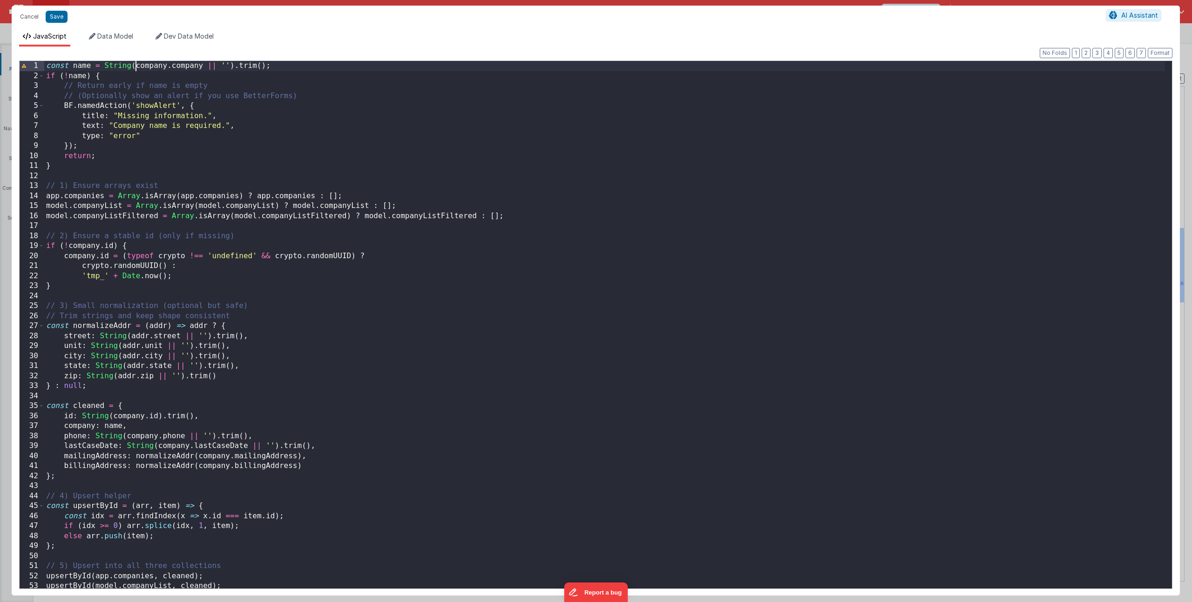
click at [135, 65] on div "const name = String ( company . company || '' ) . trim ( ) ; if ( ! name ) { //…" at bounding box center [604, 335] width 1120 height 548
click at [220, 65] on div "const name = String ( model . company . company || '' ) . trim ( ) ; if ( ! nam…" at bounding box center [604, 335] width 1120 height 548
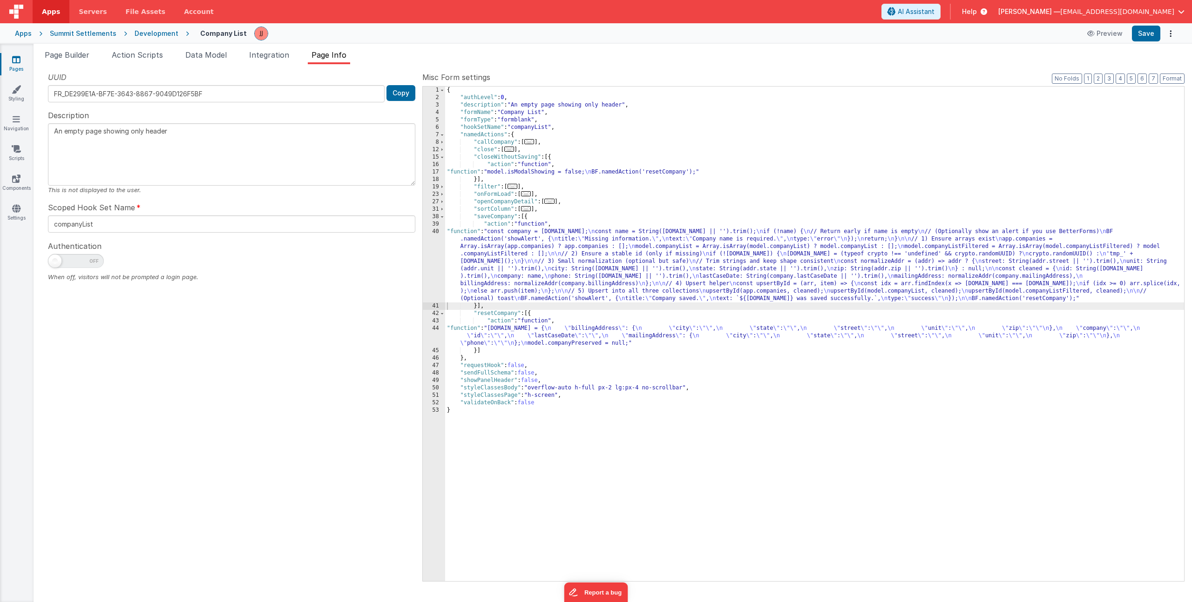
click at [507, 246] on div "{ "authLevel" : 0 , "description" : "An empty page showing only header" , "form…" at bounding box center [814, 342] width 739 height 510
click at [432, 261] on div "40" at bounding box center [434, 265] width 22 height 74
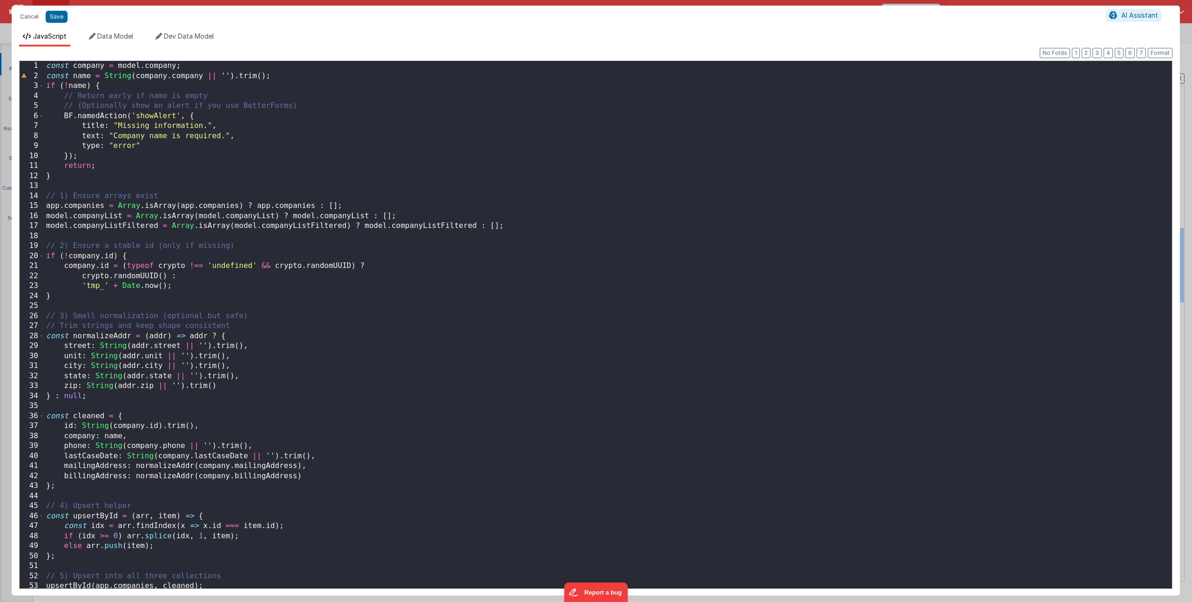
click at [372, 379] on div "const company = model . company ; const name = String ( company . company || ''…" at bounding box center [604, 335] width 1120 height 548
click at [367, 376] on div "const company = model . company ; const name = String ( company . company || ''…" at bounding box center [604, 335] width 1120 height 548
click at [250, 246] on div "const company = model . company ; const name = String ( company . company || ''…" at bounding box center [604, 335] width 1120 height 548
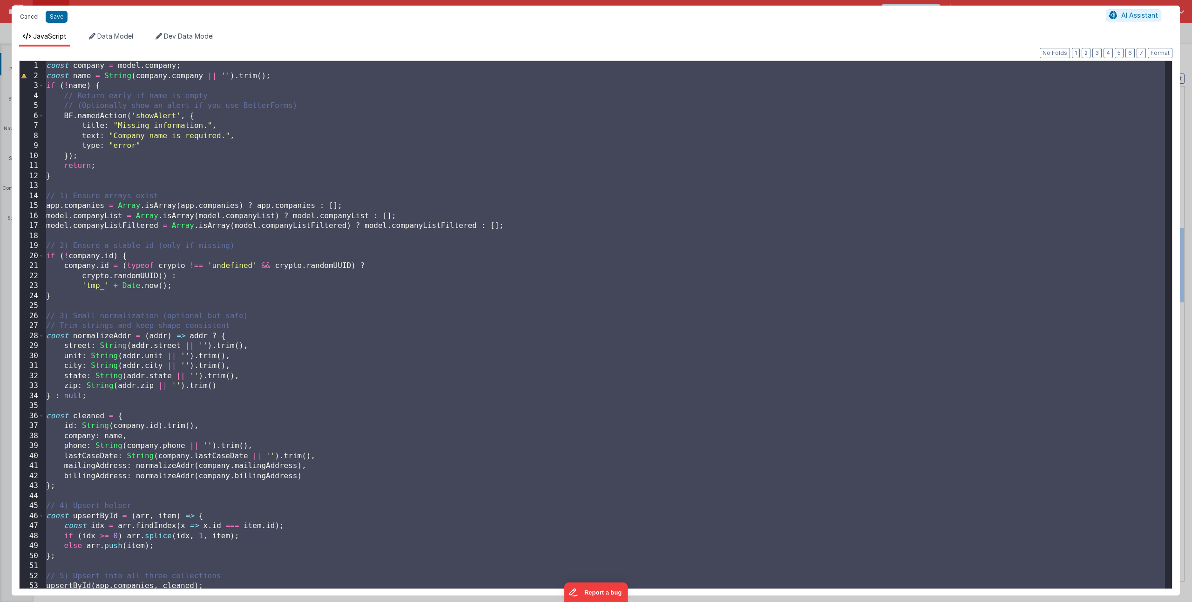
click at [31, 17] on button "Cancel" at bounding box center [29, 16] width 28 height 13
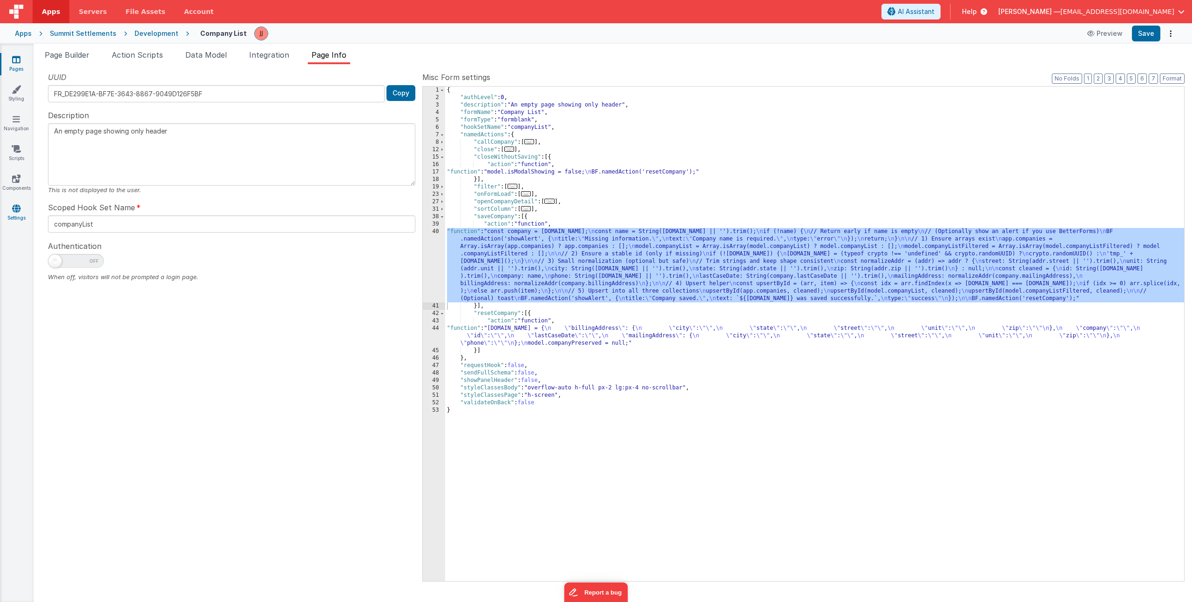
click at [12, 218] on link "Settings" at bounding box center [17, 213] width 34 height 19
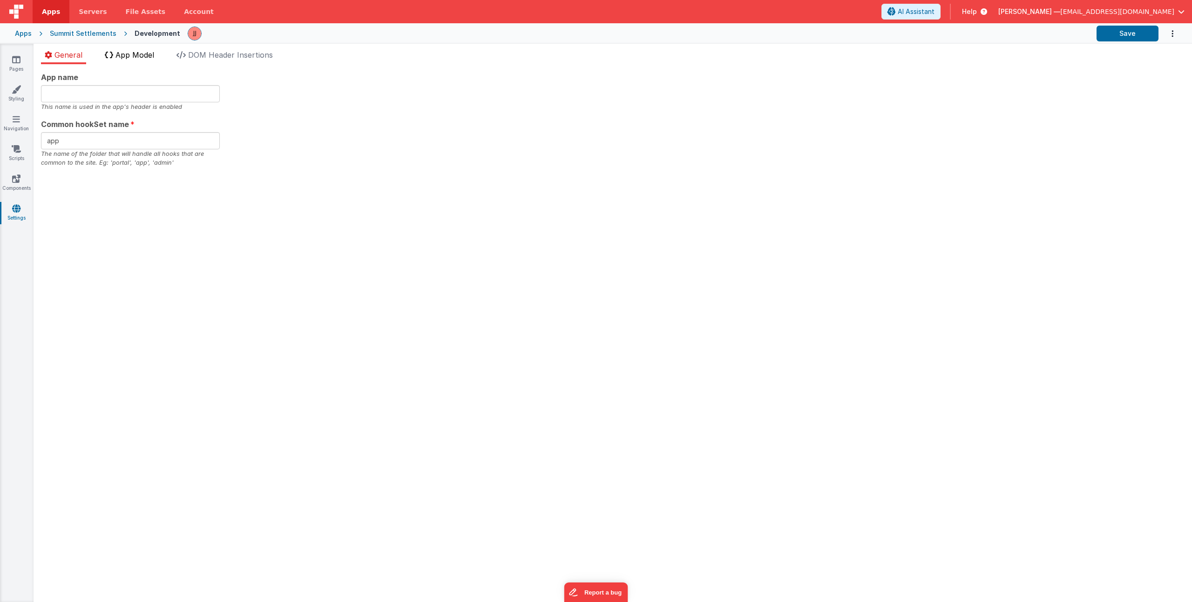
click at [119, 58] on span "App Model" at bounding box center [134, 54] width 39 height 9
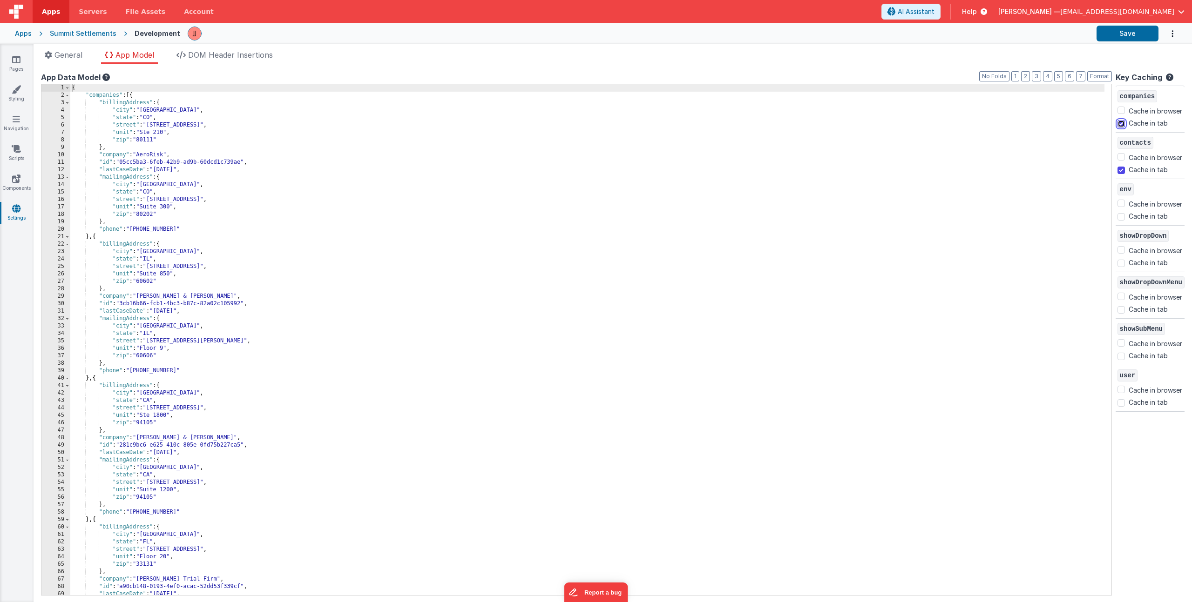
click at [1117, 123] on input "Cache in tab" at bounding box center [1120, 123] width 7 height 7
checkbox input "false"
drag, startPoint x: 1107, startPoint y: 169, endPoint x: 1112, endPoint y: 179, distance: 11.1
click at [1115, 169] on div "contacts Cache in browser Cache in tab" at bounding box center [1149, 156] width 69 height 47
click at [1117, 171] on input "Cache in tab" at bounding box center [1120, 170] width 7 height 7
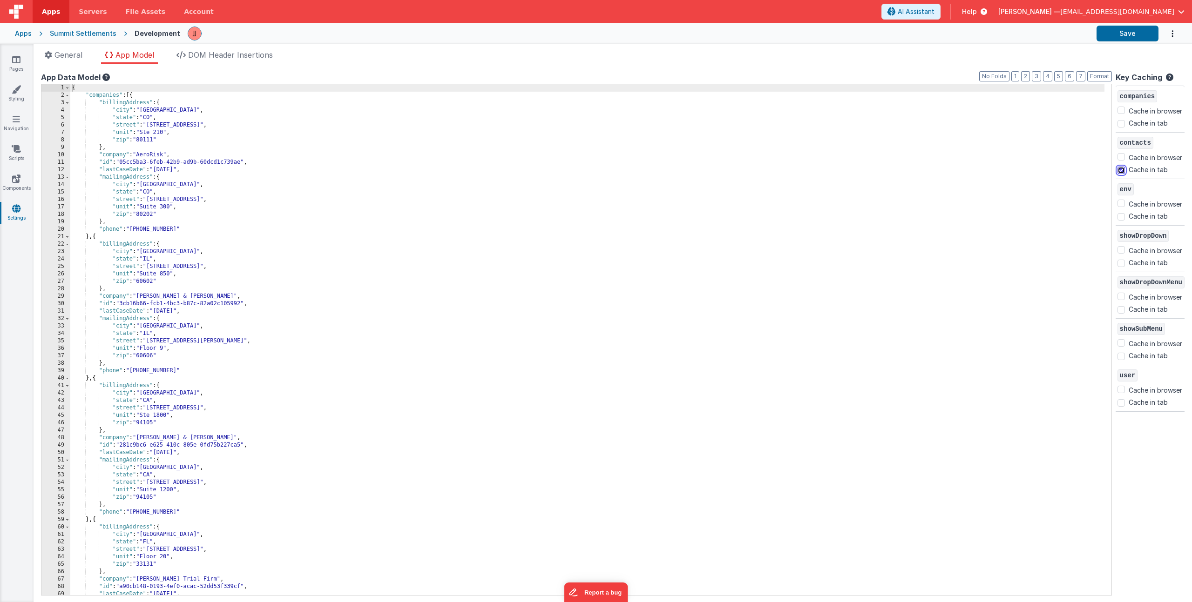
checkbox input "false"
click at [1111, 36] on button "Save" at bounding box center [1127, 34] width 62 height 16
click at [23, 59] on link "Pages" at bounding box center [17, 64] width 34 height 19
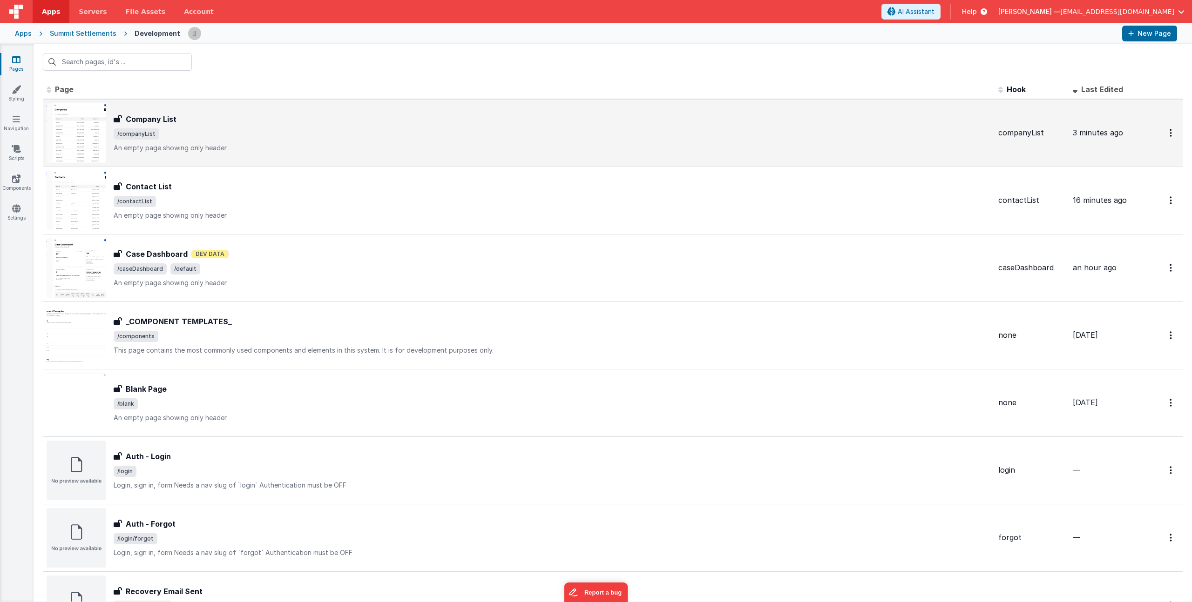
click at [227, 135] on span "/companyList" at bounding box center [552, 133] width 877 height 11
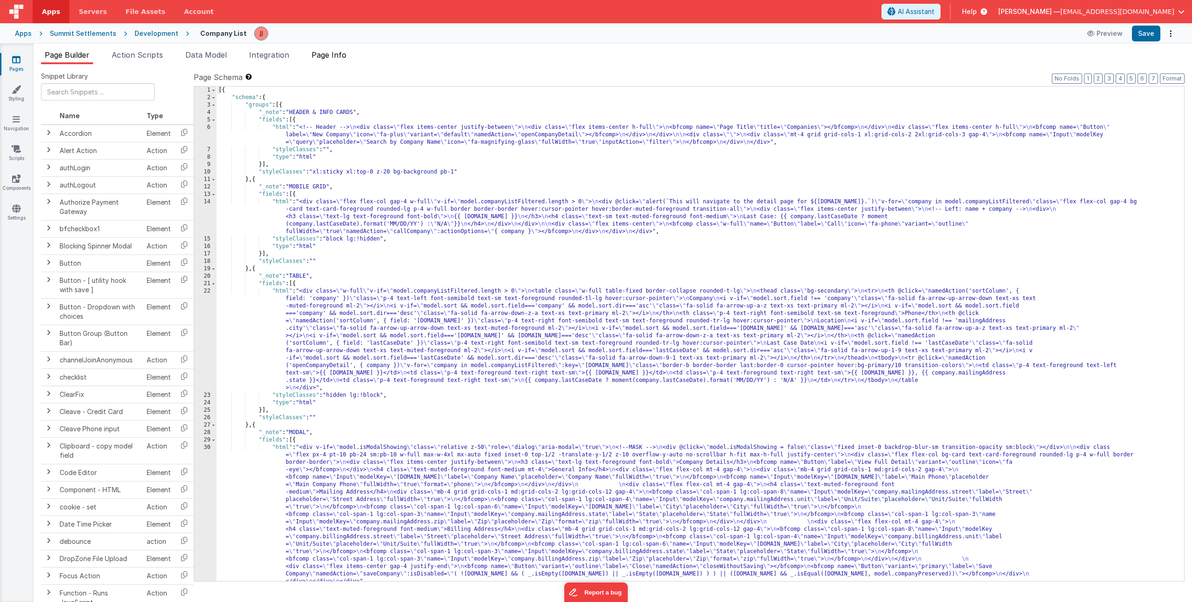
click at [350, 55] on li "Page Info" at bounding box center [329, 56] width 42 height 15
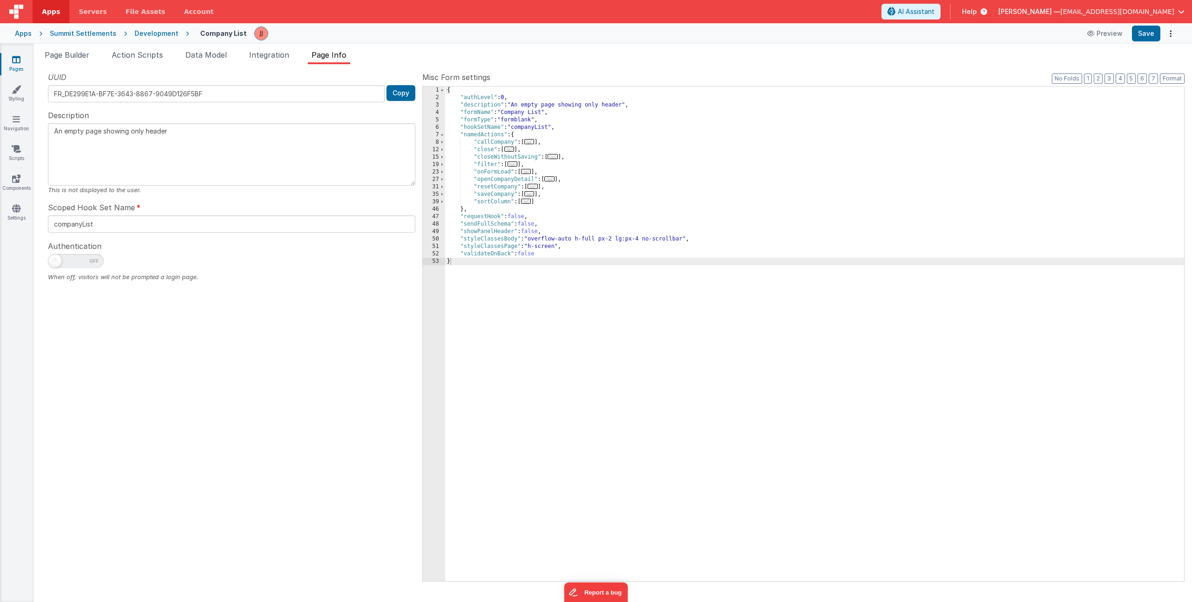
click at [531, 194] on span "..." at bounding box center [529, 193] width 10 height 5
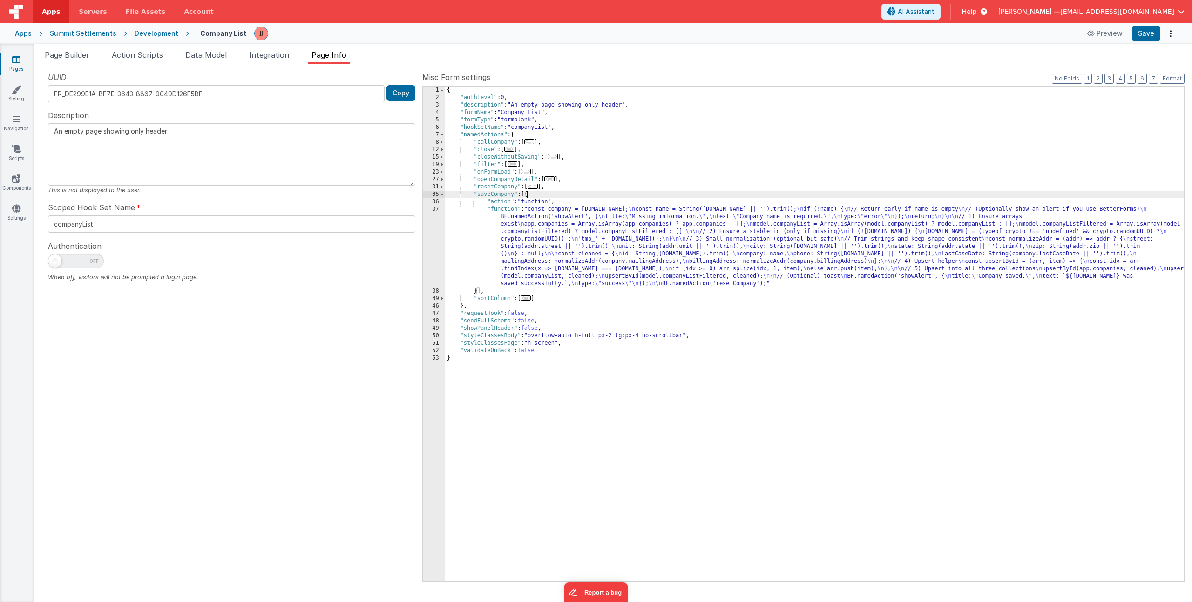
click at [526, 245] on div "{ "authLevel" : 0 , "description" : "An empty page showing only header" , "form…" at bounding box center [814, 342] width 739 height 510
click at [440, 245] on div "37" at bounding box center [434, 247] width 22 height 82
click at [437, 249] on div "37" at bounding box center [434, 247] width 22 height 82
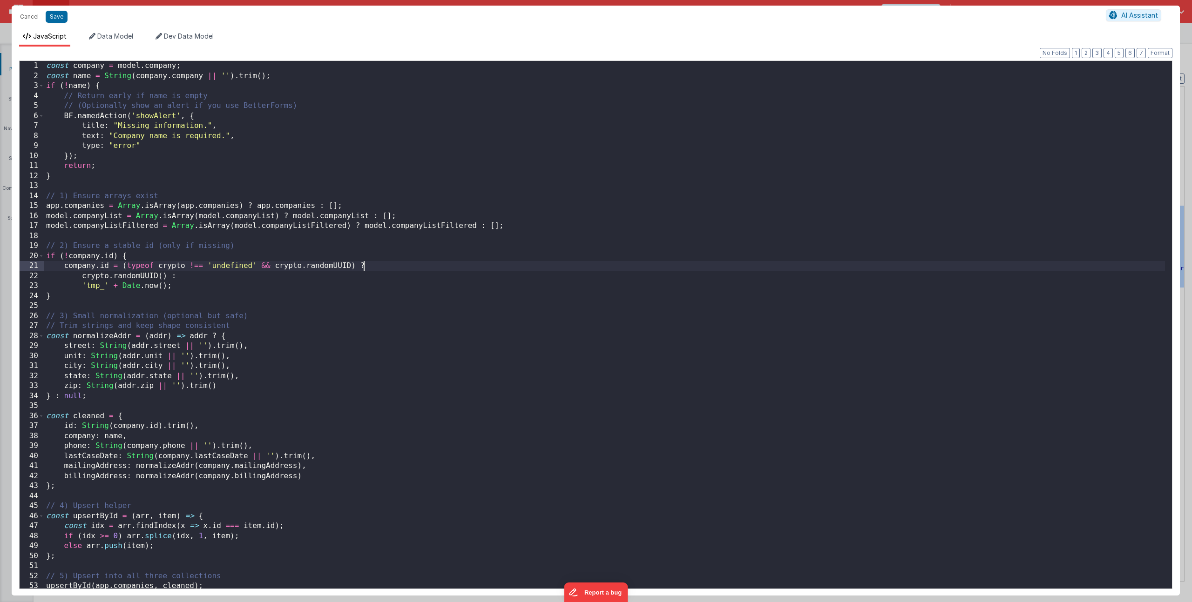
click at [384, 271] on div "const company = model . company ; const name = String ( company . company || ''…" at bounding box center [604, 335] width 1120 height 548
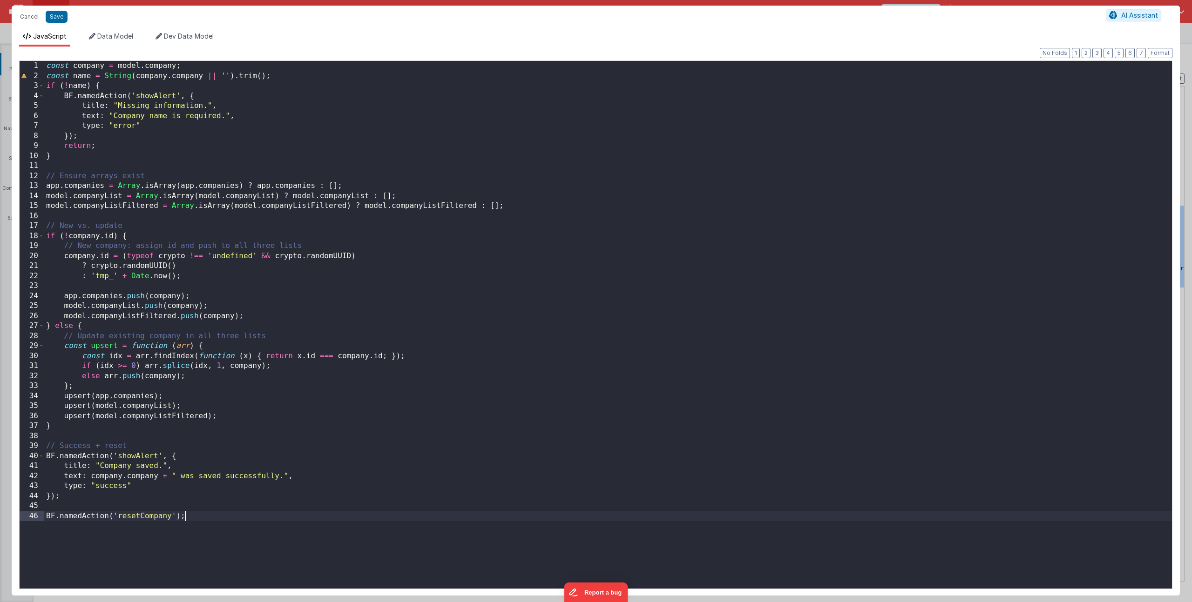
click at [405, 319] on div "const company = model . company ; const name = String ( company . company || ''…" at bounding box center [607, 335] width 1127 height 548
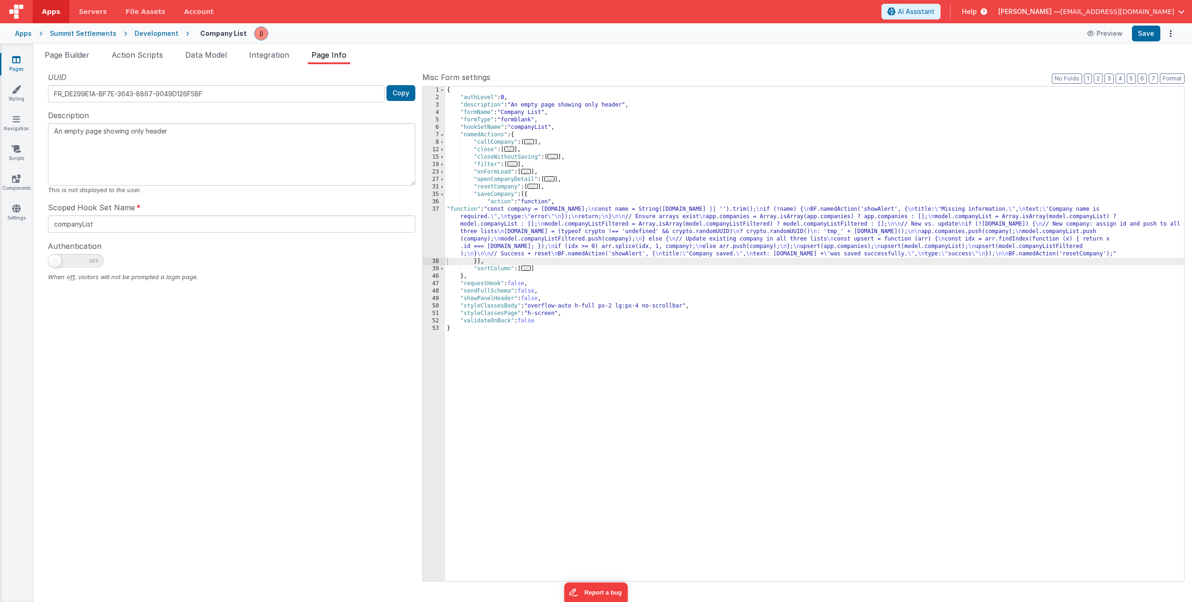
click at [575, 238] on div "{ "authLevel" : 0 , "description" : "An empty page showing only header" , "form…" at bounding box center [814, 342] width 739 height 510
click at [427, 233] on div "37" at bounding box center [434, 232] width 22 height 52
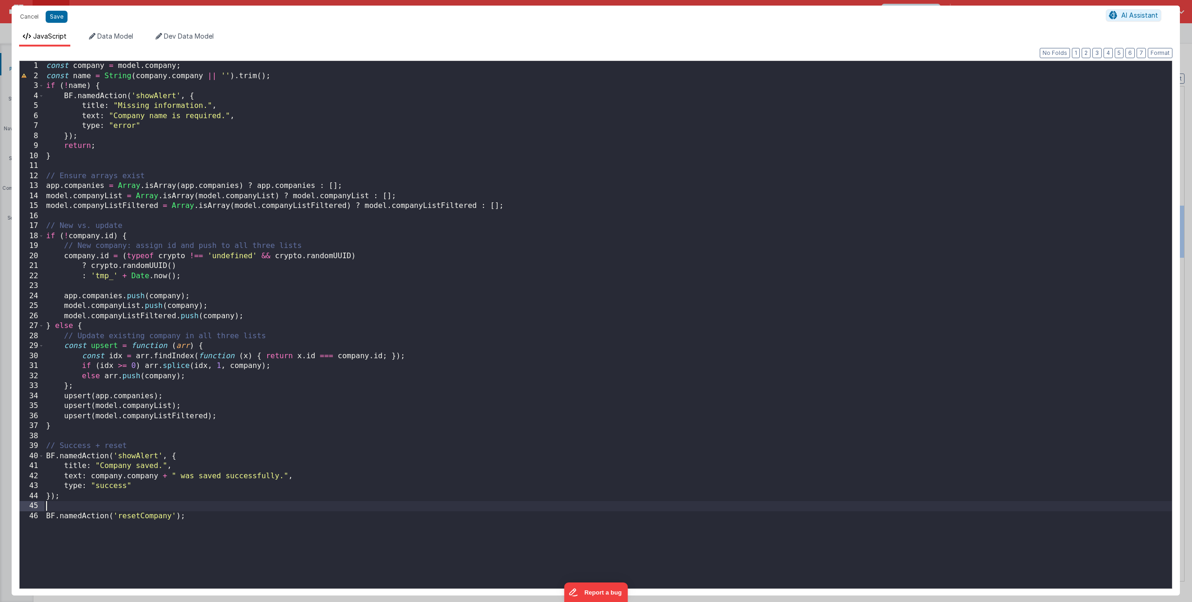
click at [99, 507] on div "const company = model . company ; const name = String ( company . company || ''…" at bounding box center [607, 335] width 1127 height 548
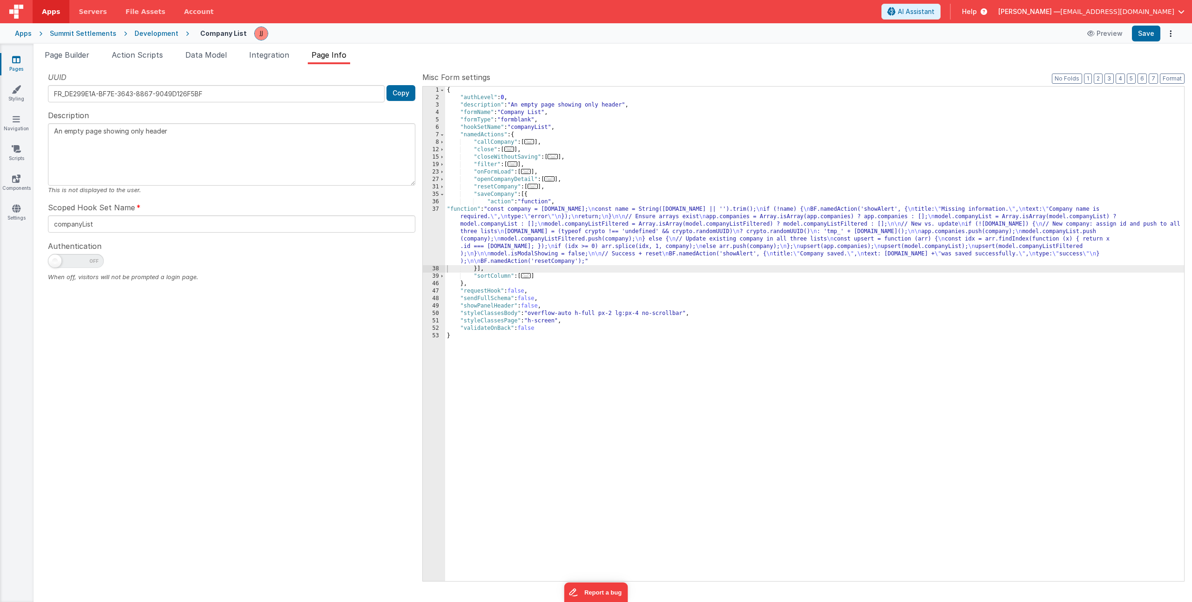
click at [514, 235] on div "{ "authLevel" : 0 , "description" : "An empty page showing only header" , "form…" at bounding box center [814, 342] width 739 height 510
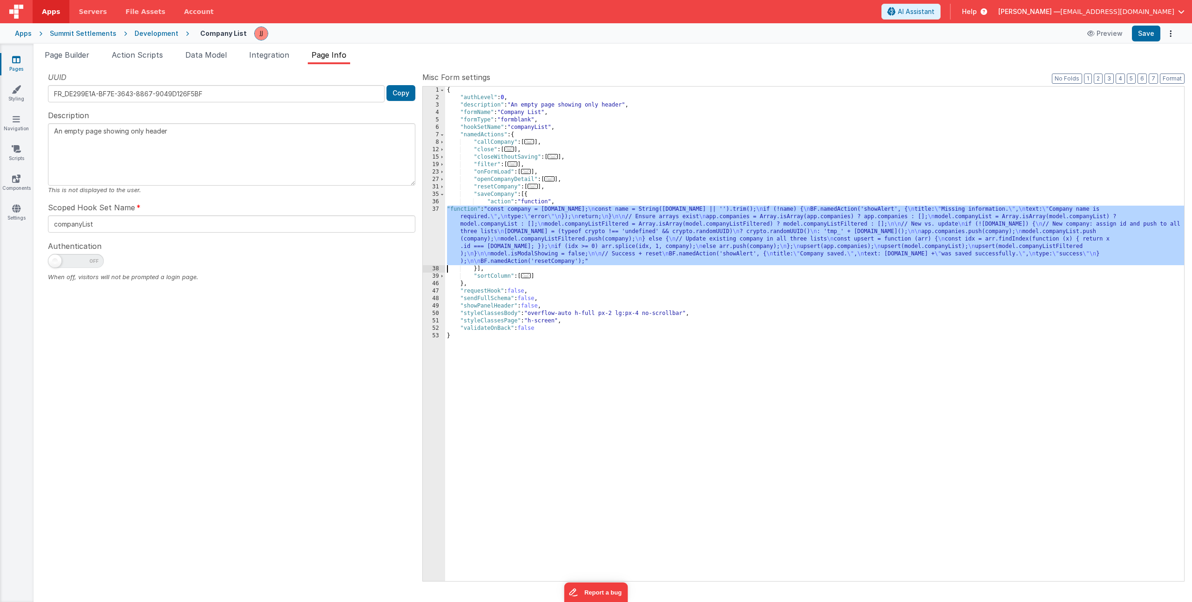
click at [432, 228] on div "37" at bounding box center [434, 236] width 22 height 60
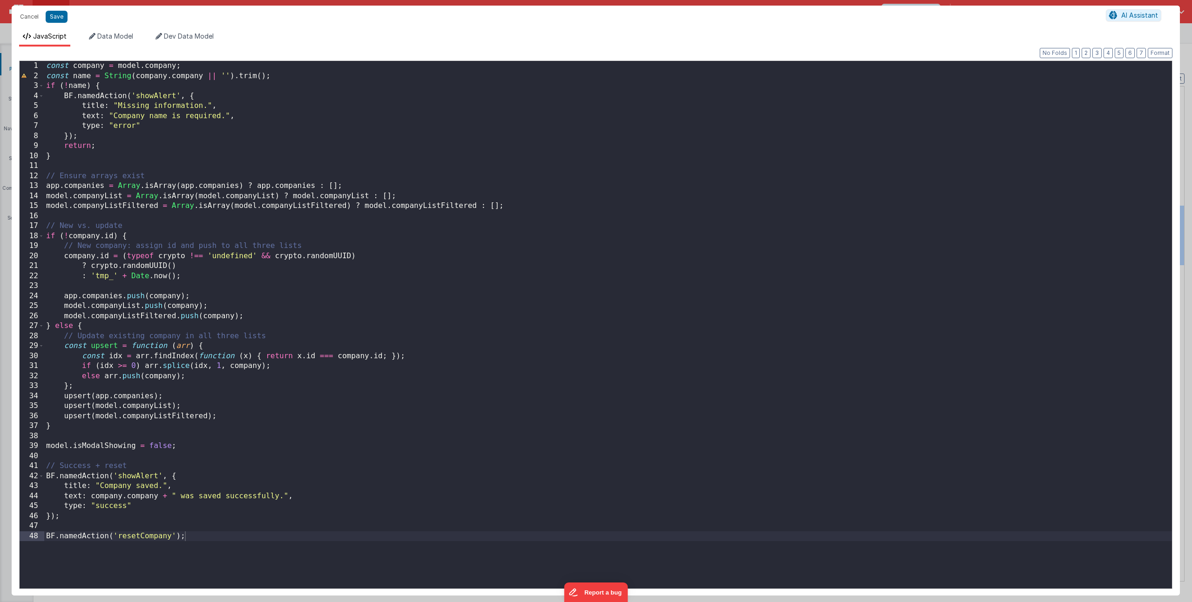
click at [289, 411] on div "const company = model . company ; const name = String ( company . company || ''…" at bounding box center [607, 335] width 1127 height 548
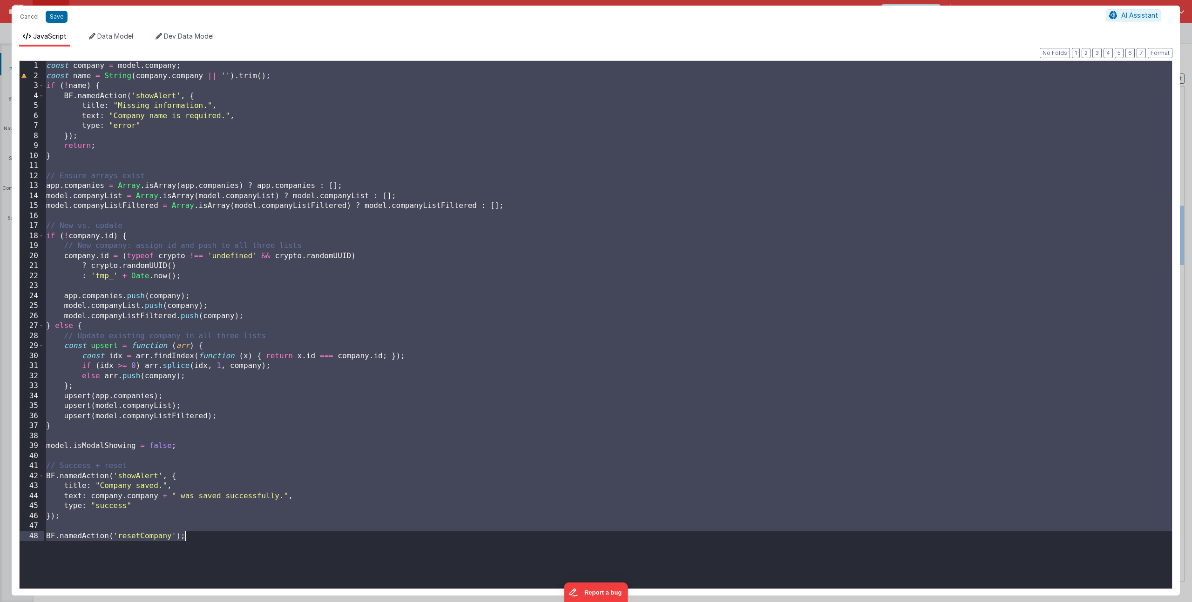
click at [286, 390] on div "const company = model . company ; const name = String ( company . company || ''…" at bounding box center [607, 335] width 1127 height 548
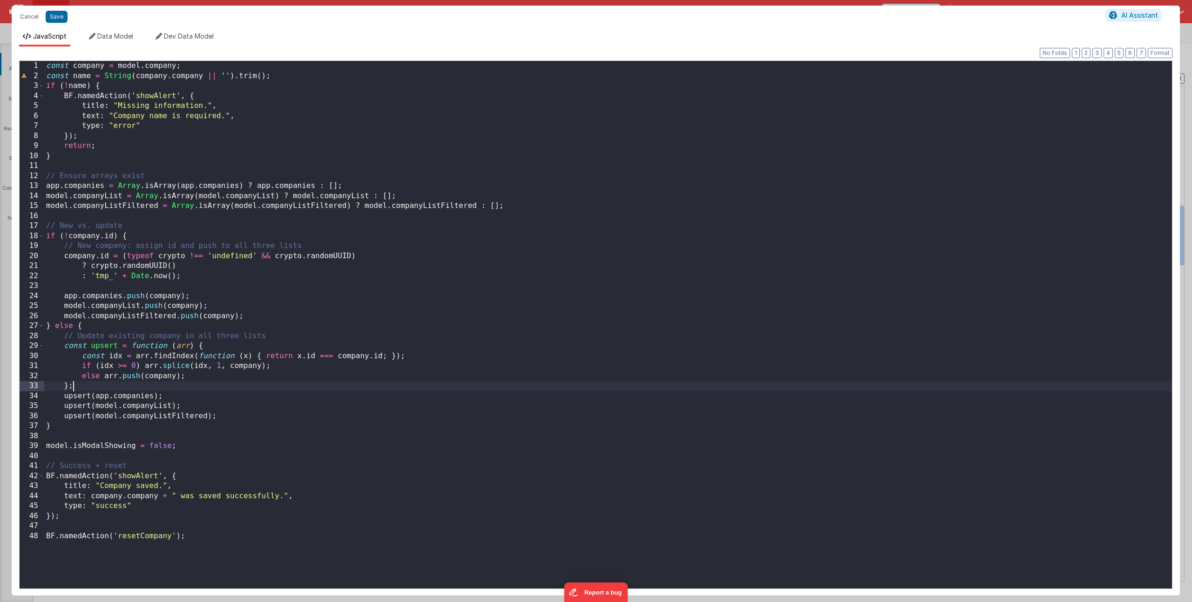
click at [437, 432] on div "const company = model . company ; const name = String ( company . company || ''…" at bounding box center [607, 335] width 1127 height 548
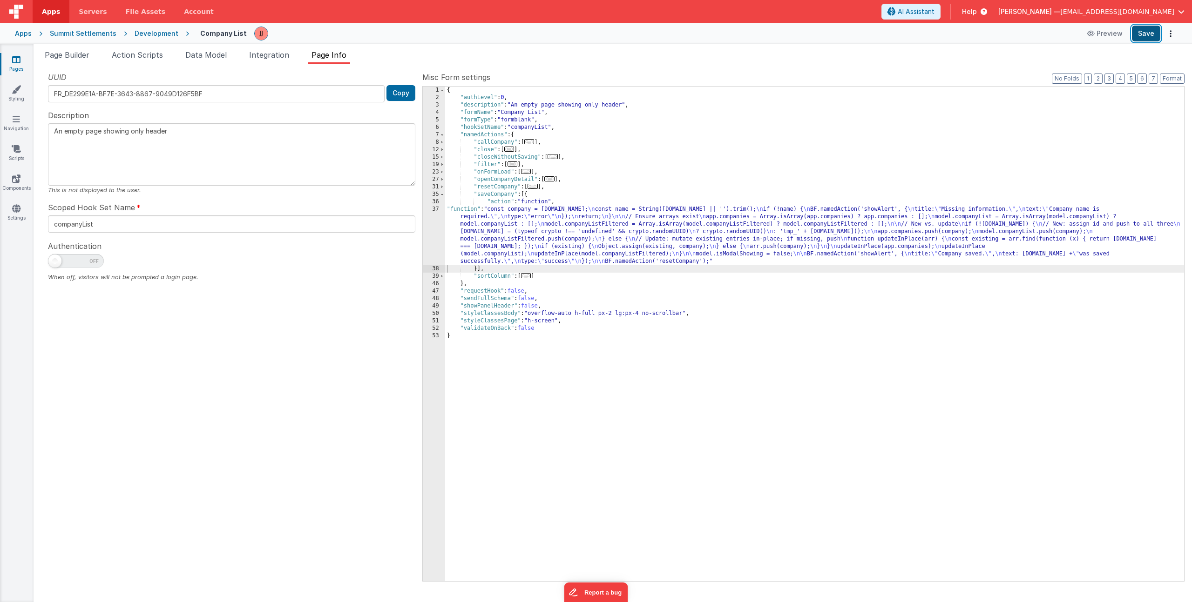
click at [1143, 34] on button "Save" at bounding box center [1146, 34] width 28 height 16
click at [85, 57] on span "Page Builder" at bounding box center [67, 54] width 45 height 9
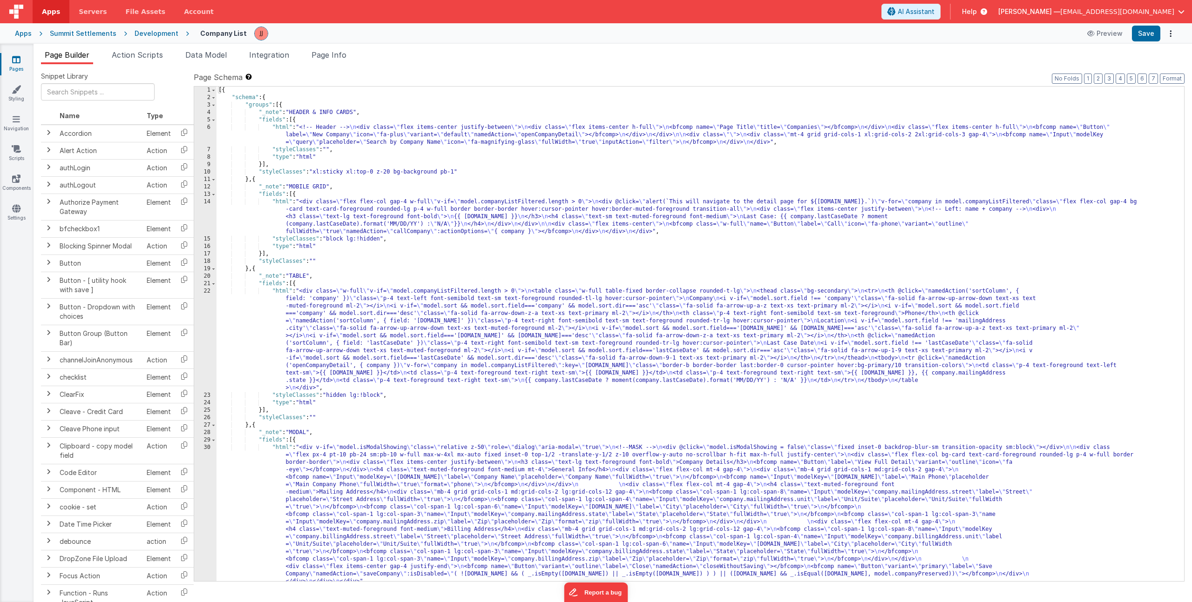
click at [335, 313] on div "[{ "schema" : { "groups" : [{ "_note" : "HEADER & INFO CARDS" , "fields" : [{ "…" at bounding box center [696, 342] width 960 height 510
click at [209, 321] on div "22" at bounding box center [205, 340] width 22 height 104
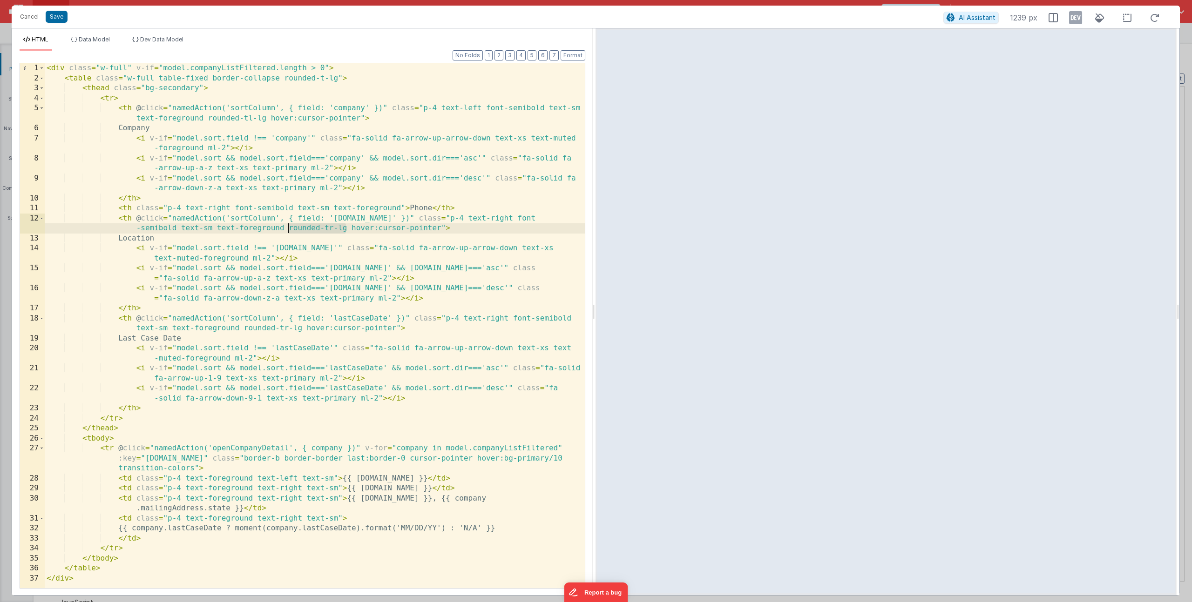
drag, startPoint x: 346, startPoint y: 228, endPoint x: 289, endPoint y: 227, distance: 56.8
click at [289, 227] on div "< div class = "w-full" v-if = "model.companyListFiltered.length > 0" > < table …" at bounding box center [315, 335] width 540 height 545
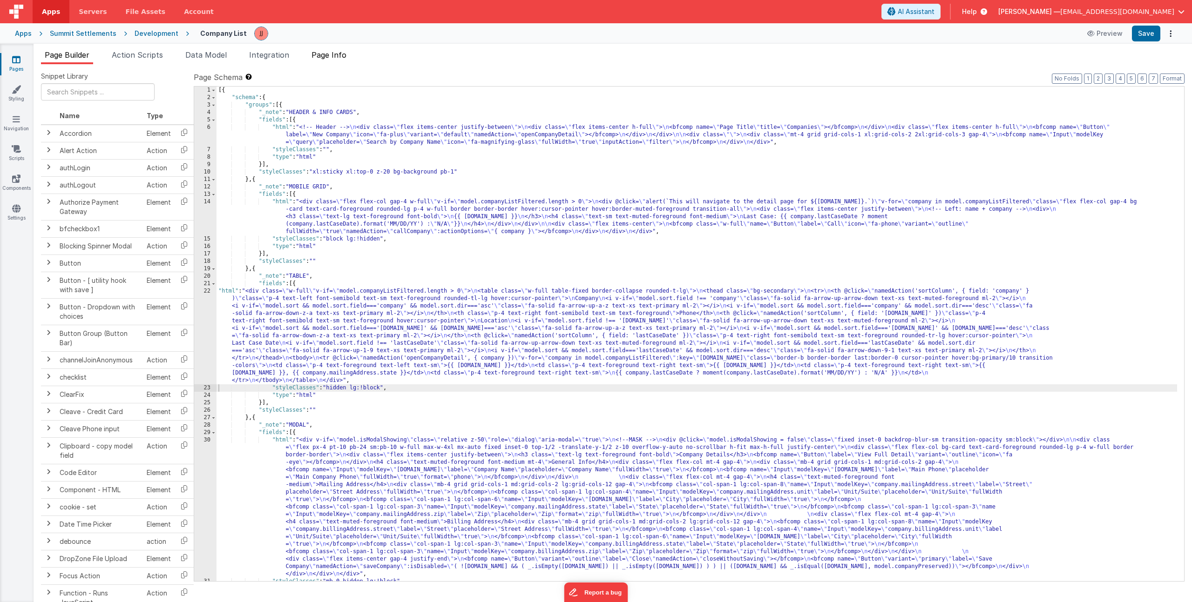
click at [340, 60] on li "Page Info" at bounding box center [329, 56] width 42 height 15
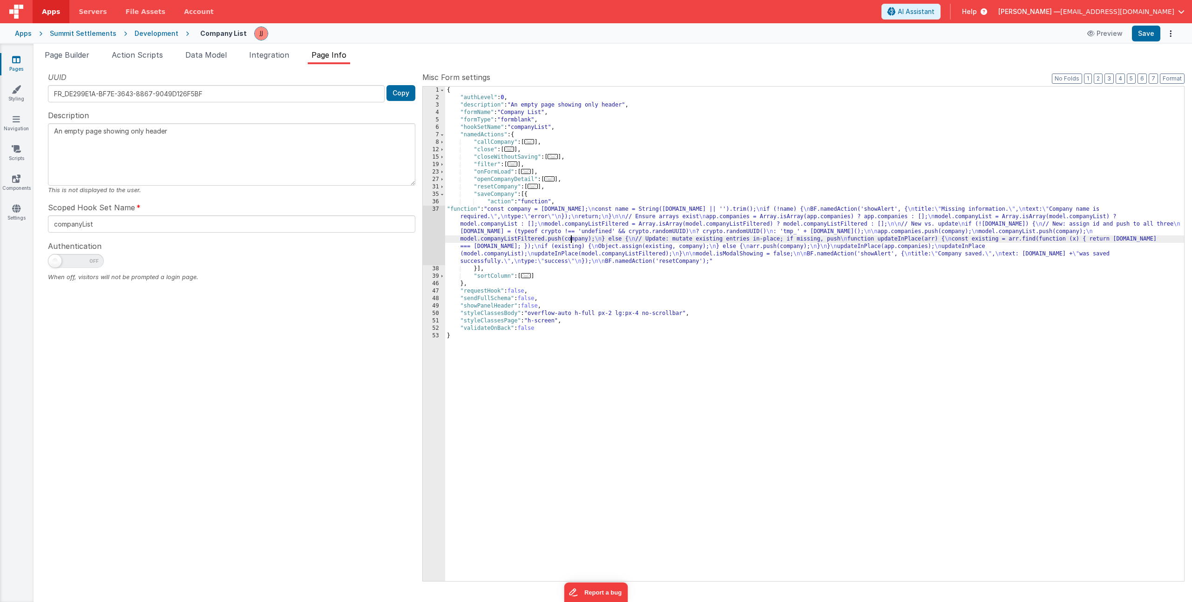
click at [570, 239] on div "{ "authLevel" : 0 , "description" : "An empty page showing only header" , "form…" at bounding box center [814, 342] width 739 height 510
click at [434, 241] on div "37" at bounding box center [434, 236] width 22 height 60
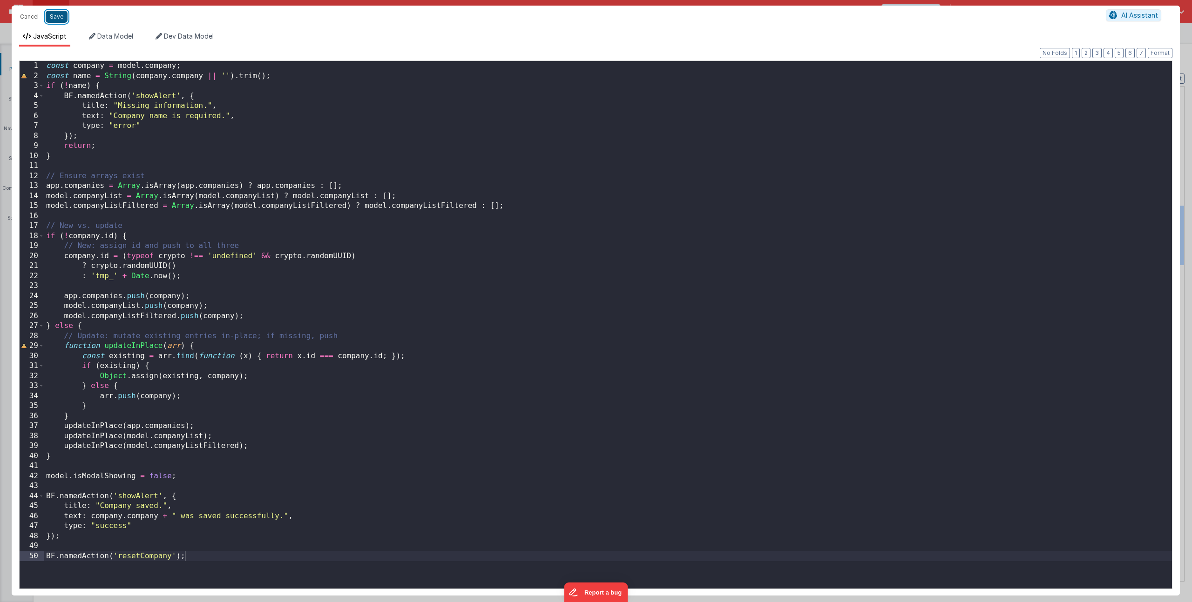
click at [52, 13] on button "Save" at bounding box center [57, 17] width 22 height 12
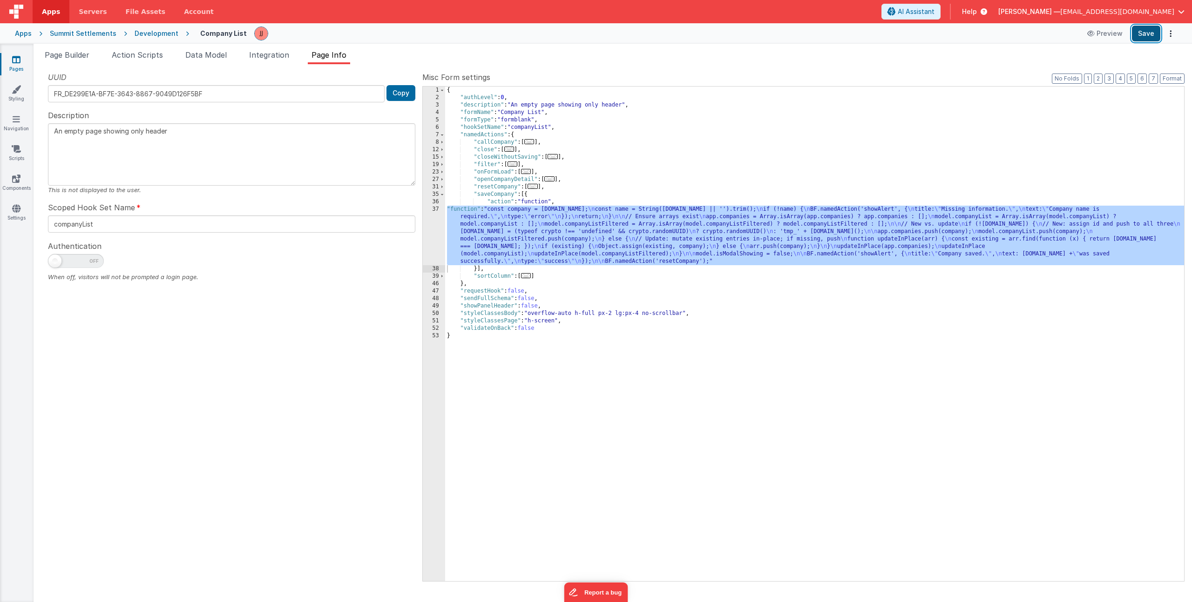
click at [1142, 36] on button "Save" at bounding box center [1146, 34] width 28 height 16
click at [512, 243] on div "{ "authLevel" : 0 , "description" : "An empty page showing only header" , "form…" at bounding box center [814, 342] width 739 height 510
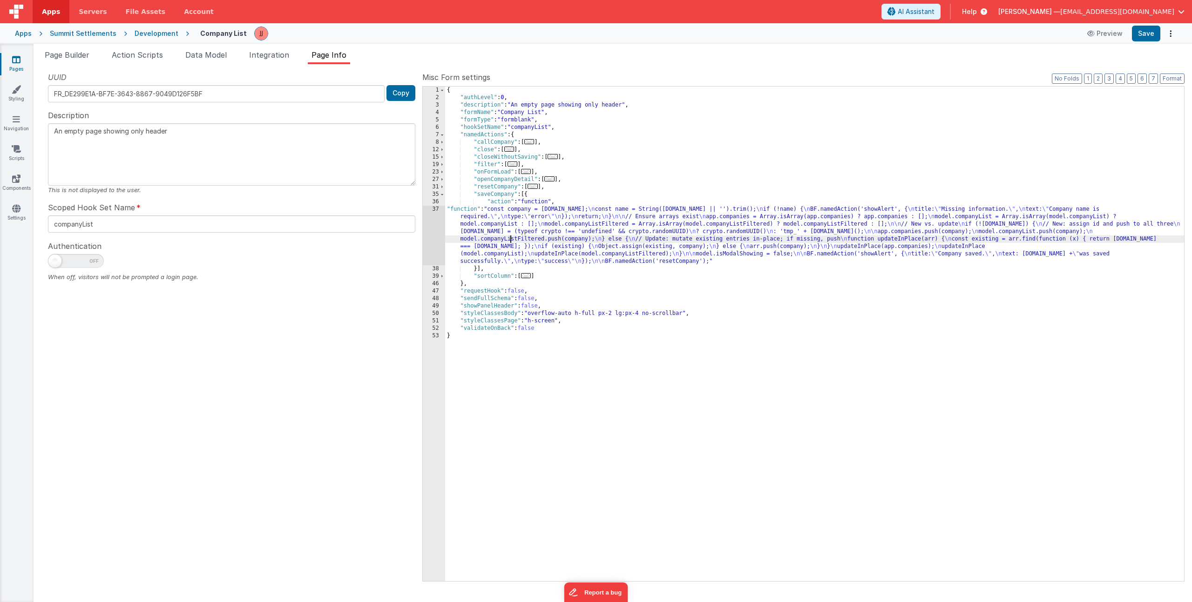
click at [424, 233] on div "37" at bounding box center [434, 236] width 22 height 60
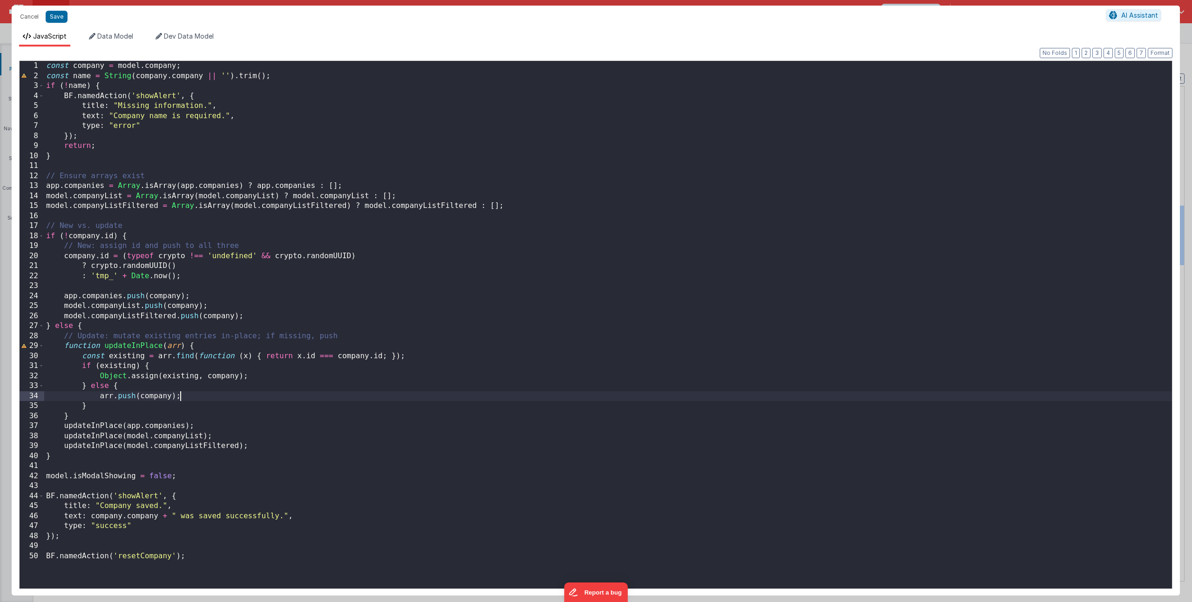
click at [194, 400] on div "const company = model . company ; const name = String ( company . company || ''…" at bounding box center [607, 335] width 1127 height 548
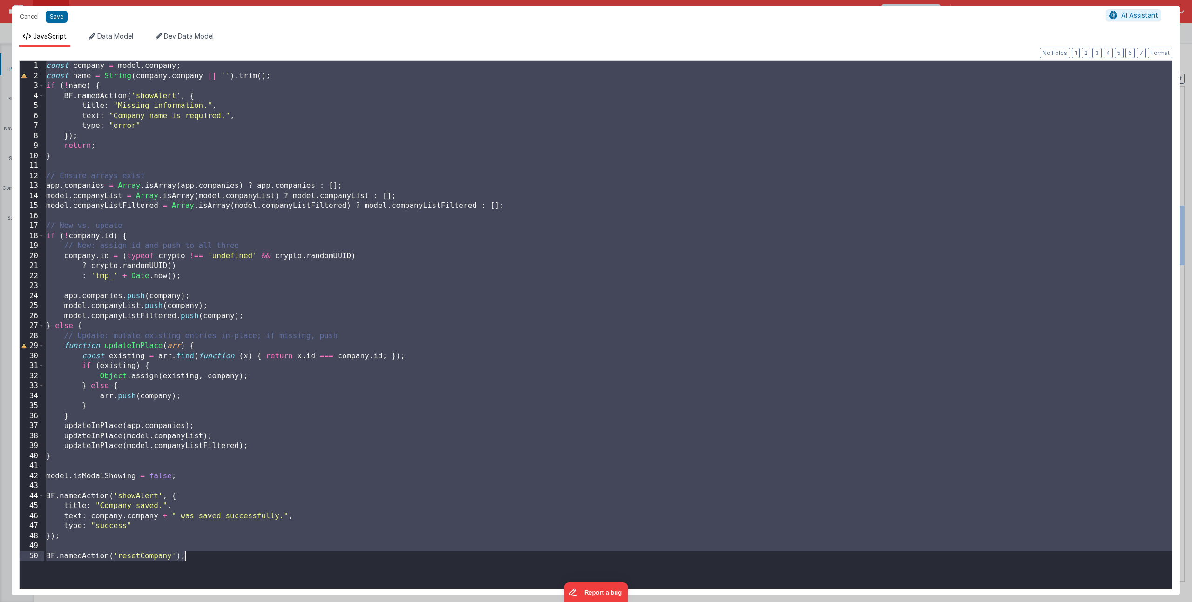
click at [437, 400] on div "const company = model . company ; const name = String ( company . company || ''…" at bounding box center [607, 335] width 1127 height 548
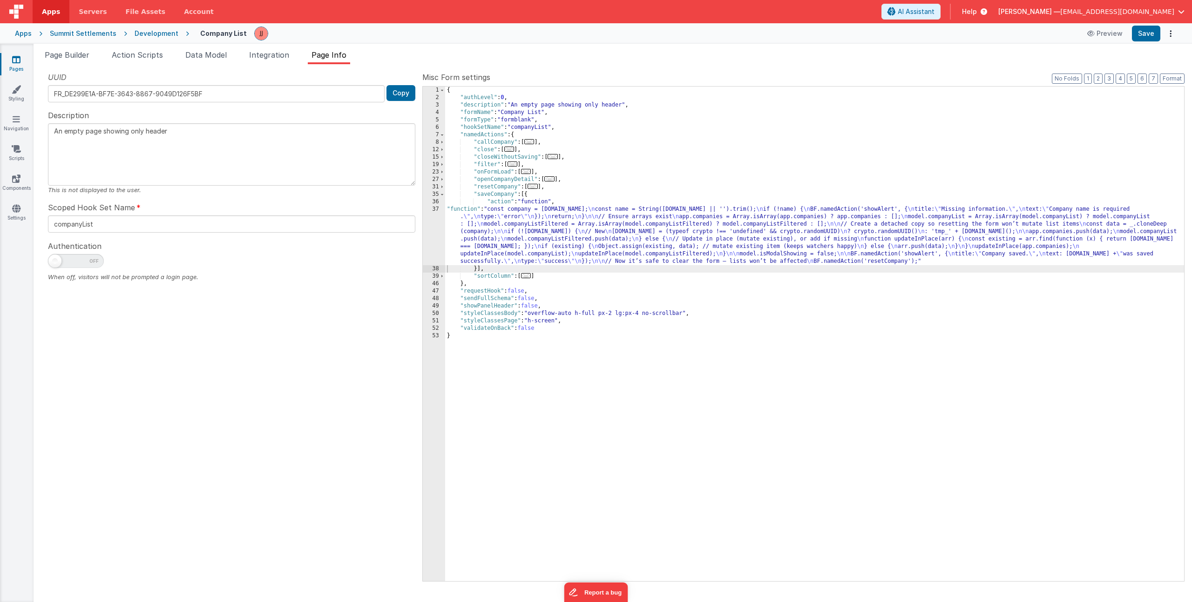
click at [520, 243] on div "{ "authLevel" : 0 , "description" : "An empty page showing only header" , "form…" at bounding box center [814, 342] width 739 height 510
click at [629, 254] on div "{ "authLevel" : 0 , "description" : "An empty page showing only header" , "form…" at bounding box center [814, 342] width 739 height 510
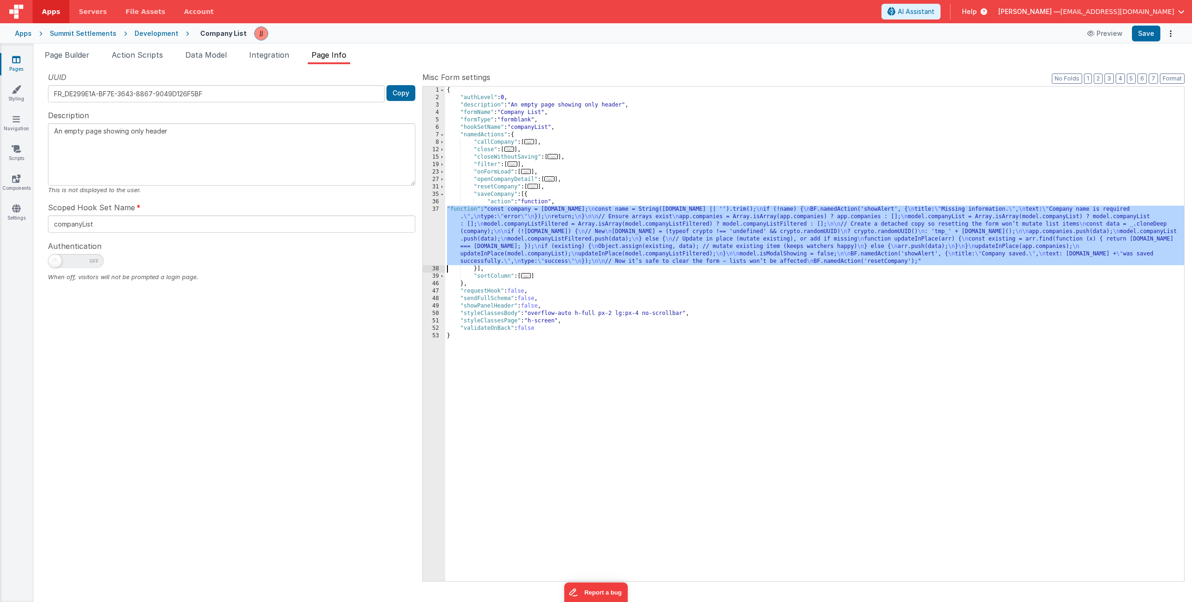
click at [436, 242] on div "37" at bounding box center [434, 236] width 22 height 60
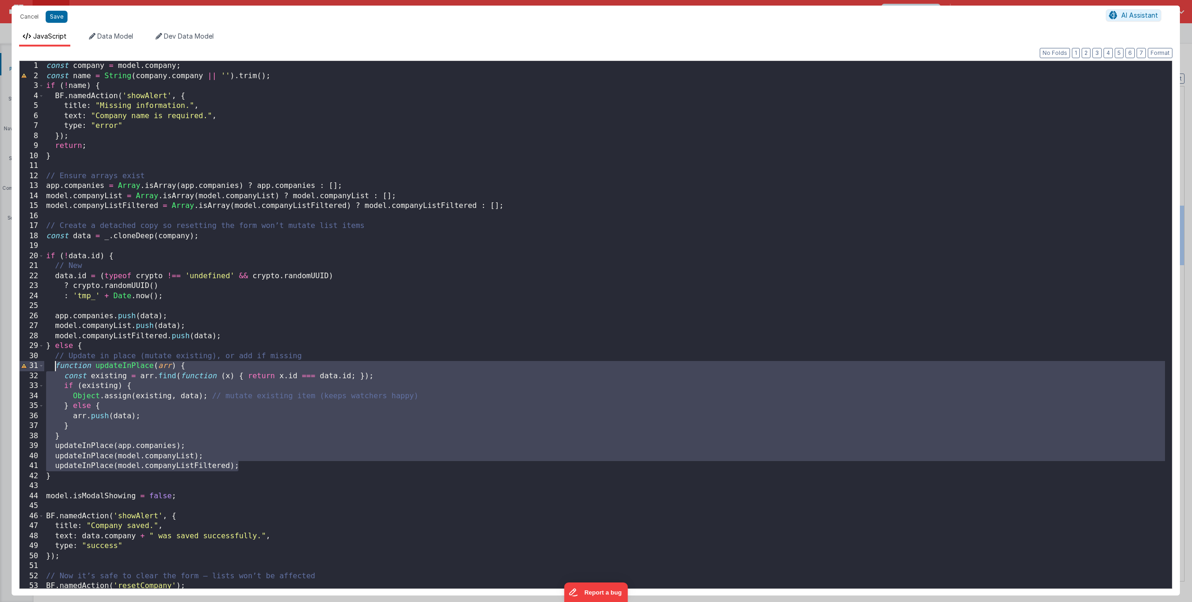
drag, startPoint x: 193, startPoint y: 456, endPoint x: 57, endPoint y: 366, distance: 163.6
click at [57, 366] on div "const company = model . company ; const name = String ( company . company || ''…" at bounding box center [604, 335] width 1120 height 548
click at [183, 394] on div "const company = model . company ; const name = String ( company . company || ''…" at bounding box center [604, 335] width 1120 height 548
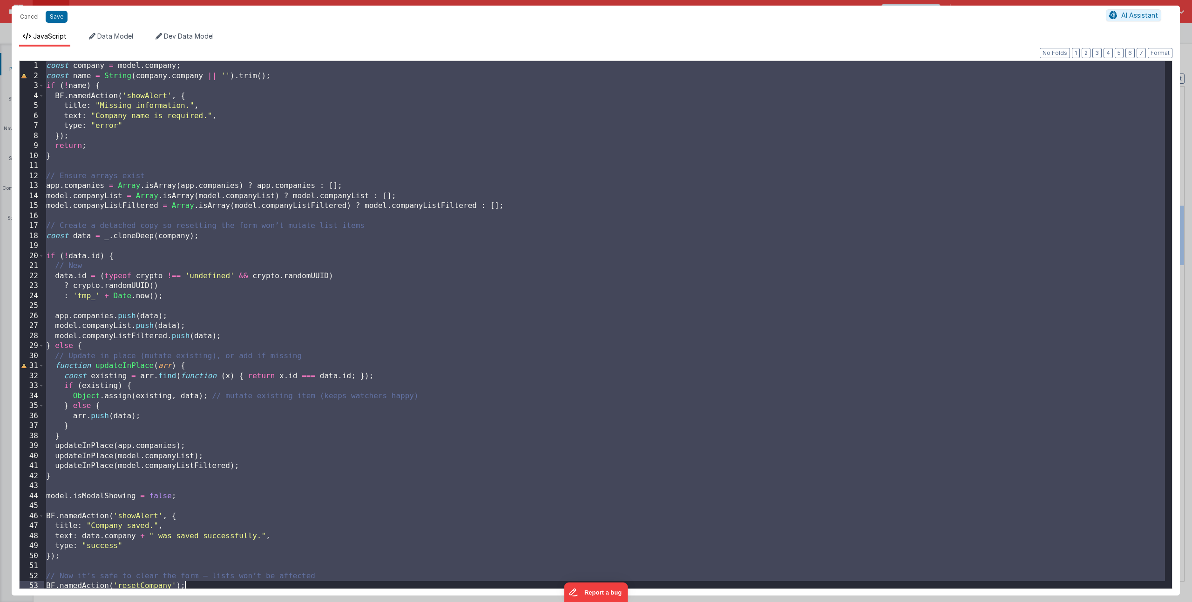
click at [434, 386] on div "const company = model . company ; const name = String ( company . company || ''…" at bounding box center [604, 335] width 1120 height 548
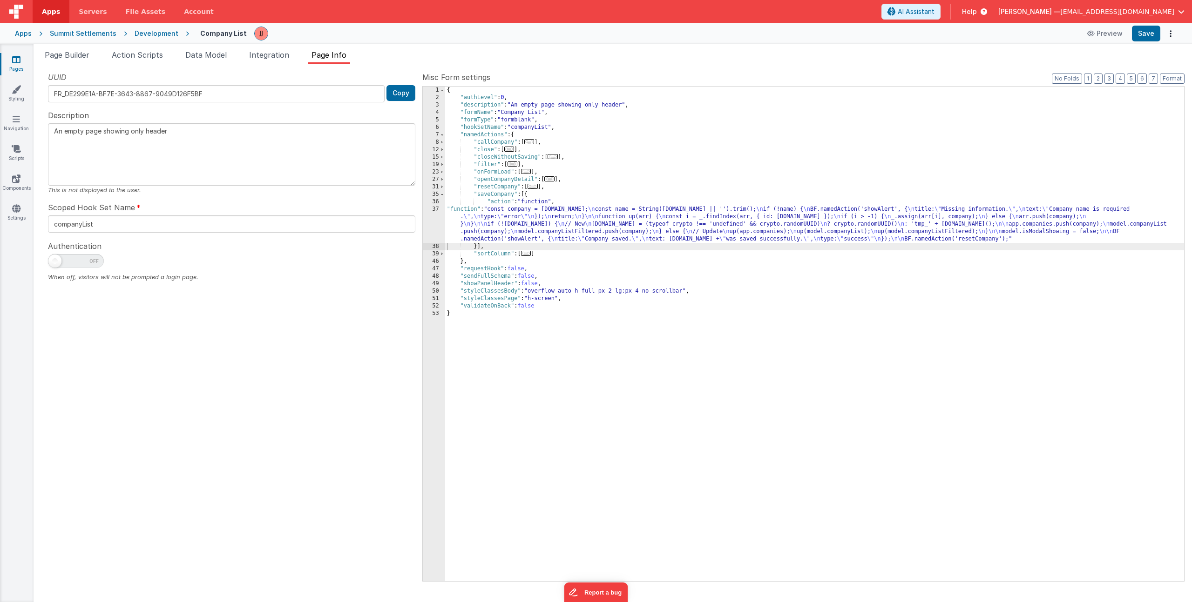
click at [539, 231] on div "{ "authLevel" : 0 , "description" : "An empty page showing only header" , "form…" at bounding box center [814, 342] width 739 height 510
click at [438, 229] on div "37" at bounding box center [434, 224] width 22 height 37
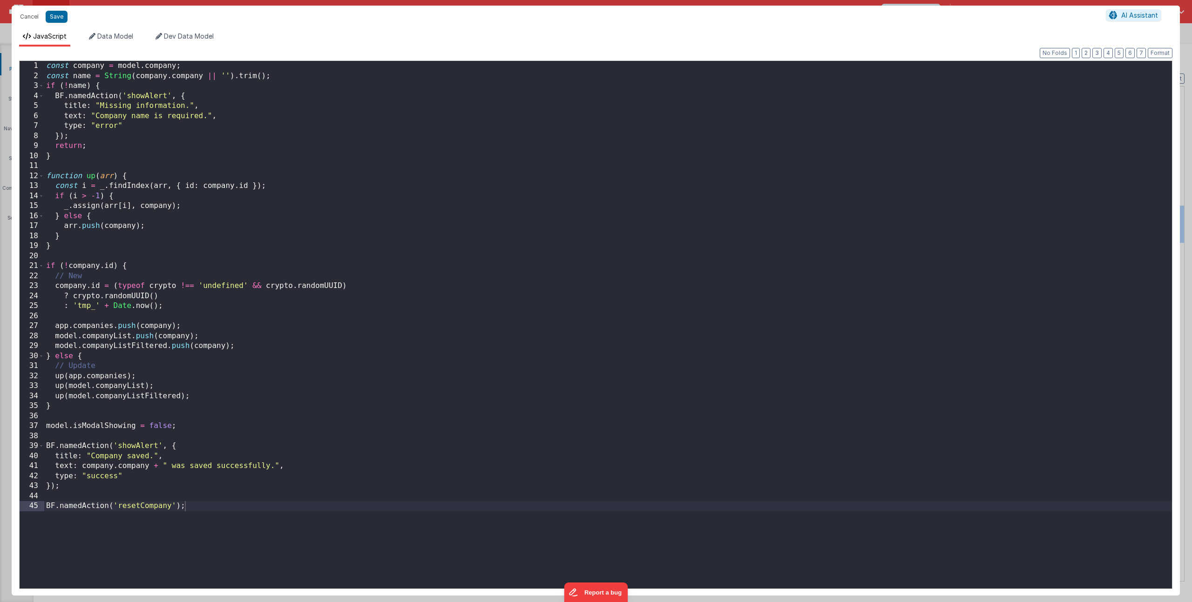
click at [345, 271] on div "const company = model . company ; const name = String ( company . company || ''…" at bounding box center [607, 335] width 1127 height 548
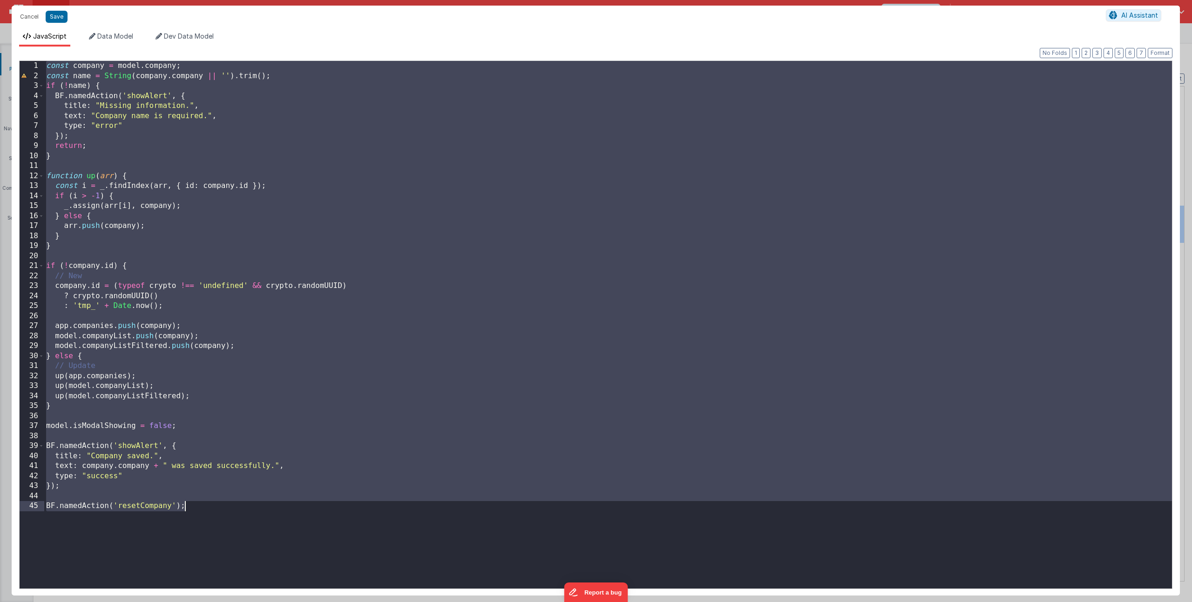
click at [358, 358] on div "const company = model . company ; const name = String ( company . company || ''…" at bounding box center [607, 335] width 1127 height 548
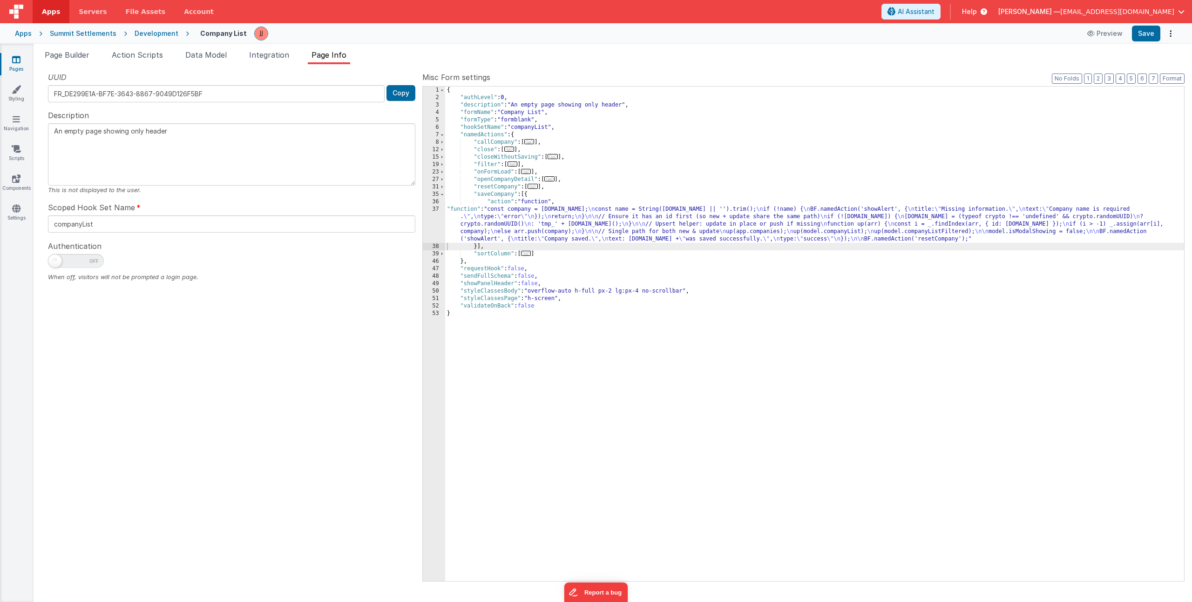
click at [513, 233] on div "{ "authLevel" : 0 , "description" : "An empty page showing only header" , "form…" at bounding box center [814, 342] width 739 height 510
click at [433, 224] on div "37" at bounding box center [434, 224] width 22 height 37
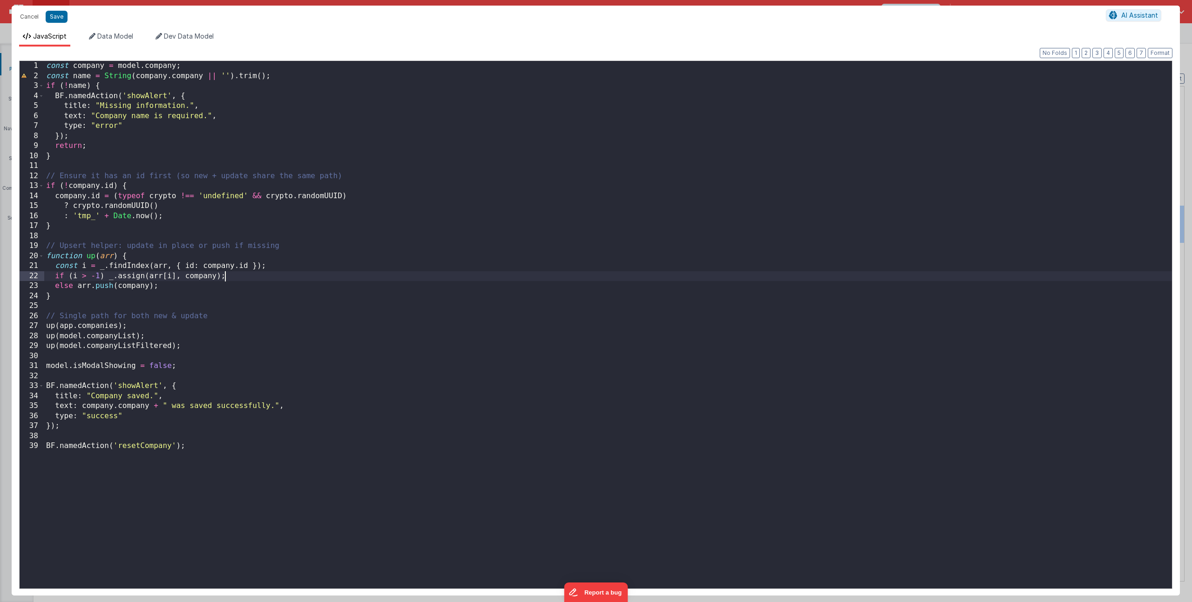
click at [356, 272] on div "const company = model . company ; const name = String ( company . company || ''…" at bounding box center [607, 335] width 1127 height 548
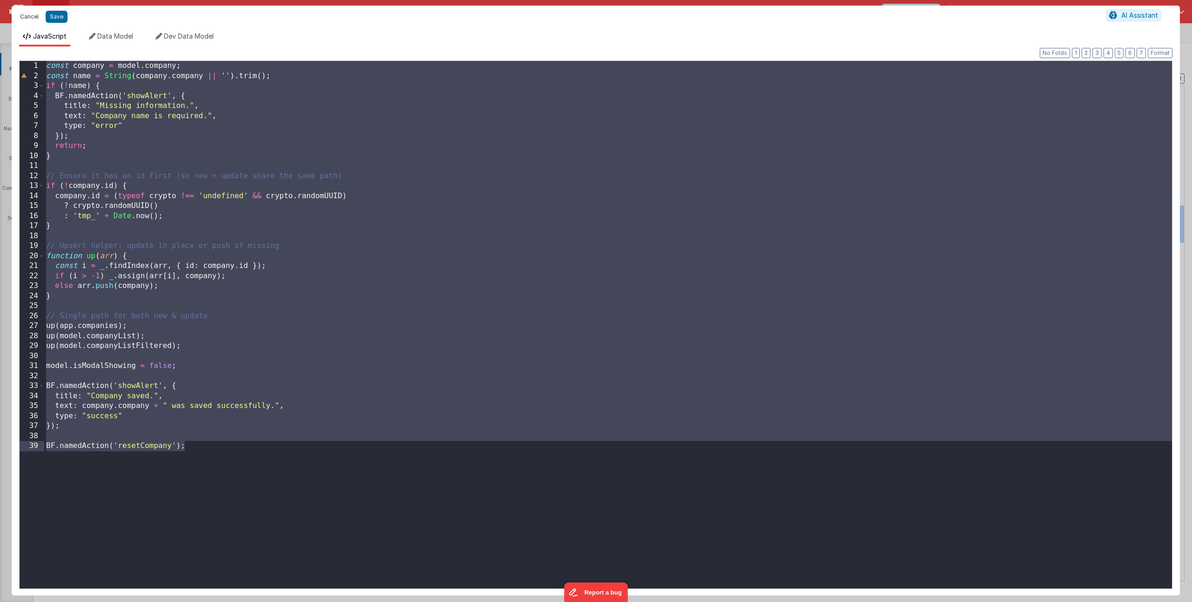
click at [30, 17] on button "Cancel" at bounding box center [29, 16] width 28 height 13
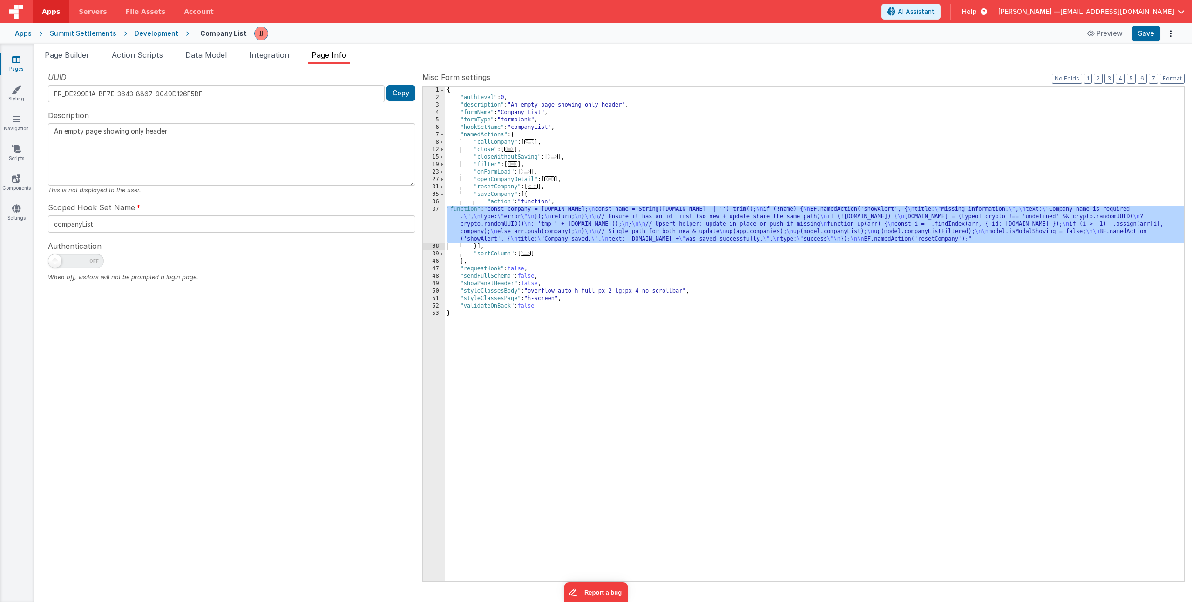
click at [21, 62] on link "Pages" at bounding box center [17, 64] width 34 height 19
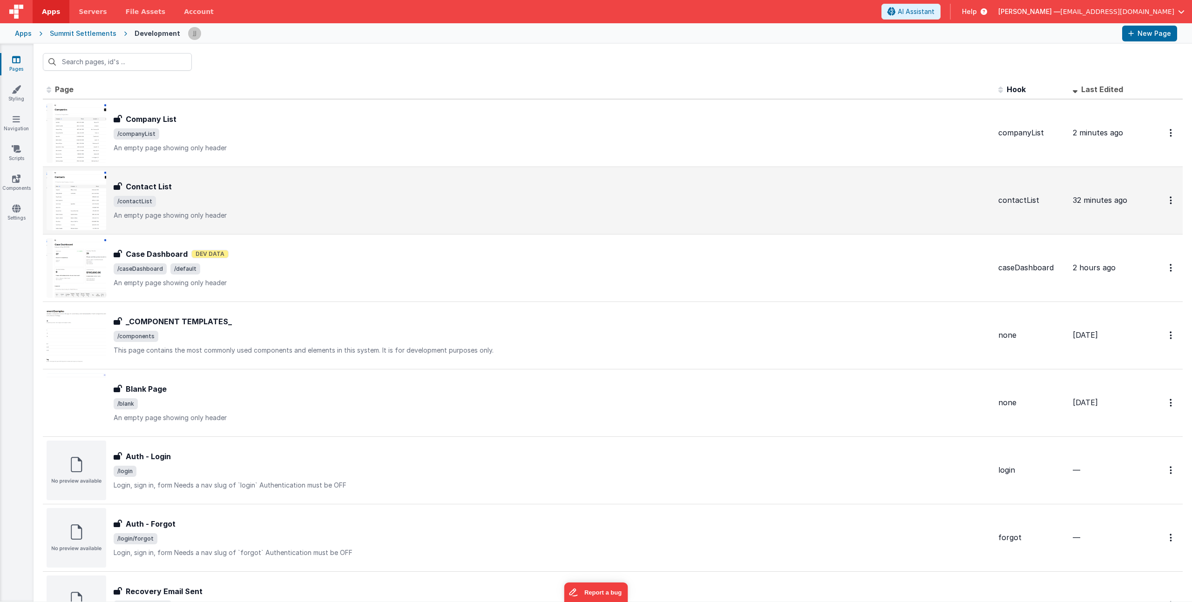
click at [222, 185] on div "Contact List" at bounding box center [552, 186] width 877 height 11
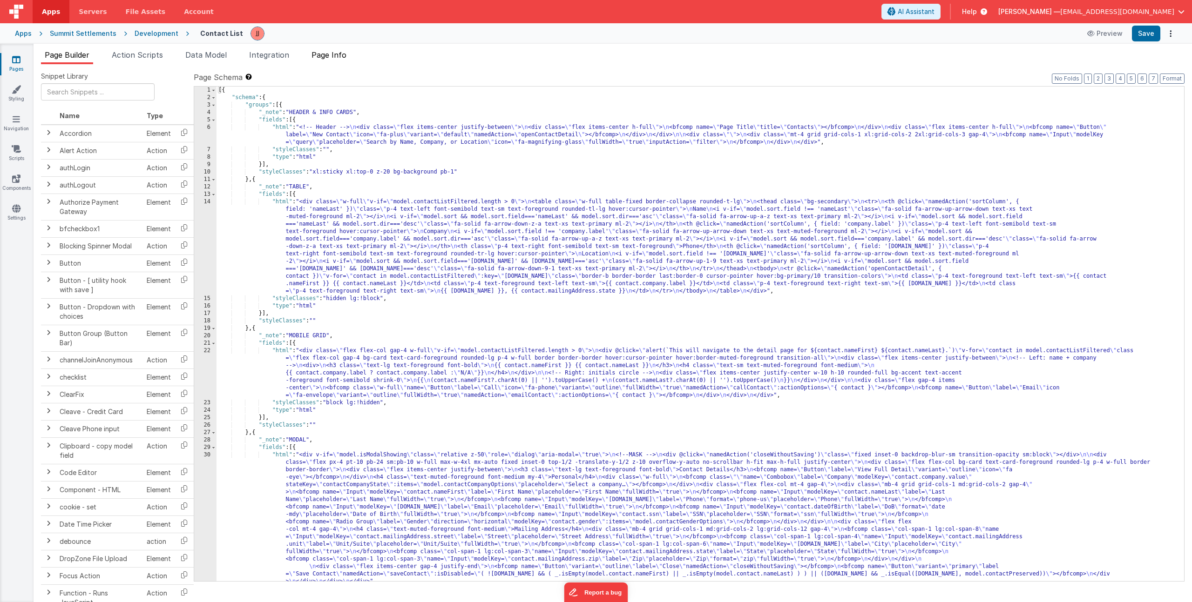
click at [336, 56] on span "Page Info" at bounding box center [328, 54] width 35 height 9
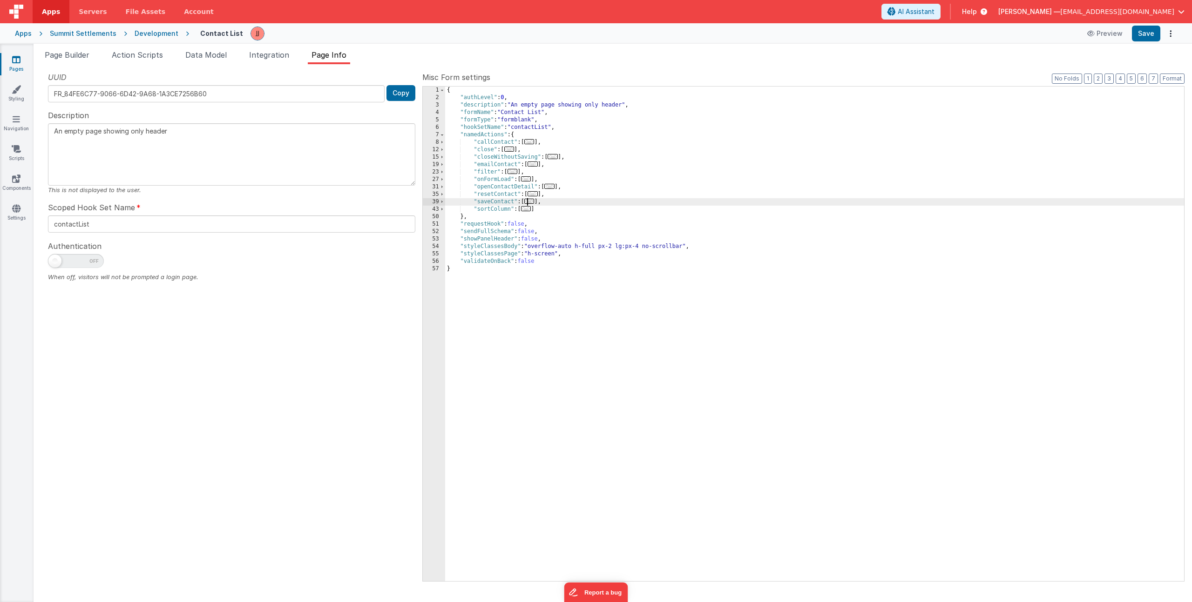
click at [532, 202] on span "..." at bounding box center [529, 201] width 10 height 5
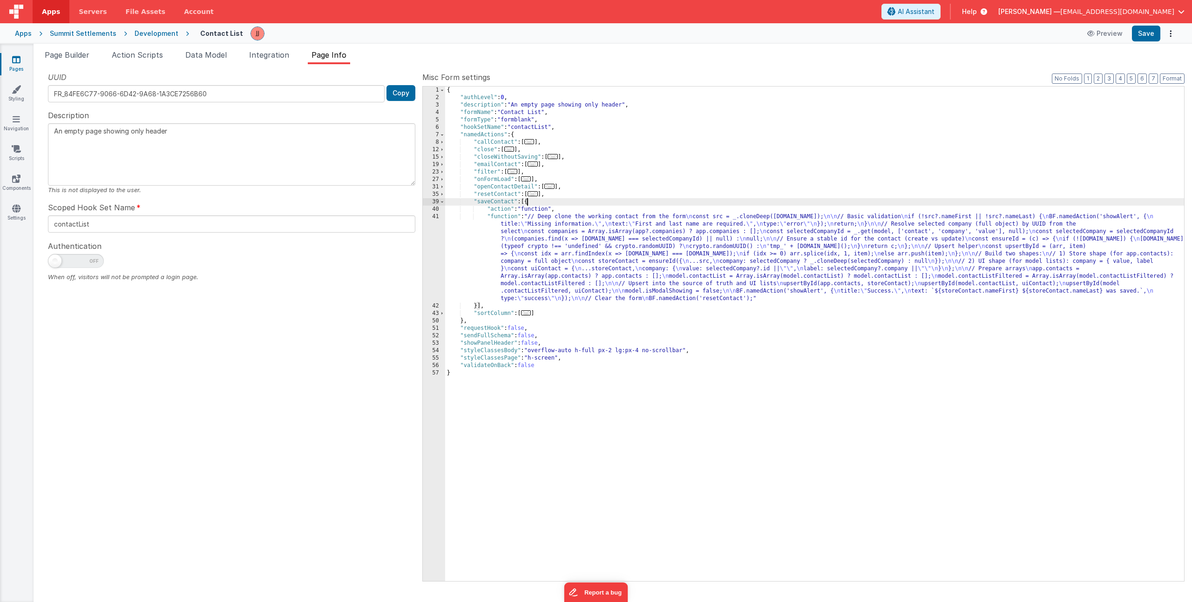
click at [540, 253] on div "{ "authLevel" : 0 , "description" : "An empty page showing only header" , "form…" at bounding box center [814, 342] width 739 height 510
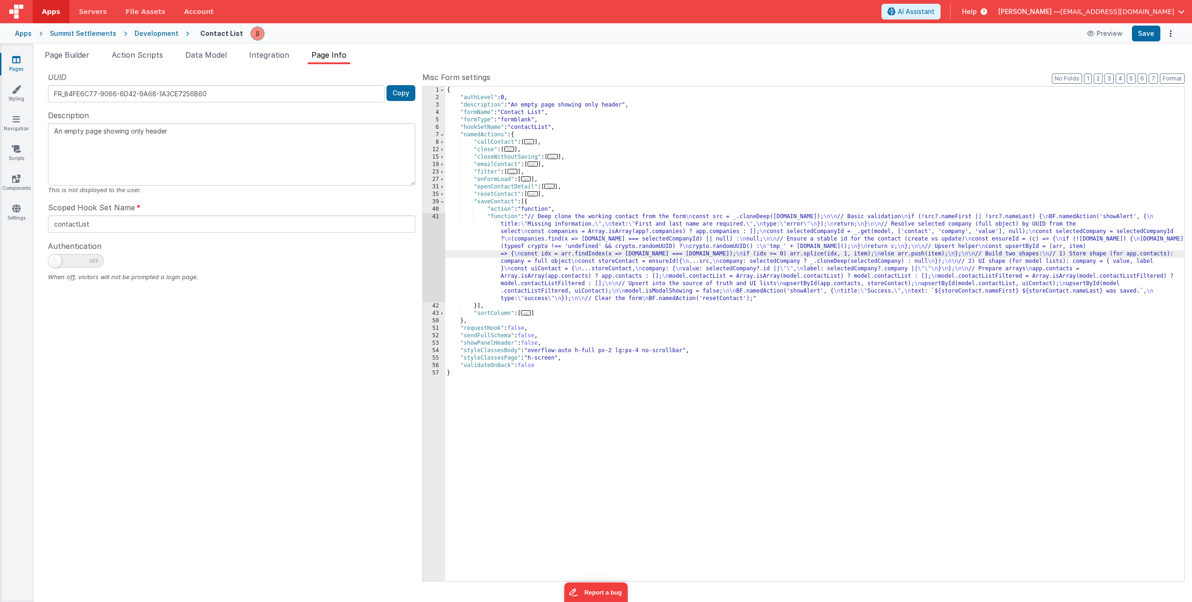
click at [433, 250] on div "41" at bounding box center [434, 257] width 22 height 89
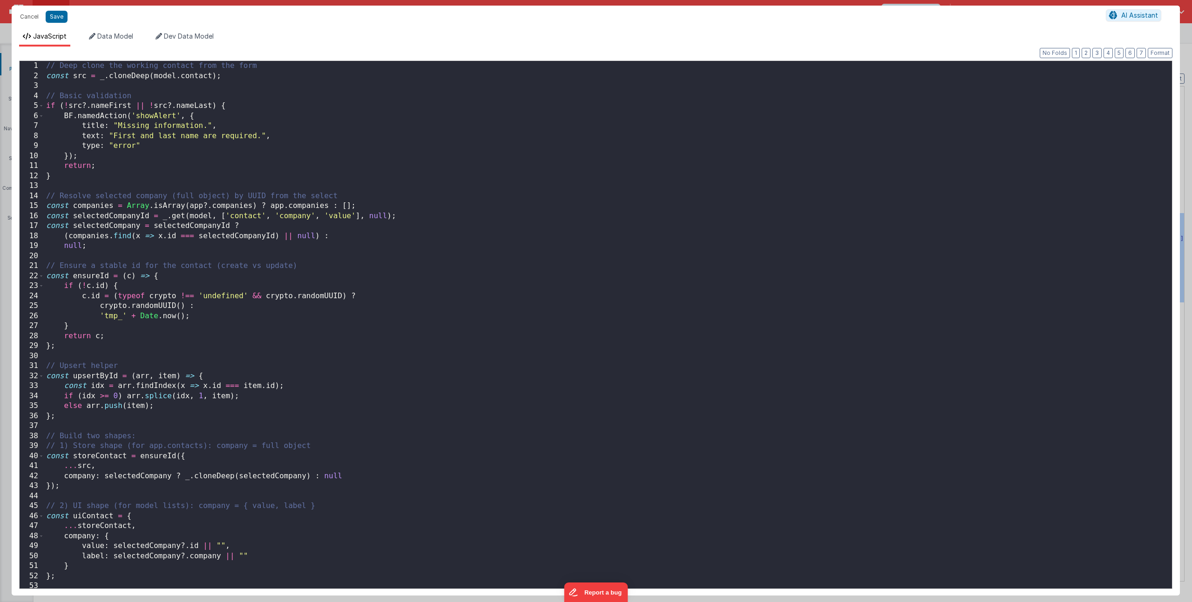
click at [284, 255] on div "// Deep clone the working contact from the form const src = _ . cloneDeep ( mod…" at bounding box center [604, 335] width 1120 height 548
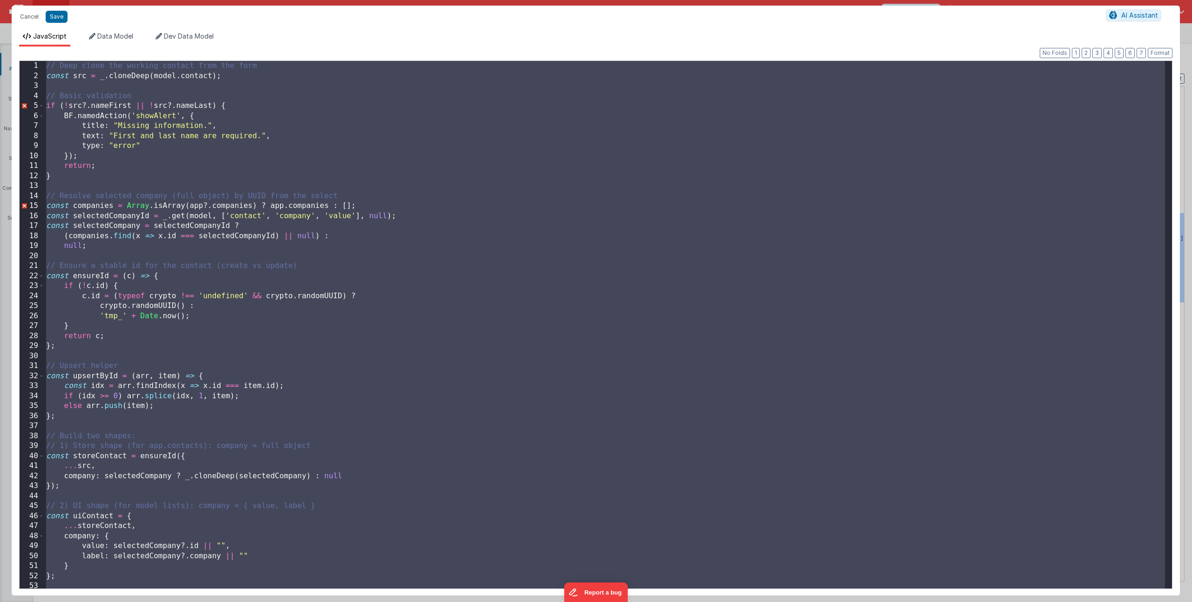
click at [14, 12] on div "Cancel Save AI Assistant" at bounding box center [596, 17] width 1168 height 22
click at [20, 14] on button "Cancel" at bounding box center [29, 16] width 28 height 13
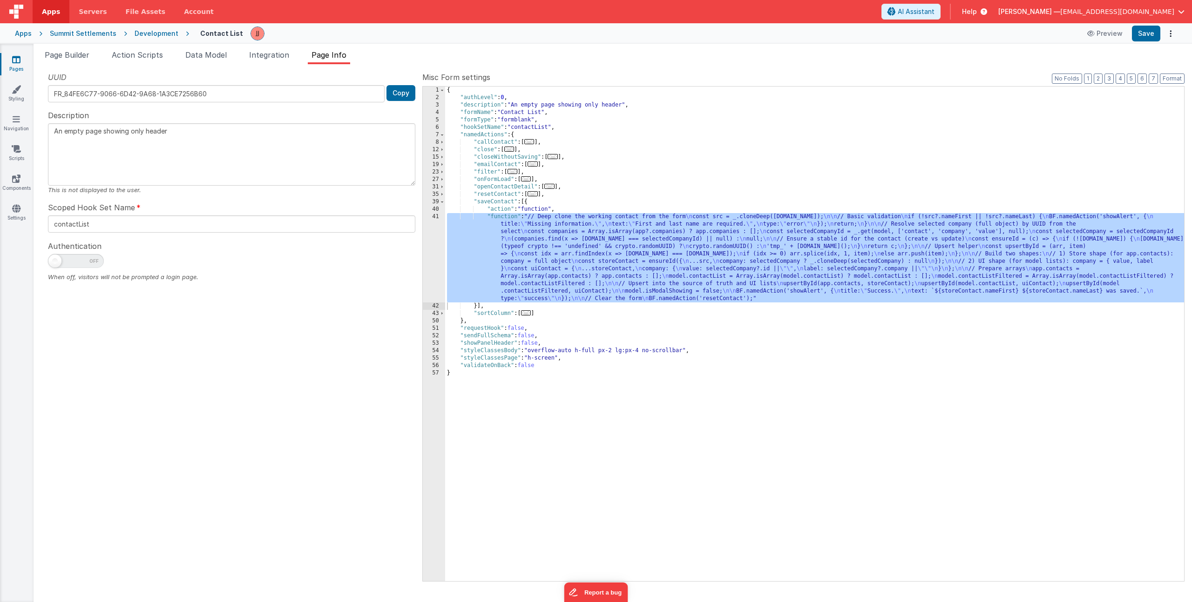
click at [27, 62] on link "Pages" at bounding box center [17, 64] width 34 height 19
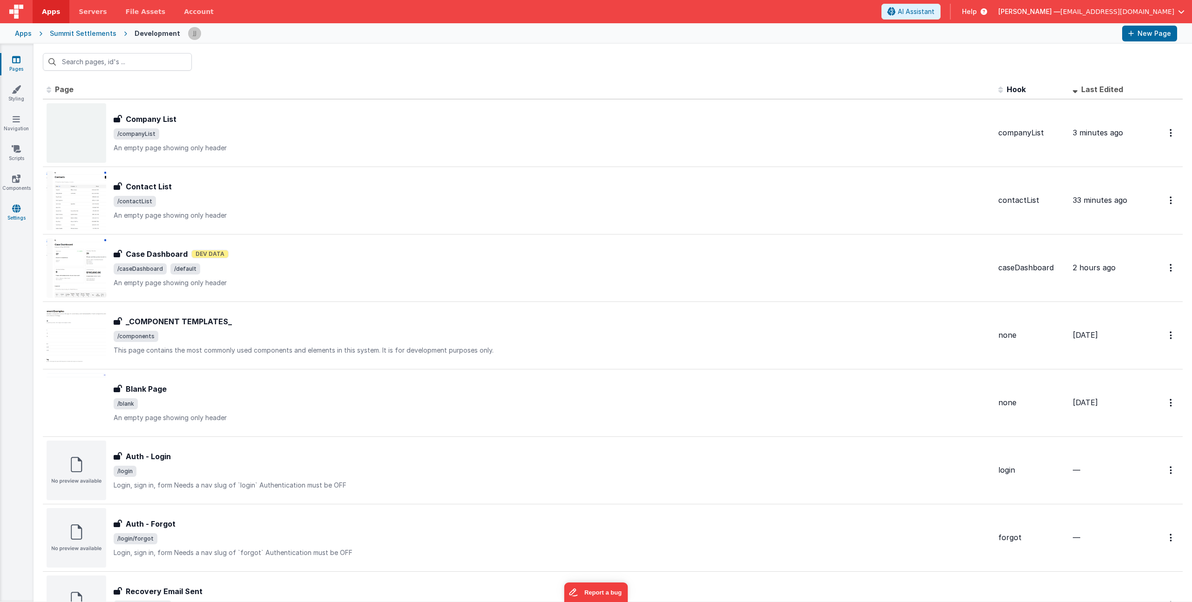
click at [13, 208] on icon at bounding box center [16, 208] width 8 height 9
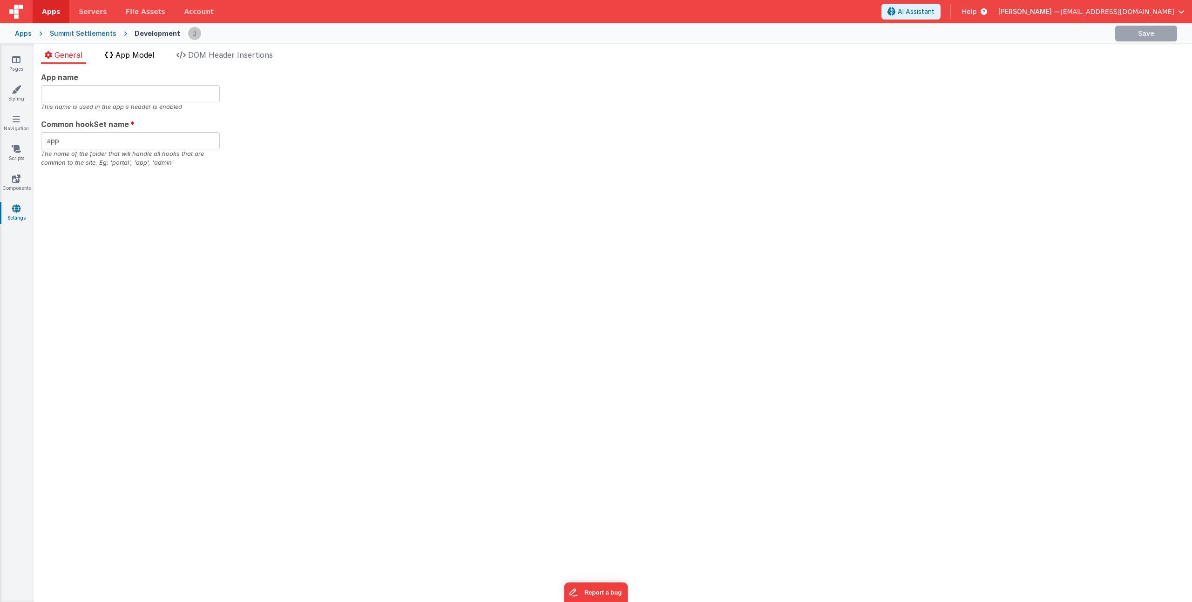
click at [140, 57] on span "App Model" at bounding box center [134, 54] width 39 height 9
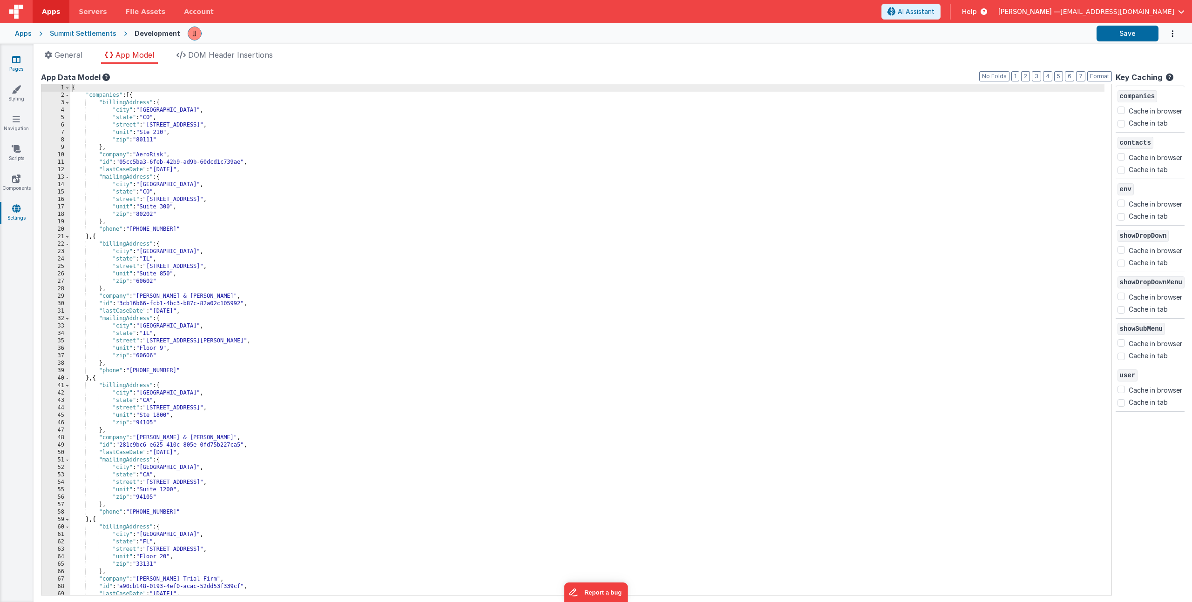
click at [26, 61] on link "Pages" at bounding box center [17, 64] width 34 height 19
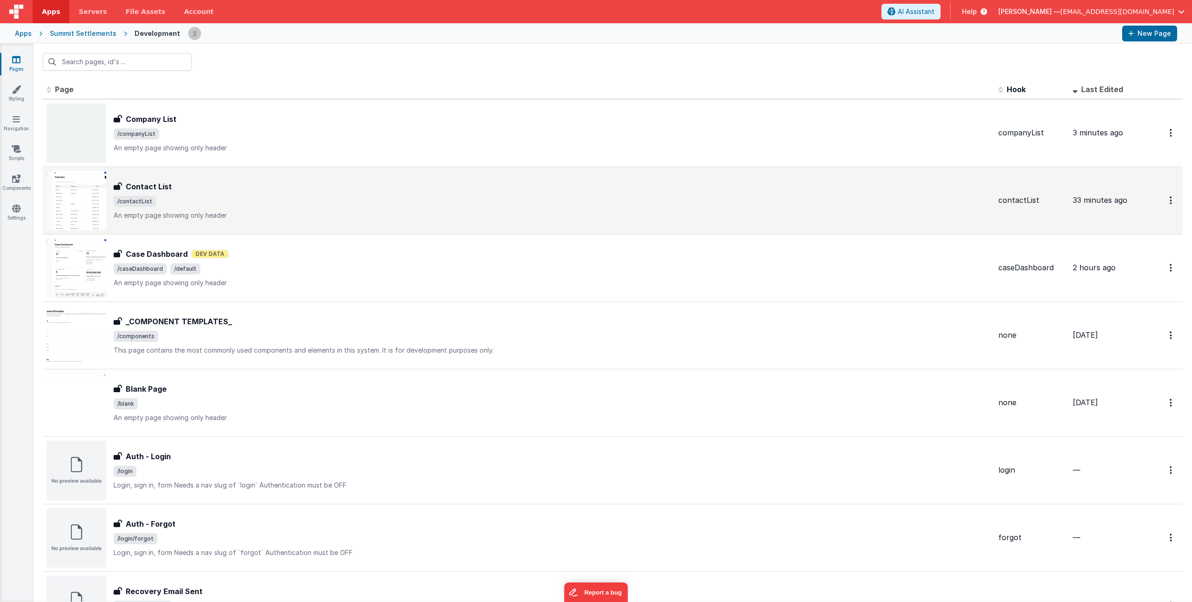
click at [179, 186] on div "Contact List" at bounding box center [552, 186] width 877 height 11
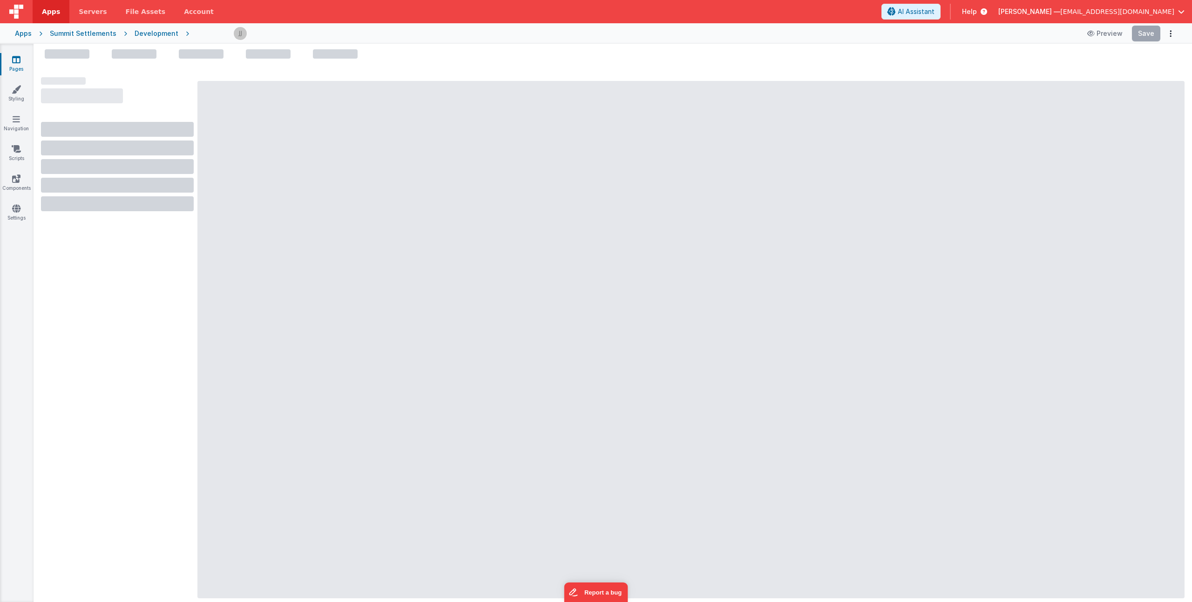
click at [21, 64] on link "Pages" at bounding box center [17, 64] width 34 height 19
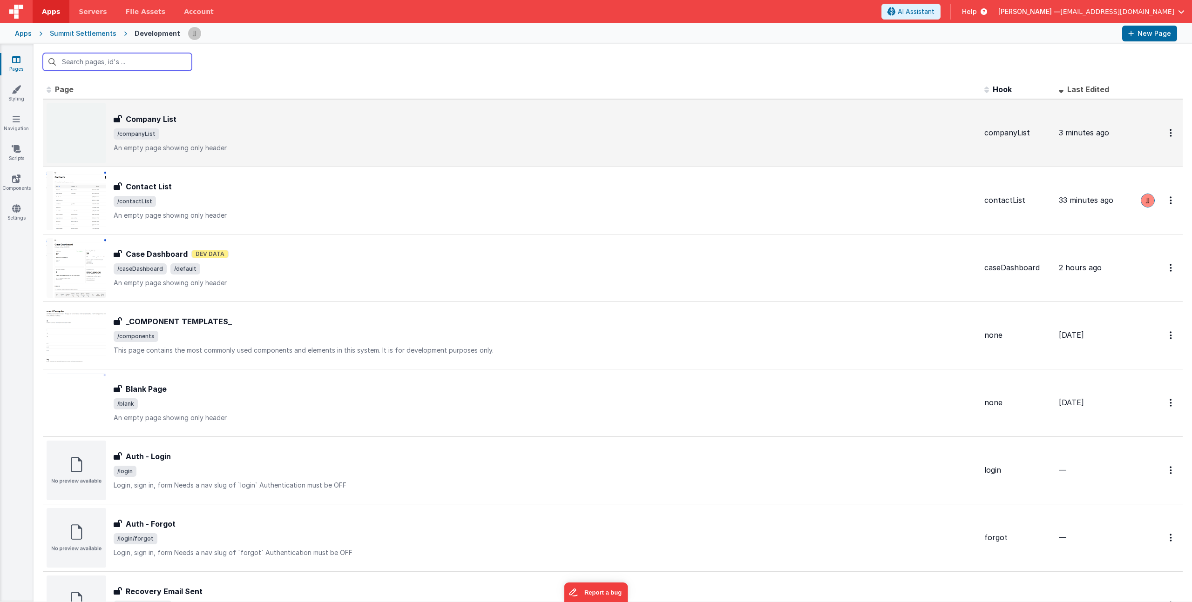
click at [199, 114] on div "Company List" at bounding box center [545, 119] width 863 height 11
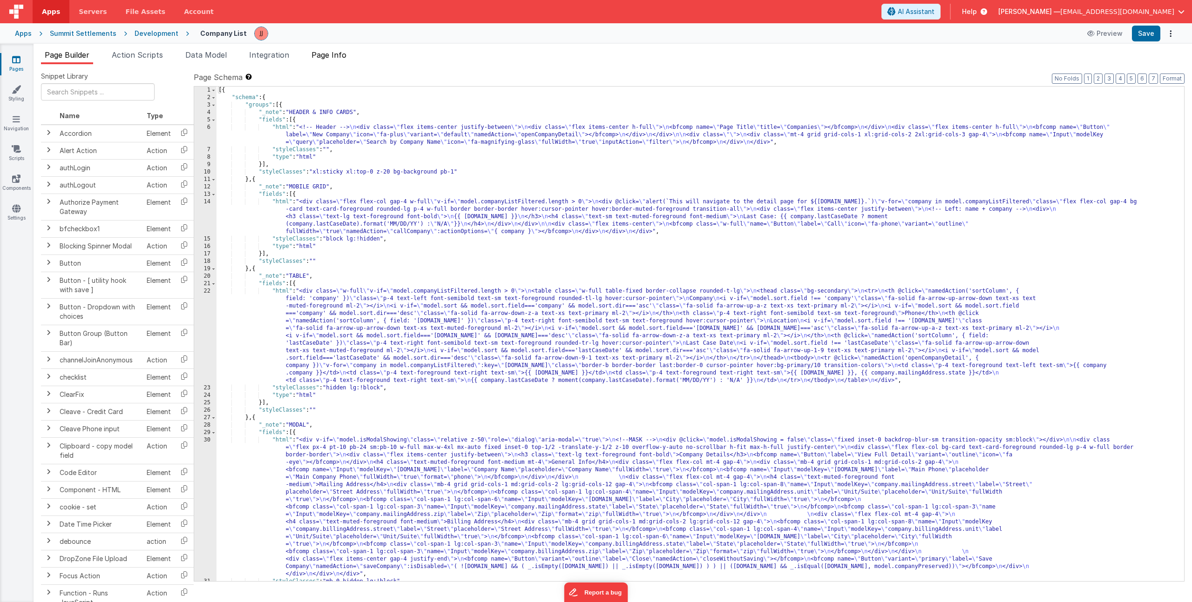
click at [333, 53] on span "Page Info" at bounding box center [328, 54] width 35 height 9
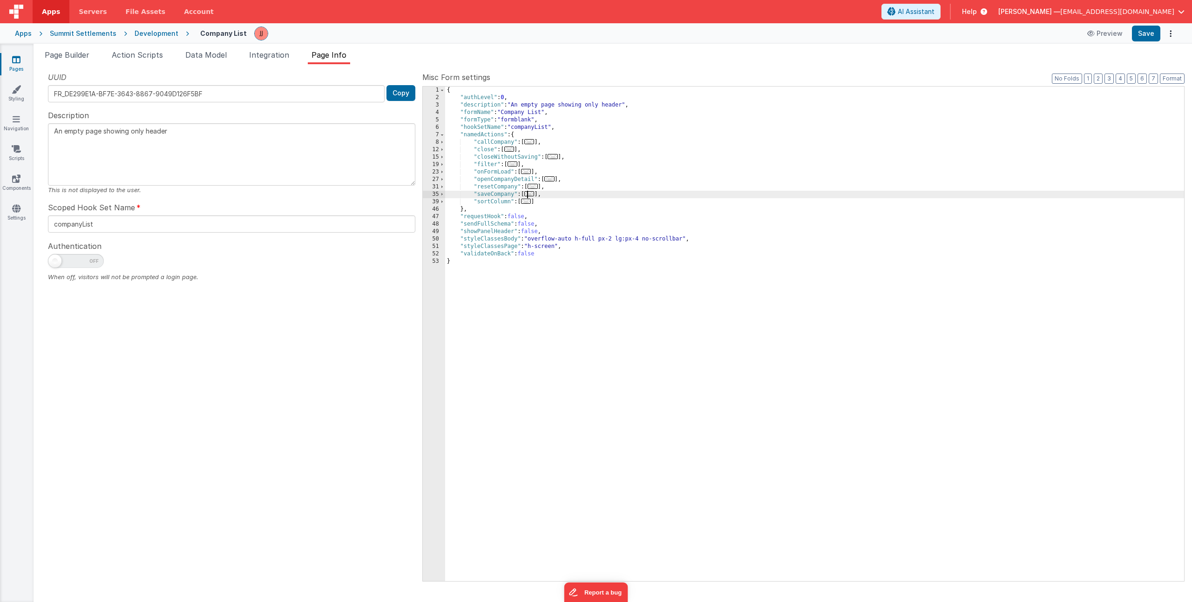
click at [532, 195] on span "..." at bounding box center [529, 193] width 10 height 5
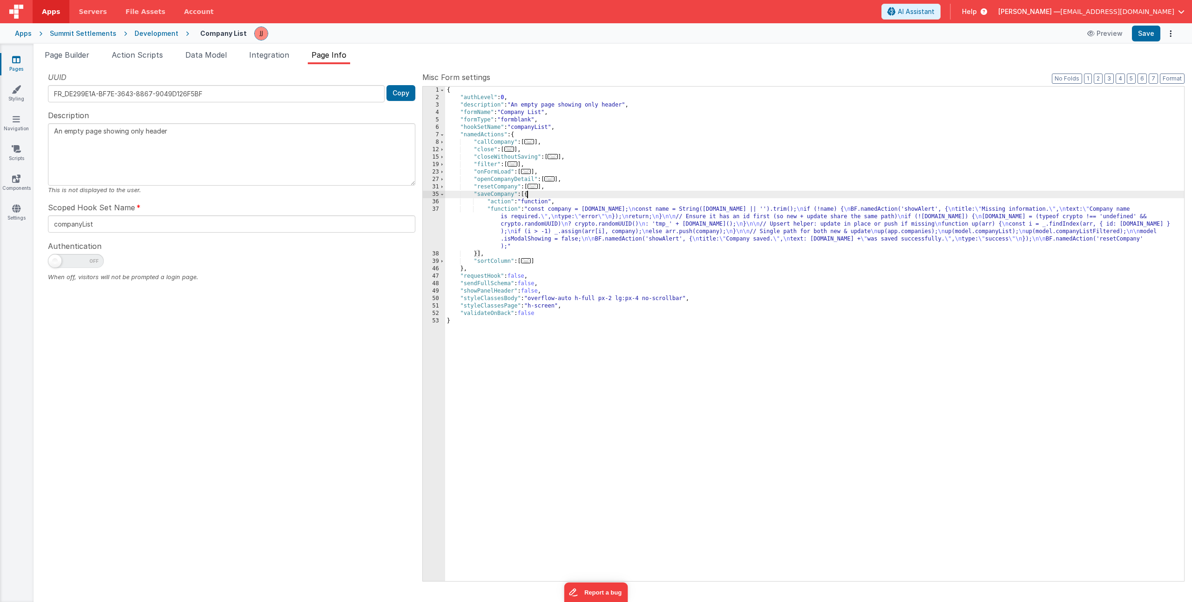
click at [534, 225] on div "{ "authLevel" : 0 , "description" : "An empty page showing only header" , "form…" at bounding box center [814, 342] width 739 height 510
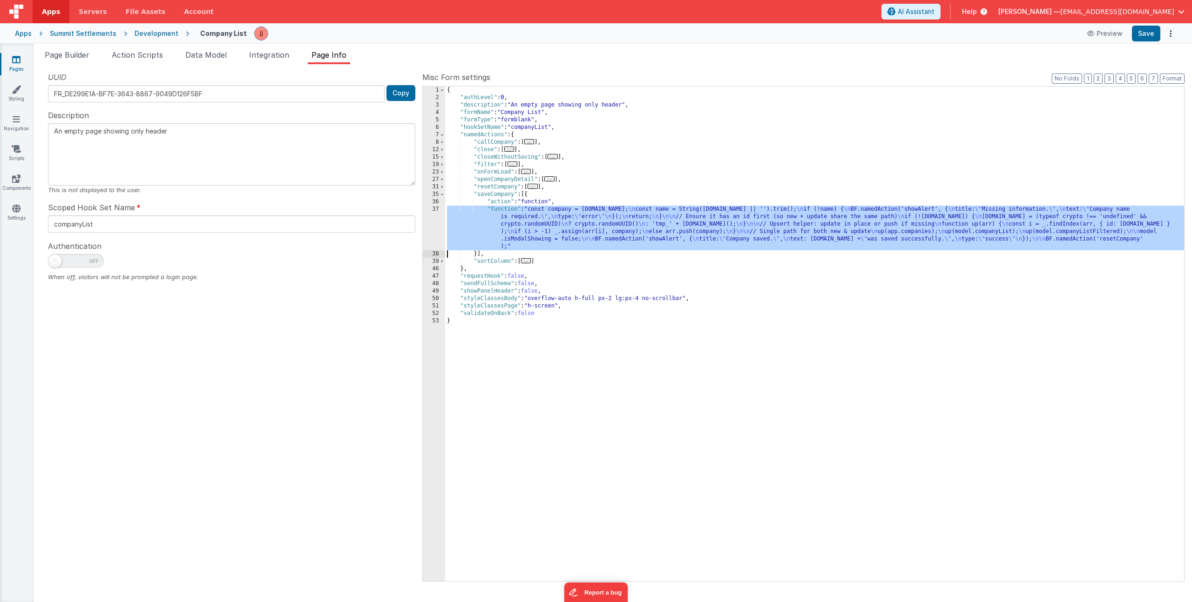
click at [429, 226] on div "37" at bounding box center [434, 228] width 22 height 45
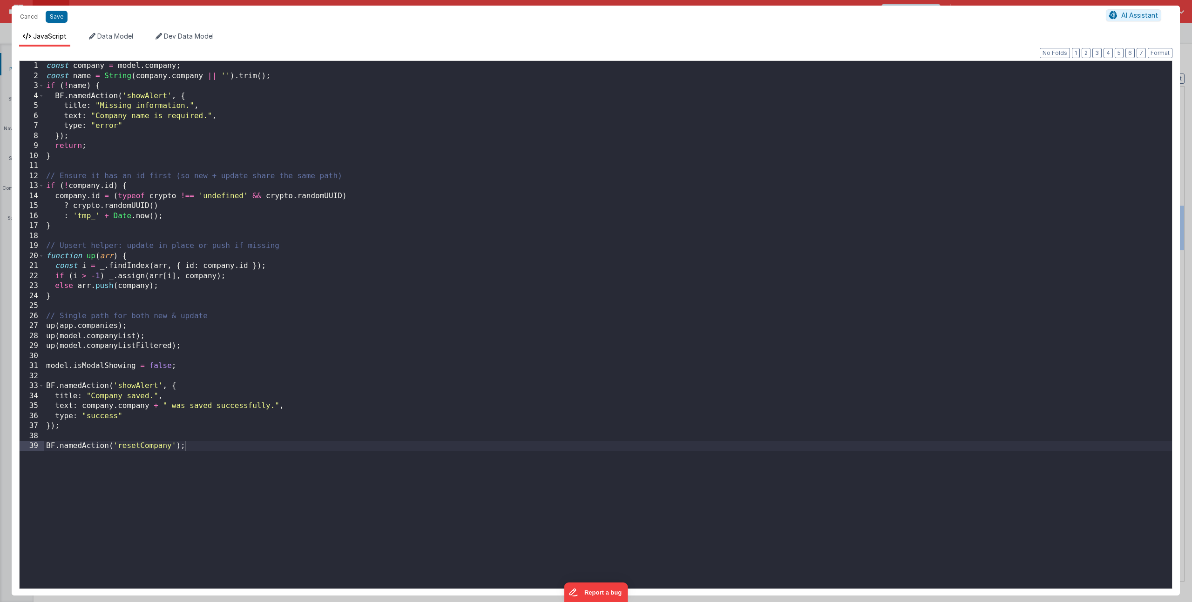
click at [343, 224] on div "const company = model . company ; const name = String ( company . company || ''…" at bounding box center [607, 335] width 1127 height 548
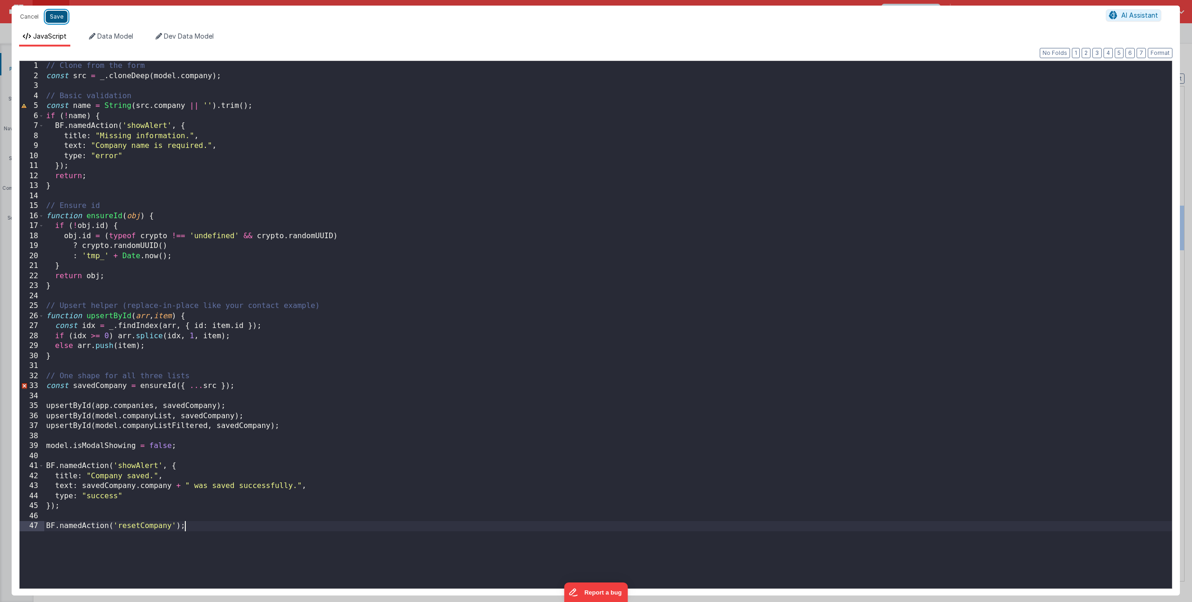
click at [54, 13] on button "Save" at bounding box center [57, 17] width 22 height 12
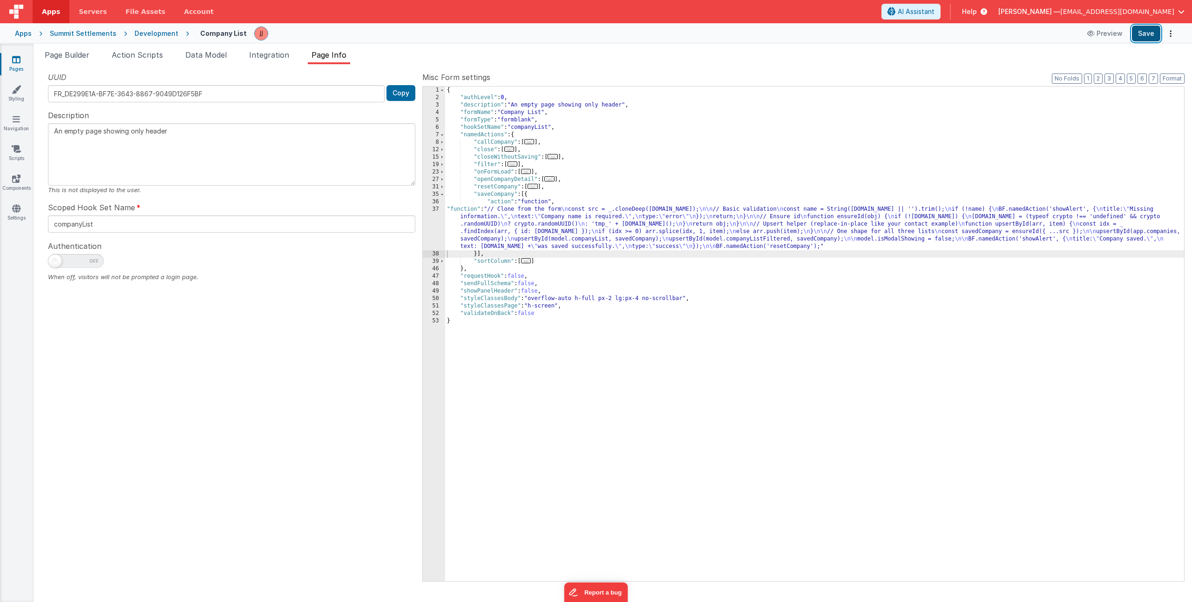
click at [1141, 37] on button "Save" at bounding box center [1146, 34] width 28 height 16
click at [79, 53] on span "Page Builder" at bounding box center [67, 54] width 45 height 9
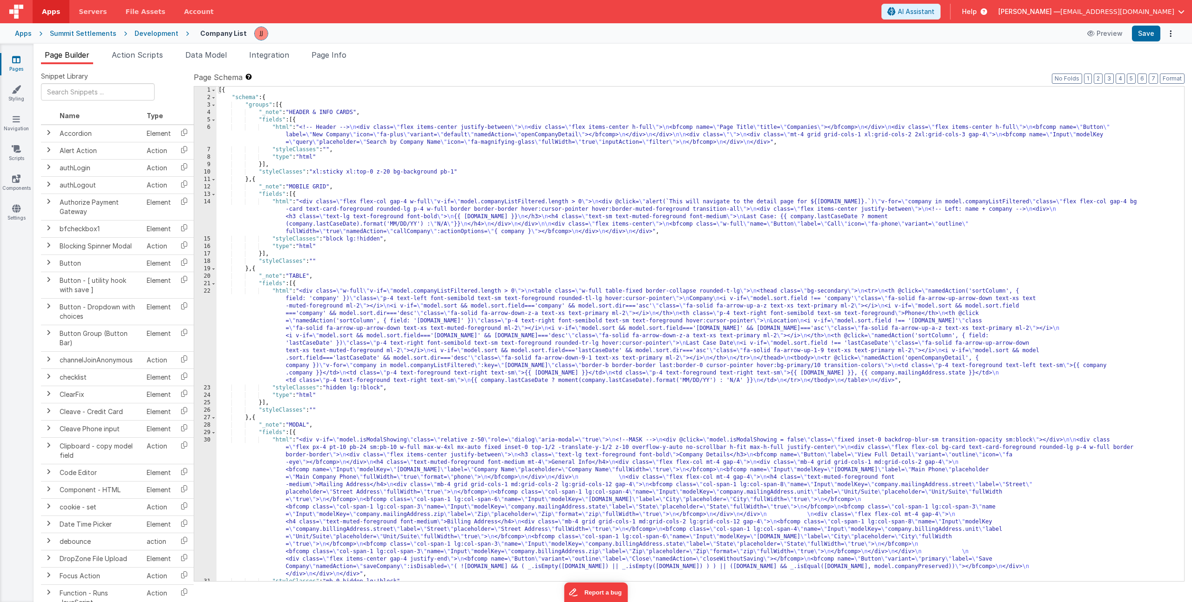
click at [344, 474] on div "[{ "schema" : { "groups" : [{ "_note" : "HEADER & INFO CARDS" , "fields" : [{ "…" at bounding box center [696, 342] width 960 height 510
click at [199, 476] on div "30" at bounding box center [205, 508] width 22 height 142
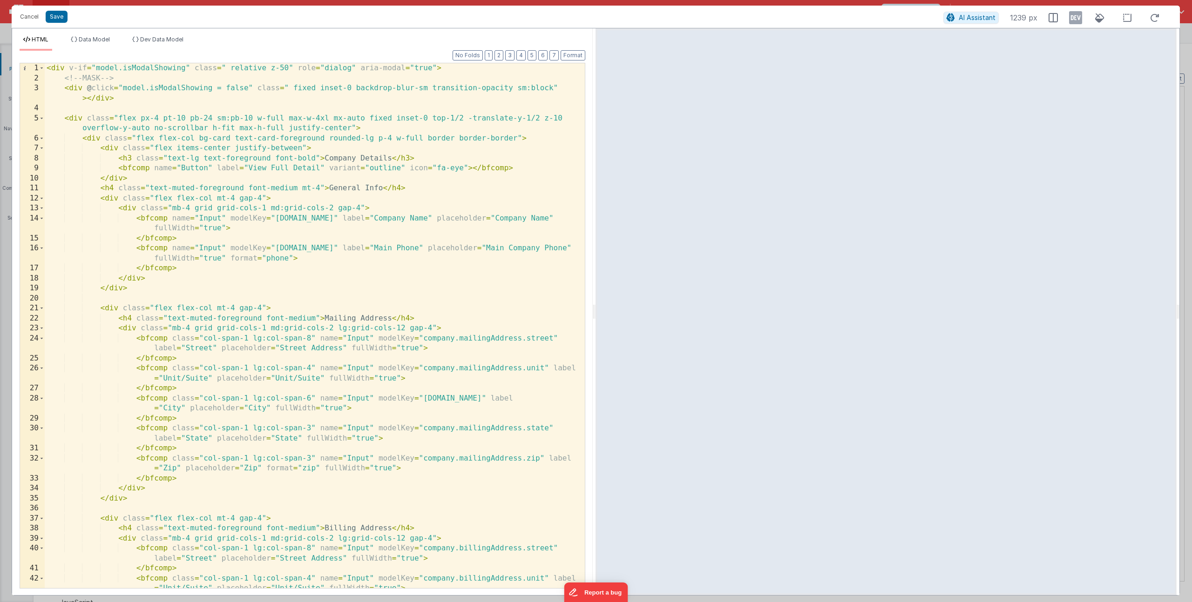
click at [287, 260] on div "< div v-if = "model.isModalShowing" class = " relative z-50" role = "dialog" ar…" at bounding box center [311, 335] width 533 height 545
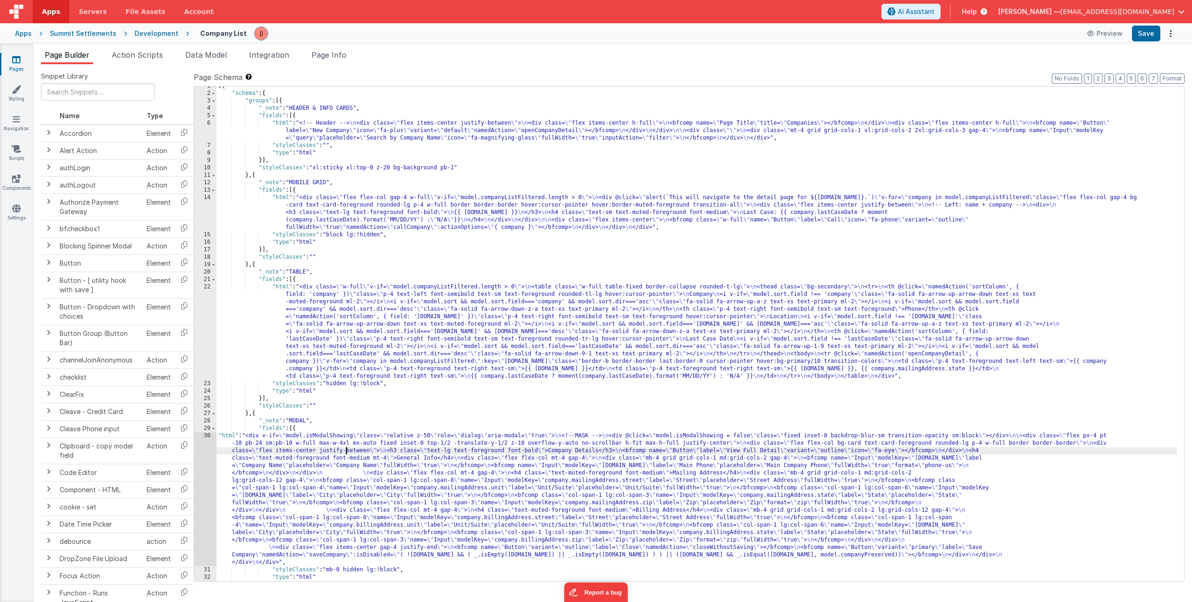
click at [347, 453] on div "[{ "schema" : { "groups" : [{ "_note" : "HEADER & INFO CARDS" , "fields" : [{ "…" at bounding box center [696, 337] width 960 height 510
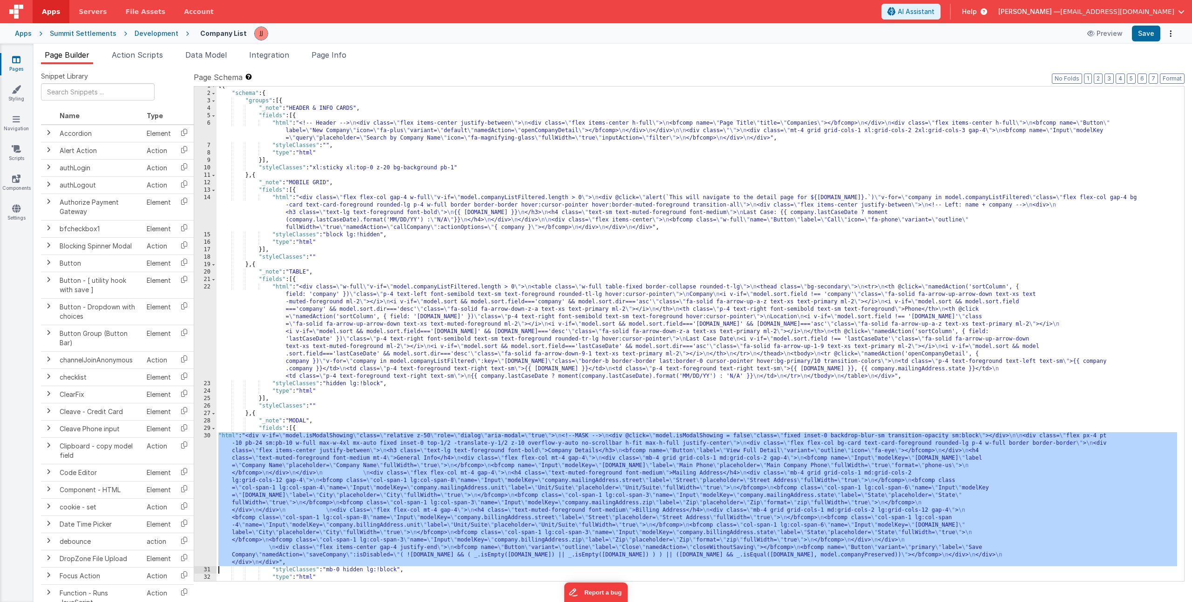
click at [198, 450] on div "30" at bounding box center [205, 499] width 22 height 134
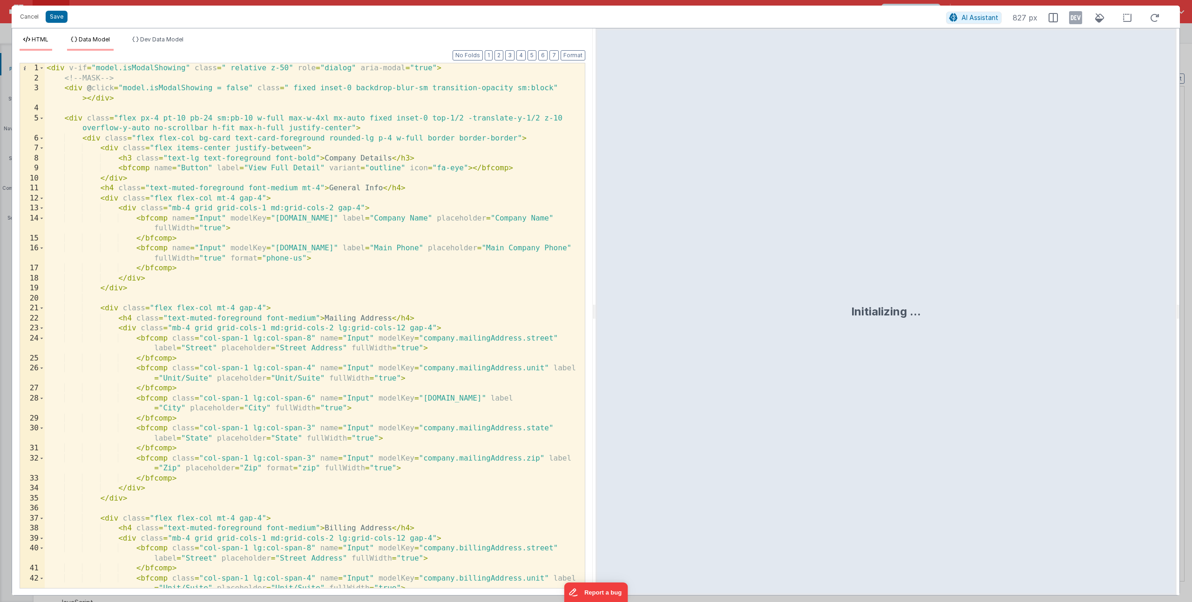
click at [111, 42] on li "Data Model" at bounding box center [90, 43] width 47 height 15
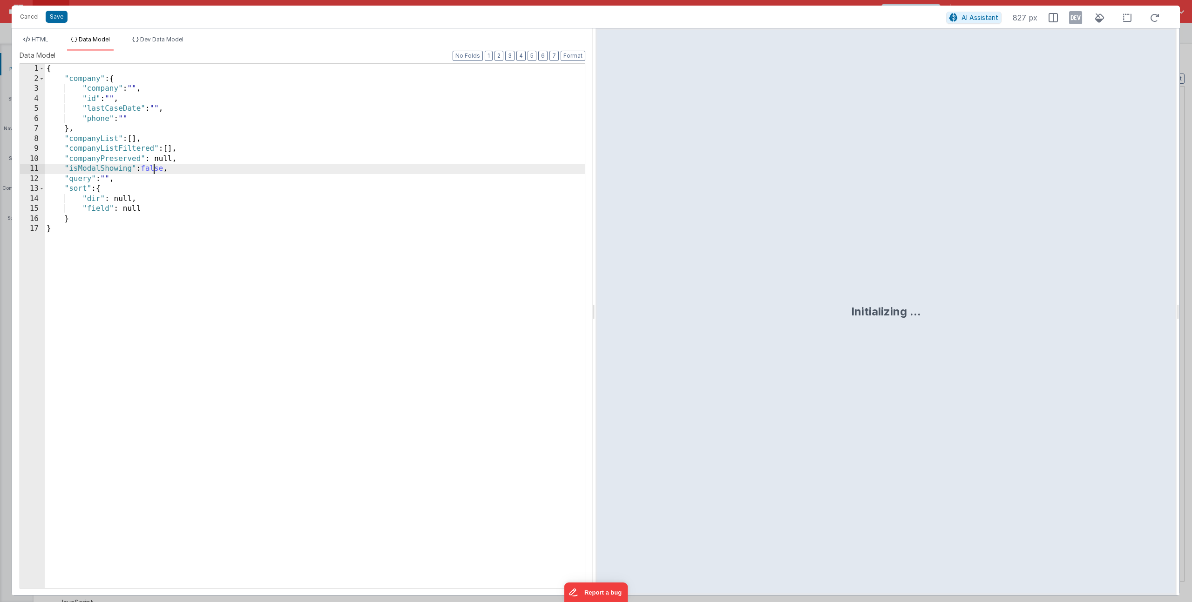
click at [152, 169] on div "{ "company" : { "company" : "" , "id" : "" , "lastCaseDate" : "" , "phone" : ""…" at bounding box center [315, 336] width 540 height 545
click at [31, 29] on div "HTML Data Model Dev Data Model Format 7 6 5 4 3 2 1 No Folds 1 2 3 4 5 6 7 8 9 …" at bounding box center [302, 311] width 580 height 567
click at [31, 36] on li "HTML" at bounding box center [36, 43] width 33 height 15
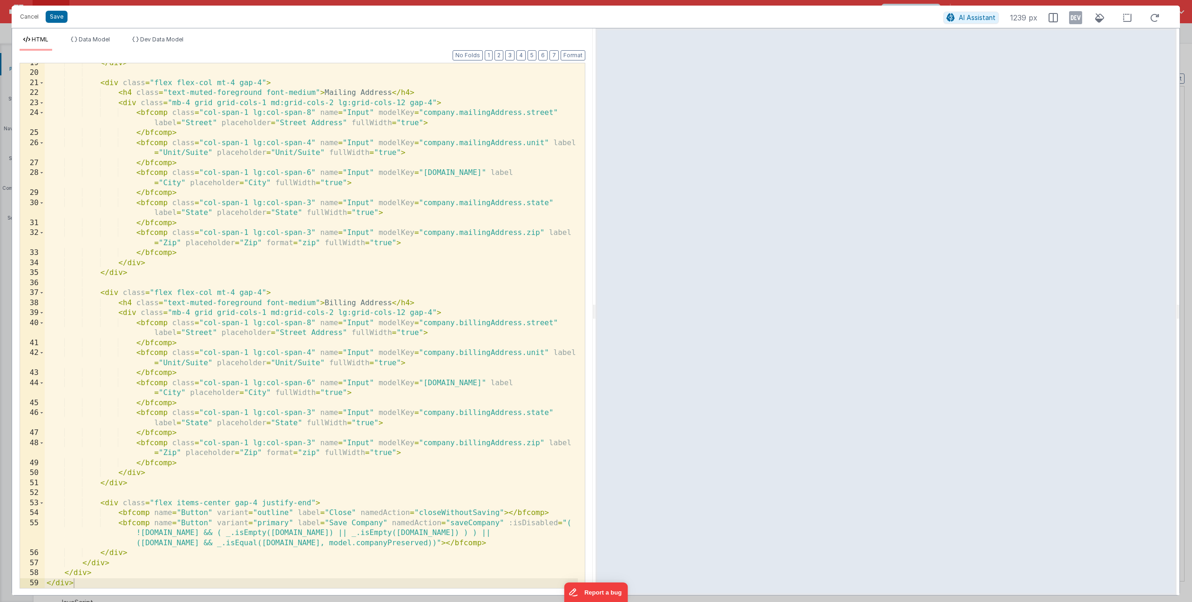
scroll to position [225, 0]
click at [431, 303] on div "</ div > < div class = "flex flex-col mt-4 gap-4" > < h4 class = "text-muted-fo…" at bounding box center [311, 330] width 533 height 545
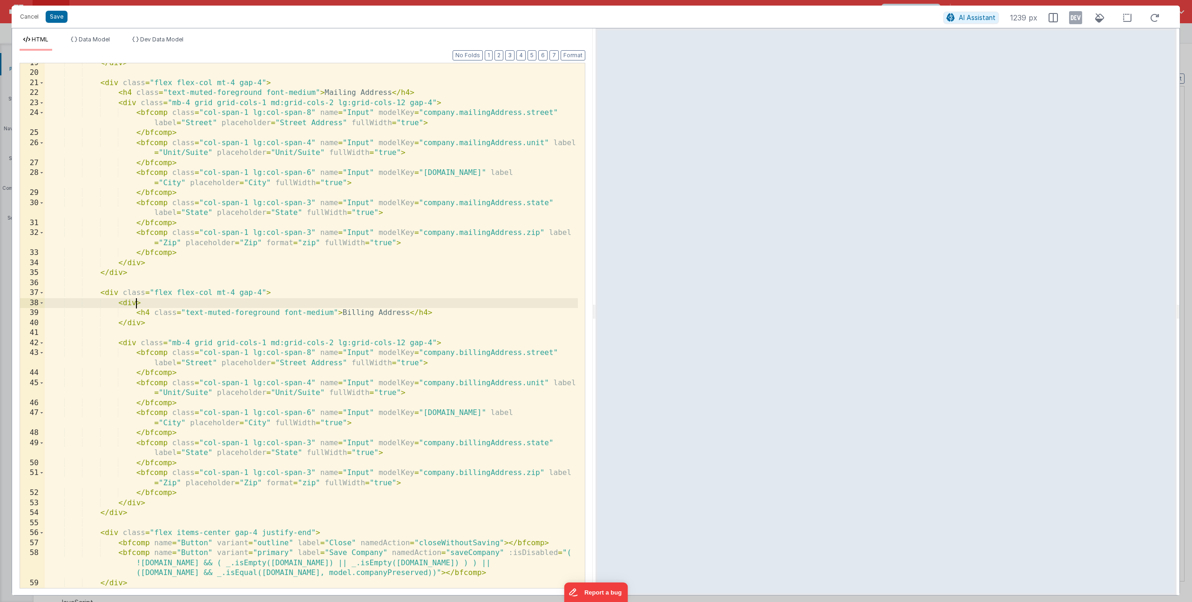
click at [137, 302] on div "</ div > < div class = "flex flex-col mt-4 gap-4" > < h4 class = "text-muted-fo…" at bounding box center [311, 330] width 533 height 545
click at [446, 310] on div "</ div > < div class = "flex flex-col mt-4 gap-4" > < h4 class = "text-muted-fo…" at bounding box center [311, 330] width 533 height 545
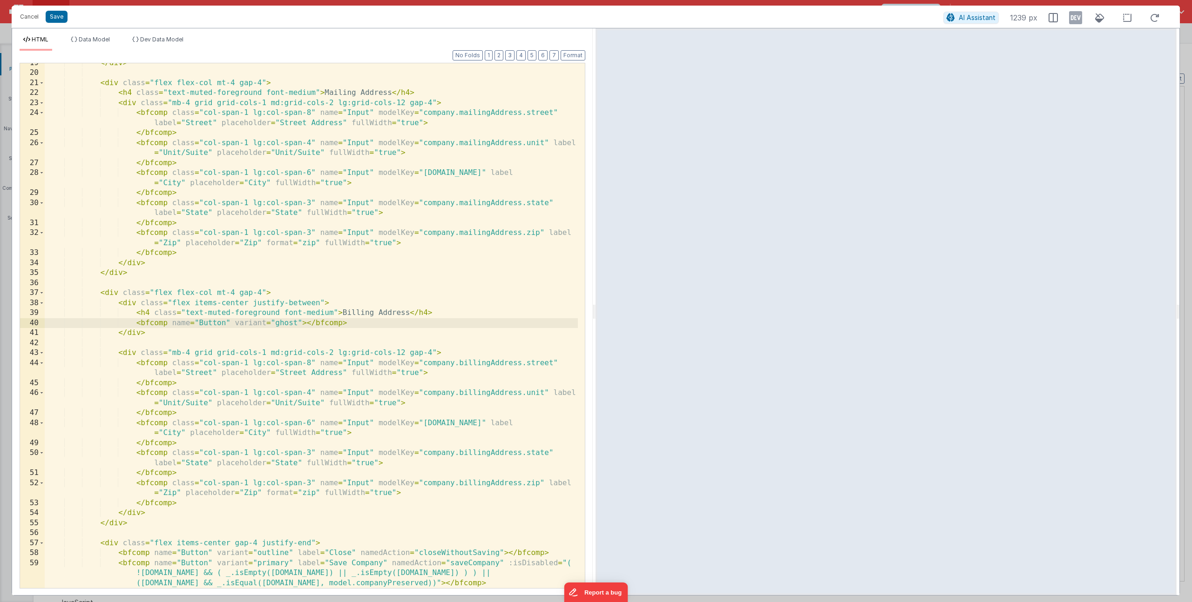
click at [300, 323] on div "</ div > < div class = "flex flex-col mt-4 gap-4" > < h4 class = "text-muted-fo…" at bounding box center [311, 330] width 533 height 545
click at [229, 322] on div "</ div > < div class = "flex flex-col mt-4 gap-4" > < h4 class = "text-muted-fo…" at bounding box center [311, 330] width 533 height 545
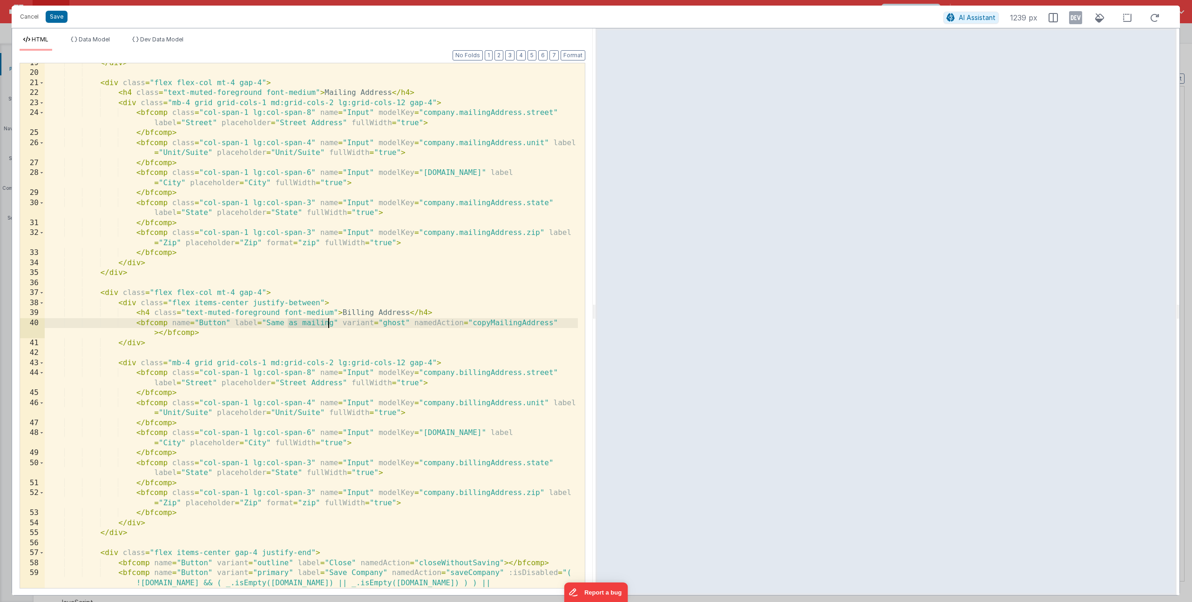
drag, startPoint x: 290, startPoint y: 322, endPoint x: 330, endPoint y: 321, distance: 40.5
click at [330, 321] on div "</ div > < div class = "flex flex-col mt-4 gap-4" > < h4 class = "text-muted-fo…" at bounding box center [311, 340] width 533 height 565
click at [332, 324] on div "</ div > < div class = "flex flex-col mt-4 gap-4" > < h4 class = "text-muted-fo…" at bounding box center [311, 340] width 533 height 565
click at [216, 326] on div "</ div > < div class = "flex flex-col mt-4 gap-4" > < h4 class = "text-muted-fo…" at bounding box center [311, 340] width 533 height 565
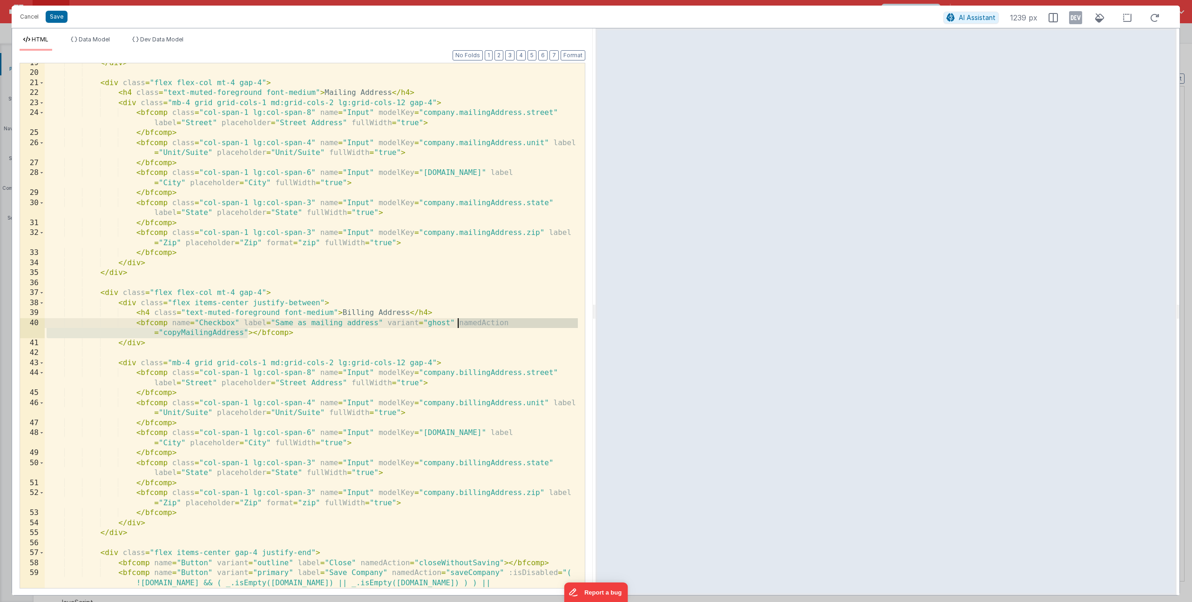
drag, startPoint x: 249, startPoint y: 333, endPoint x: 458, endPoint y: 322, distance: 209.8
click at [458, 322] on div "</ div > < div class = "flex flex-col mt-4 gap-4" > < h4 class = "text-muted-fo…" at bounding box center [311, 340] width 533 height 565
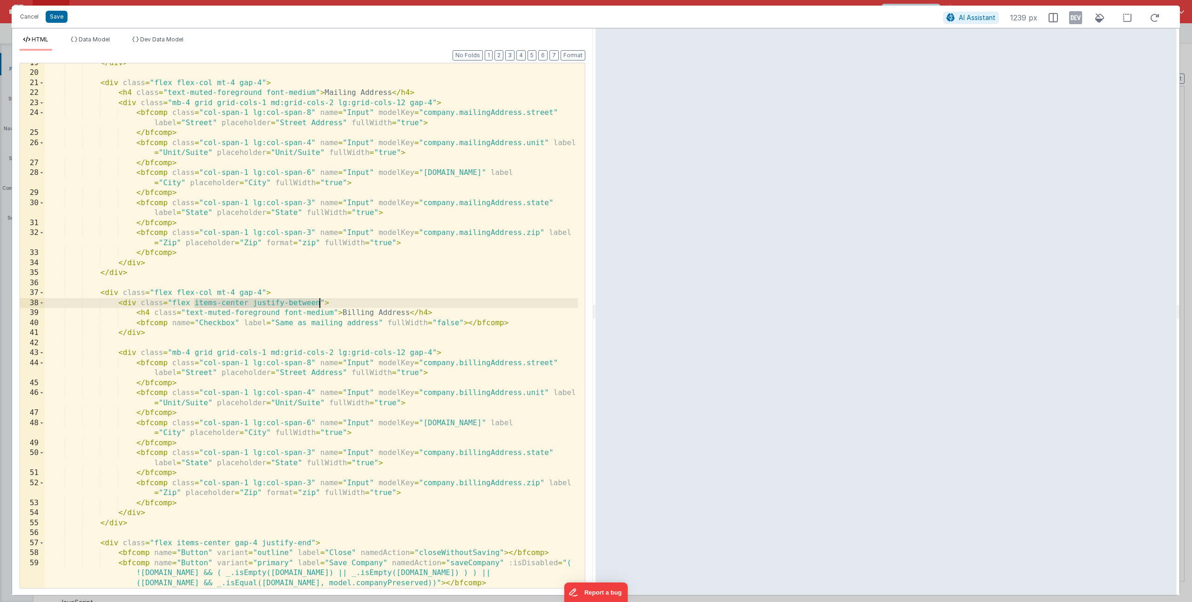
drag, startPoint x: 193, startPoint y: 303, endPoint x: 319, endPoint y: 306, distance: 126.2
click at [319, 306] on div "</ div > < div class = "flex flex-col mt-4 gap-4" > < h4 class = "text-muted-fo…" at bounding box center [311, 330] width 533 height 545
click at [310, 317] on div "</ div > < div class = "flex flex-col mt-4 gap-4" > < h4 class = "text-muted-fo…" at bounding box center [311, 330] width 533 height 545
click at [28, 17] on button "Cancel" at bounding box center [29, 16] width 28 height 13
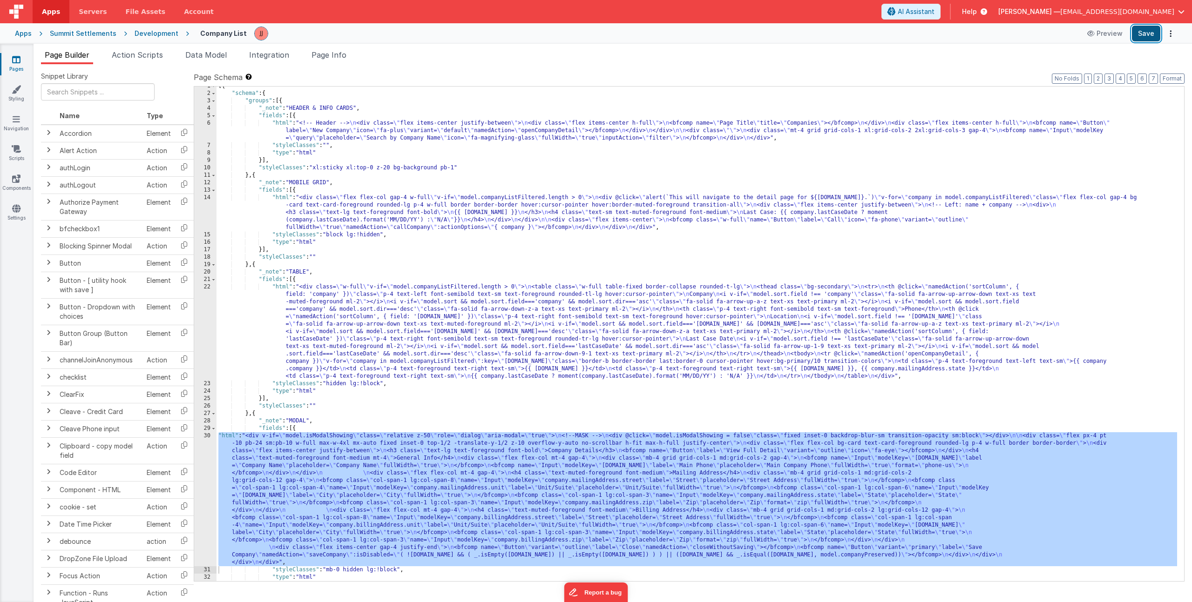
click at [1153, 27] on button "Save" at bounding box center [1146, 34] width 28 height 16
